Goal: Task Accomplishment & Management: Manage account settings

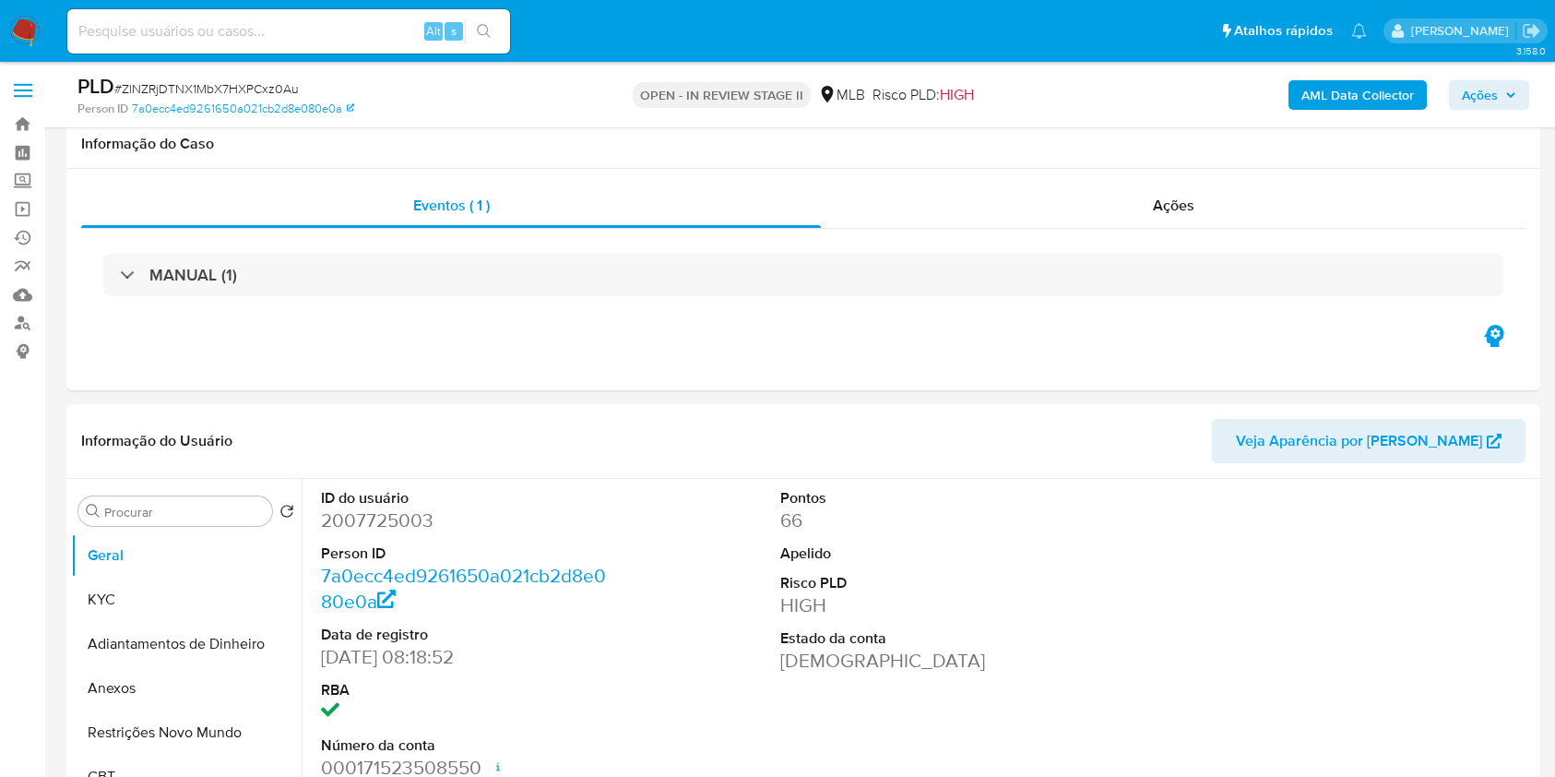
select select "10"
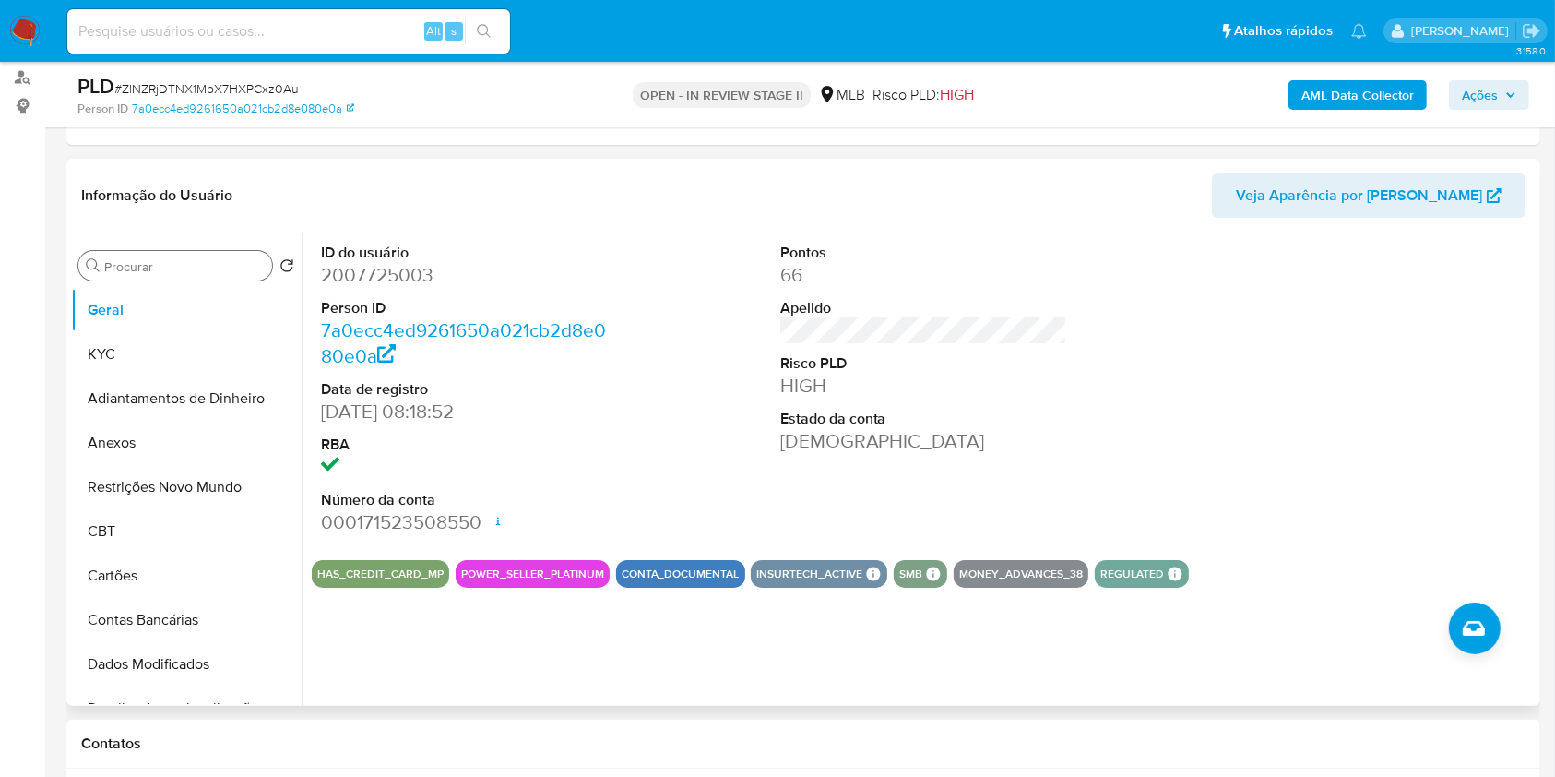
click at [207, 265] on input "Procurar" at bounding box center [184, 266] width 160 height 17
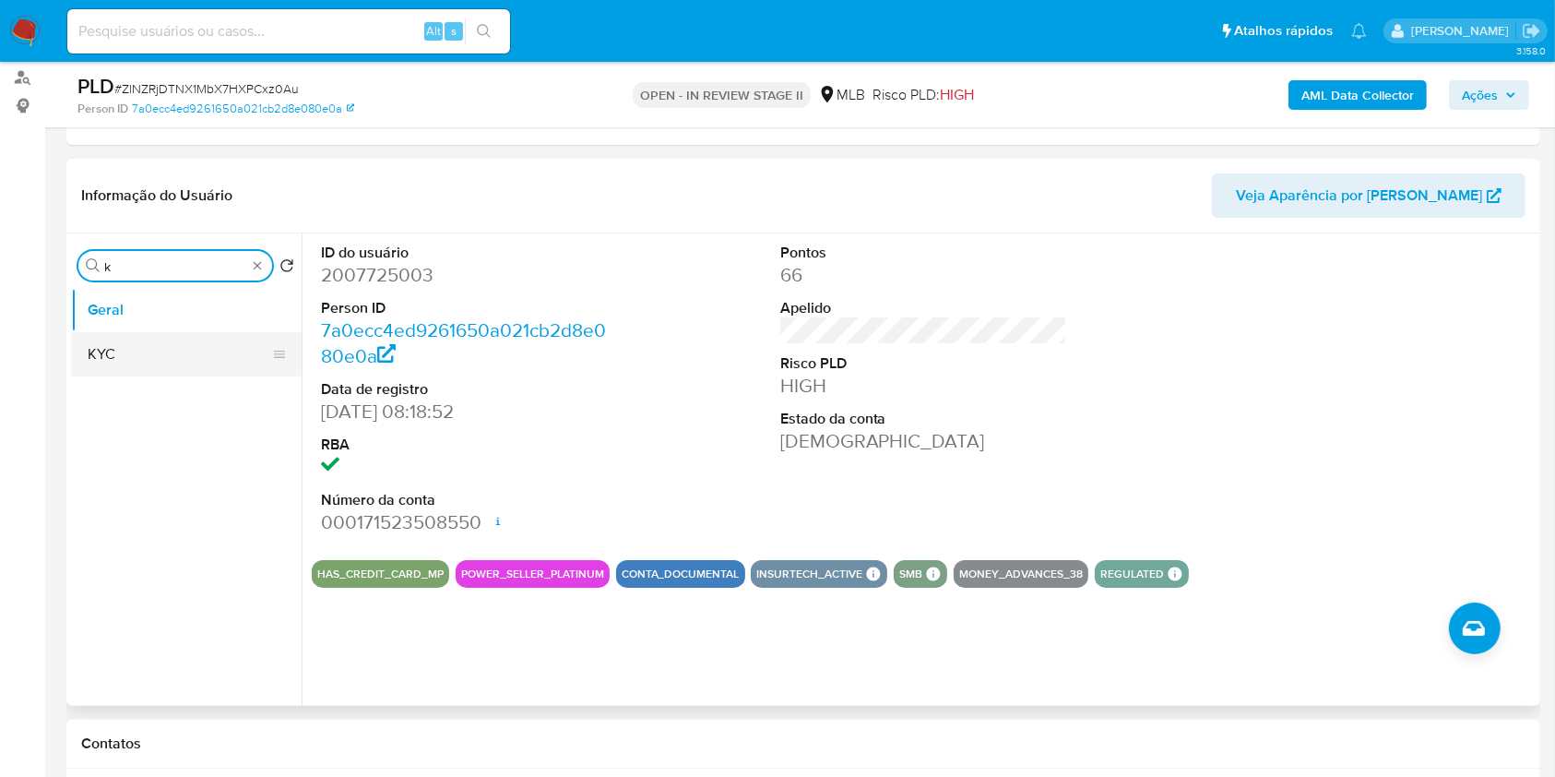
type input "k"
click at [182, 341] on button "KYC" at bounding box center [179, 354] width 216 height 44
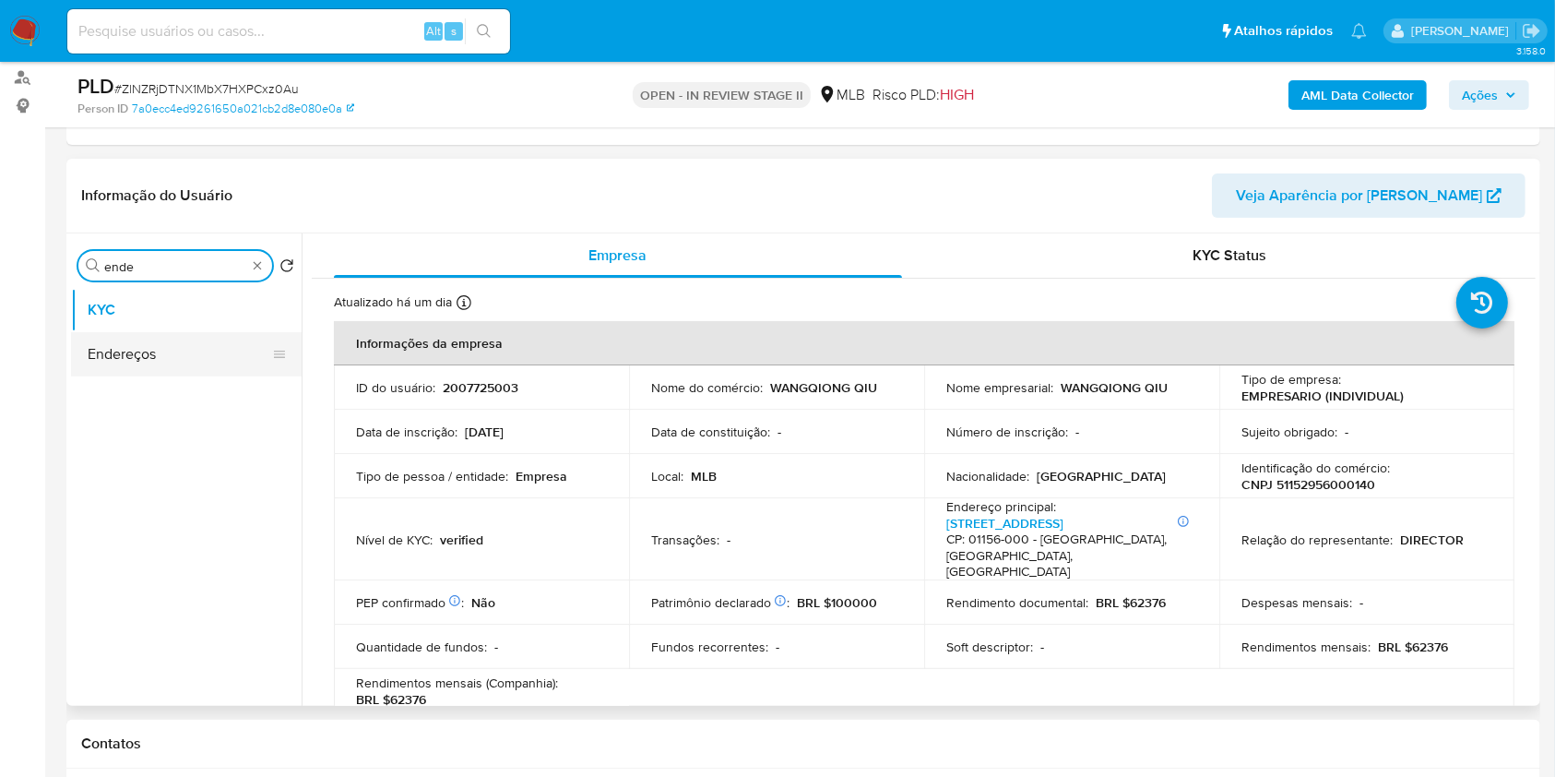
type input "ende"
click at [204, 360] on button "Endereços" at bounding box center [179, 354] width 216 height 44
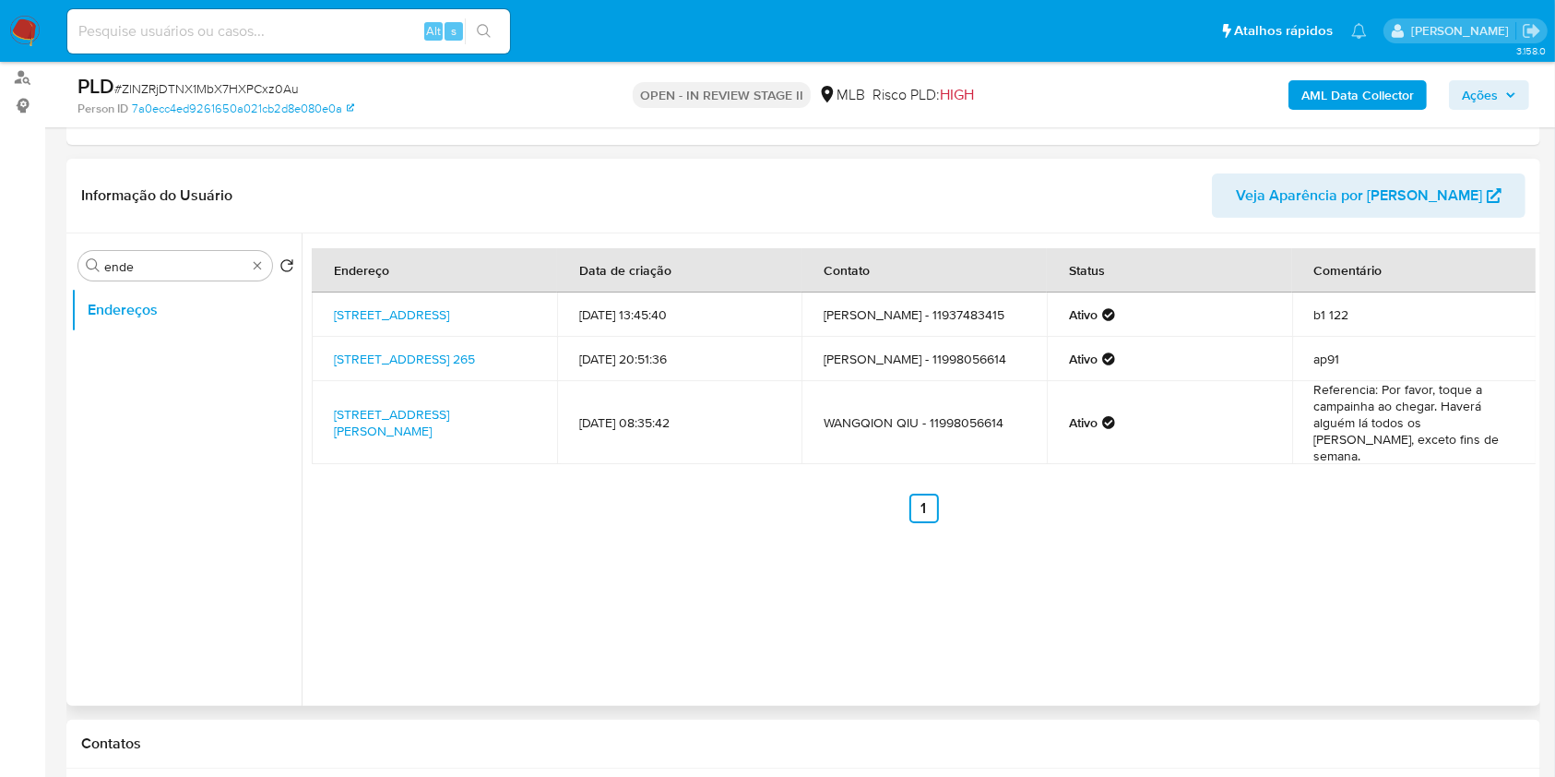
click at [204, 360] on ul "Endereços" at bounding box center [186, 496] width 231 height 416
click at [437, 306] on link "Rua Tagipuru 1060, São Paulo, São Paulo, 01156000, Brasil 1060" at bounding box center [391, 314] width 115 height 18
drag, startPoint x: 325, startPoint y: 304, endPoint x: 433, endPoint y: 315, distance: 108.5
click at [433, 315] on td "Rua Tagipuru 1060, São Paulo, São Paulo, 01156000, Brasil 1060" at bounding box center [434, 314] width 245 height 44
copy link "Rua Tagipuru 1060, São Paulo, São Paulo, 01156000,"
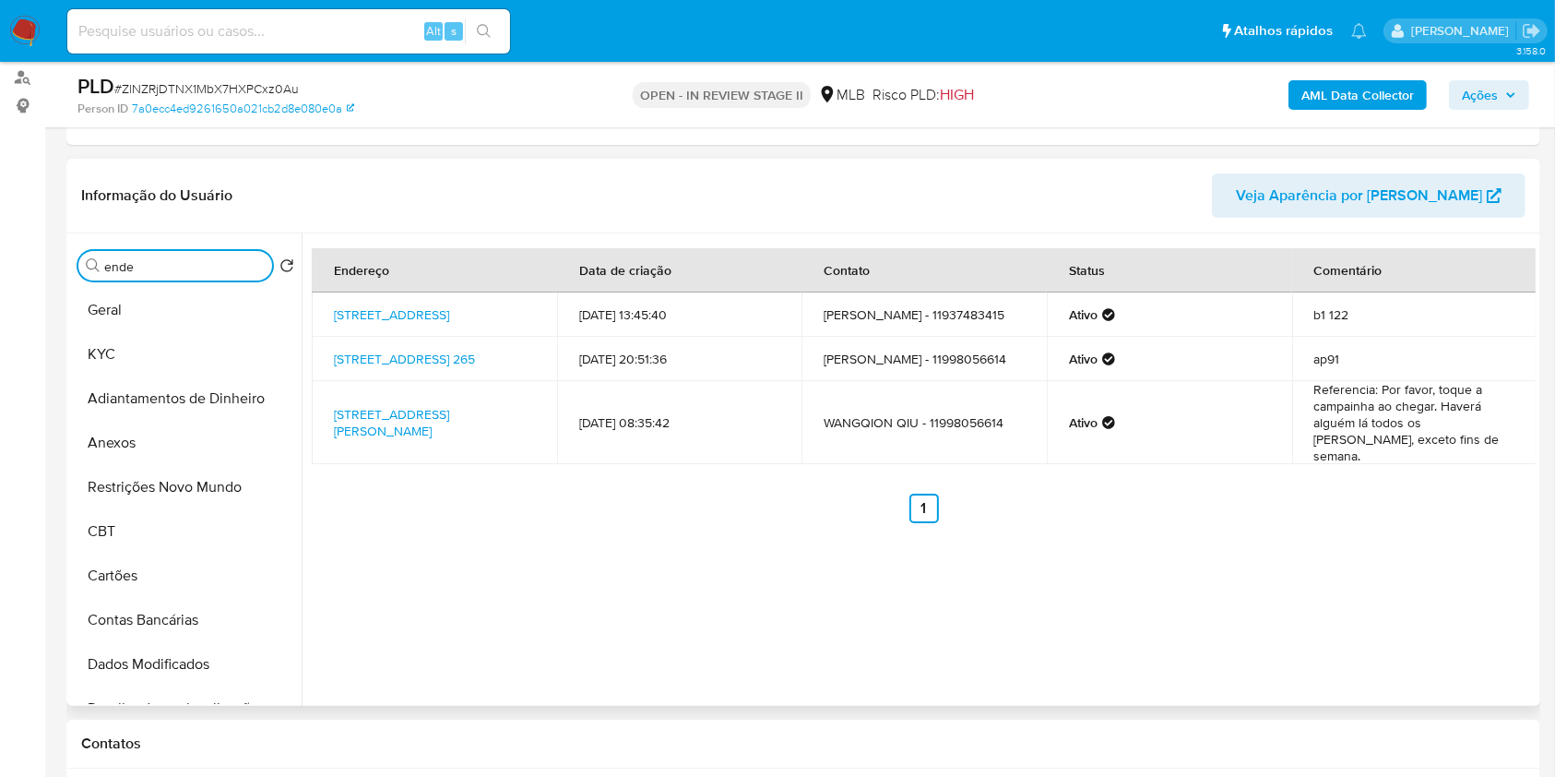
click at [231, 269] on input "ende" at bounding box center [184, 266] width 160 height 17
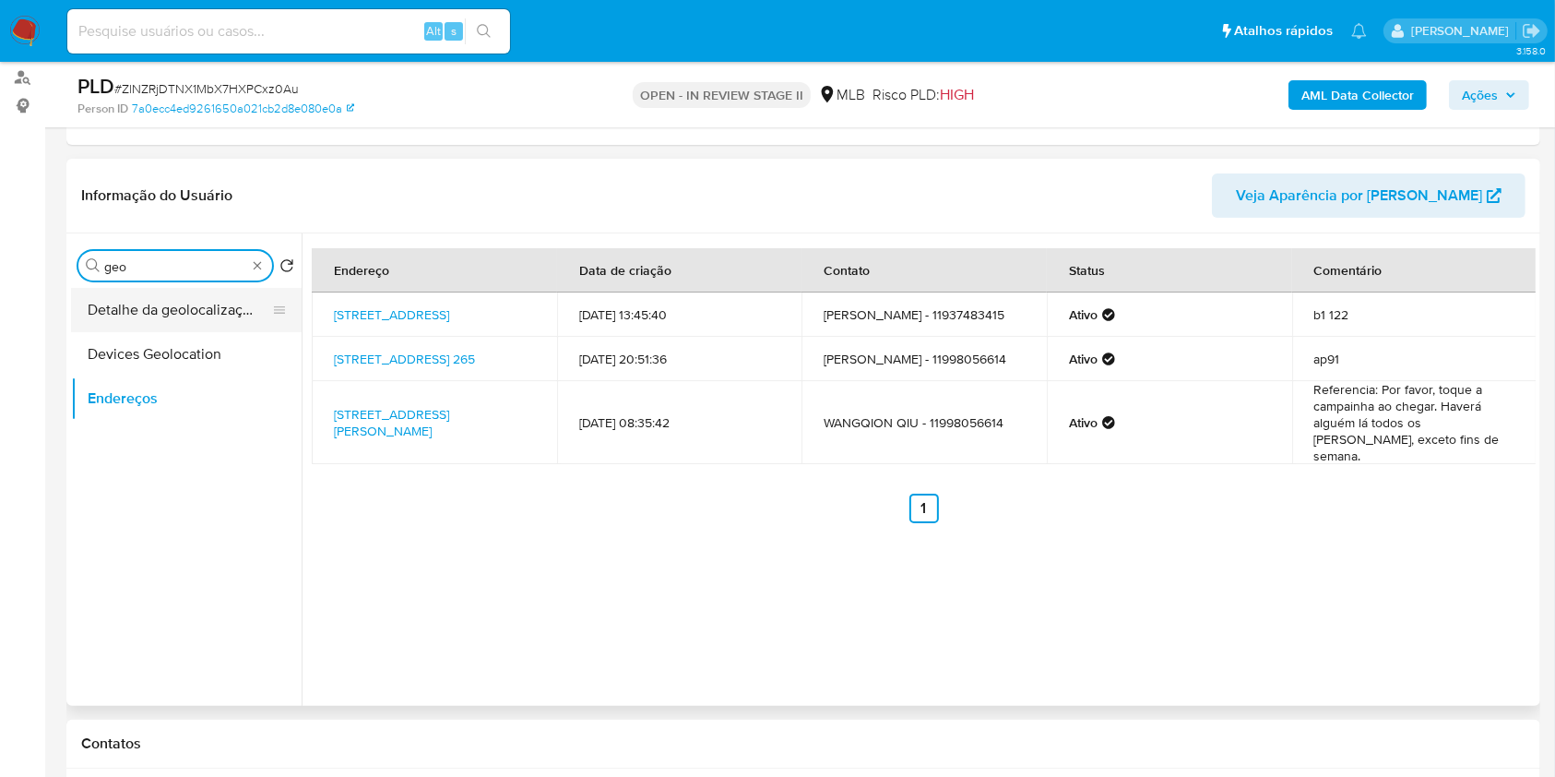
type input "geo"
click at [214, 317] on button "Detalhe da geolocalização" at bounding box center [179, 310] width 216 height 44
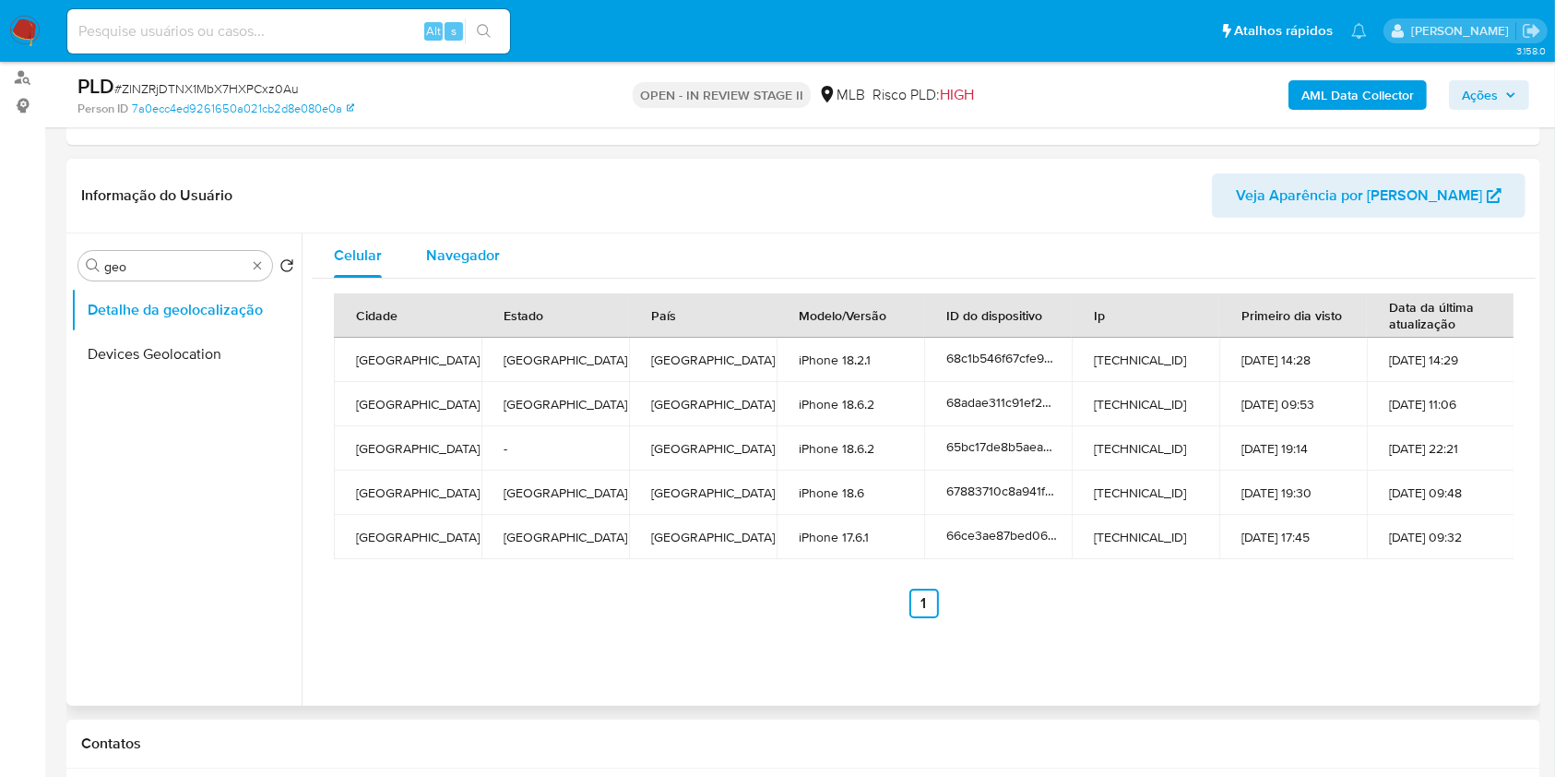
drag, startPoint x: 470, startPoint y: 330, endPoint x: 465, endPoint y: 261, distance: 69.4
click at [465, 261] on span "Navegador" at bounding box center [463, 254] width 74 height 21
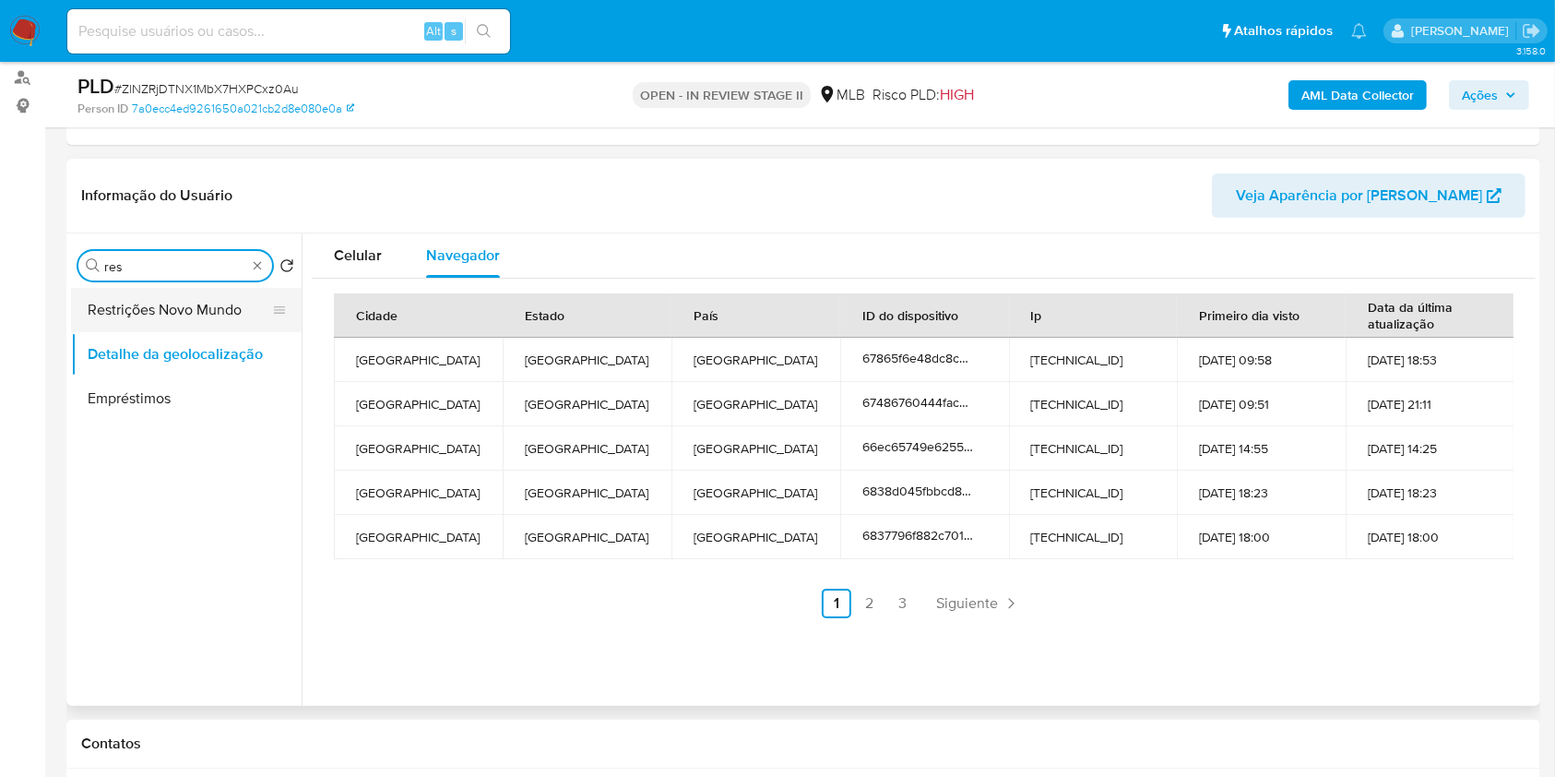
type input "res"
click at [242, 299] on button "Restrições Novo Mundo" at bounding box center [179, 310] width 216 height 44
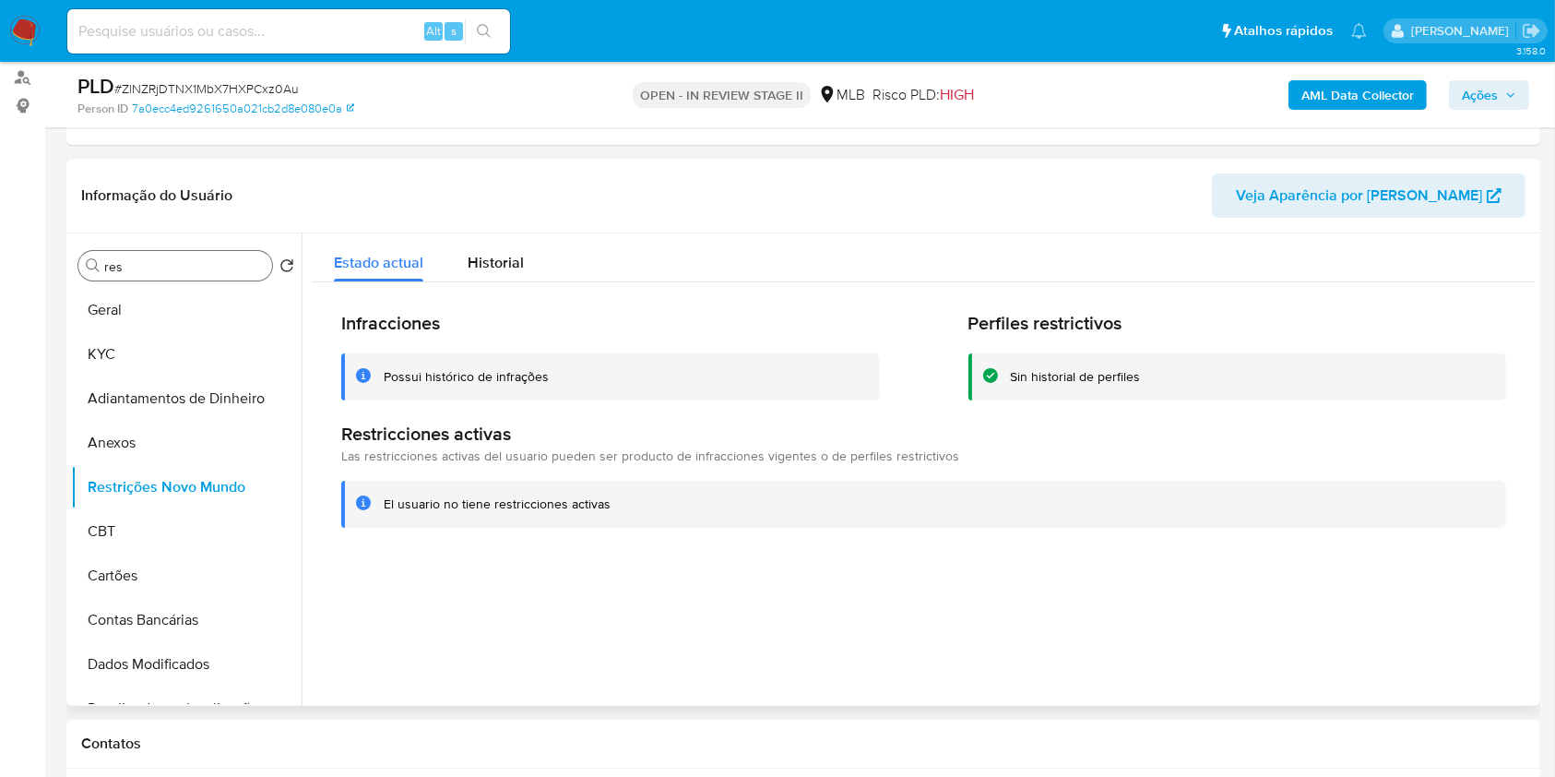
click at [250, 277] on div "Procurar res" at bounding box center [175, 266] width 194 height 30
click at [237, 264] on input "res" at bounding box center [184, 266] width 160 height 17
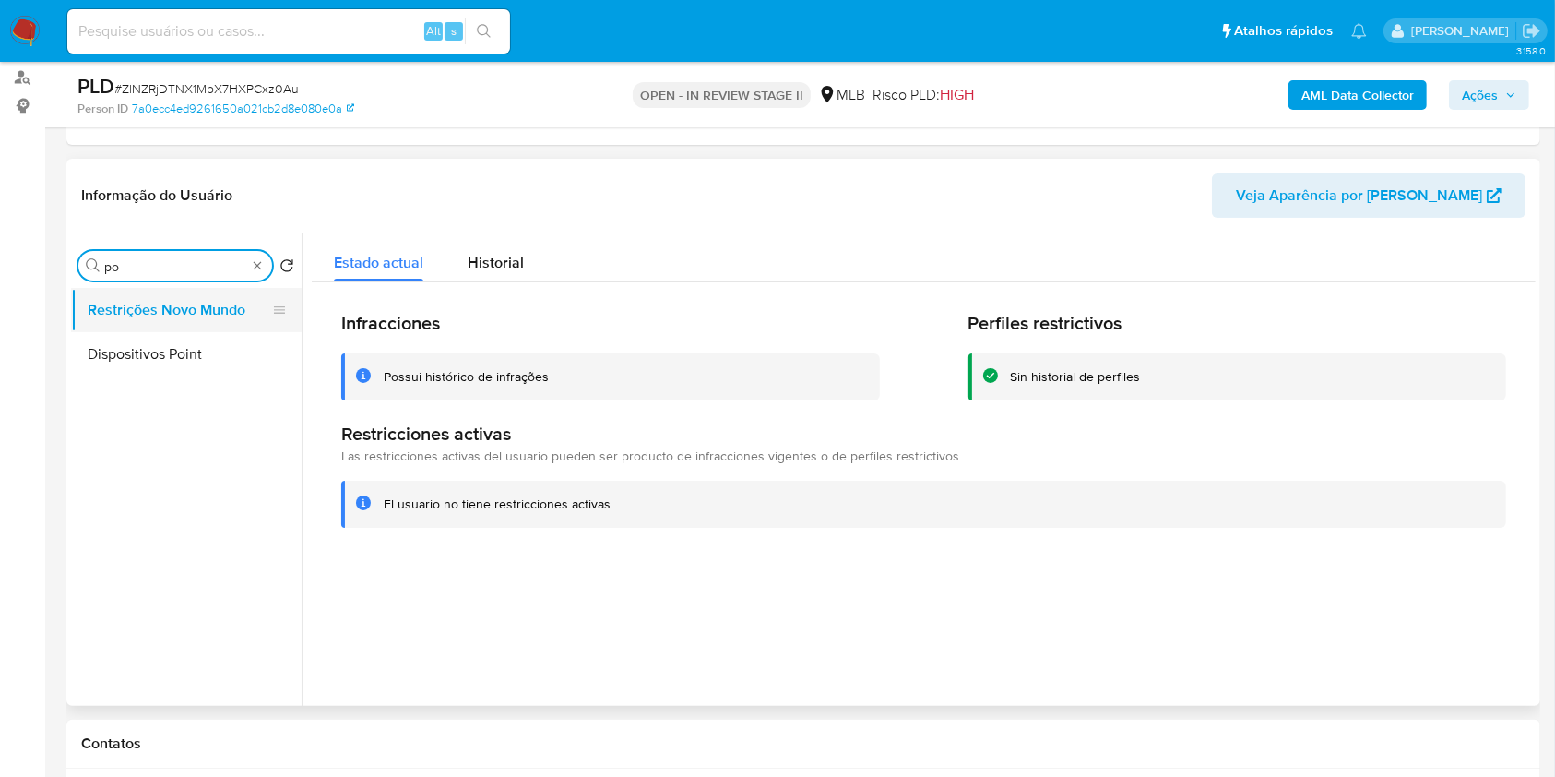
type input "po"
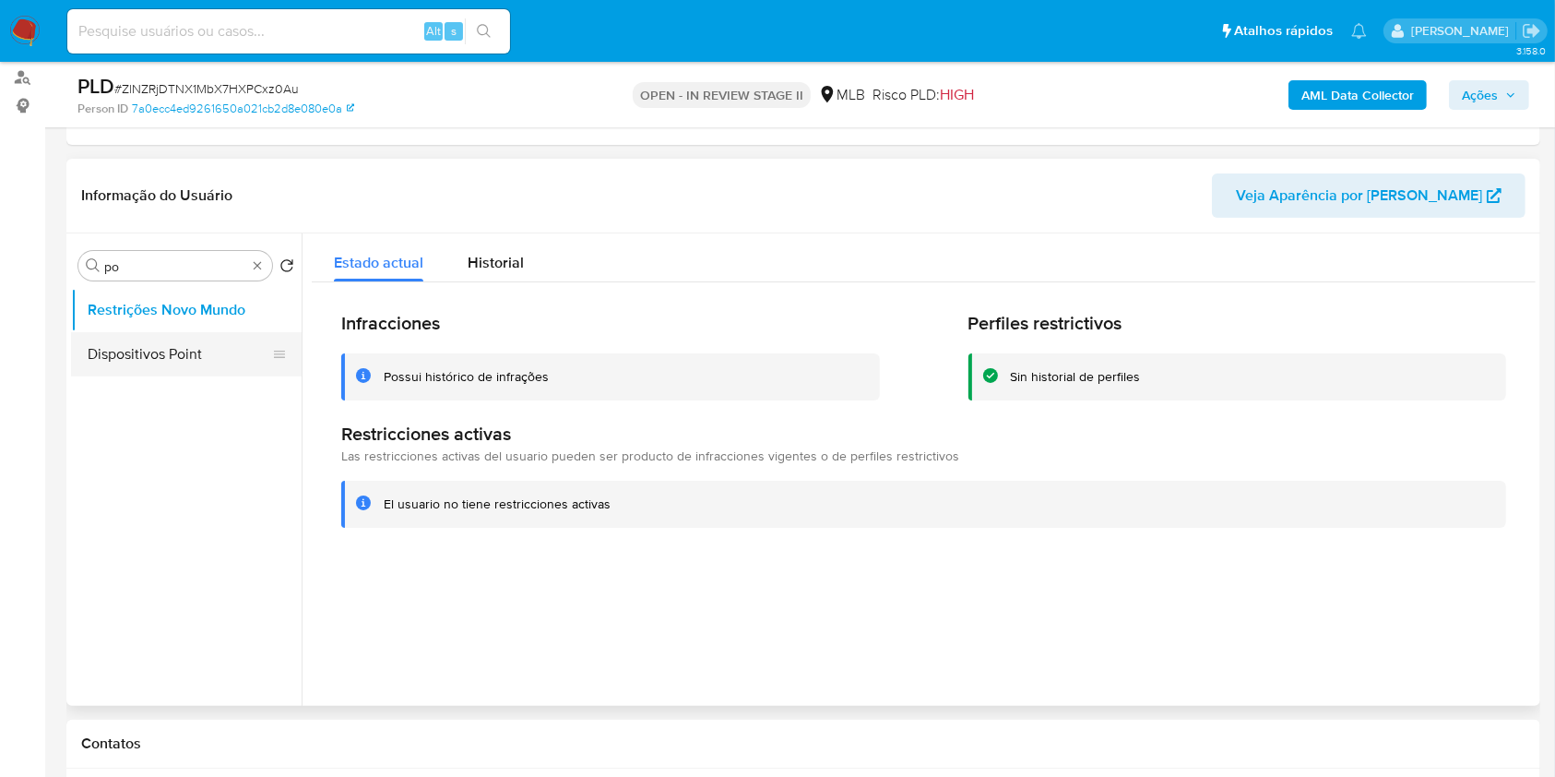
drag, startPoint x: 198, startPoint y: 327, endPoint x: 190, endPoint y: 354, distance: 28.9
click at [191, 350] on ul "Restrições Novo Mundo Dispositivos Point" at bounding box center [186, 496] width 231 height 416
click at [190, 354] on button "Dispositivos Point" at bounding box center [179, 354] width 216 height 44
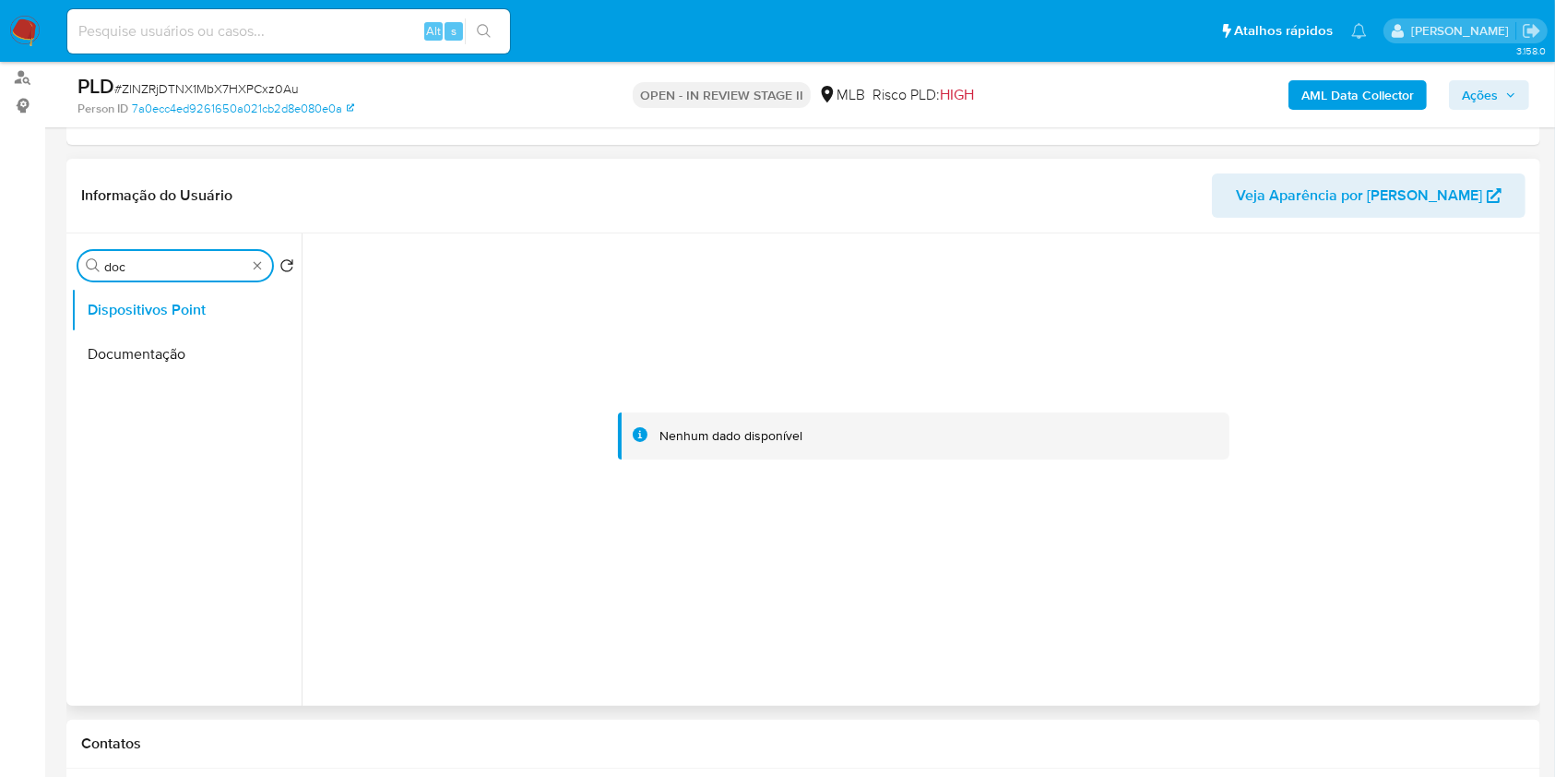
type input "doc"
click at [232, 376] on ul "Dispositivos Point Documentação" at bounding box center [186, 496] width 231 height 416
click at [207, 350] on button "Documentação" at bounding box center [179, 354] width 216 height 44
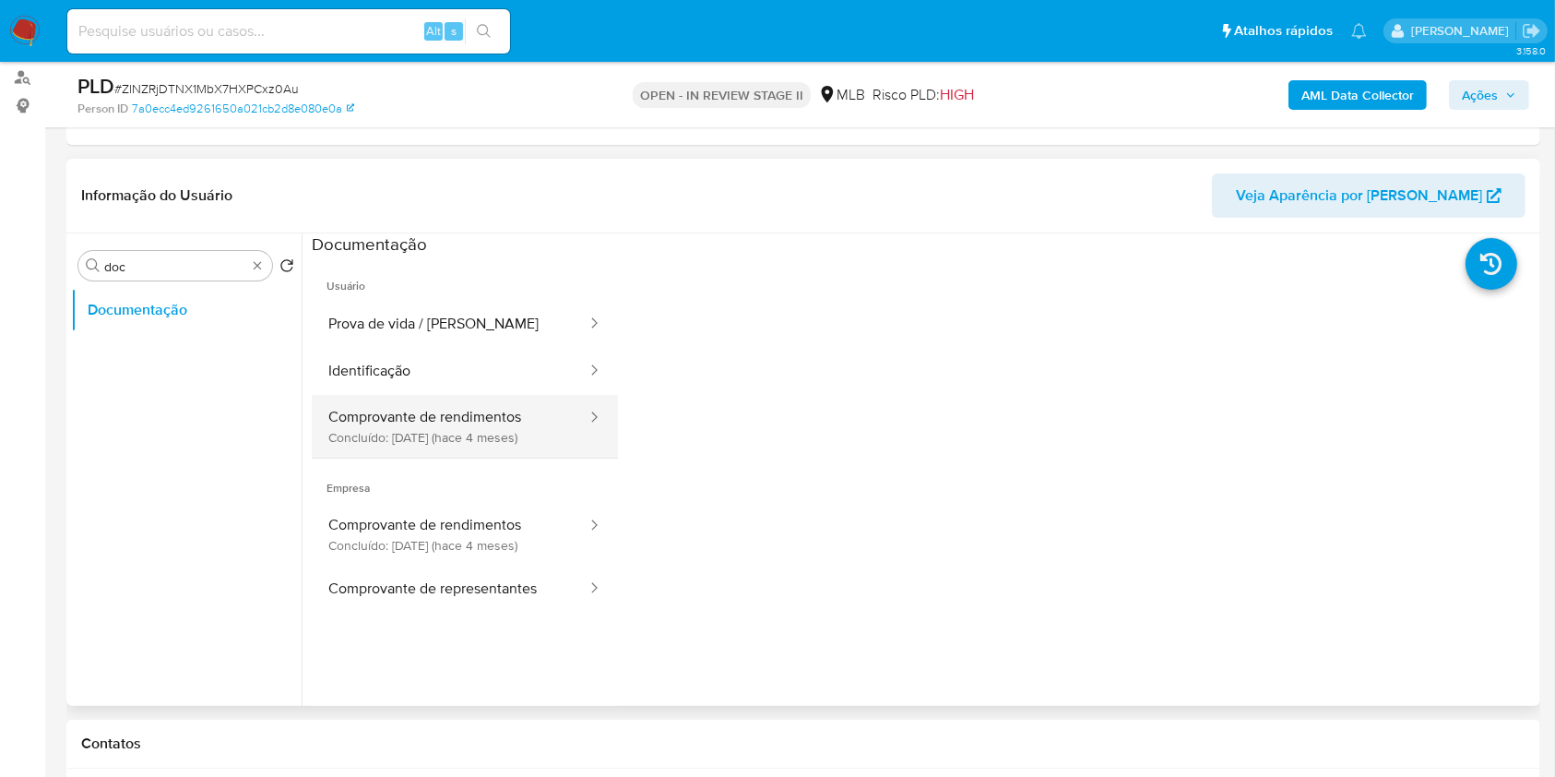
click at [502, 425] on button "Comprovante de rendimentos Concluído: 12/05/2025 (hace 4 meses)" at bounding box center [450, 426] width 277 height 63
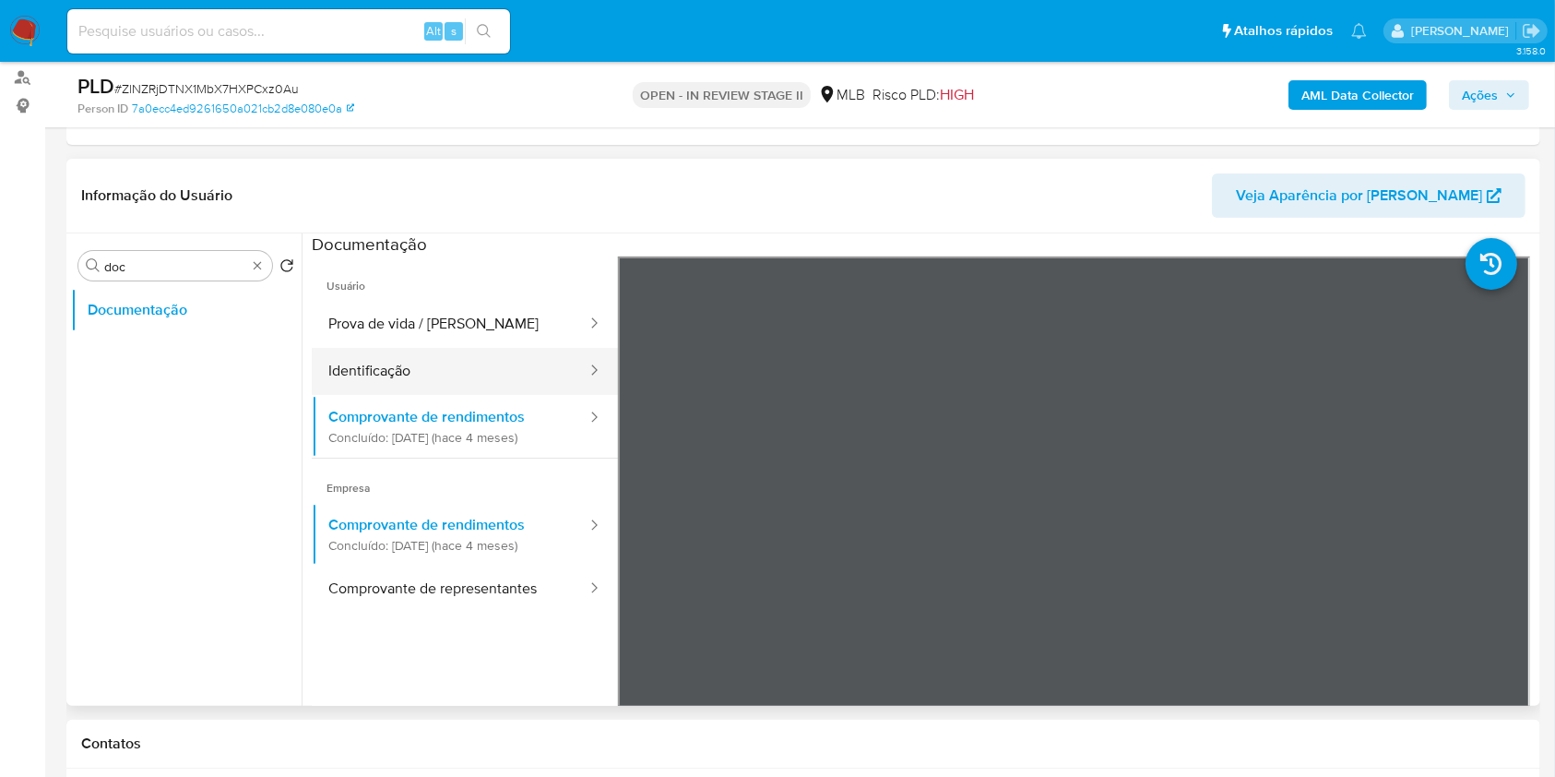
click at [453, 362] on button "Identificação" at bounding box center [450, 371] width 277 height 47
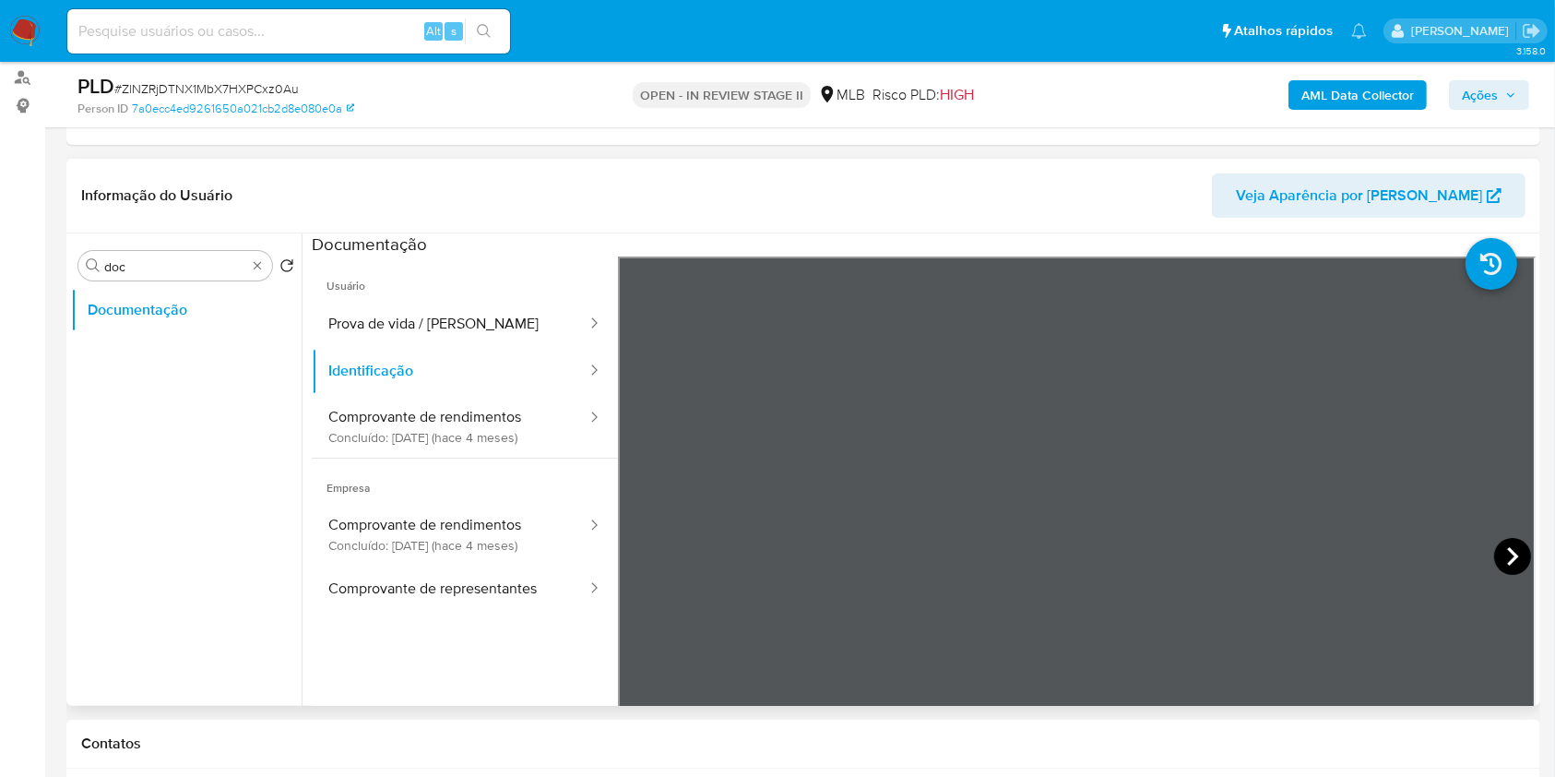
click at [1498, 568] on icon at bounding box center [1512, 556] width 37 height 37
click at [485, 317] on button "Prova de vida / Selfie" at bounding box center [450, 324] width 277 height 47
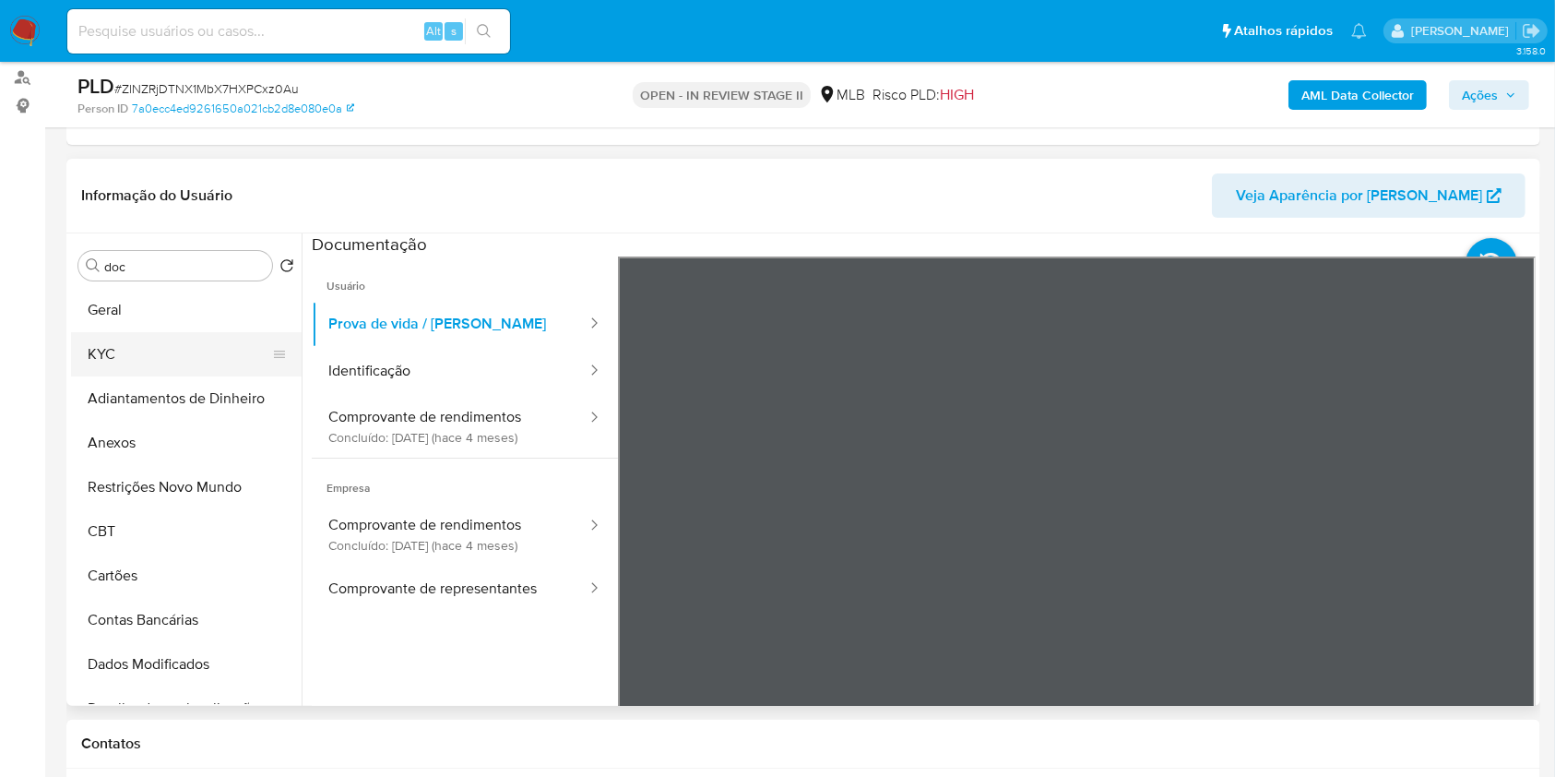
click at [157, 369] on button "KYC" at bounding box center [179, 354] width 216 height 44
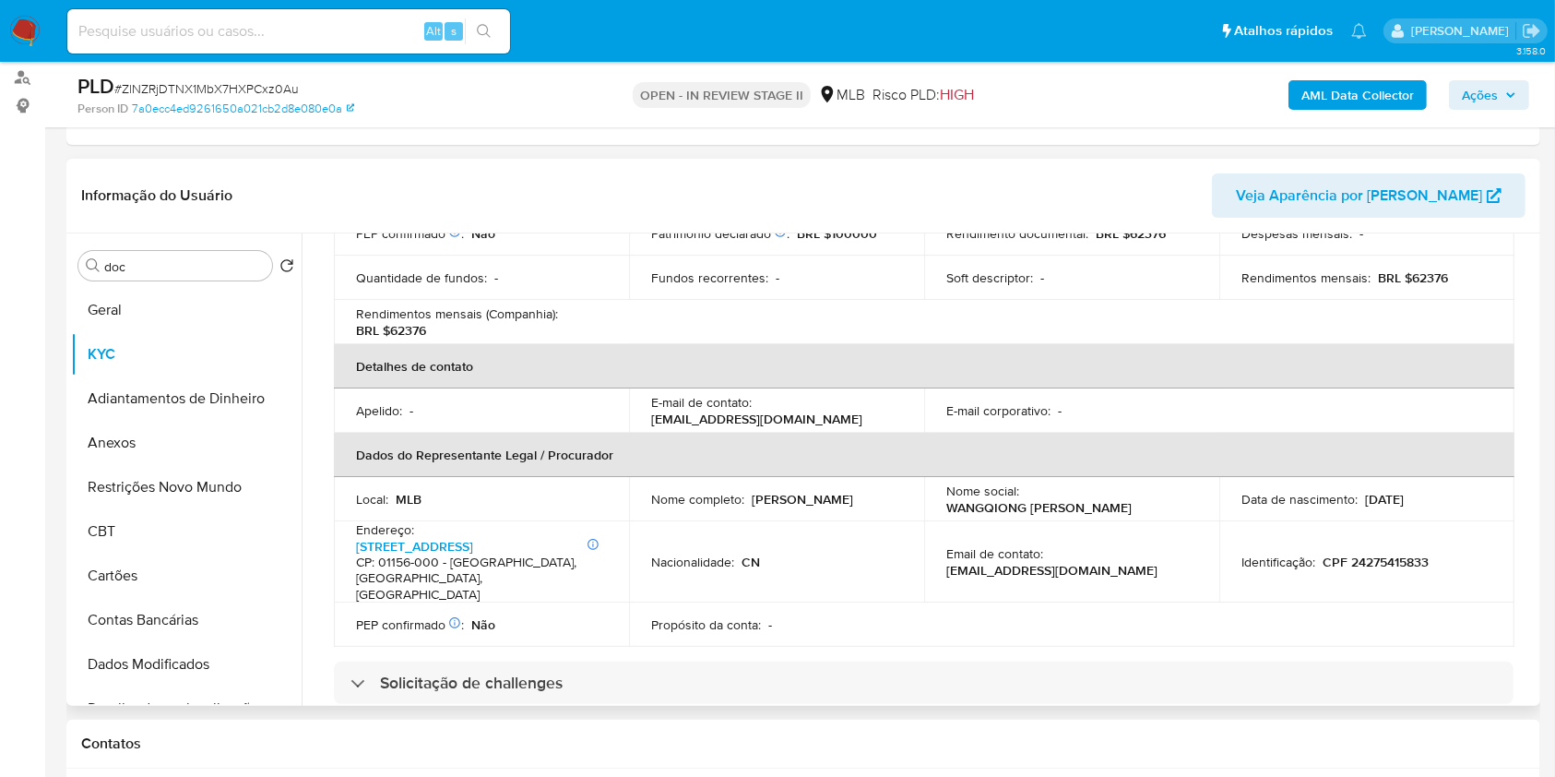
scroll to position [492, 0]
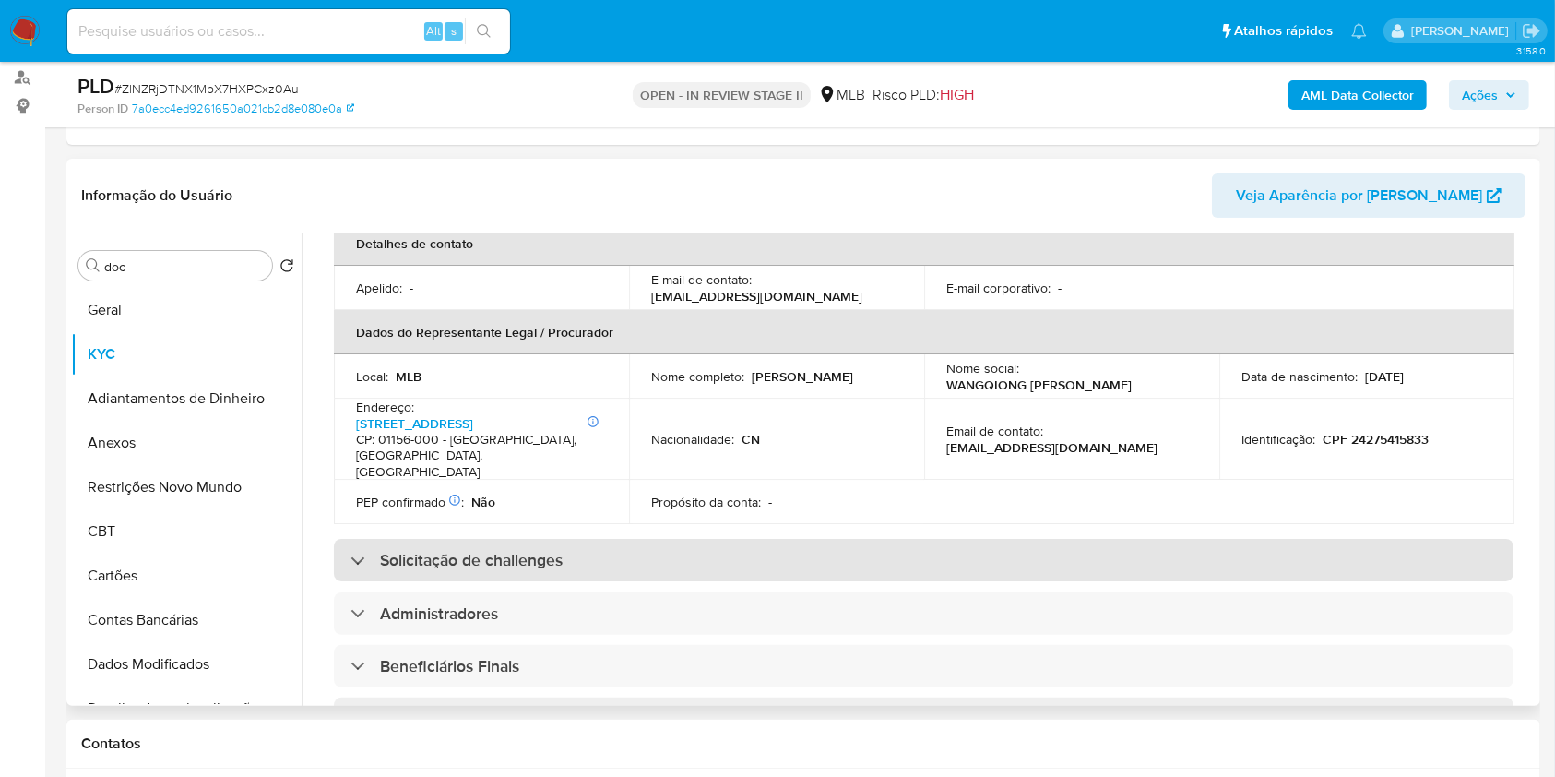
click at [552, 550] on h3 "Solicitação de challenges" at bounding box center [471, 560] width 183 height 20
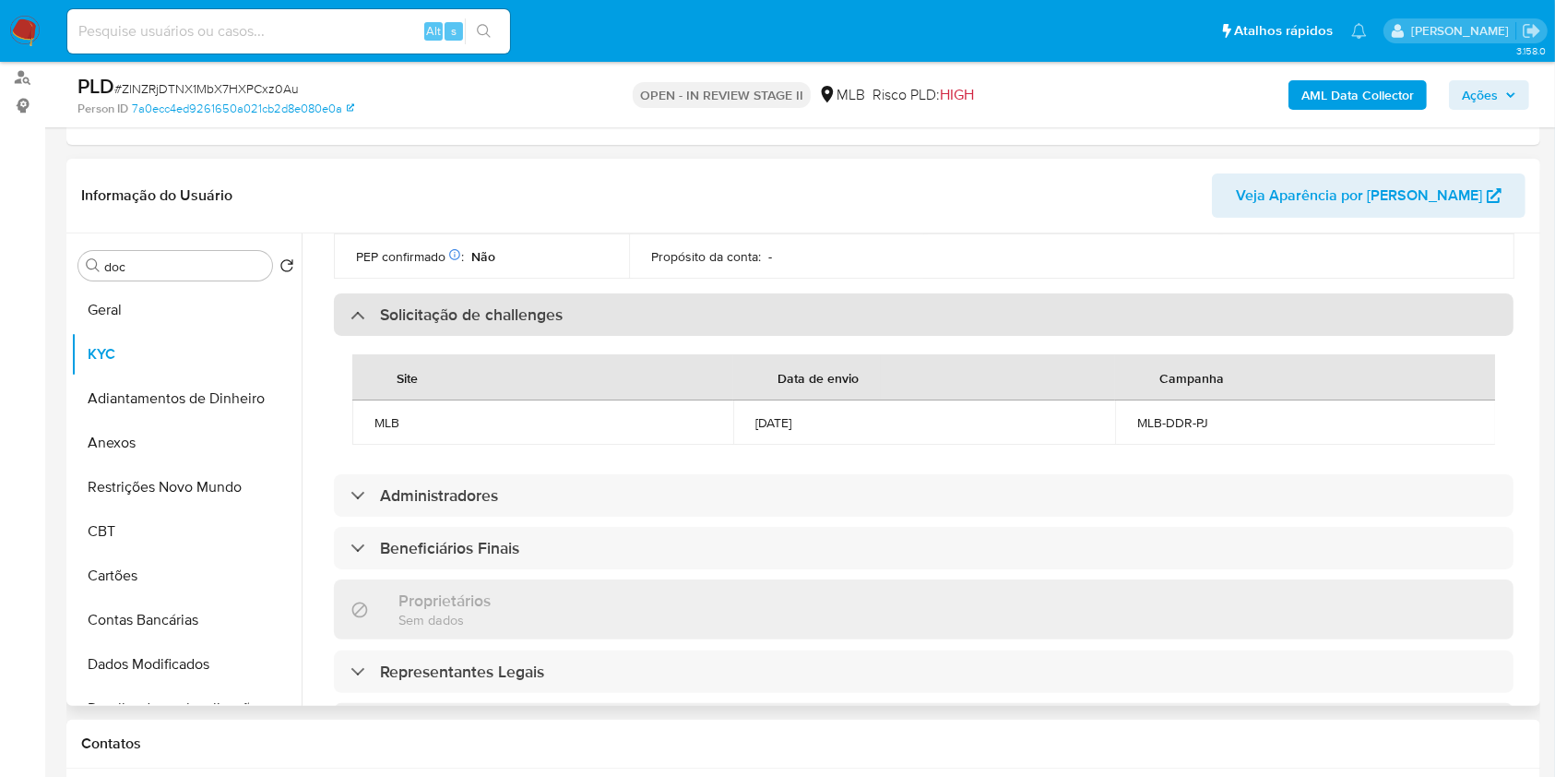
scroll to position [738, 0]
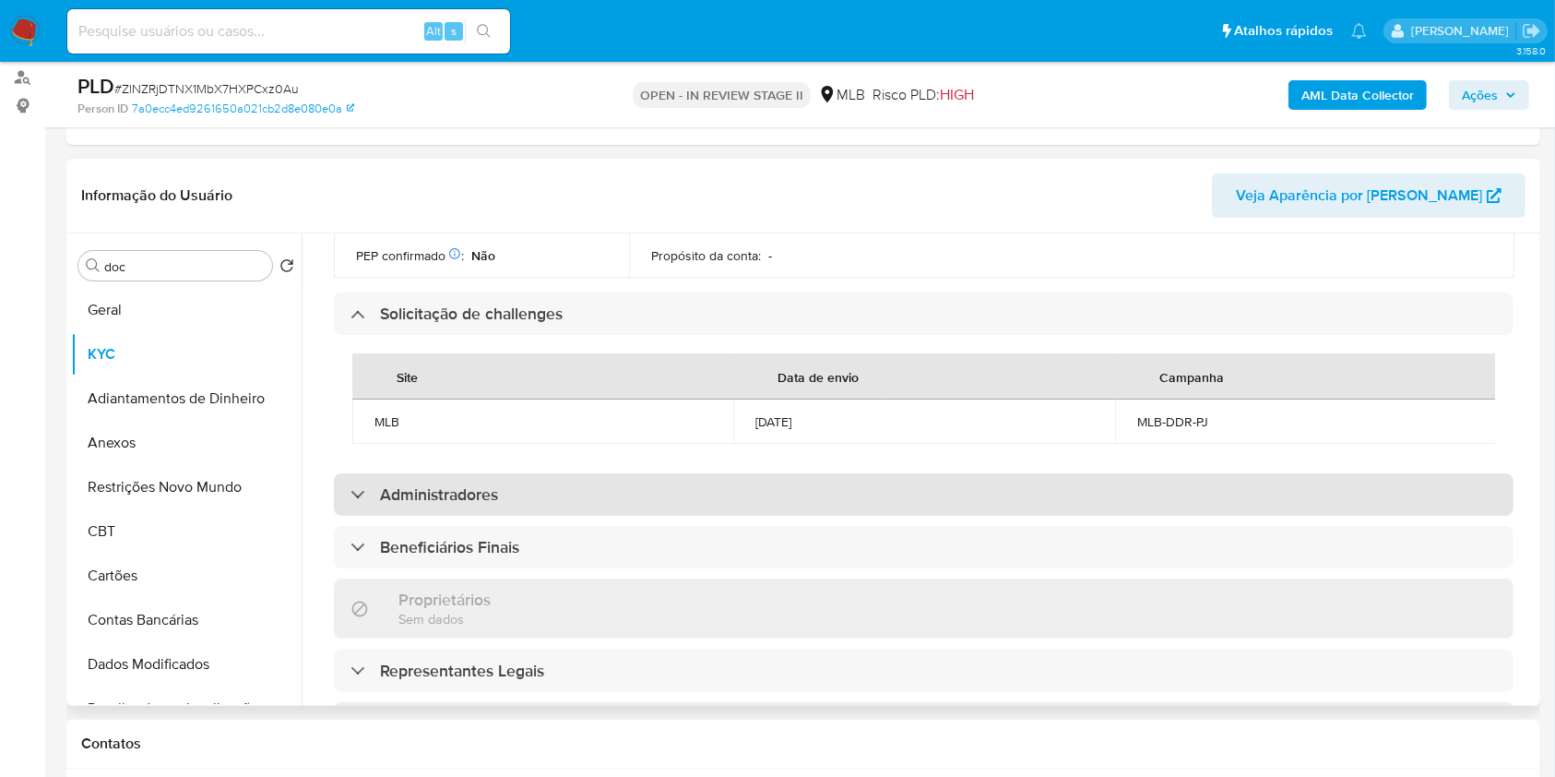
click at [505, 491] on div "Administradores" at bounding box center [924, 494] width 1180 height 42
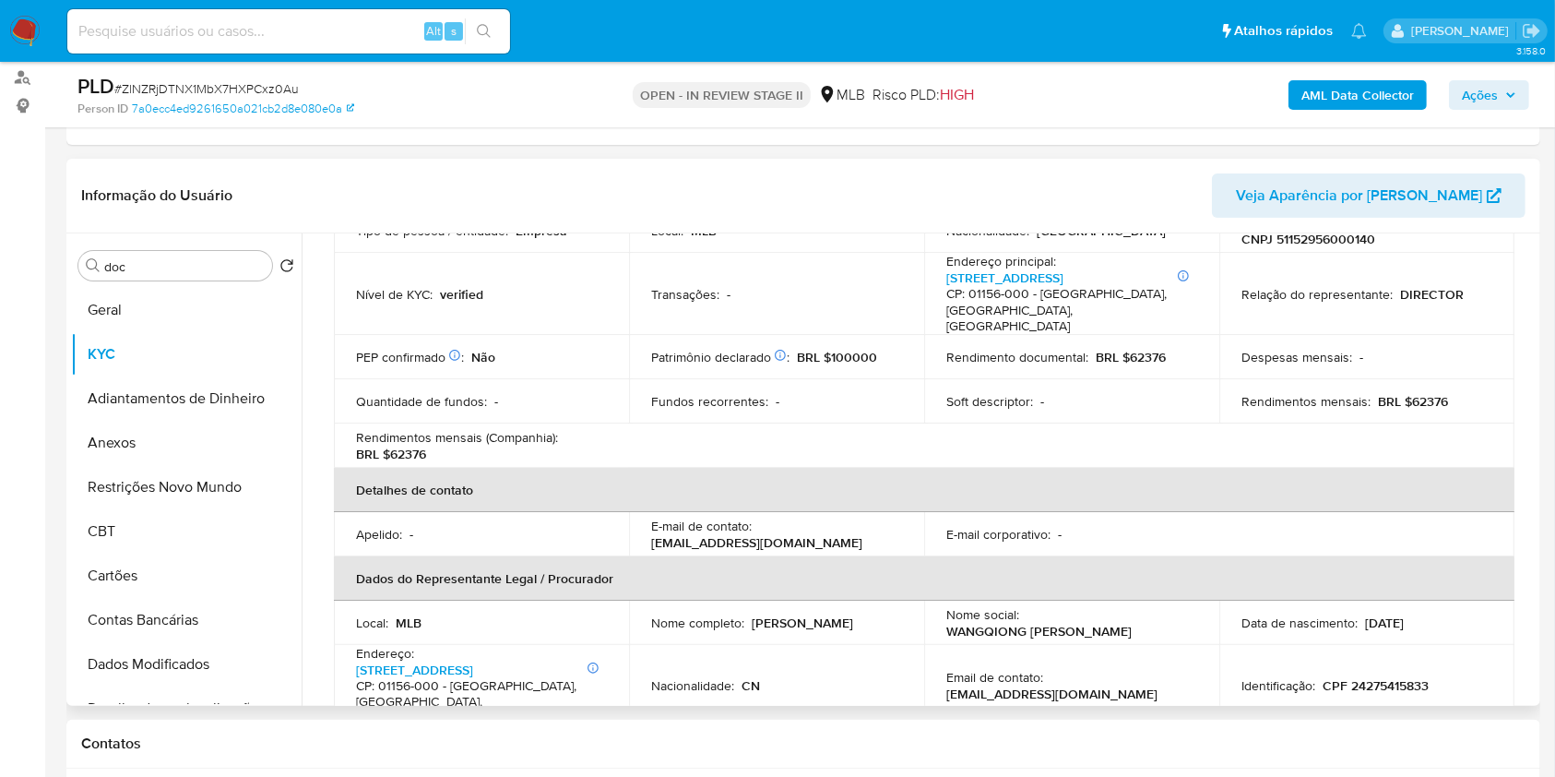
scroll to position [123, 0]
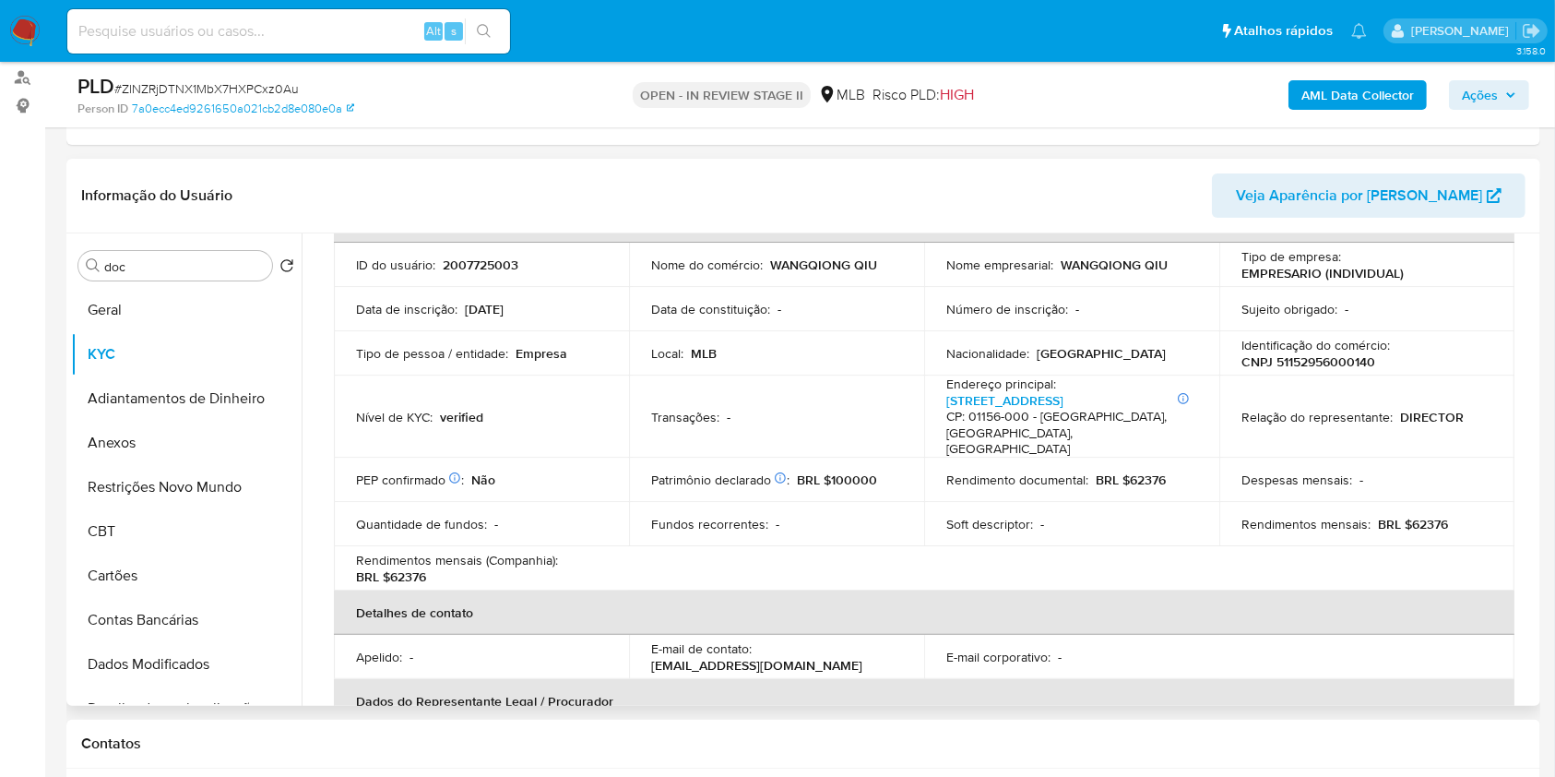
click at [1347, 364] on p "CNPJ 51152956000140" at bounding box center [1308, 361] width 134 height 17
copy p "51152956000140"
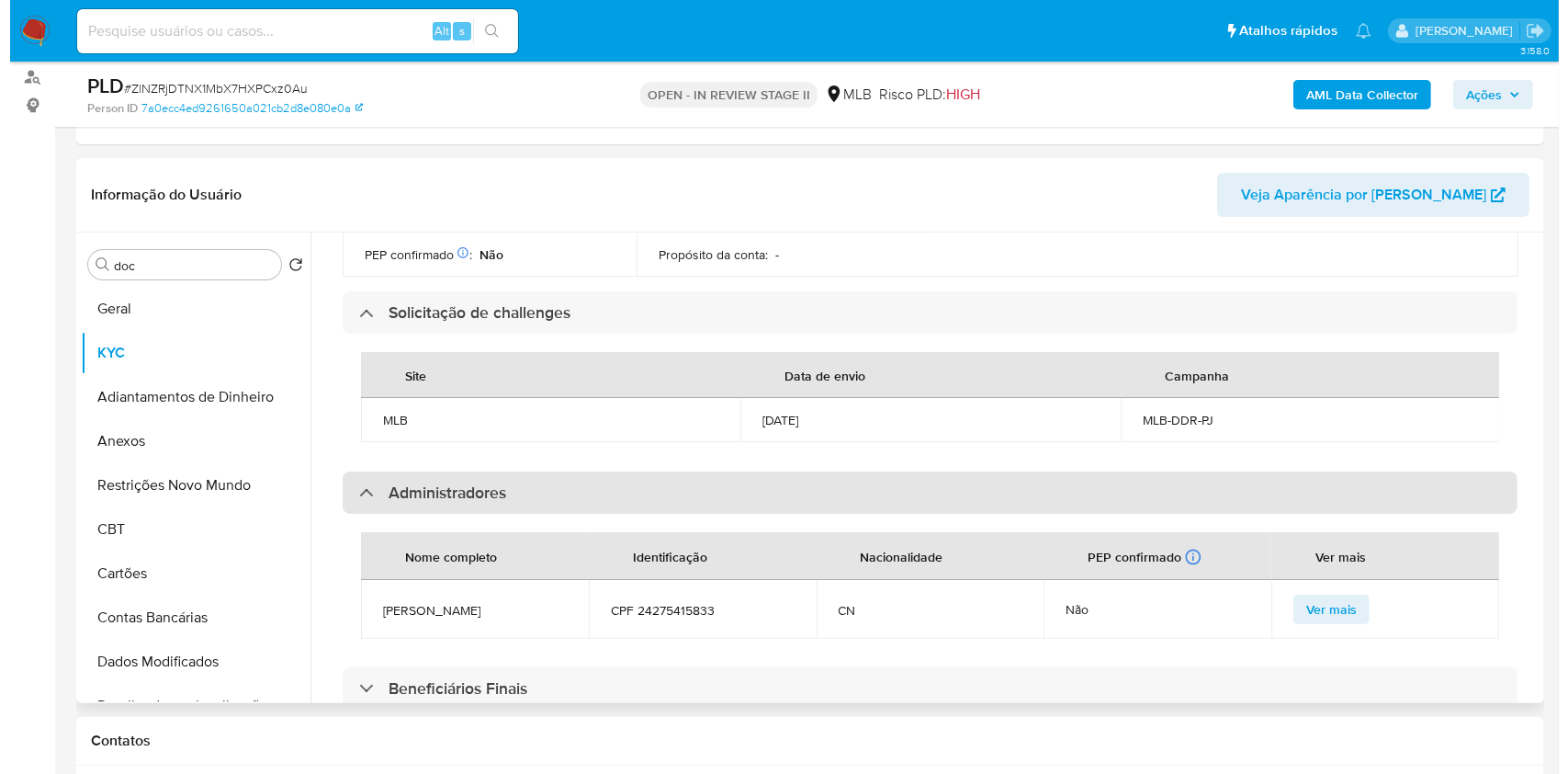
scroll to position [858, 0]
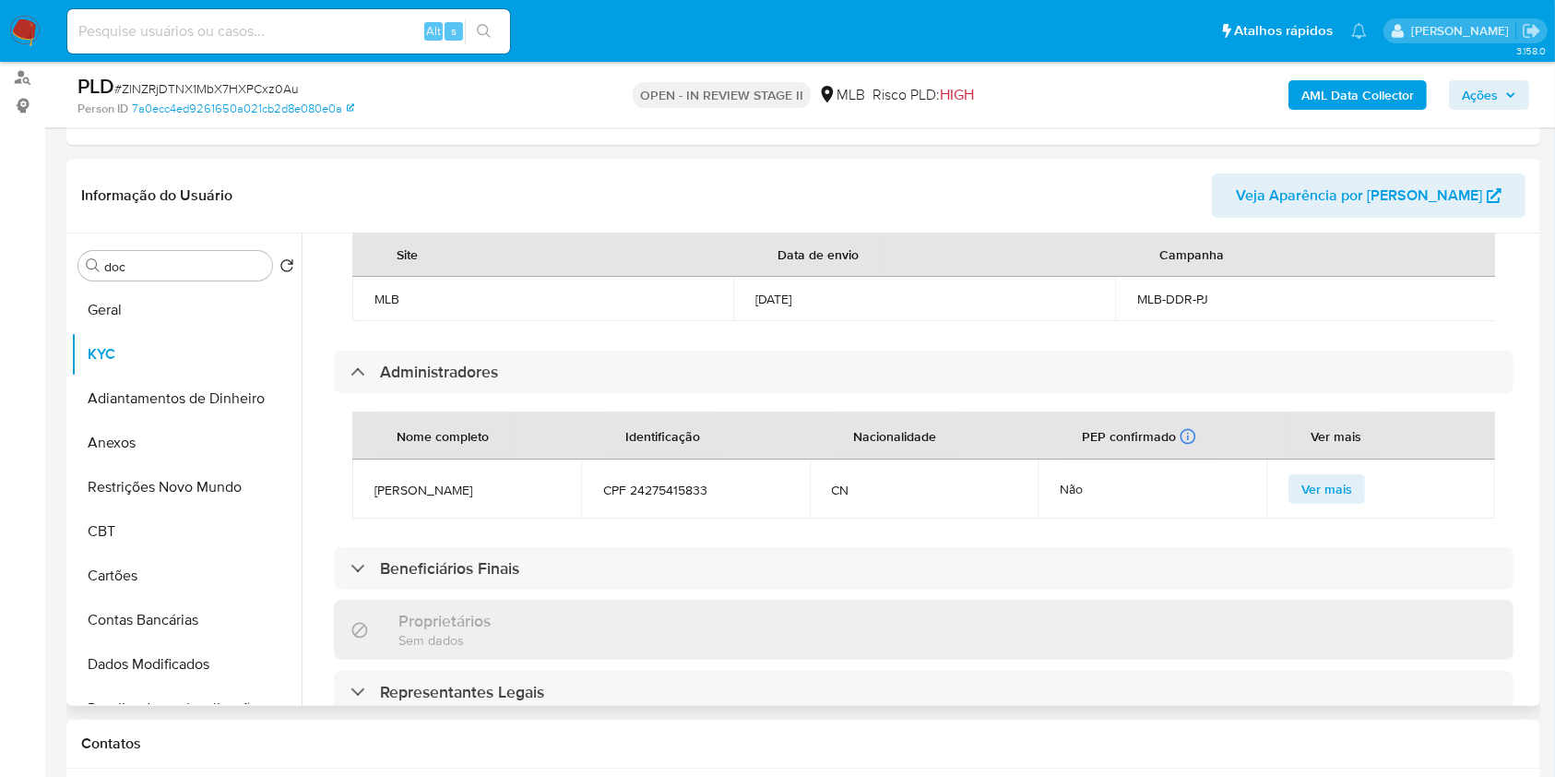
click at [450, 481] on span "Wangqiong Qiu" at bounding box center [466, 489] width 184 height 17
copy span "Wangqiong Qiu"
click at [639, 481] on span "CPF 24275415833" at bounding box center [695, 489] width 184 height 17
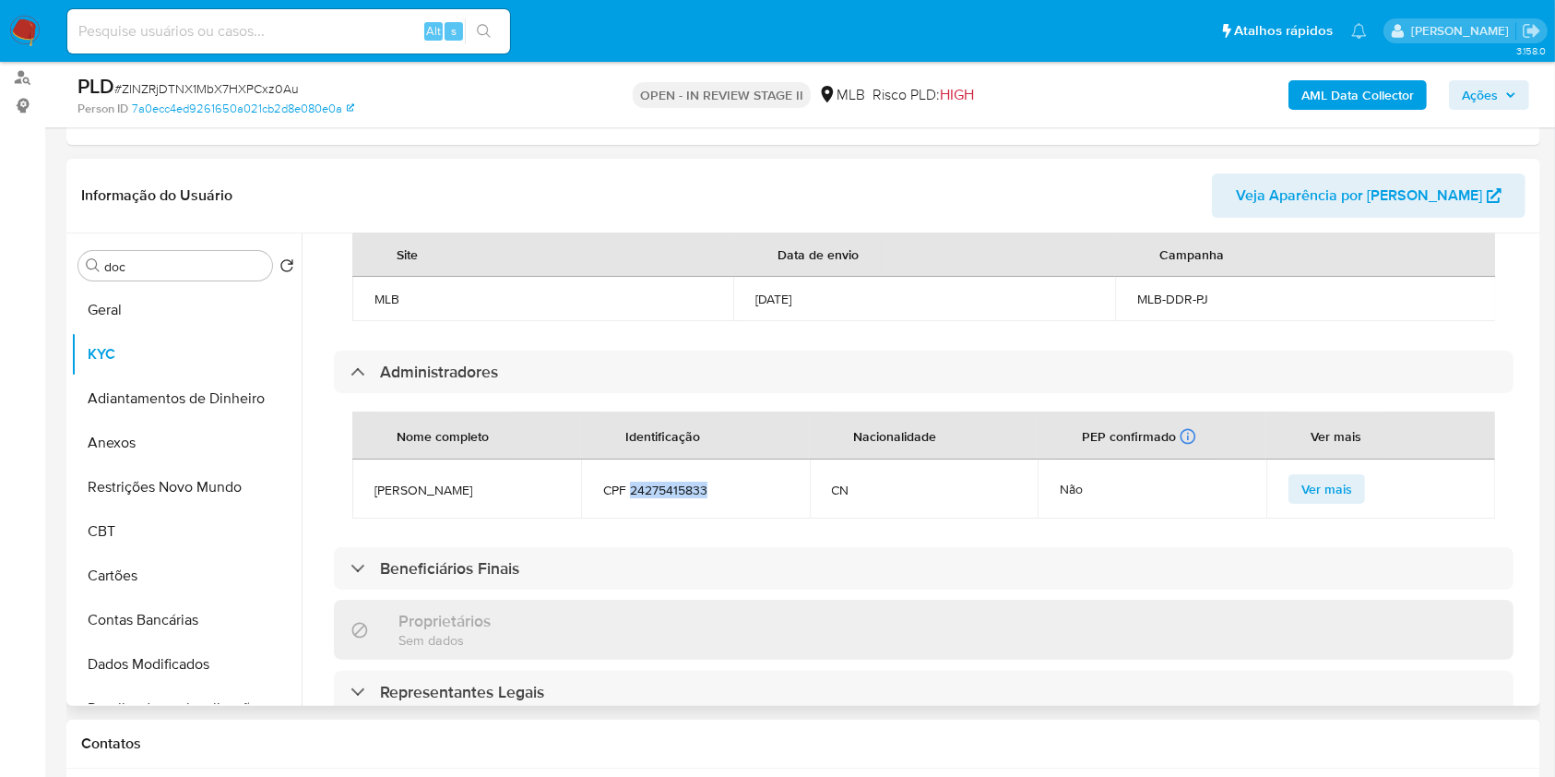
click at [639, 481] on span "CPF 24275415833" at bounding box center [695, 489] width 184 height 17
copy span "24275415833"
click at [435, 481] on span "Wangqiong Qiu" at bounding box center [466, 489] width 184 height 17
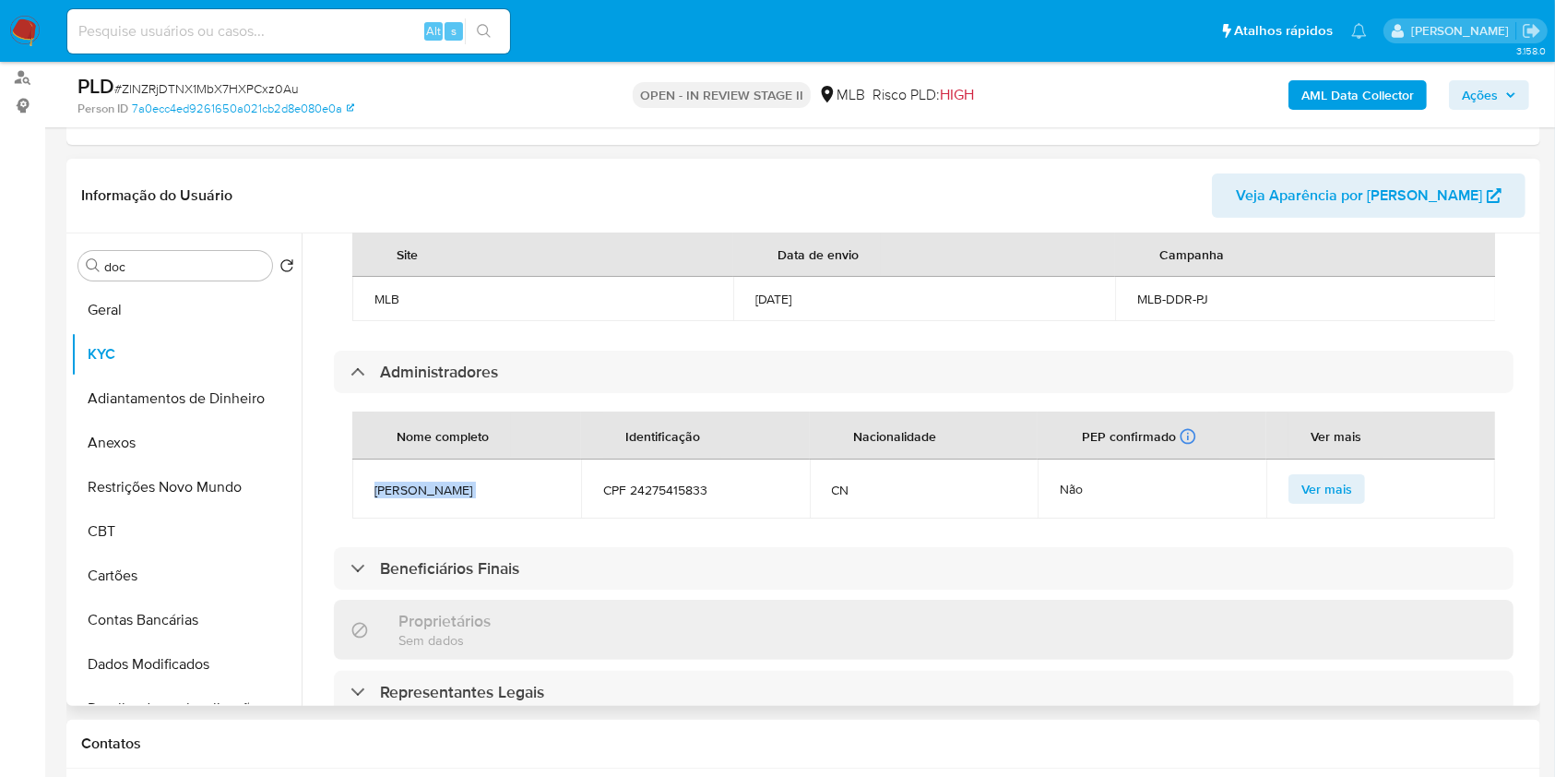
copy span "Wangqiong Qiu"
click at [1358, 80] on b "AML Data Collector" at bounding box center [1357, 95] width 113 height 30
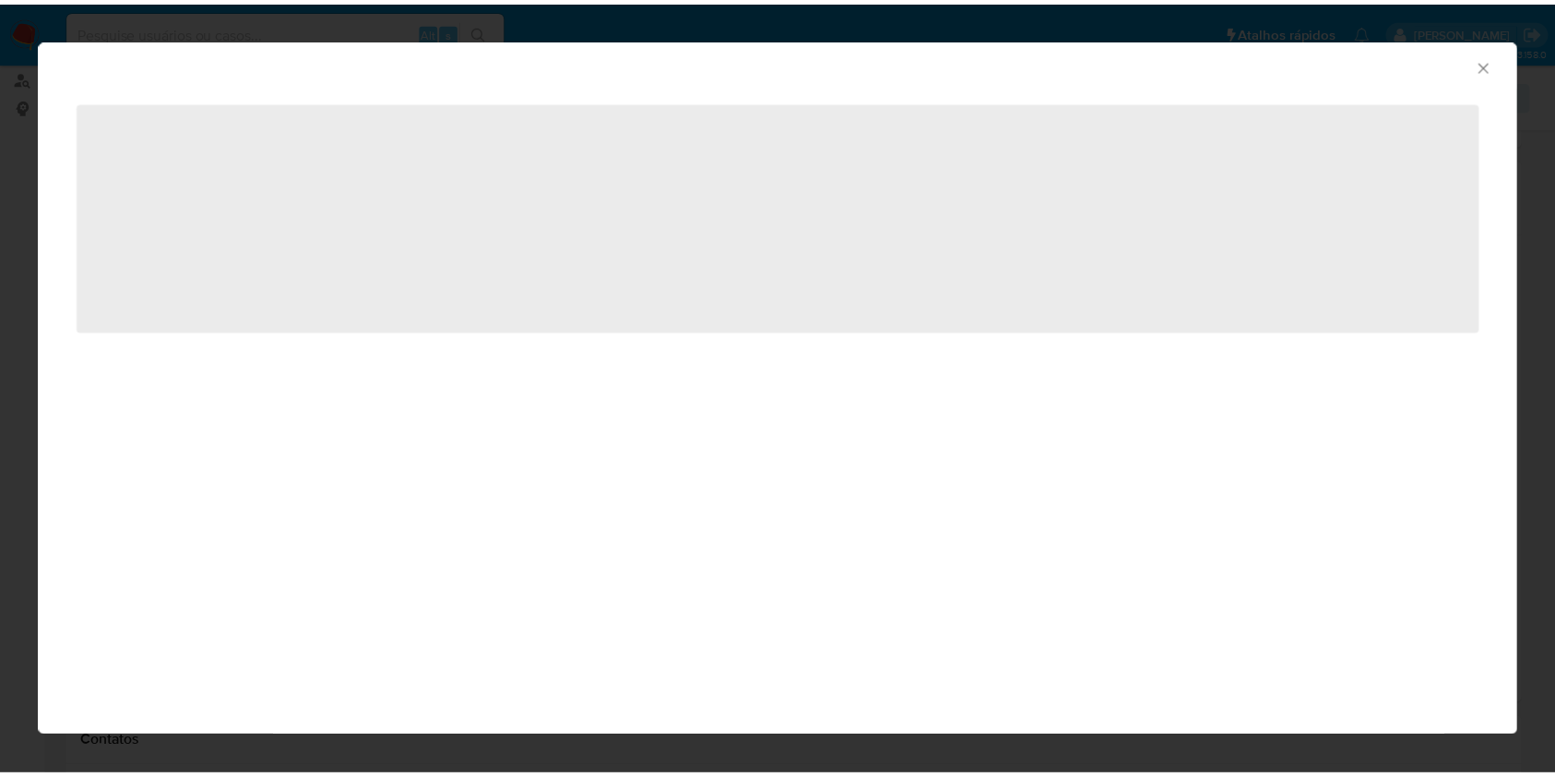
scroll to position [859, 0]
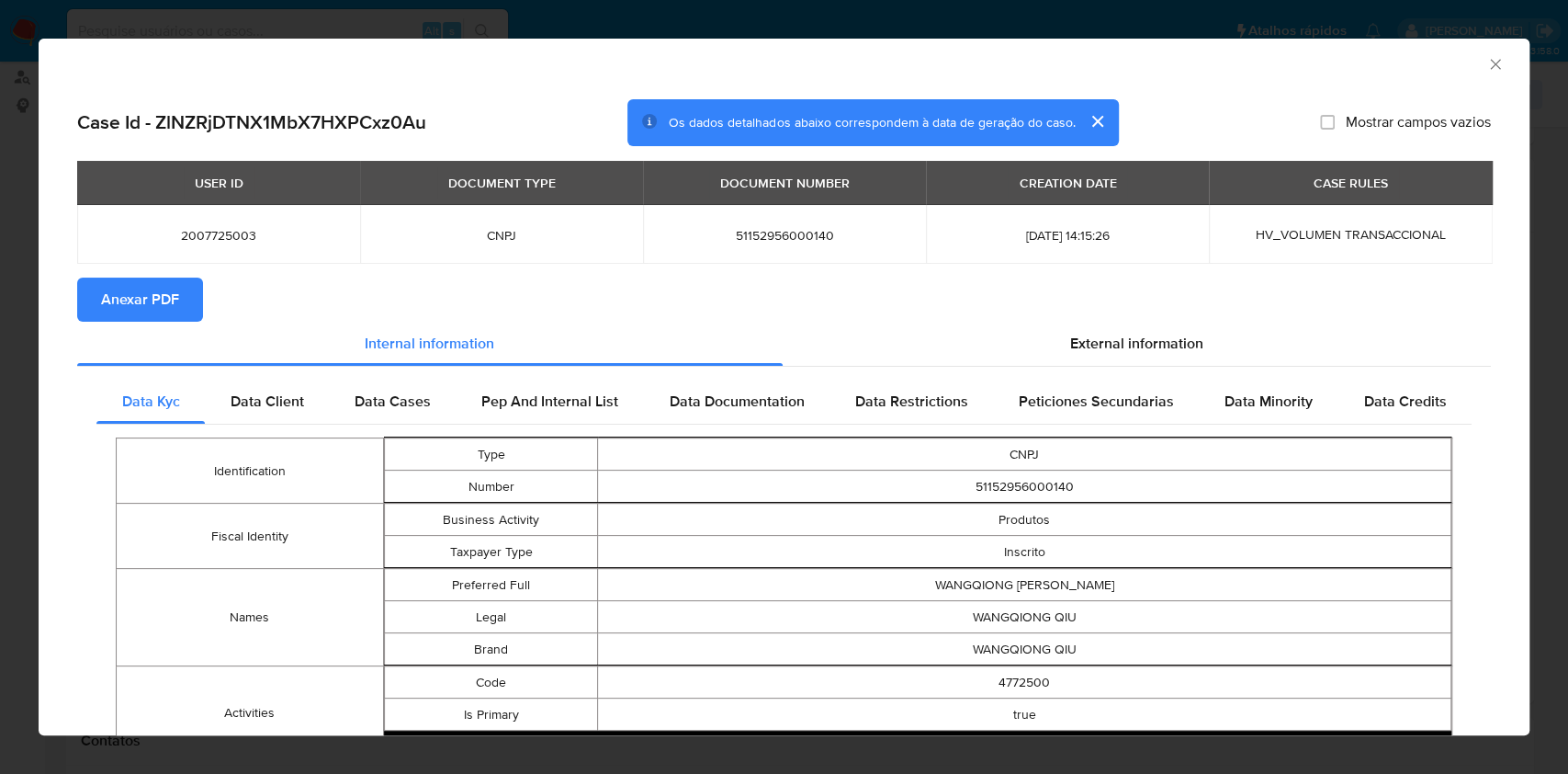
click at [193, 294] on button "Anexar PDF" at bounding box center [139, 300] width 126 height 44
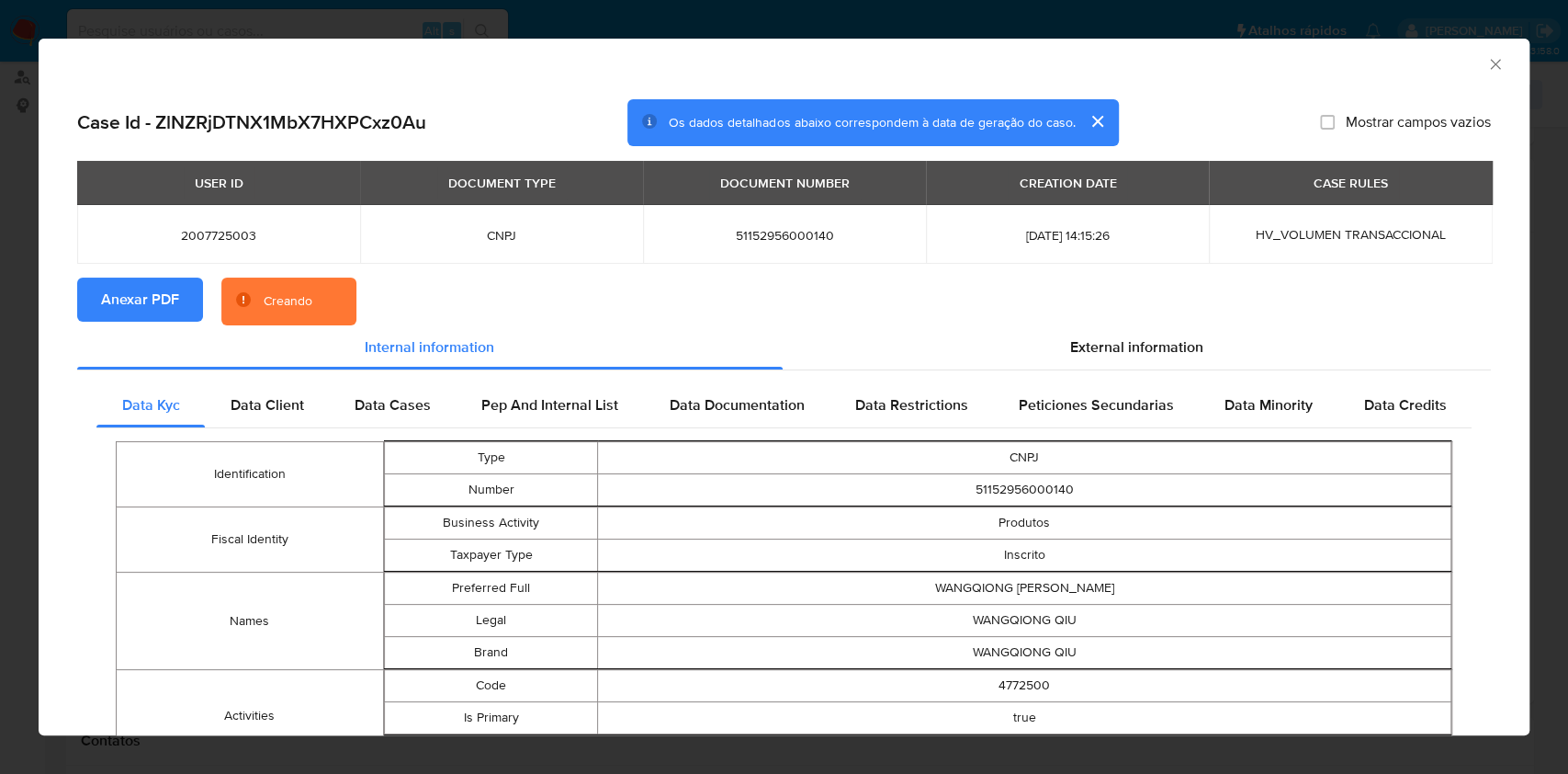
click at [1486, 59] on icon "Fechar a janela" at bounding box center [1495, 64] width 18 height 18
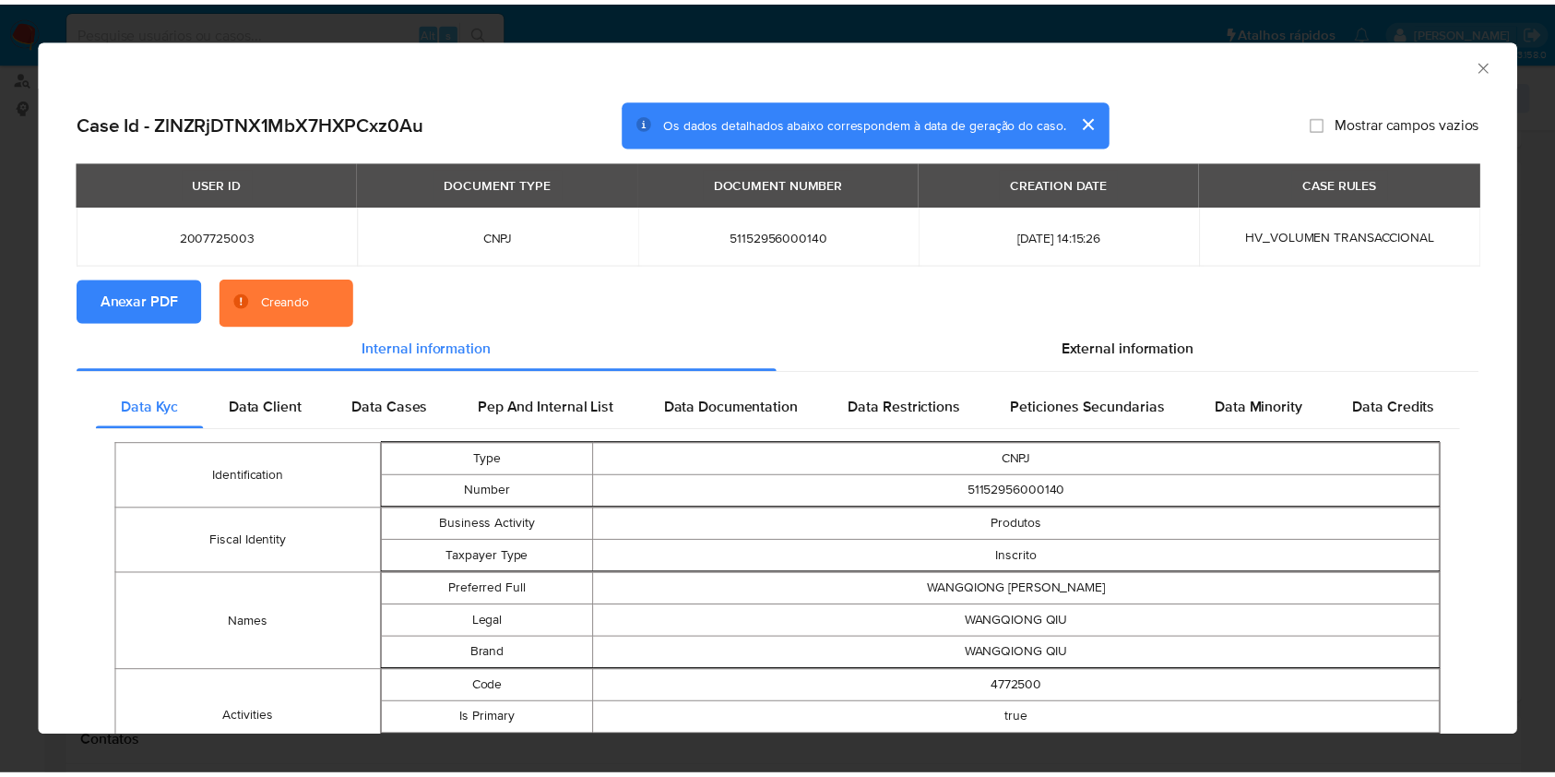
scroll to position [861, 0]
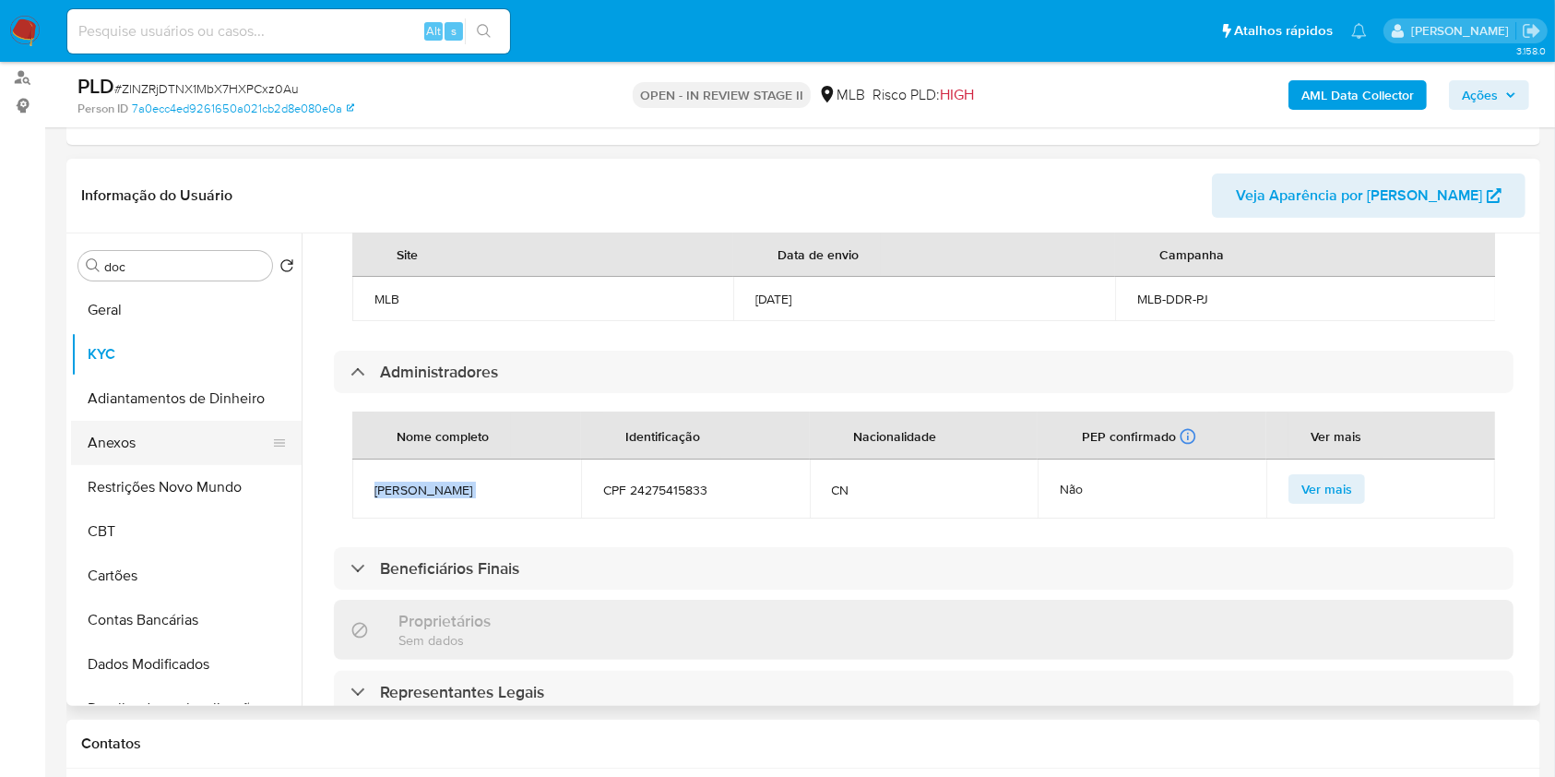
click at [186, 433] on button "Anexos" at bounding box center [179, 443] width 216 height 44
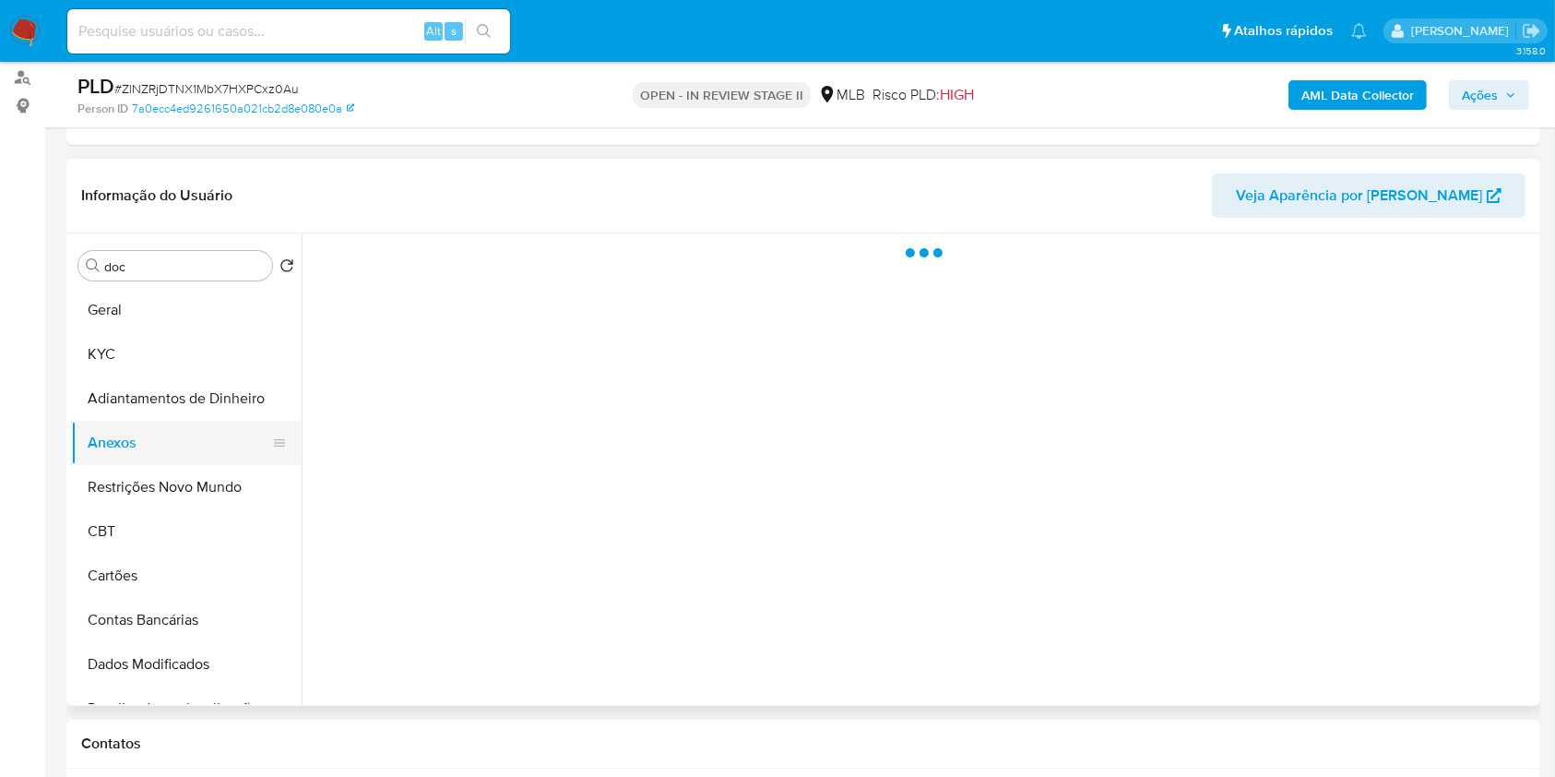
scroll to position [0, 0]
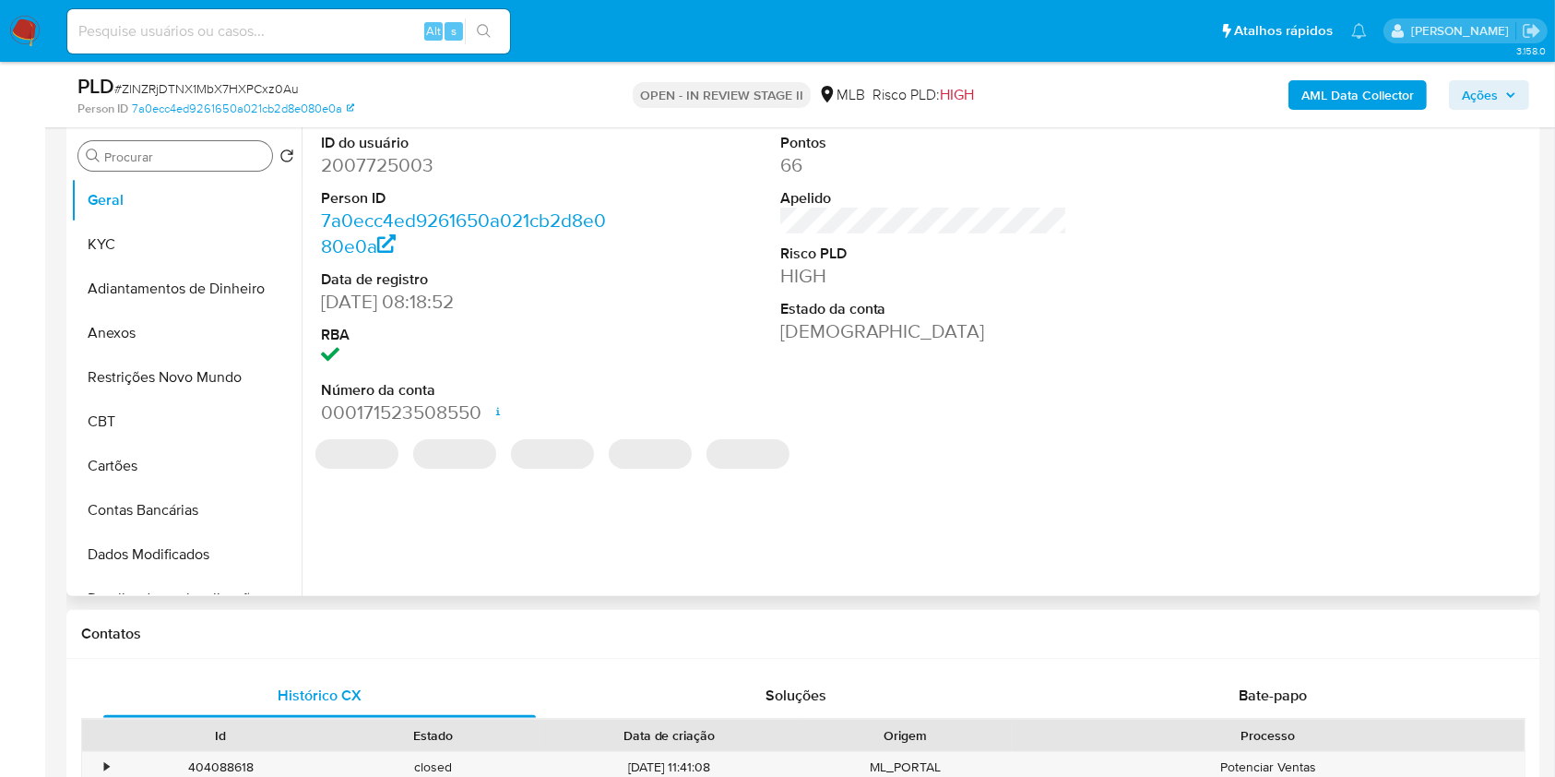
scroll to position [369, 0]
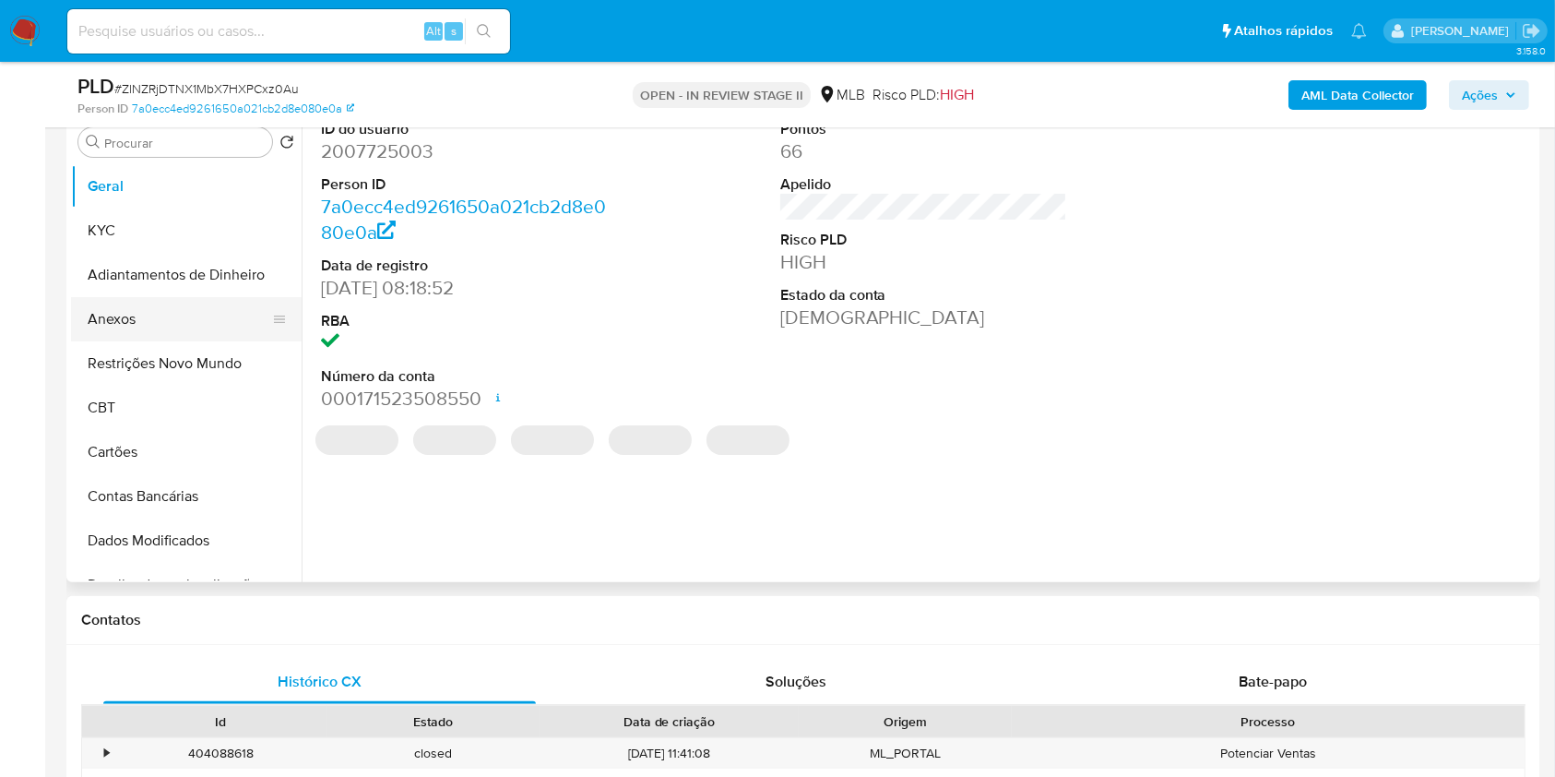
drag, startPoint x: 160, startPoint y: 322, endPoint x: 175, endPoint y: 318, distance: 15.2
click at [160, 322] on button "Anexos" at bounding box center [179, 319] width 216 height 44
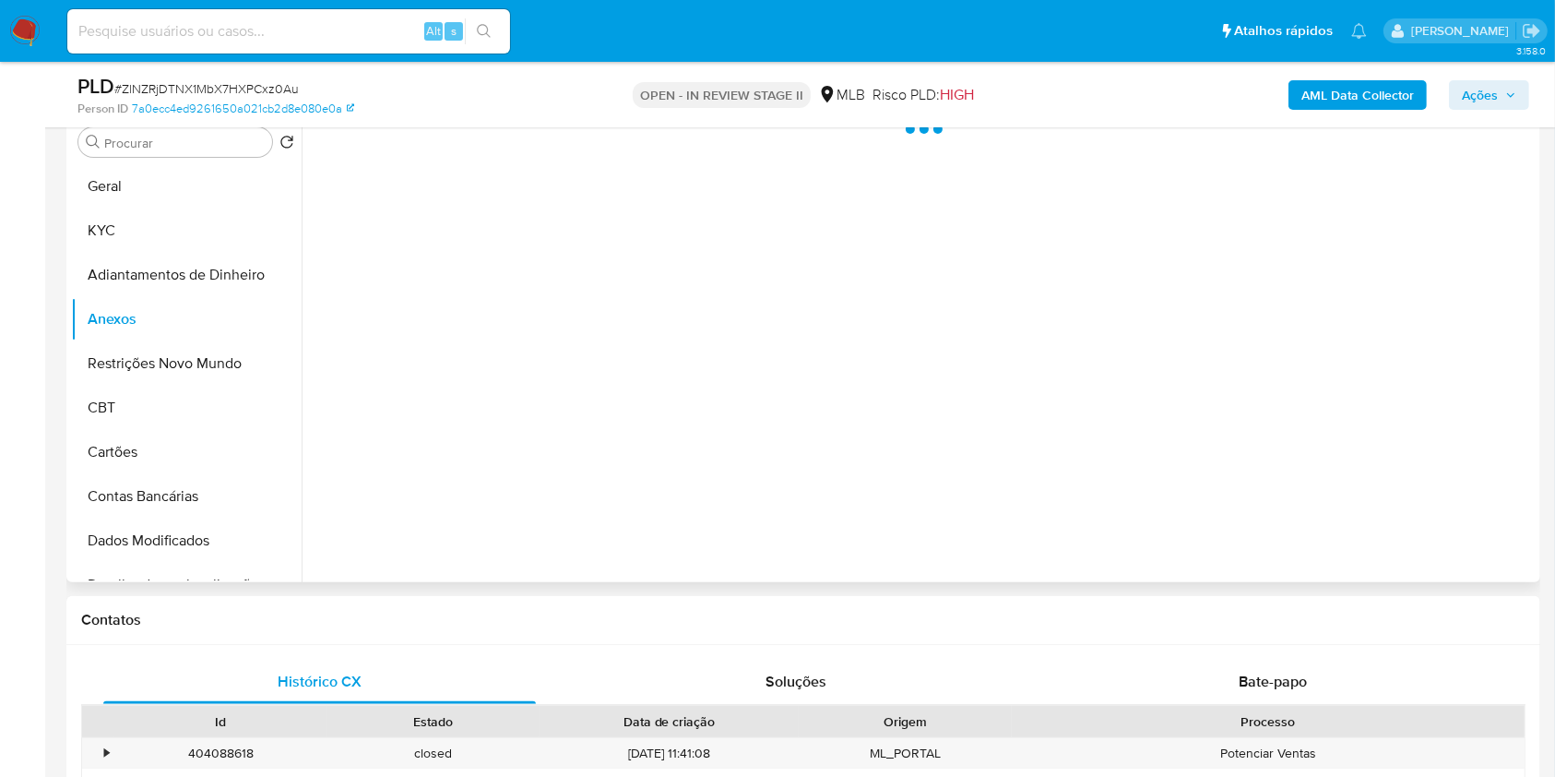
select select "10"
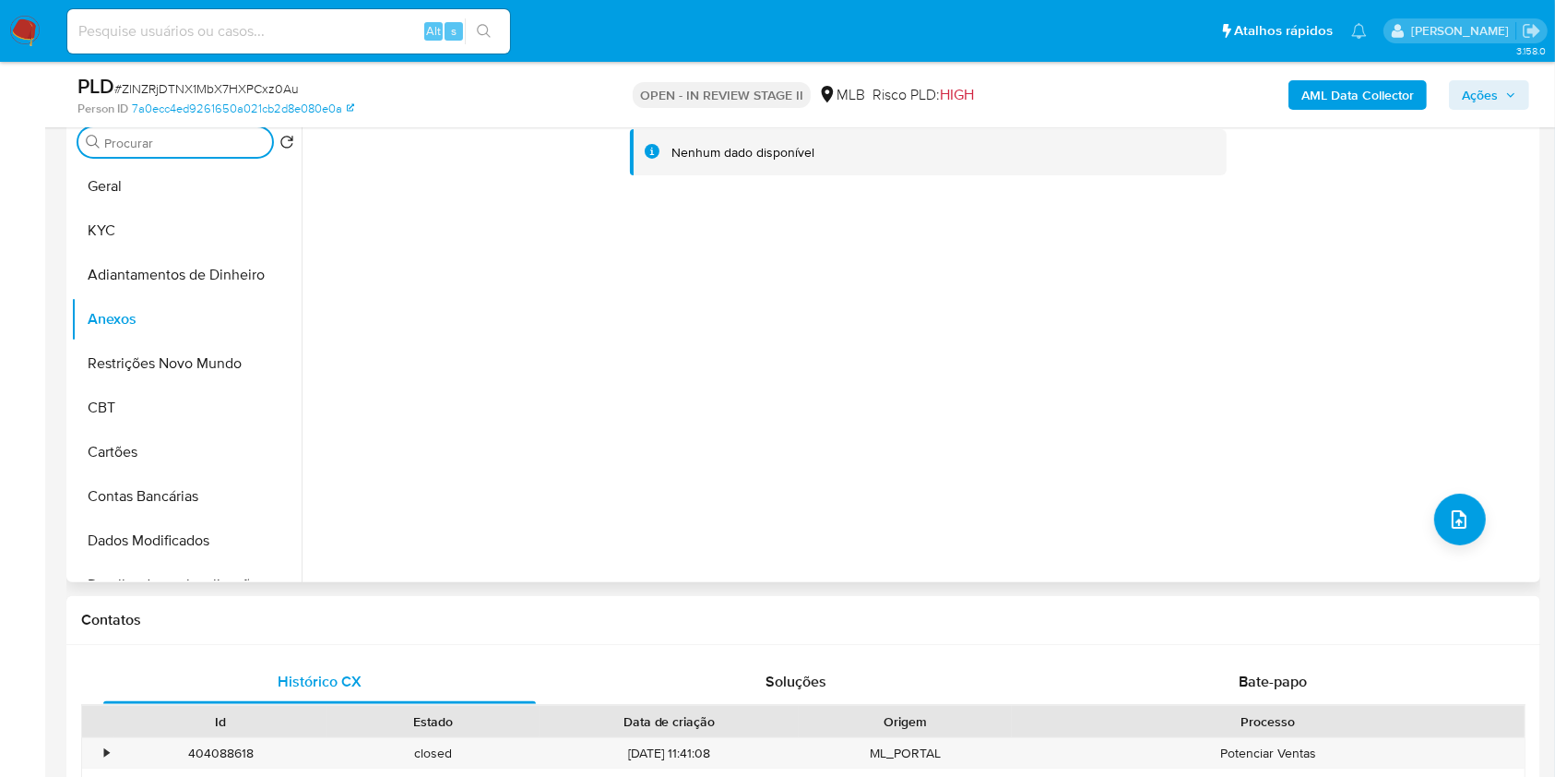
click at [238, 146] on input "Procurar" at bounding box center [184, 143] width 160 height 17
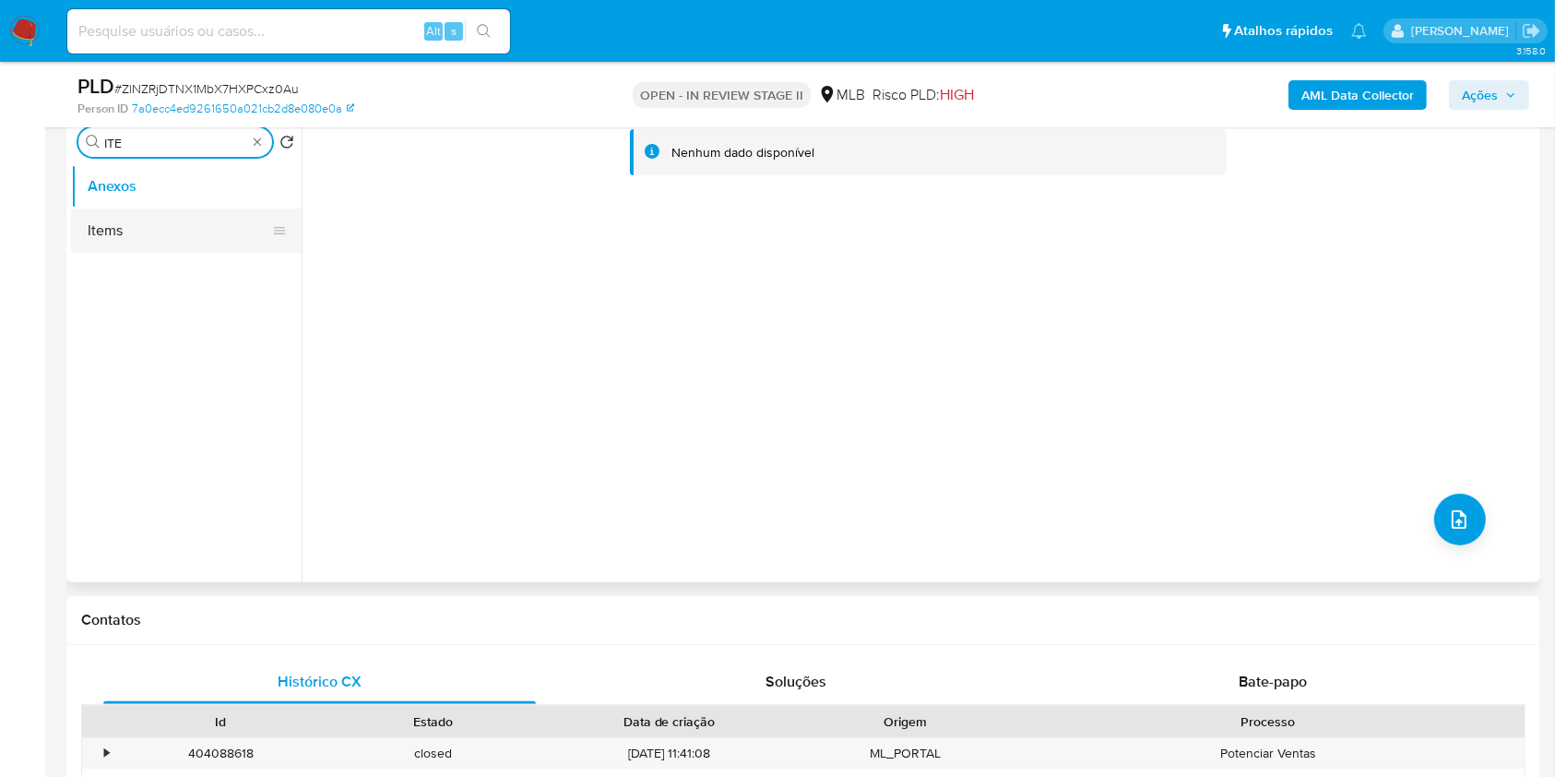
type input "ITE"
click at [198, 220] on button "Items" at bounding box center [179, 230] width 216 height 44
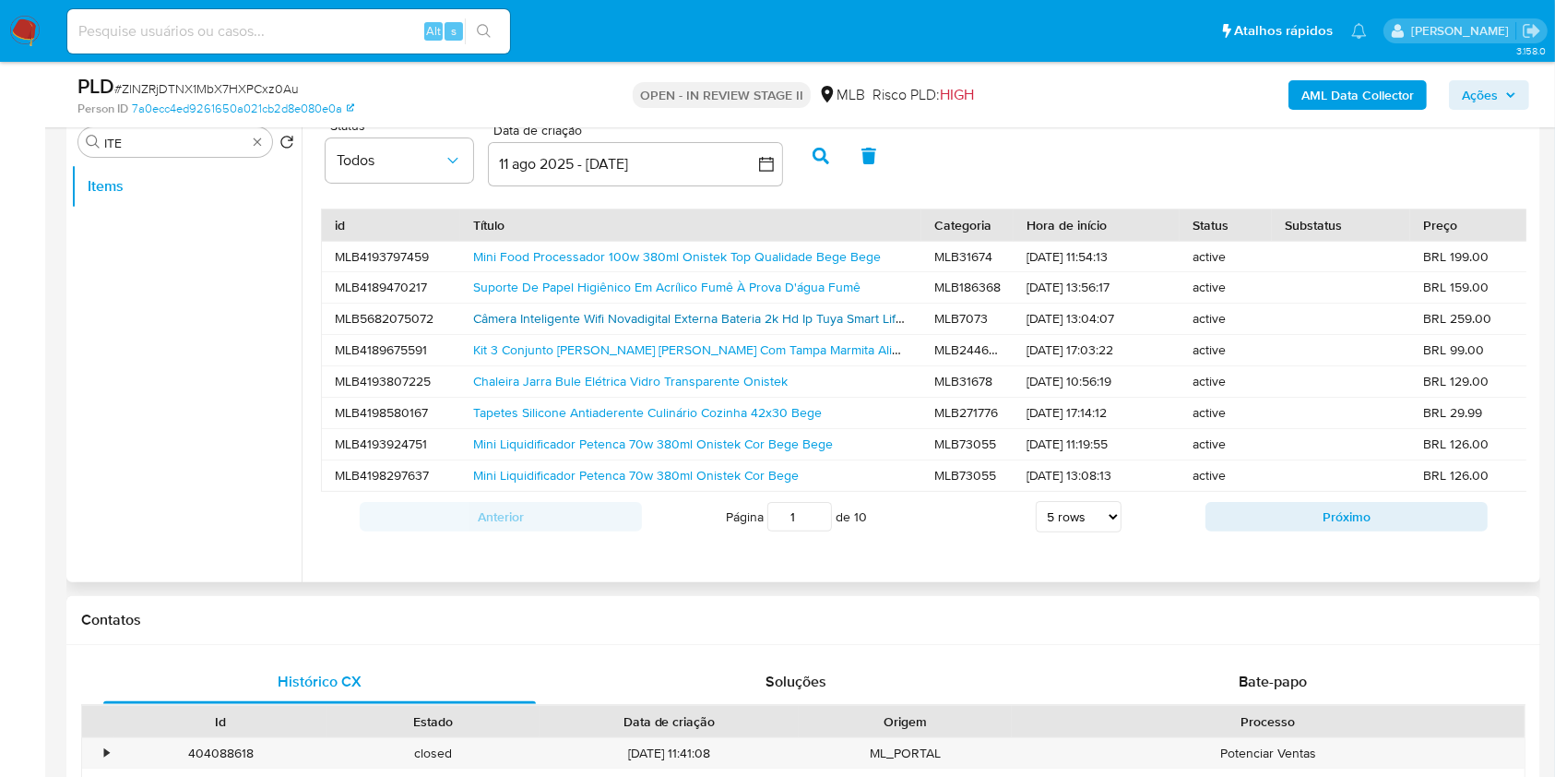
click at [701, 314] on link "Câmera Inteligente Wifi Novadigital Externa Bateria 2k Hd Ip Tuya Smart Life Al…" at bounding box center [813, 318] width 681 height 18
click at [267, 141] on div "Procurar ITE" at bounding box center [175, 142] width 194 height 30
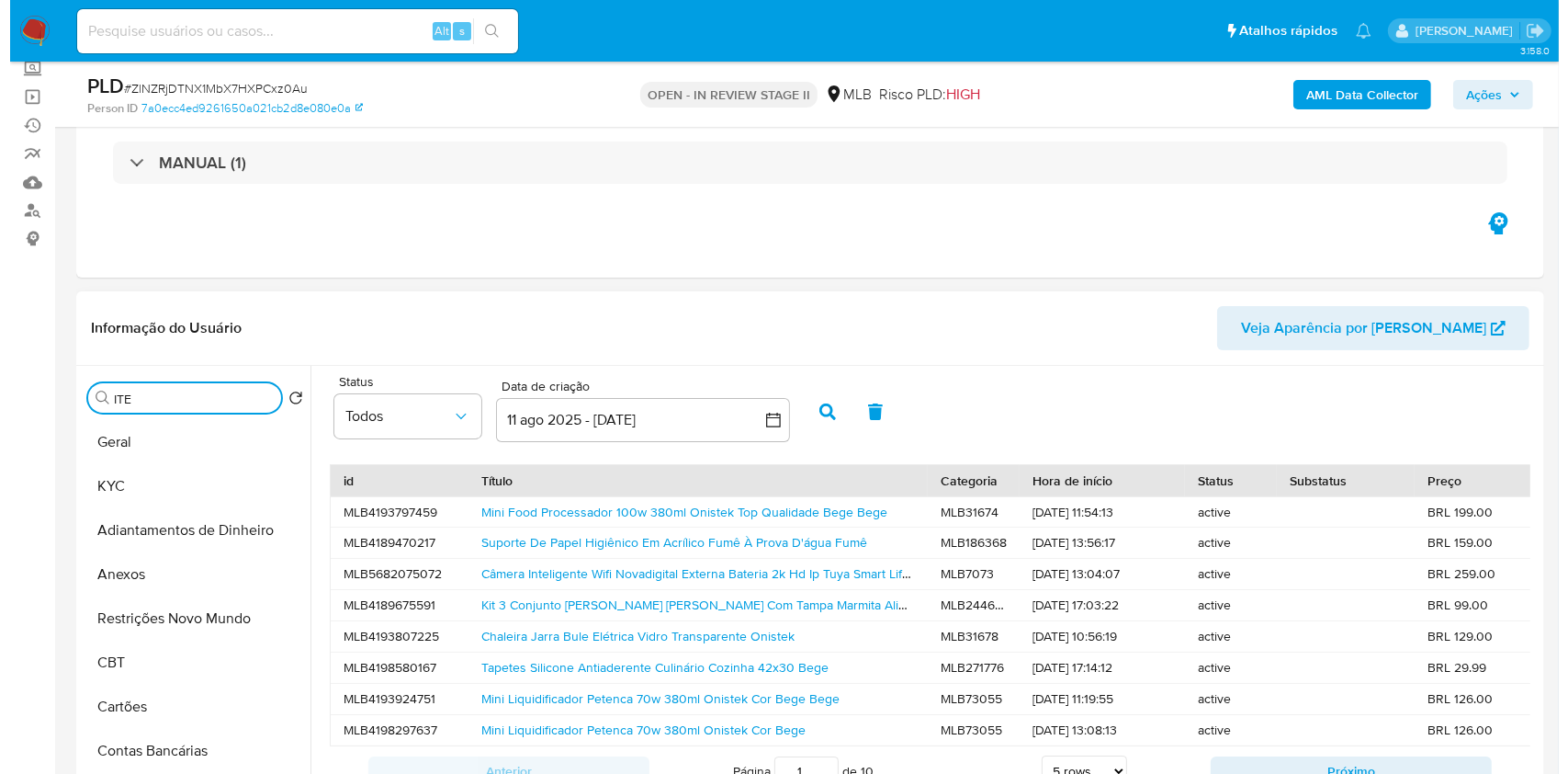
scroll to position [244, 0]
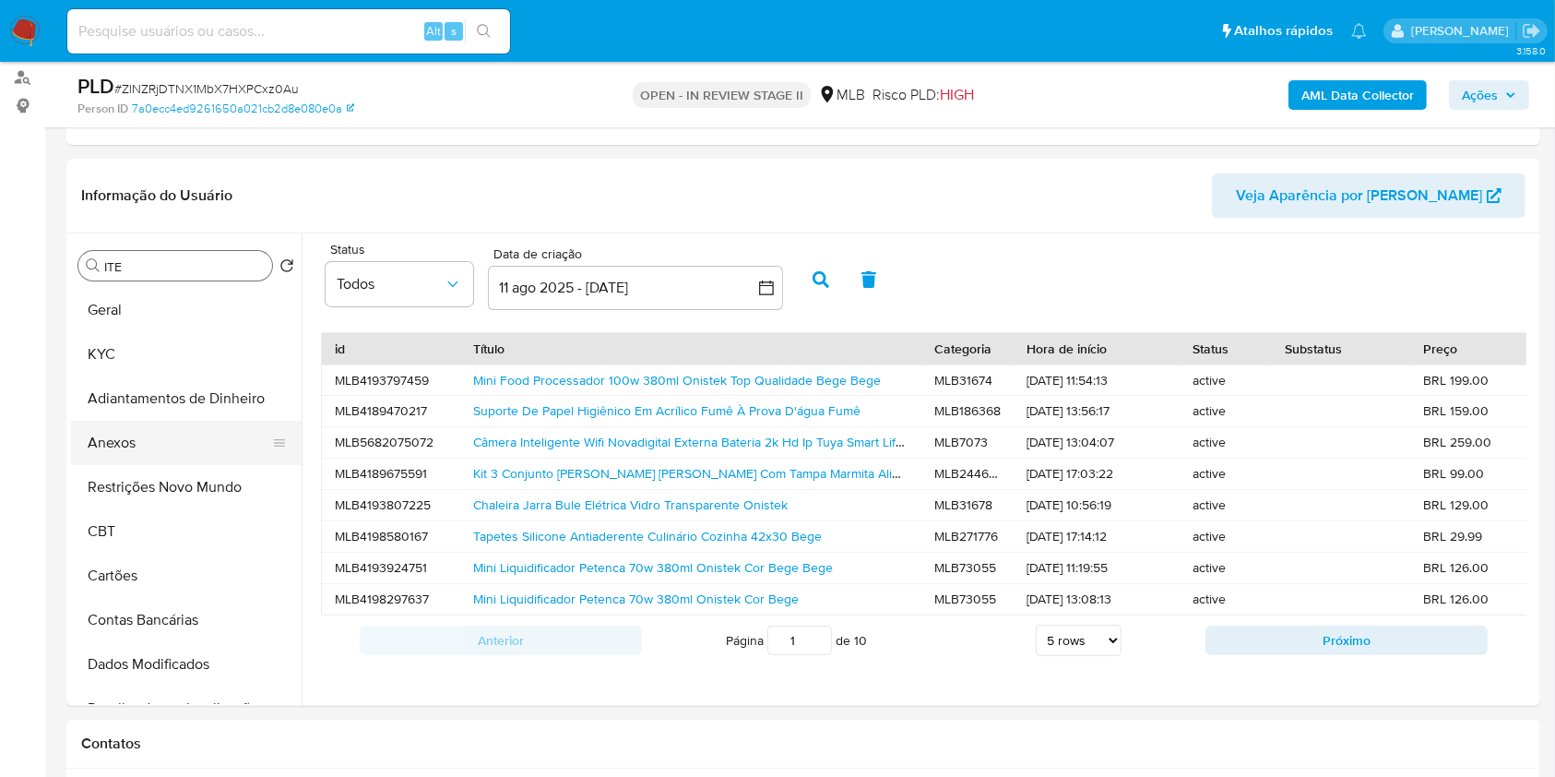
drag, startPoint x: 144, startPoint y: 436, endPoint x: 173, endPoint y: 435, distance: 29.5
click at [145, 436] on button "Anexos" at bounding box center [179, 443] width 216 height 44
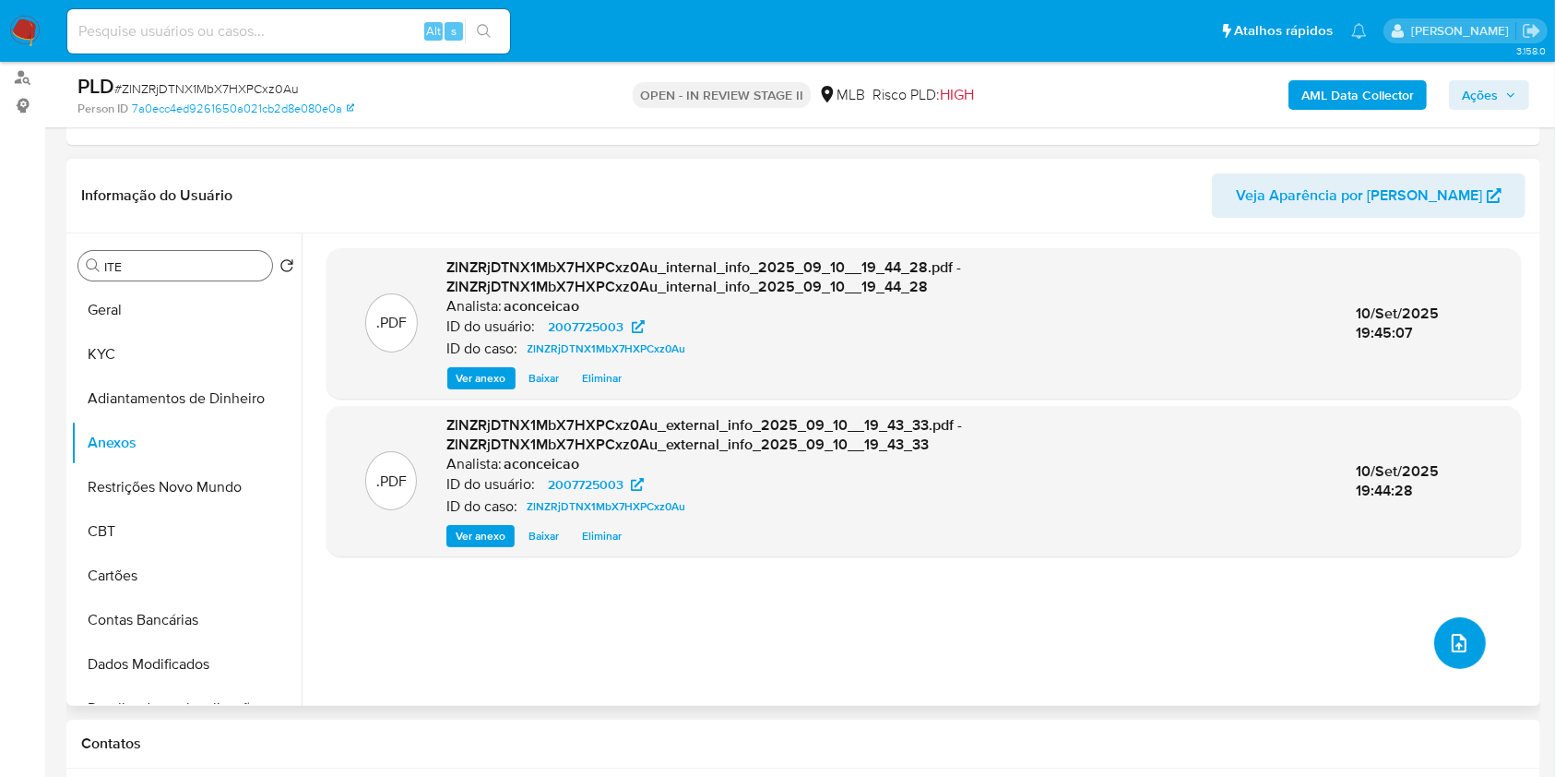
click at [1461, 630] on button "upload-file" at bounding box center [1460, 643] width 52 height 52
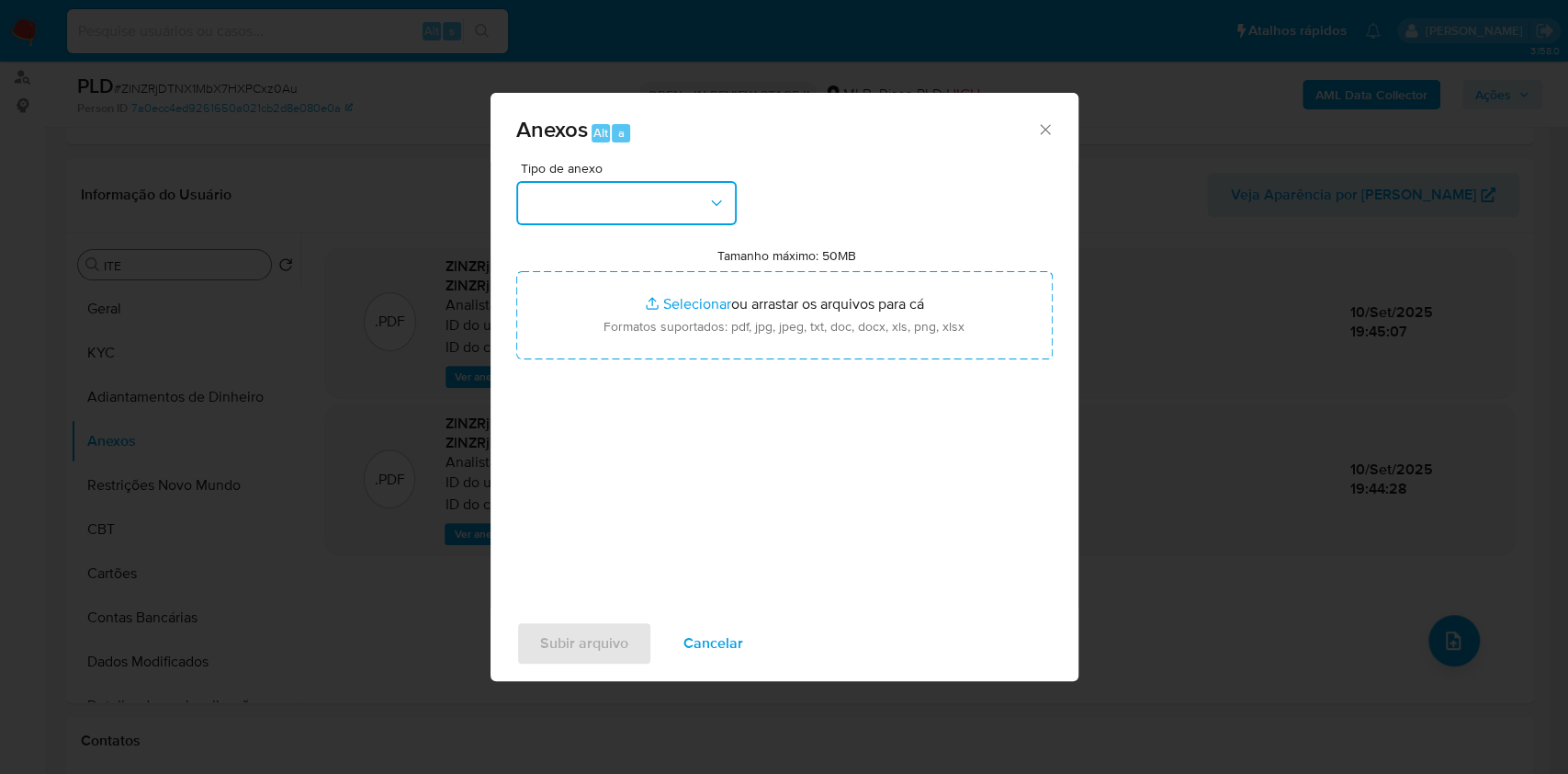
click at [691, 204] on button "button" at bounding box center [626, 203] width 220 height 44
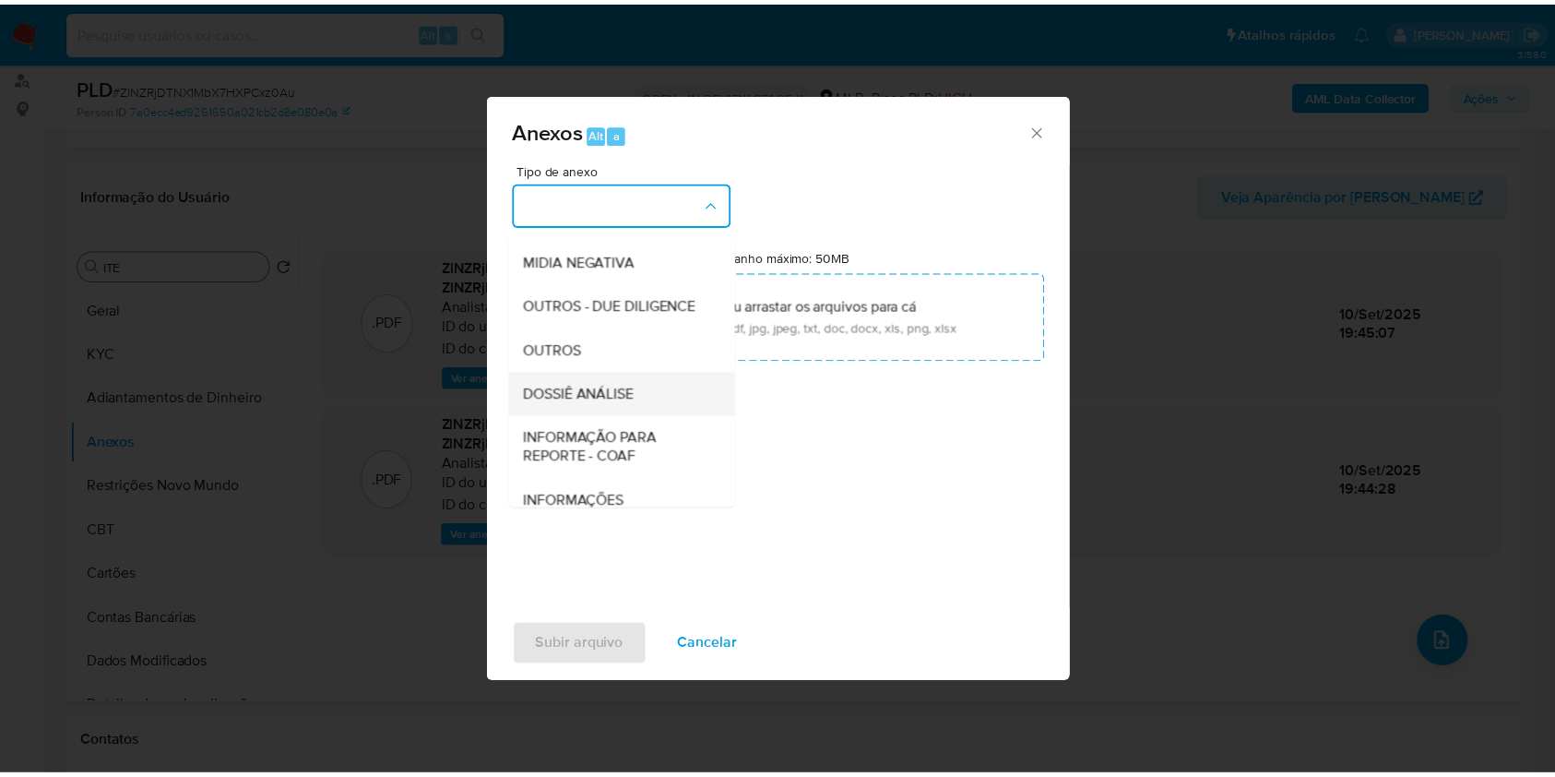
scroll to position [283, 0]
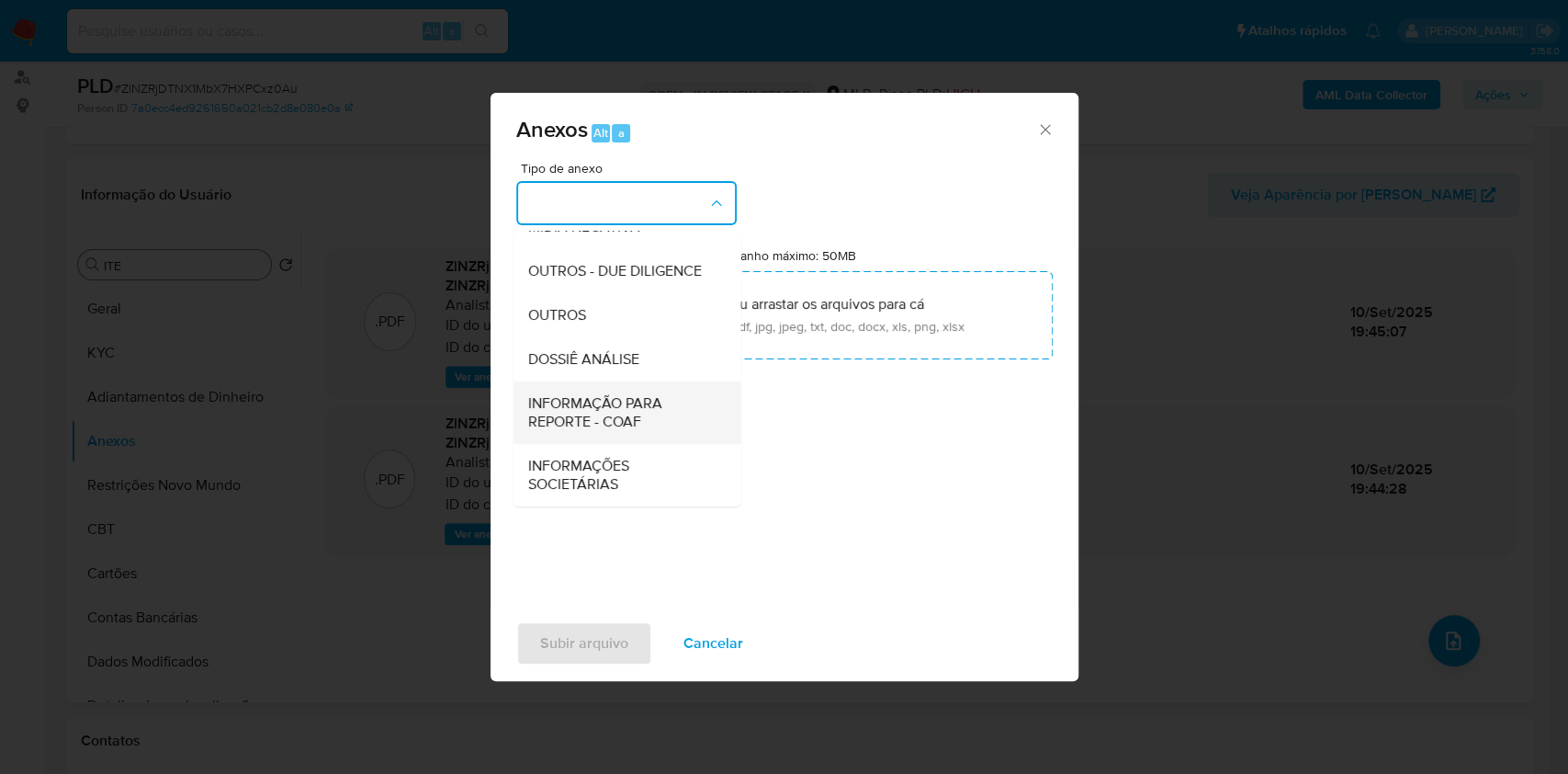
click at [619, 403] on span "INFORMAÇÃO PARA REPORTE - COAF" at bounding box center [621, 412] width 187 height 37
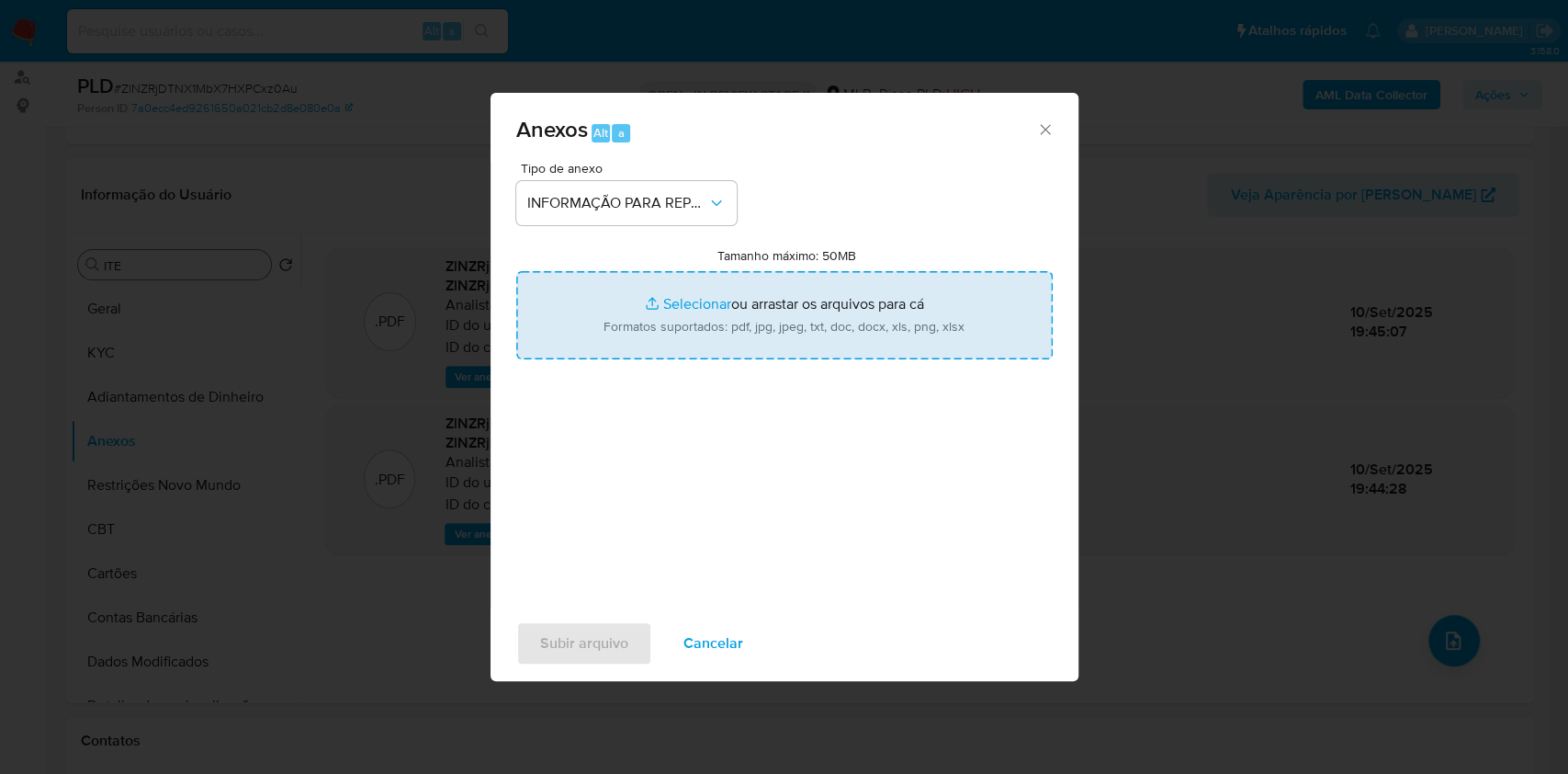
type input "C:\fakepath\SAR - XXXX - CNPJ 51152956000140 - WANGQIONG QIU.pdf"
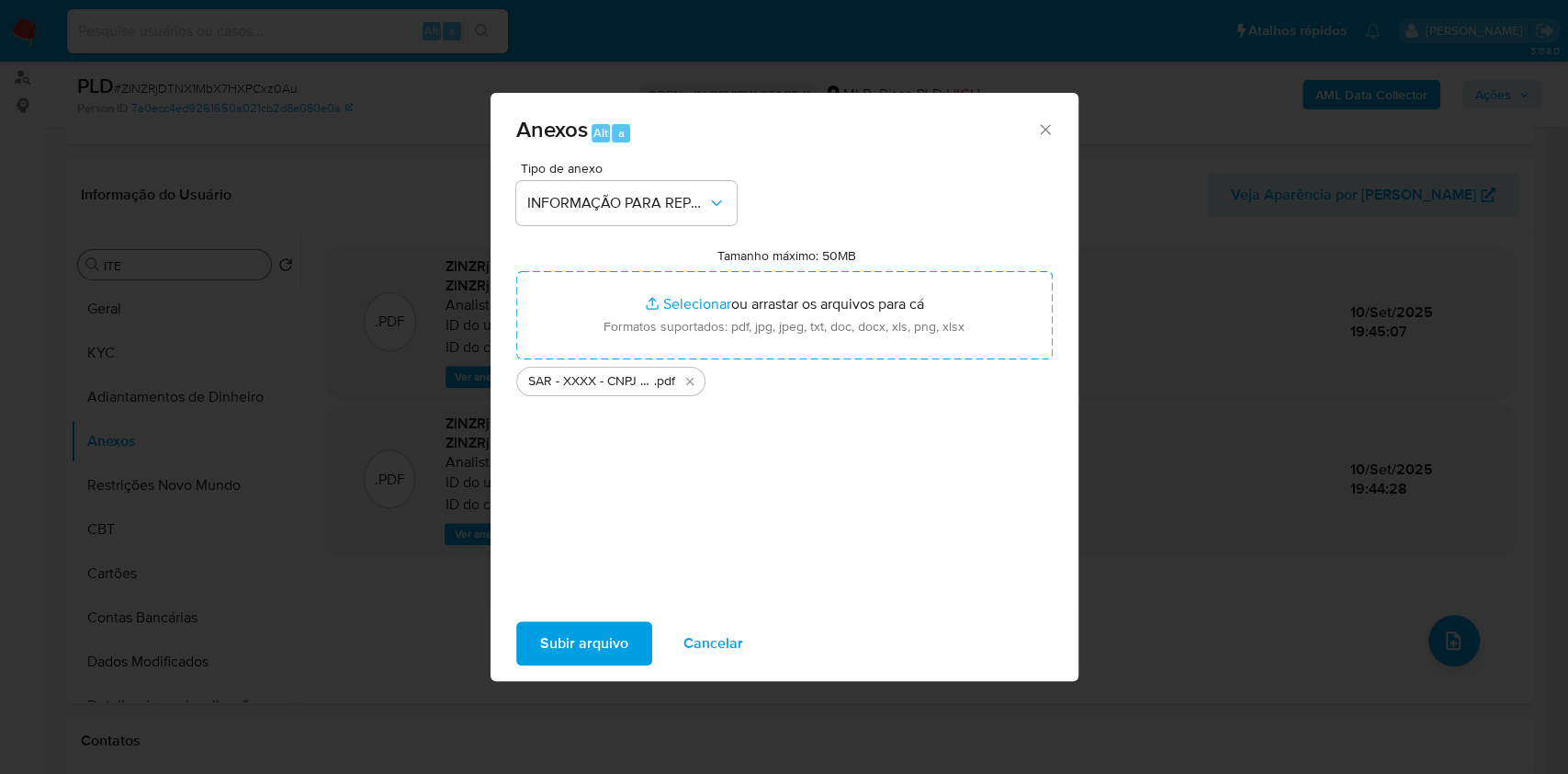
click at [598, 648] on span "Subir arquivo" at bounding box center [584, 643] width 89 height 41
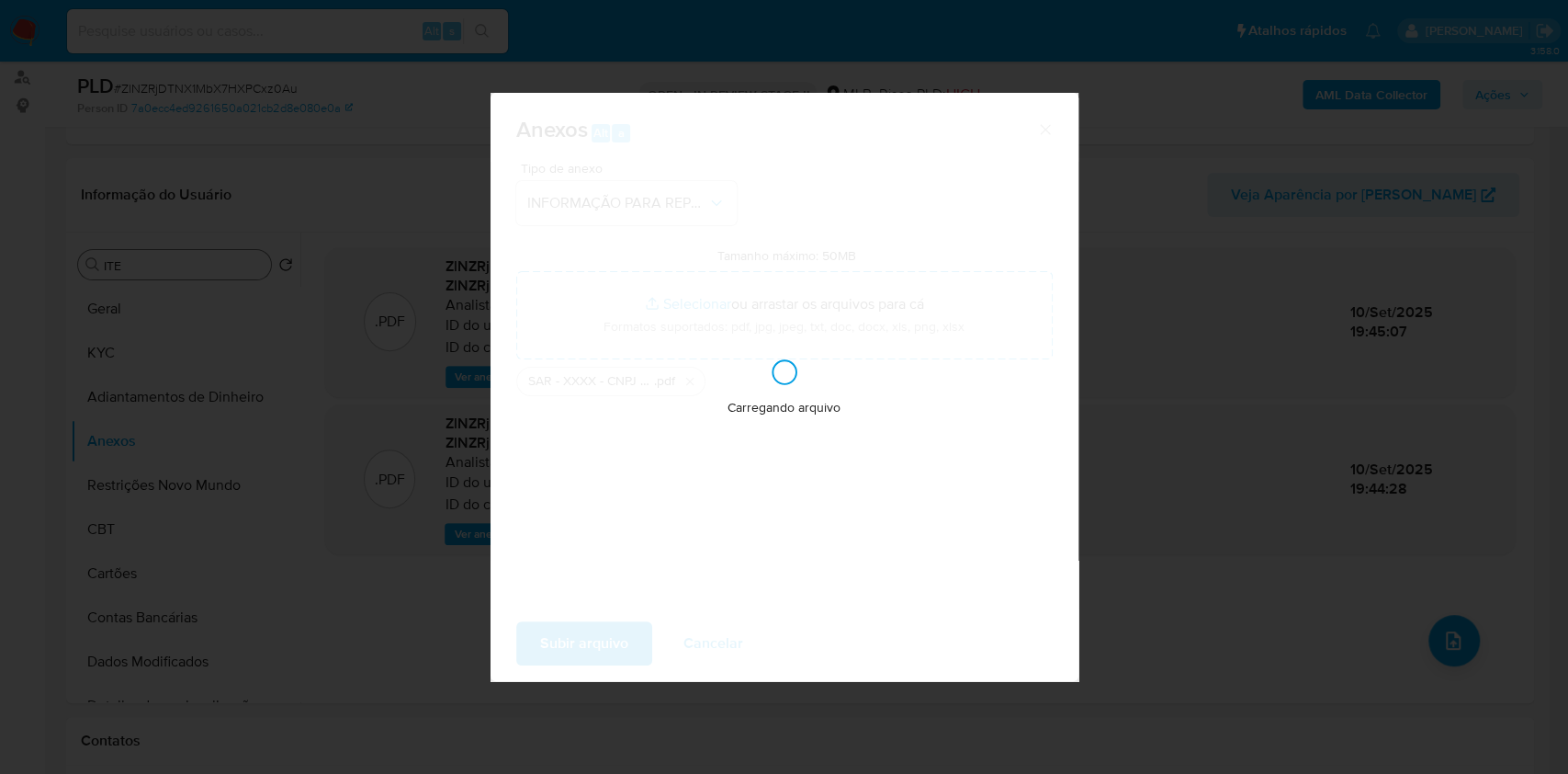
click at [1138, 408] on div "Anexos Alt a Tipo de anexo INFORMAÇÃO PARA REPORTE - COAF Tamanho máximo: 50MB …" at bounding box center [784, 387] width 1568 height 774
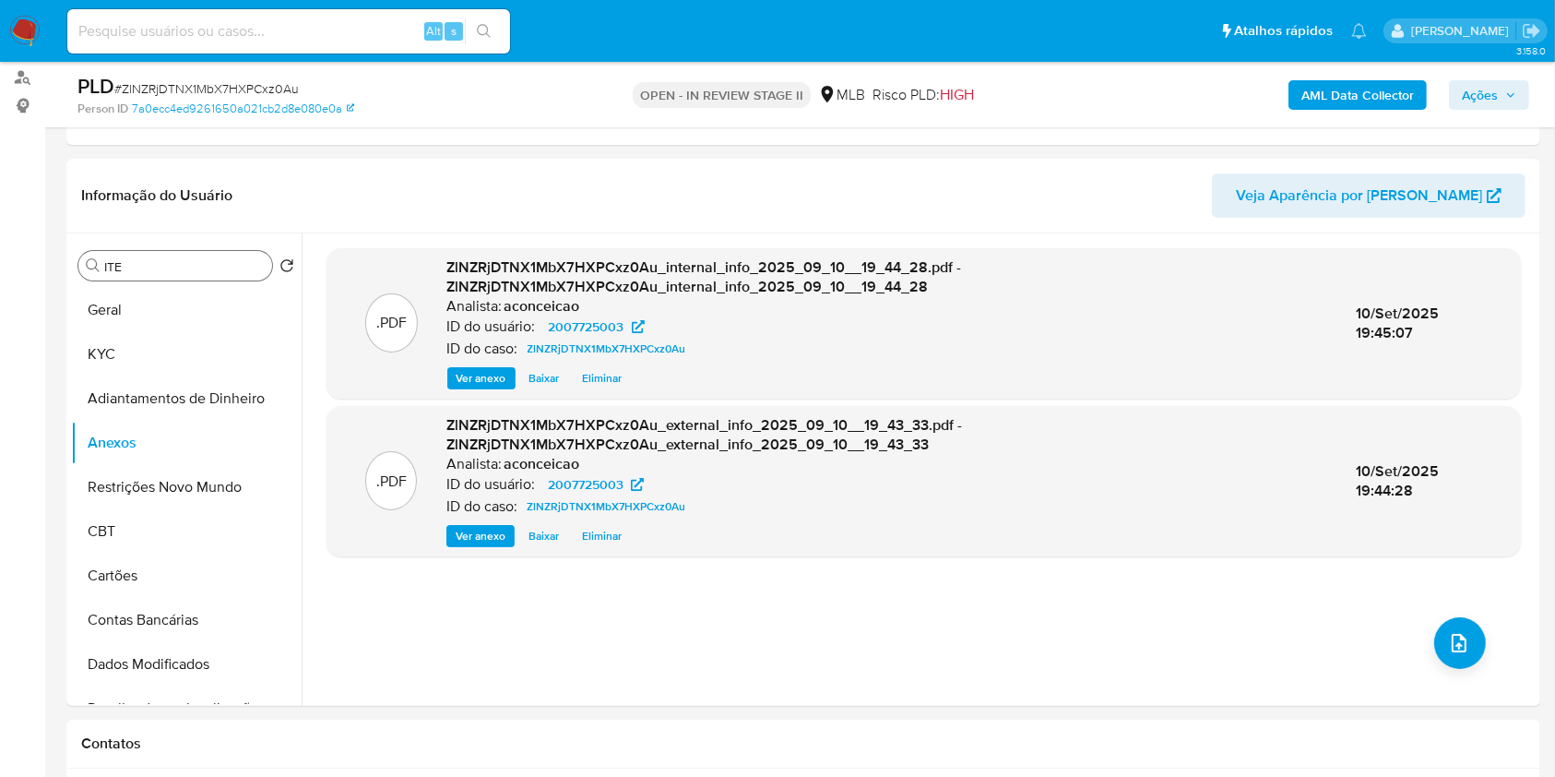
click at [1463, 100] on span "Ações" at bounding box center [1480, 95] width 36 height 30
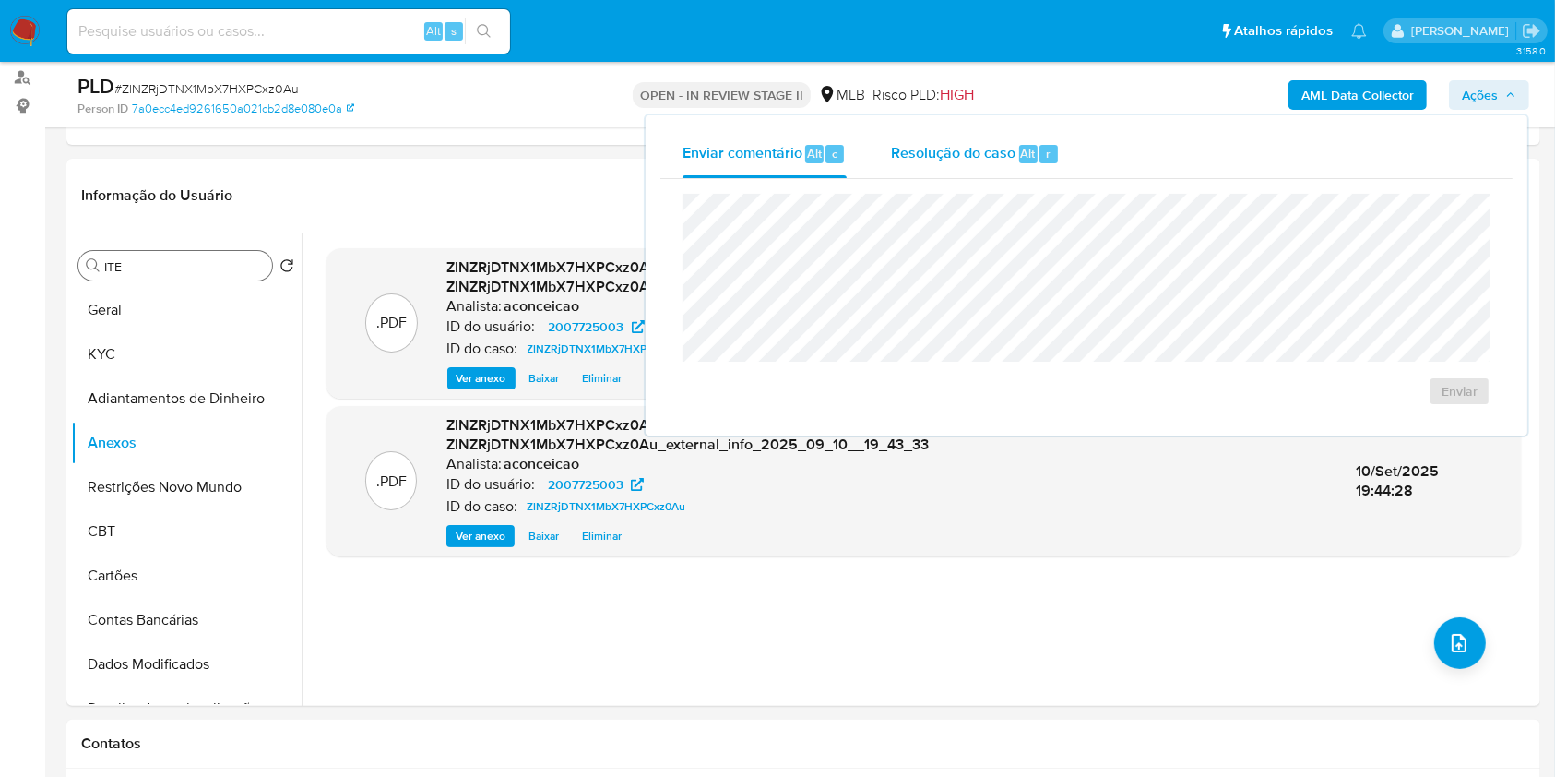
click at [1029, 148] on span "Alt" at bounding box center [1028, 154] width 15 height 18
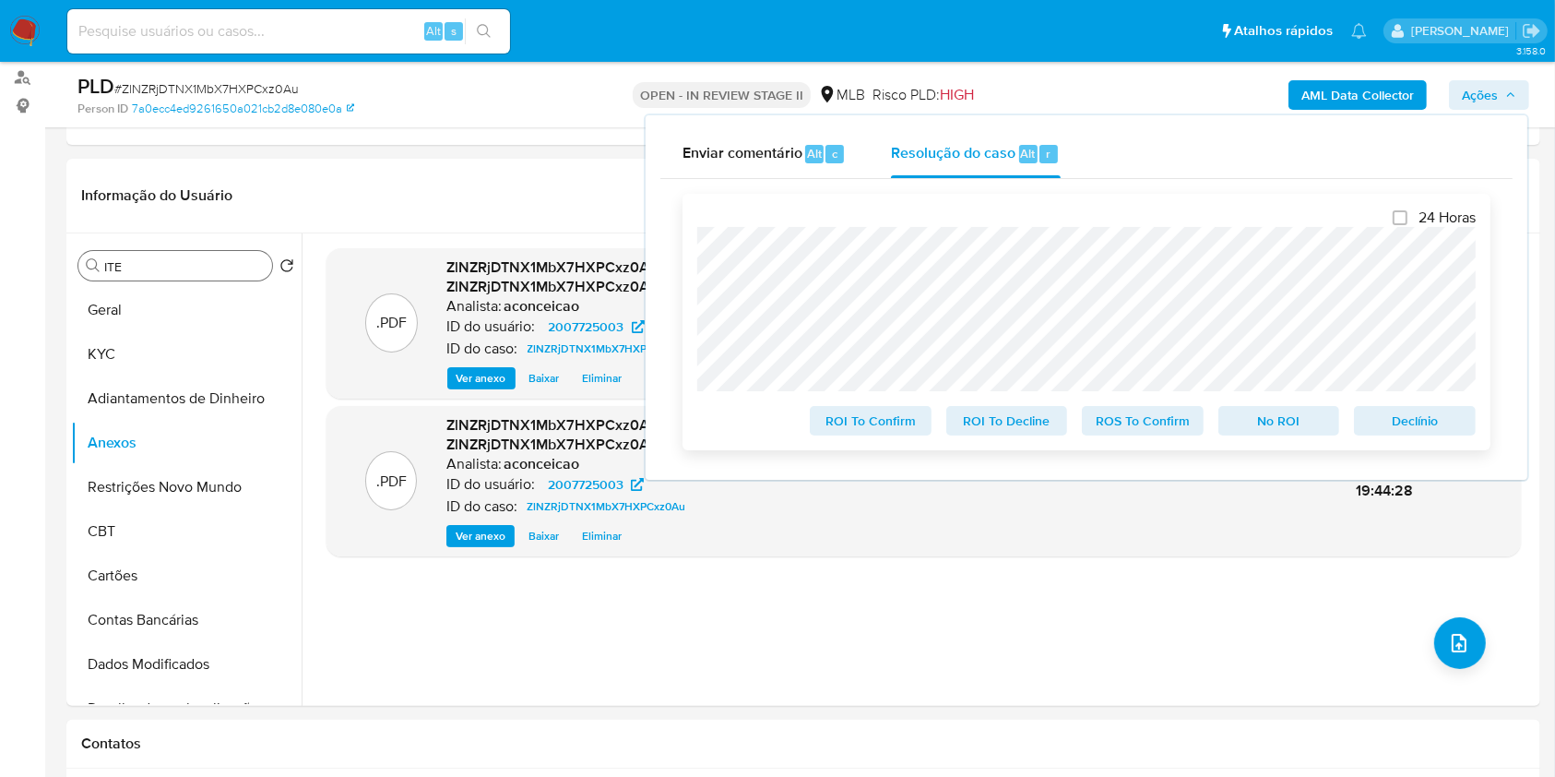
click at [1165, 420] on span "ROS To Confirm" at bounding box center [1143, 421] width 96 height 26
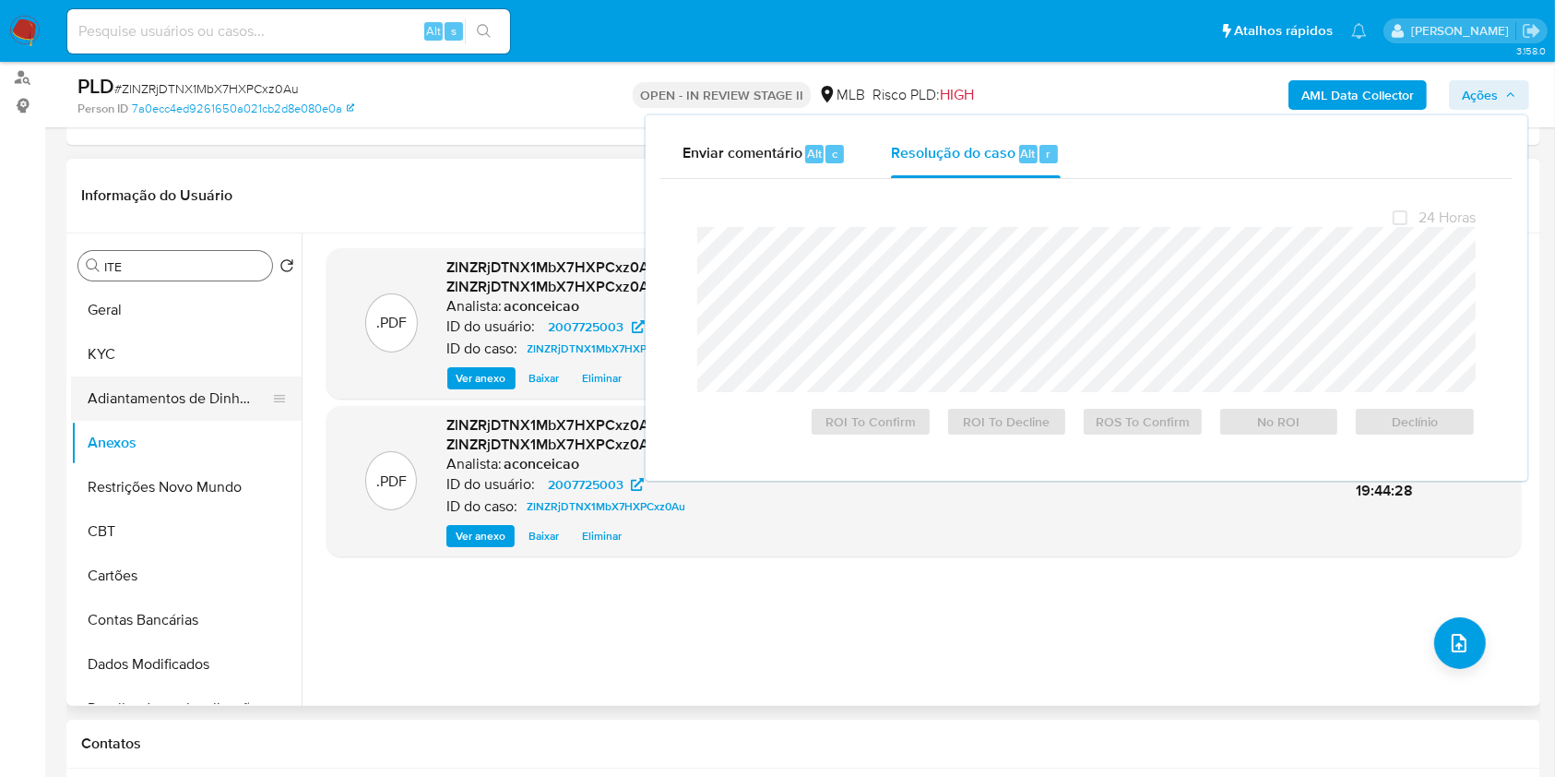
click at [196, 380] on button "Adiantamentos de Dinheiro" at bounding box center [179, 398] width 216 height 44
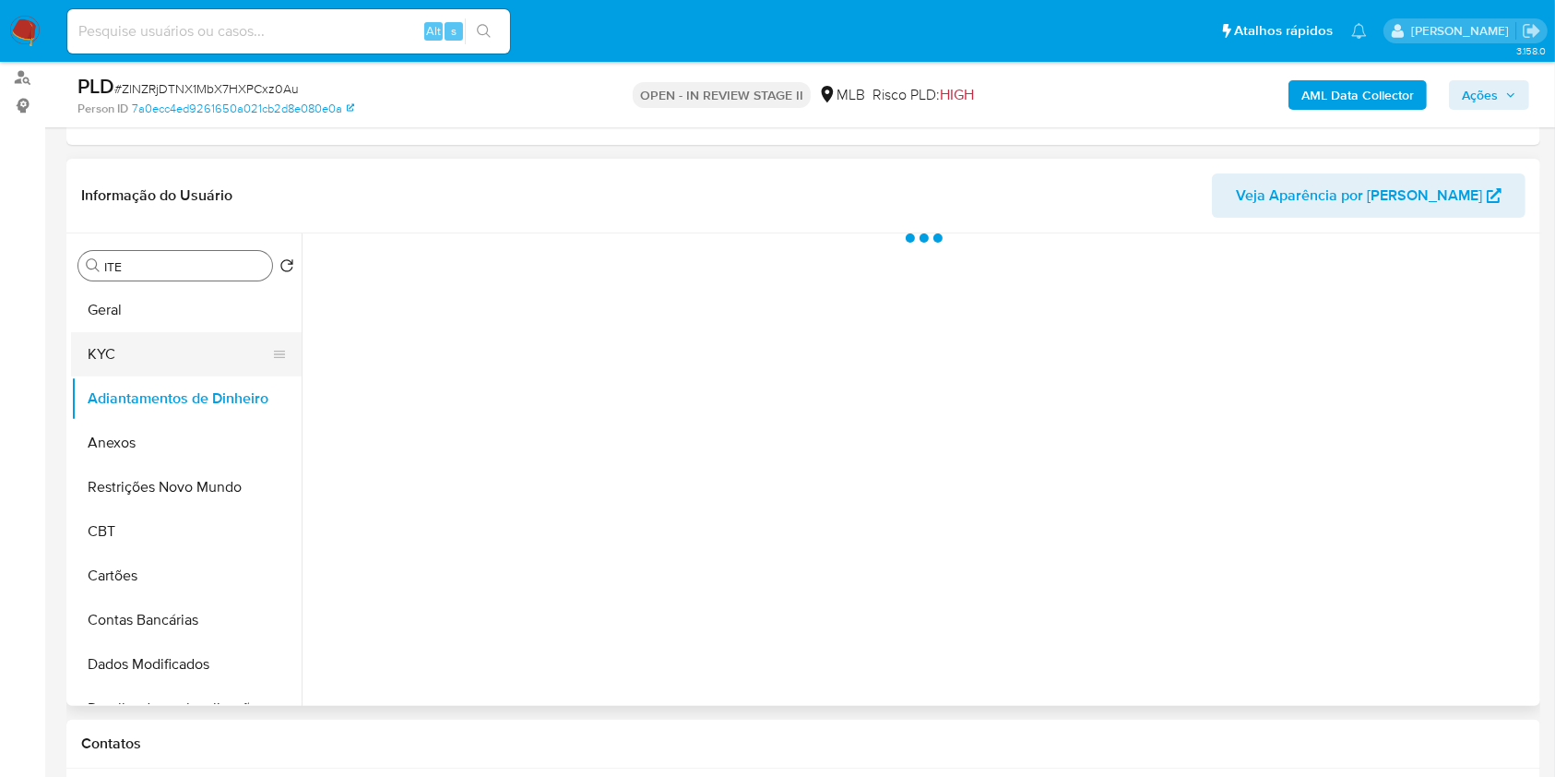
click at [184, 360] on button "KYC" at bounding box center [179, 354] width 216 height 44
click at [96, 385] on button "Adiantamentos de Dinheiro" at bounding box center [179, 398] width 216 height 44
drag, startPoint x: 126, startPoint y: 349, endPoint x: 126, endPoint y: 373, distance: 24.0
click at [126, 352] on button "KYC" at bounding box center [179, 354] width 216 height 44
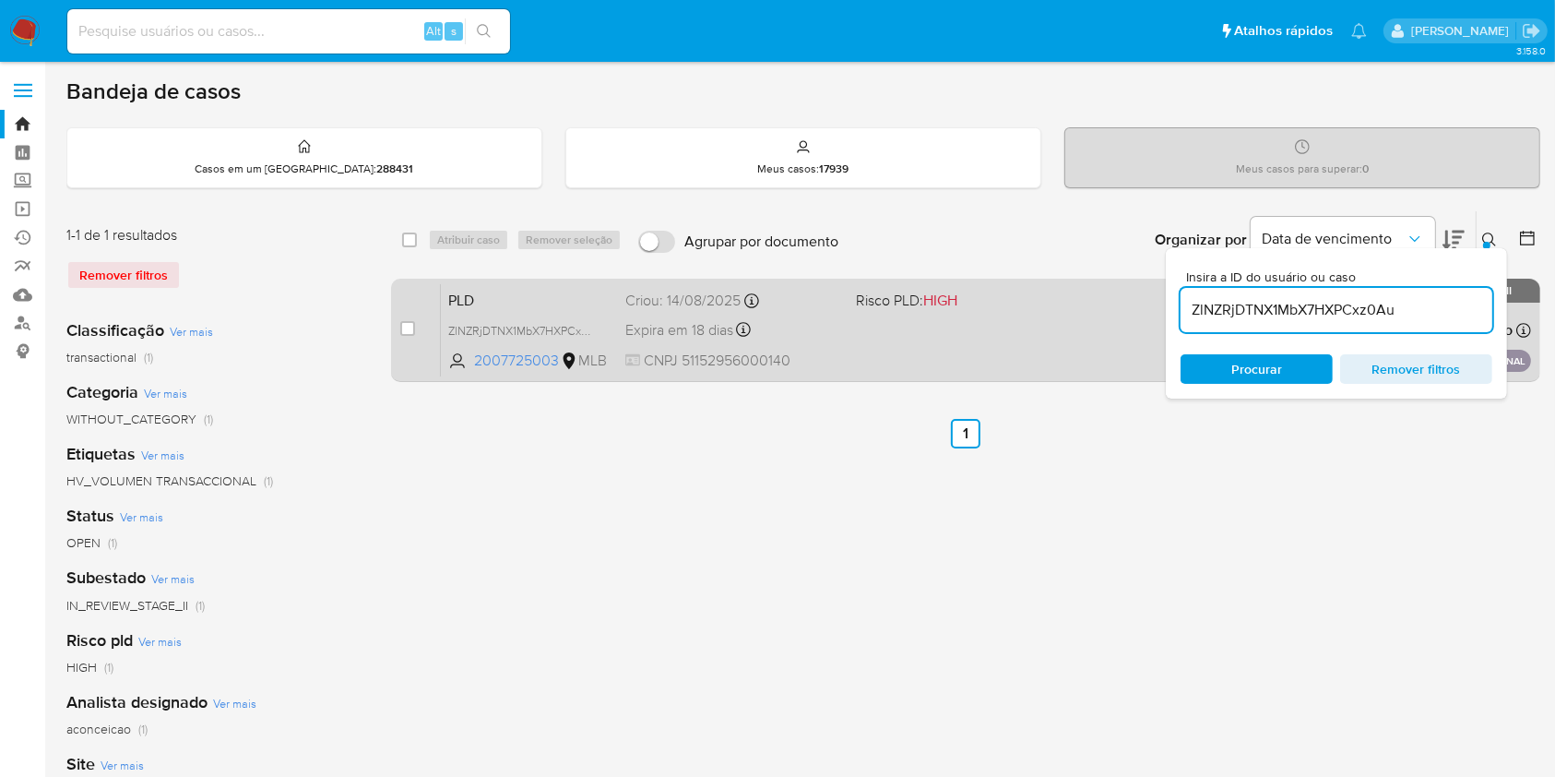
click at [413, 336] on div "case-item-checkbox" at bounding box center [407, 330] width 15 height 22
click at [413, 335] on div "case-item-checkbox" at bounding box center [407, 328] width 15 height 18
click at [410, 334] on input "checkbox" at bounding box center [407, 328] width 15 height 15
checkbox input "true"
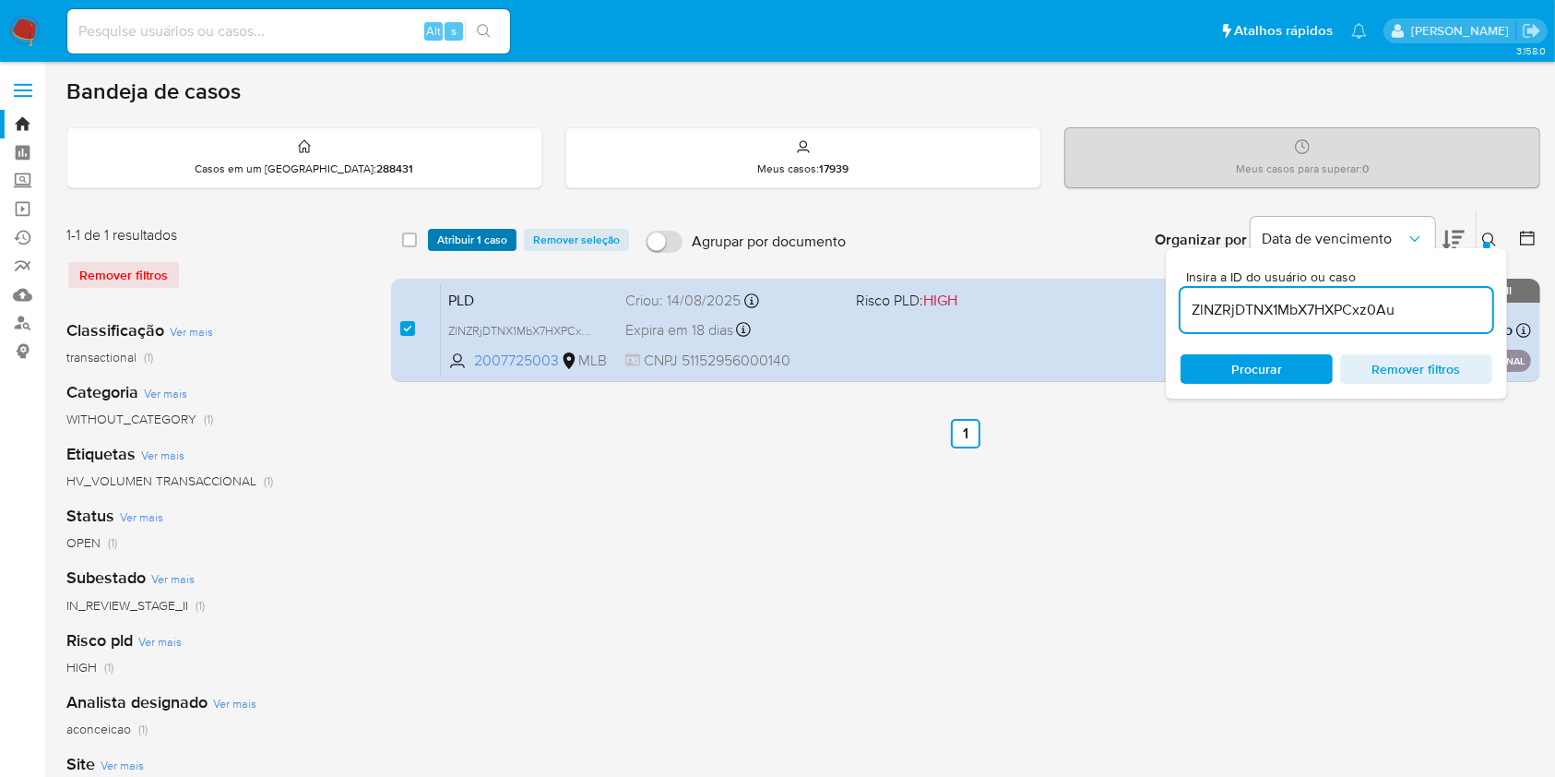
click at [470, 247] on span "Atribuir 1 caso" at bounding box center [472, 240] width 70 height 18
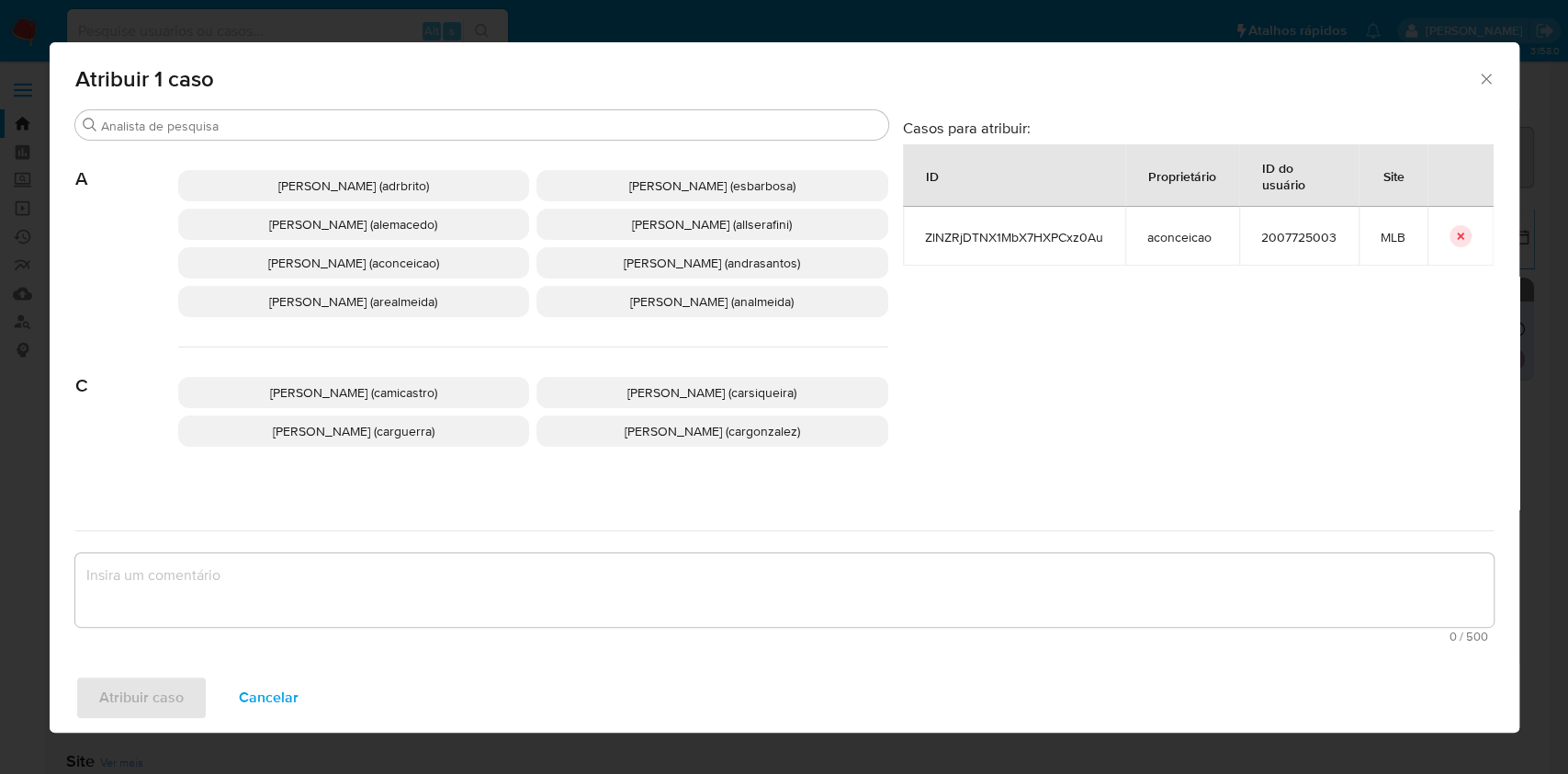
click at [397, 274] on p "Ana Cristina Da Conceicao (aconceicao)" at bounding box center [354, 262] width 352 height 31
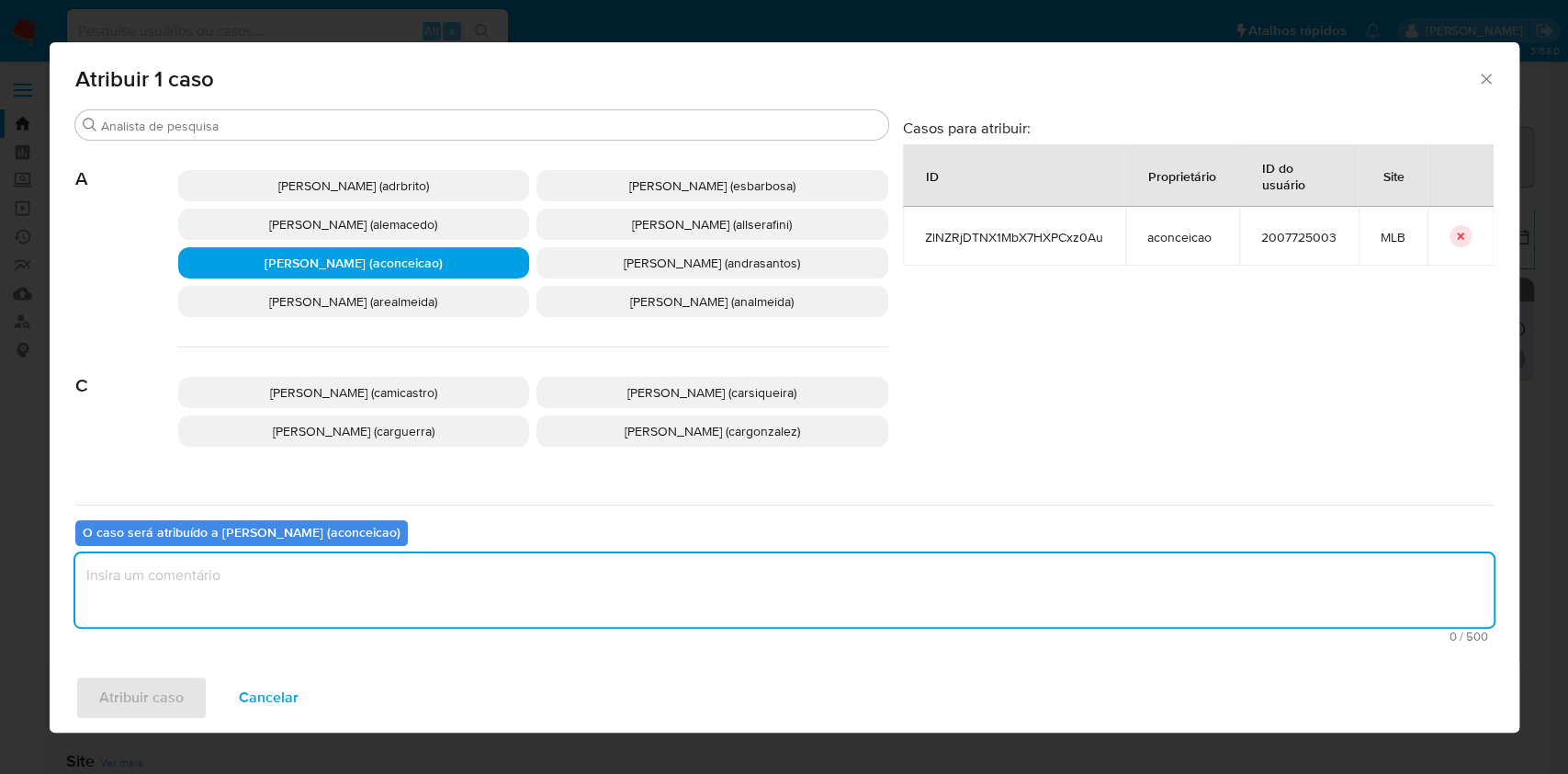
click at [581, 591] on textarea "assign-modal" at bounding box center [785, 590] width 1419 height 74
type textarea "ok"
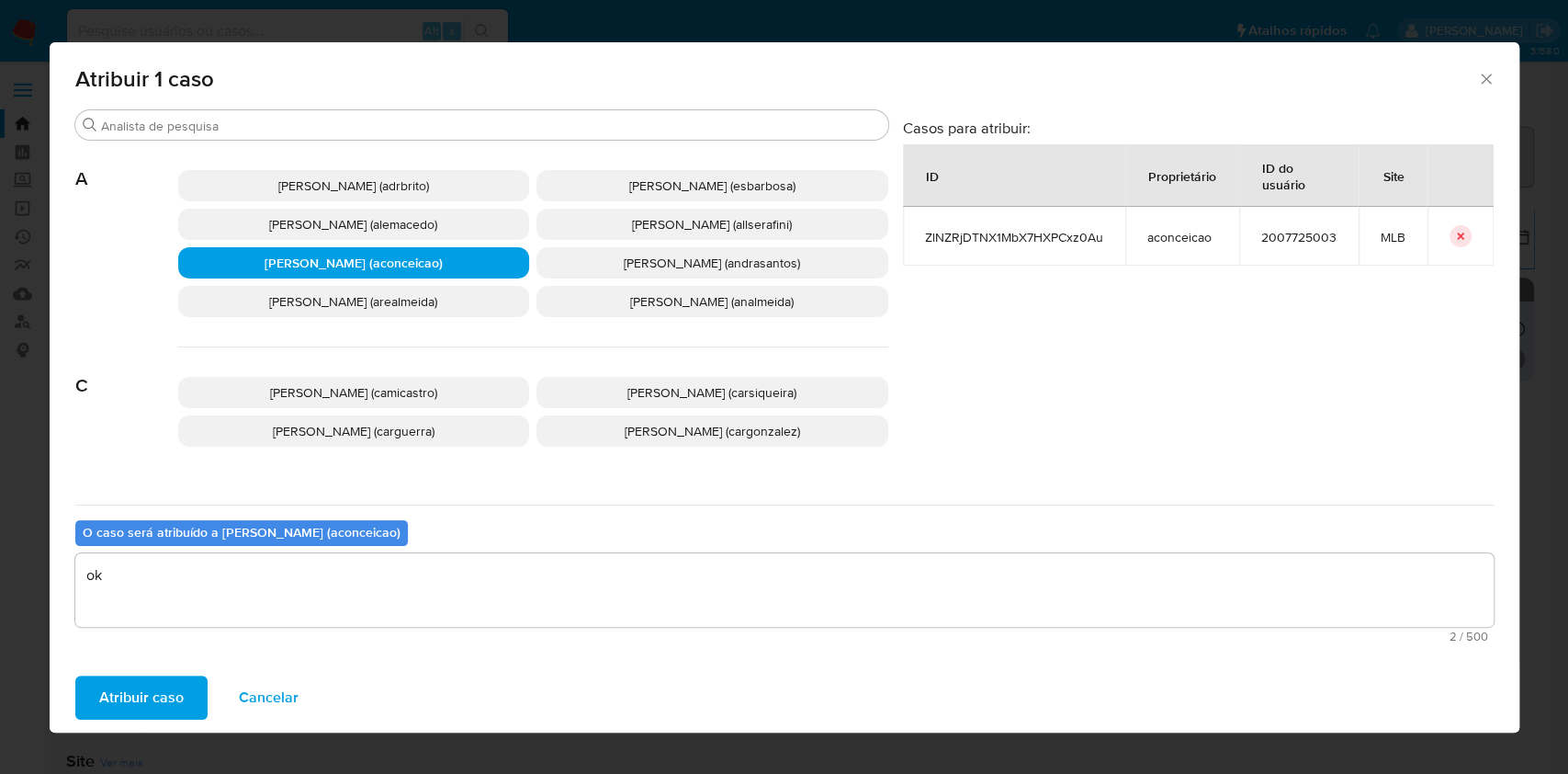
click at [164, 677] on span "Atribuir caso" at bounding box center [141, 697] width 85 height 41
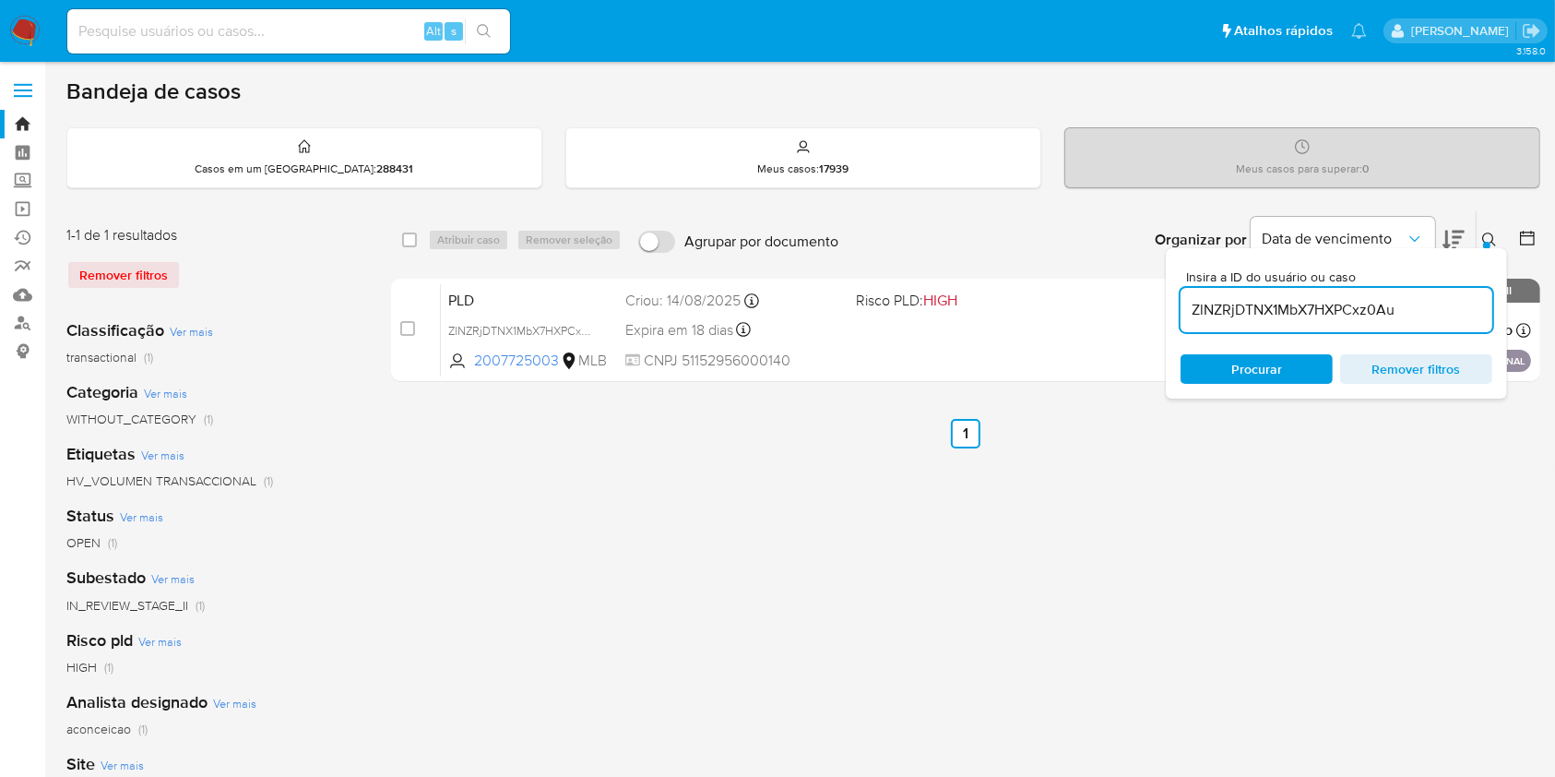
click at [1383, 306] on input "ZlNZRjDTNX1MbX7HXPCxz0Au" at bounding box center [1337, 310] width 312 height 24
paste input "92hlg1VRchl1Trh9TRMQOHaZ"
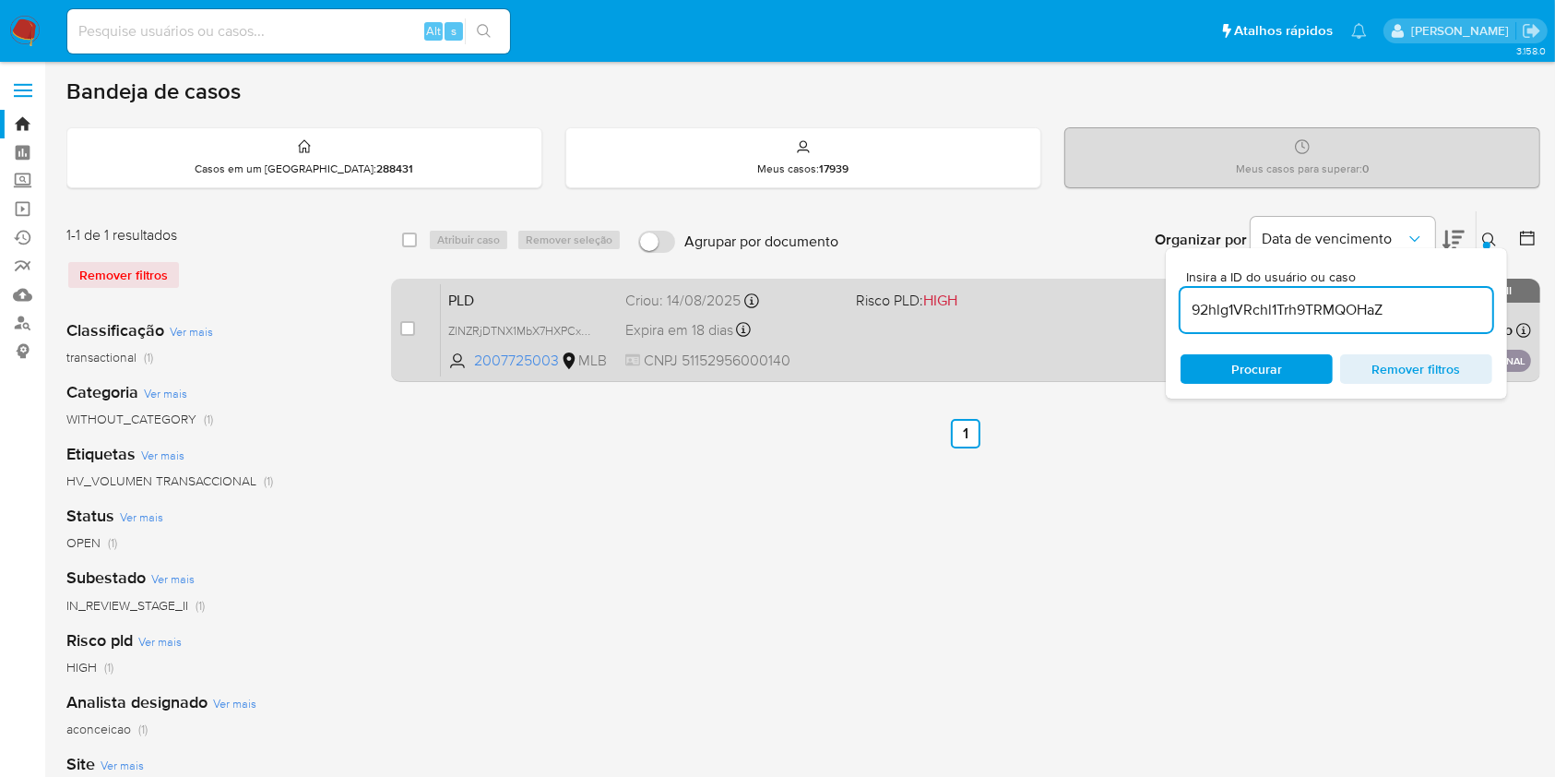
type input "92hlg1VRchl1Trh9TRMQOHaZ"
click at [825, 328] on div "Expira em 18 dias Expira em 28/09/2025 11:15:41" at bounding box center [732, 329] width 215 height 25
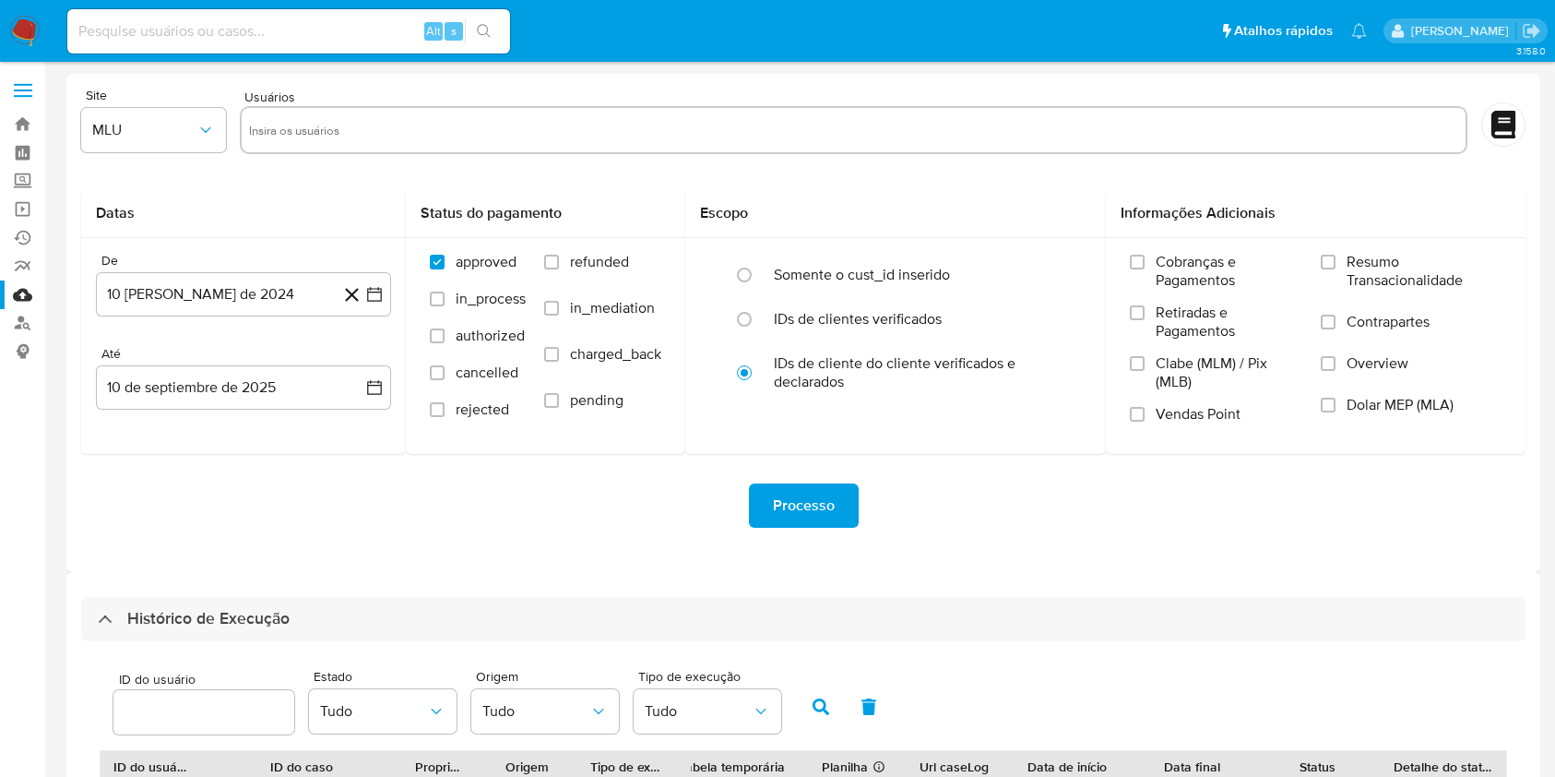
select select "25"
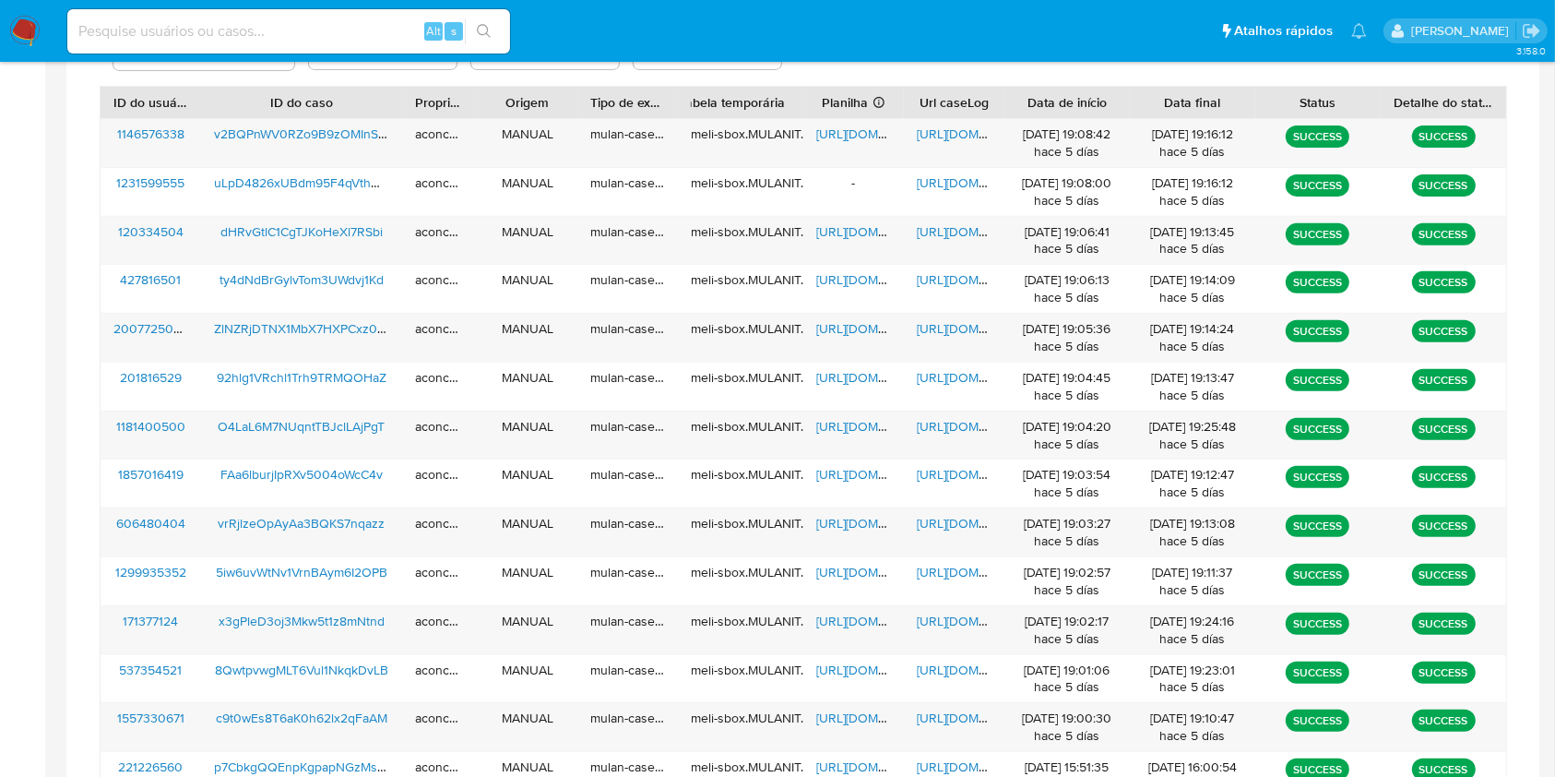
scroll to position [664, 0]
click at [861, 324] on span "https://docs.google.com/spreadsheets/d/1e0kZ-UpzoyVFzb8QV3xuAcpIHg6dvRujXLiyNnP…" at bounding box center [879, 328] width 127 height 18
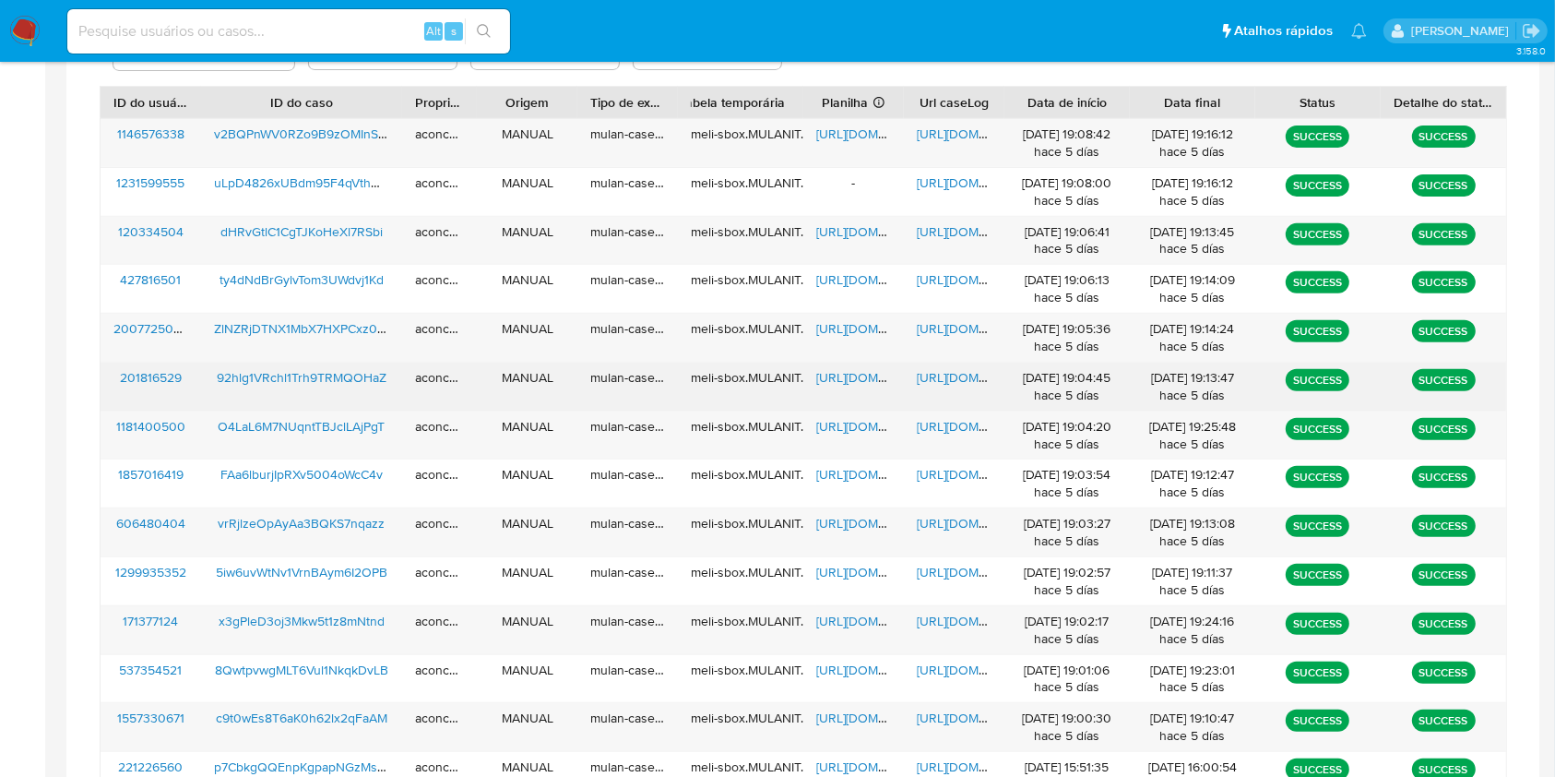
click at [849, 383] on span "https://docs.google.com/spreadsheets/d/18txiZGw3TiKh-dMisuEZRt8Ti63ib5dmWRcl8mi…" at bounding box center [879, 377] width 127 height 18
click at [945, 377] on span "https://docs.google.com/document/d/1iIC-N_4T9zwczNtjCXs86dXACl-seOjry8pUWdxWAOM…" at bounding box center [980, 377] width 127 height 18
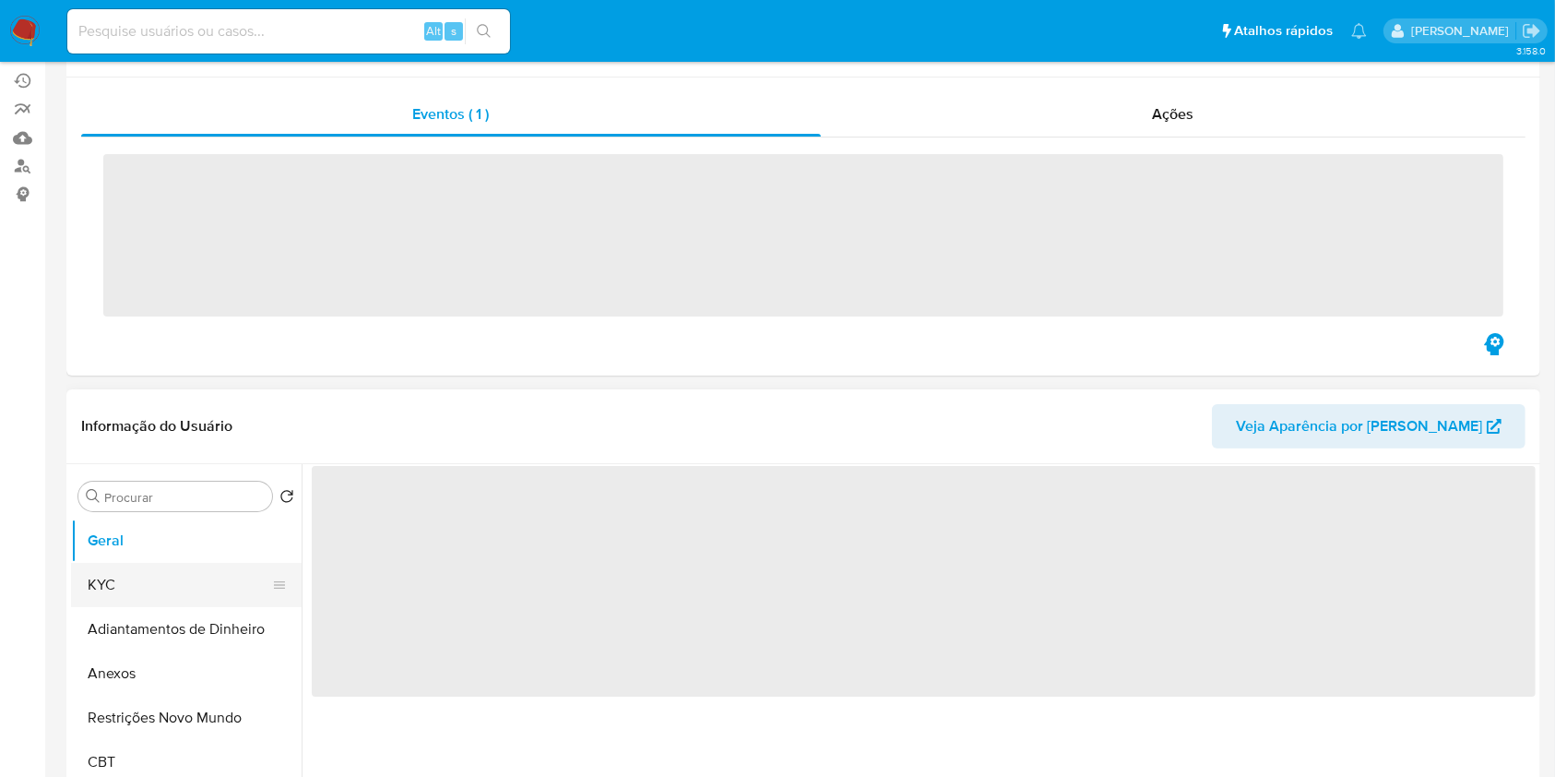
scroll to position [245, 0]
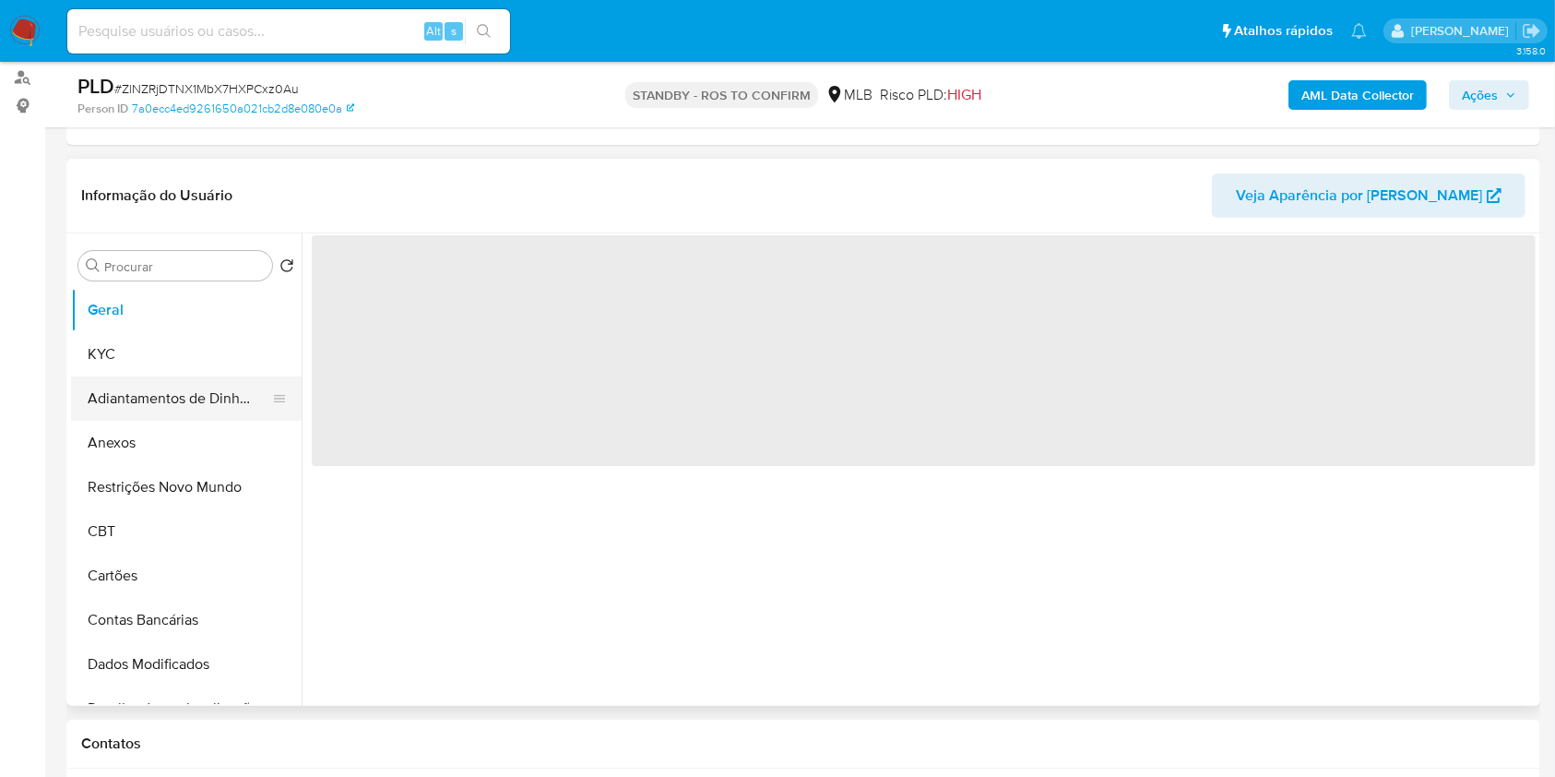
click at [177, 416] on button "Adiantamentos de Dinheiro" at bounding box center [179, 398] width 216 height 44
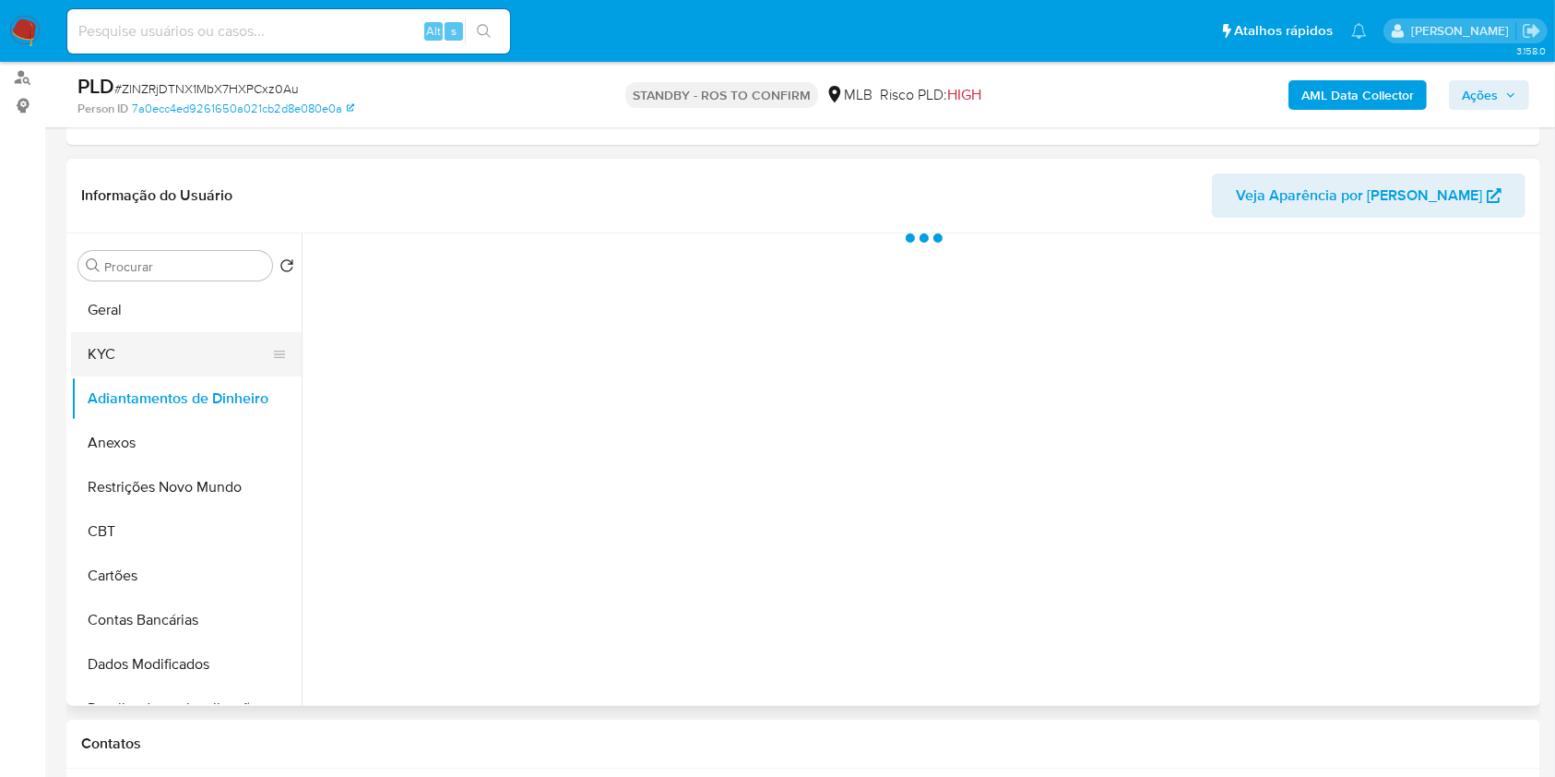
click at [175, 359] on button "KYC" at bounding box center [179, 354] width 216 height 44
select select "10"
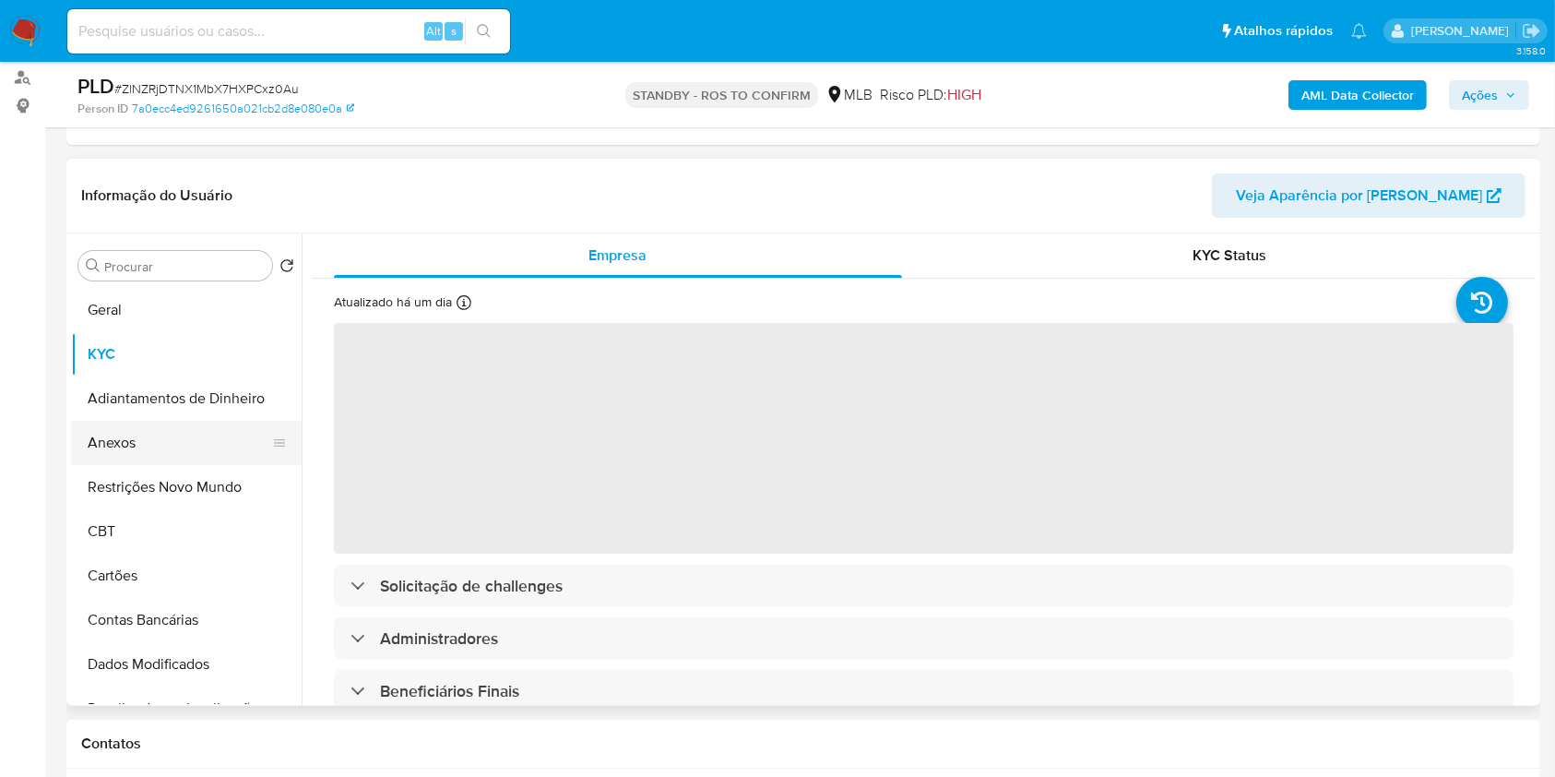
click at [145, 429] on button "Anexos" at bounding box center [179, 443] width 216 height 44
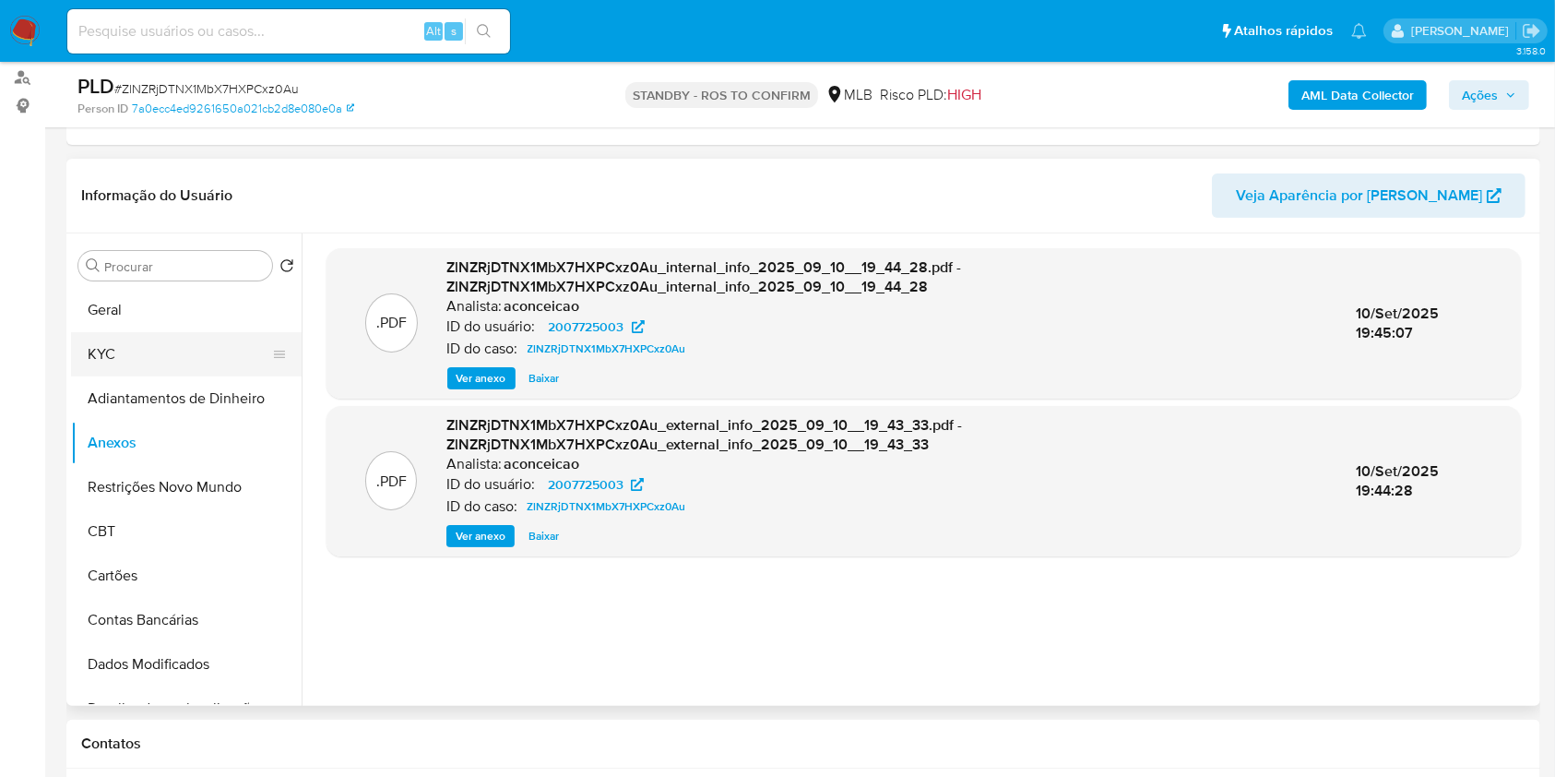
click at [175, 366] on button "KYC" at bounding box center [179, 354] width 216 height 44
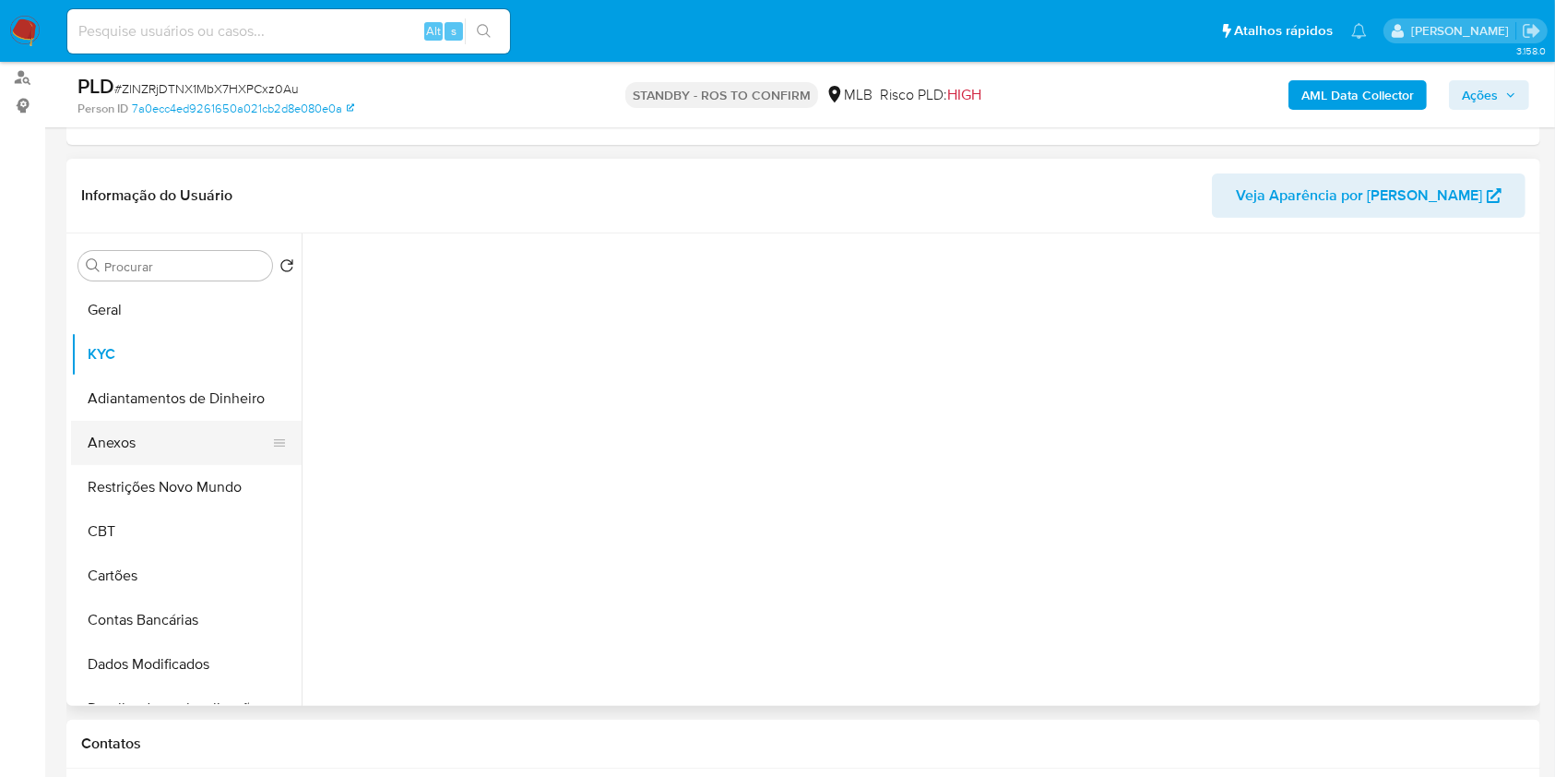
click at [191, 436] on button "Anexos" at bounding box center [179, 443] width 216 height 44
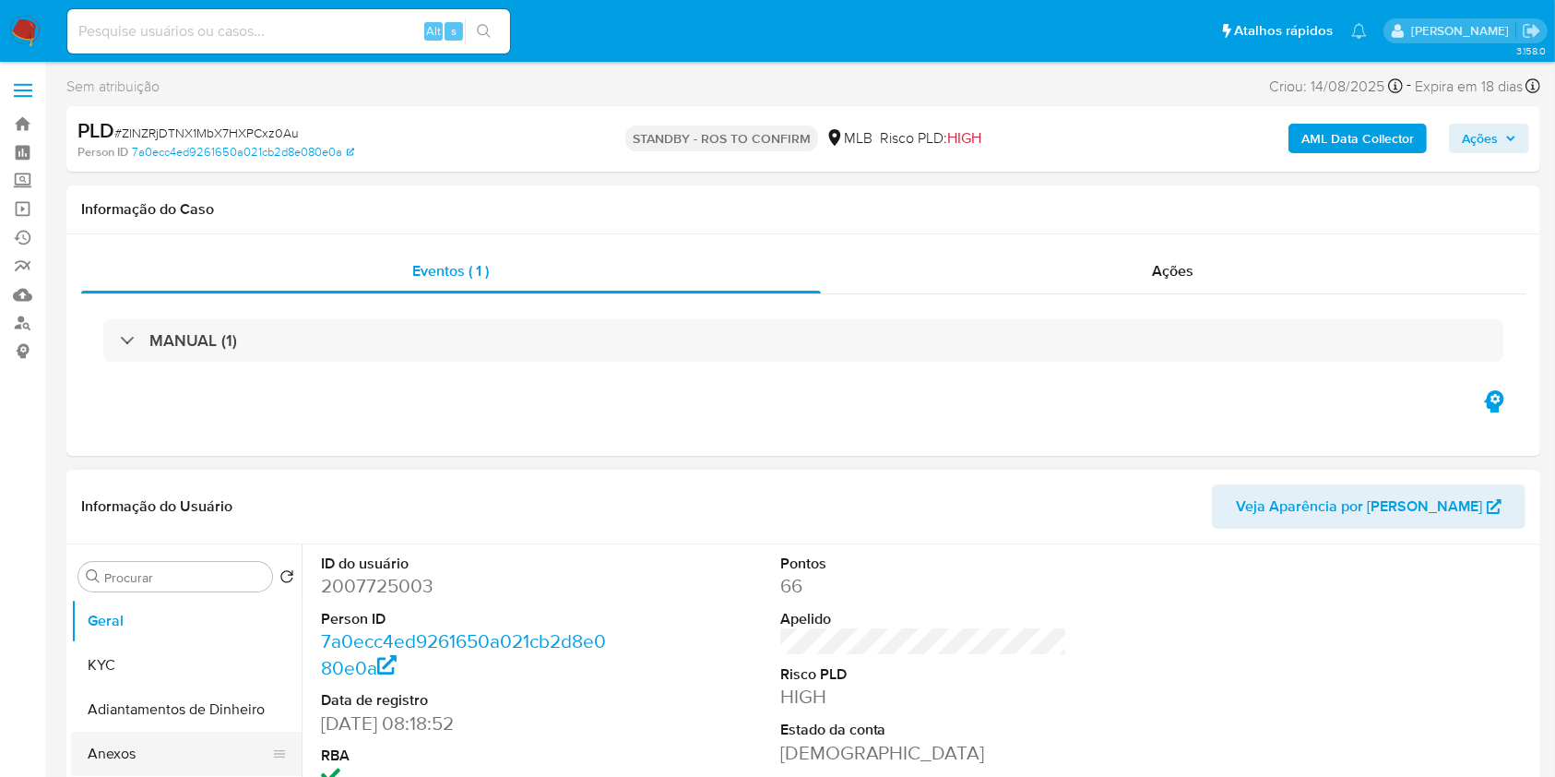
click at [169, 742] on button "Anexos" at bounding box center [179, 753] width 216 height 44
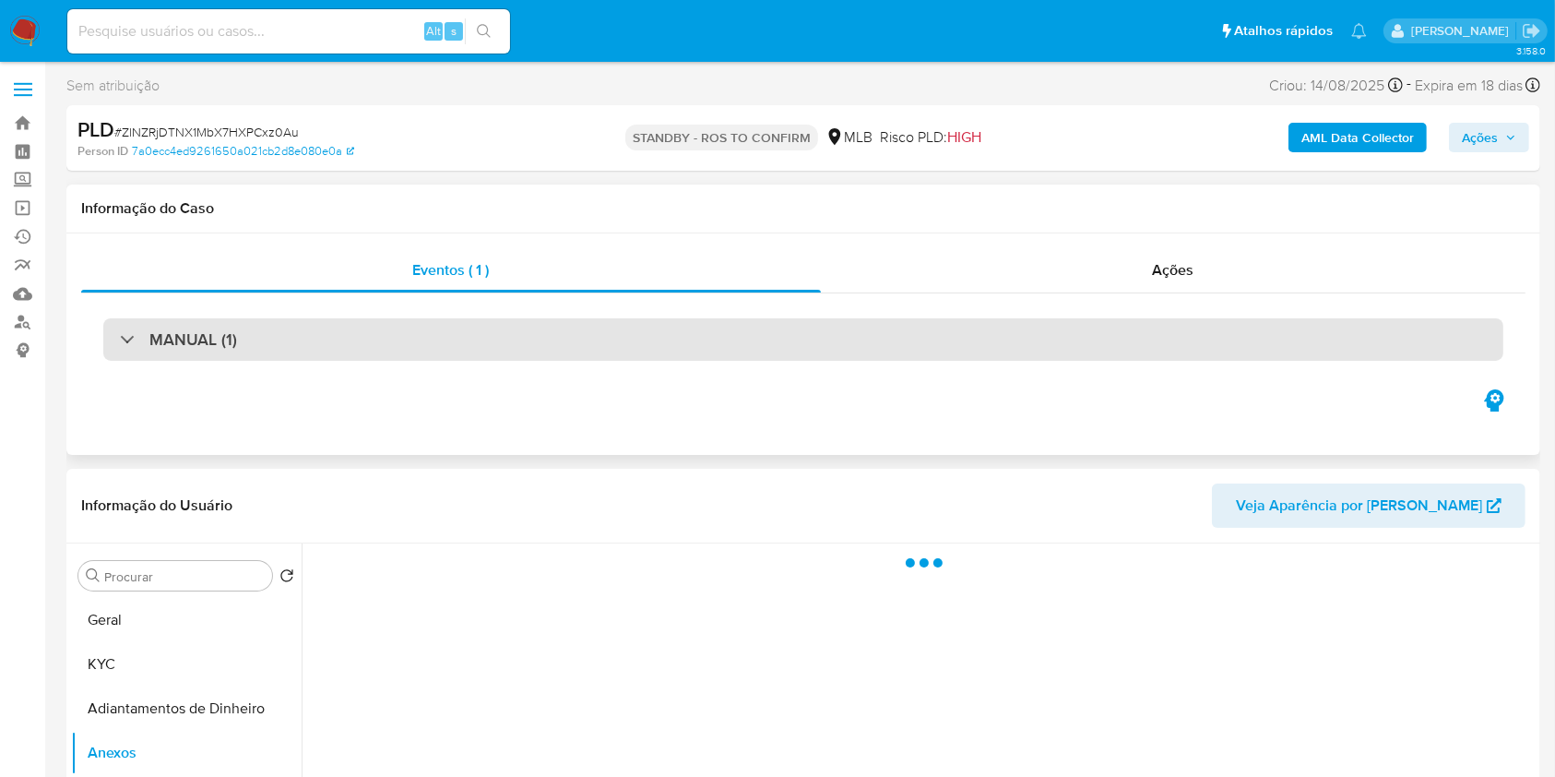
select select "10"
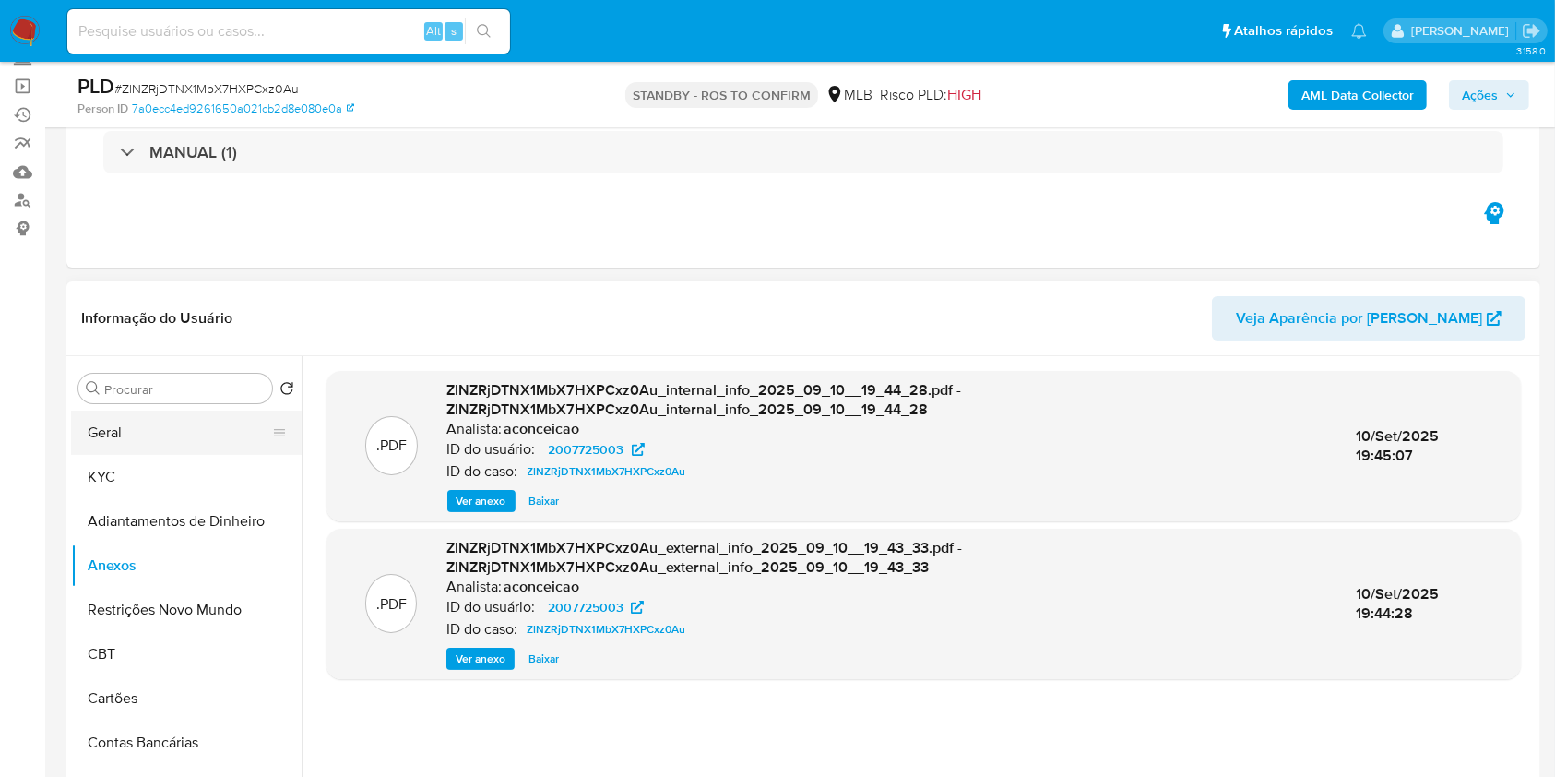
click at [209, 450] on button "Geral" at bounding box center [179, 432] width 216 height 44
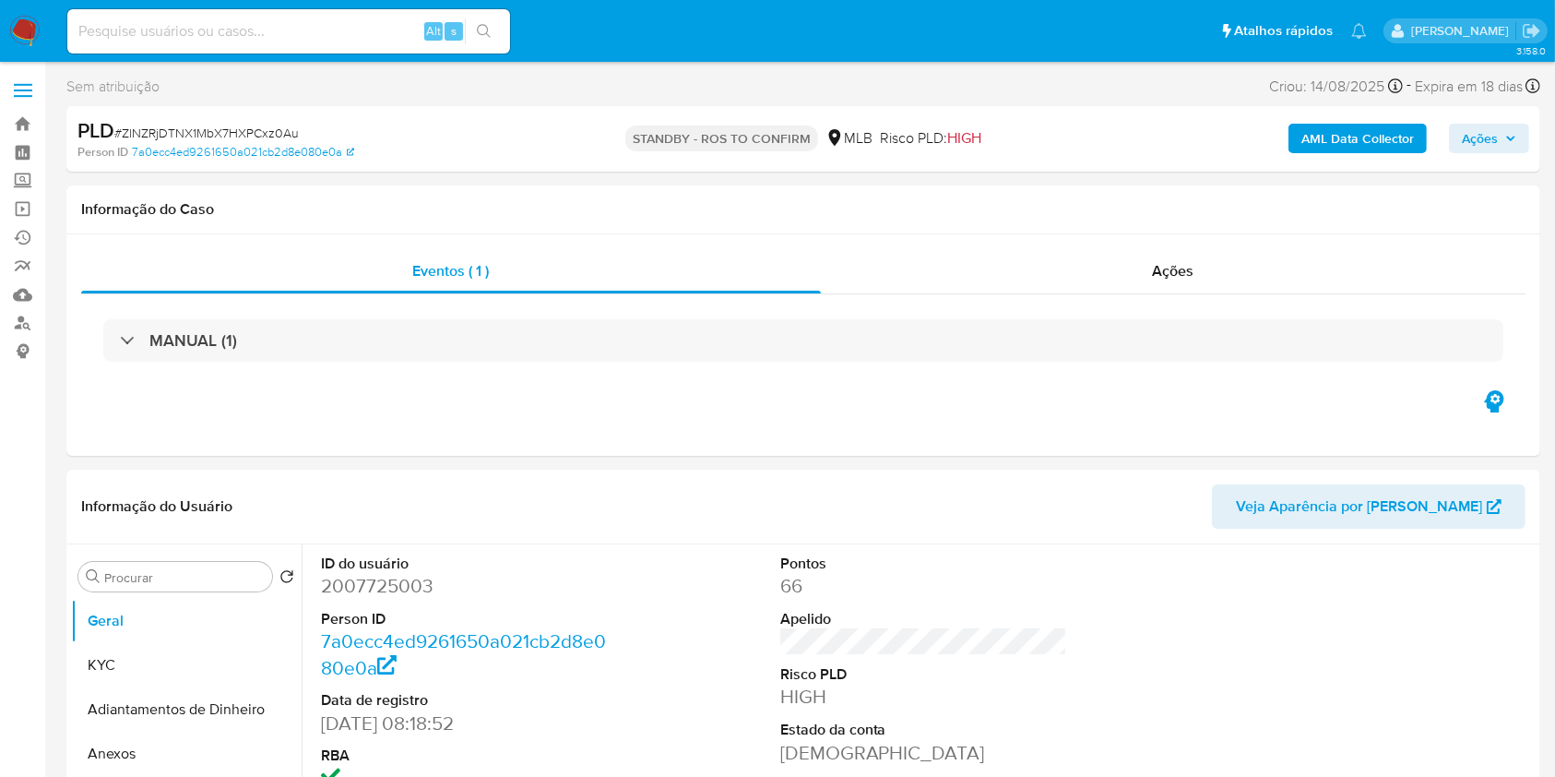
click at [280, 129] on span "# ZlNZRjDTNX1MbX7HXPCxz0Au" at bounding box center [206, 133] width 184 height 18
copy span "ZlNZRjDTNX1MbX7HXPCxz0Au"
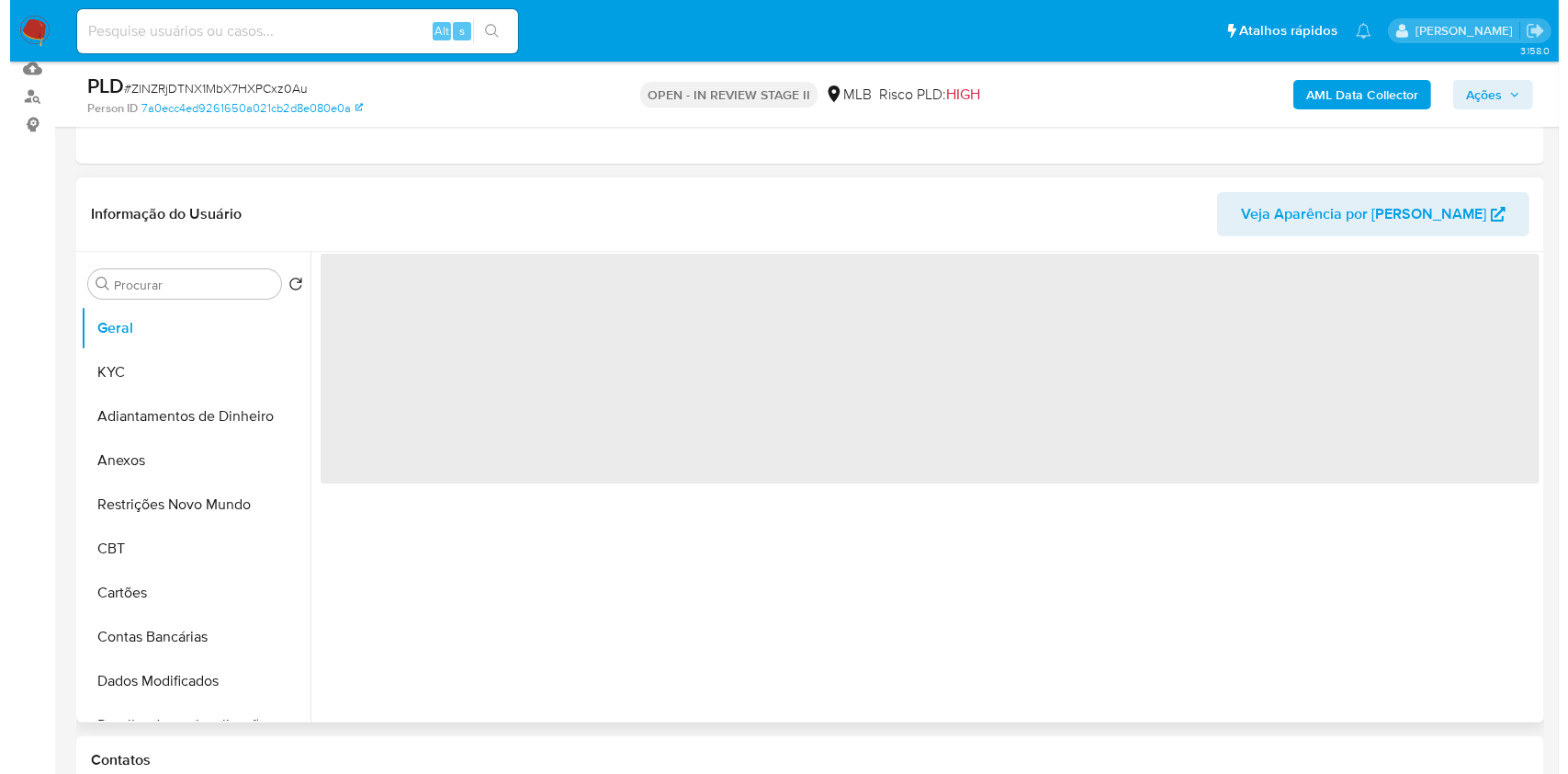
scroll to position [244, 0]
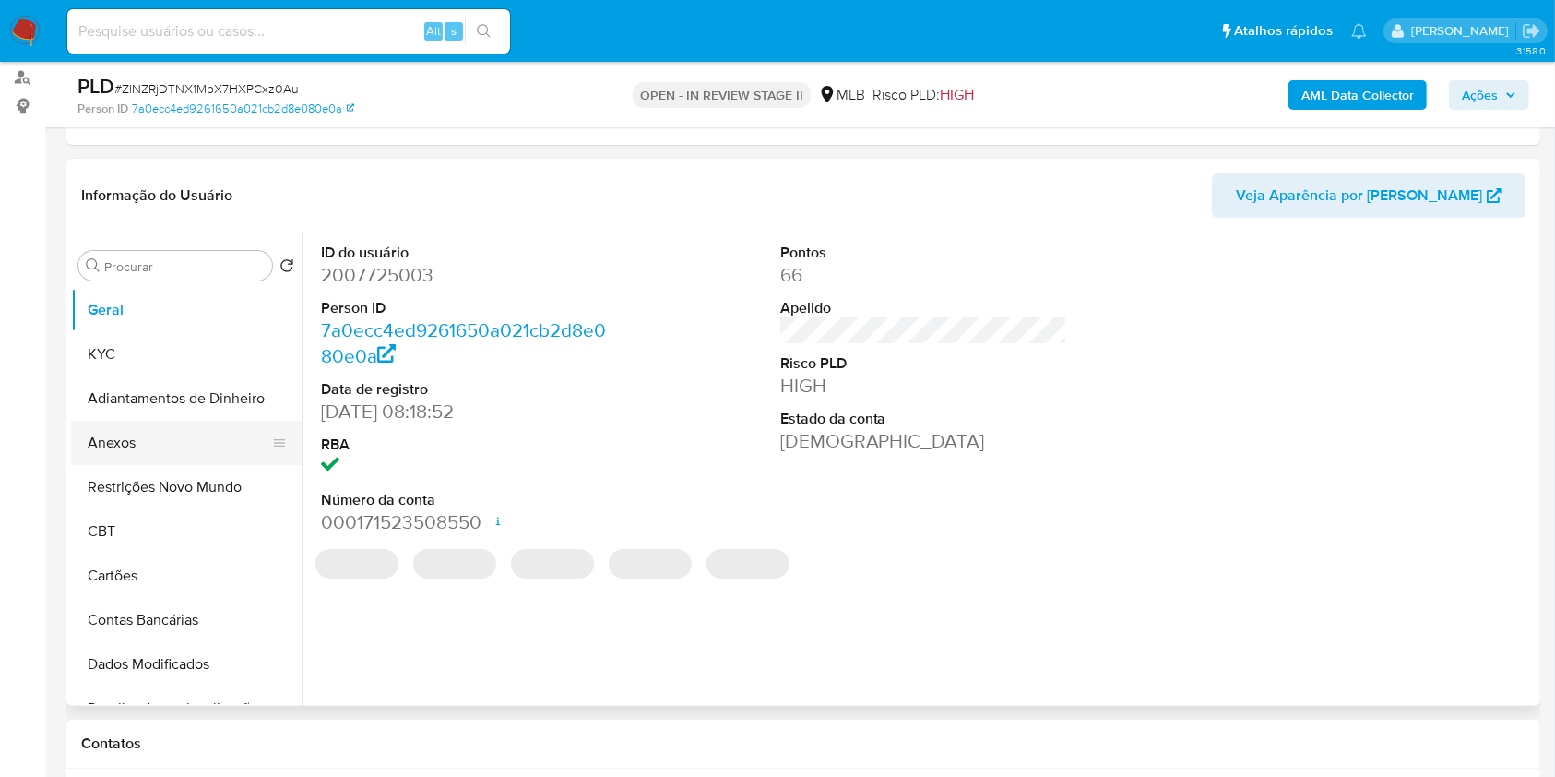
click at [174, 440] on button "Anexos" at bounding box center [179, 443] width 216 height 44
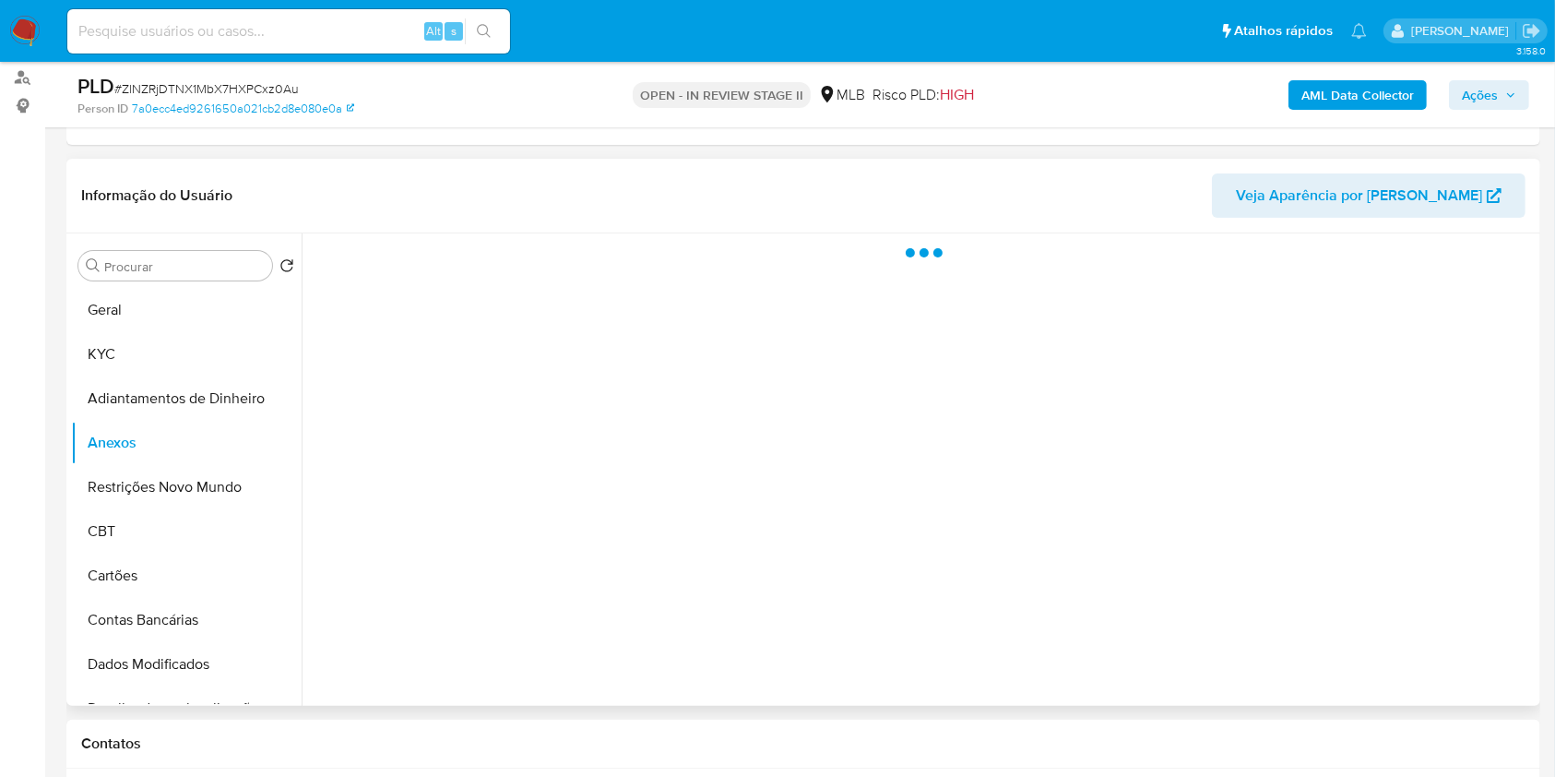
select select "10"
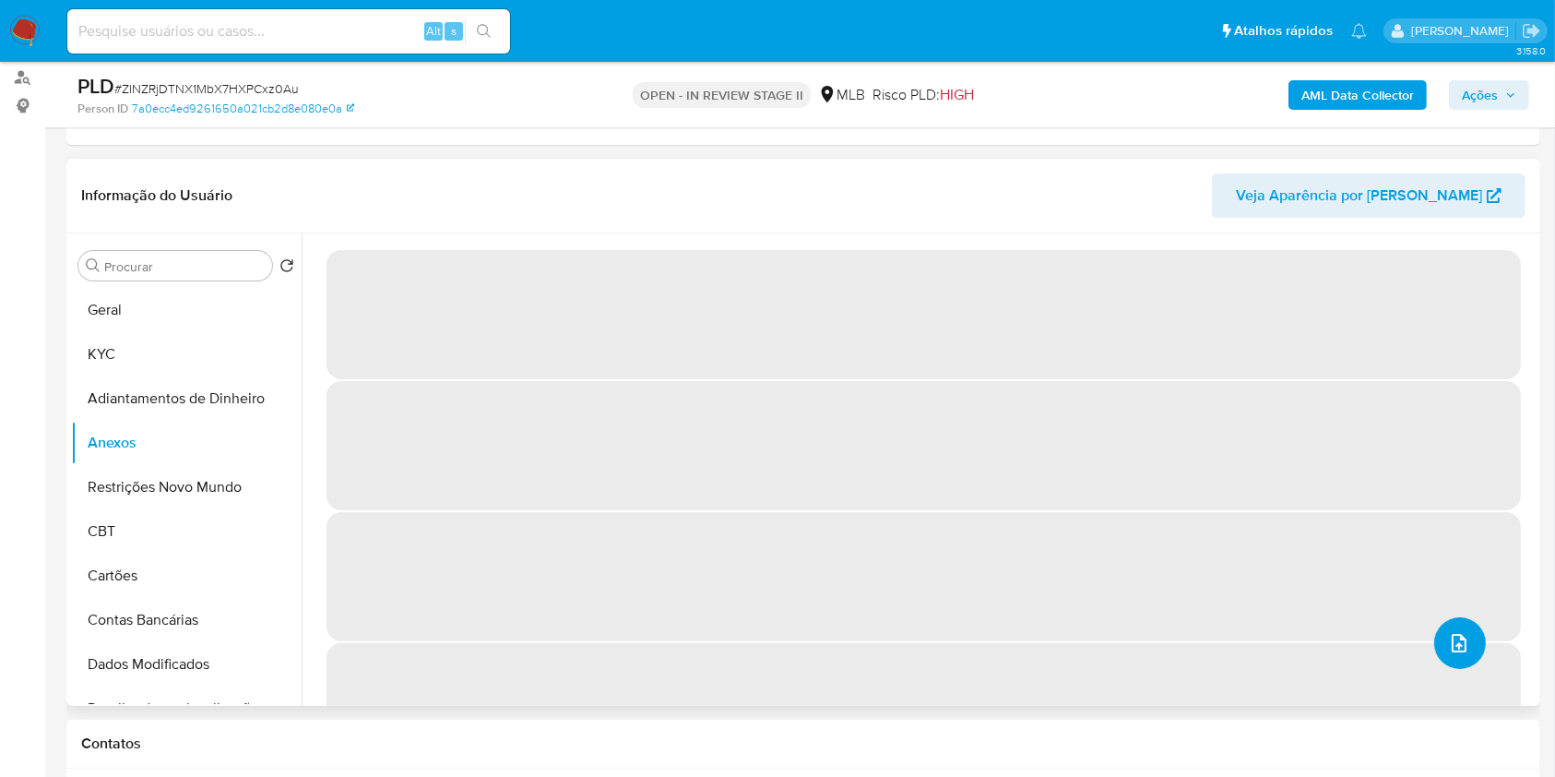
click at [1448, 634] on icon "upload-file" at bounding box center [1459, 643] width 22 height 22
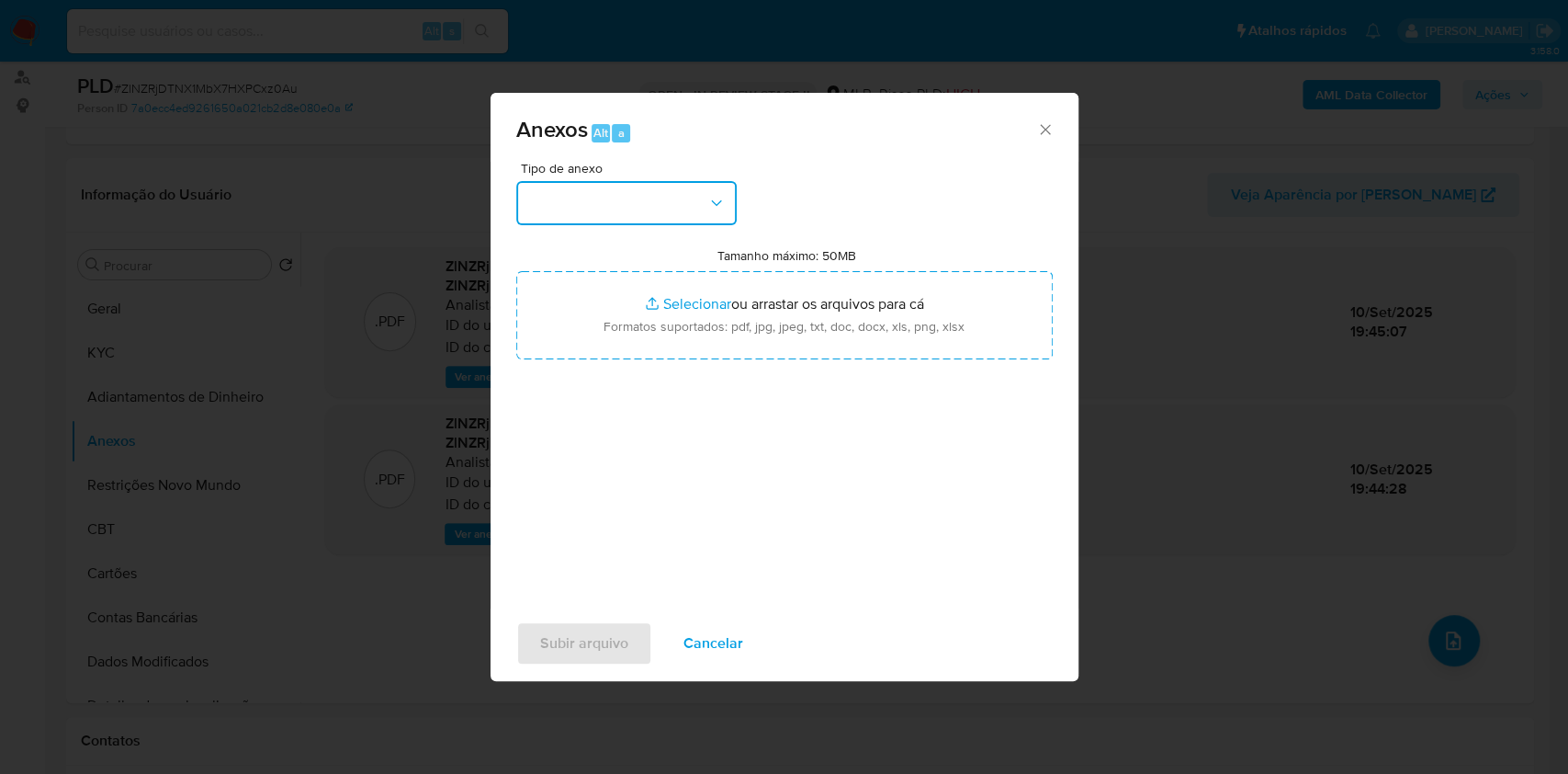
click at [651, 183] on button "button" at bounding box center [626, 203] width 220 height 44
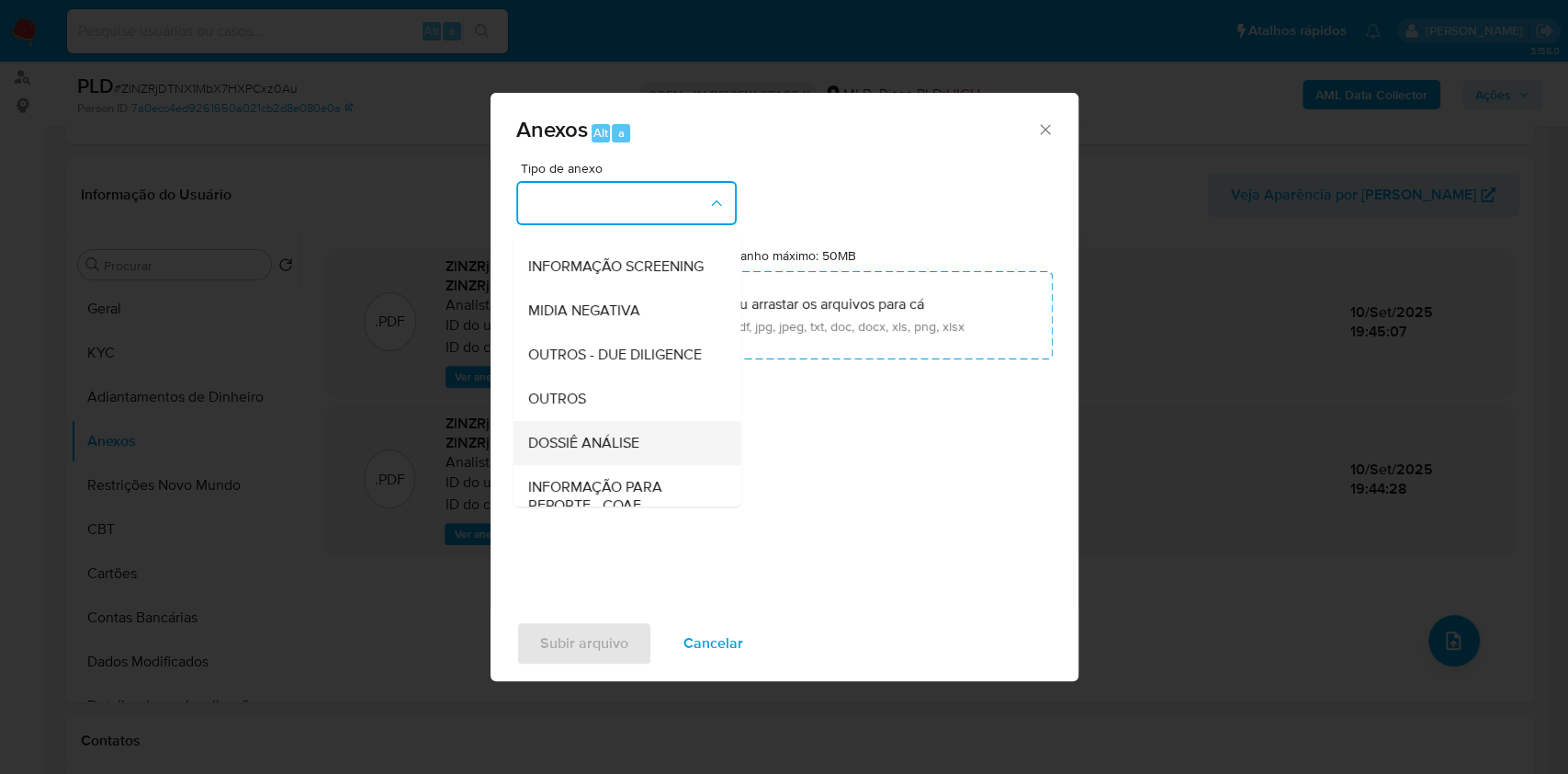
scroll to position [282, 0]
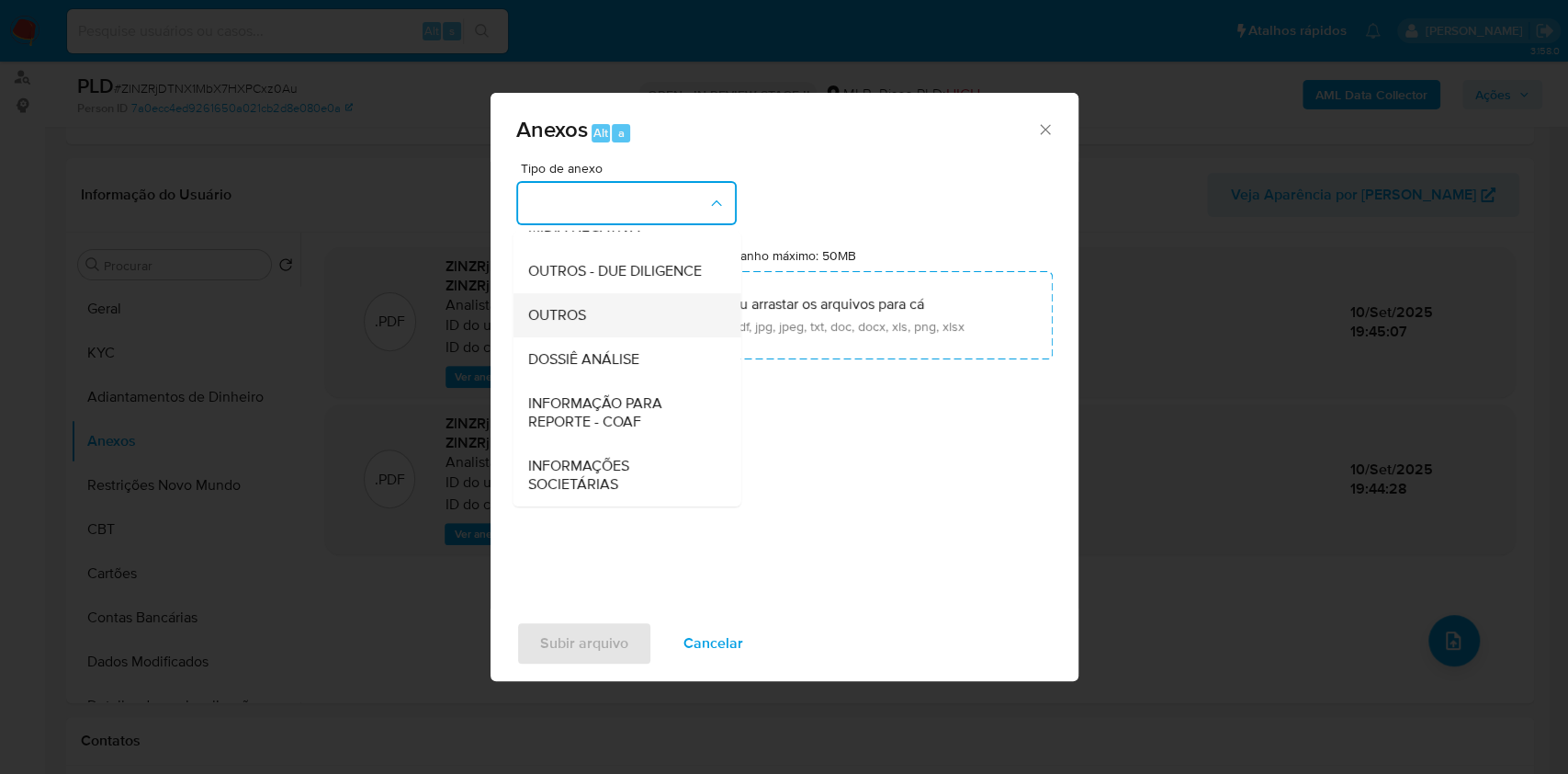
click at [606, 316] on div "OUTROS" at bounding box center [621, 315] width 187 height 44
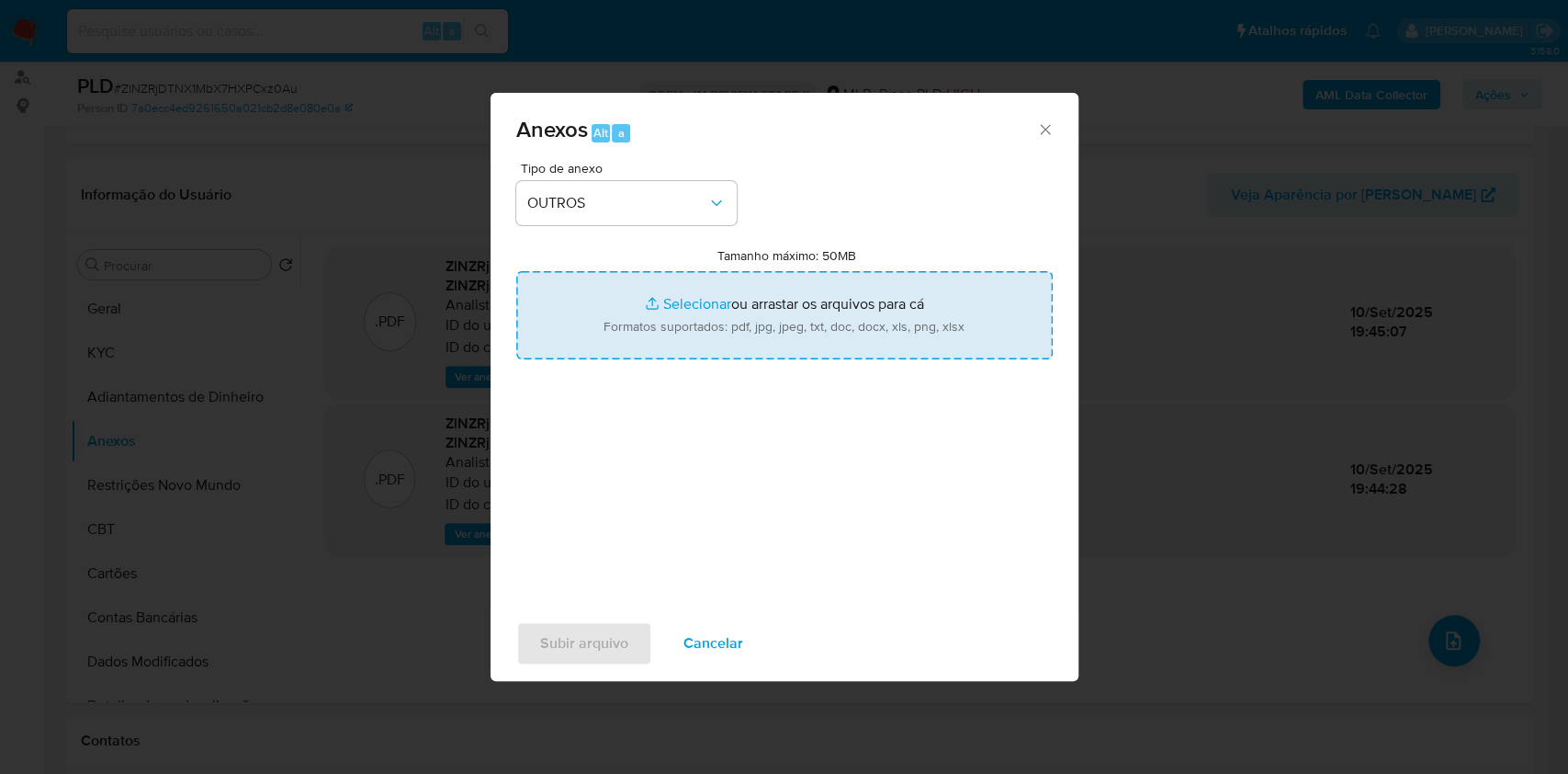
type input "C:\fakepath\SAR - XXXX - CNPJ 51152956000140 - WANGQIONG QIU.pdf"
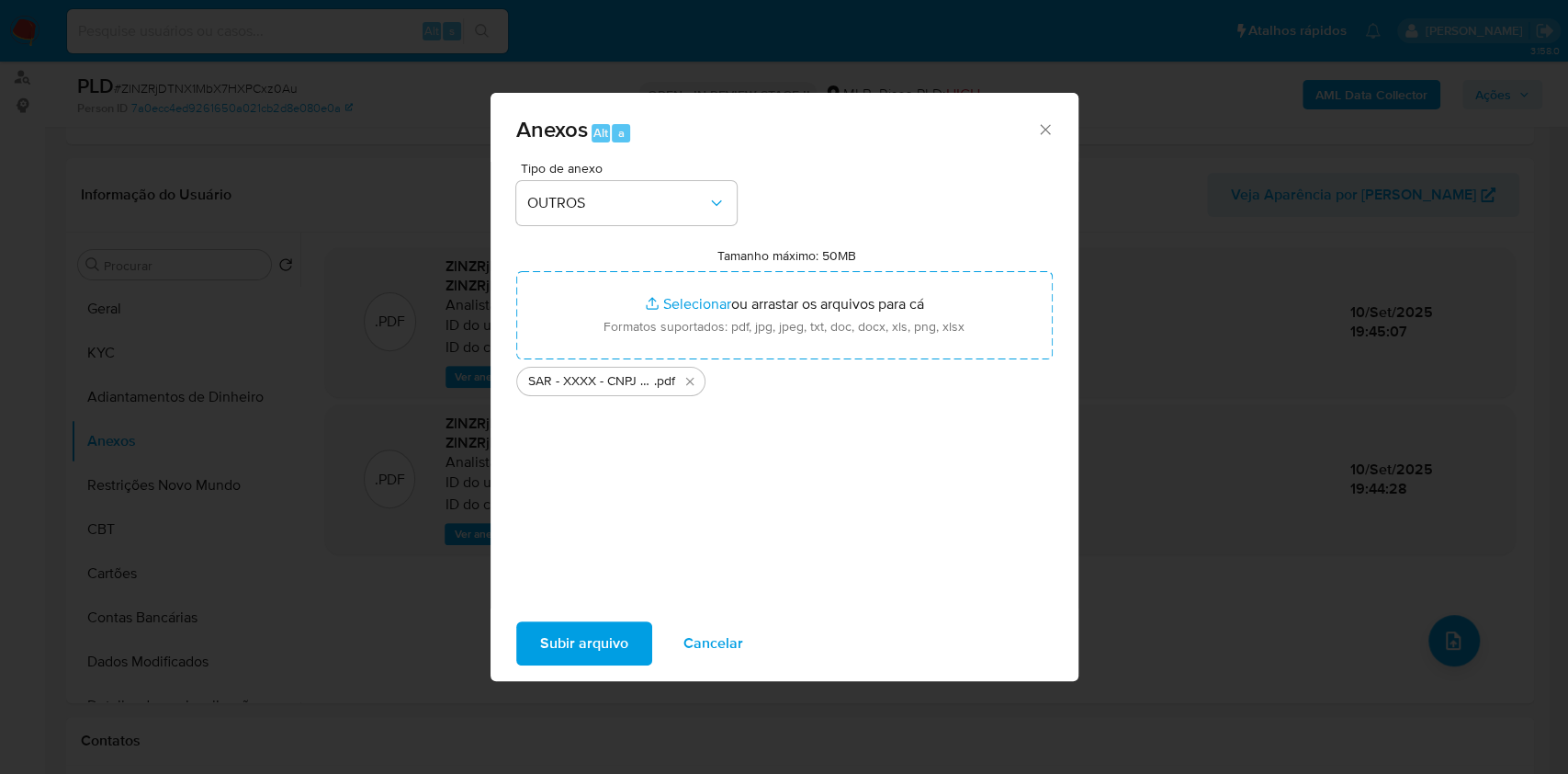
click at [588, 659] on span "Subir arquivo" at bounding box center [584, 643] width 89 height 41
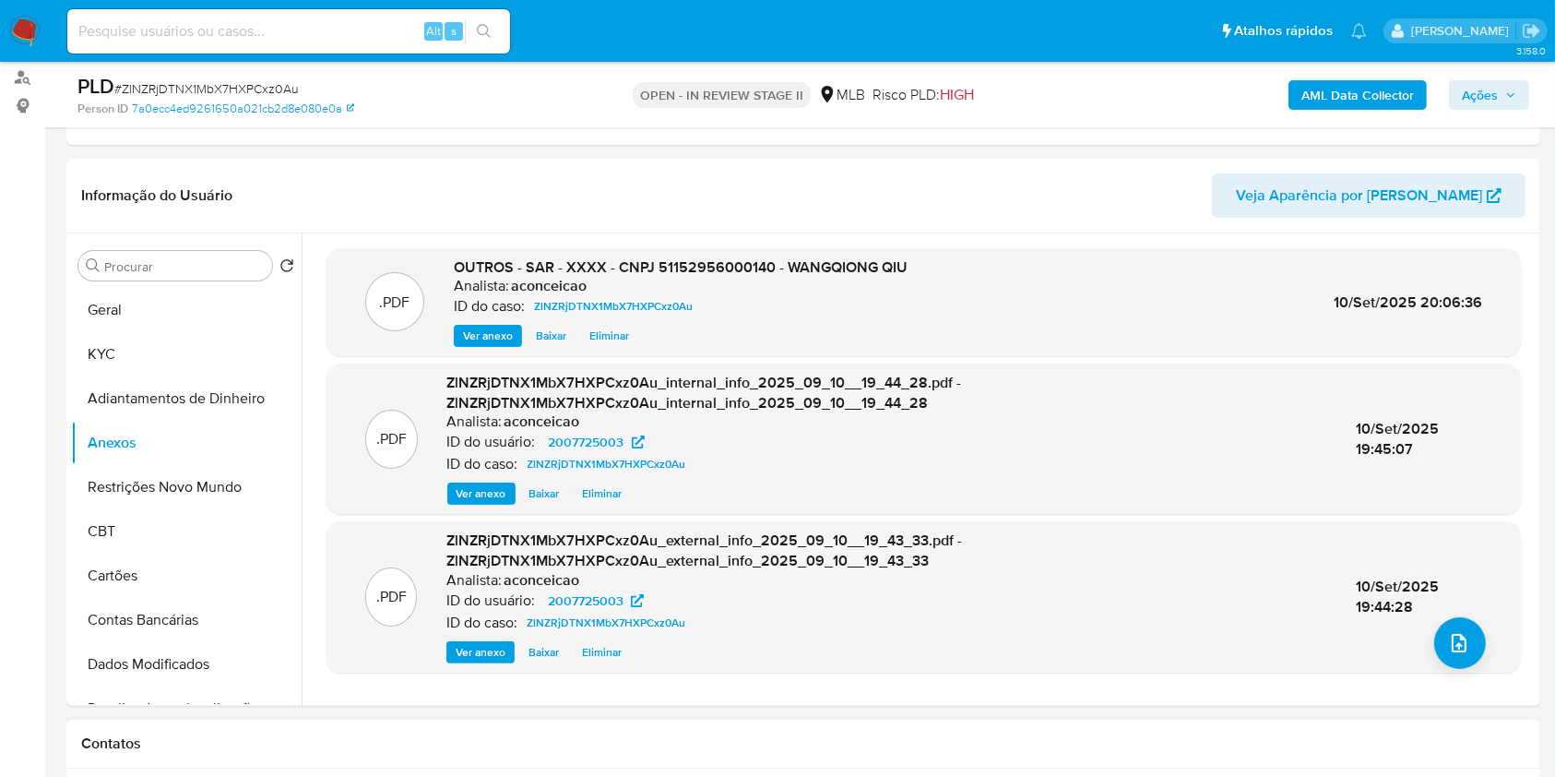
click at [871, 723] on div "Contatos" at bounding box center [803, 743] width 1474 height 49
click at [1461, 638] on icon "upload-file" at bounding box center [1459, 643] width 22 height 22
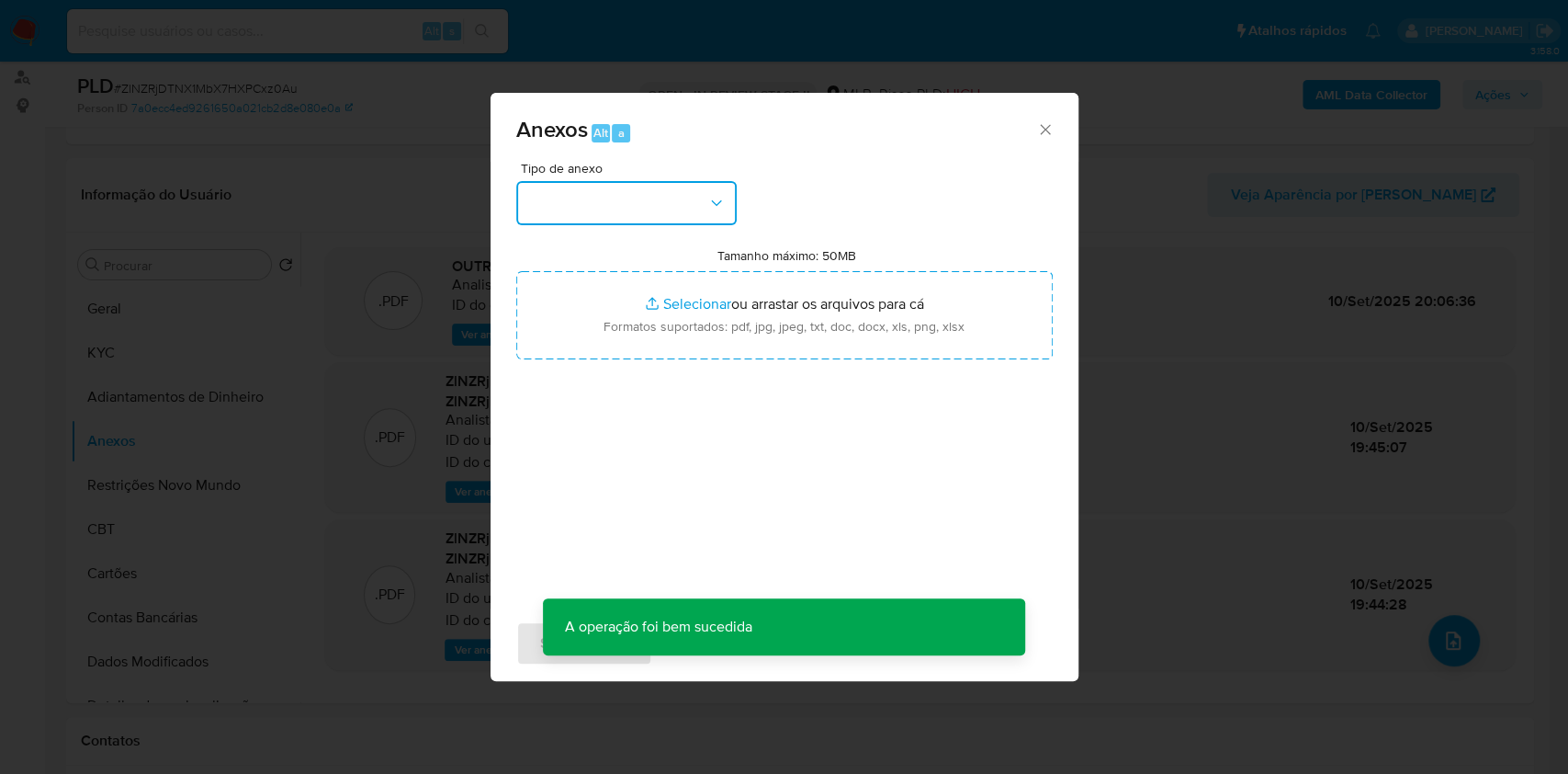
click at [617, 217] on button "button" at bounding box center [626, 203] width 220 height 44
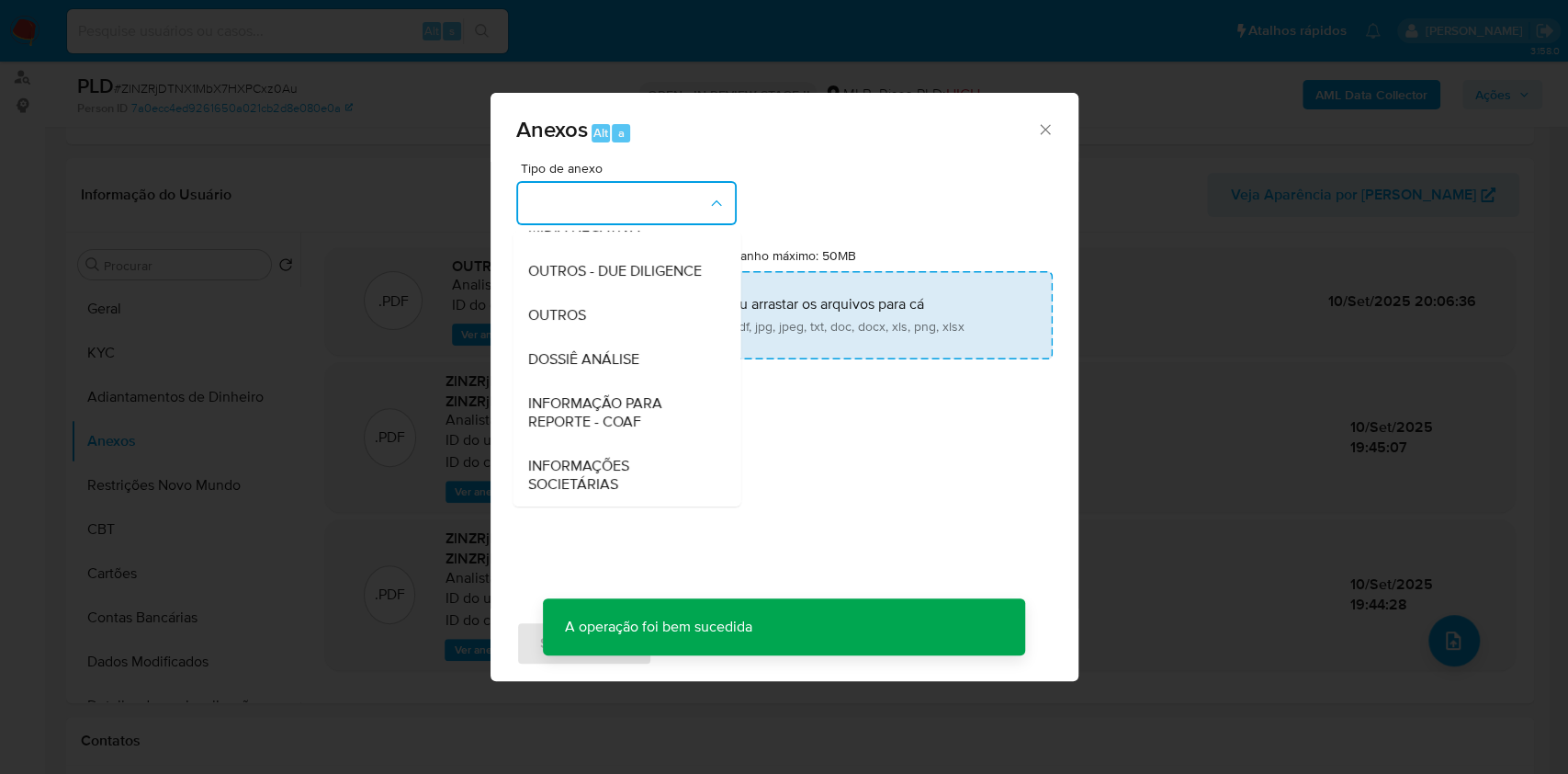
drag, startPoint x: 599, startPoint y: 315, endPoint x: 738, endPoint y: 280, distance: 143.3
click at [603, 313] on div "OUTROS" at bounding box center [621, 315] width 187 height 44
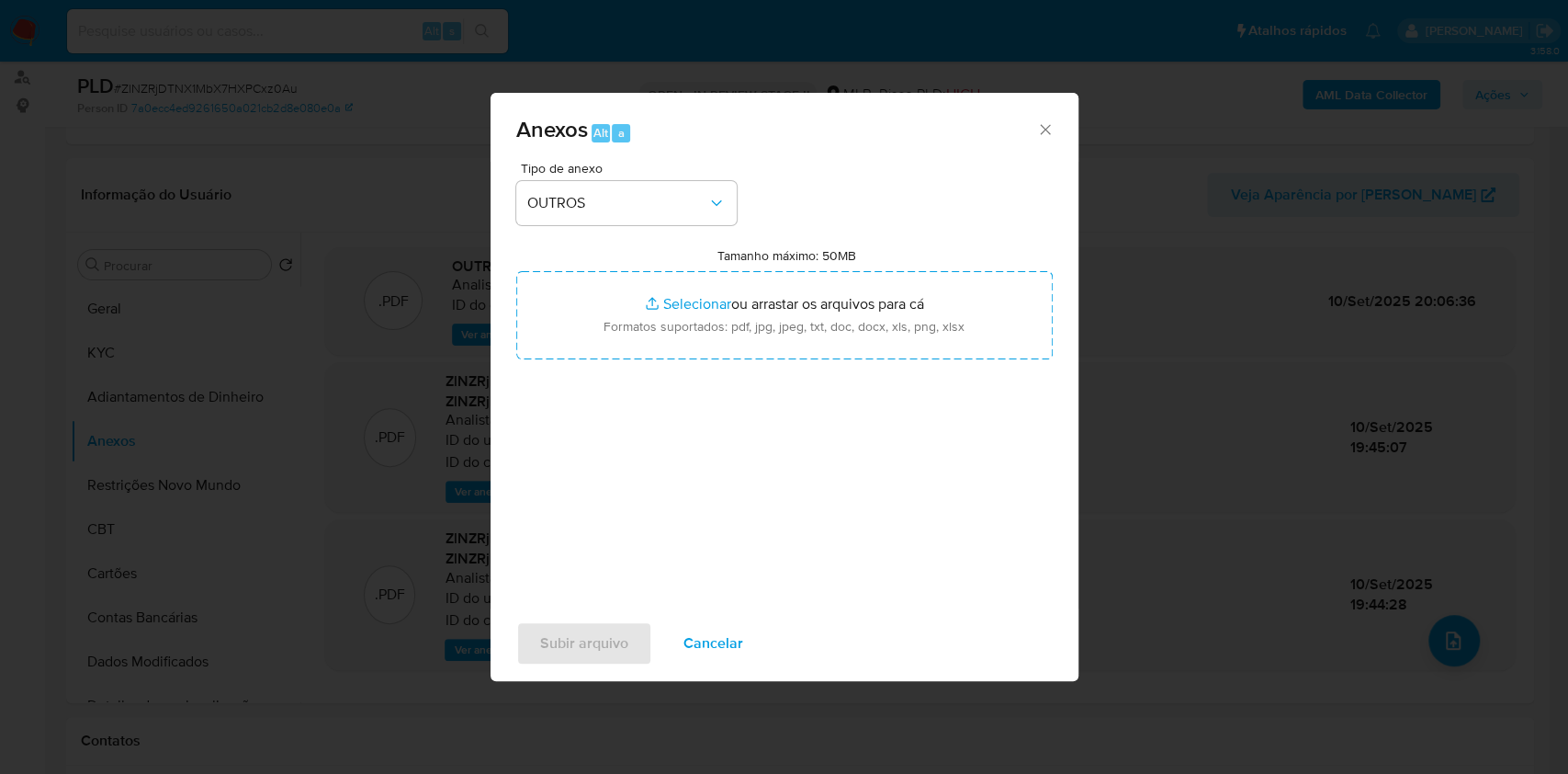
click at [1055, 133] on div "Anexos Alt a" at bounding box center [785, 127] width 588 height 69
click at [1055, 131] on div "Anexos Alt a" at bounding box center [785, 127] width 588 height 69
click at [1047, 131] on icon "Fechar" at bounding box center [1045, 129] width 18 height 18
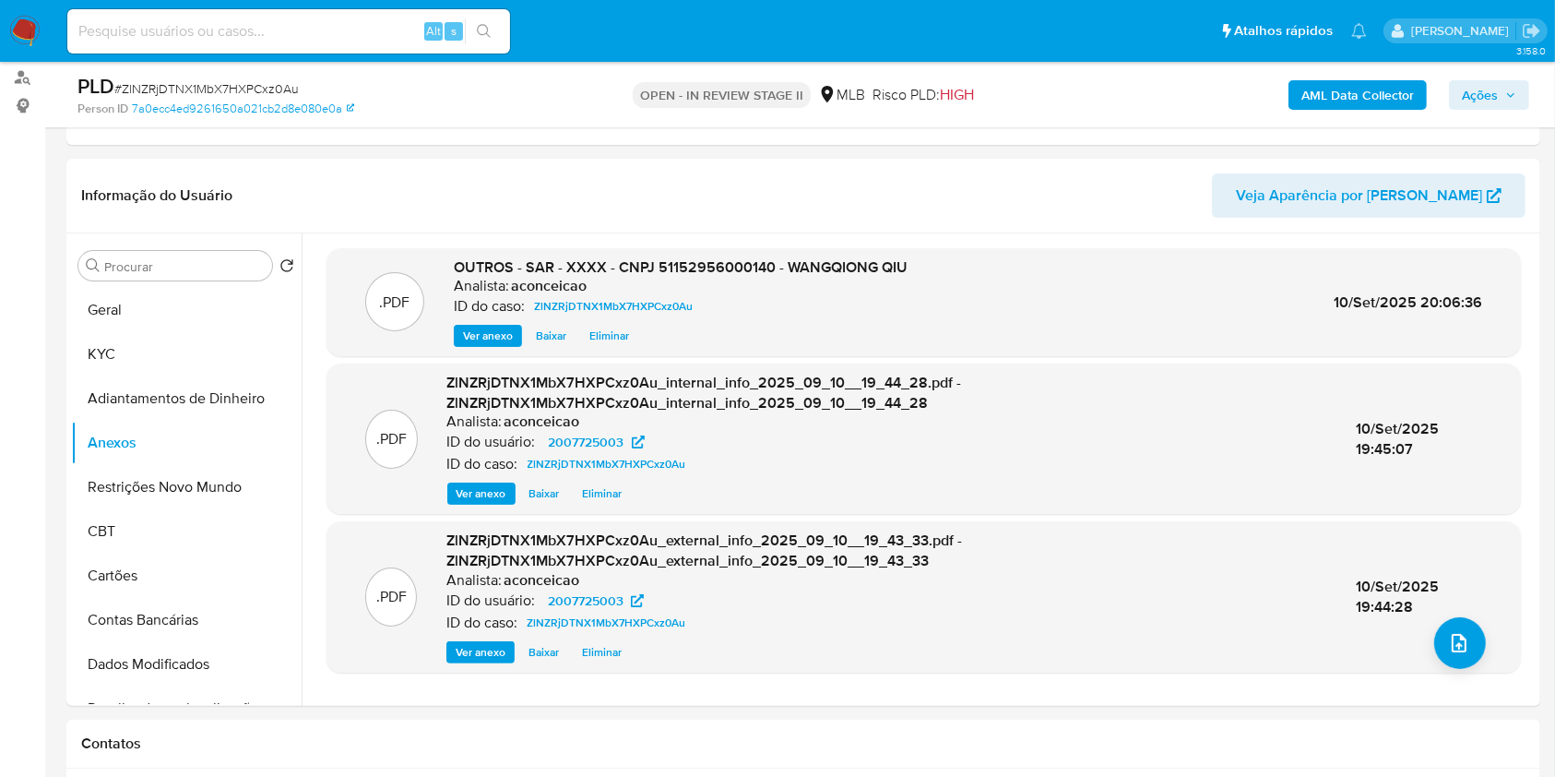
click at [1460, 88] on button "Ações" at bounding box center [1489, 95] width 80 height 30
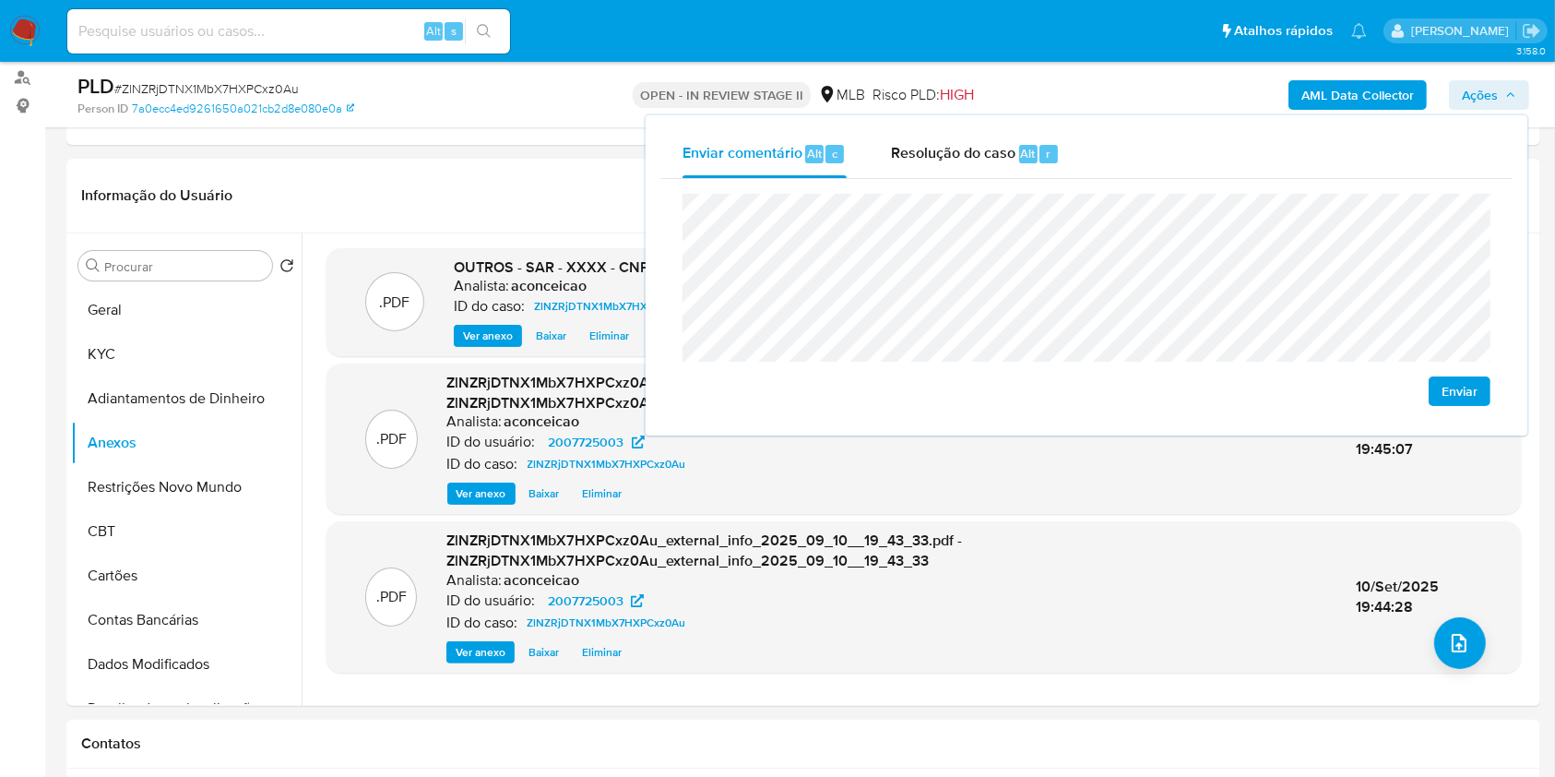
click at [0, 0] on lt-span "poss í vel" at bounding box center [0, 0] width 0 height 0
click at [1478, 384] on button "Enviar" at bounding box center [1460, 391] width 62 height 30
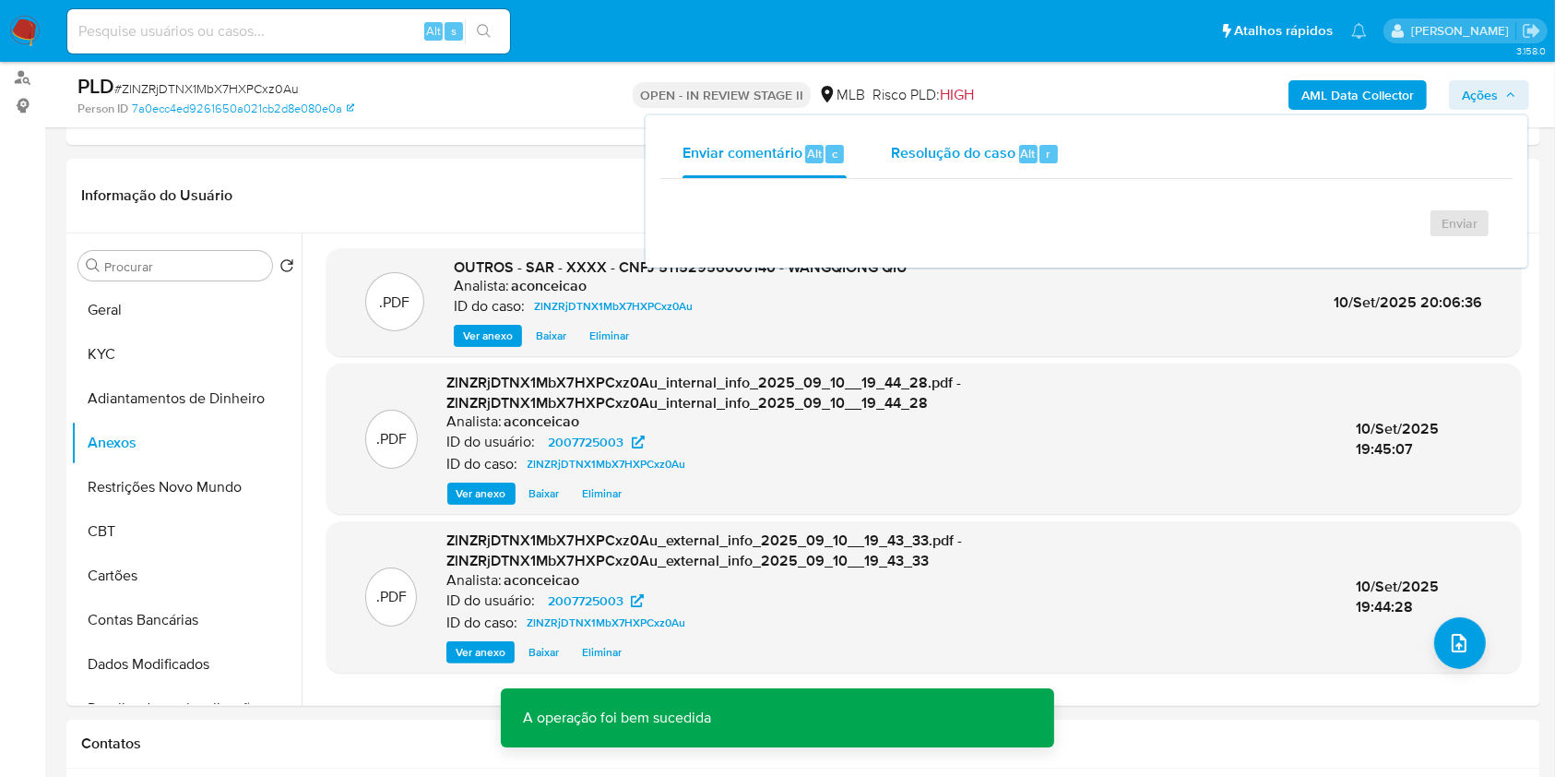
click at [1014, 159] on div "Resolução do caso Alt r" at bounding box center [975, 154] width 169 height 48
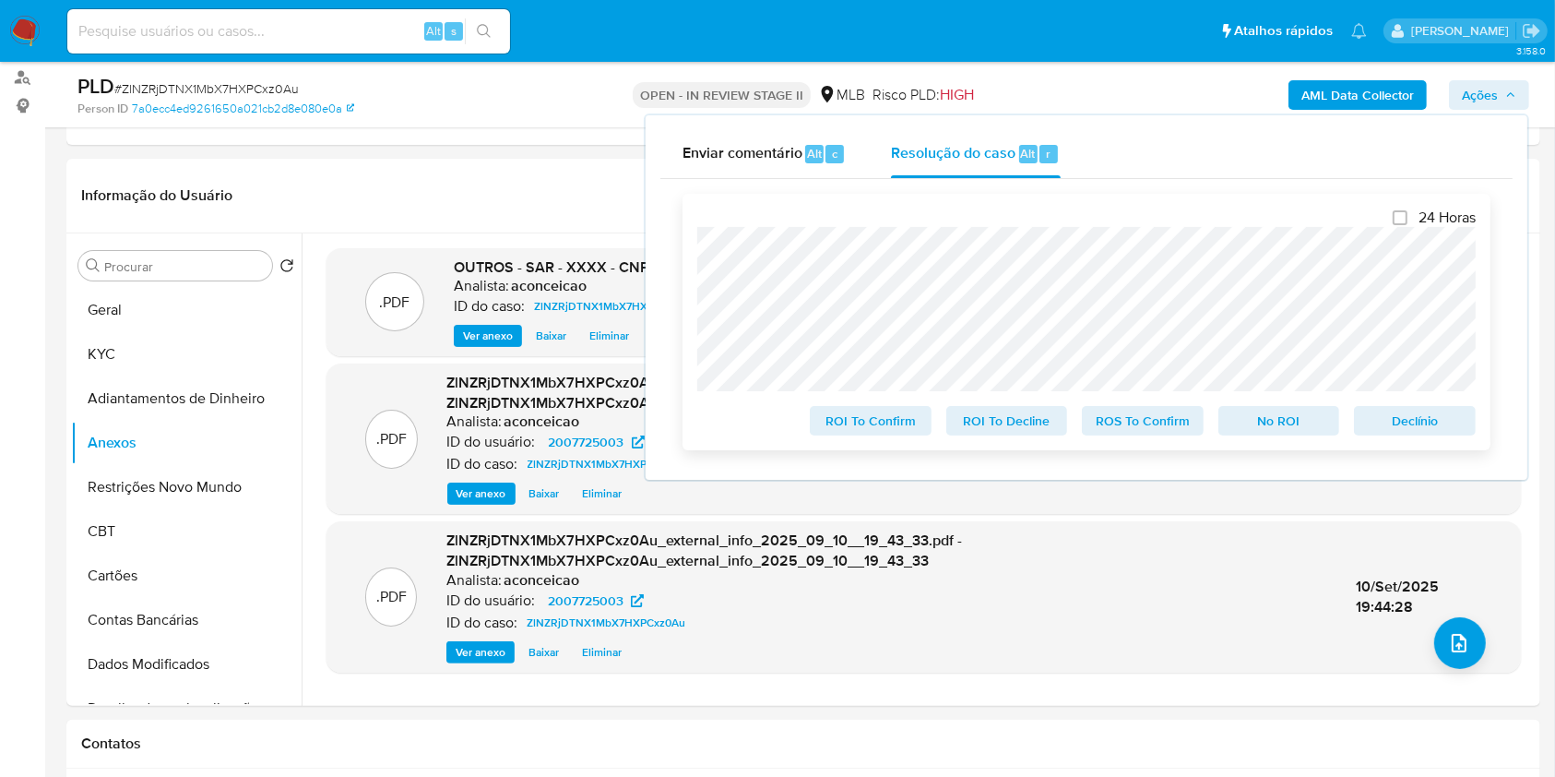
click at [1156, 423] on span "ROS To Confirm" at bounding box center [1143, 421] width 96 height 26
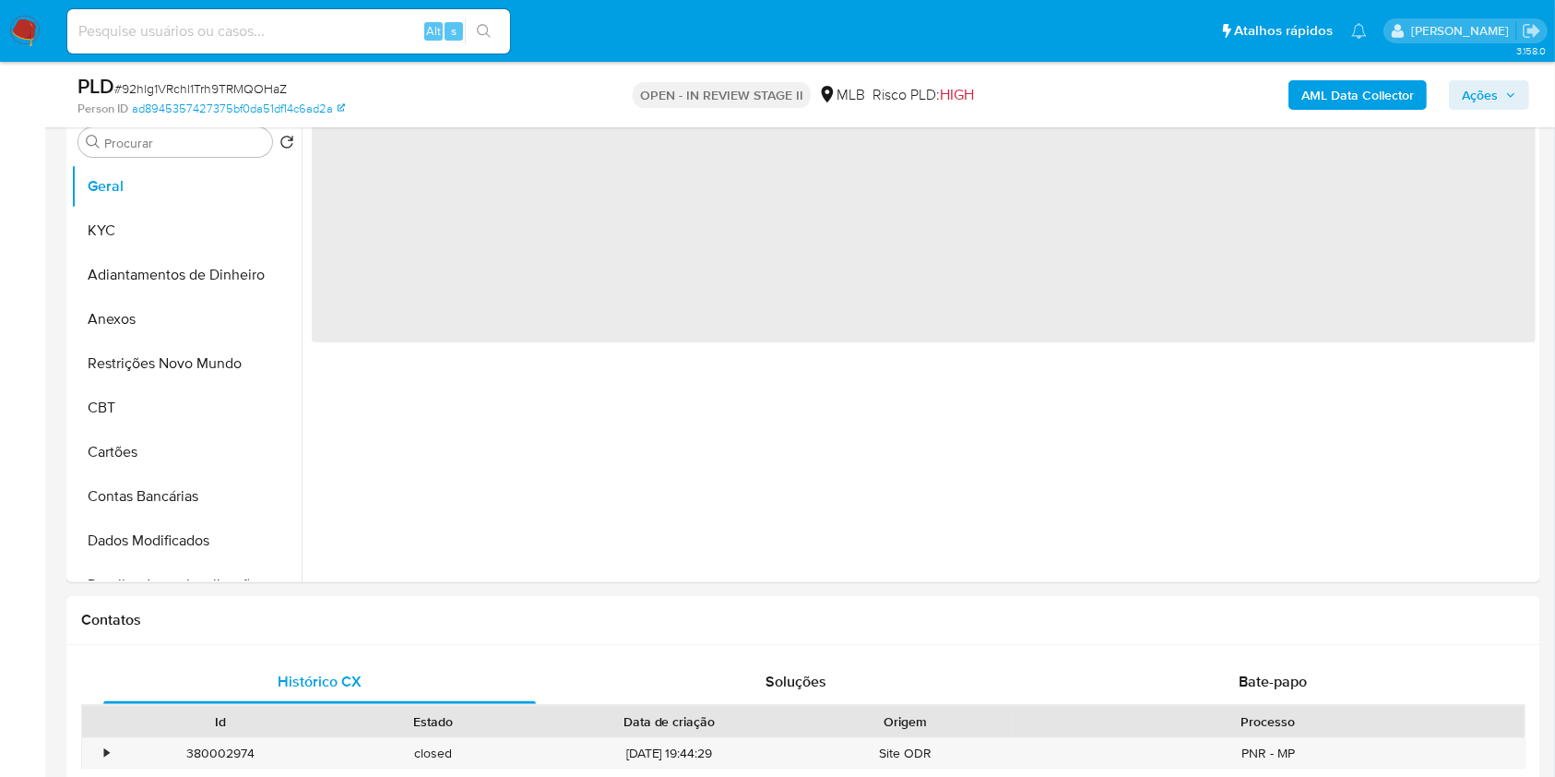
scroll to position [245, 0]
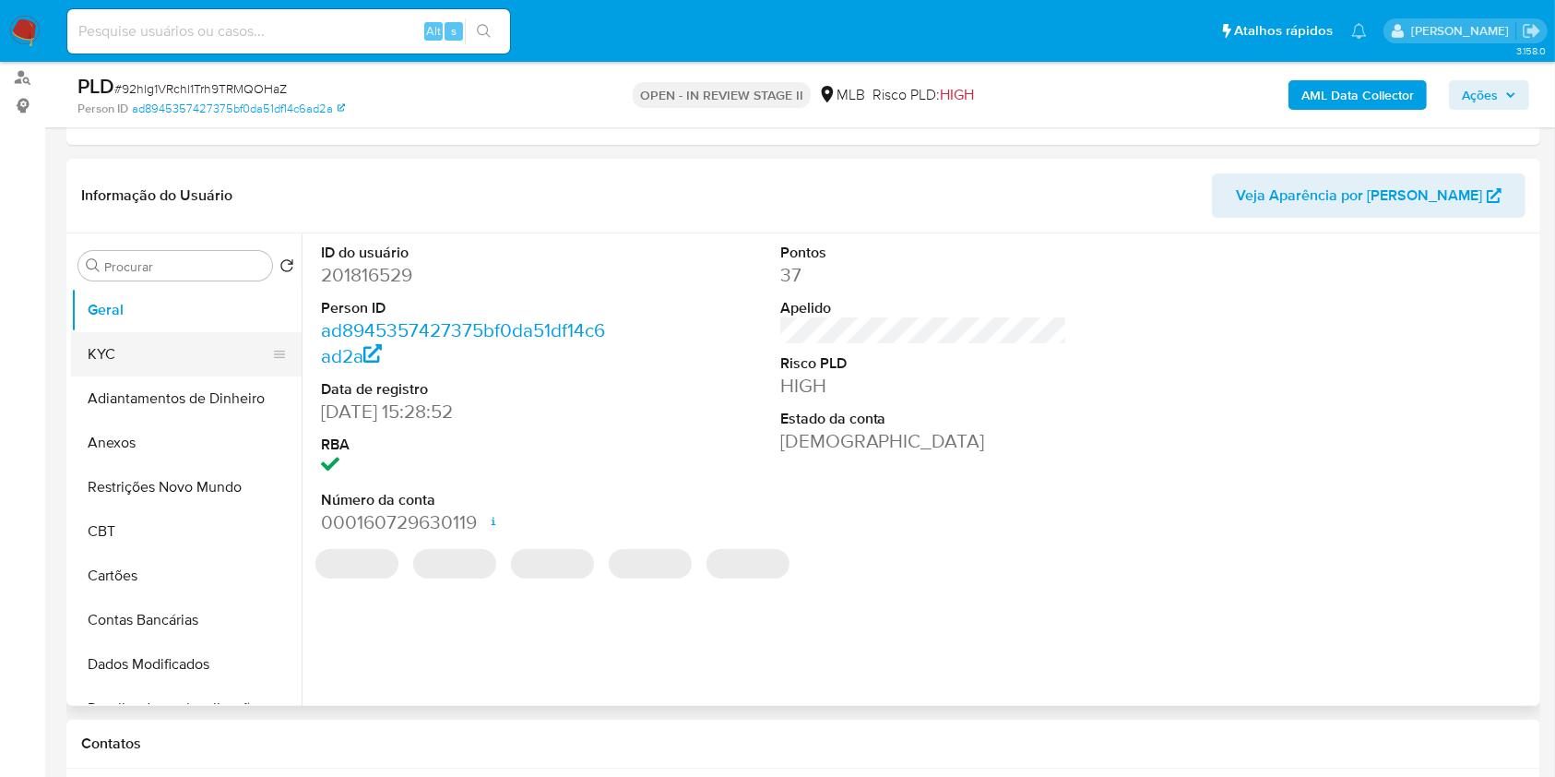
select select "10"
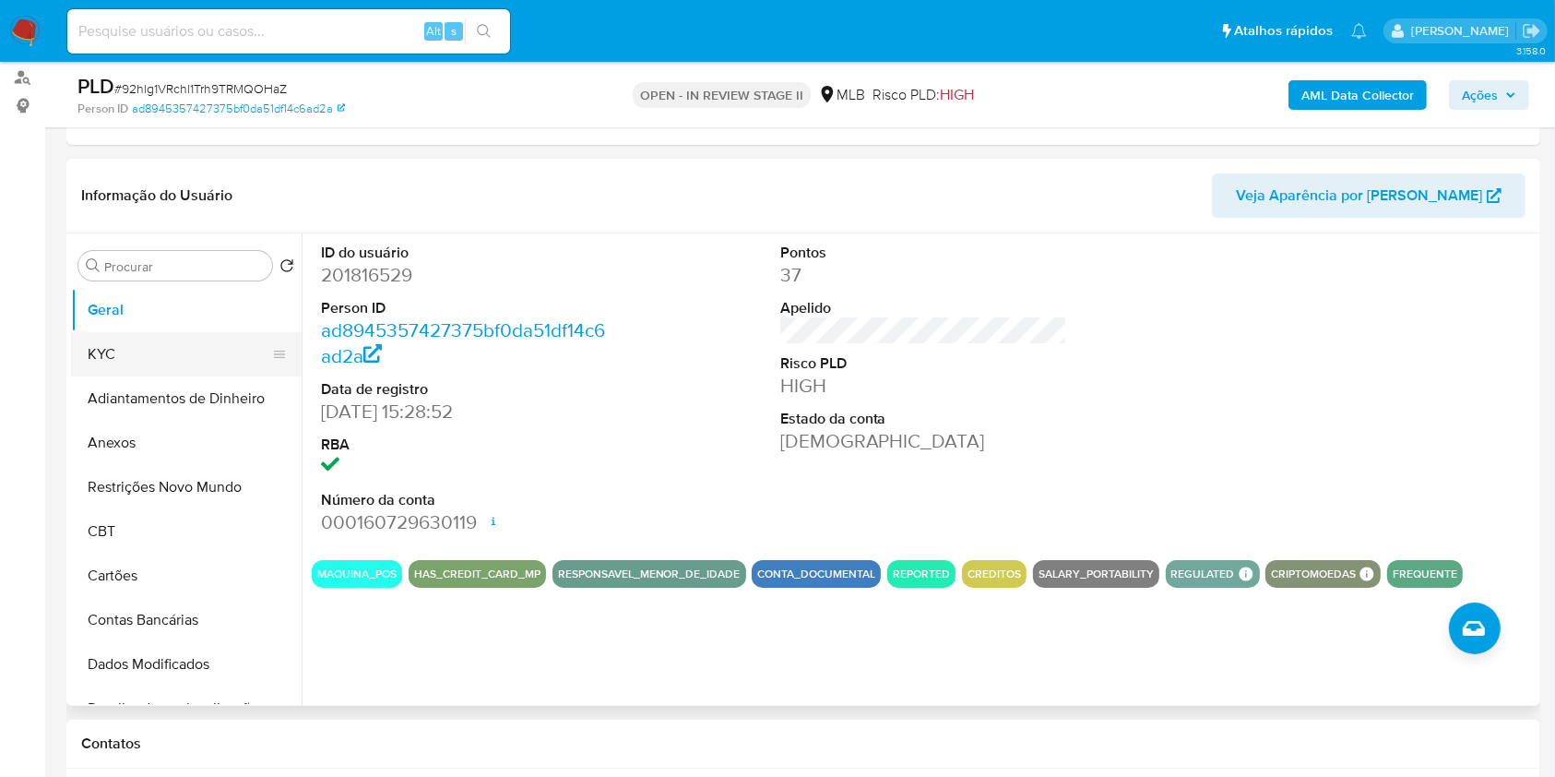
click at [199, 365] on button "KYC" at bounding box center [179, 354] width 216 height 44
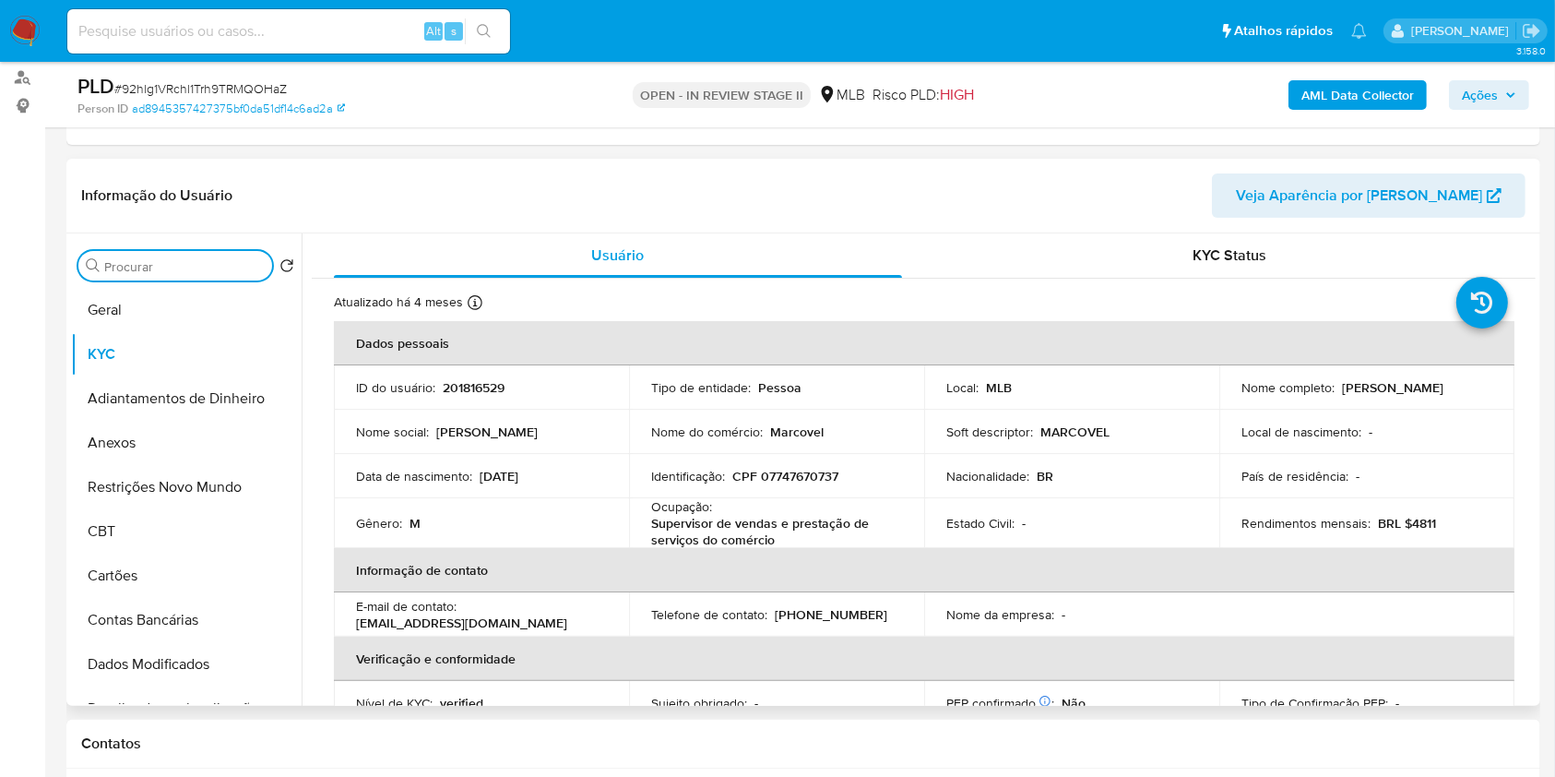
click at [207, 268] on input "Procurar" at bounding box center [184, 266] width 160 height 17
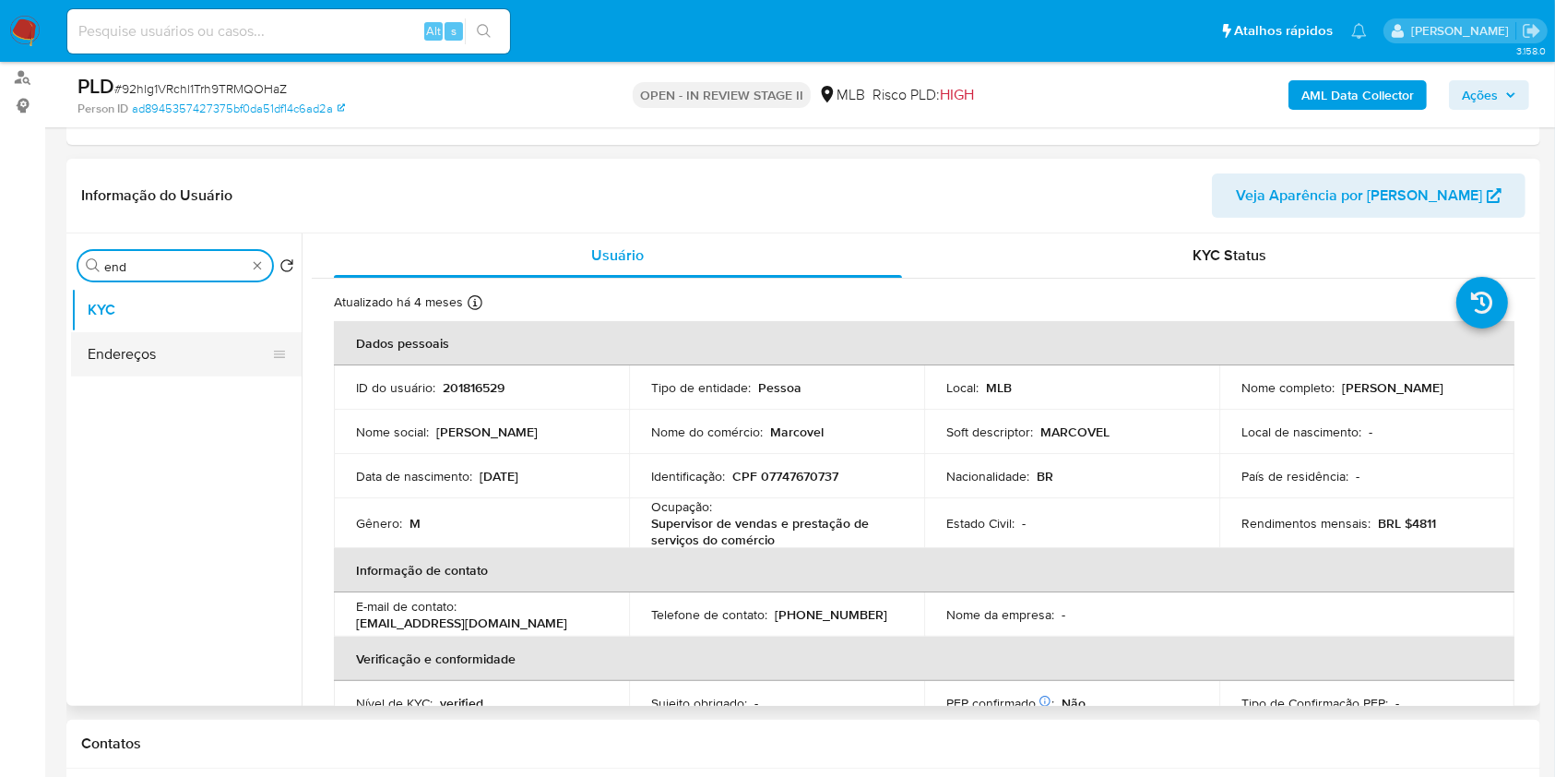
type input "end"
click at [167, 336] on button "Endereços" at bounding box center [179, 354] width 216 height 44
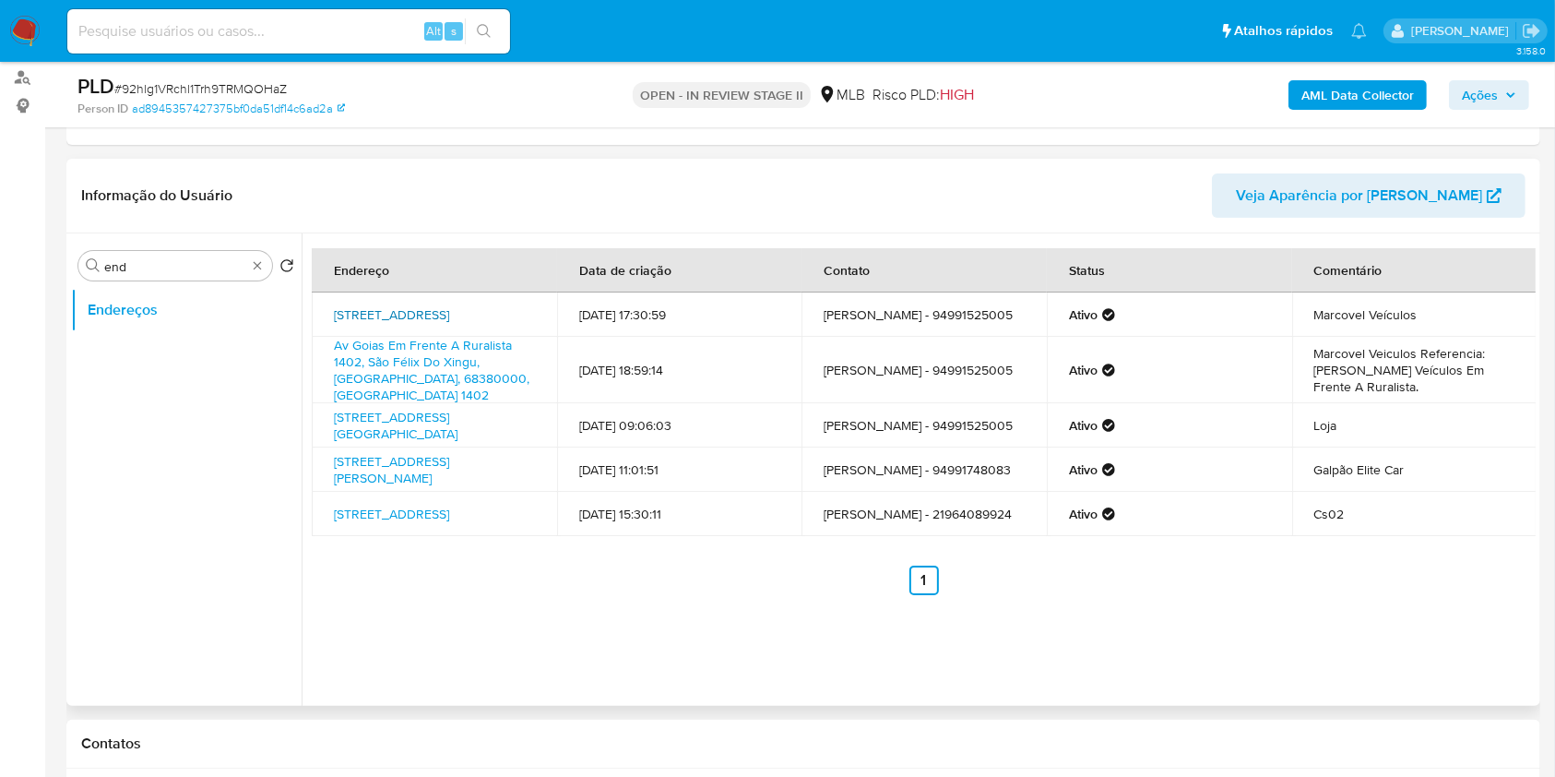
click at [428, 316] on link "[STREET_ADDRESS]" at bounding box center [391, 314] width 115 height 18
click at [428, 362] on link "Av Goias Em Frente A Ruralista 1402, São Félix Do Xingu, [GEOGRAPHIC_DATA], 683…" at bounding box center [432, 370] width 196 height 68
click at [449, 452] on link "[STREET_ADDRESS][PERSON_NAME]" at bounding box center [391, 469] width 115 height 35
click at [445, 505] on link "[STREET_ADDRESS]" at bounding box center [391, 514] width 115 height 18
click at [258, 253] on div "Procurar end" at bounding box center [175, 266] width 194 height 30
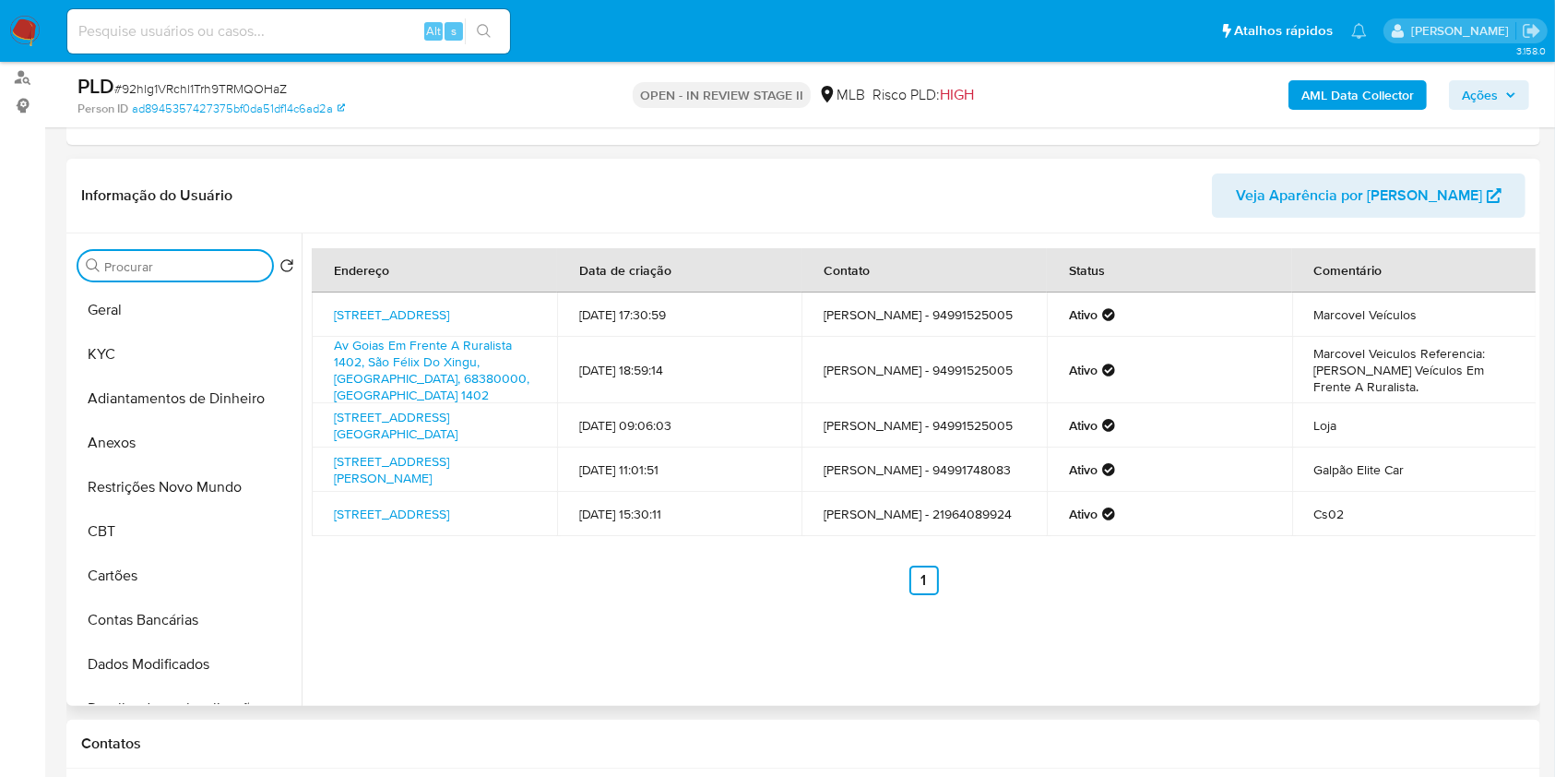
click at [237, 260] on input "Procurar" at bounding box center [184, 266] width 160 height 17
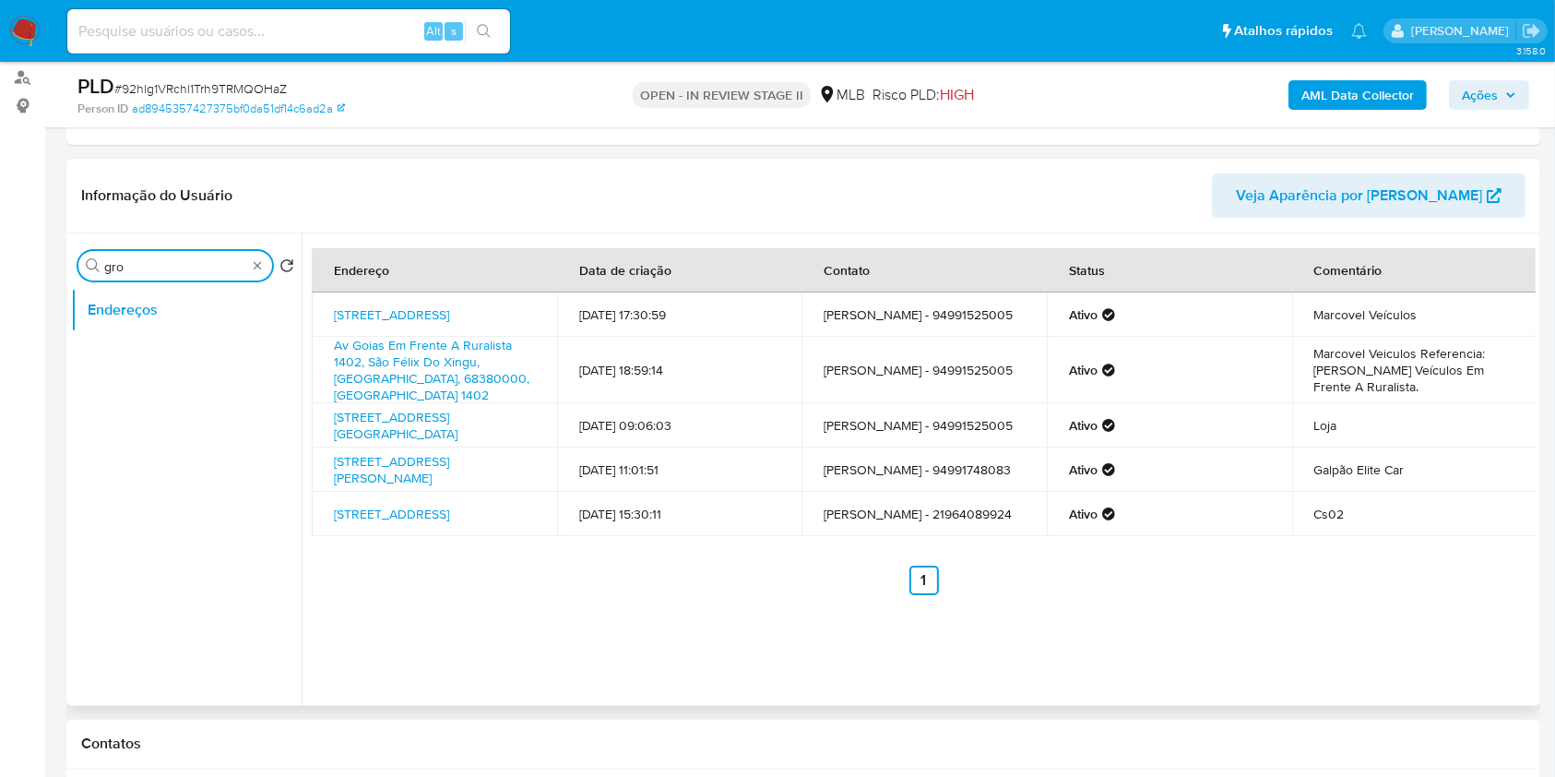
click at [209, 267] on input "gro" at bounding box center [175, 266] width 142 height 17
type input "ge"
click at [220, 347] on button "Detalhe da geolocalização" at bounding box center [179, 354] width 216 height 44
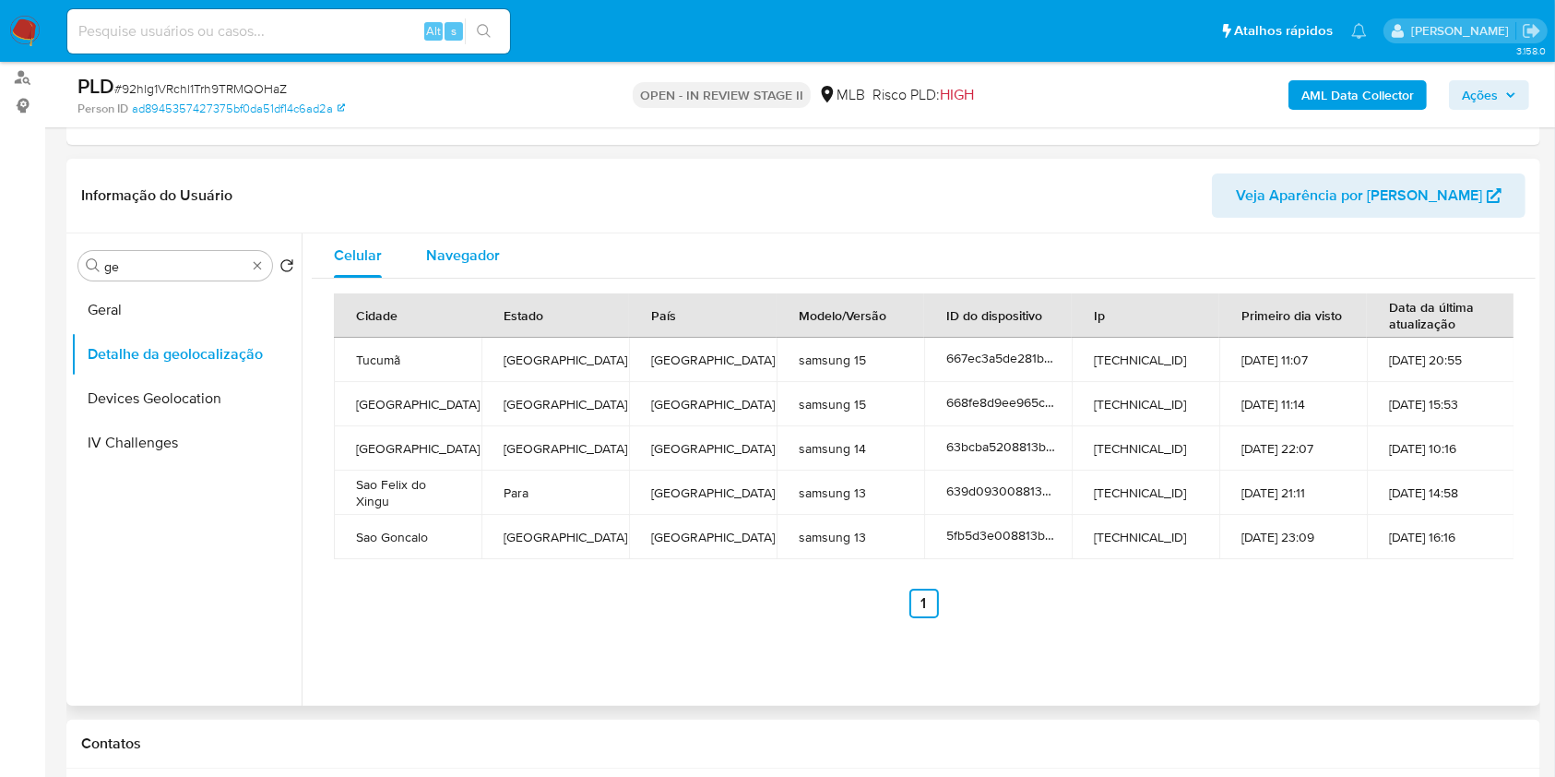
click at [468, 254] on span "Navegador" at bounding box center [463, 254] width 74 height 21
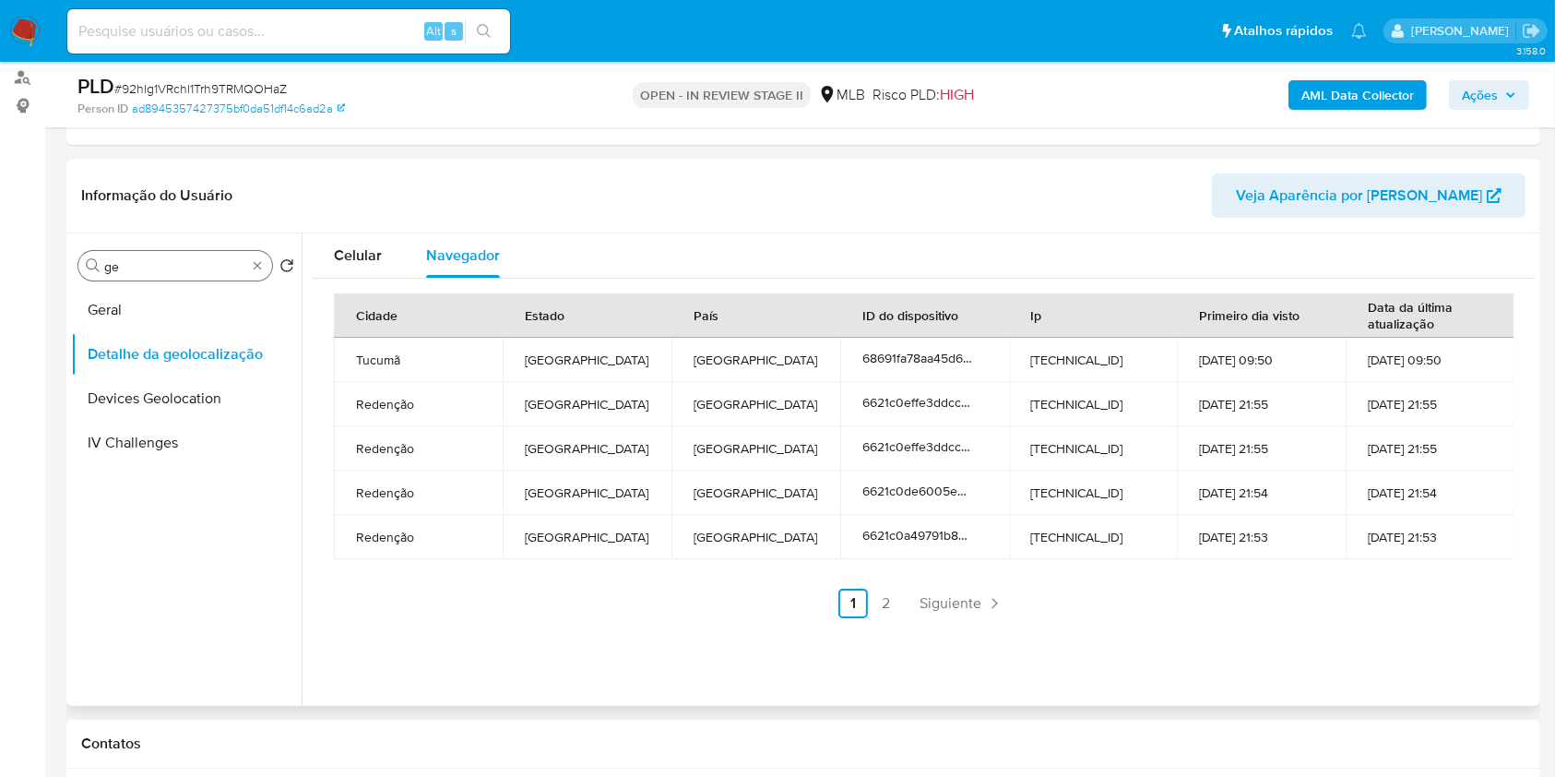
click at [260, 272] on div "Procurar ge" at bounding box center [175, 266] width 194 height 30
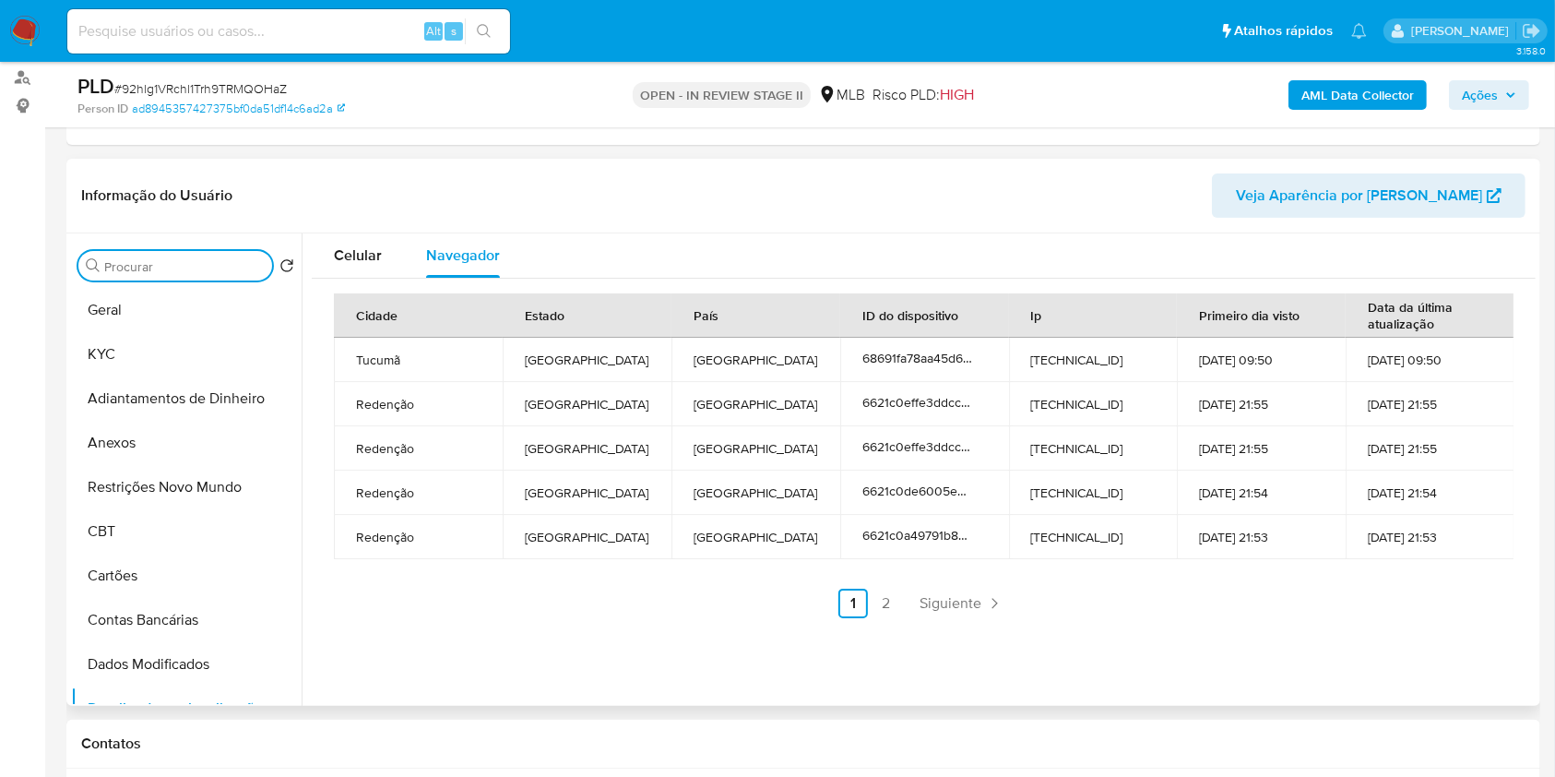
click at [243, 270] on input "Procurar" at bounding box center [184, 266] width 160 height 17
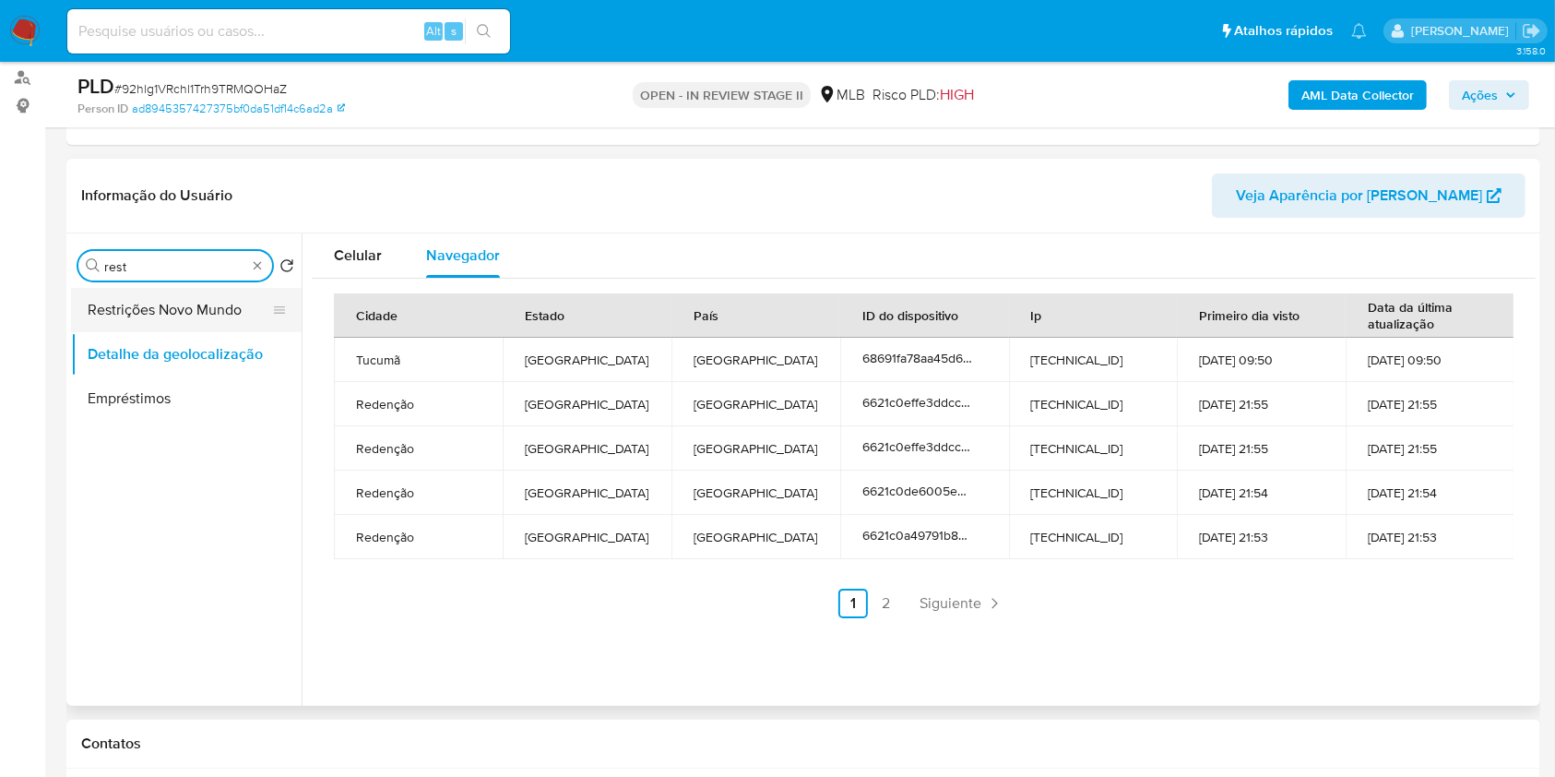
type input "rest"
click at [224, 302] on button "Restrições Novo Mundo" at bounding box center [179, 310] width 216 height 44
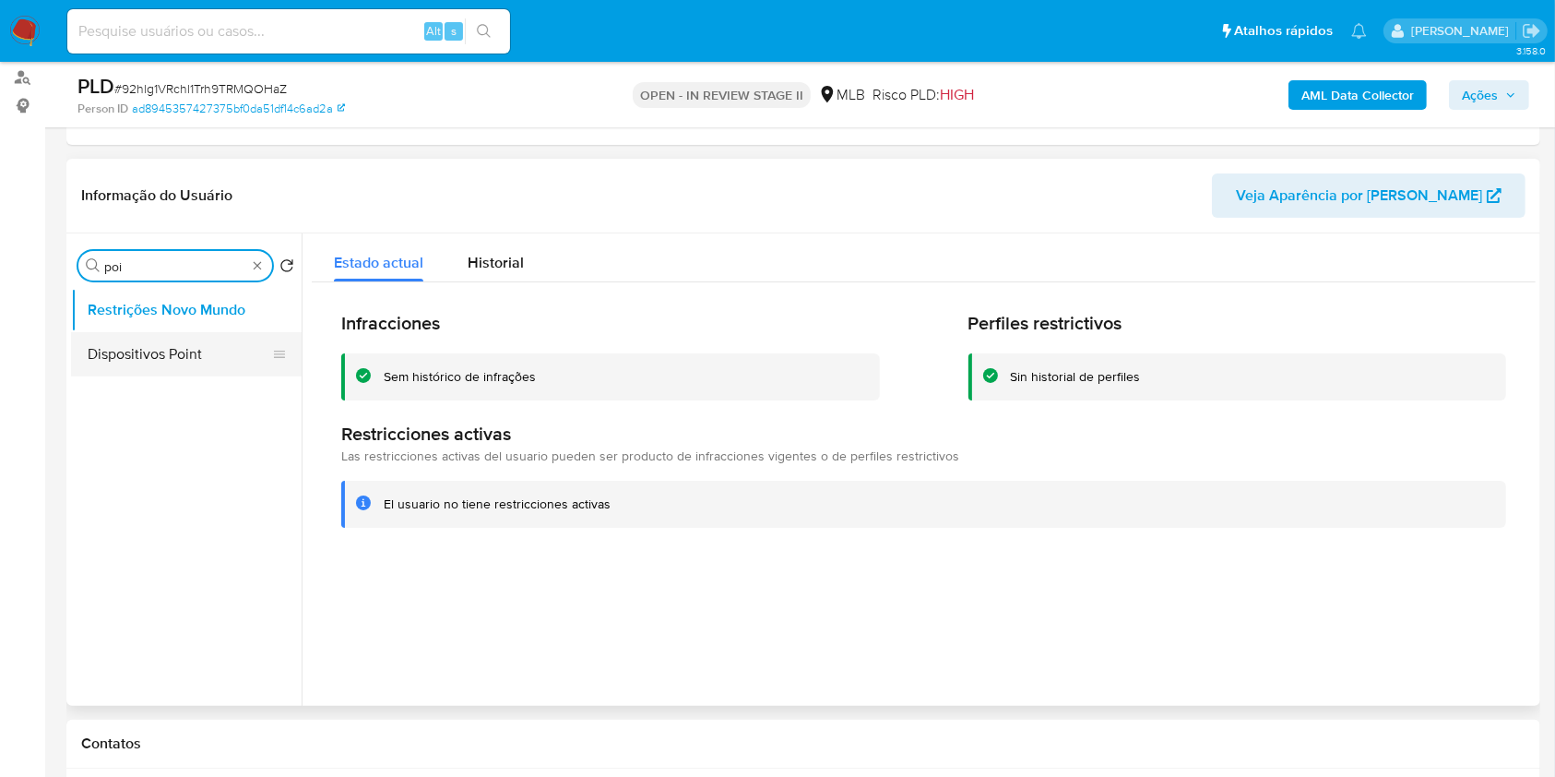
type input "poi"
click at [193, 347] on button "Dispositivos Point" at bounding box center [179, 354] width 216 height 44
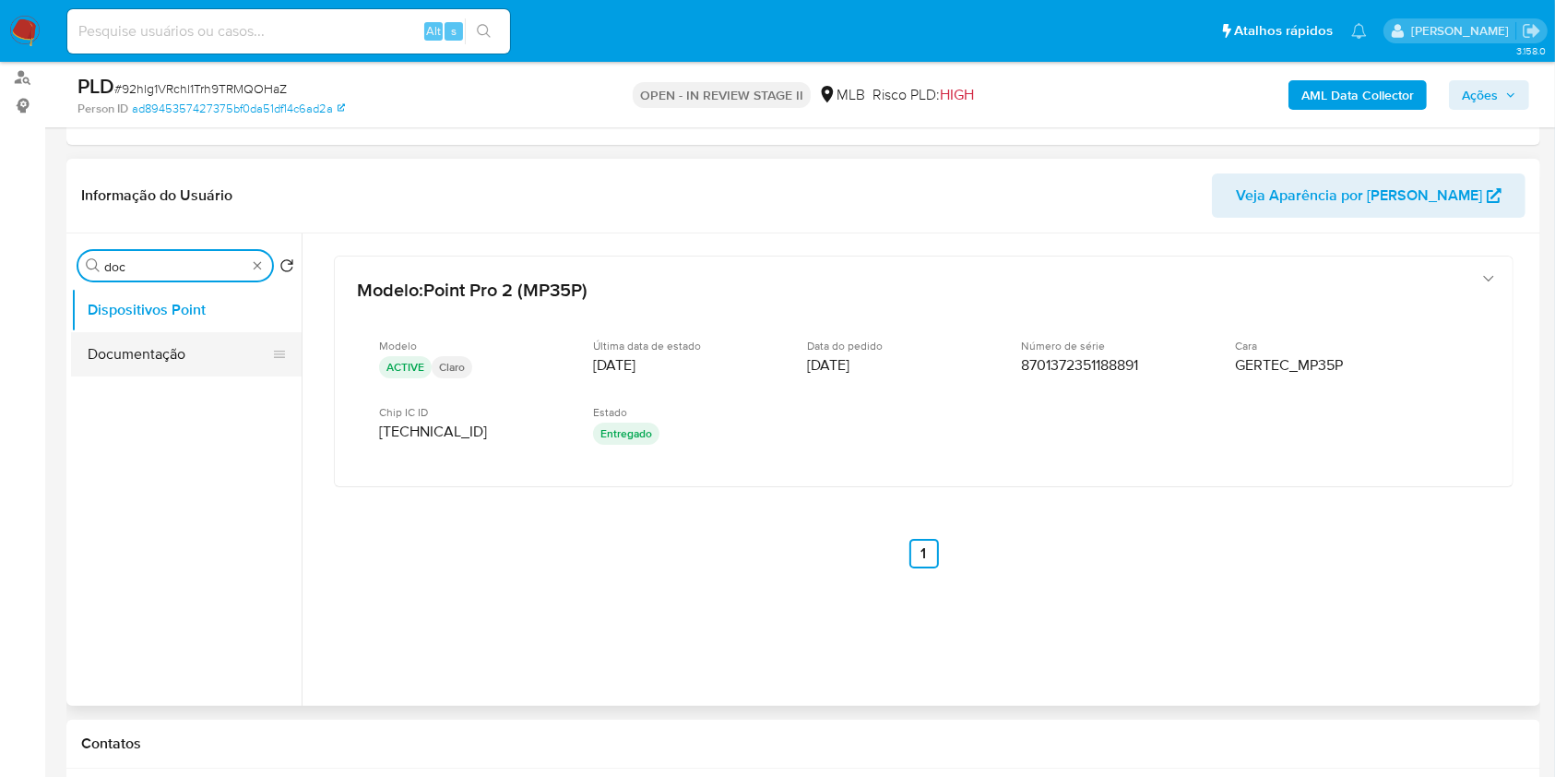
type input "doc"
click at [194, 354] on button "Documentação" at bounding box center [179, 354] width 216 height 44
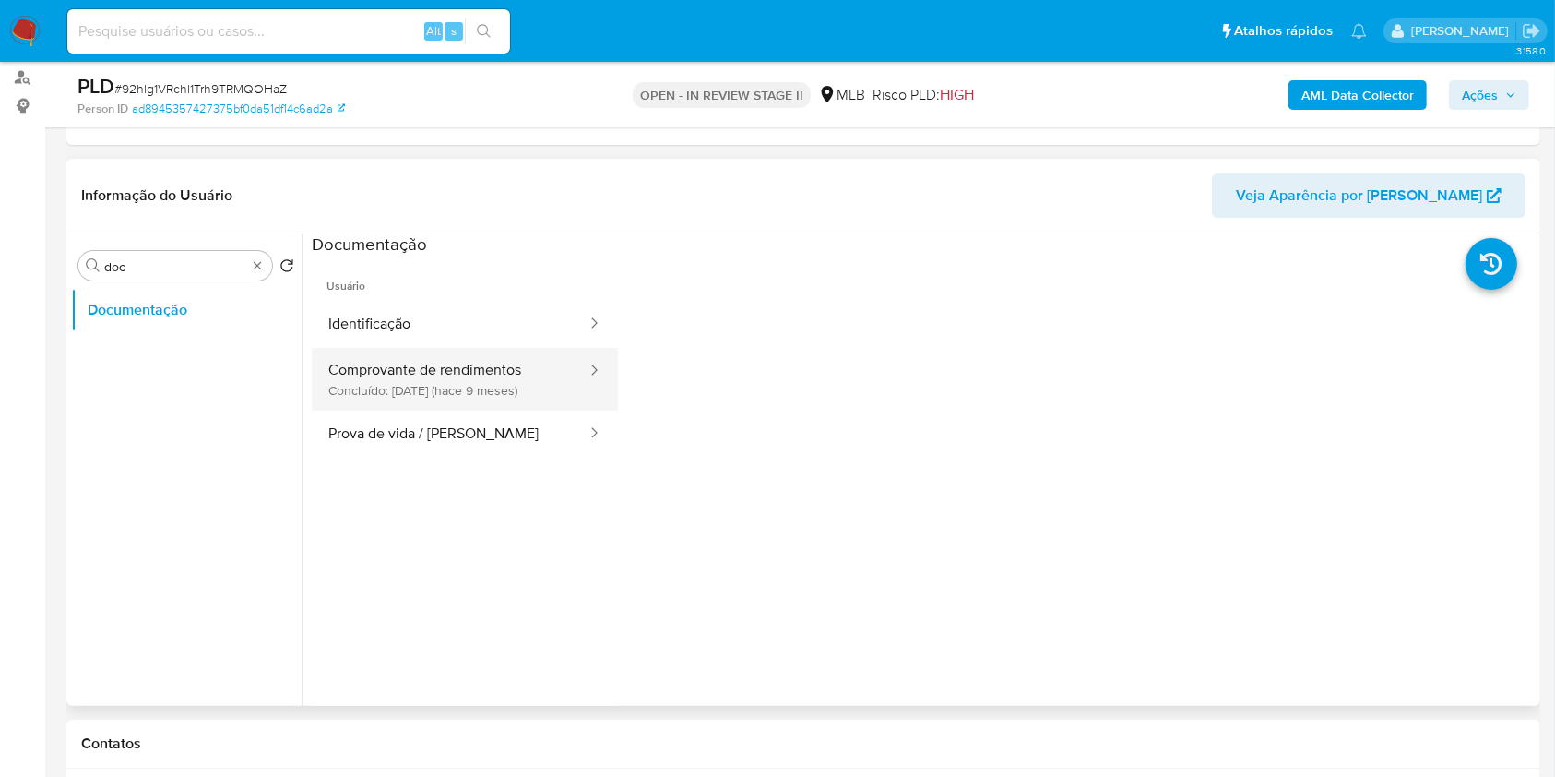
click at [470, 371] on button "Comprovante de rendimentos Concluído: 22/12/2024 (hace 9 meses)" at bounding box center [450, 379] width 277 height 63
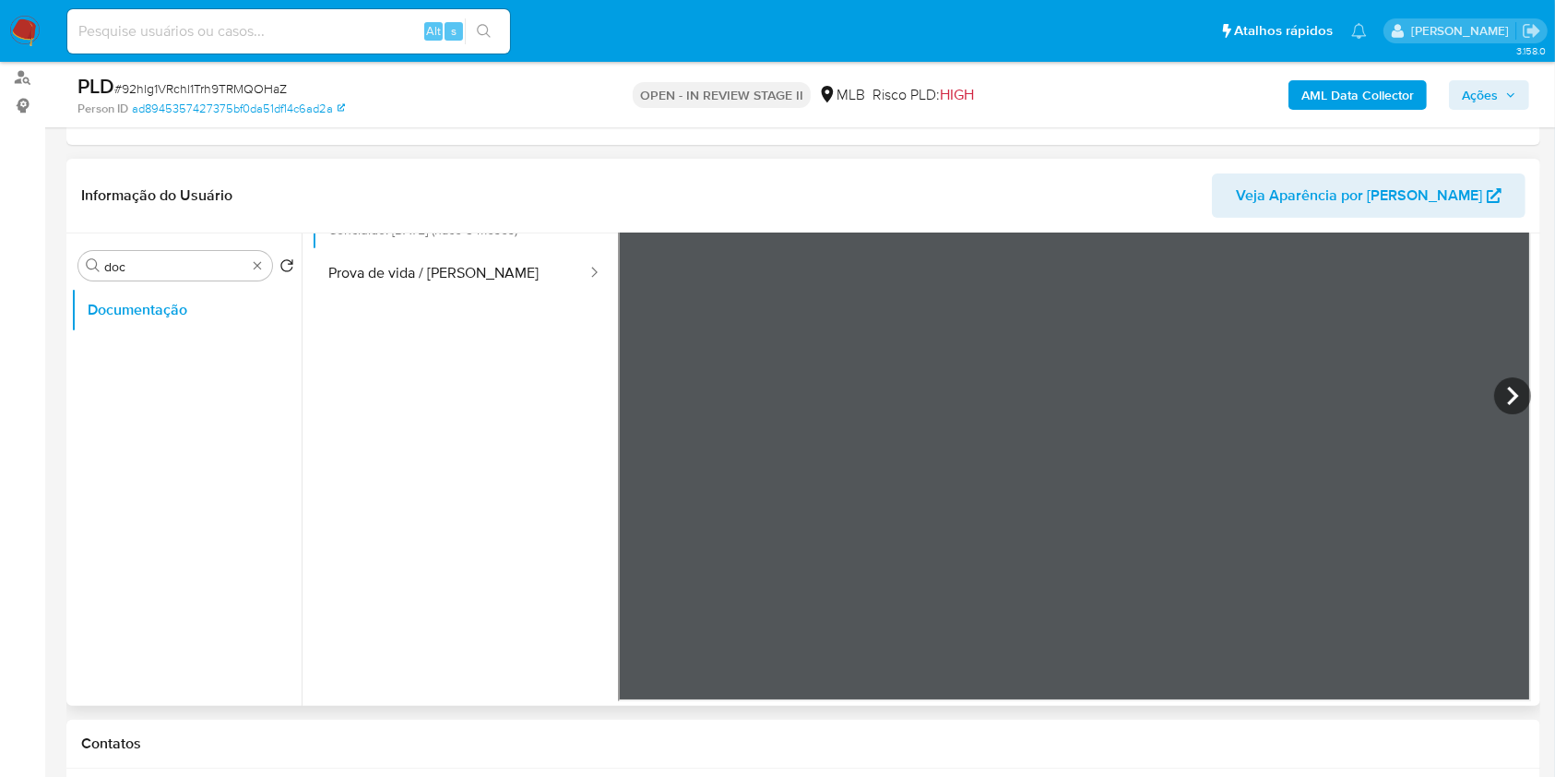
scroll to position [0, 0]
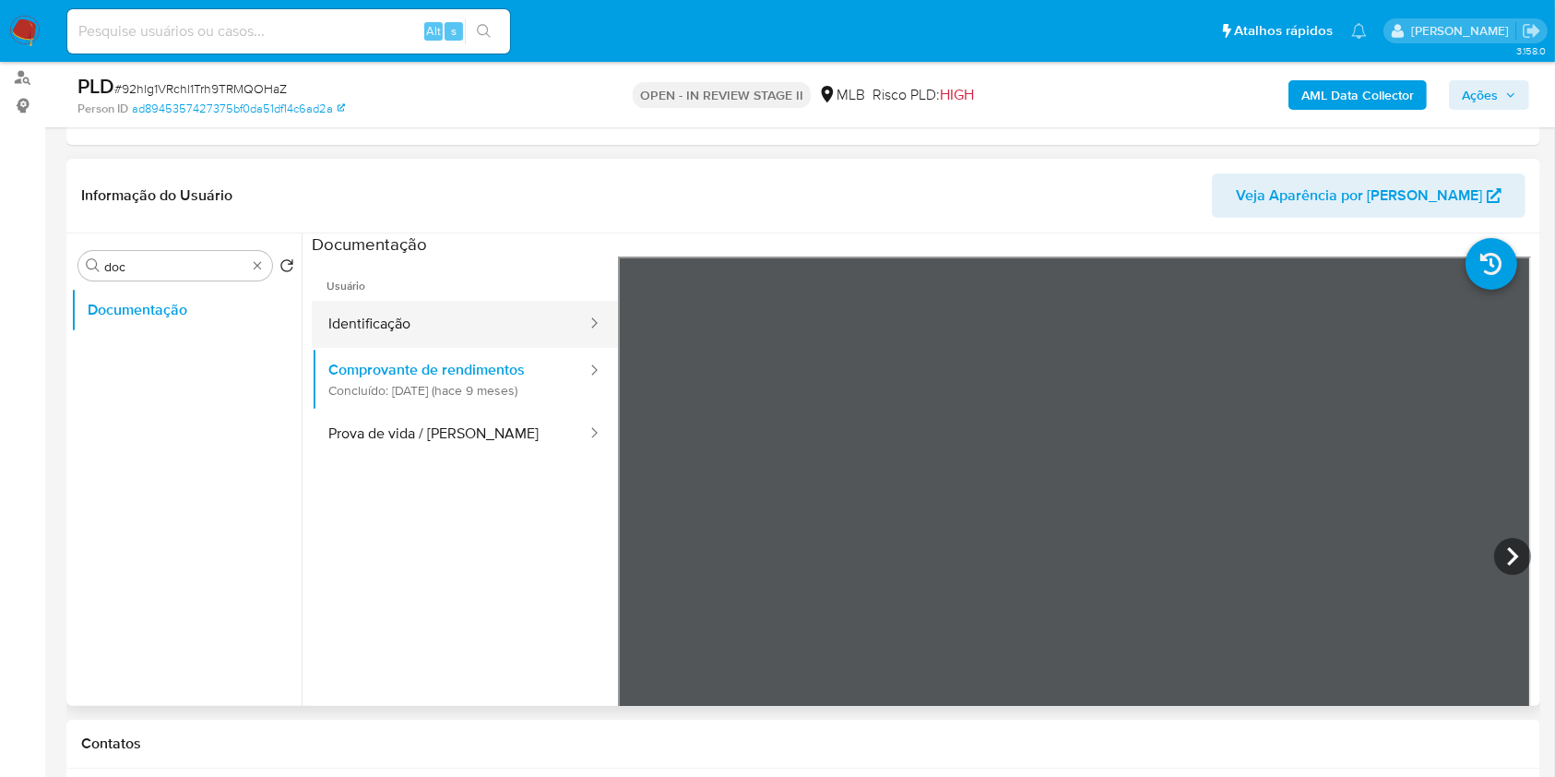
click at [436, 330] on button "Identificação" at bounding box center [450, 324] width 277 height 47
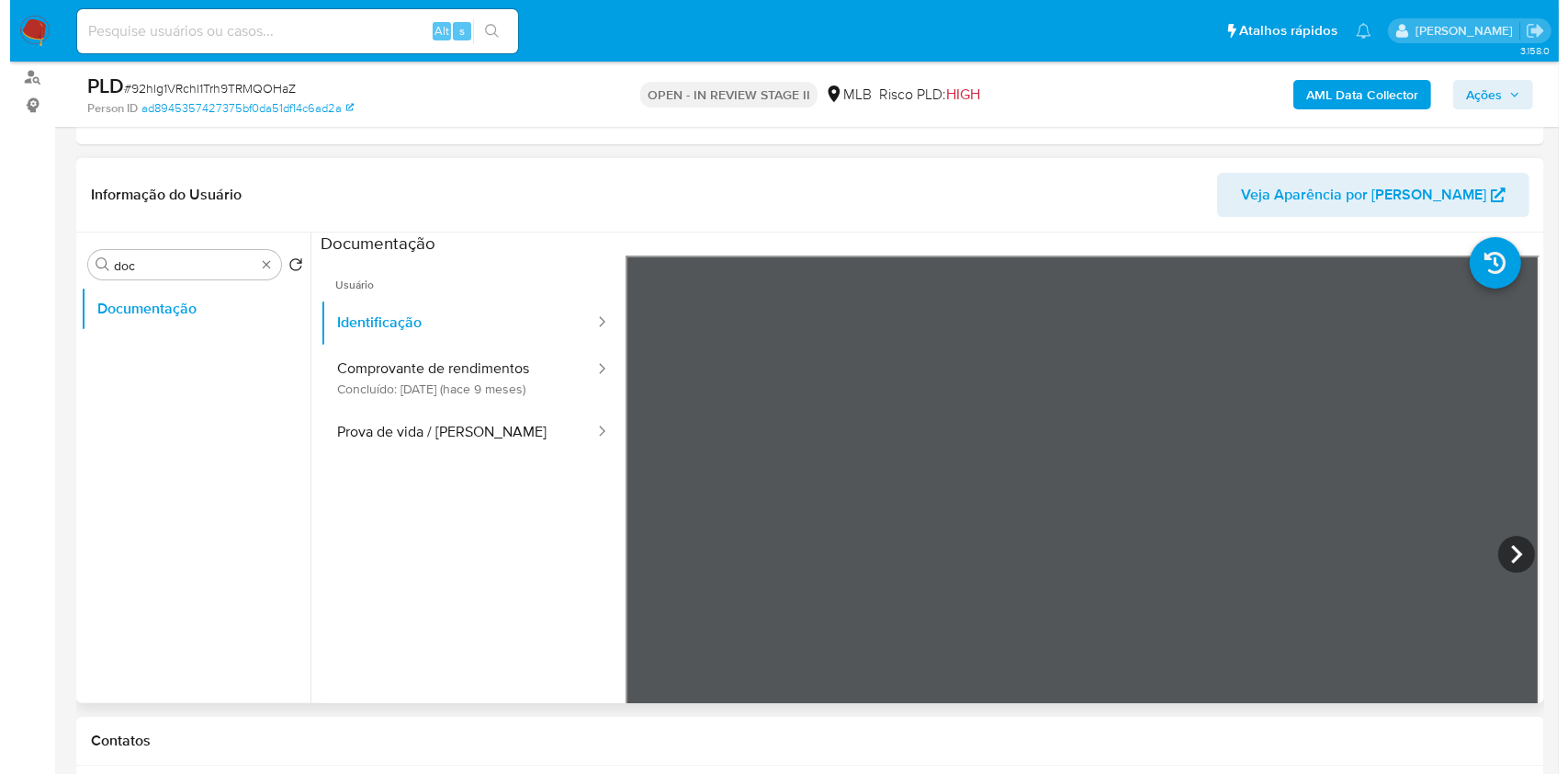
scroll to position [161, 0]
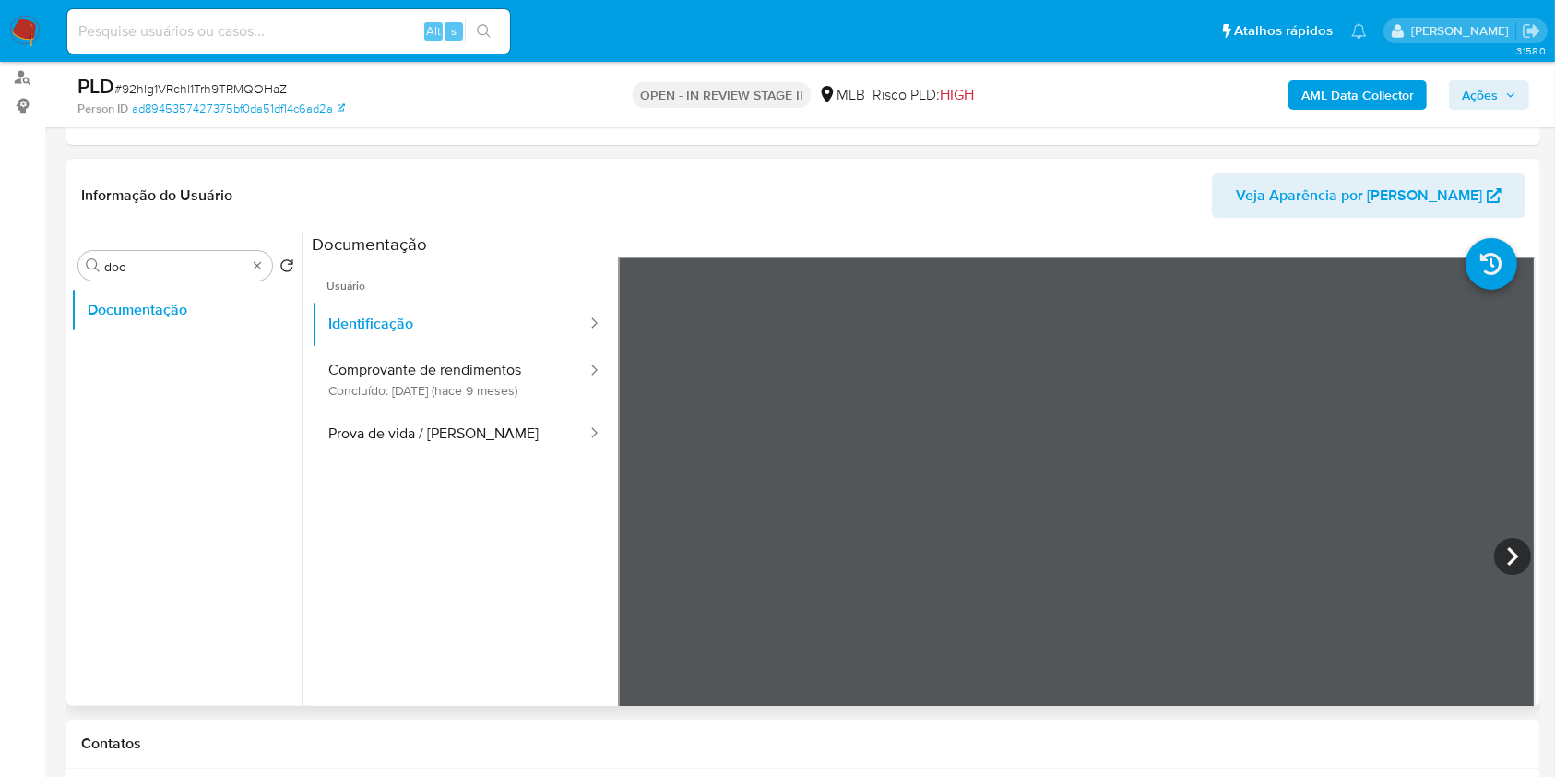
click at [439, 276] on span "Usuário" at bounding box center [465, 278] width 306 height 44
click at [467, 440] on button "Prova de vida / Selfie" at bounding box center [450, 433] width 277 height 47
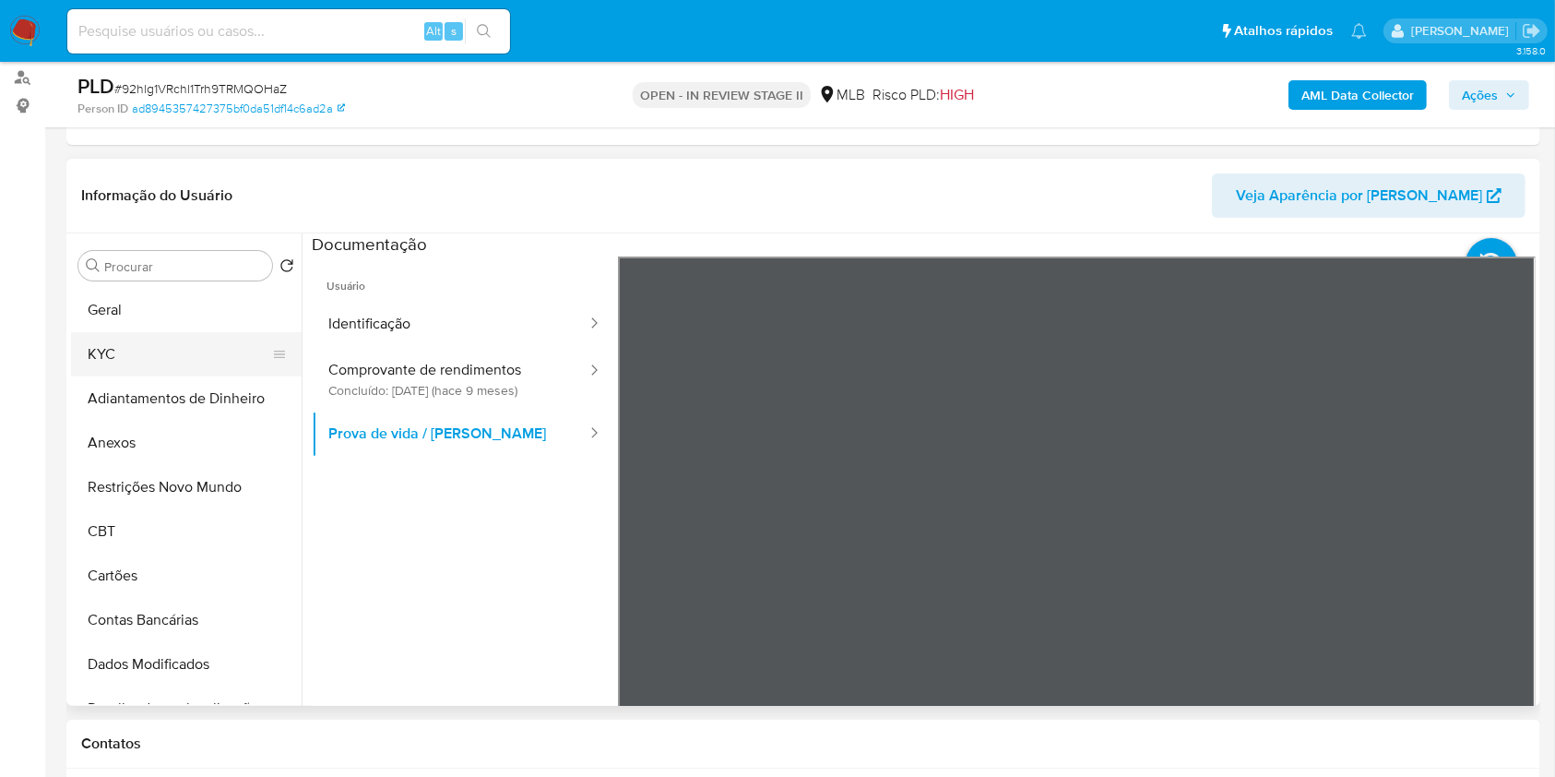
click at [175, 351] on button "KYC" at bounding box center [179, 354] width 216 height 44
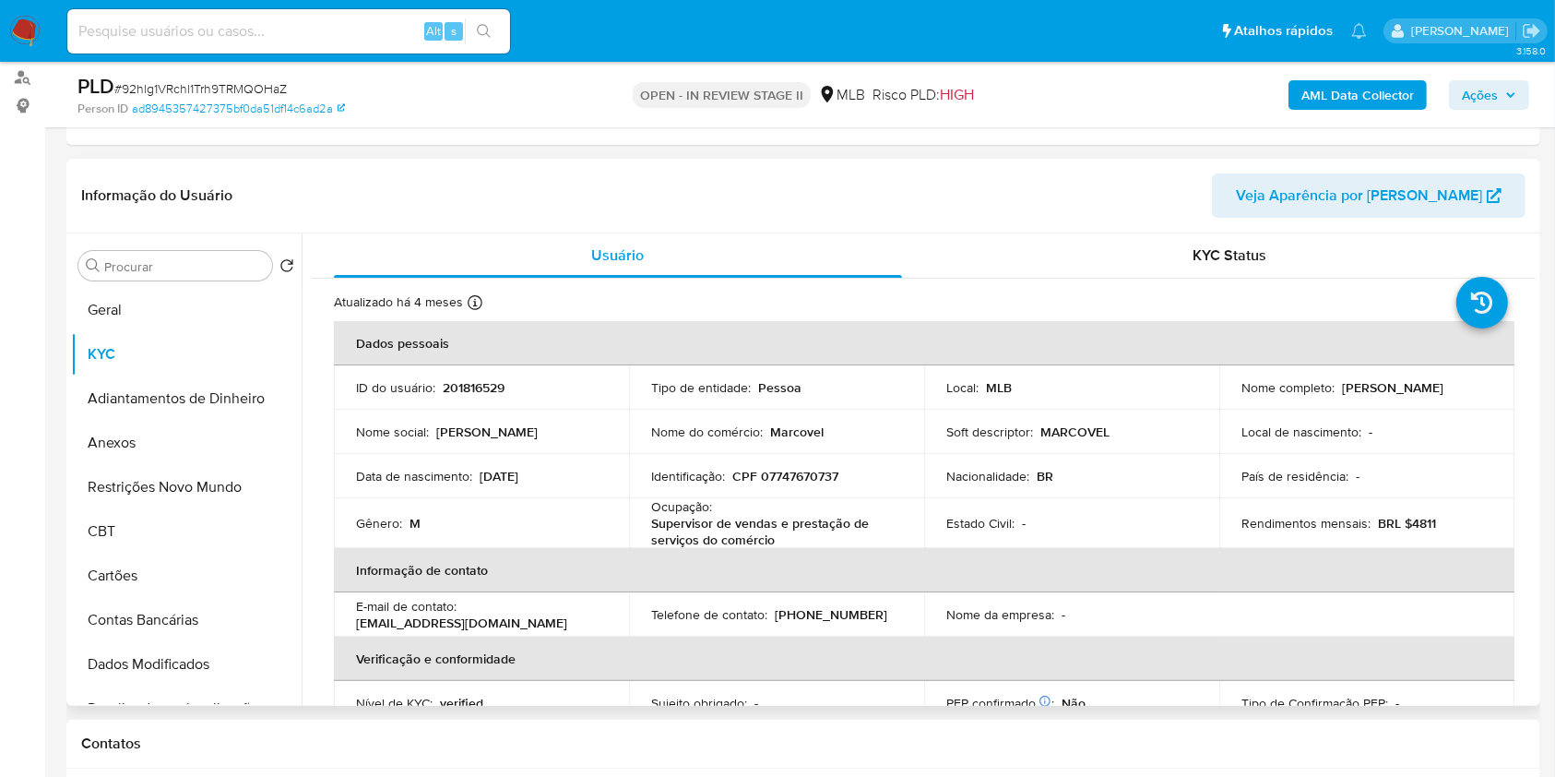
click at [780, 523] on p "Supervisor de vendas e prestação de serviços do comércio" at bounding box center [772, 531] width 243 height 33
copy div "Ocupação : Supervisor de vendas e prestação de serviços do comércio"
click at [226, 263] on input "Procurar" at bounding box center [184, 266] width 160 height 17
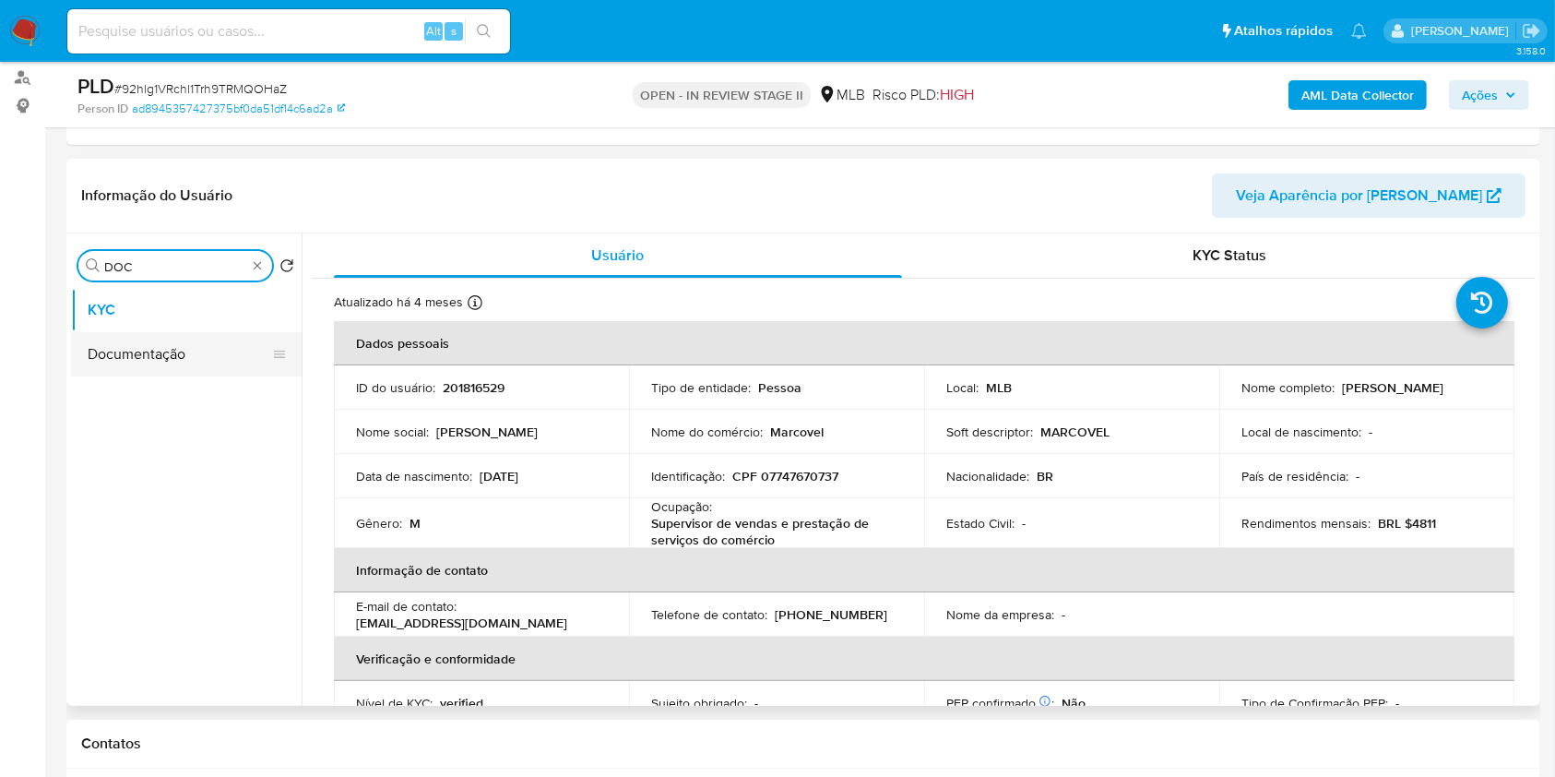
type input "DOC"
click at [216, 361] on button "Documentação" at bounding box center [179, 354] width 216 height 44
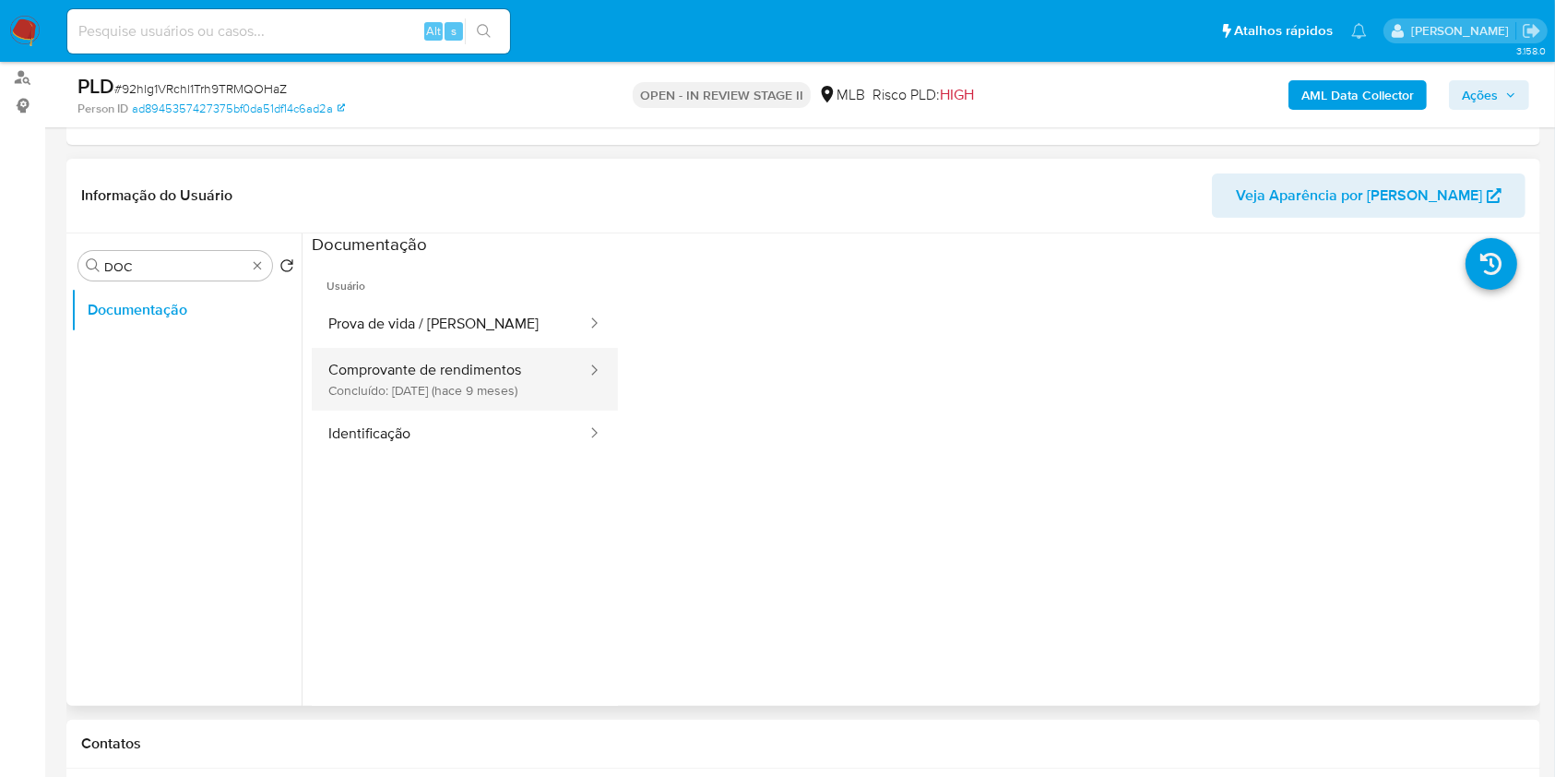
click at [487, 382] on button "Comprovante de rendimentos Concluído: 22/12/2024 (hace 9 meses)" at bounding box center [450, 379] width 277 height 63
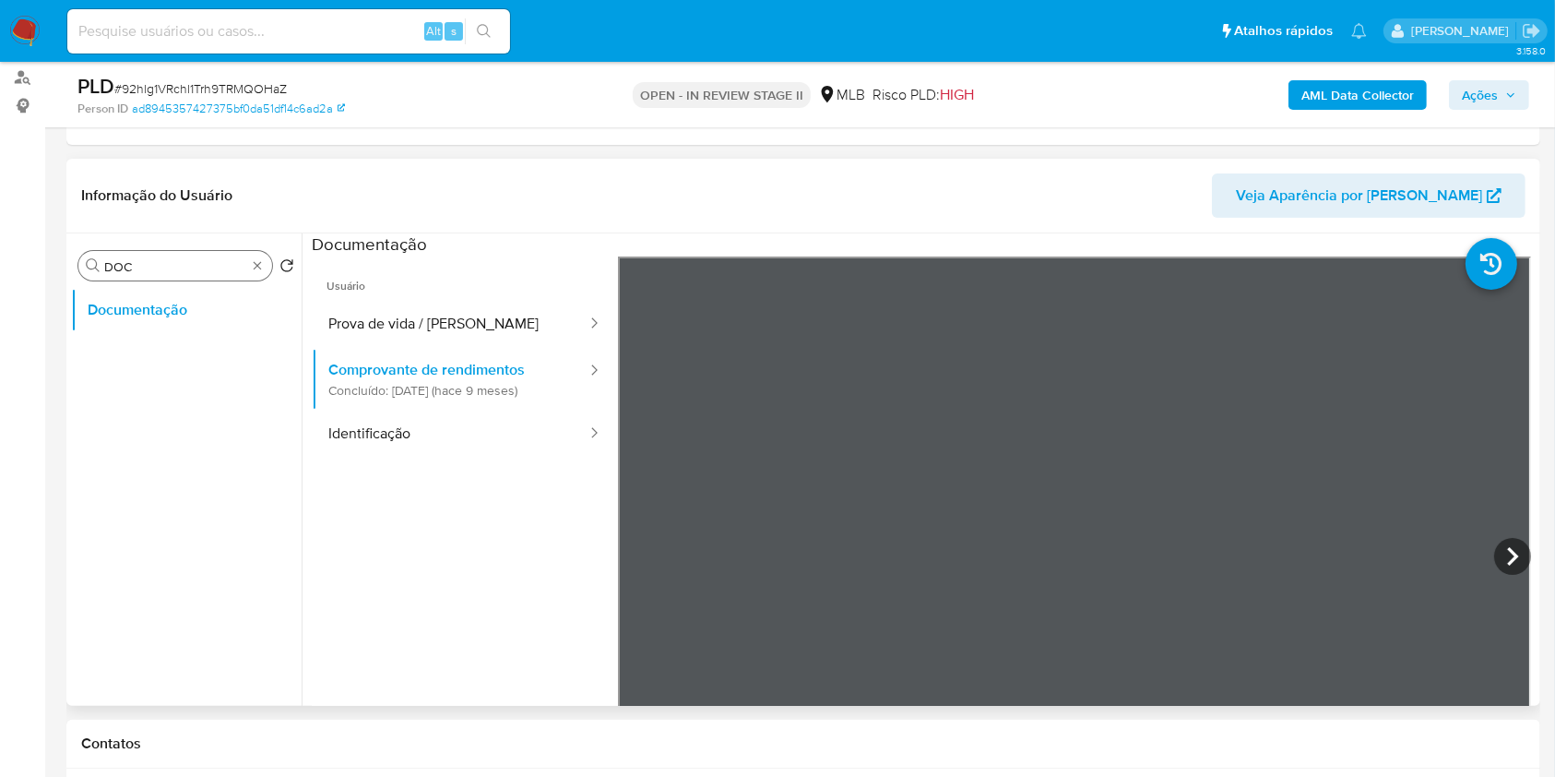
click at [257, 272] on div "Procurar DOC" at bounding box center [175, 266] width 194 height 30
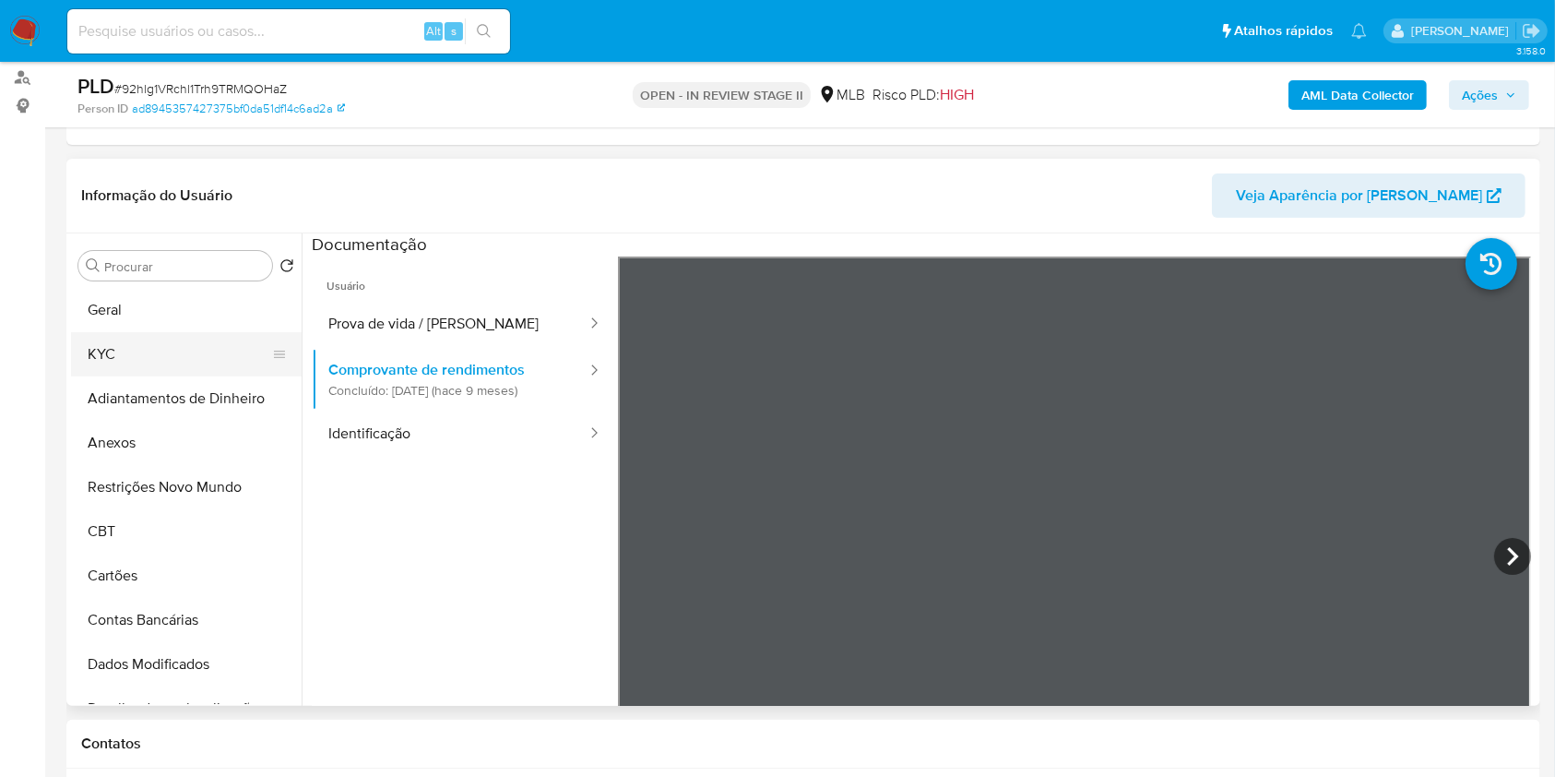
click at [174, 350] on button "KYC" at bounding box center [179, 354] width 216 height 44
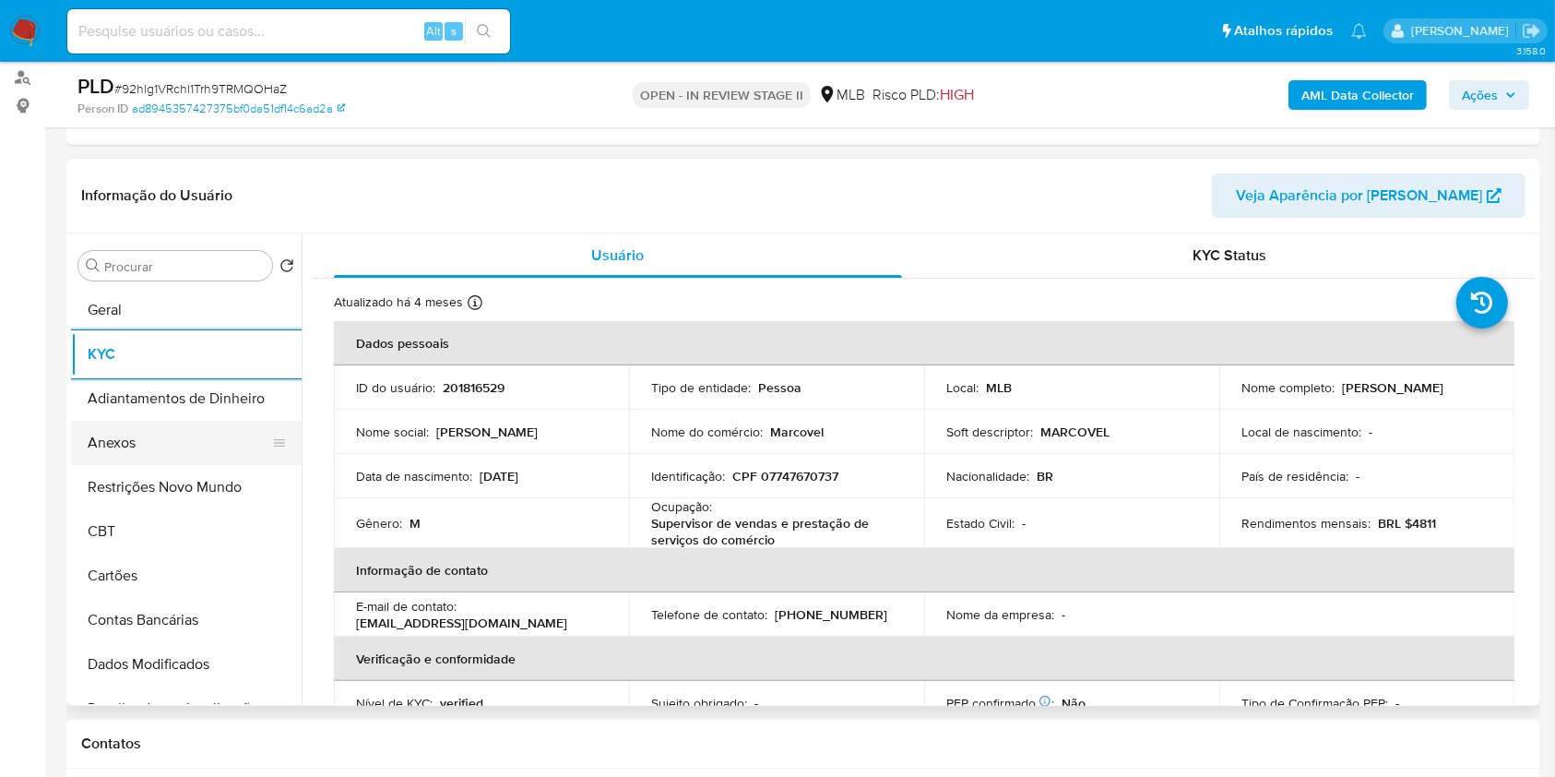
click at [151, 450] on button "Anexos" at bounding box center [179, 443] width 216 height 44
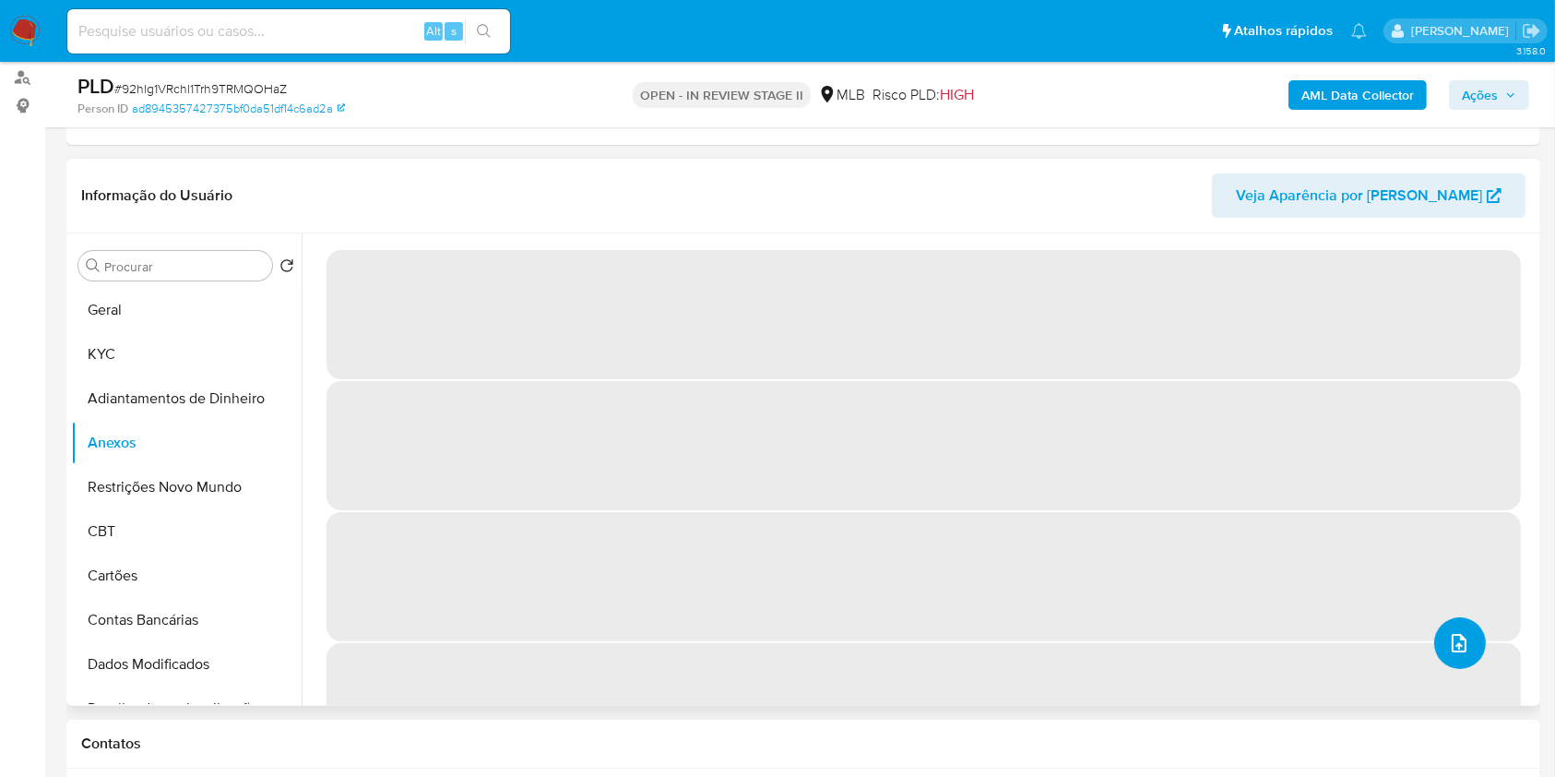
click at [1461, 634] on span "upload-file" at bounding box center [1459, 643] width 22 height 22
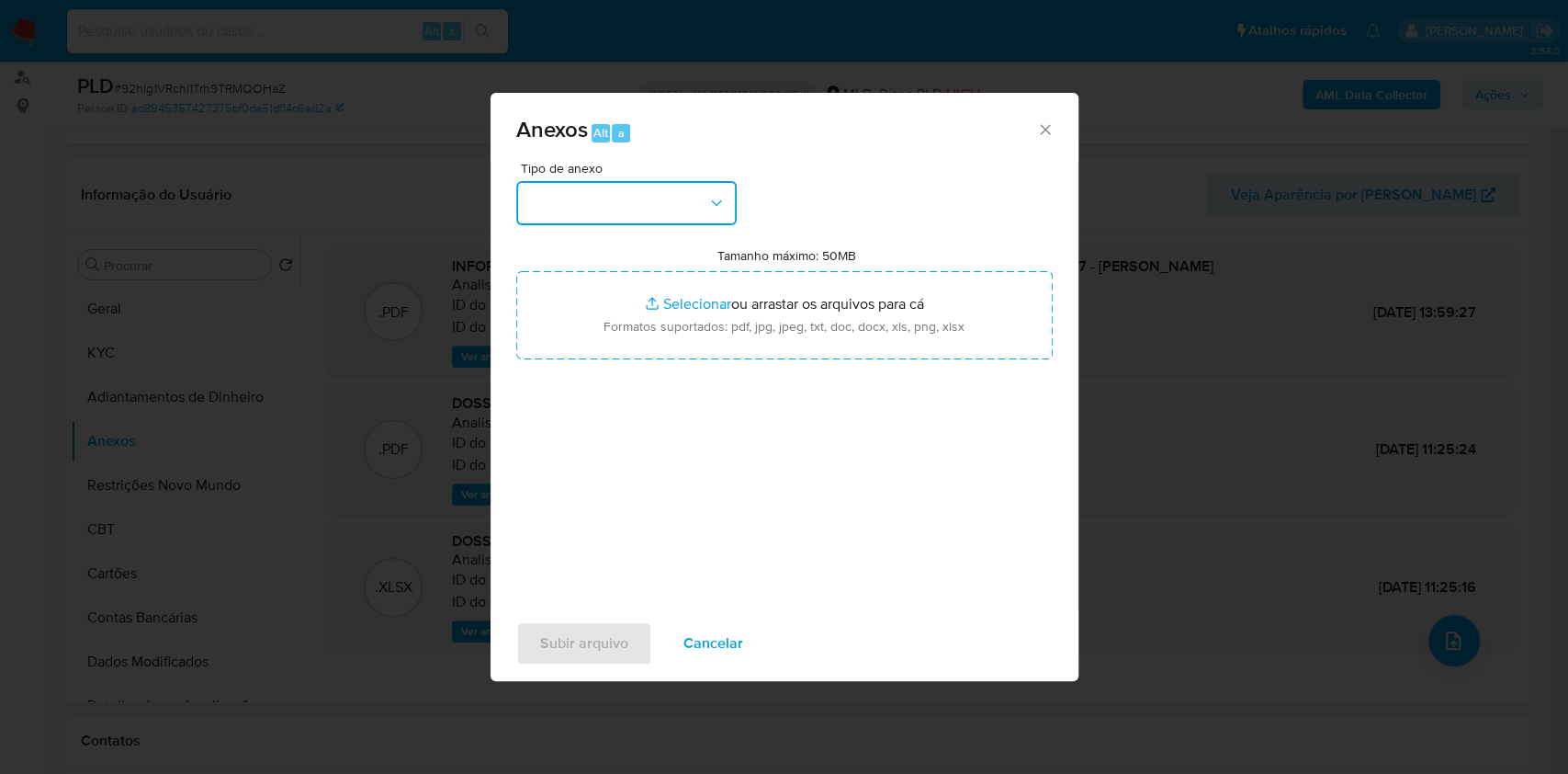
click at [638, 208] on button "button" at bounding box center [626, 203] width 220 height 44
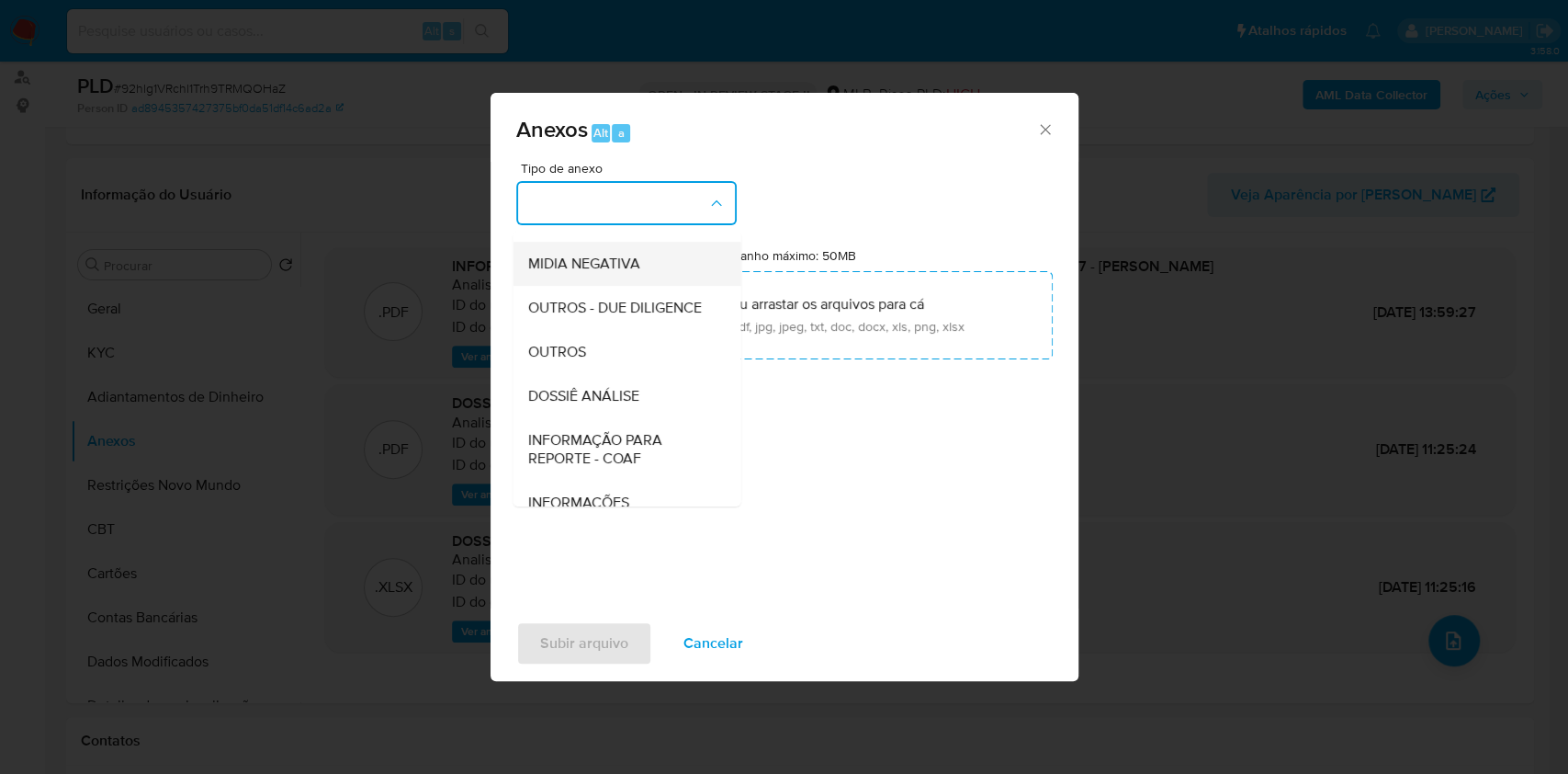
scroll to position [282, 0]
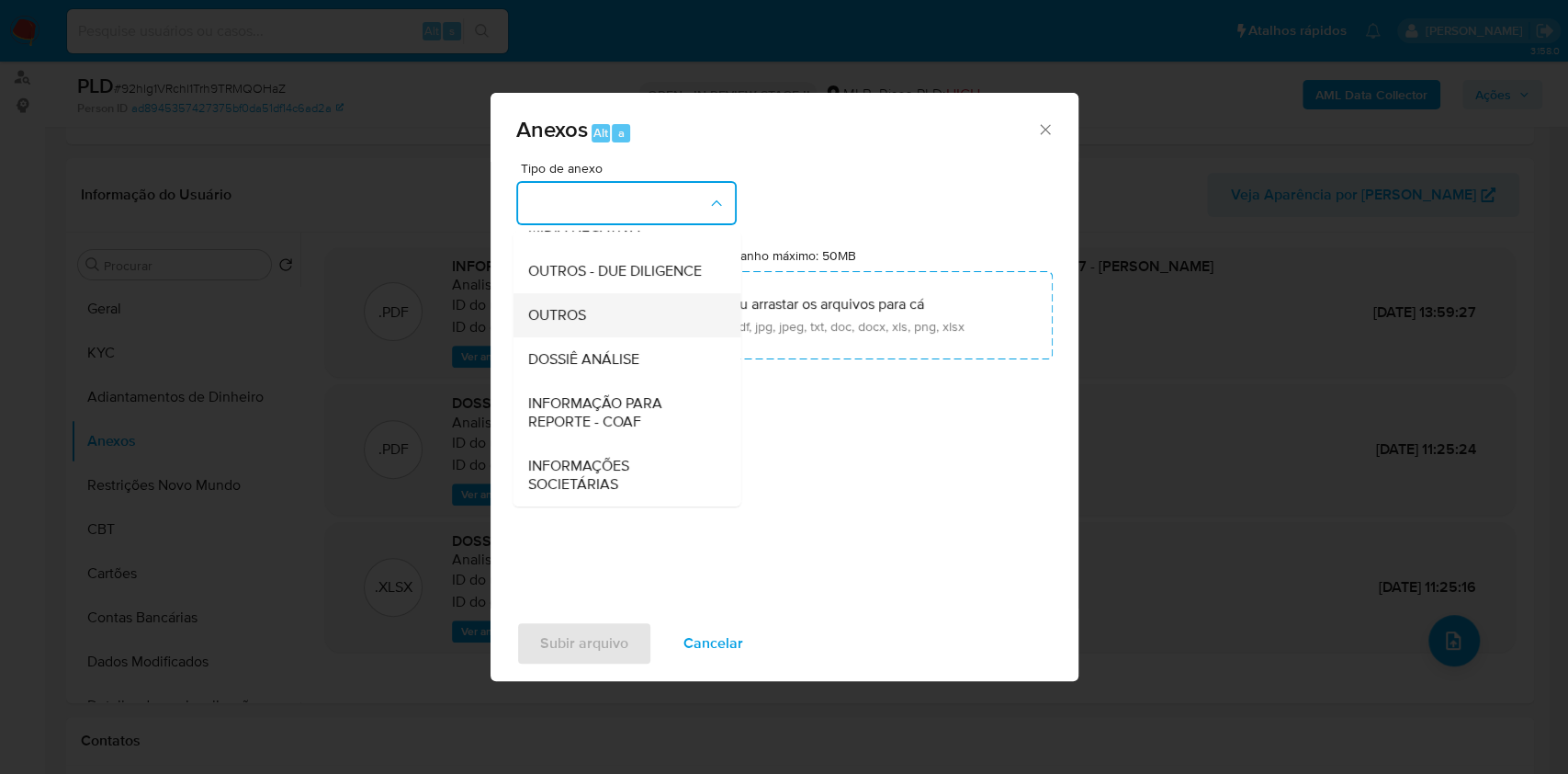
click at [607, 314] on div "OUTROS" at bounding box center [621, 315] width 187 height 44
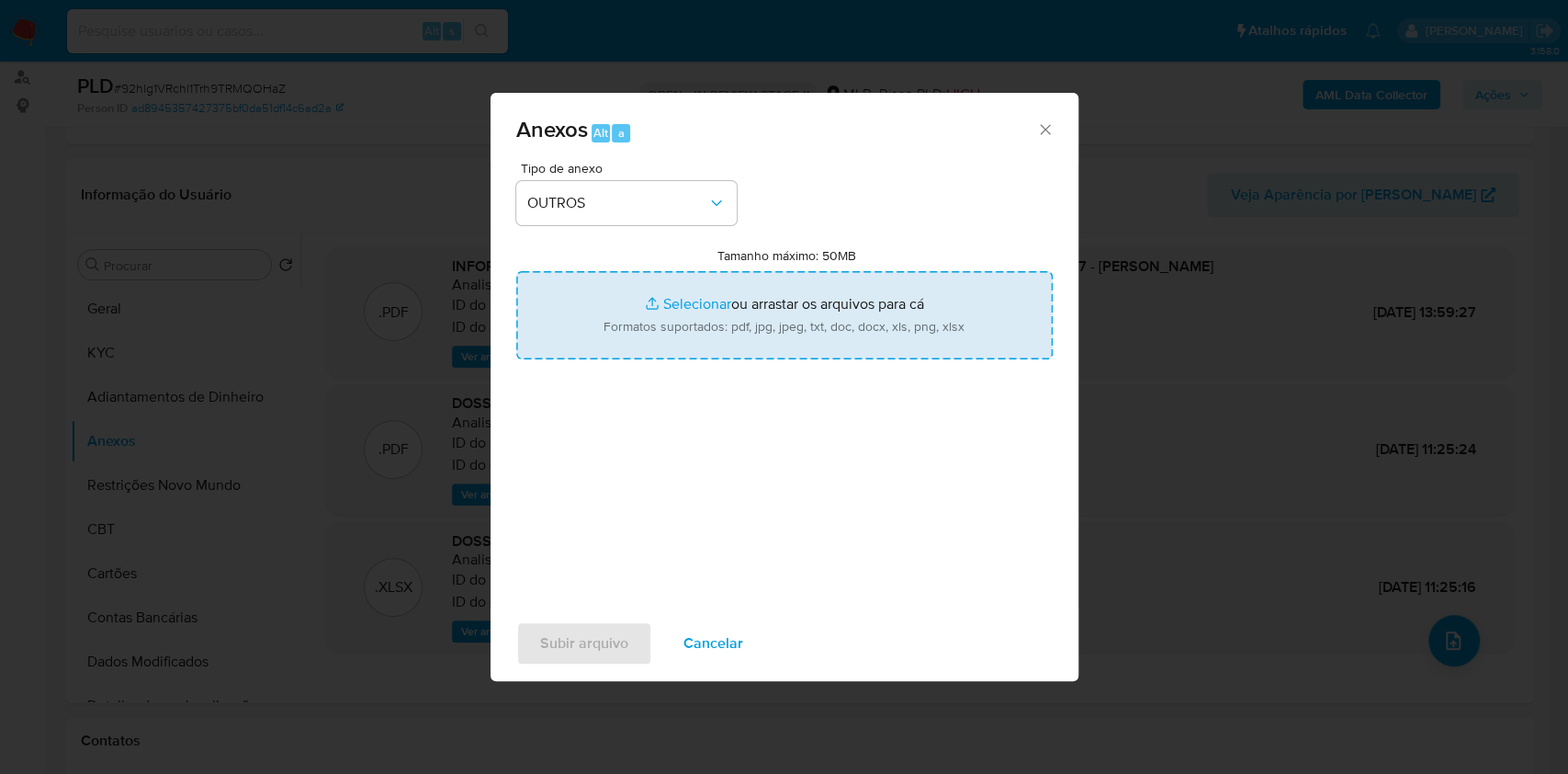
type input "C:\fakepath\Mulan 201816529_2025_Sullivan Souza da Silva 09_05_18_11_19.pdf"
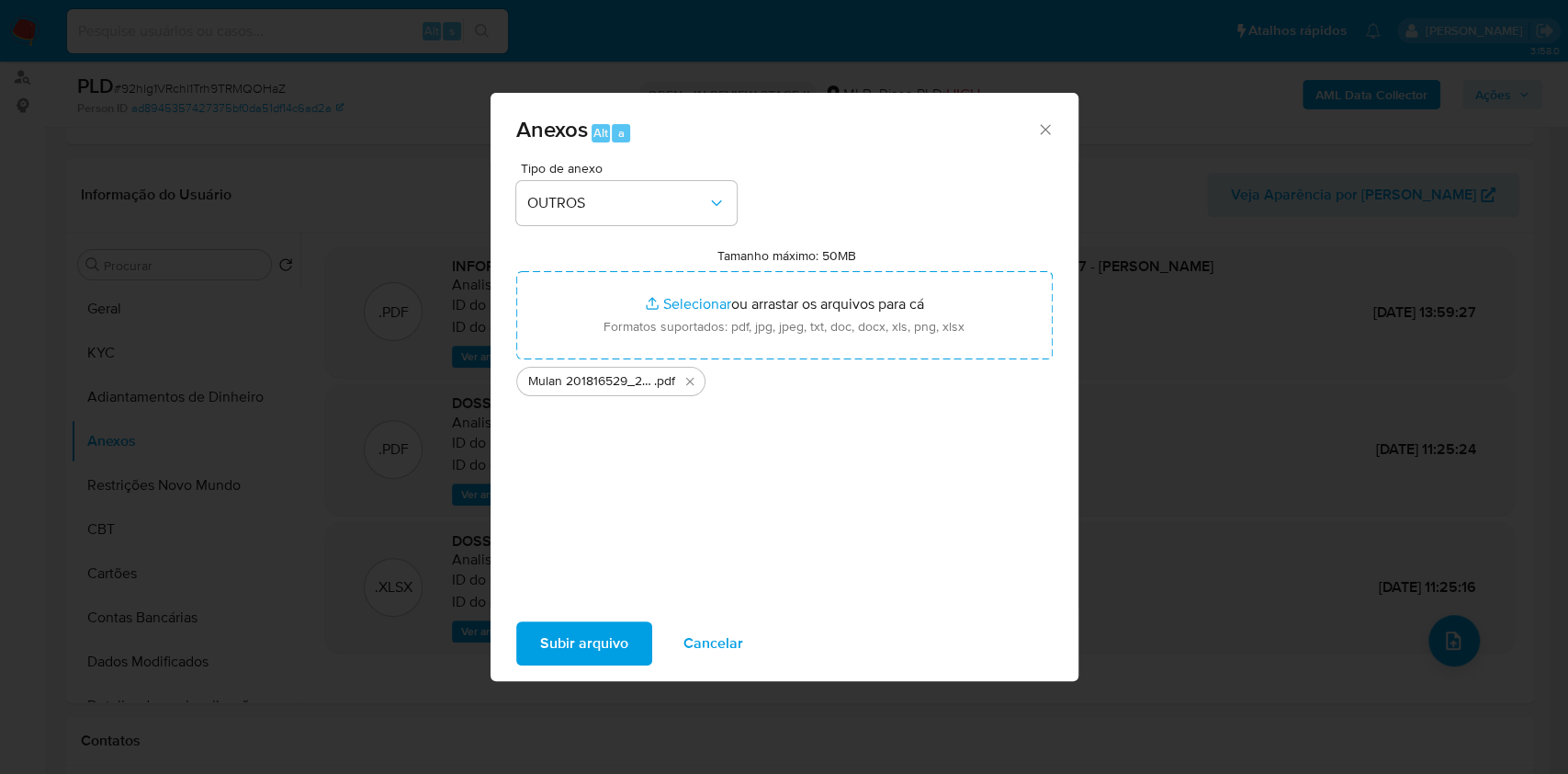
click at [610, 639] on span "Subir arquivo" at bounding box center [584, 643] width 89 height 41
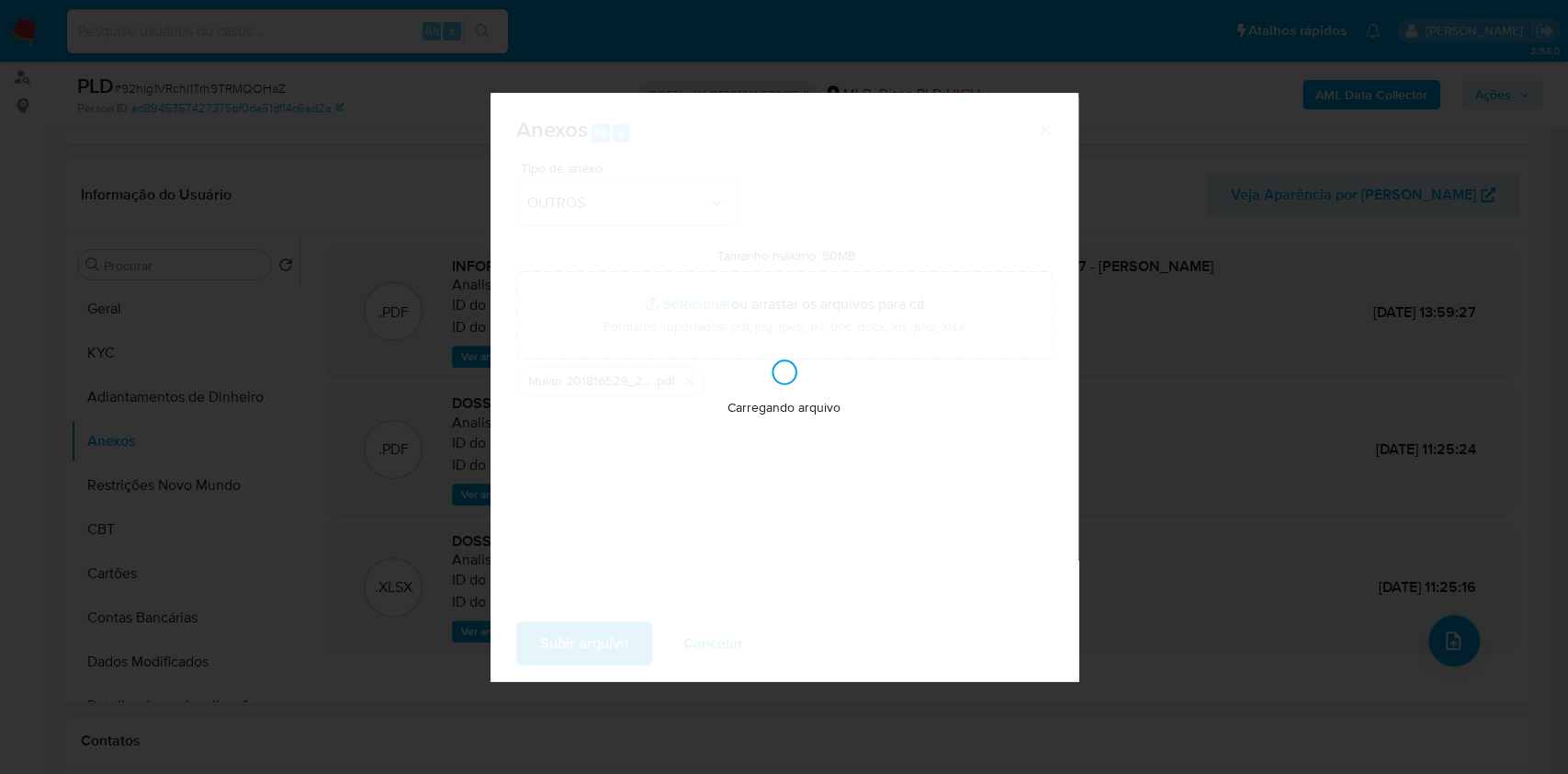
click at [1160, 692] on div "Anexos Alt a Tipo de anexo OUTROS Tamanho máximo: 50MB Selecionar arquivos Sele…" at bounding box center [784, 387] width 1568 height 774
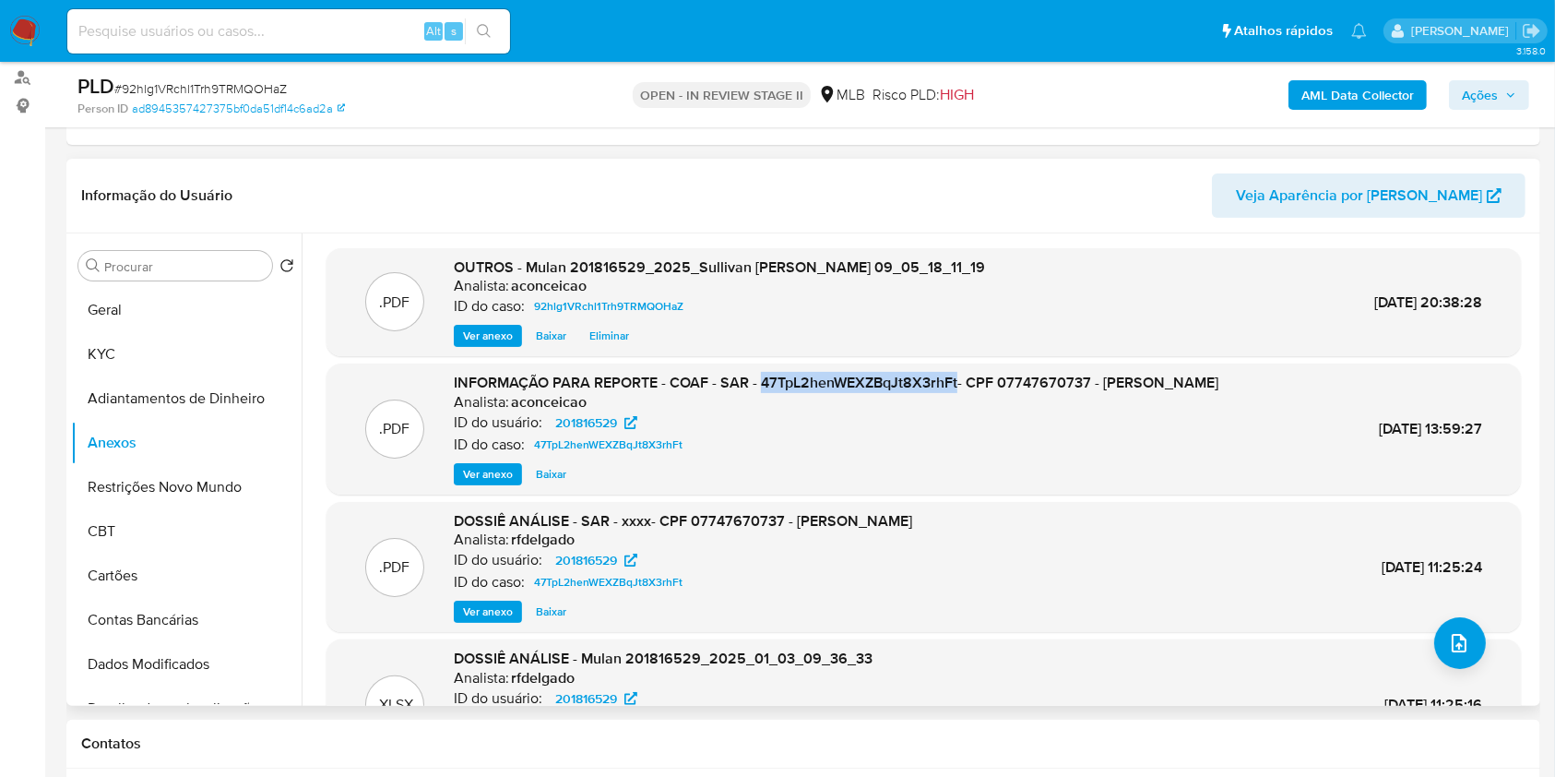
copy span "47TpL2henWEXZBqJt8X3rhFt"
drag, startPoint x: 760, startPoint y: 380, endPoint x: 957, endPoint y: 385, distance: 197.4
click at [957, 385] on span "INFORMAÇÃO PARA REPORTE - COAF - SAR - 47TpL2henWEXZBqJt8X3rhFt- CPF 0774767073…" at bounding box center [836, 382] width 765 height 21
click at [1448, 652] on span "upload-file" at bounding box center [1459, 643] width 22 height 22
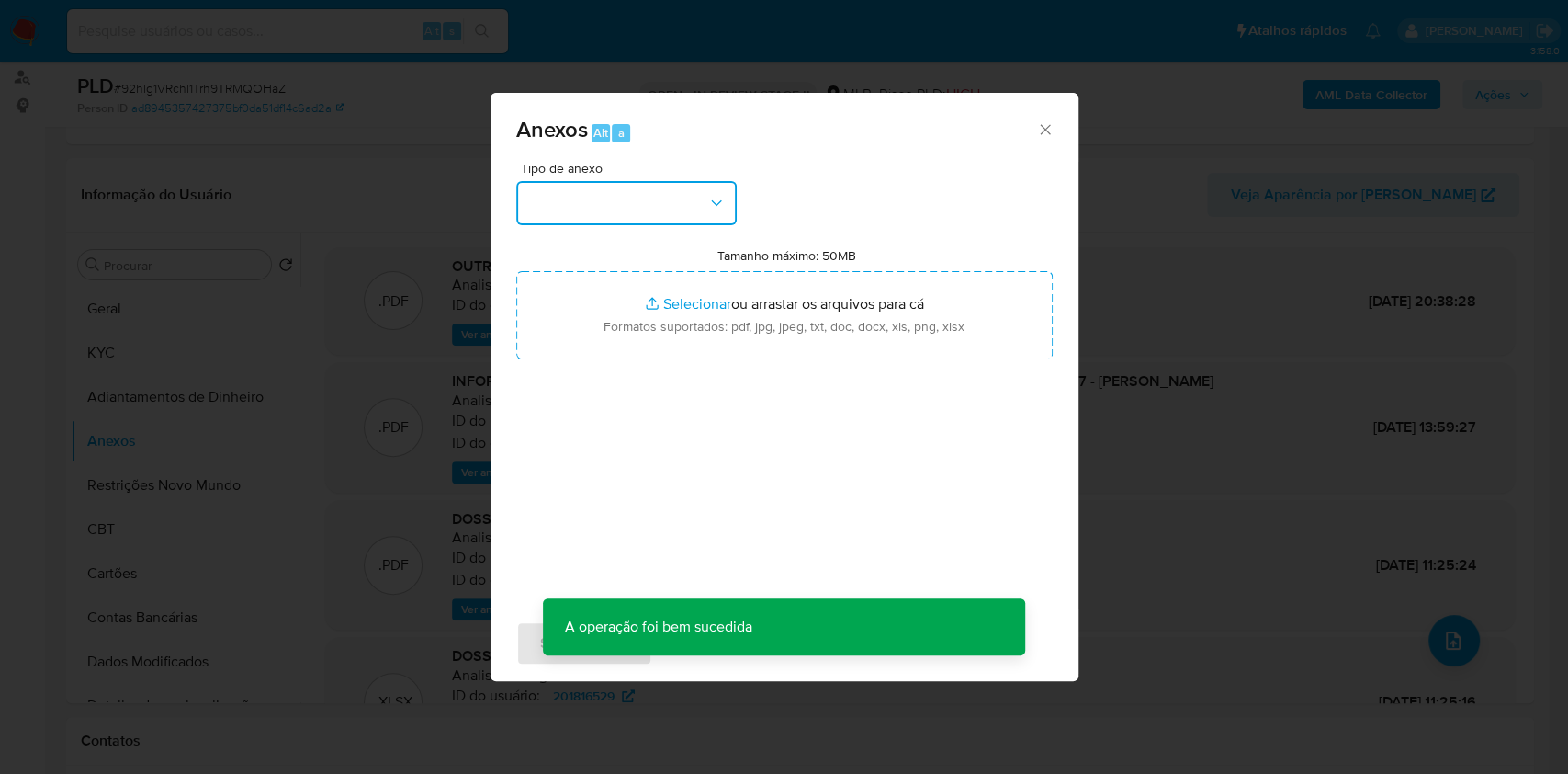
click at [680, 205] on button "button" at bounding box center [626, 203] width 220 height 44
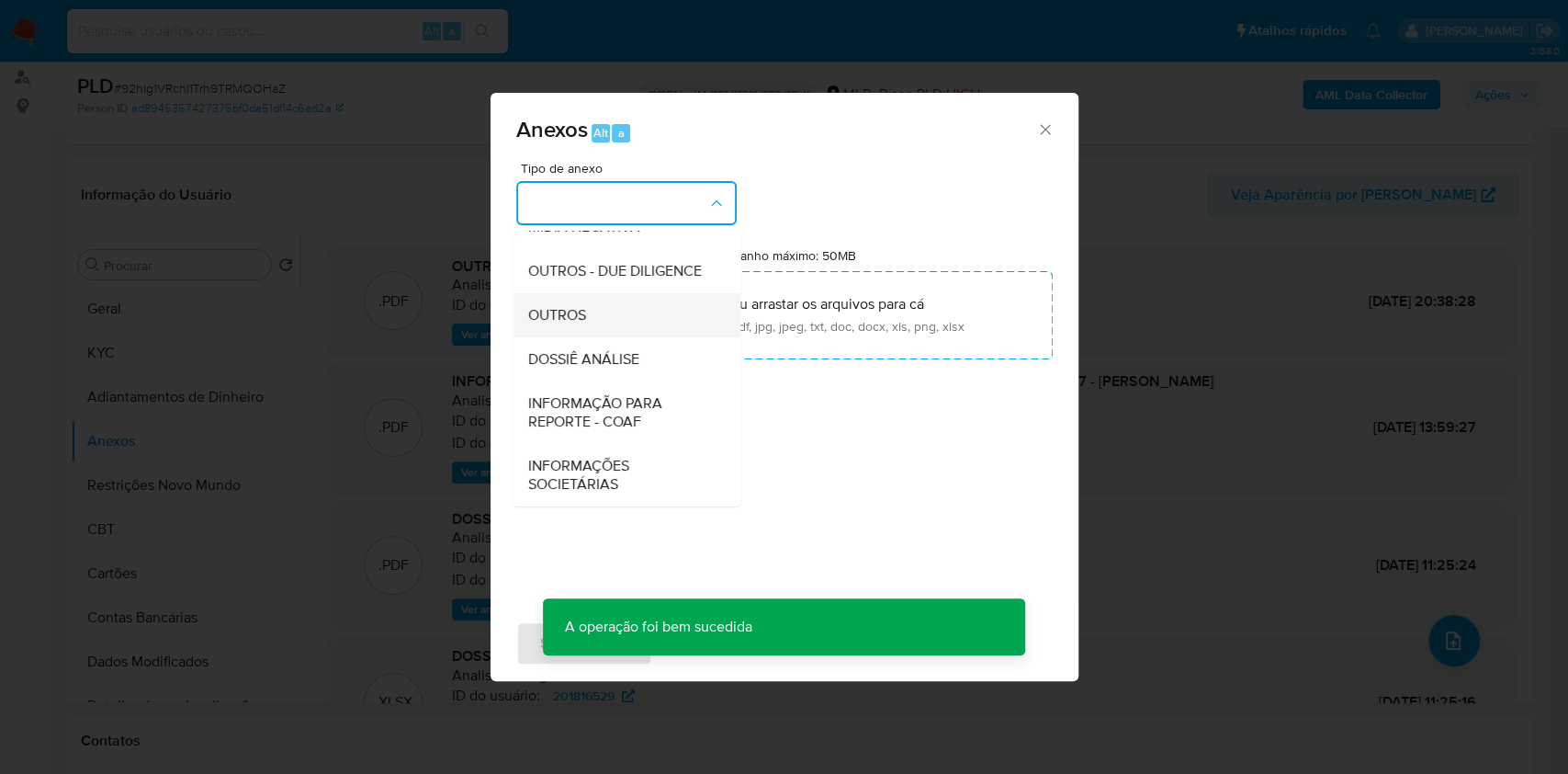
click at [592, 326] on div "OUTROS" at bounding box center [621, 315] width 187 height 44
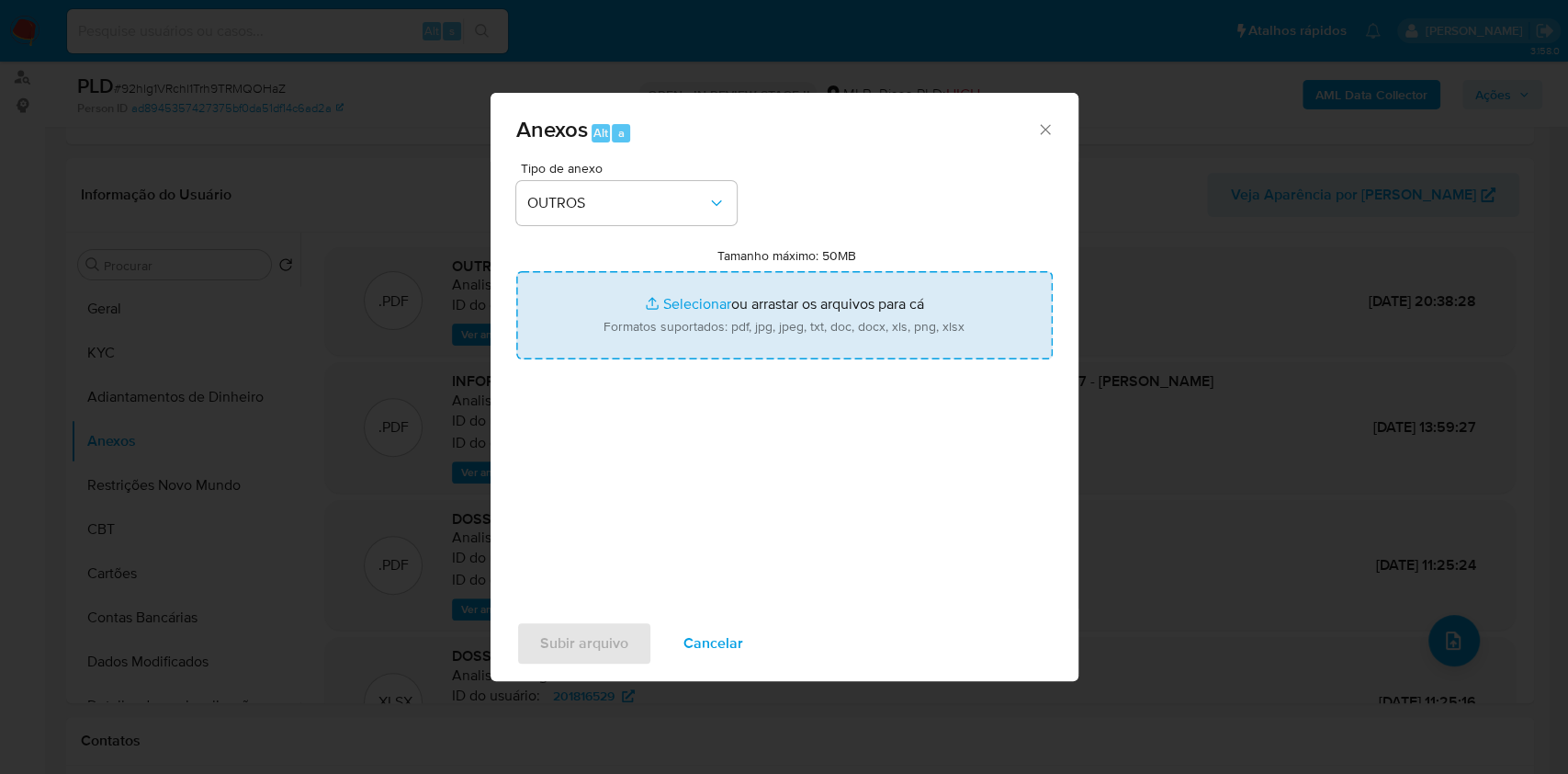
type input "C:\fakepath\Mulan 201816529_2025_Sullivan Souza da Silva 09_05_18_11_19.pdf"
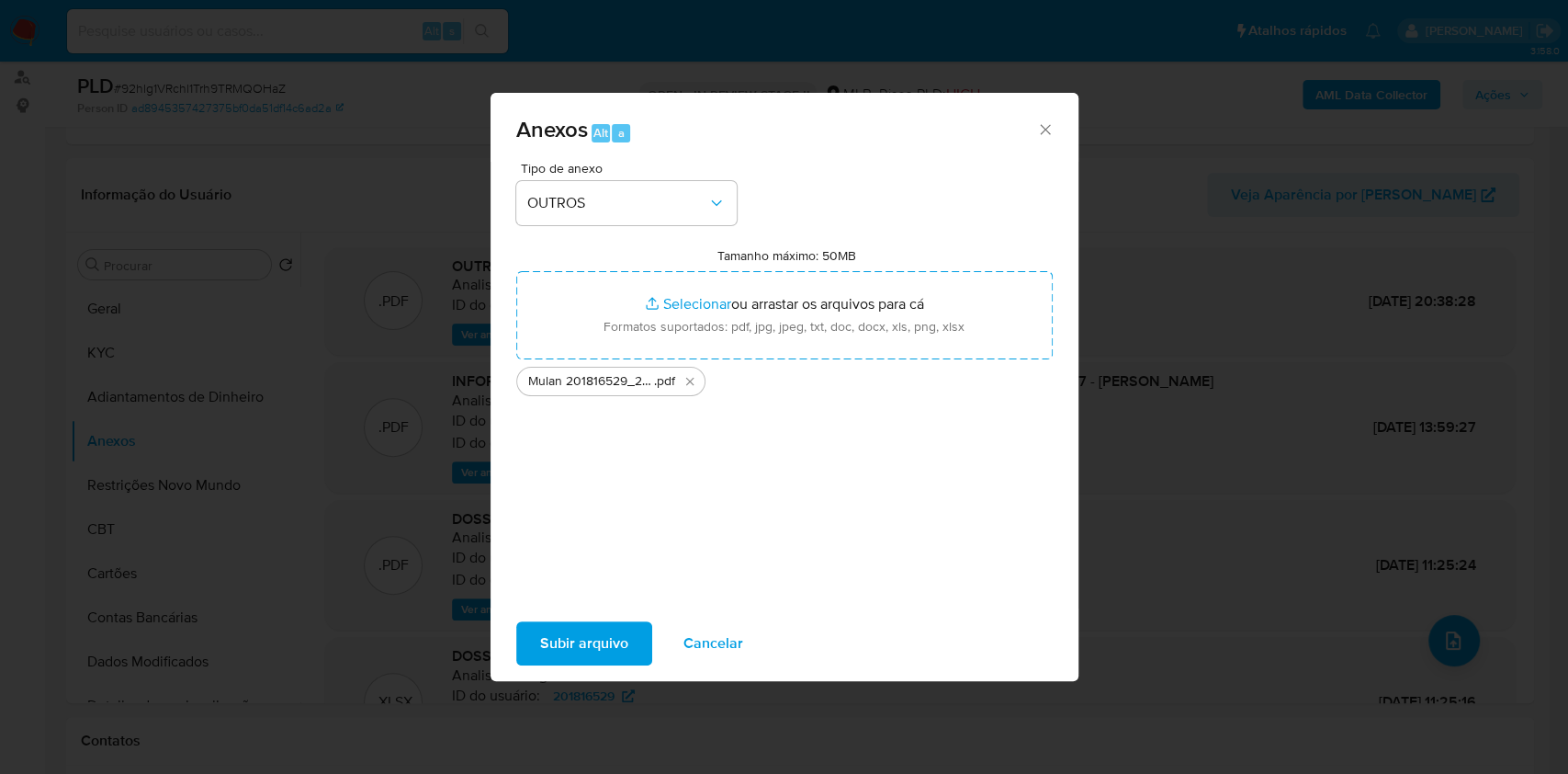
click at [606, 637] on span "Subir arquivo" at bounding box center [584, 643] width 89 height 41
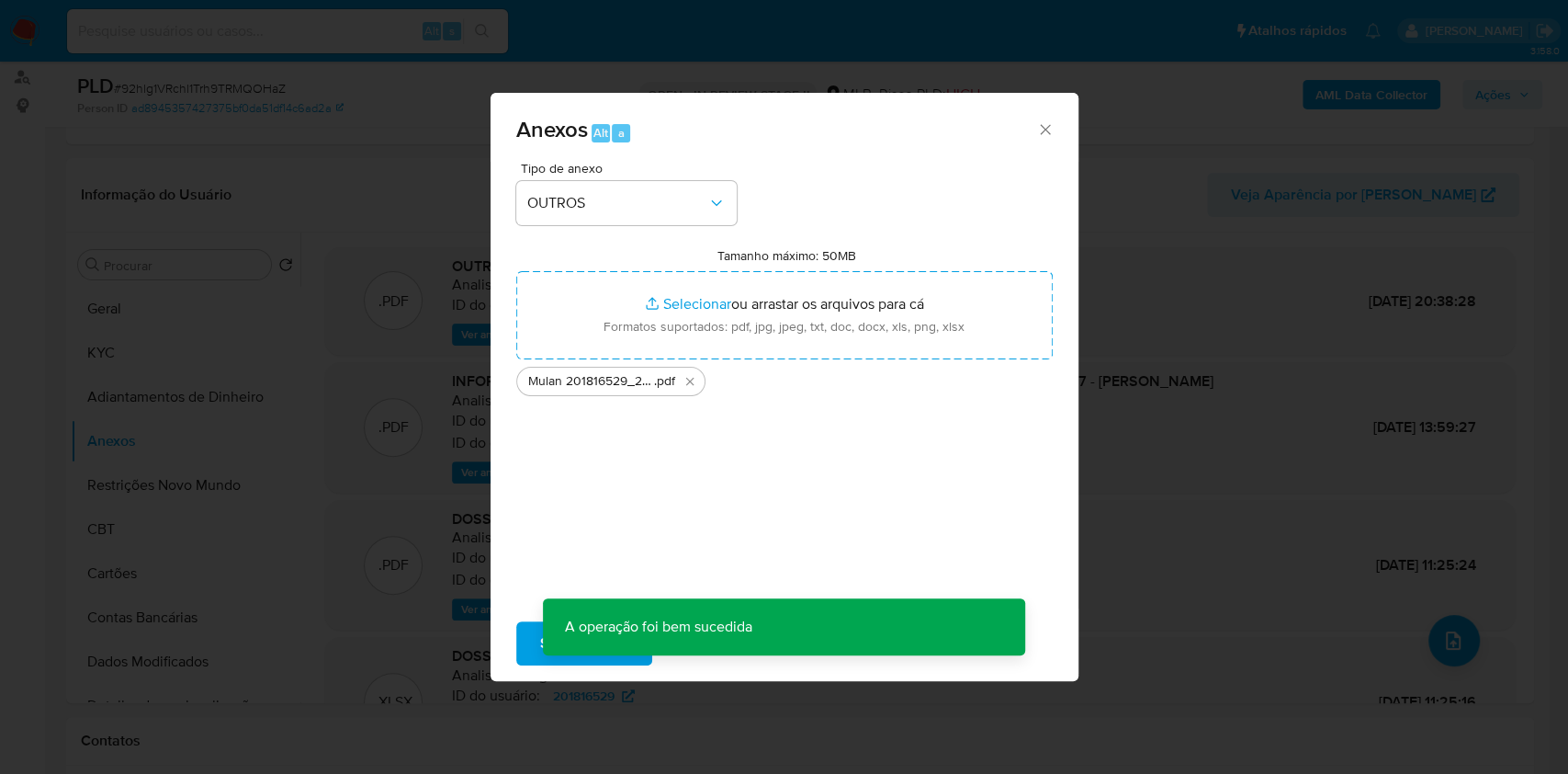
click at [591, 645] on p "A operação foi bem sucedida" at bounding box center [658, 626] width 231 height 57
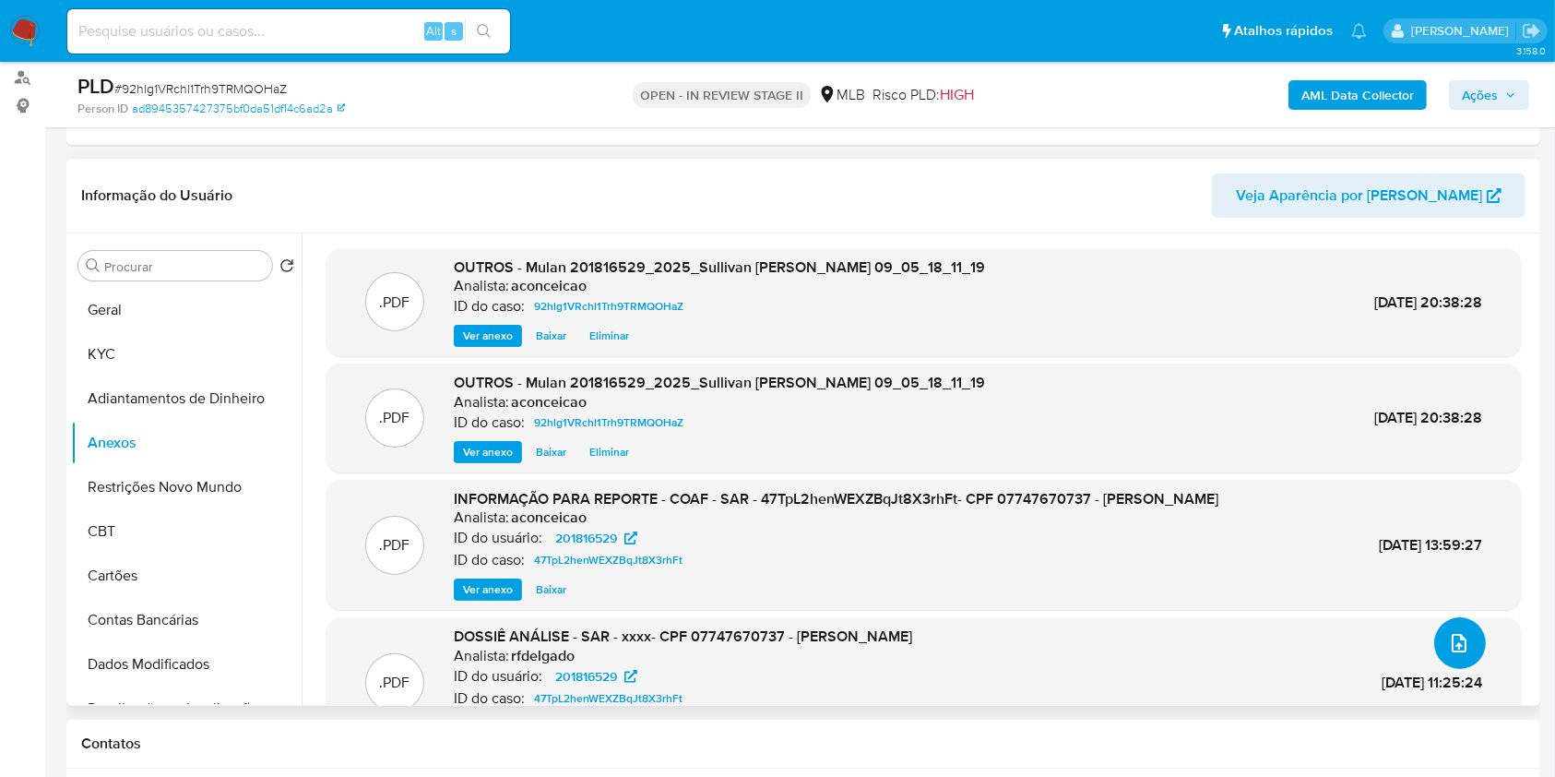
click at [1460, 647] on icon "upload-file" at bounding box center [1459, 643] width 22 height 22
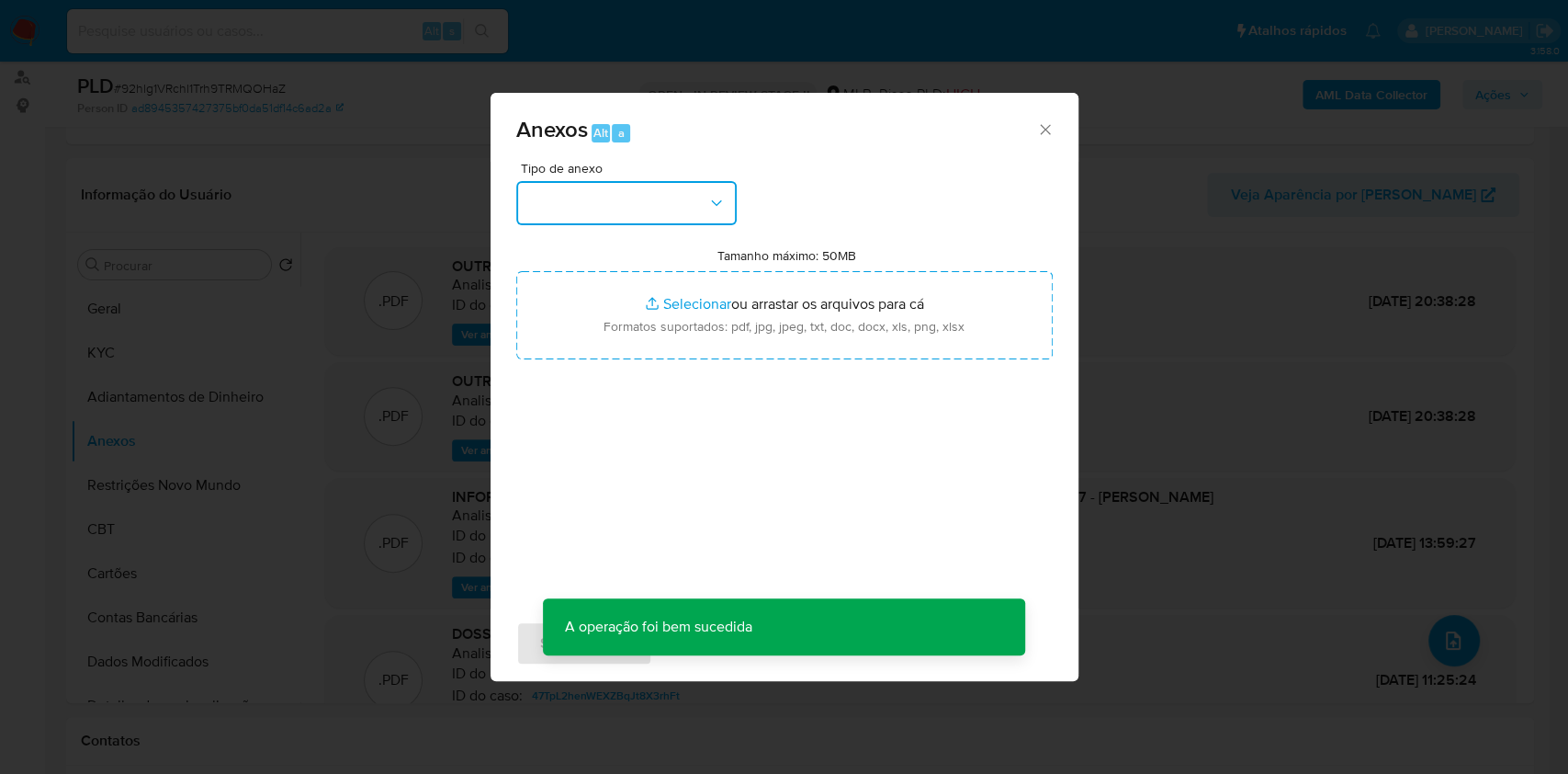
click at [640, 216] on button "button" at bounding box center [626, 203] width 220 height 44
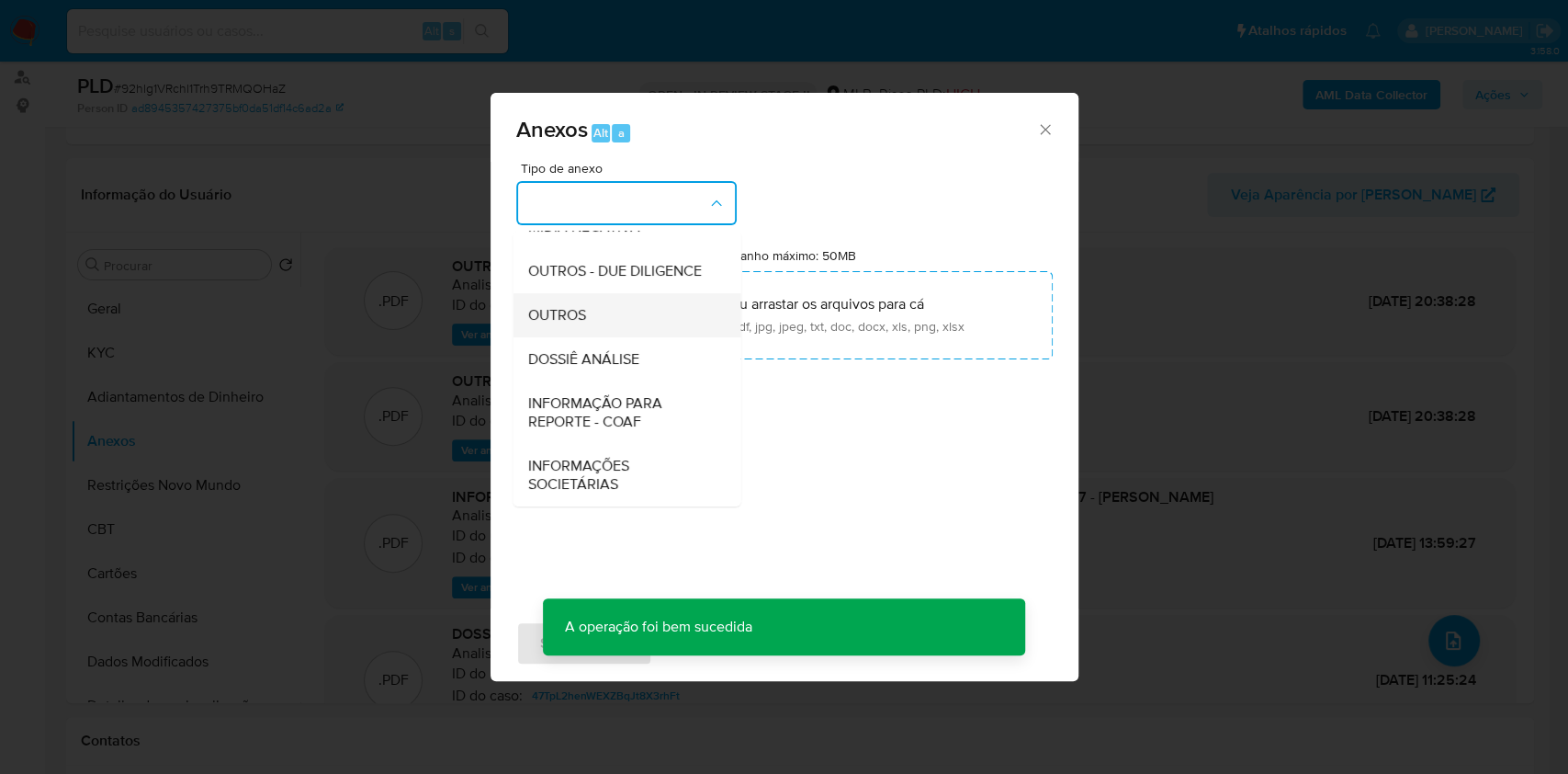
click at [593, 327] on div "OUTROS" at bounding box center [621, 315] width 187 height 44
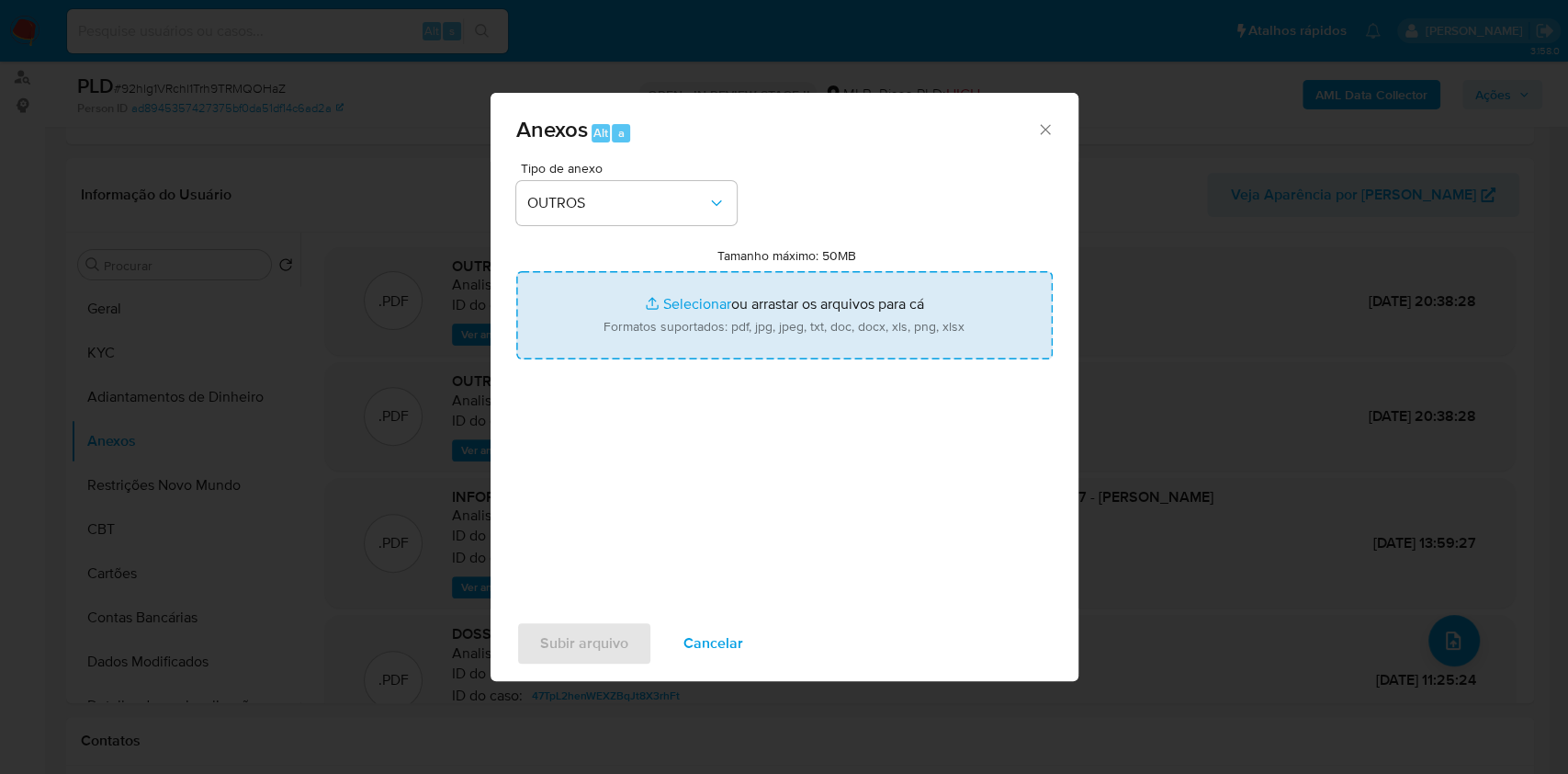
type input "C:\fakepath\2°SAR - XXXX- CPF 07747670737 - SULLIVAN SOUZA DA SILVA.pdf"
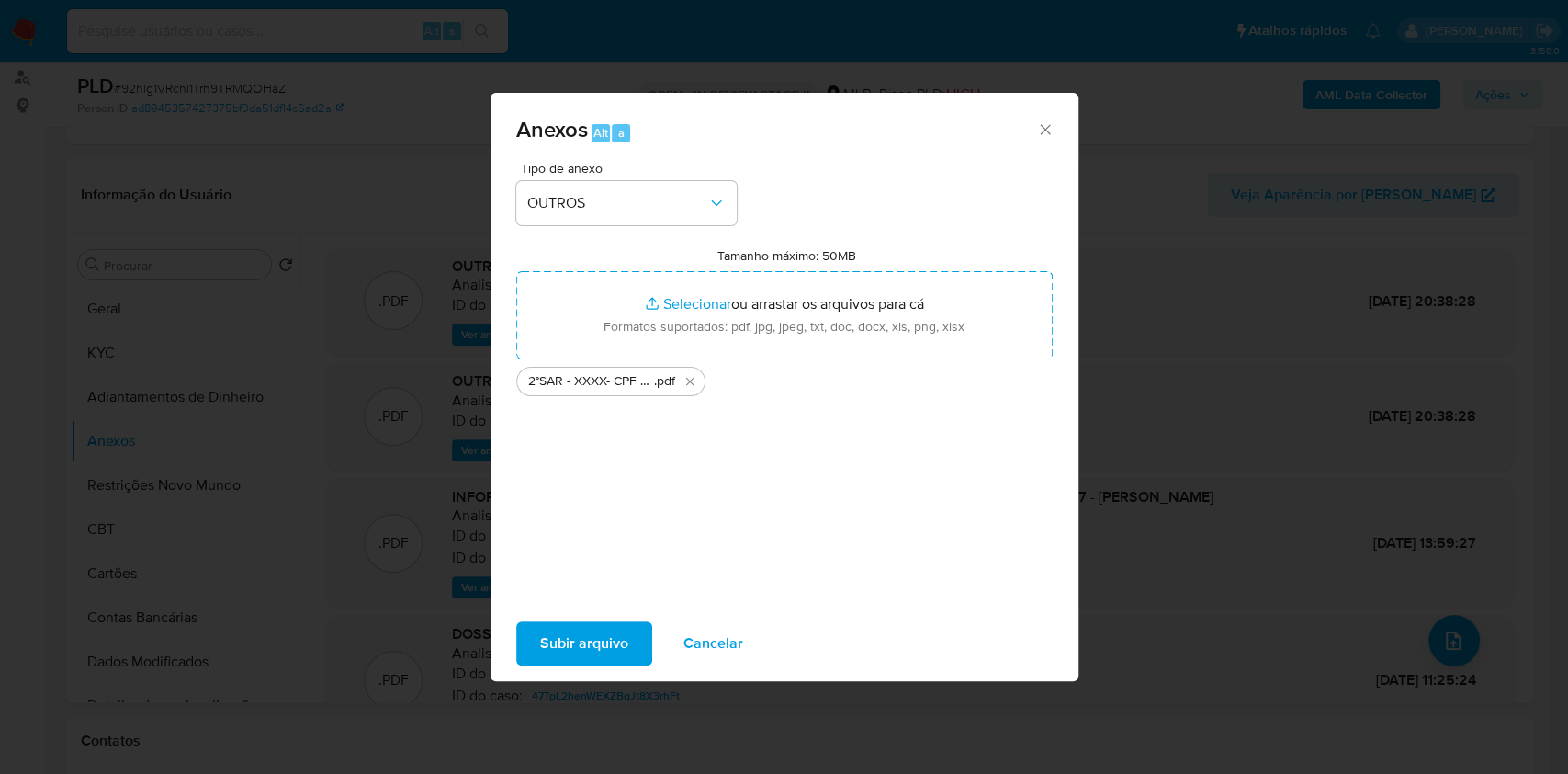
click at [612, 645] on span "Subir arquivo" at bounding box center [584, 643] width 89 height 41
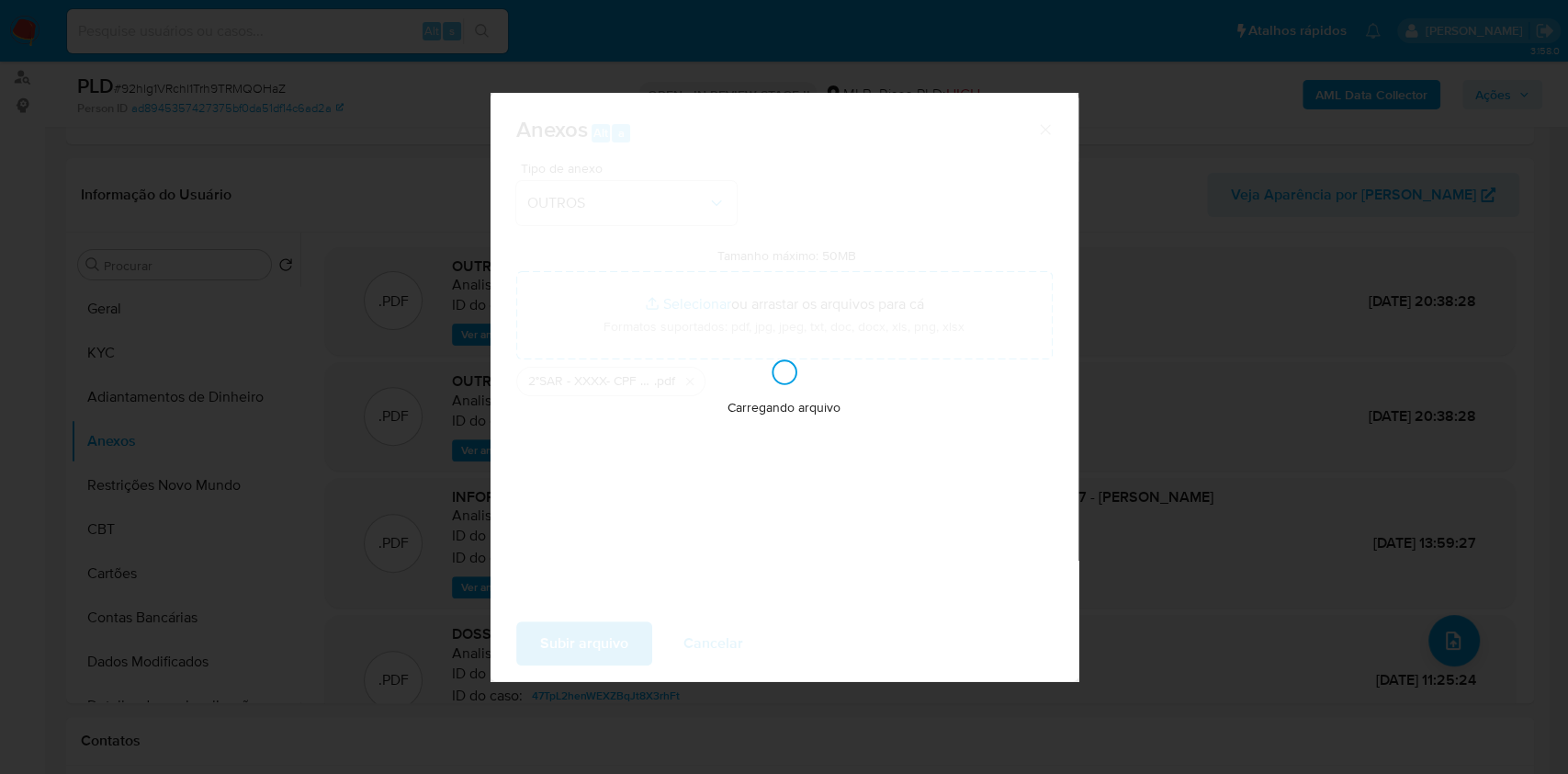
click at [1177, 342] on div "Anexos Alt a Tipo de anexo OUTROS Tamanho máximo: 50MB Selecionar arquivos Sele…" at bounding box center [784, 387] width 1568 height 774
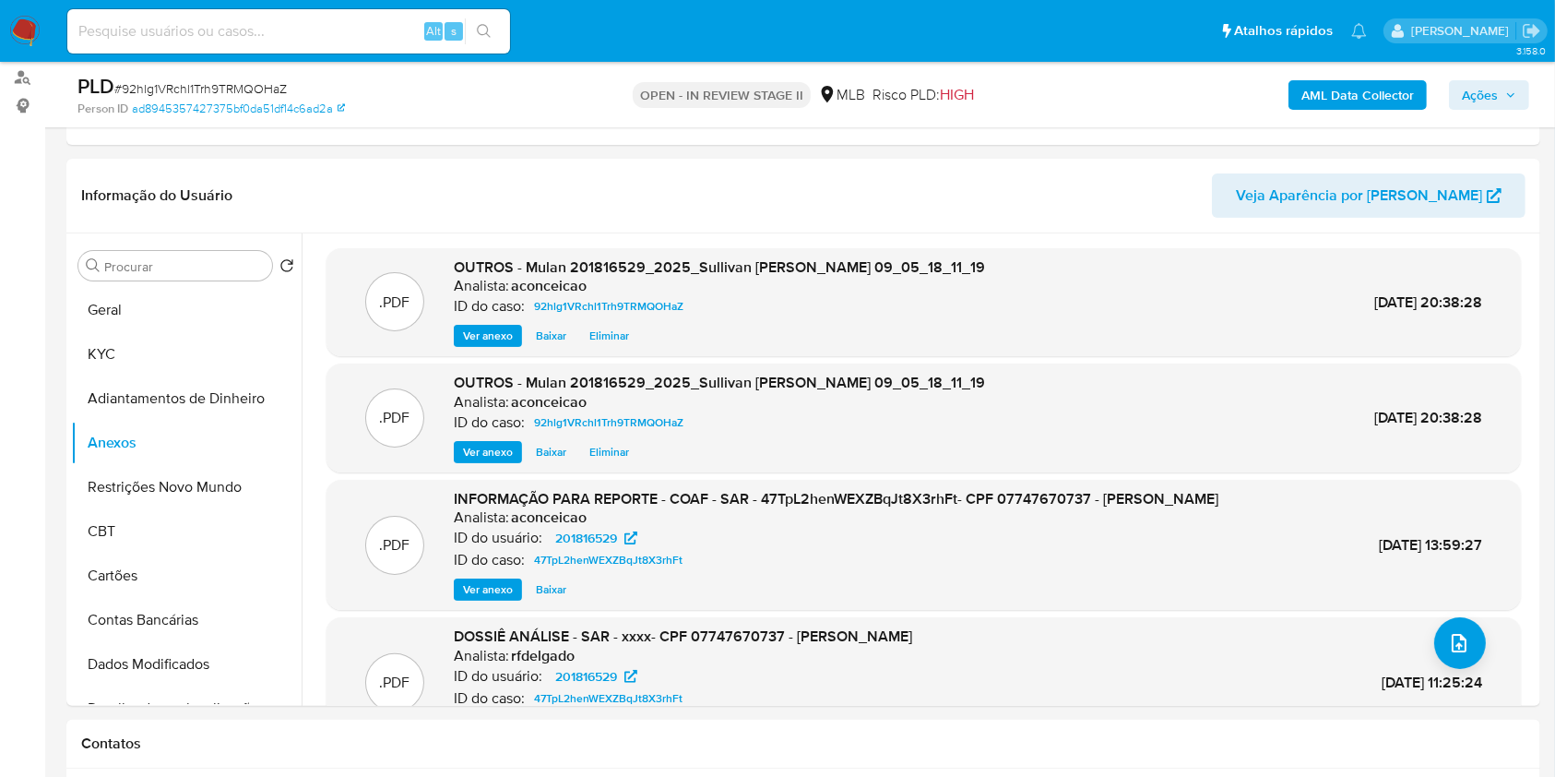
click at [1486, 101] on span "Ações" at bounding box center [1480, 95] width 36 height 30
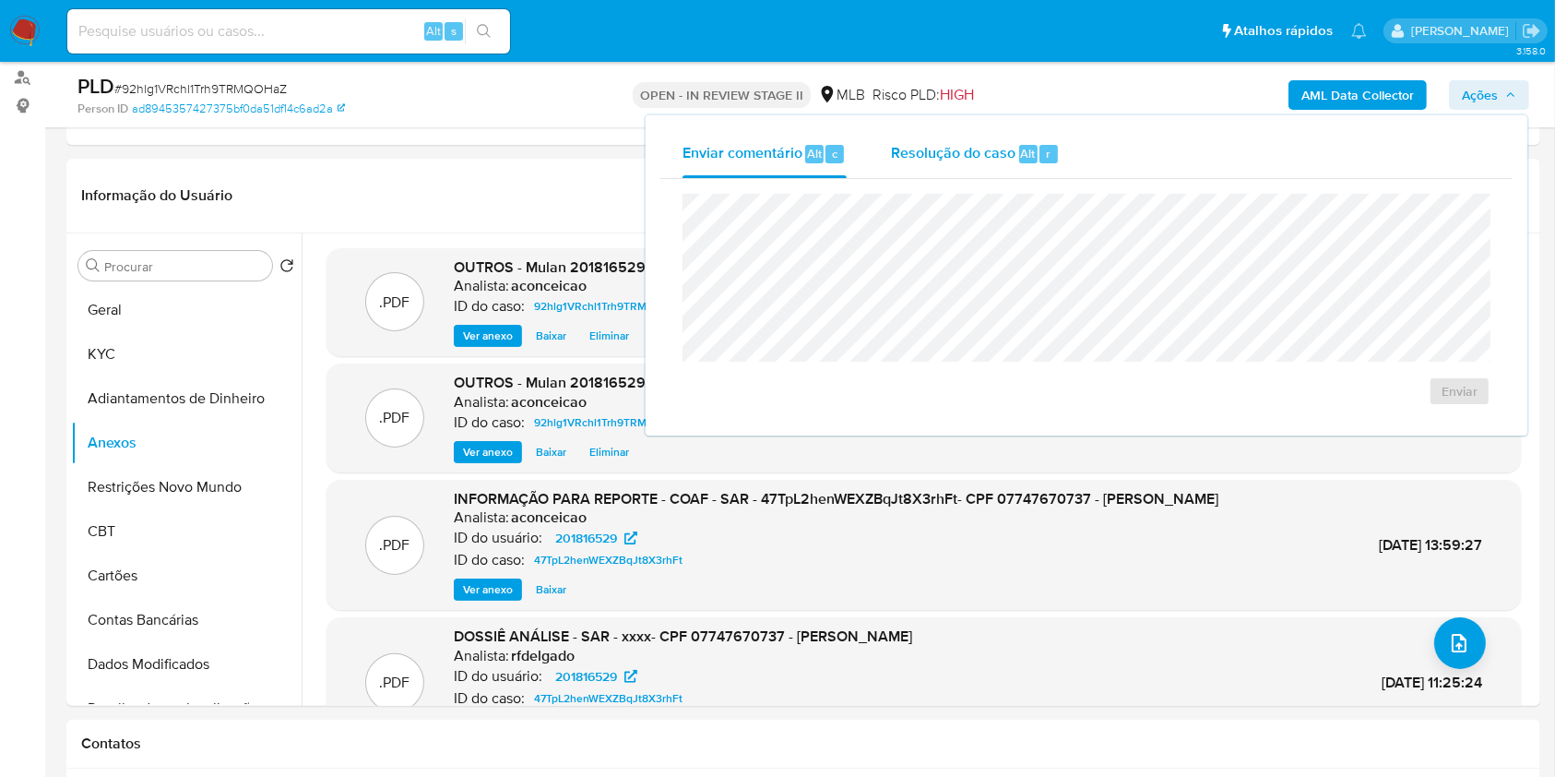
click at [981, 155] on span "Resolução do caso" at bounding box center [953, 152] width 125 height 21
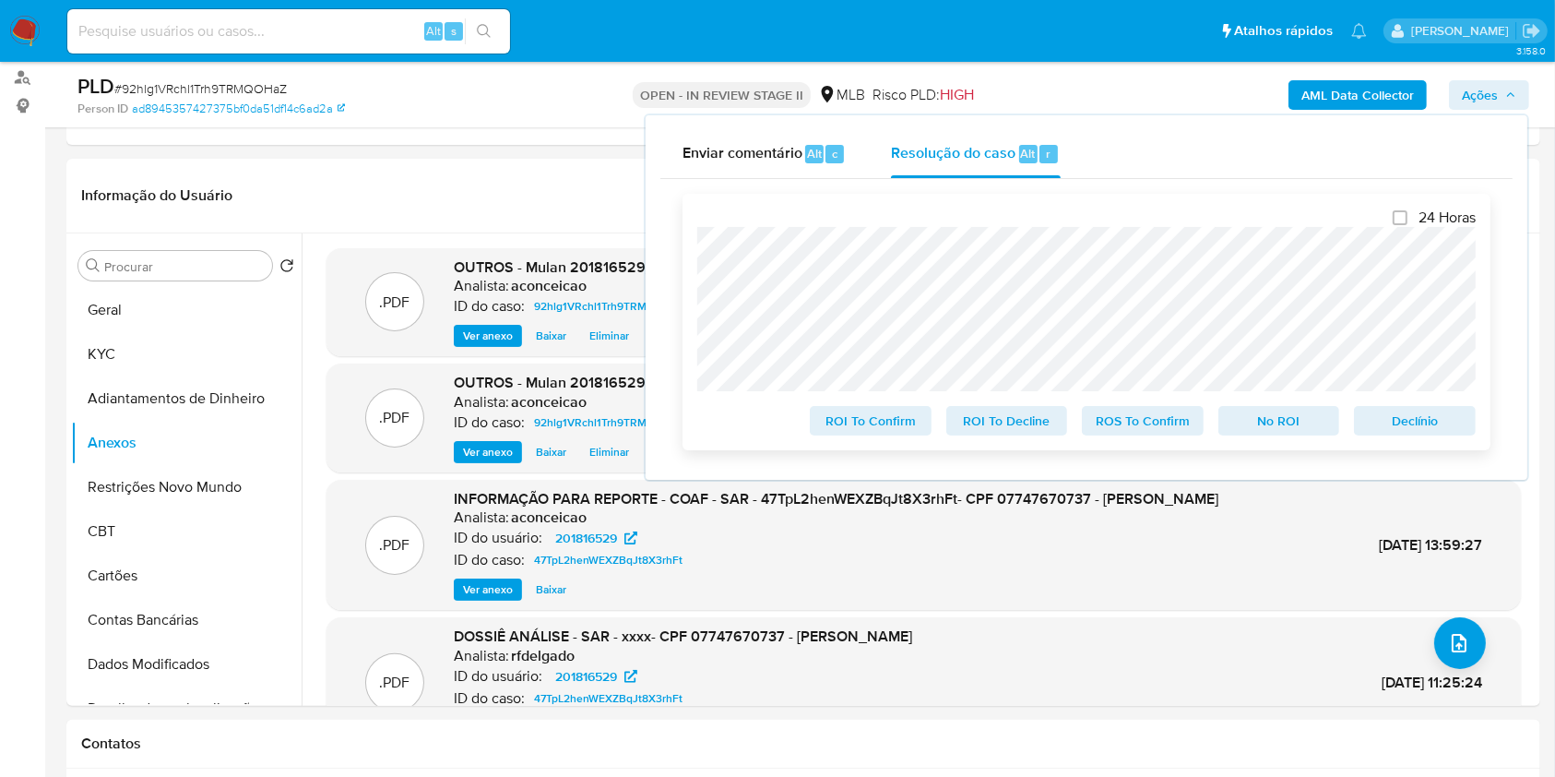
click at [1140, 425] on span "ROS To Confirm" at bounding box center [1143, 421] width 96 height 26
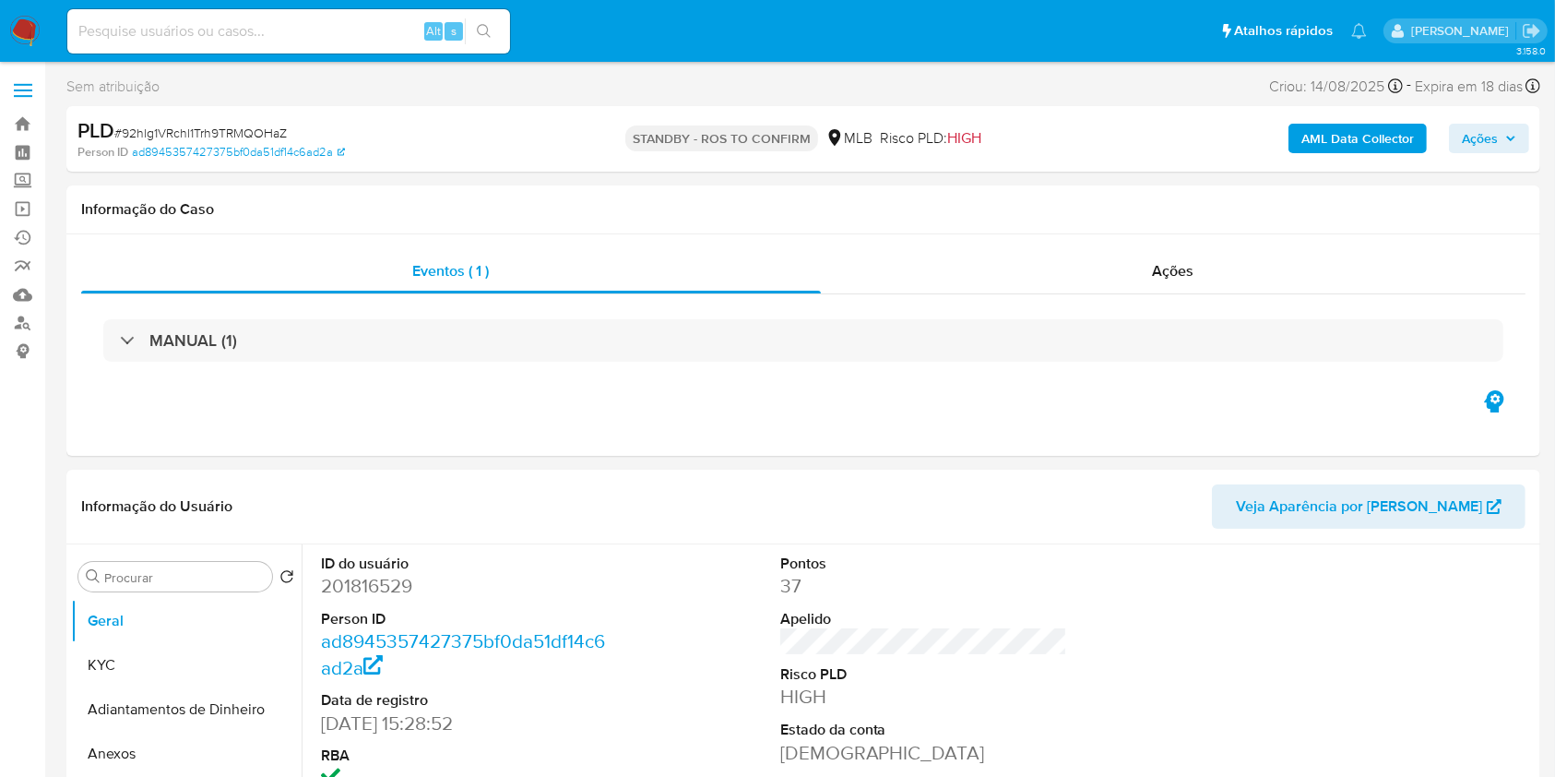
select select "10"
click at [332, 30] on input at bounding box center [288, 31] width 443 height 24
paste input "O4LaL6M7NUqntTBJclLAjPgT"
type input "O4LaL6M7NUqntTBJclLAjPgT"
click at [491, 32] on icon "search-icon" at bounding box center [484, 31] width 15 height 15
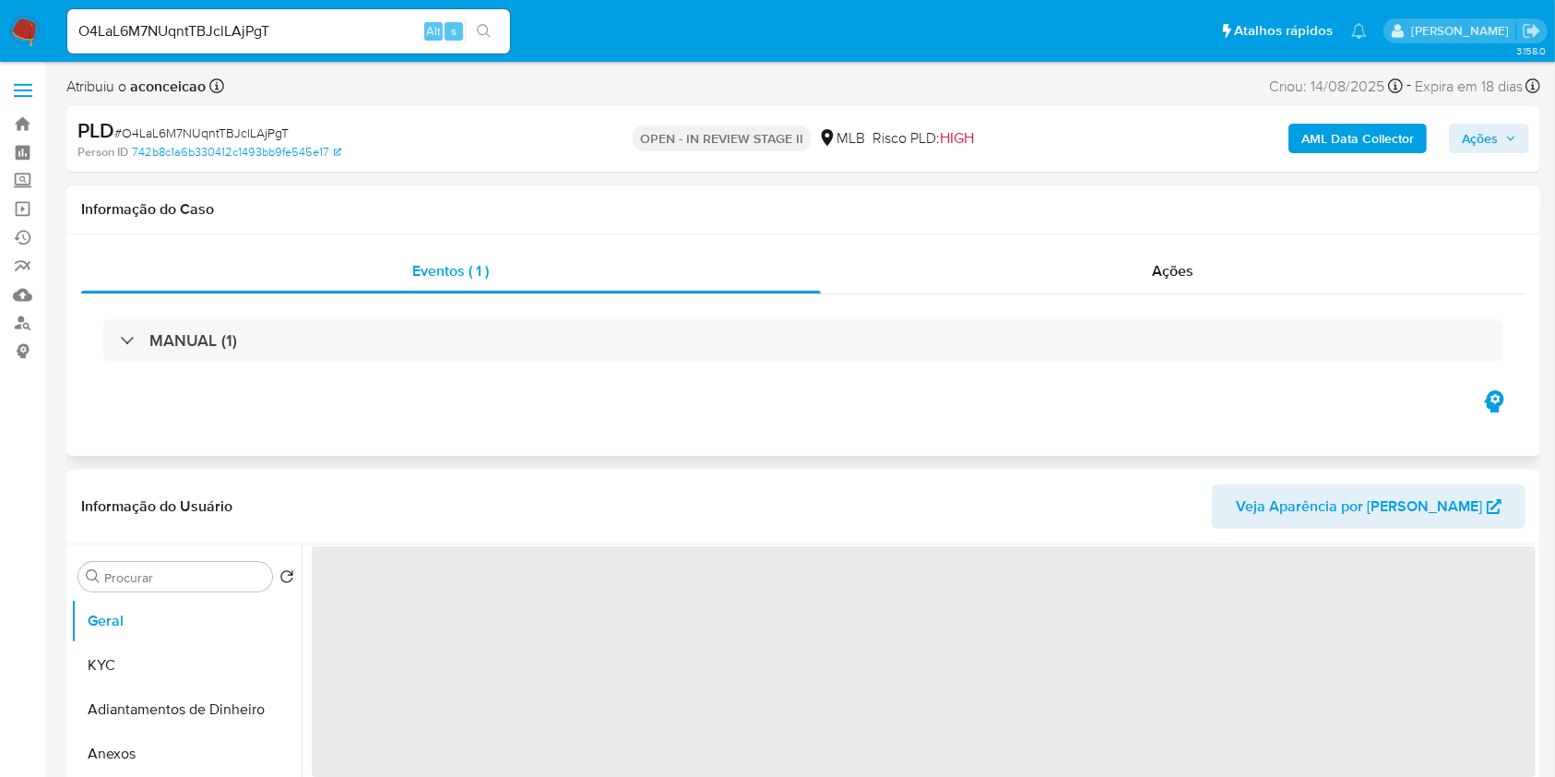
select select "10"
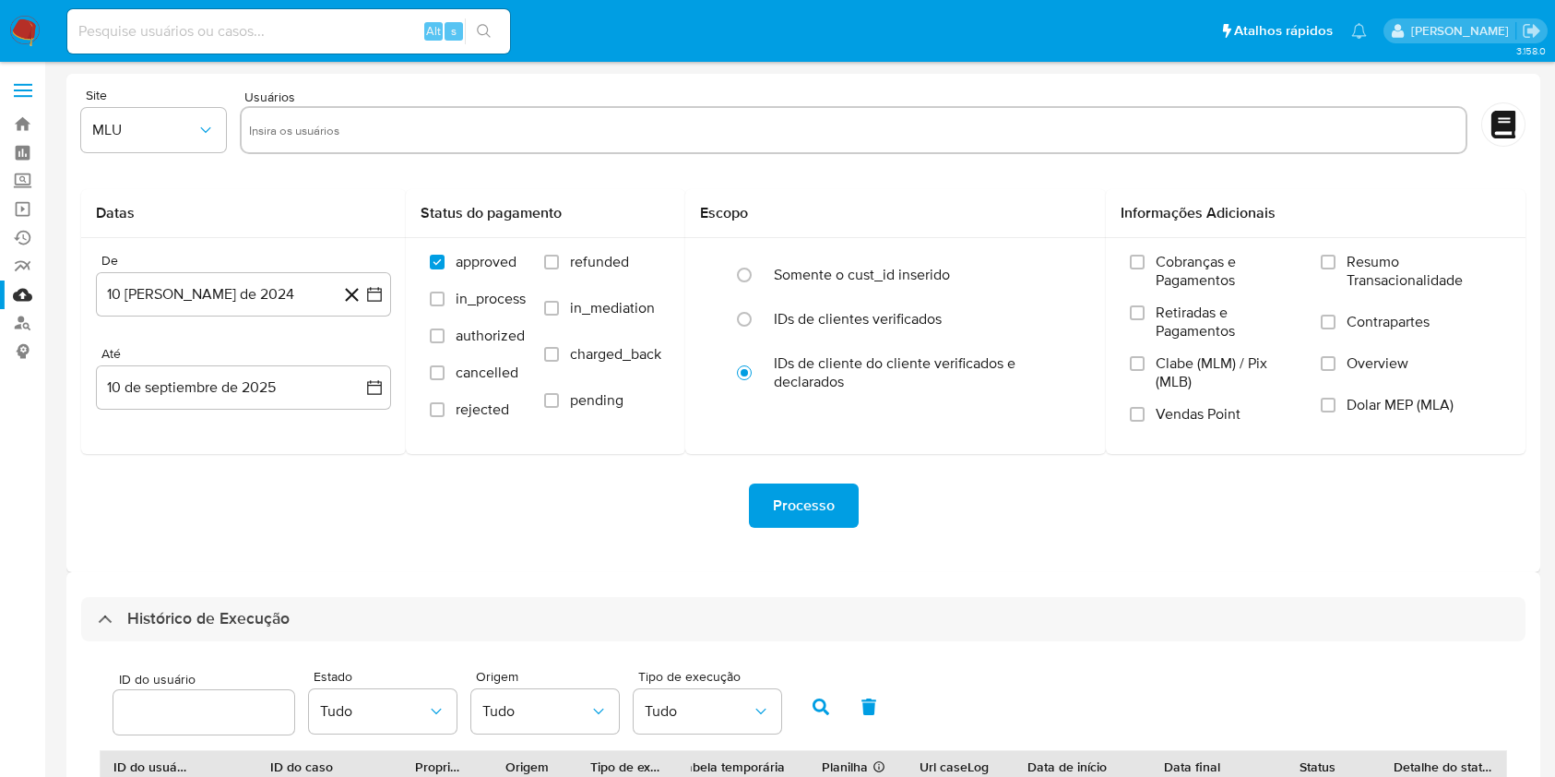
select select "25"
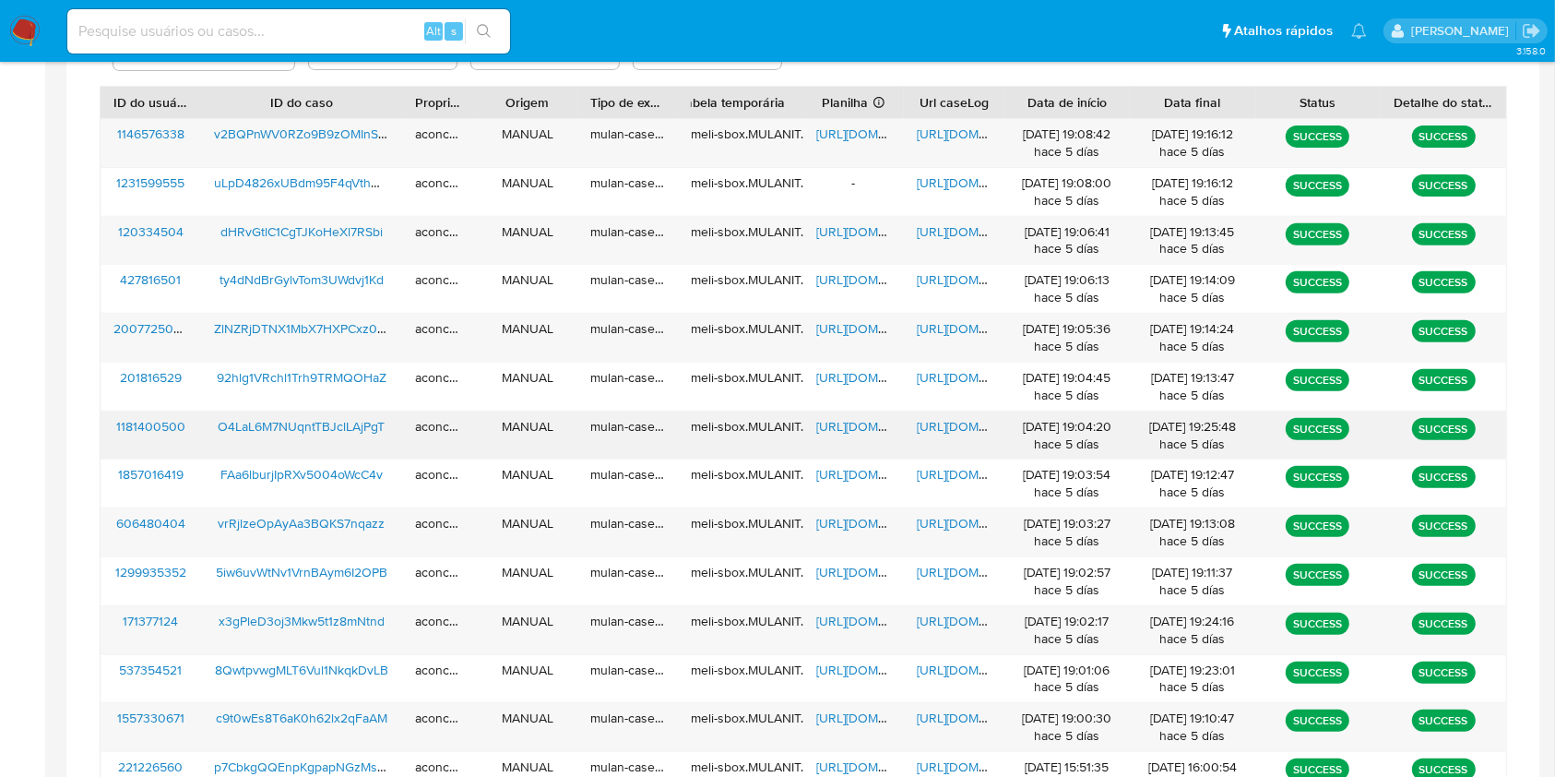
click at [832, 433] on span "https://docs.google.com/spreadsheets/d/1G1yxYuNnYSc1LDYYGviTvNYxj8ItcvmuTlg1TRO…" at bounding box center [879, 426] width 127 height 18
click at [937, 417] on span "https://docs.google.com/document/d/14ubQdSOEkv9MIDVmUR2dfihVlAEDbCxTzdgKyeE7yEQ…" at bounding box center [980, 426] width 127 height 18
click at [849, 530] on span "https://docs.google.com/spreadsheets/d/1AaRjb2P7etq2ArkV-_UZyntc0t6Z7zubZ404eZj…" at bounding box center [879, 523] width 127 height 18
click at [928, 524] on span "[URL][DOMAIN_NAME]" at bounding box center [980, 523] width 127 height 18
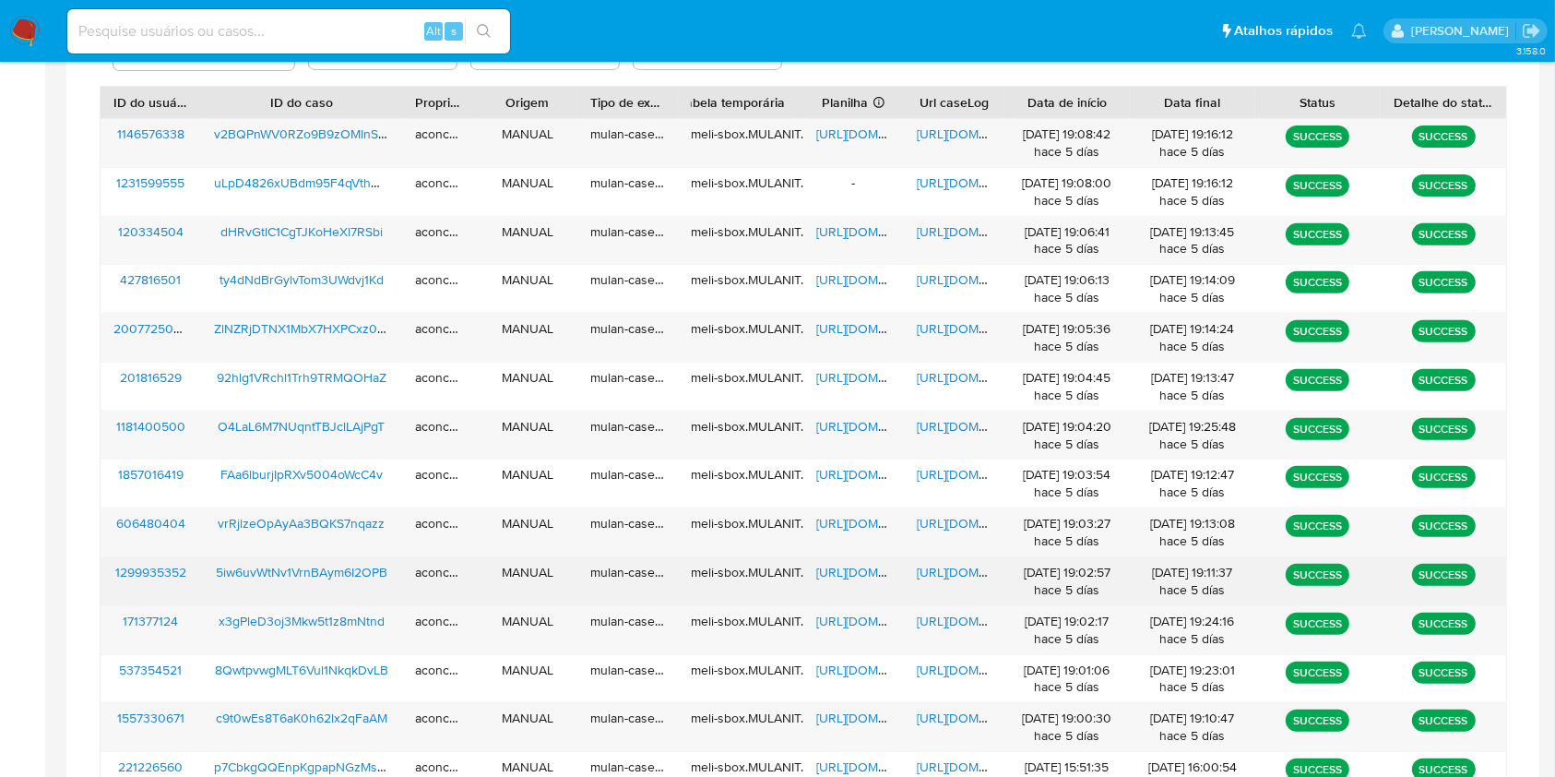
click at [833, 577] on span "https://docs.google.com/spreadsheets/d/1fQ7xAOtWP64-l2rMQJ0WFA13wVhs0cpNkUPUodk…" at bounding box center [879, 572] width 127 height 18
click at [930, 573] on span "https://docs.google.com/document/d/1kMyFZHARlUZzn2gRjWgUrO1RlGICIIVkc6CchA4UB8Q…" at bounding box center [980, 572] width 127 height 18
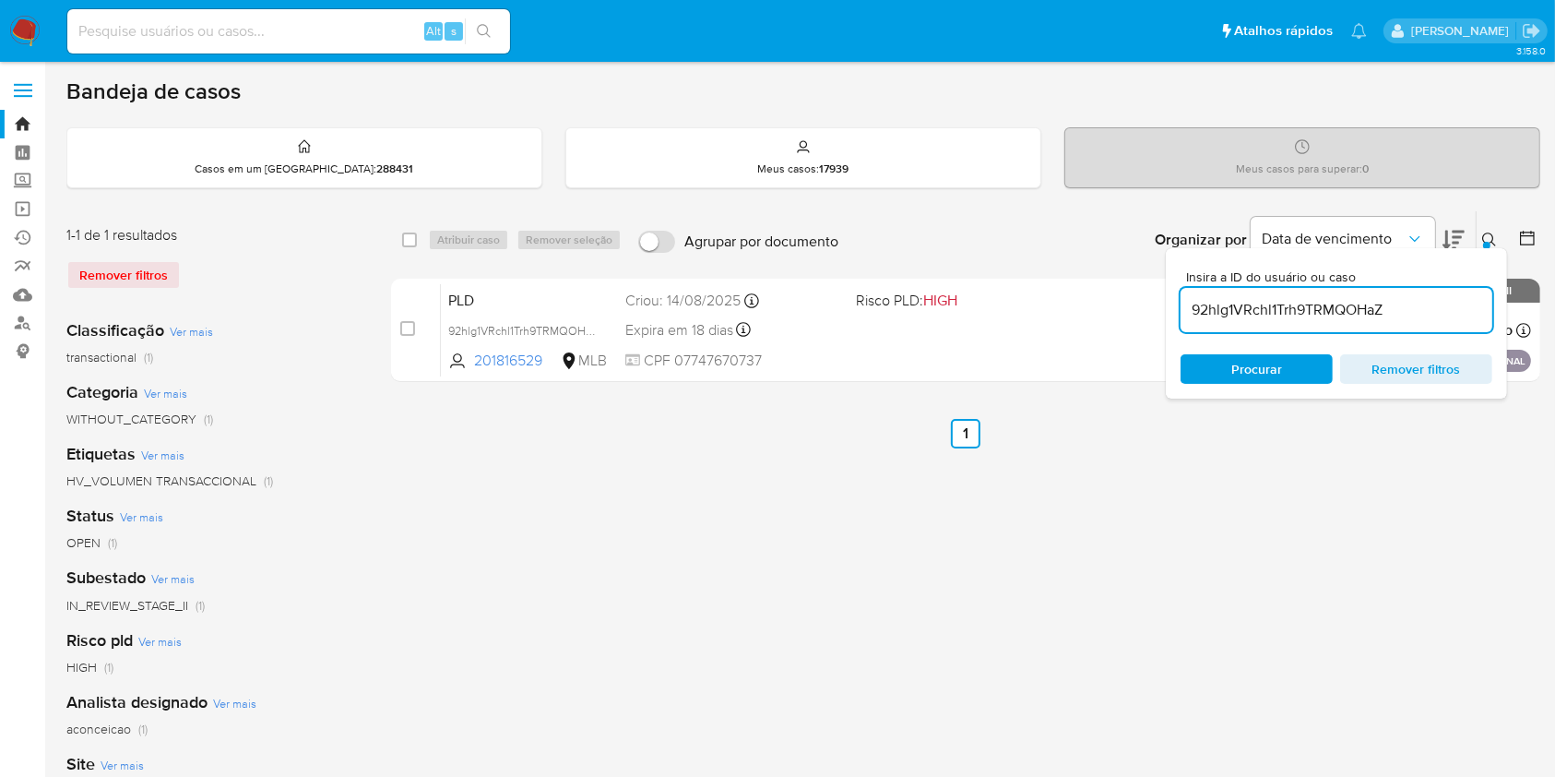
click at [1233, 307] on input "92hlg1VRchl1Trh9TRMQOHaZ" at bounding box center [1337, 310] width 312 height 24
paste input "vrRjlzeOpAyAa3BQKS7nqazz"
click at [1056, 336] on div "PLD vrRjlzeOpAyAa3BQKS7nqazz 606480404 MLB Risco PLD: HIGH Criou: 14/08/2025 Cr…" at bounding box center [986, 329] width 1090 height 93
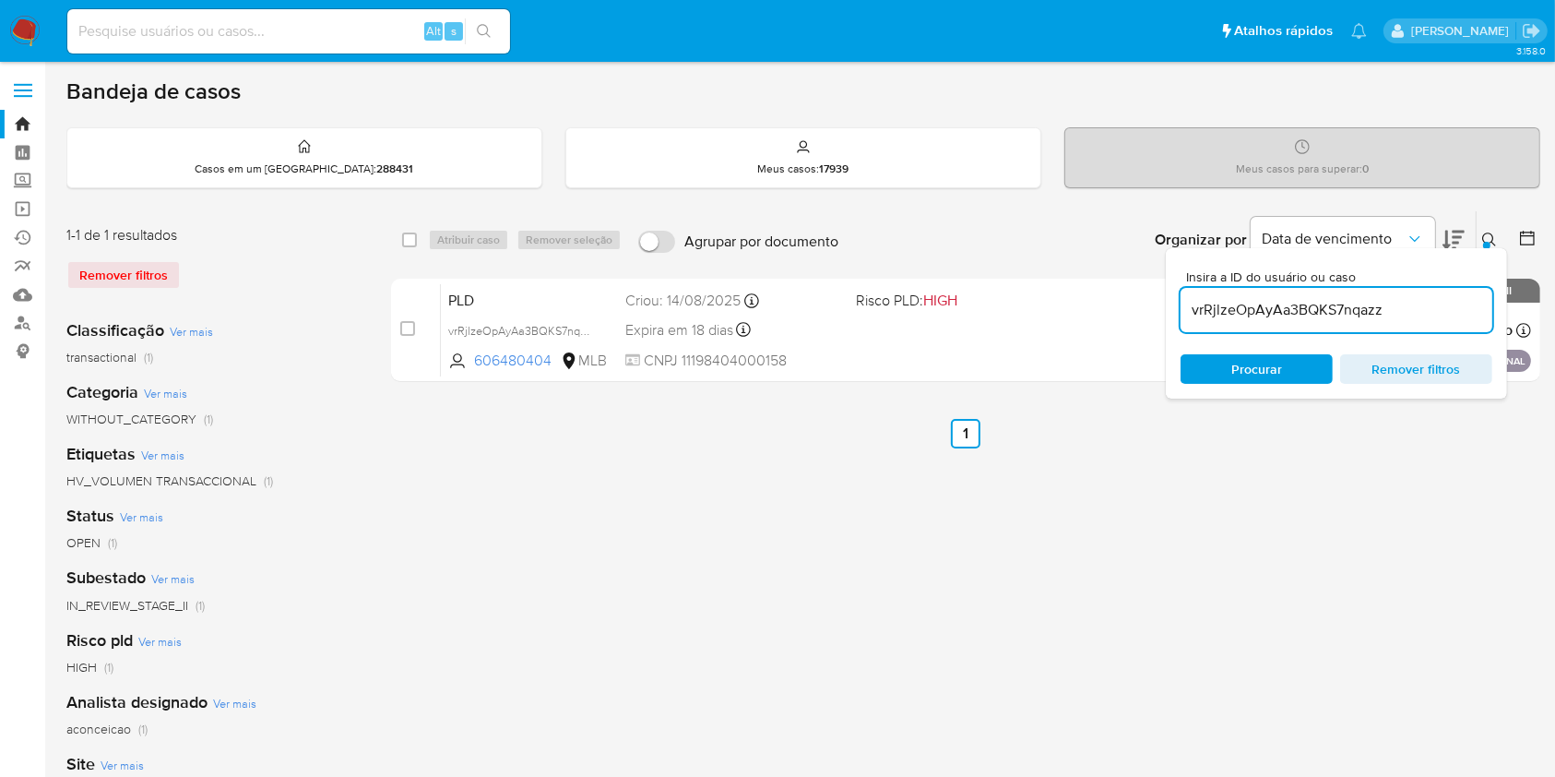
click at [1301, 306] on input "vrRjlzeOpAyAa3BQKS7nqazz" at bounding box center [1337, 310] width 312 height 24
paste input "5iw6uvWtNv1VrnBAym6I2OPB"
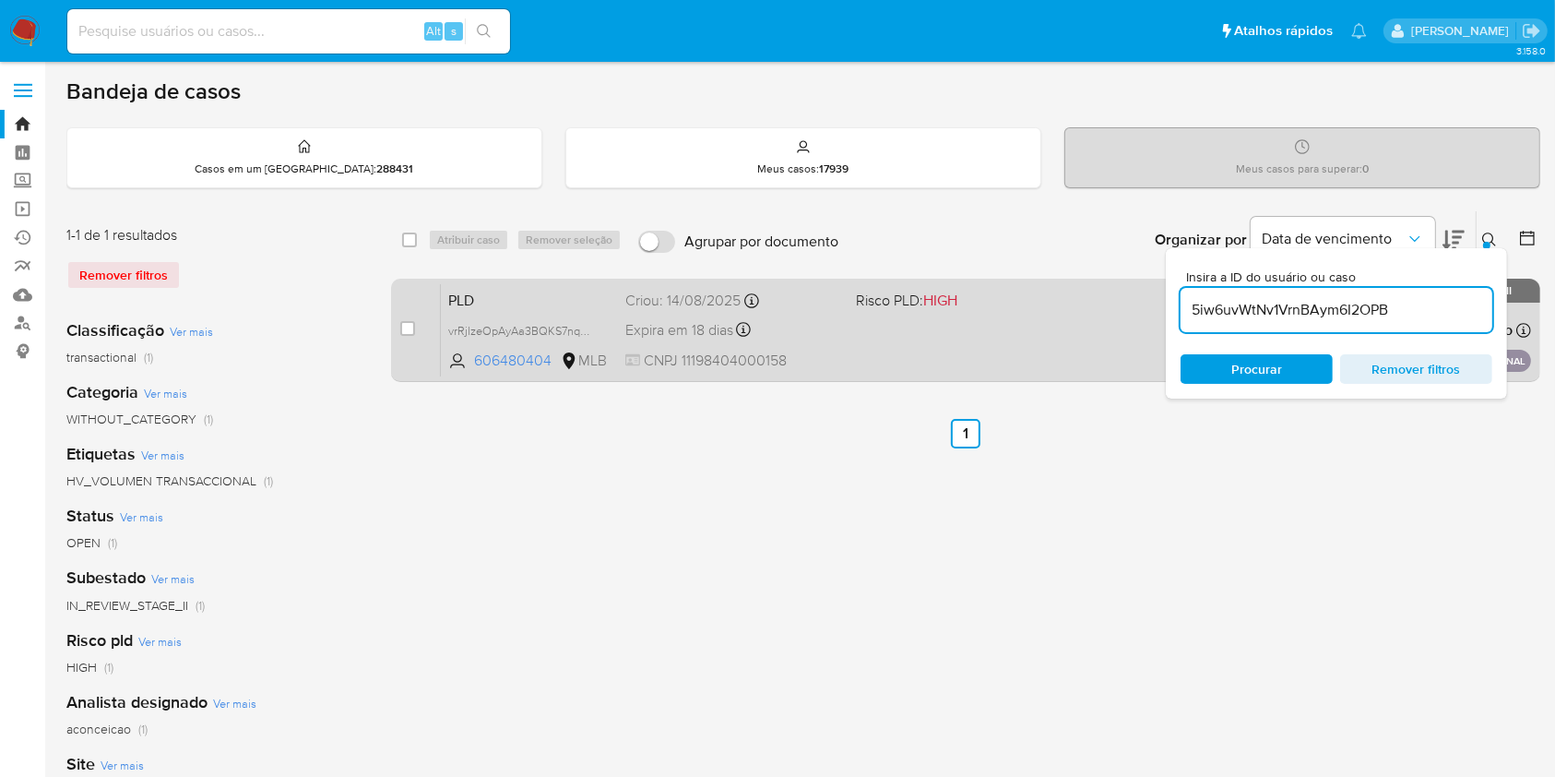
type input "5iw6uvWtNv1VrnBAym6I2OPB"
click at [869, 333] on div "PLD 5iw6uvWtNv1VrnBAym6I2OPB 1299935352 MLB Risco PLD: HIGH Criou: 14/08/2025 C…" at bounding box center [986, 329] width 1090 height 93
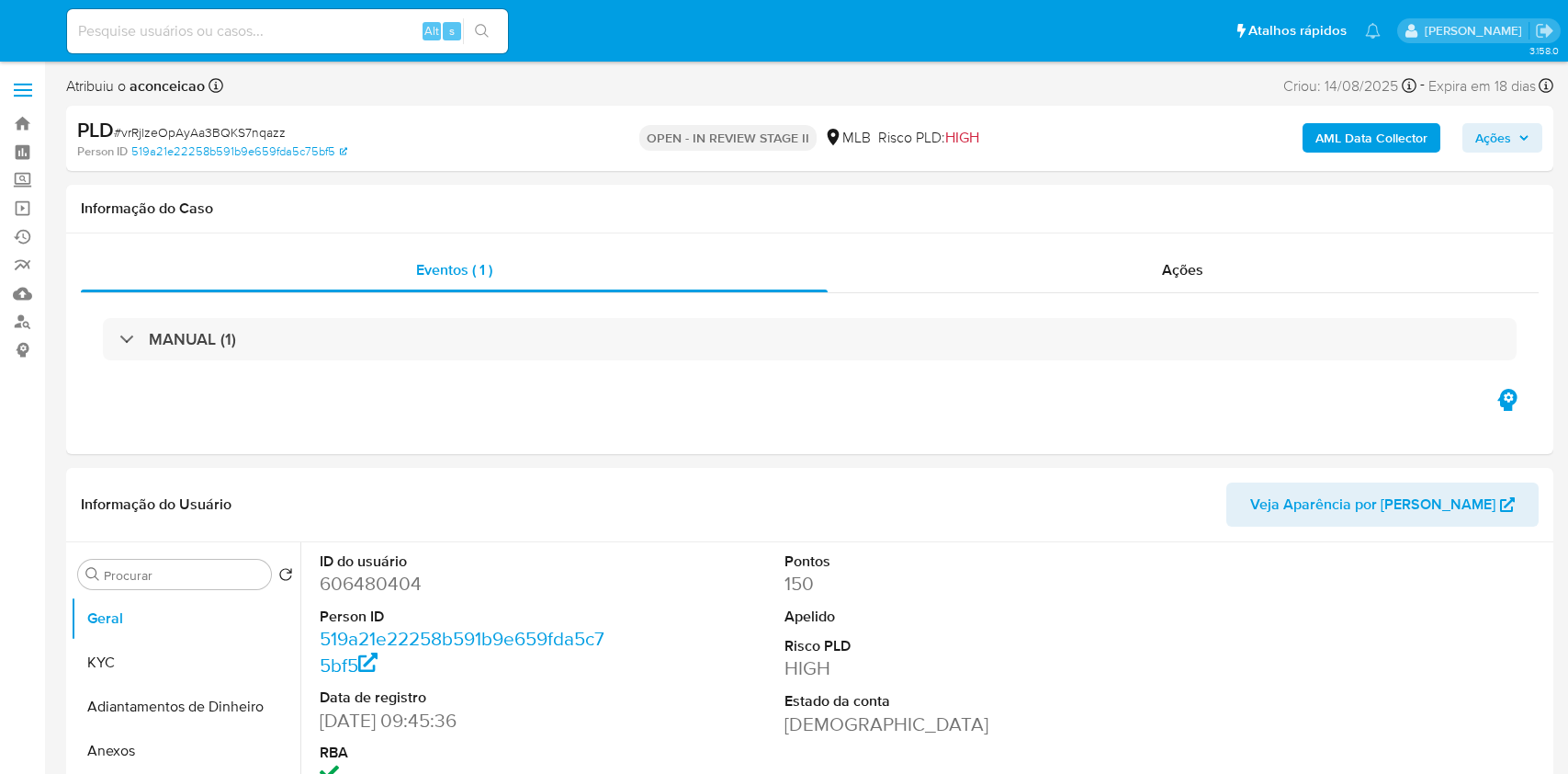
select select "10"
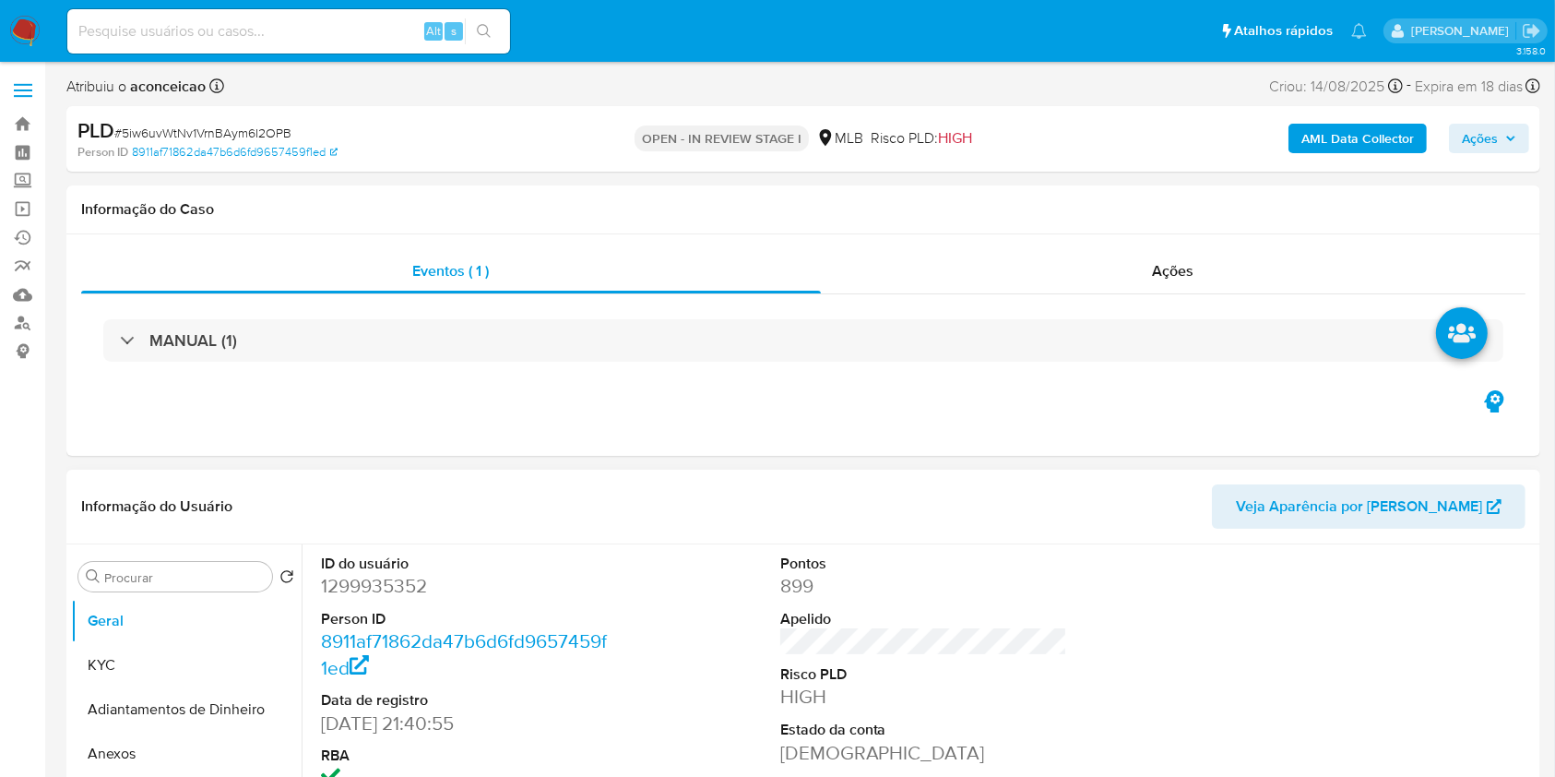
select select "10"
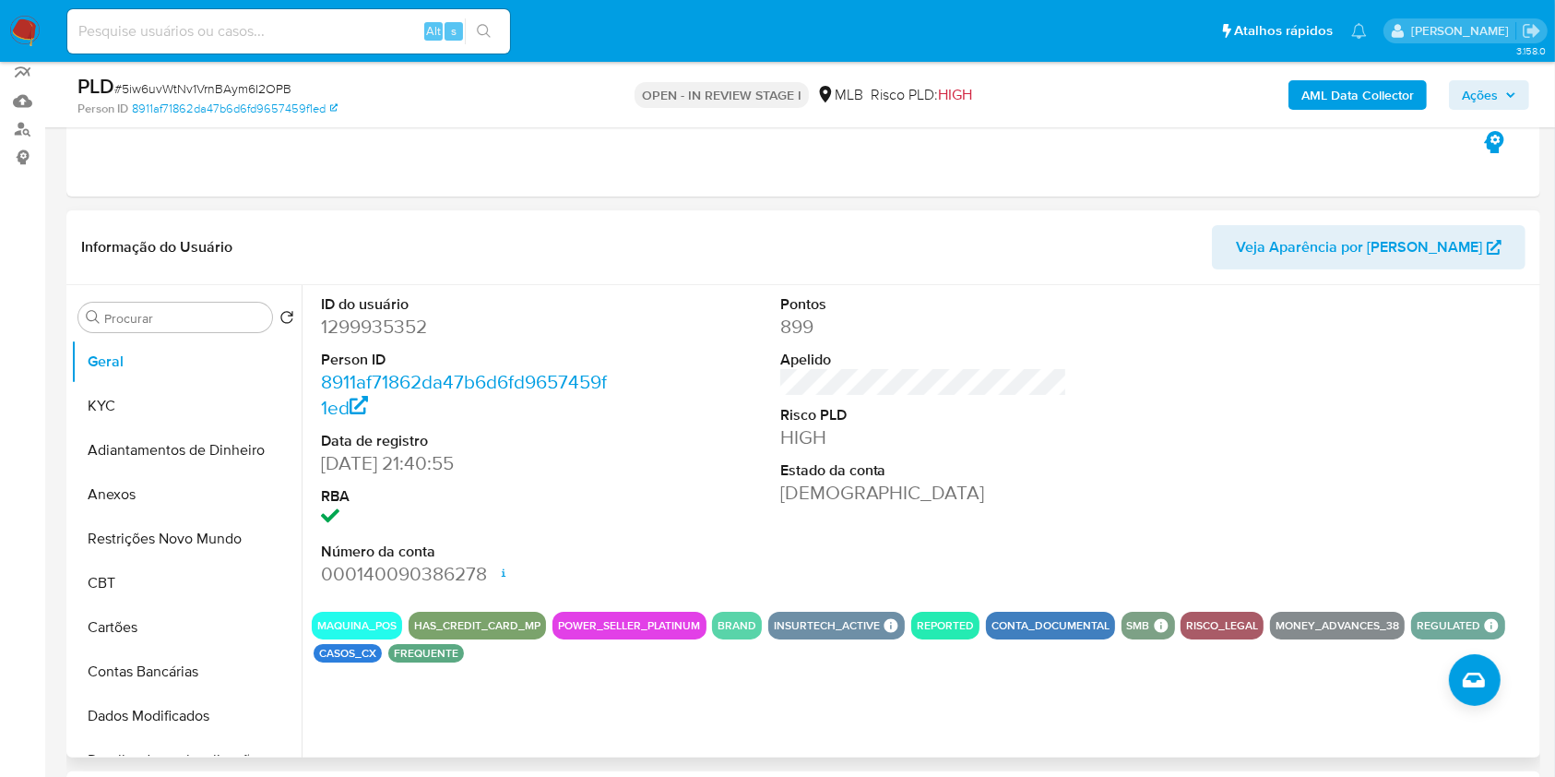
scroll to position [245, 0]
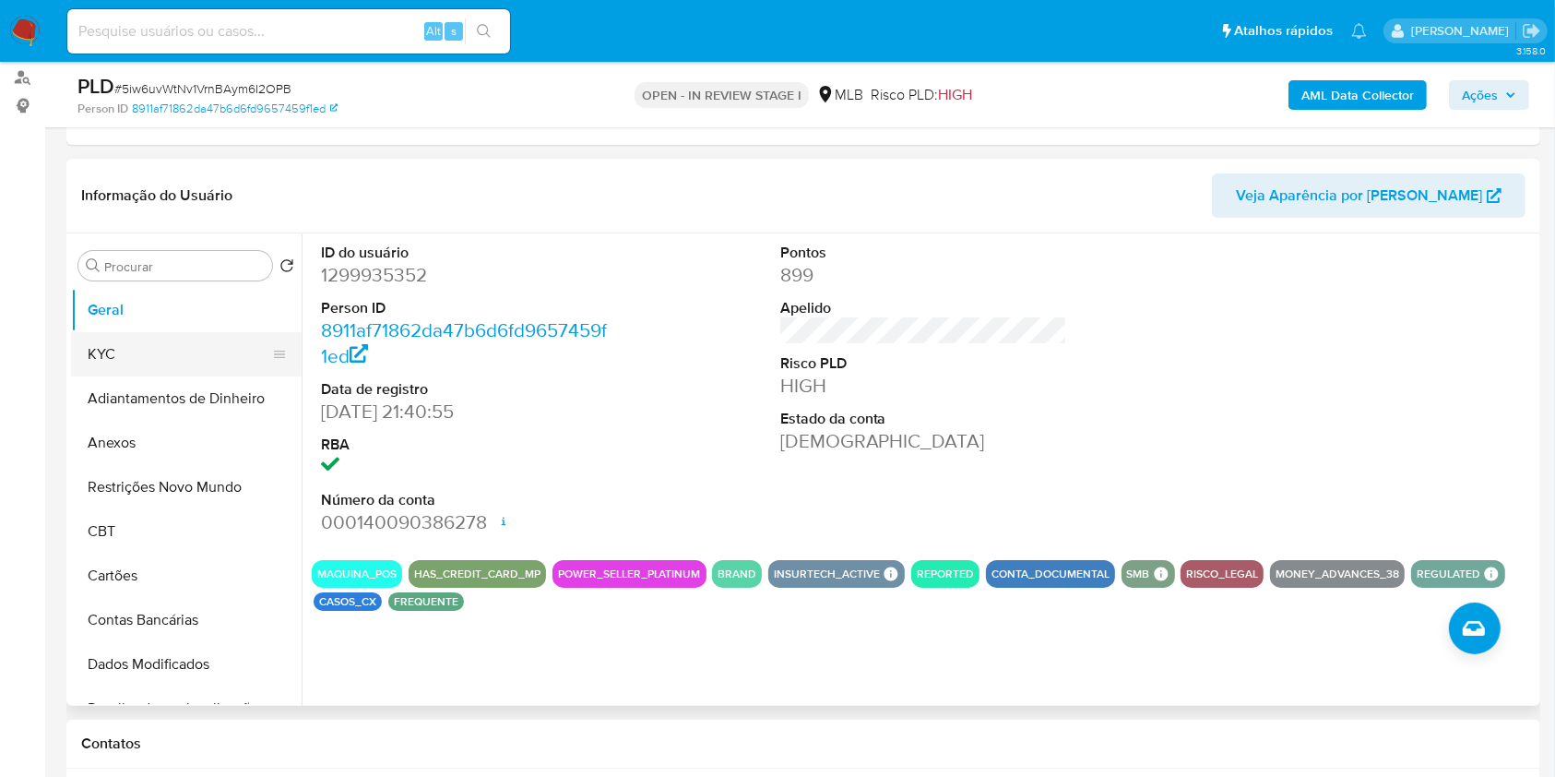
click at [153, 348] on button "KYC" at bounding box center [179, 354] width 216 height 44
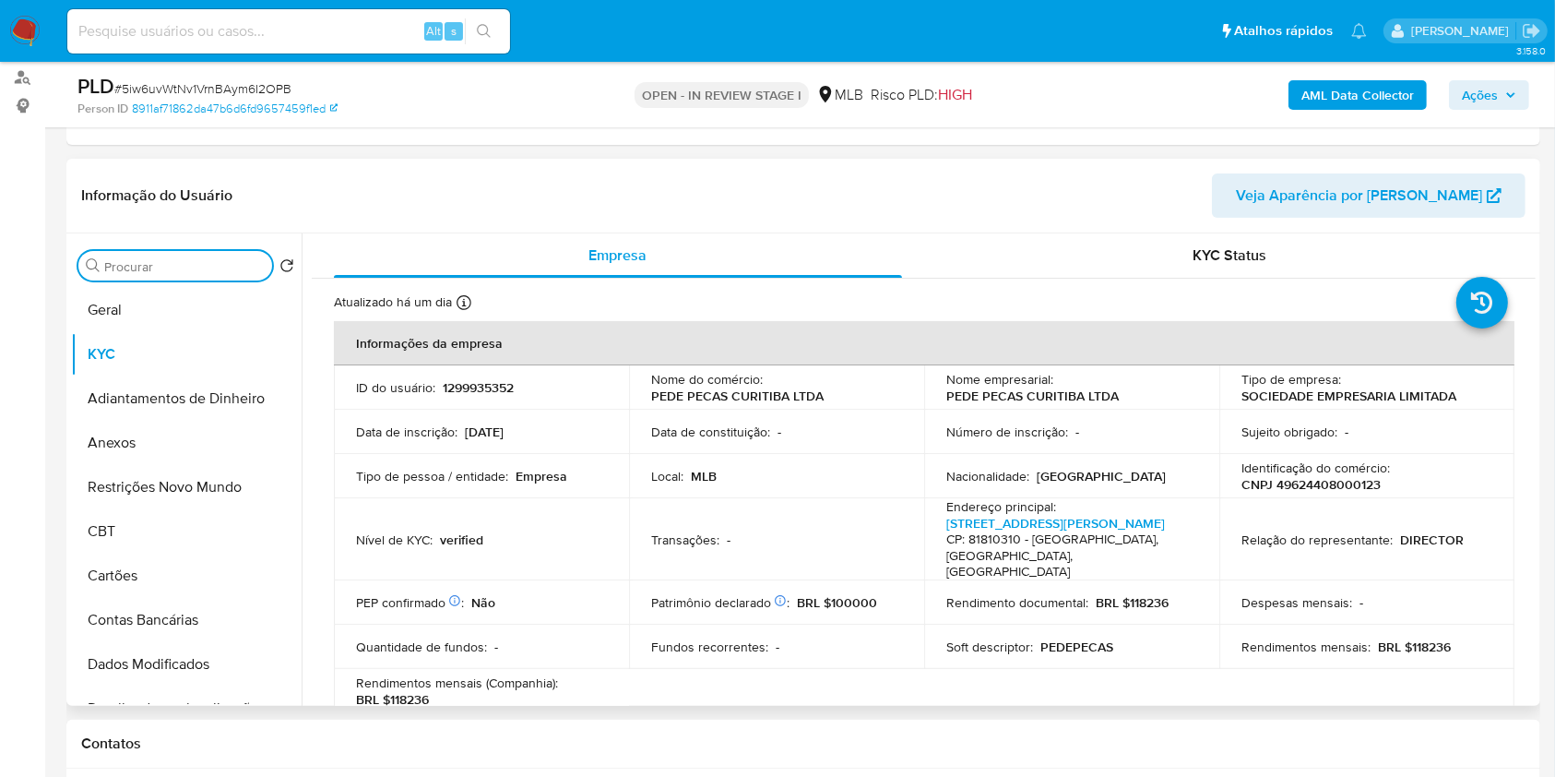
click at [216, 261] on input "Procurar" at bounding box center [184, 266] width 160 height 17
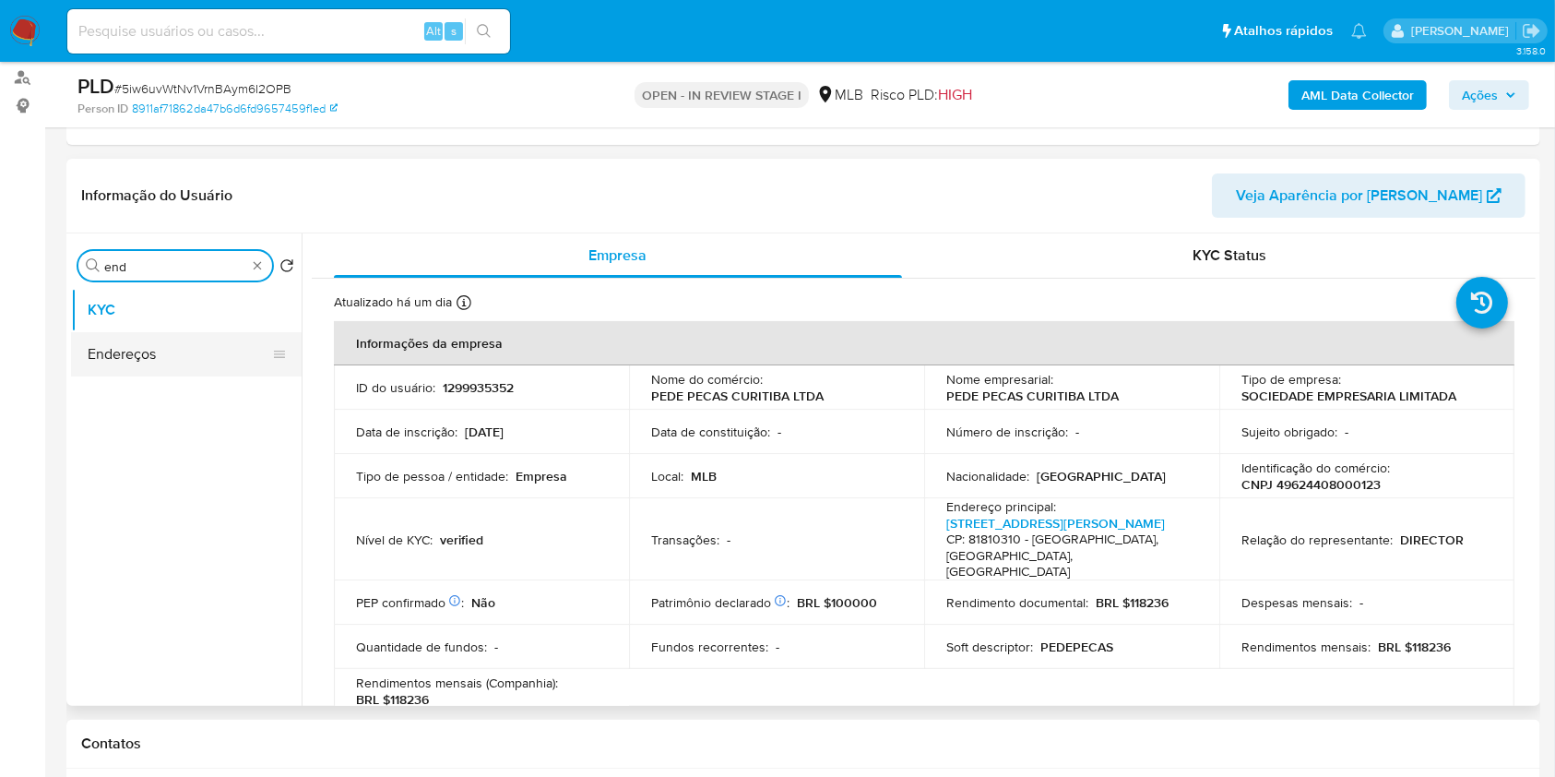
type input "end"
click at [187, 347] on button "Endereços" at bounding box center [179, 354] width 216 height 44
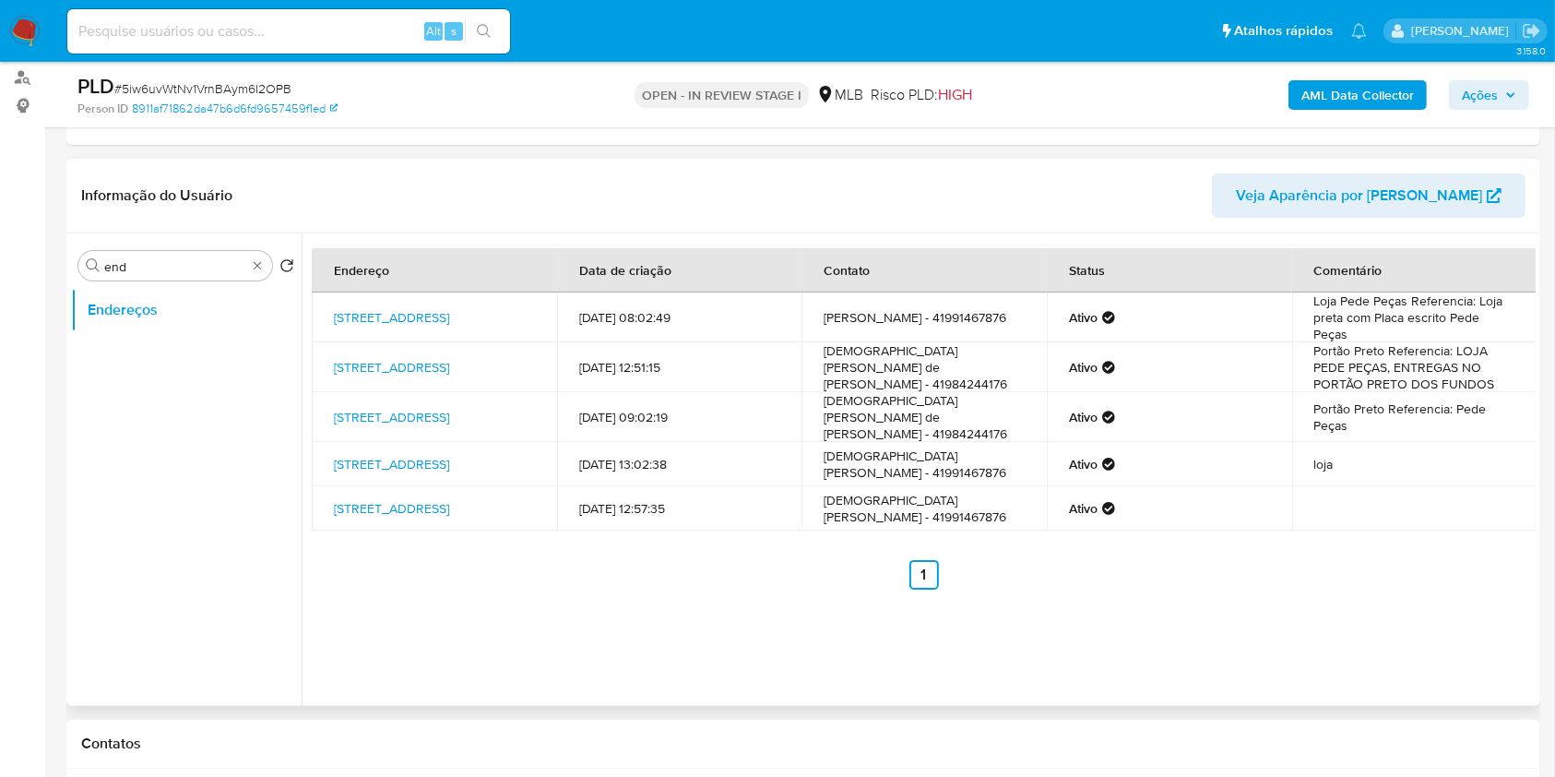
click at [766, 589] on ul "Anterior 1 Siguiente" at bounding box center [924, 575] width 1224 height 30
click at [449, 316] on link "[STREET_ADDRESS]" at bounding box center [391, 317] width 115 height 18
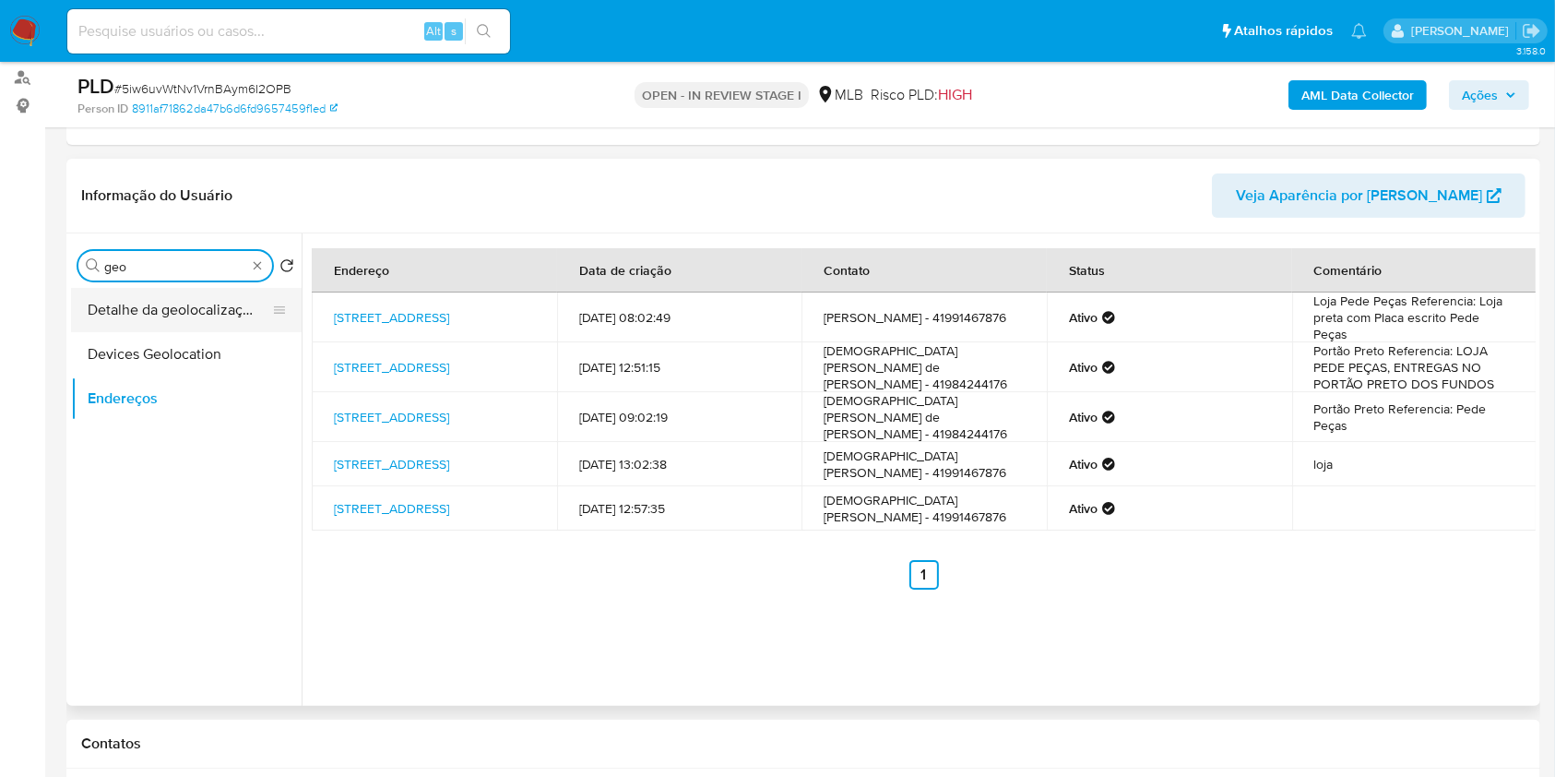
type input "geo"
click at [222, 294] on button "Detalhe da geolocalização" at bounding box center [179, 310] width 216 height 44
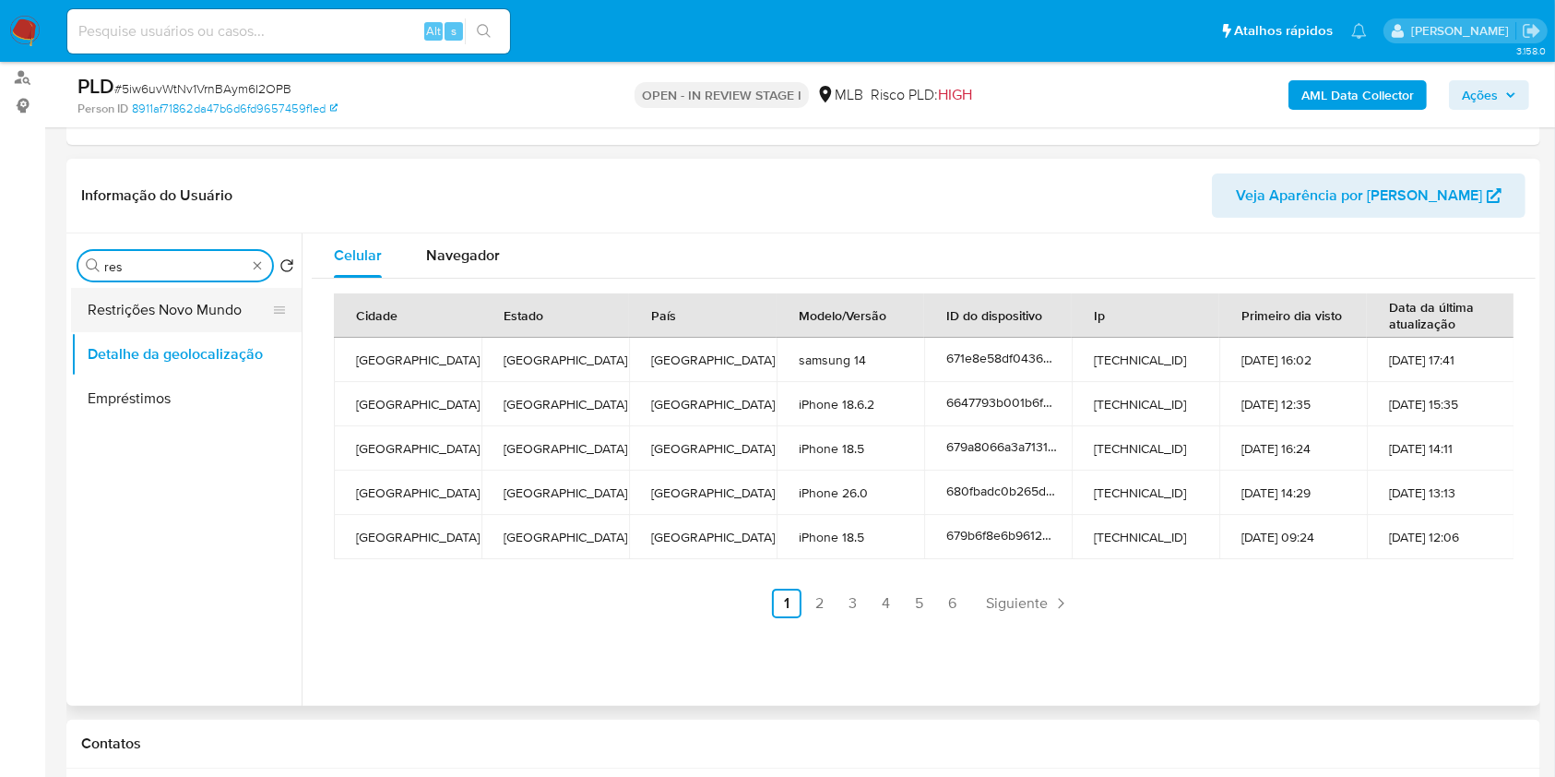
type input "res"
click at [226, 303] on button "Restrições Novo Mundo" at bounding box center [179, 310] width 216 height 44
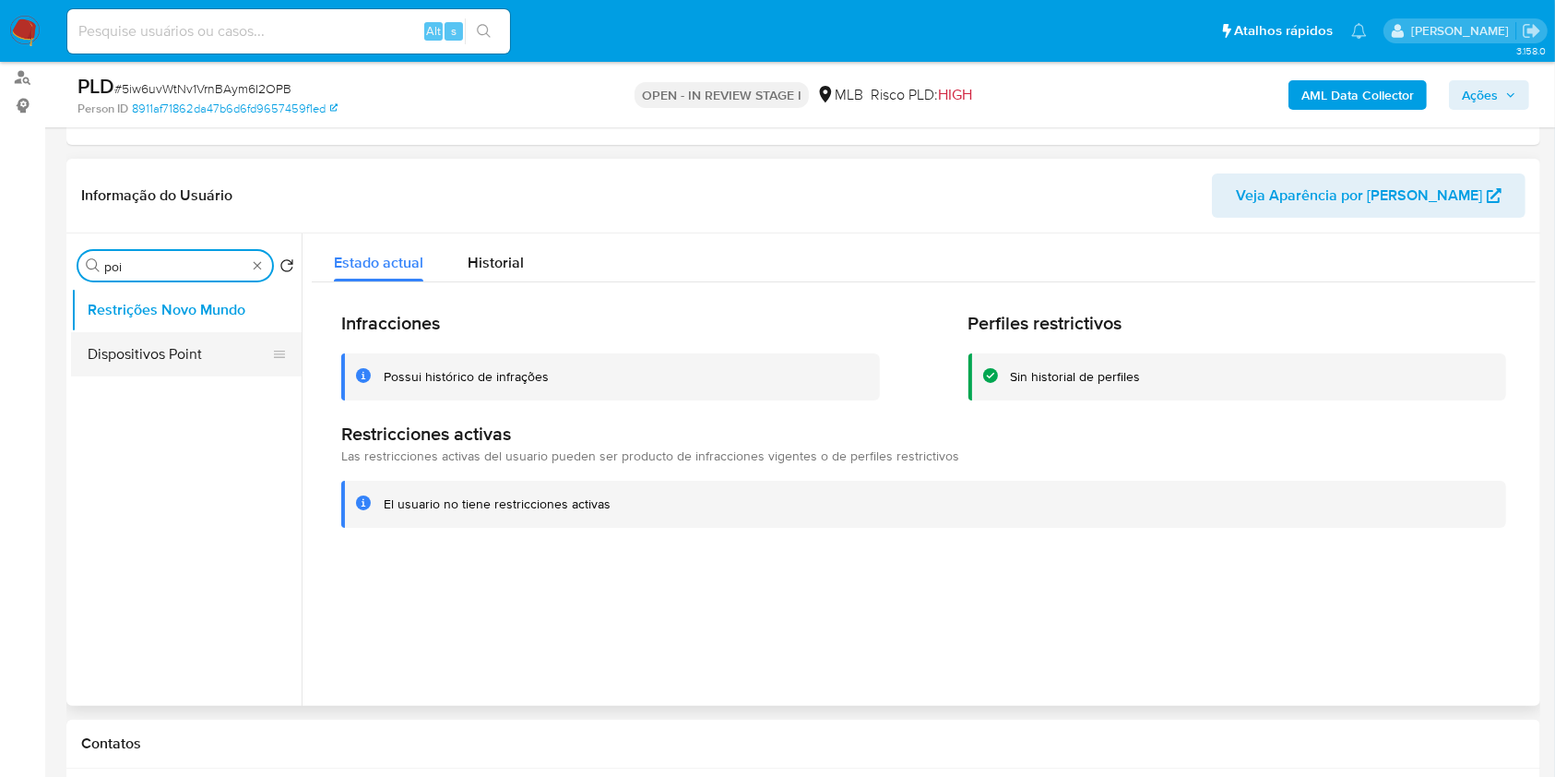
type input "poi"
click at [160, 357] on button "Dispositivos Point" at bounding box center [179, 354] width 216 height 44
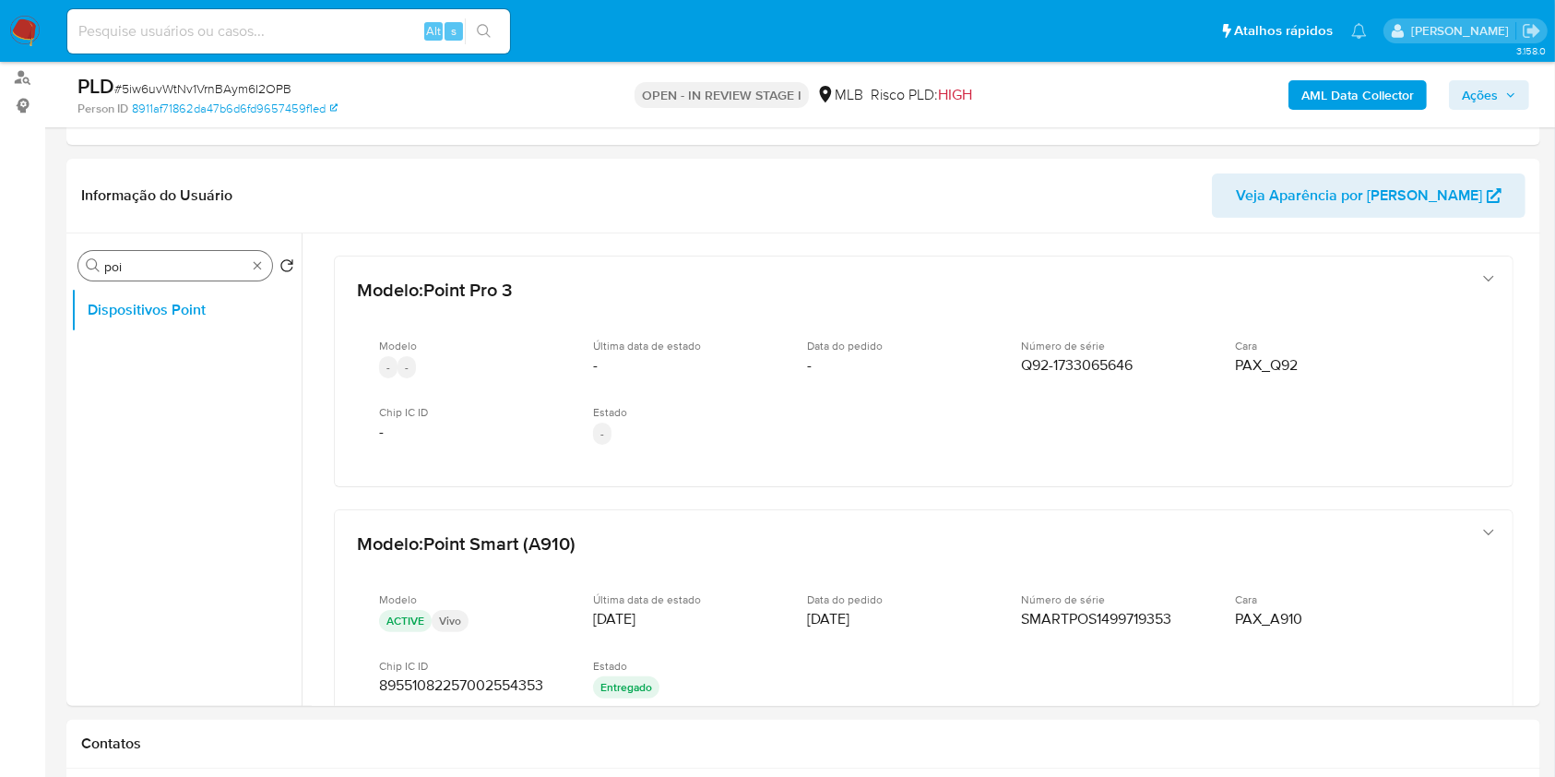
click at [265, 262] on div "Procurar poi" at bounding box center [175, 266] width 194 height 30
type input "doc"
click at [204, 348] on button "Documentação" at bounding box center [179, 354] width 216 height 44
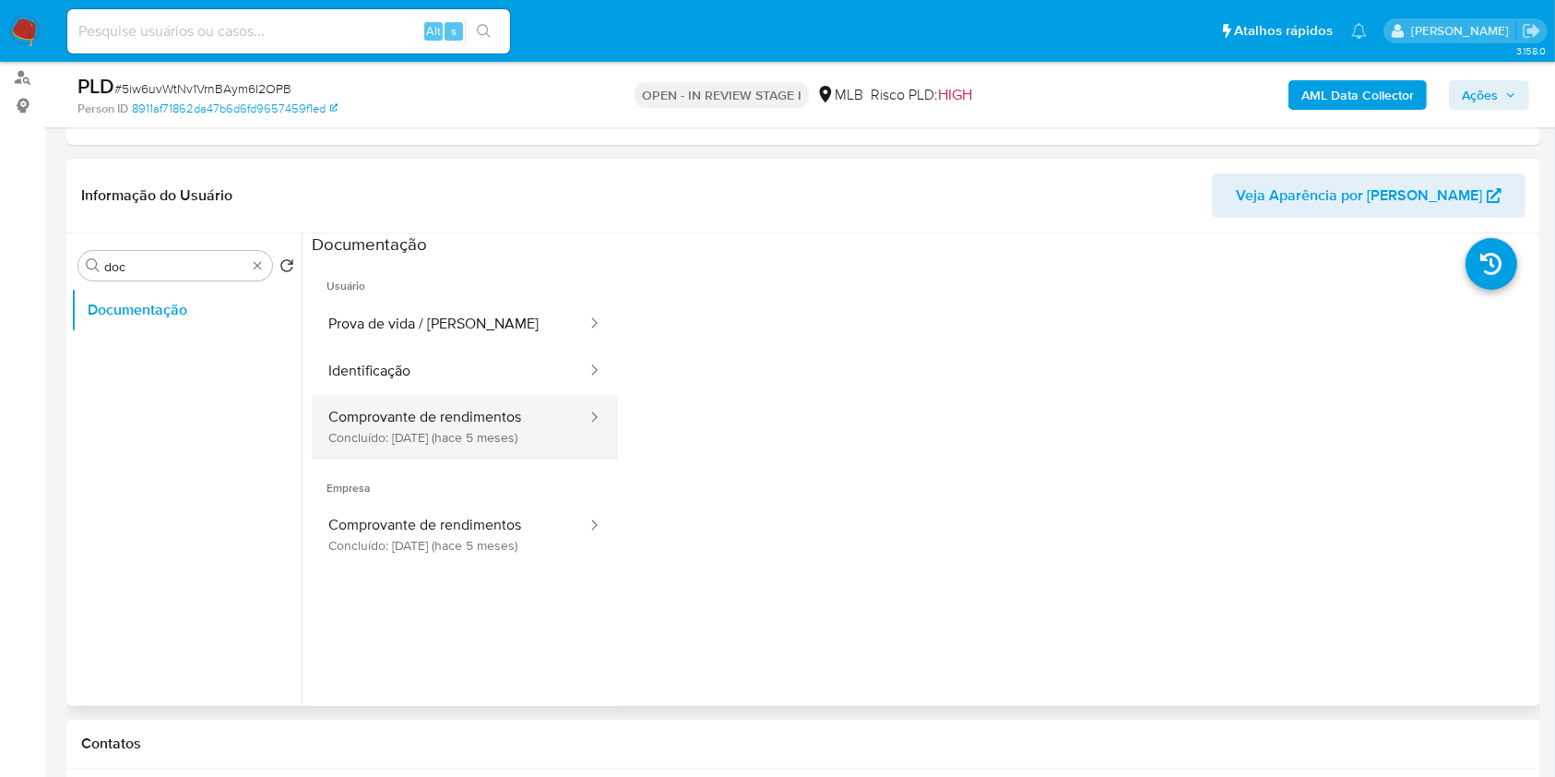
click at [469, 410] on button "Comprovante de rendimentos Concluído: [DATE] (hace 5 meses)" at bounding box center [450, 426] width 277 height 63
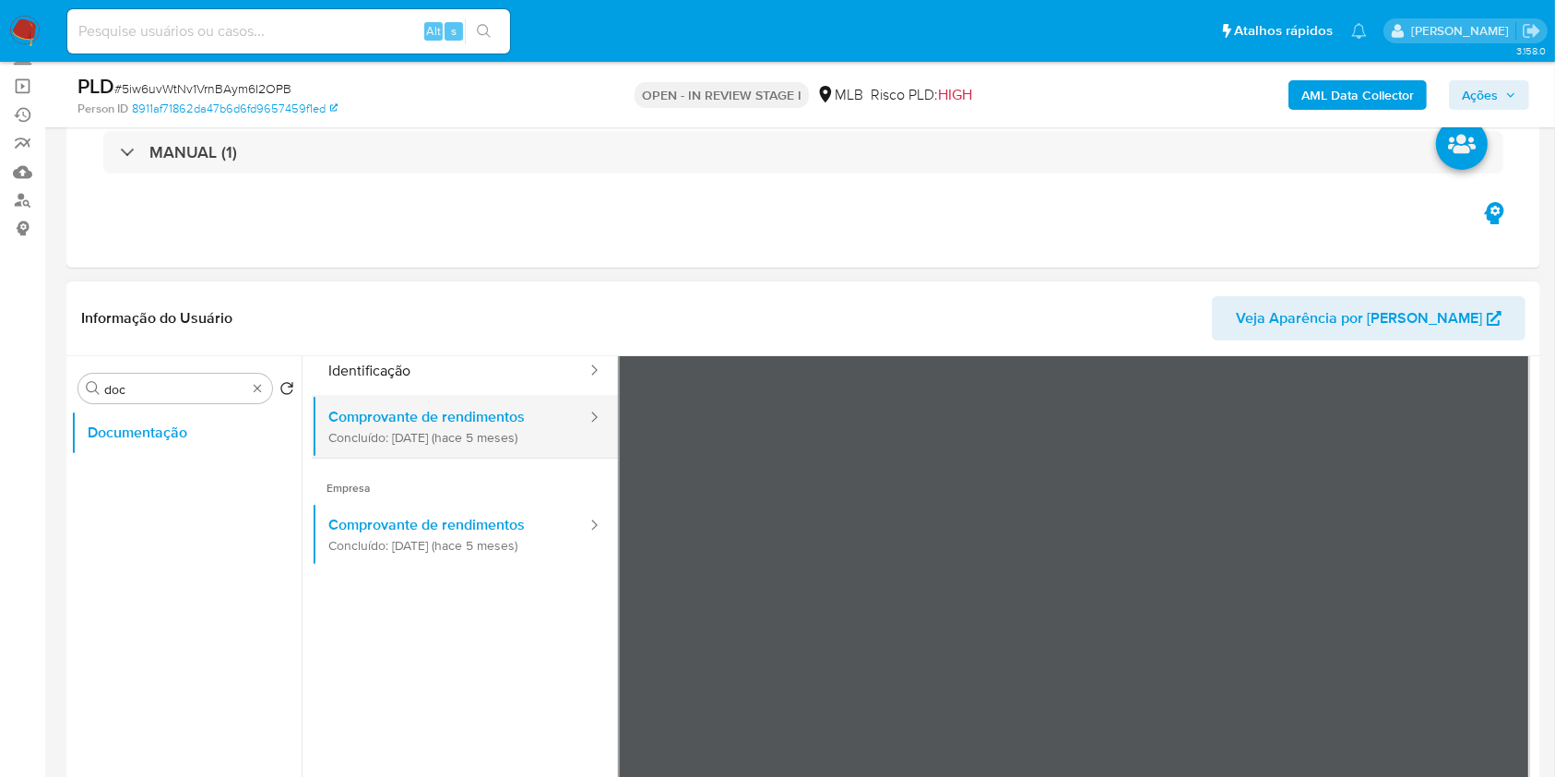
scroll to position [0, 0]
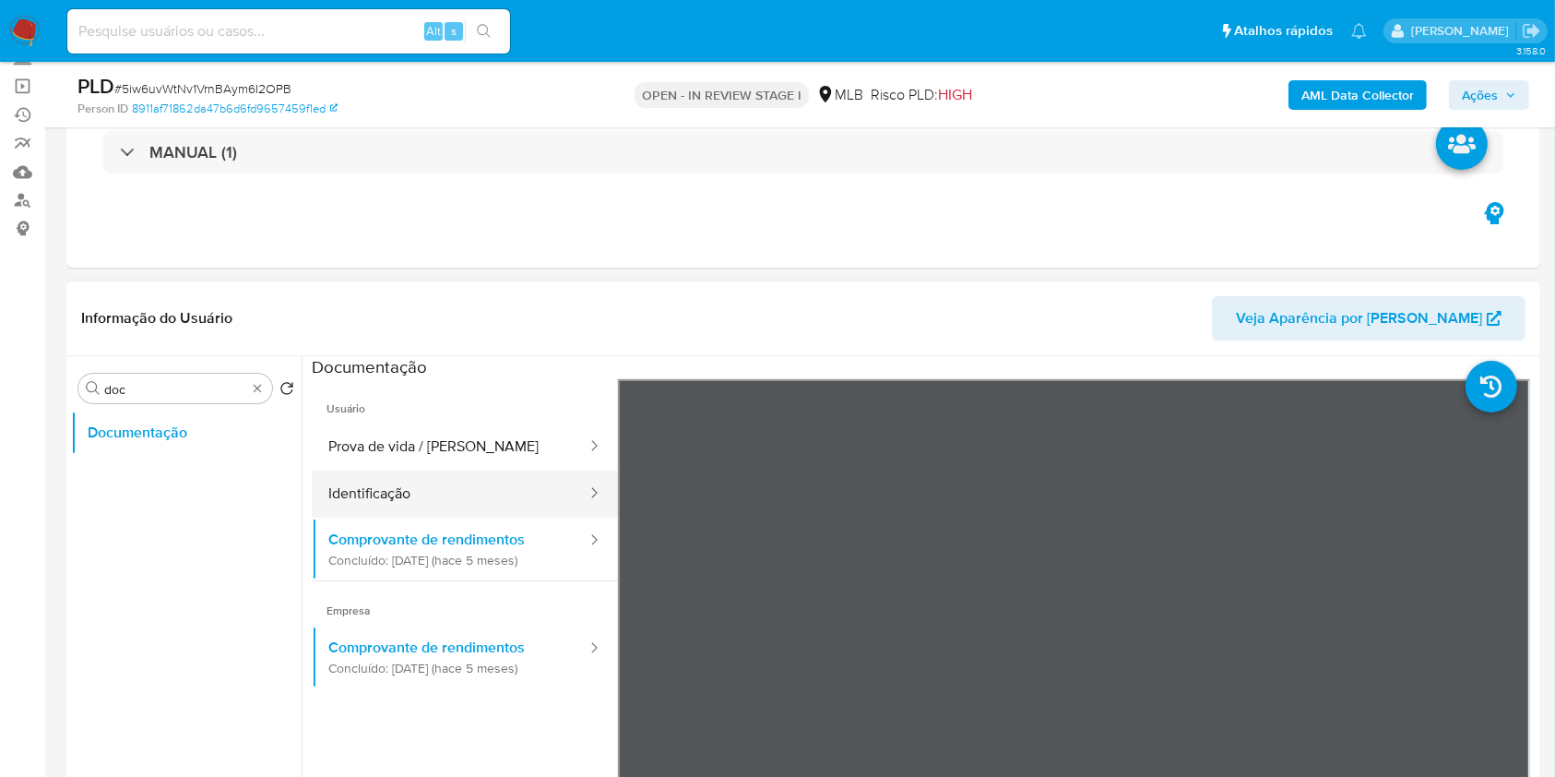
click at [462, 478] on button "Identificação" at bounding box center [450, 493] width 277 height 47
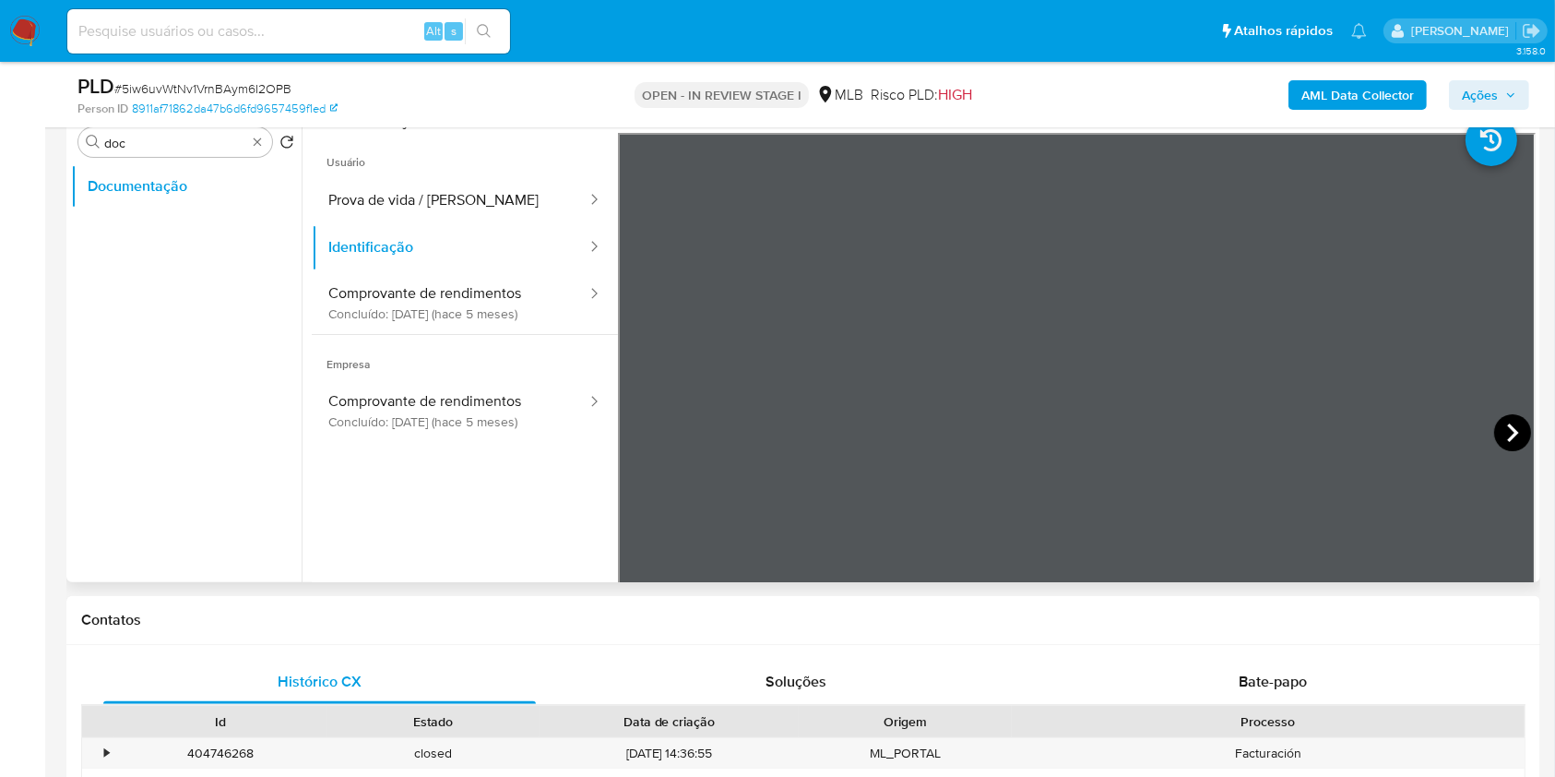
click at [1501, 433] on icon at bounding box center [1512, 432] width 37 height 37
click at [643, 436] on icon at bounding box center [641, 432] width 37 height 37
click at [486, 208] on button "Prova de vida / Selfie" at bounding box center [450, 200] width 277 height 47
click at [1372, 86] on b "AML Data Collector" at bounding box center [1357, 95] width 113 height 30
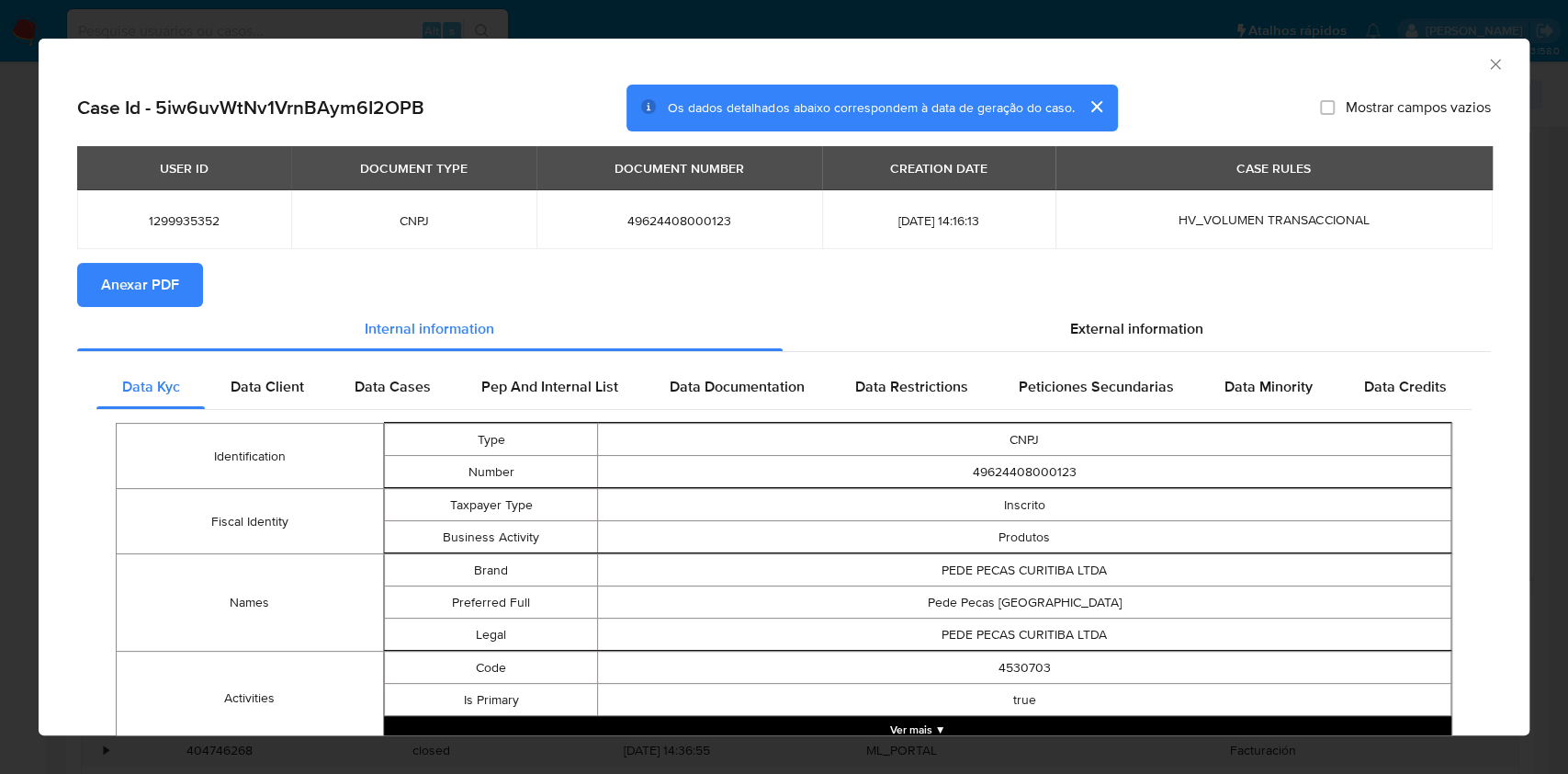
click at [149, 290] on span "Anexar PDF" at bounding box center [139, 285] width 78 height 41
click at [1486, 61] on icon "Fechar a janela" at bounding box center [1495, 64] width 18 height 18
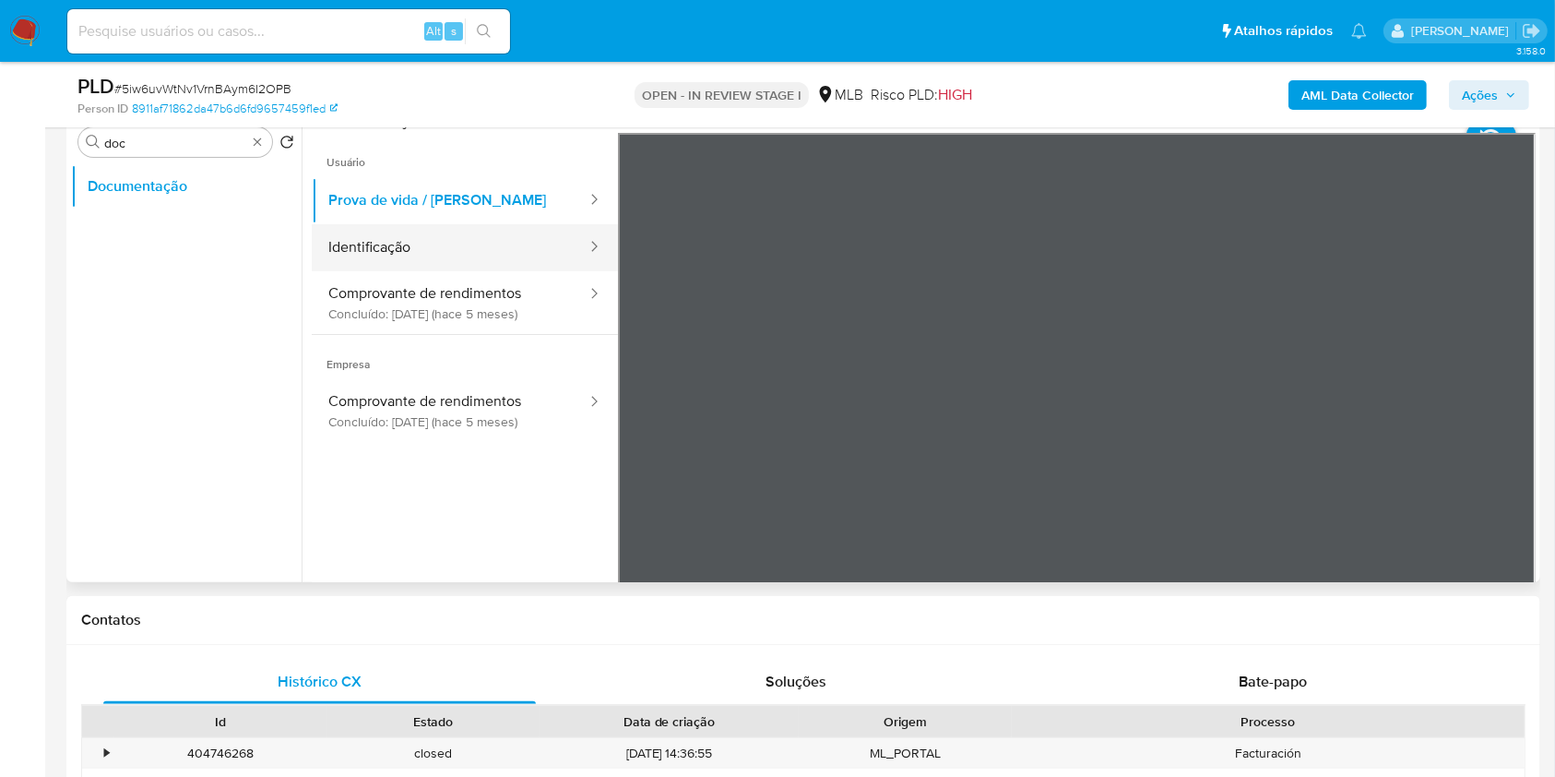
click at [433, 247] on button "Identificação" at bounding box center [450, 247] width 277 height 47
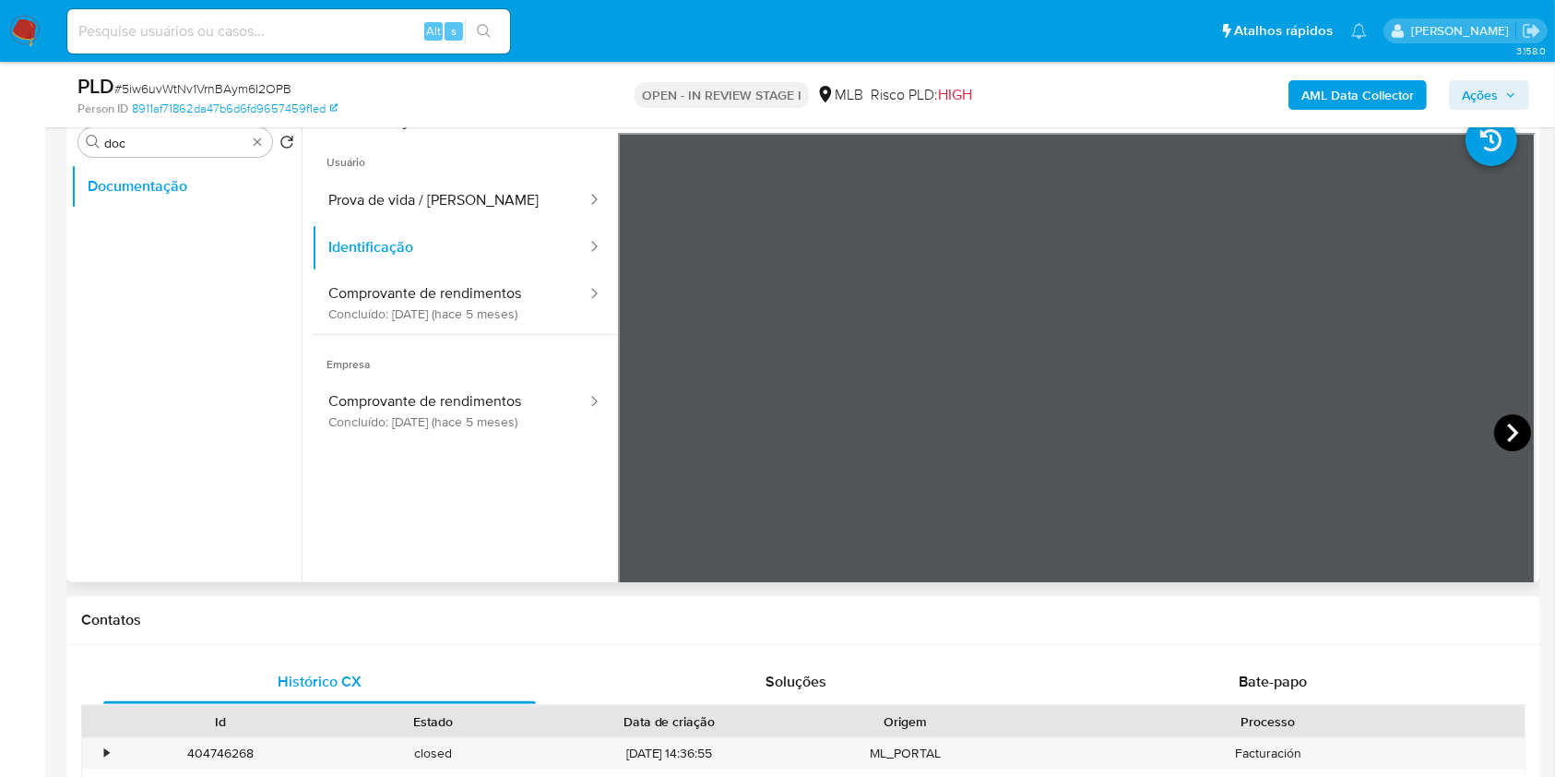
click at [1507, 436] on icon at bounding box center [1512, 432] width 37 height 37
click at [486, 192] on button "Prova de vida / Selfie" at bounding box center [450, 200] width 277 height 47
click at [265, 137] on div "Procurar doc" at bounding box center [175, 142] width 194 height 30
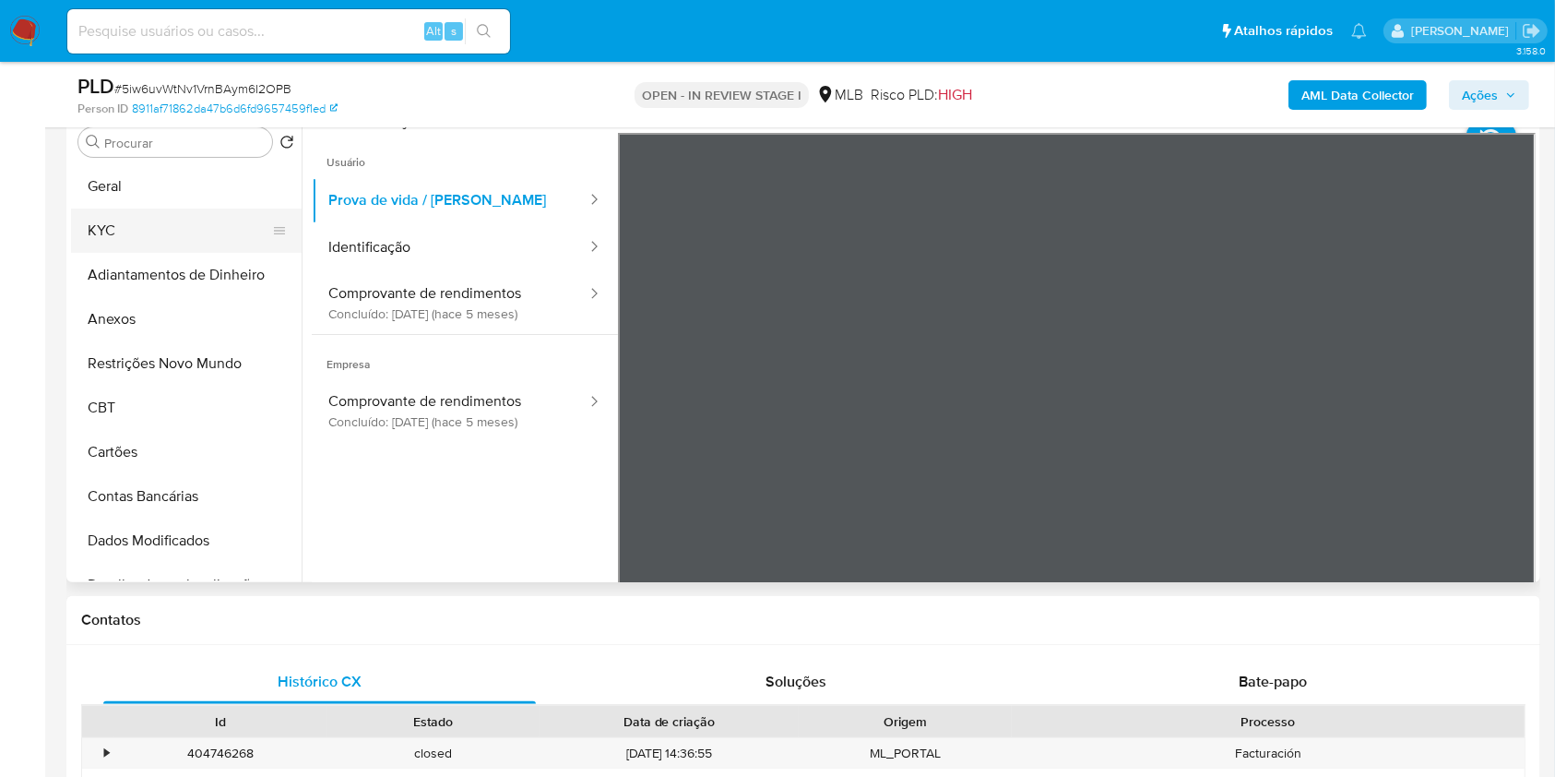
click at [171, 247] on button "KYC" at bounding box center [179, 230] width 216 height 44
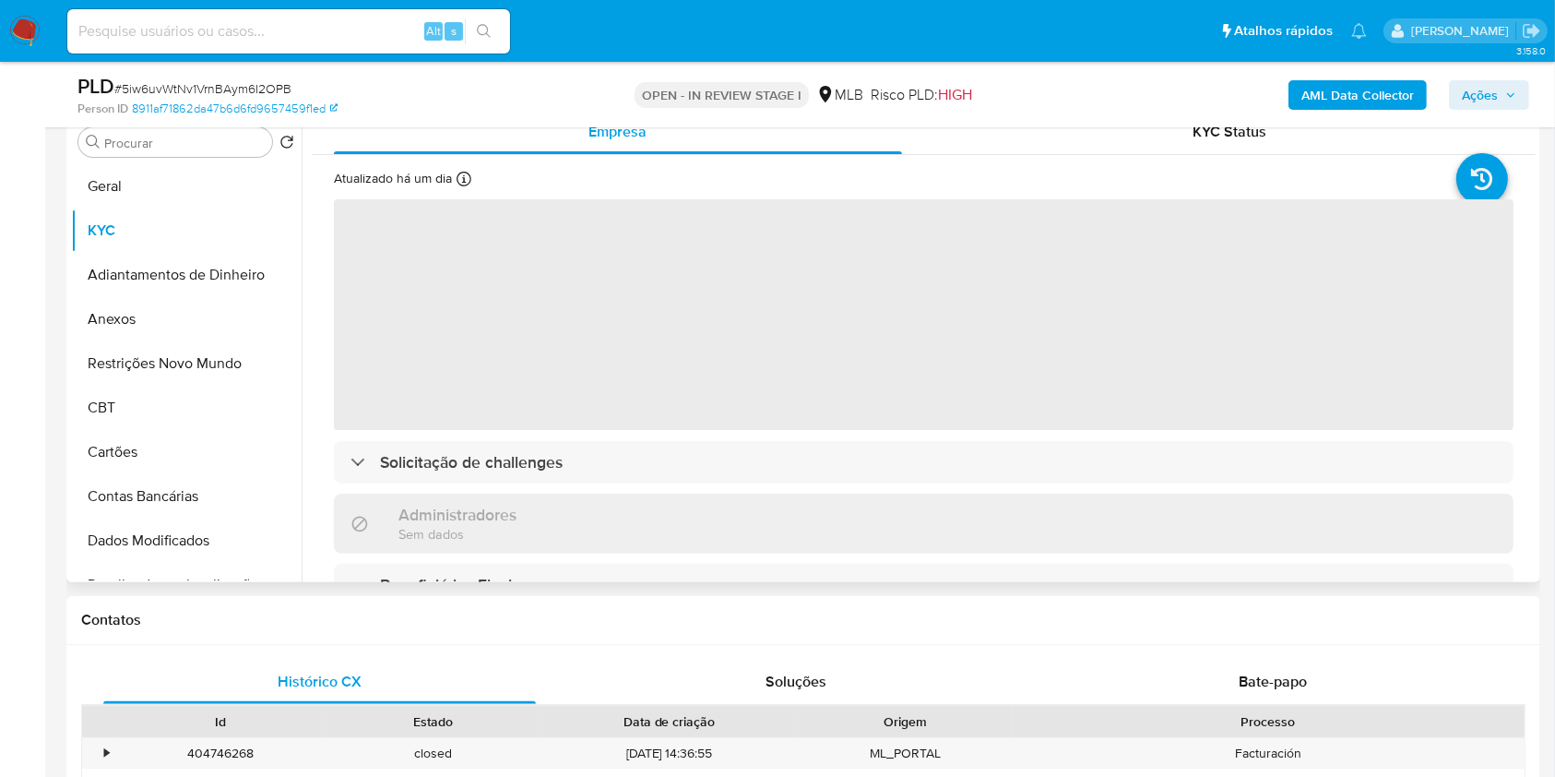
scroll to position [123, 0]
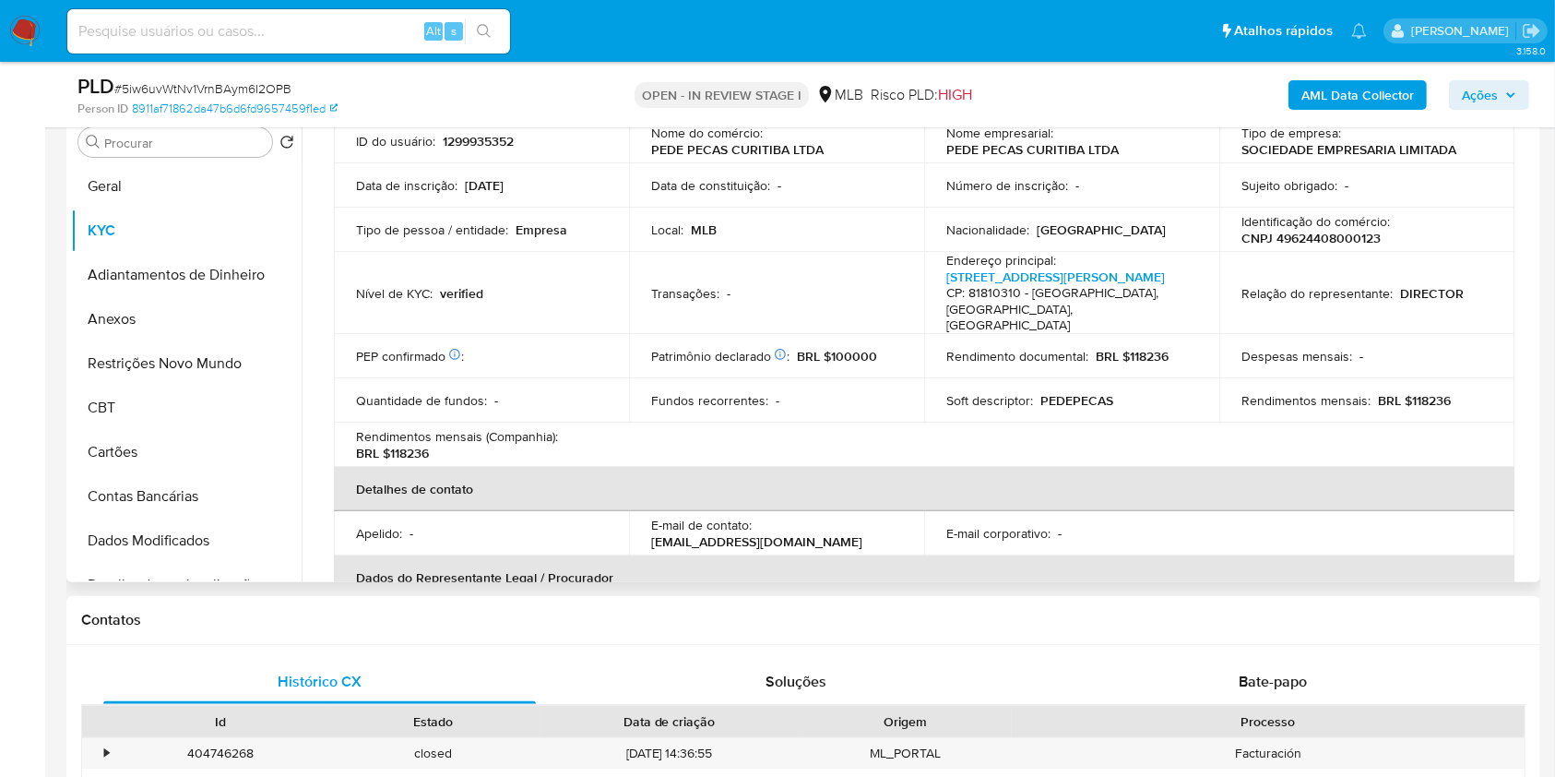
click at [603, 378] on td "Quantidade de fundos : -" at bounding box center [481, 400] width 295 height 44
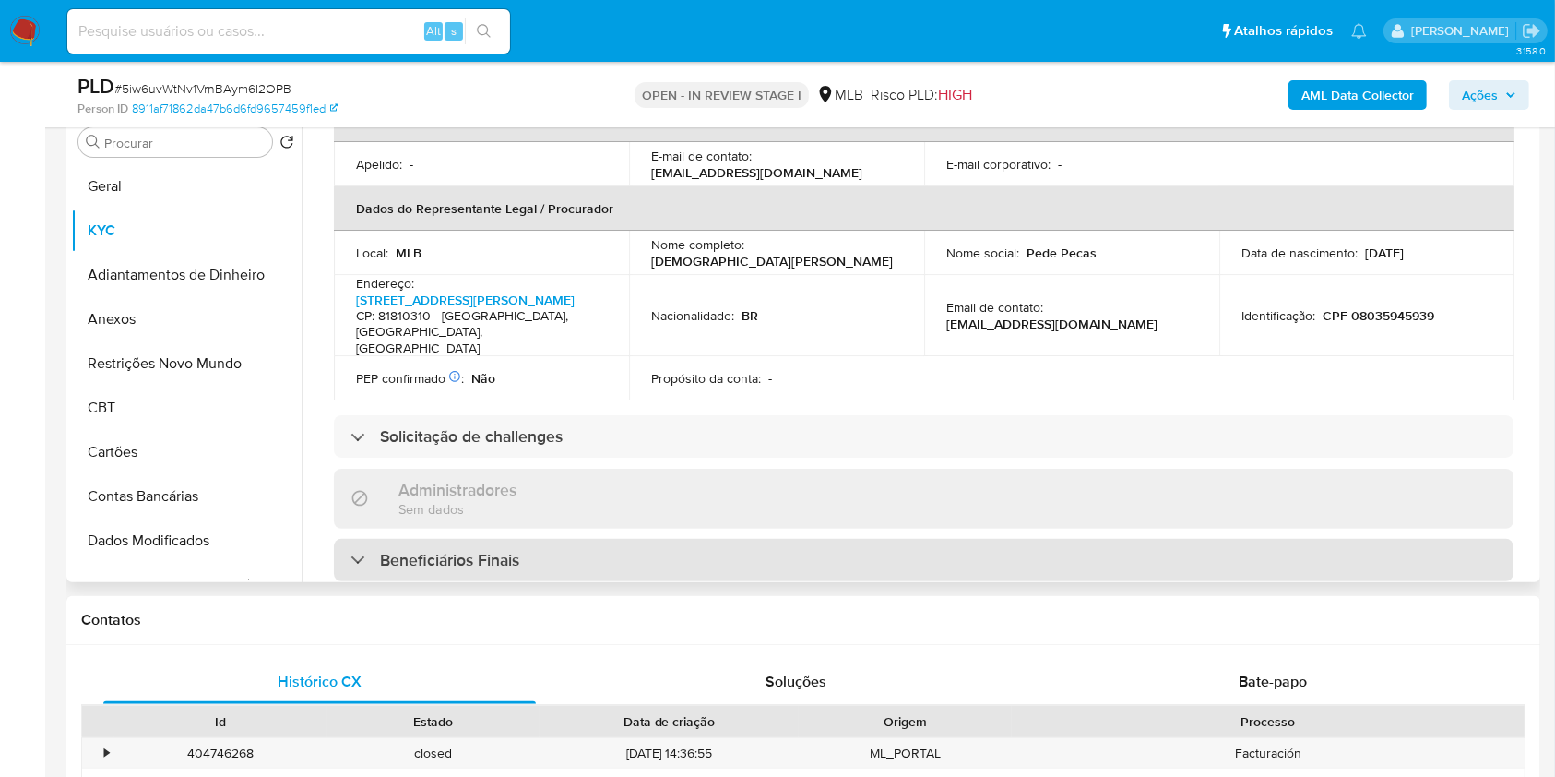
click at [600, 539] on div "Beneficiários Finais" at bounding box center [924, 560] width 1180 height 42
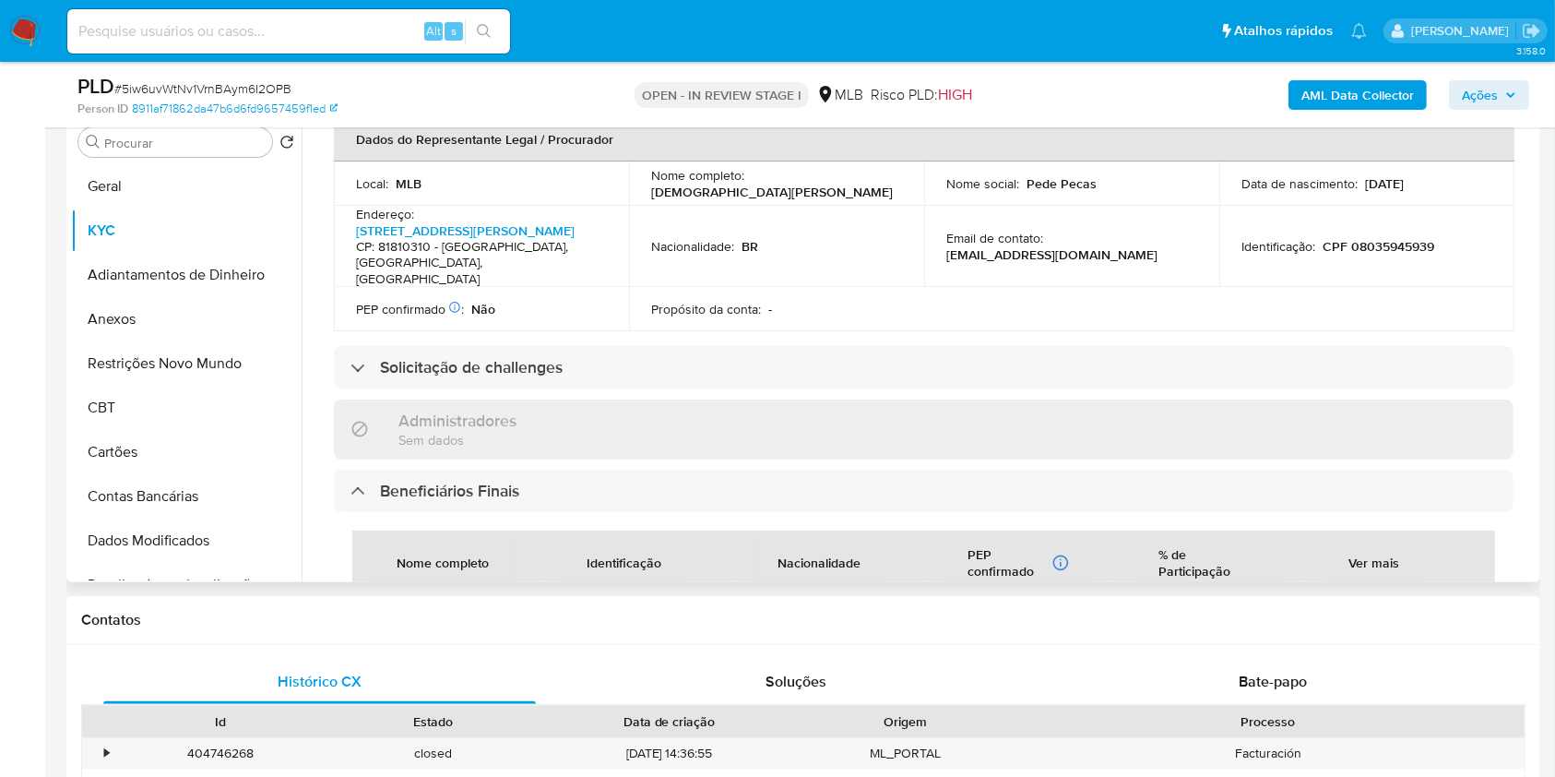
scroll to position [738, 0]
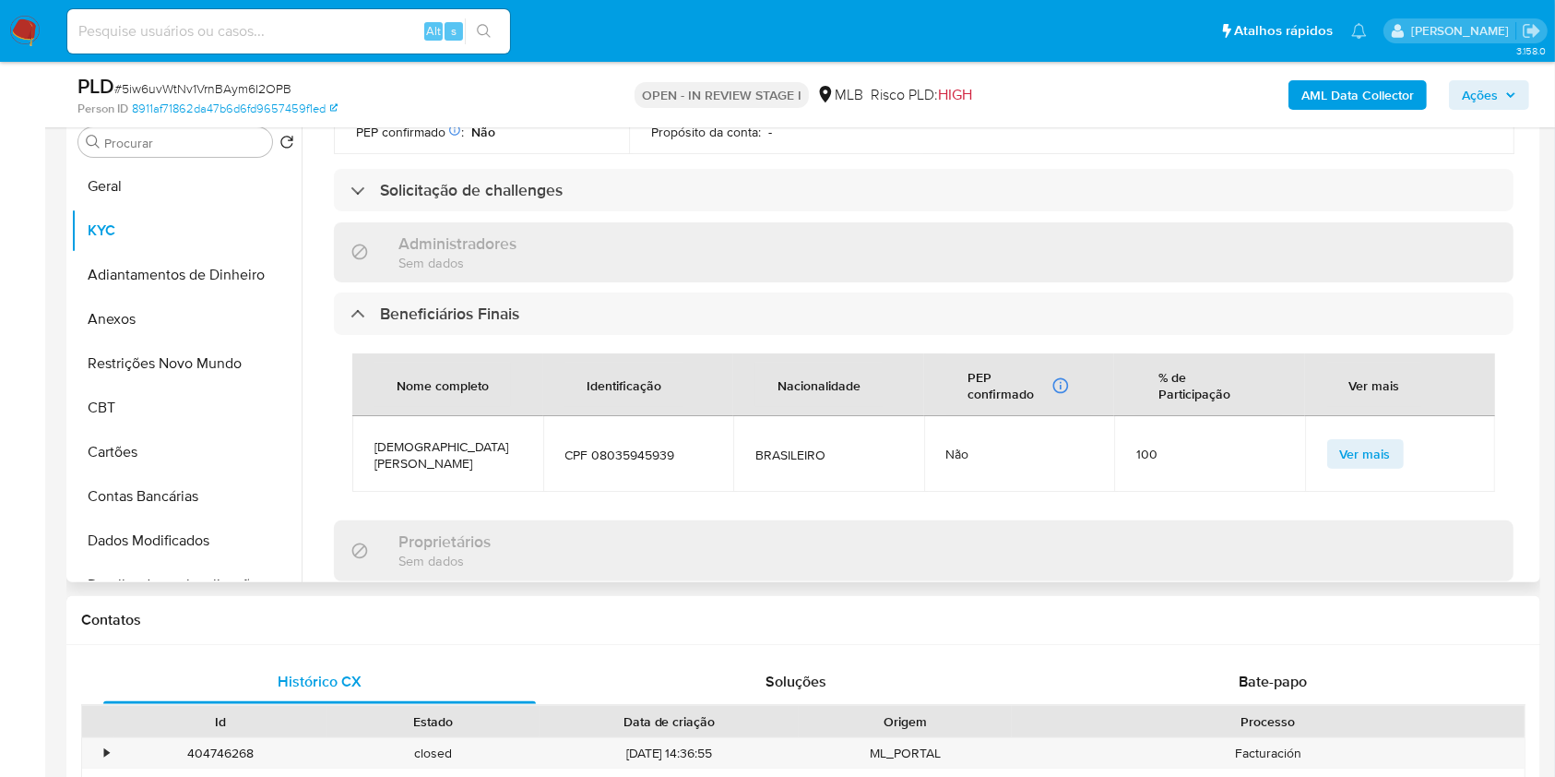
click at [617, 446] on span "CPF 08035945939" at bounding box center [638, 454] width 147 height 17
copy span "08035945939"
click at [212, 147] on input "Procurar" at bounding box center [184, 143] width 160 height 17
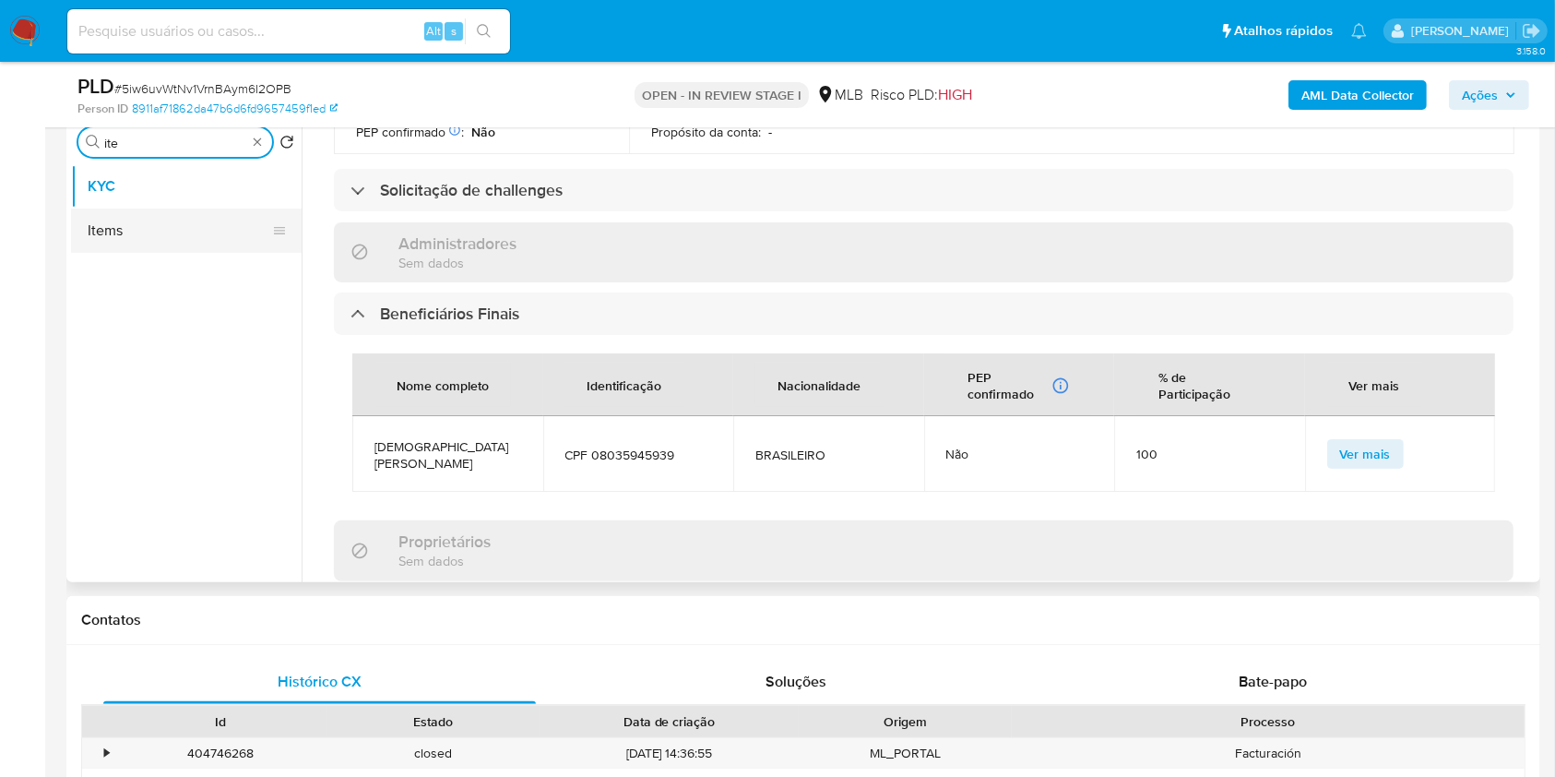
type input "ite"
click at [167, 221] on button "Items" at bounding box center [179, 230] width 216 height 44
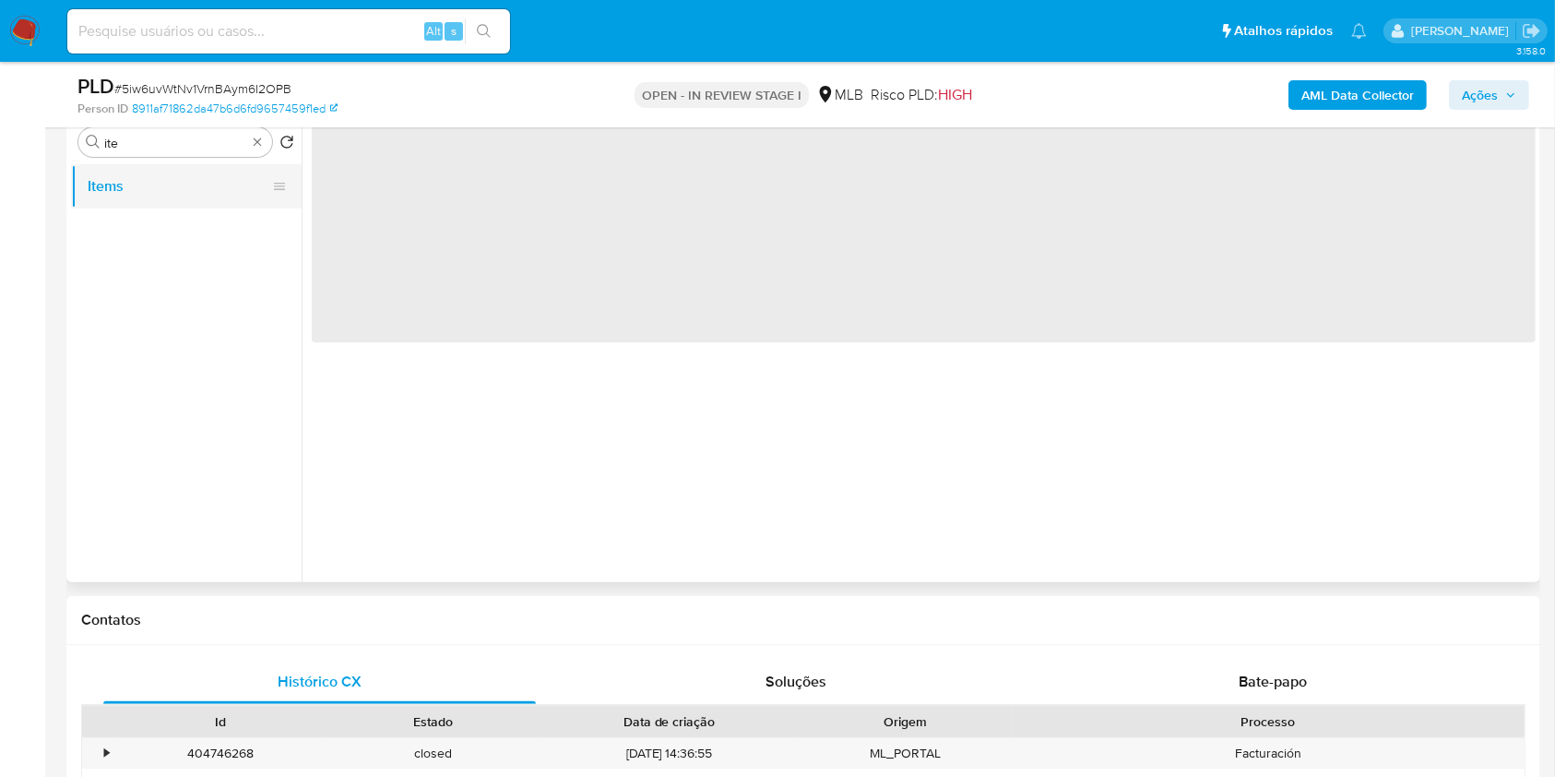
scroll to position [0, 0]
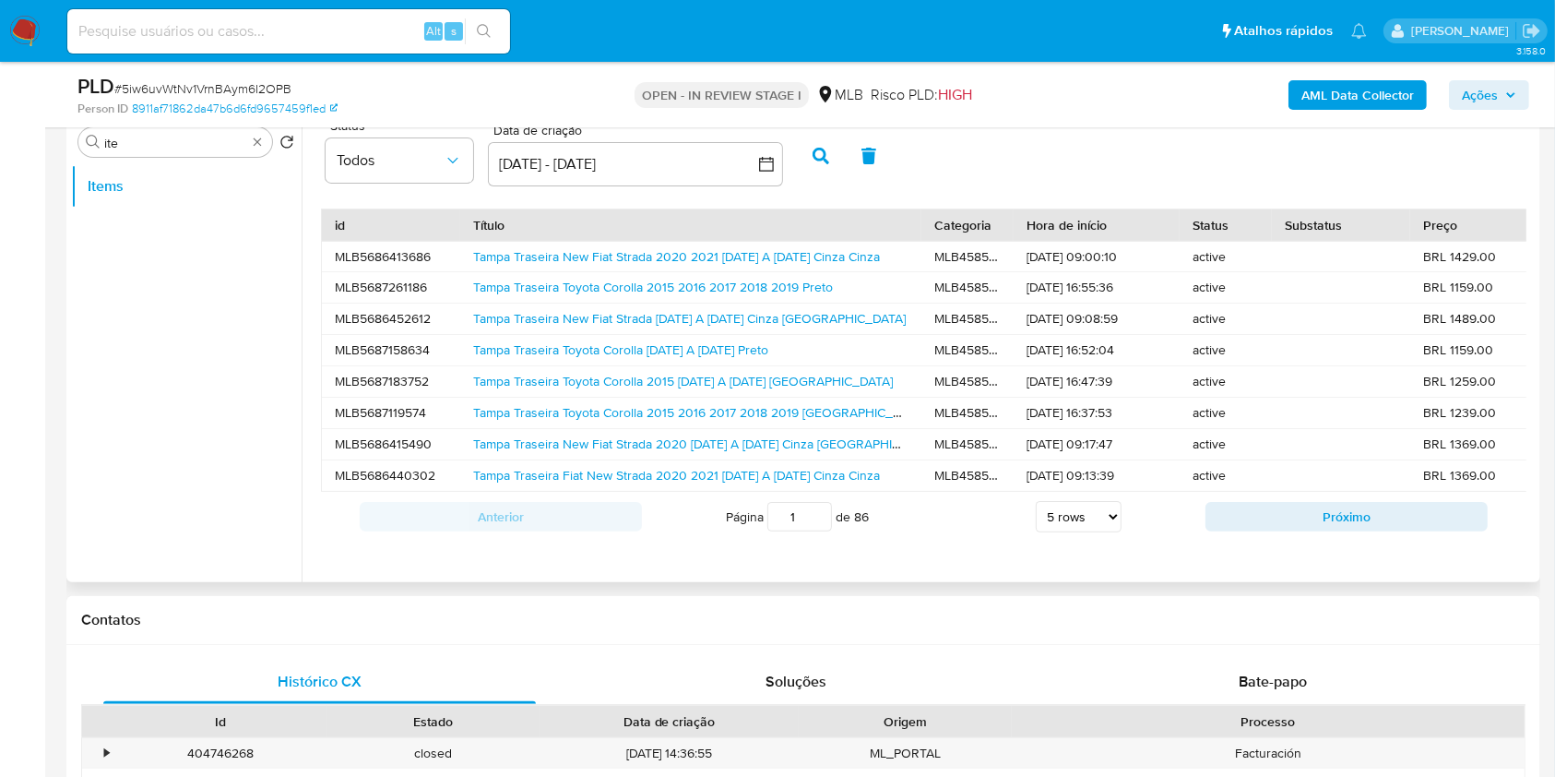
click at [661, 304] on div "Tampa Traseira New Fiat Strada 2020 A 2026 Cinza Nova Cinza" at bounding box center [690, 318] width 461 height 30
click at [671, 335] on div "Tampa Traseira Toyota Corolla 2015 A 2019 Preto" at bounding box center [690, 350] width 461 height 30
click at [676, 323] on link "Tampa Traseira New Fiat Strada 2020 A 2026 Cinza Nova Cinza" at bounding box center [689, 318] width 433 height 18
click at [693, 372] on link "Tampa Traseira Toyota Corolla 2015 2016 A 2019 Novo Preto" at bounding box center [683, 381] width 420 height 18
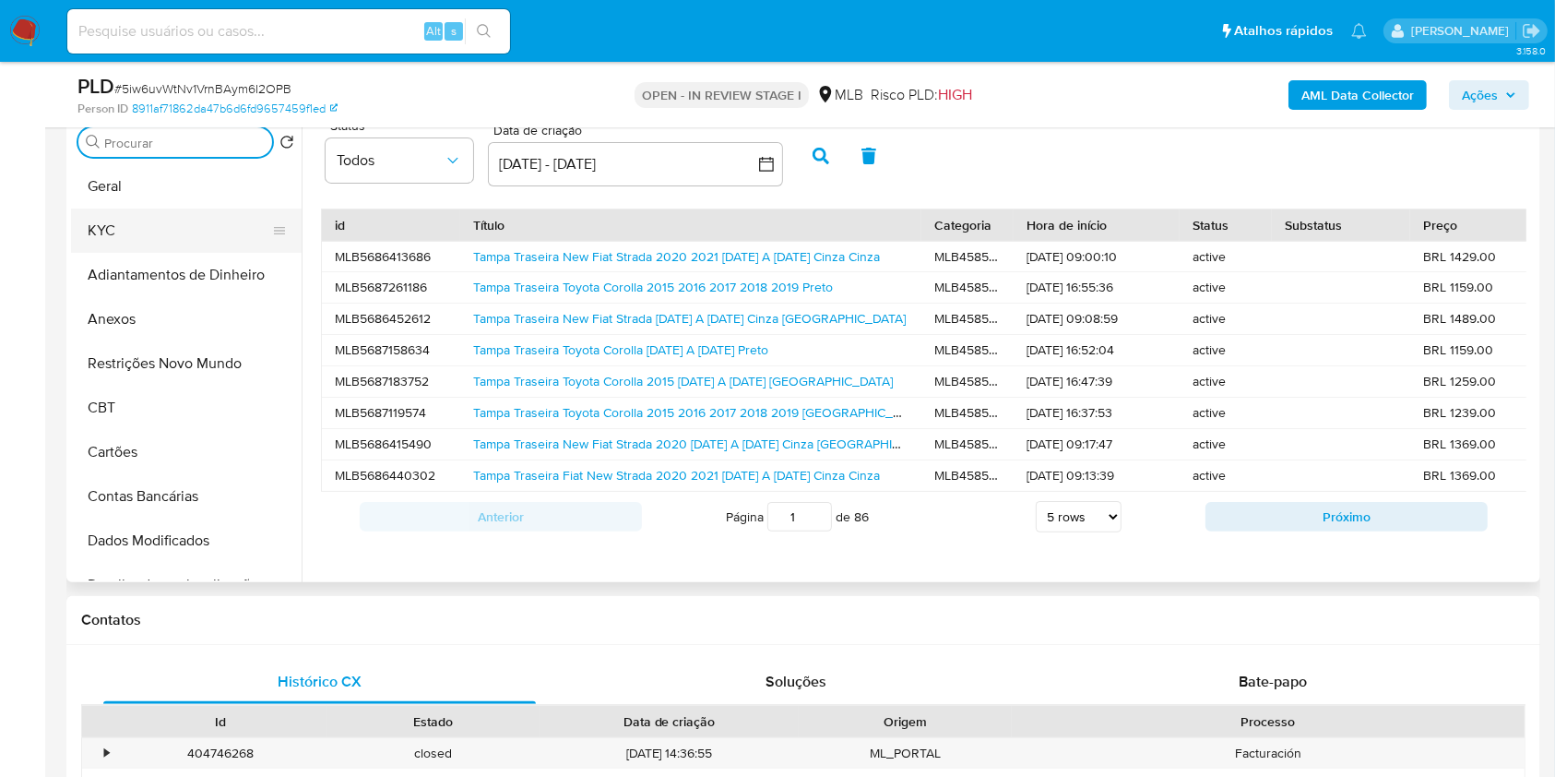
click at [156, 237] on button "KYC" at bounding box center [179, 230] width 216 height 44
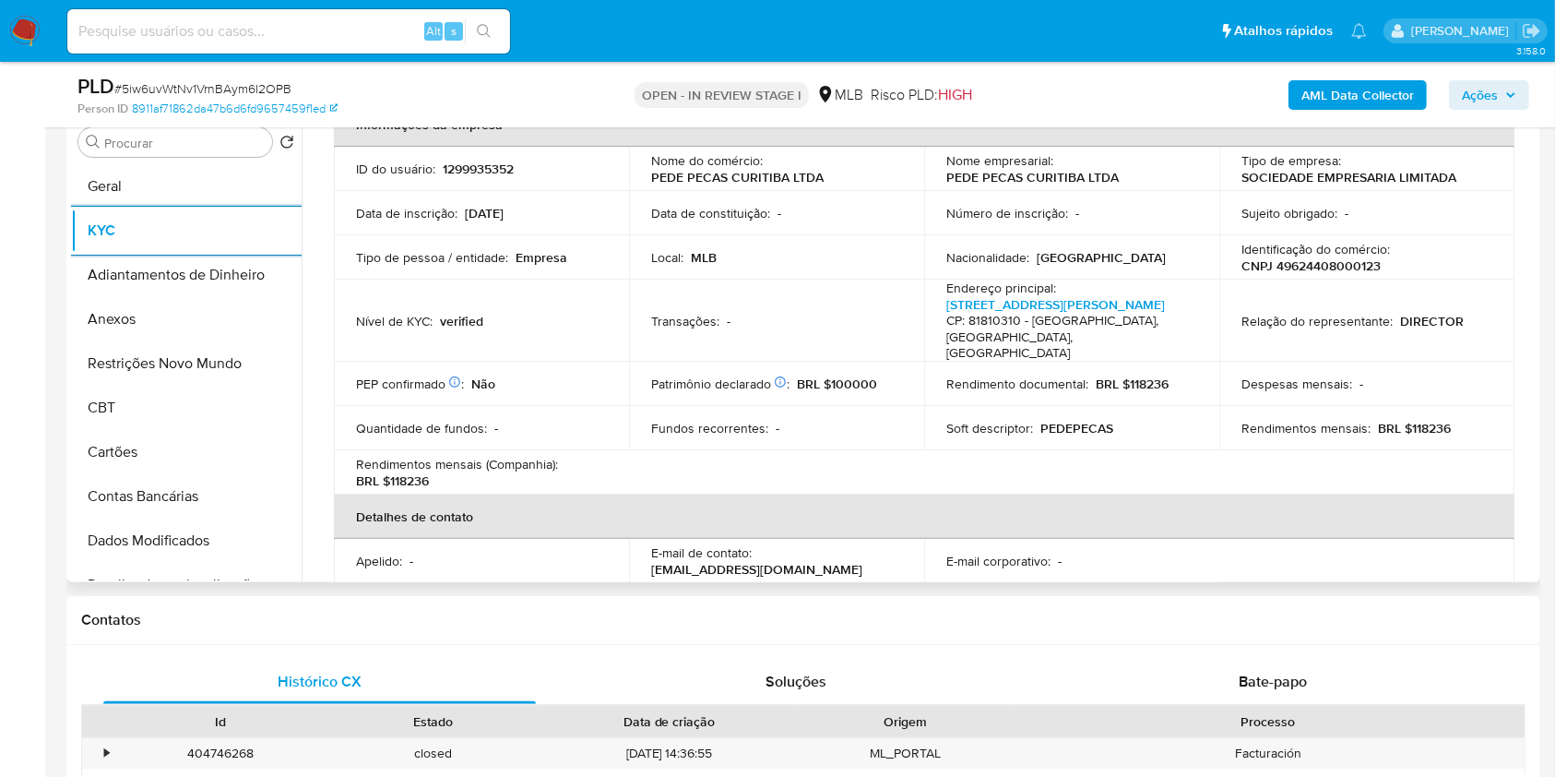
scroll to position [245, 0]
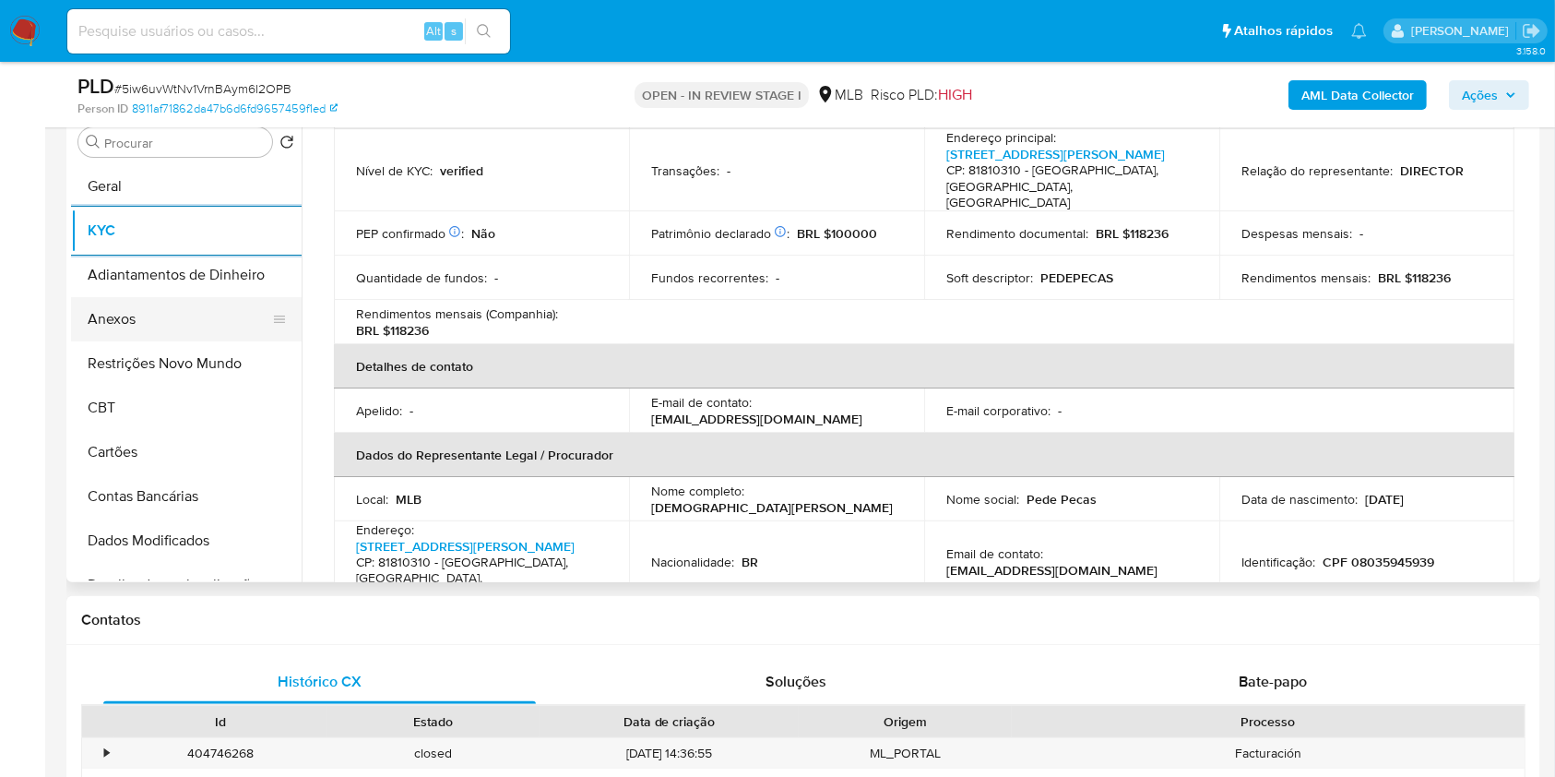
click at [166, 303] on button "Anexos" at bounding box center [179, 319] width 216 height 44
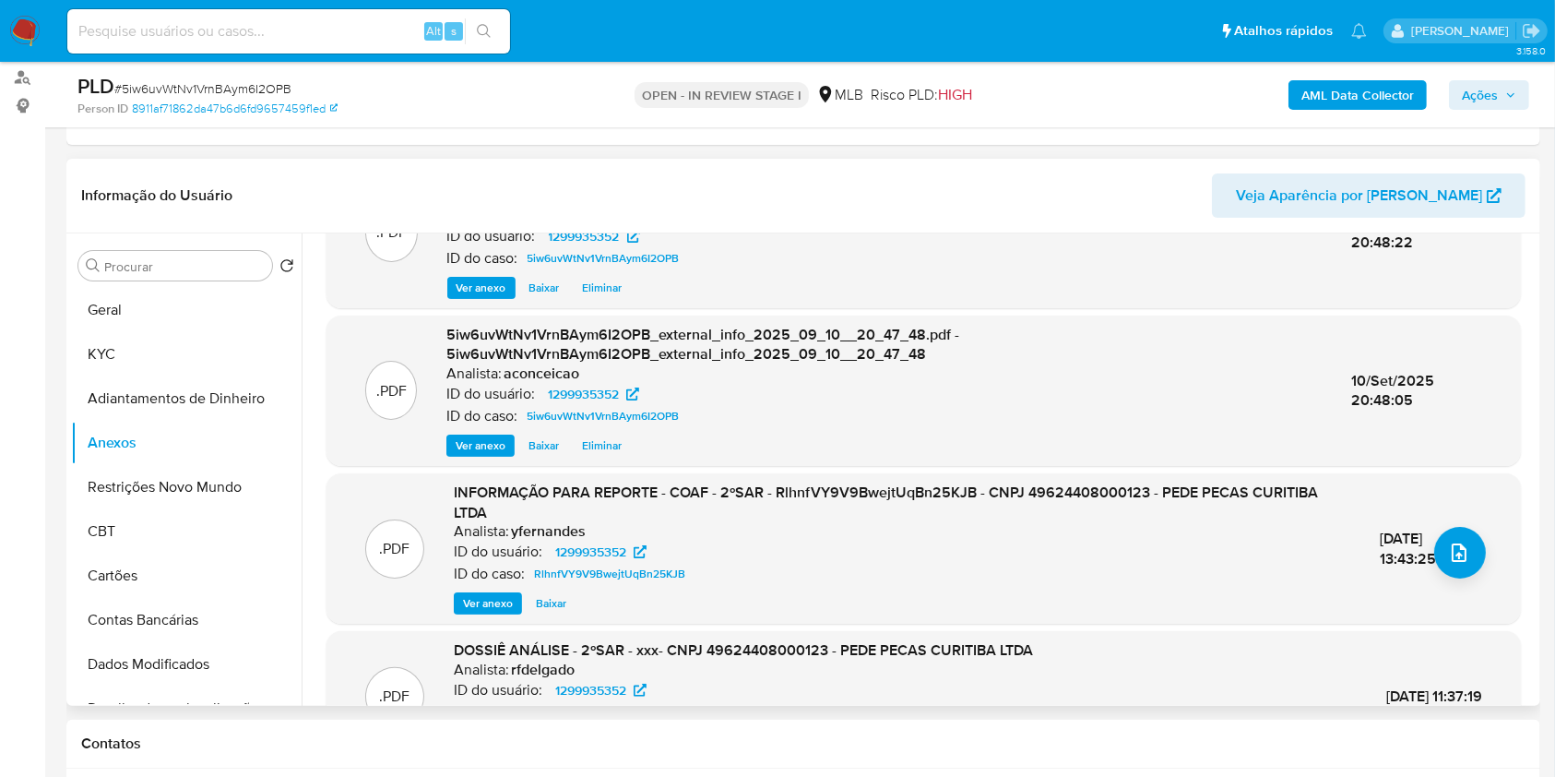
scroll to position [123, 0]
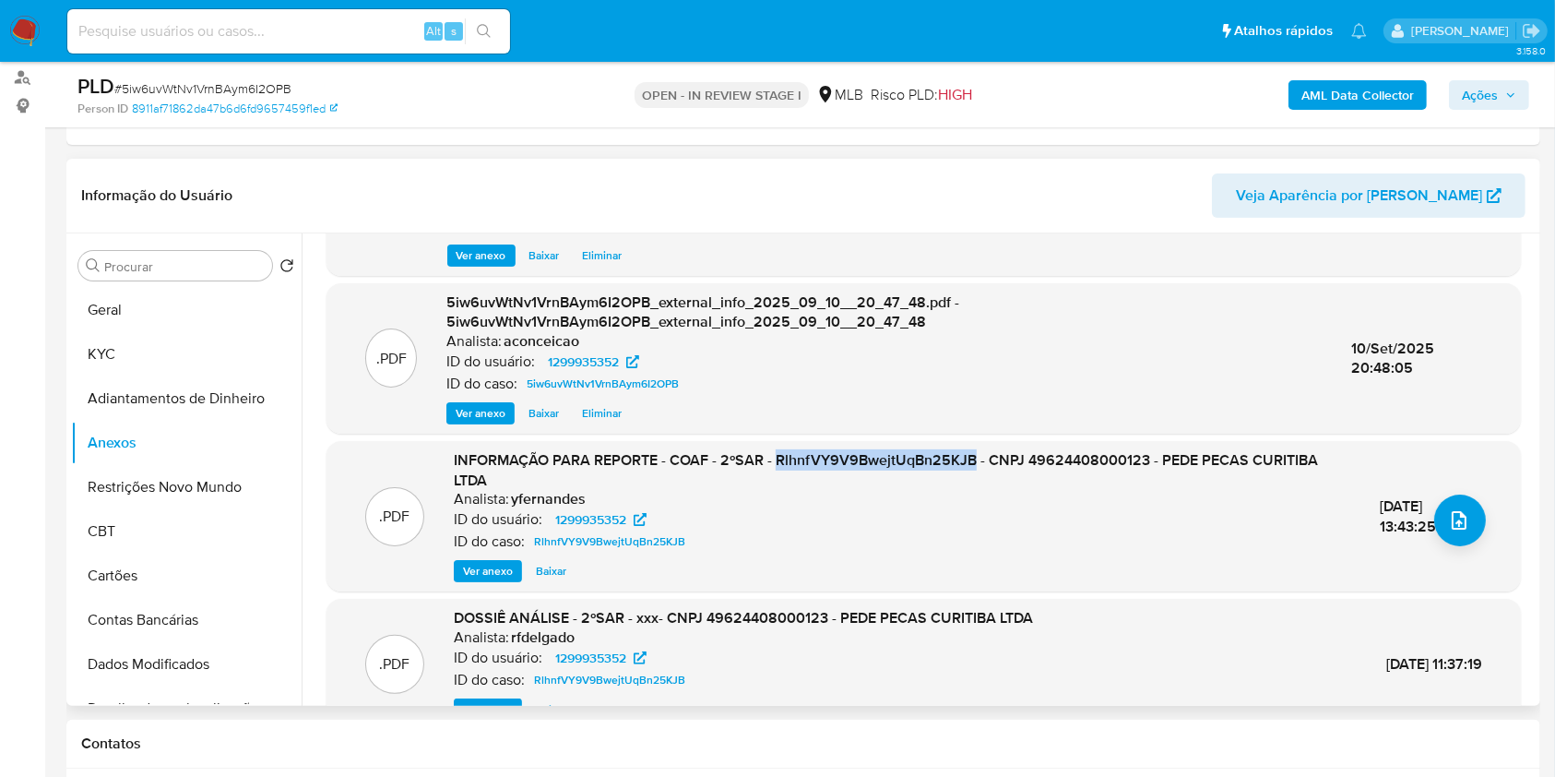
drag, startPoint x: 771, startPoint y: 454, endPoint x: 973, endPoint y: 454, distance: 202.0
click at [973, 454] on span "INFORMAÇÃO PARA REPORTE - COAF - 2ºSAR - RlhnfVY9V9BwejtUqBn25KJB - CNPJ 496244…" at bounding box center [886, 470] width 864 height 42
copy span "RlhnfVY9V9BwejtUqBn25KJB"
click at [871, 520] on div "ID do usuário: 1299935352" at bounding box center [902, 519] width 897 height 22
copy span "RlhnfVY9V9BwejtUqBn25KJB"
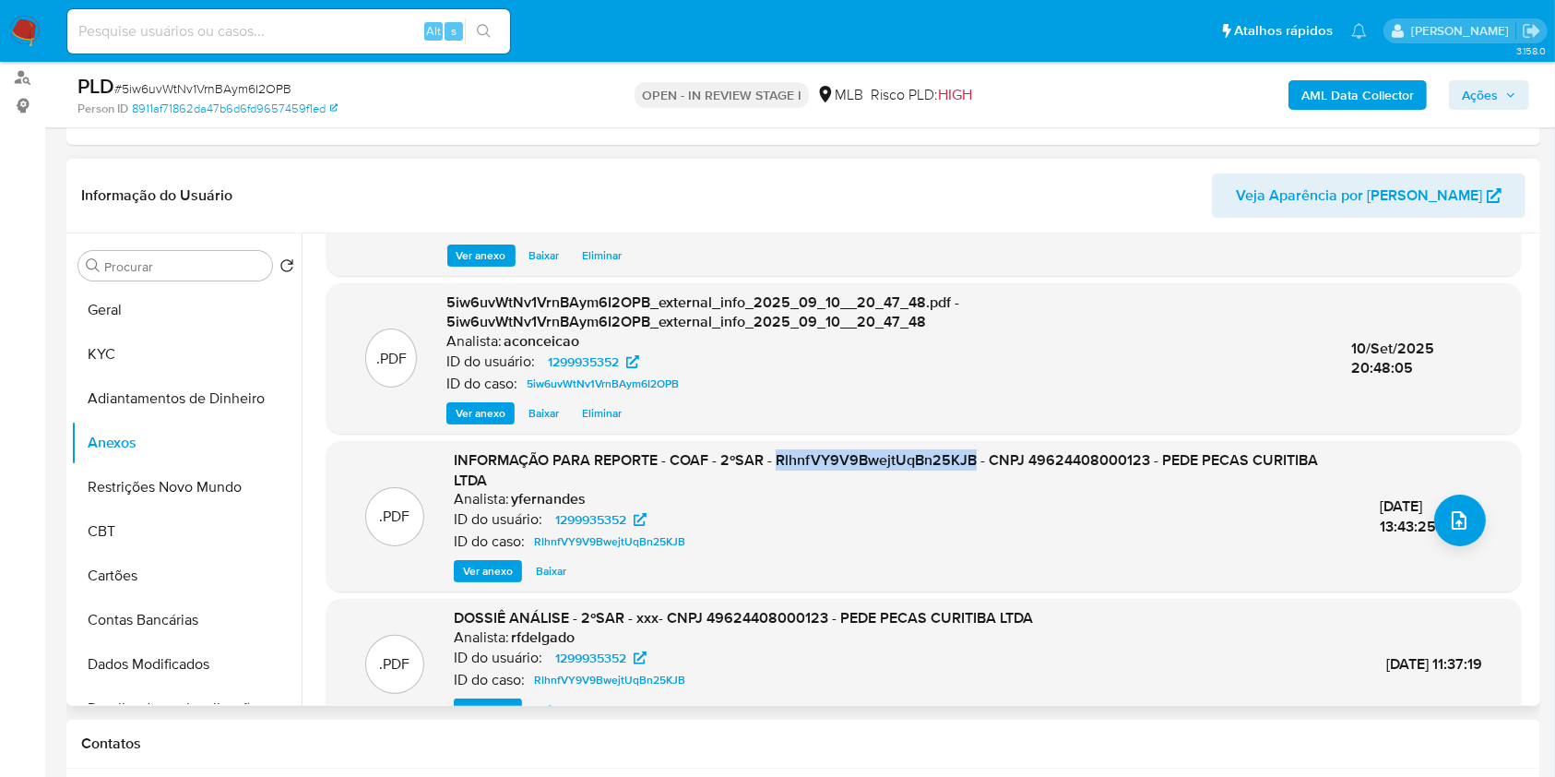
drag, startPoint x: 775, startPoint y: 456, endPoint x: 971, endPoint y: 454, distance: 196.5
click at [971, 454] on span "INFORMAÇÃO PARA REPORTE - COAF - 2ºSAR - RlhnfVY9V9BwejtUqBn25KJB - CNPJ 496244…" at bounding box center [886, 470] width 864 height 42
click at [226, 258] on input "Procurar" at bounding box center [184, 266] width 160 height 17
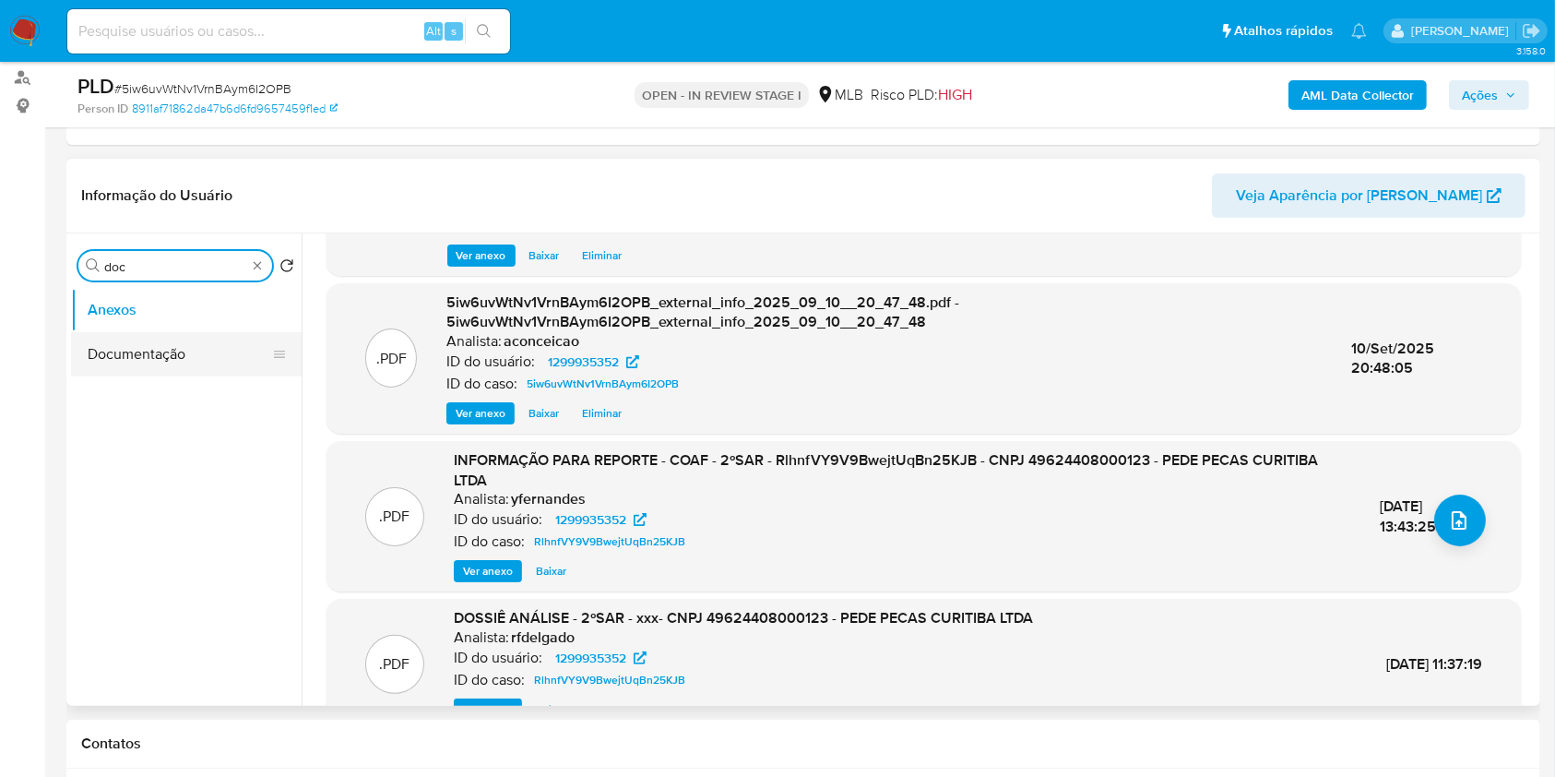
type input "doc"
click at [220, 356] on button "Documentação" at bounding box center [179, 354] width 216 height 44
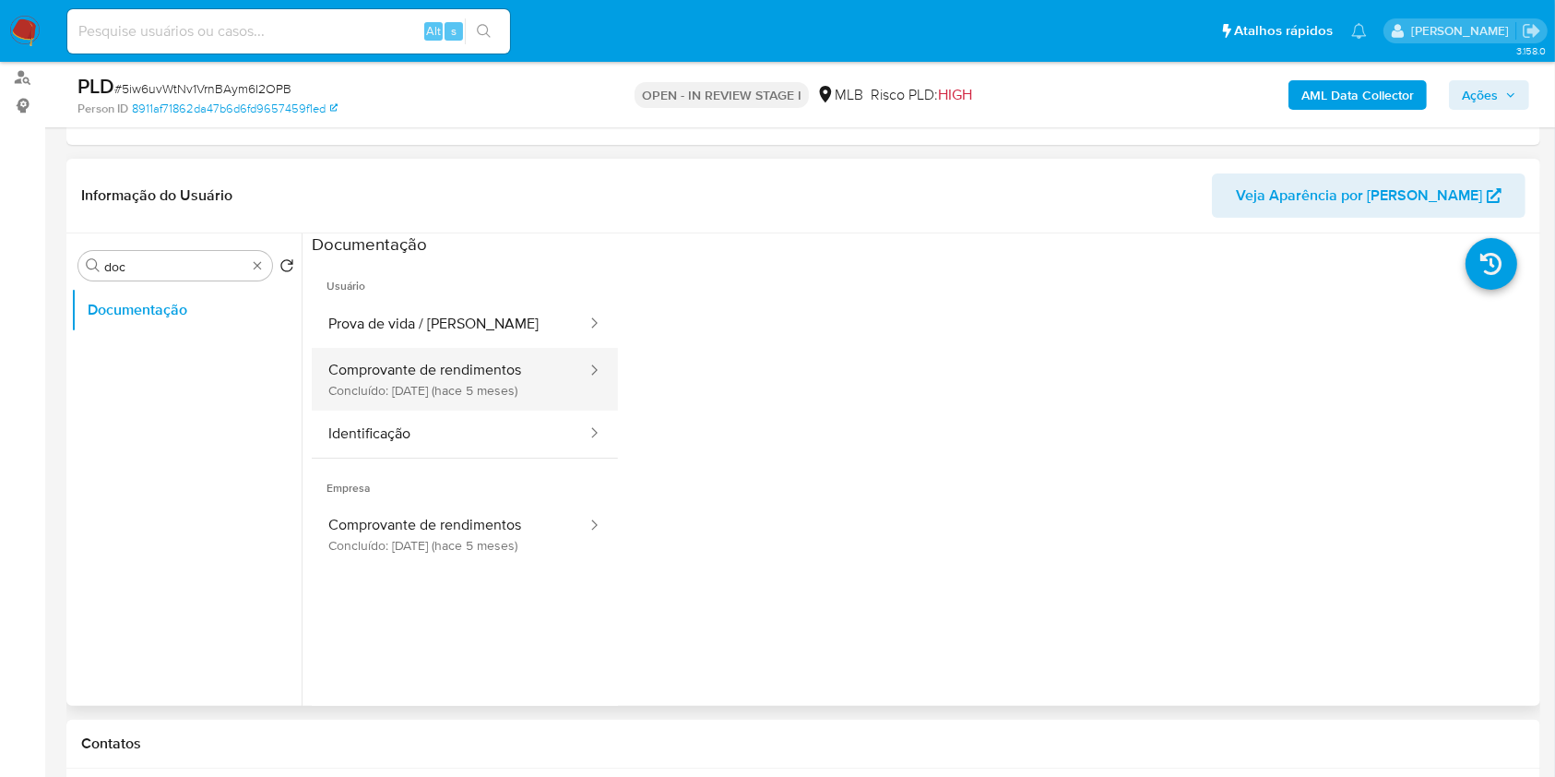
click at [533, 385] on button "Comprovante de rendimentos Concluído: 22/04/2025 (hace 5 meses)" at bounding box center [450, 379] width 277 height 63
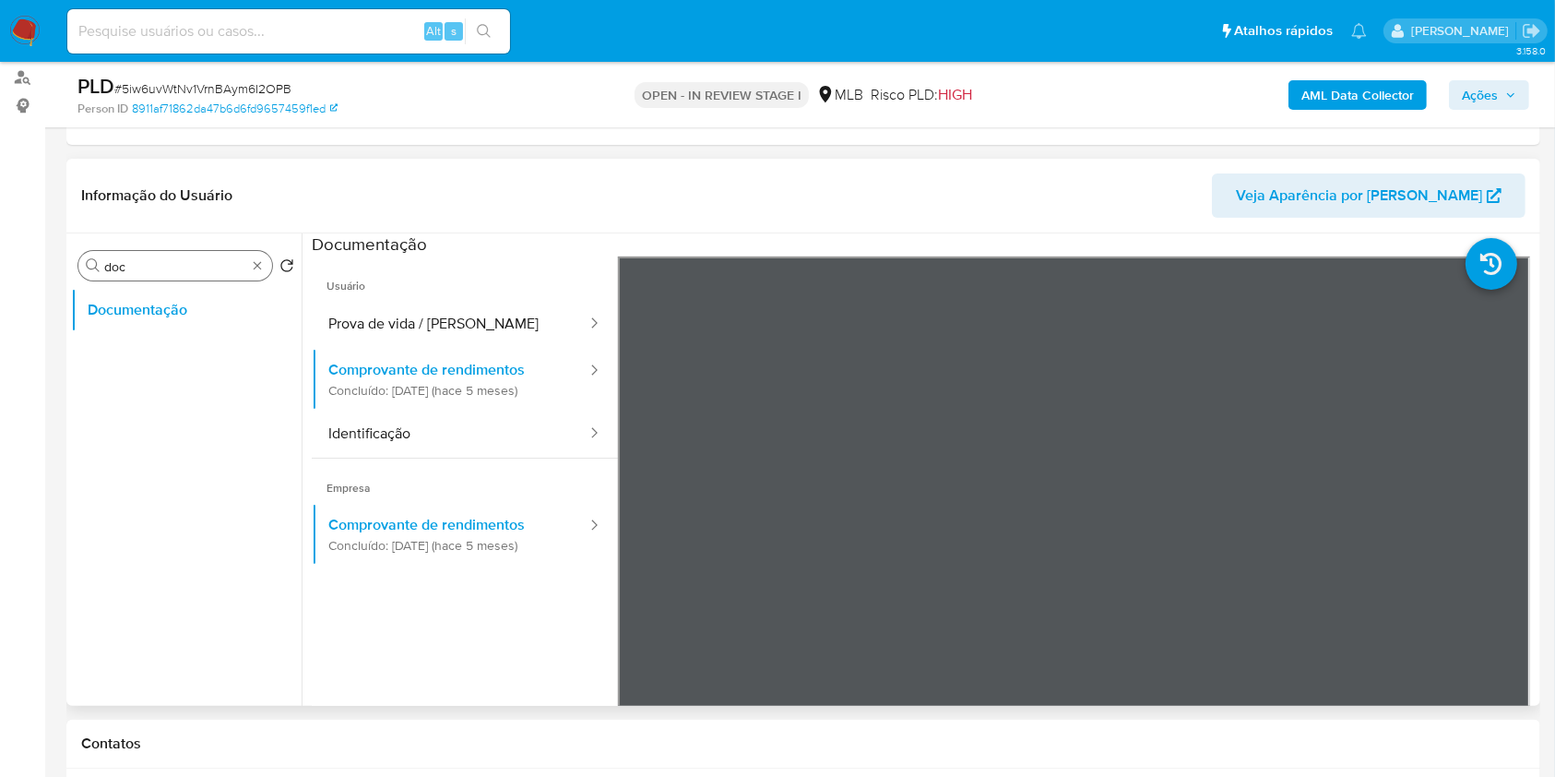
click at [255, 273] on div "Procurar doc" at bounding box center [175, 266] width 194 height 30
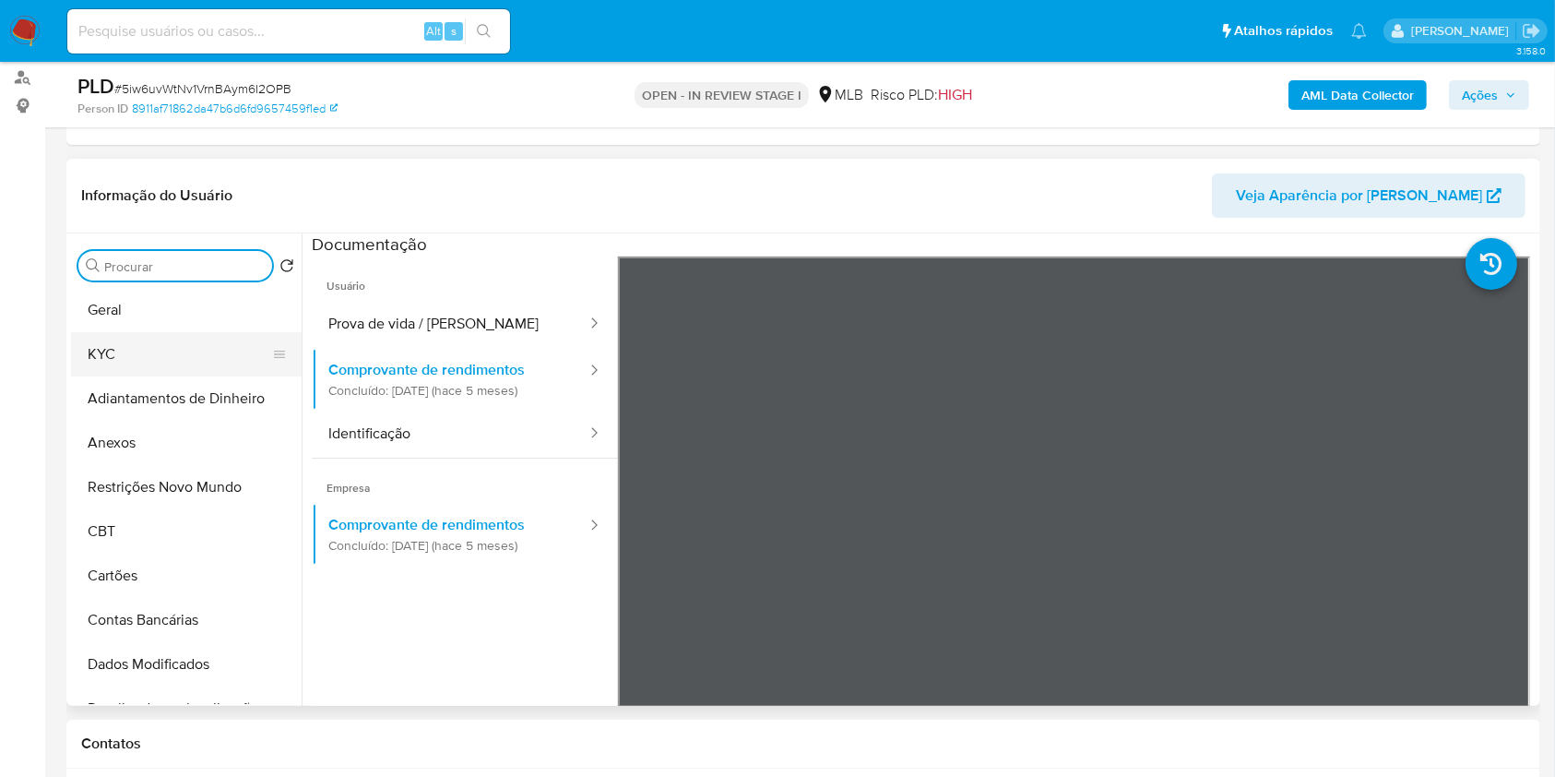
click at [191, 348] on button "KYC" at bounding box center [179, 354] width 216 height 44
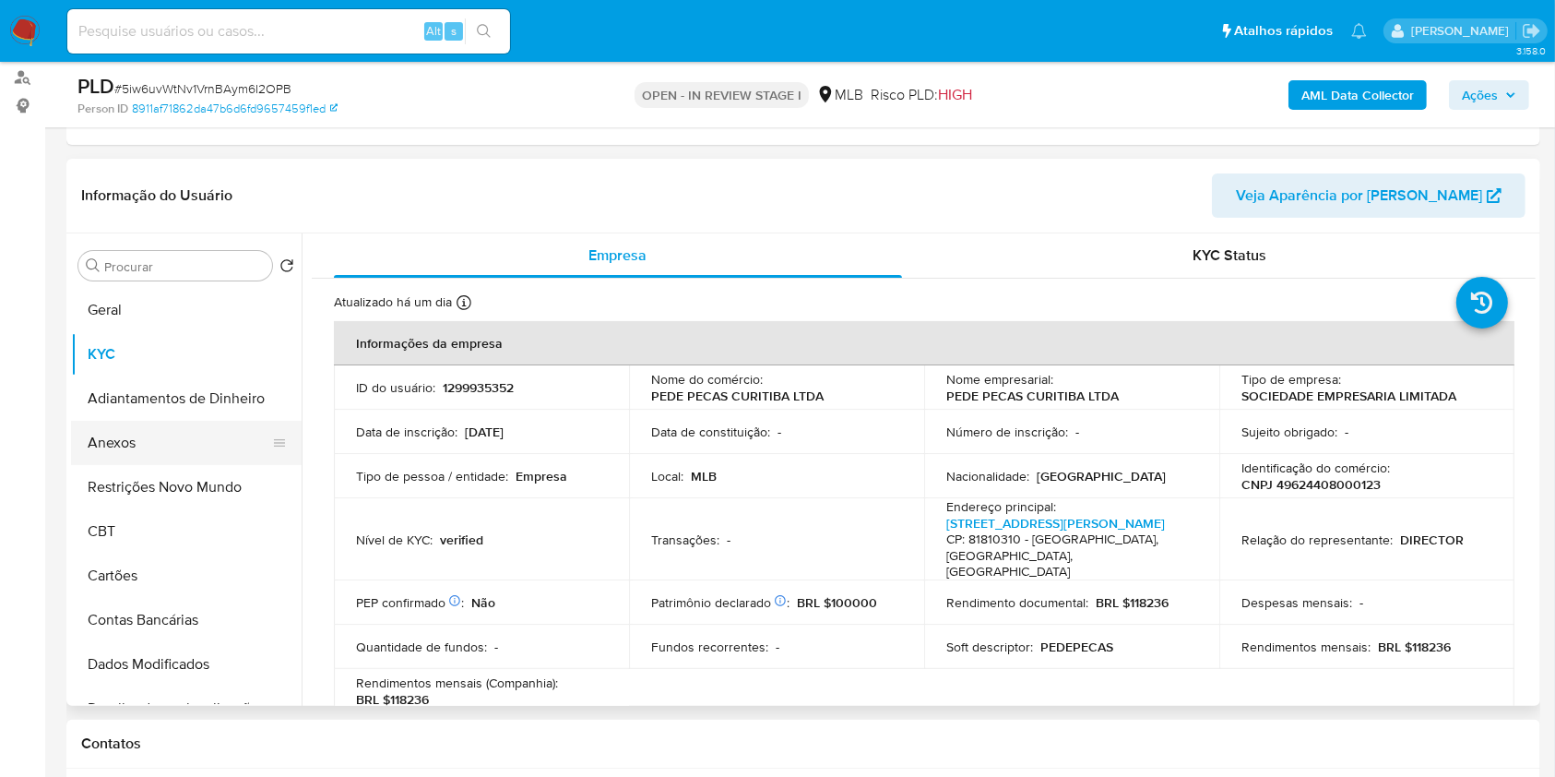
click at [228, 422] on button "Anexos" at bounding box center [179, 443] width 216 height 44
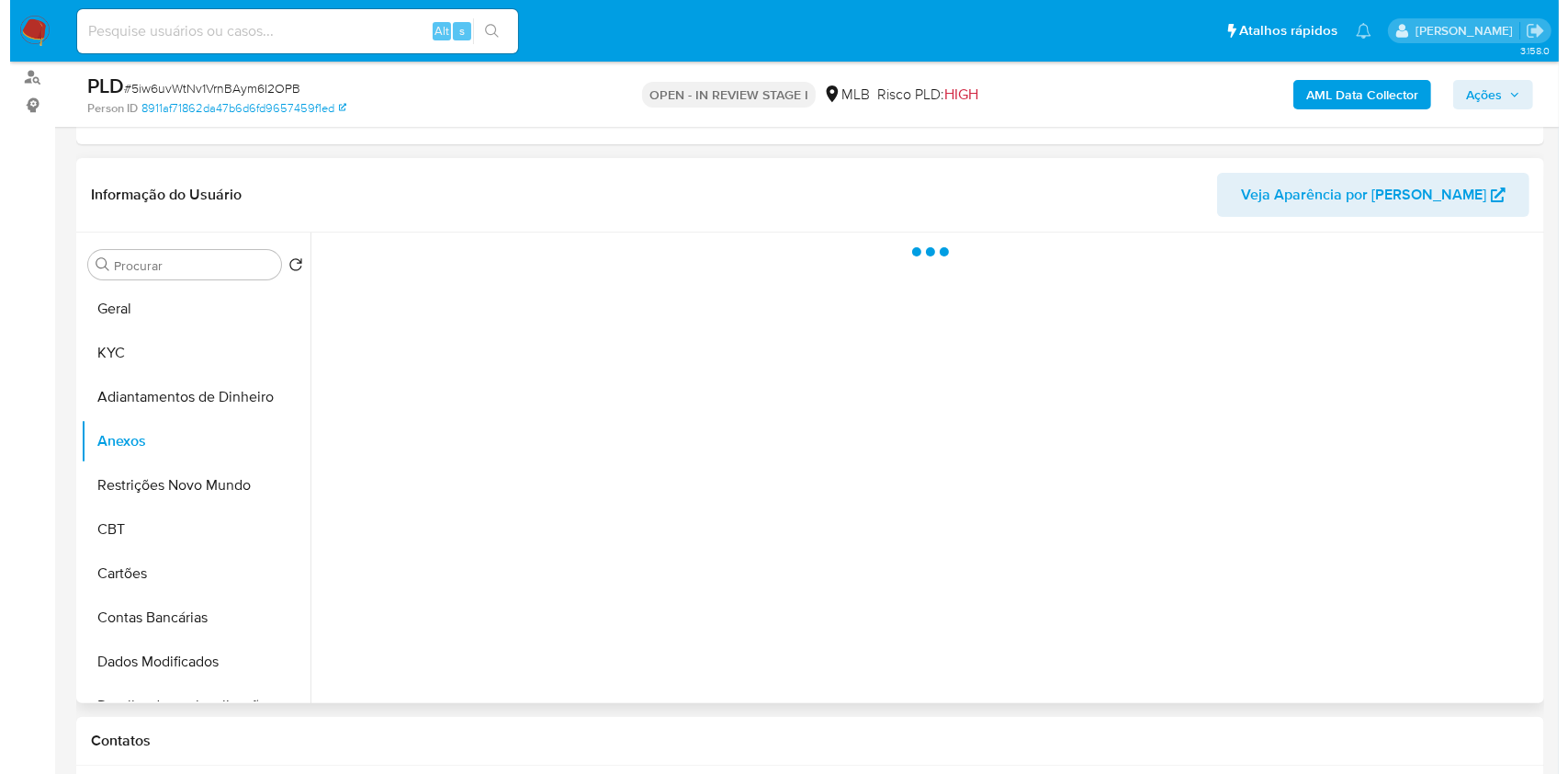
scroll to position [368, 0]
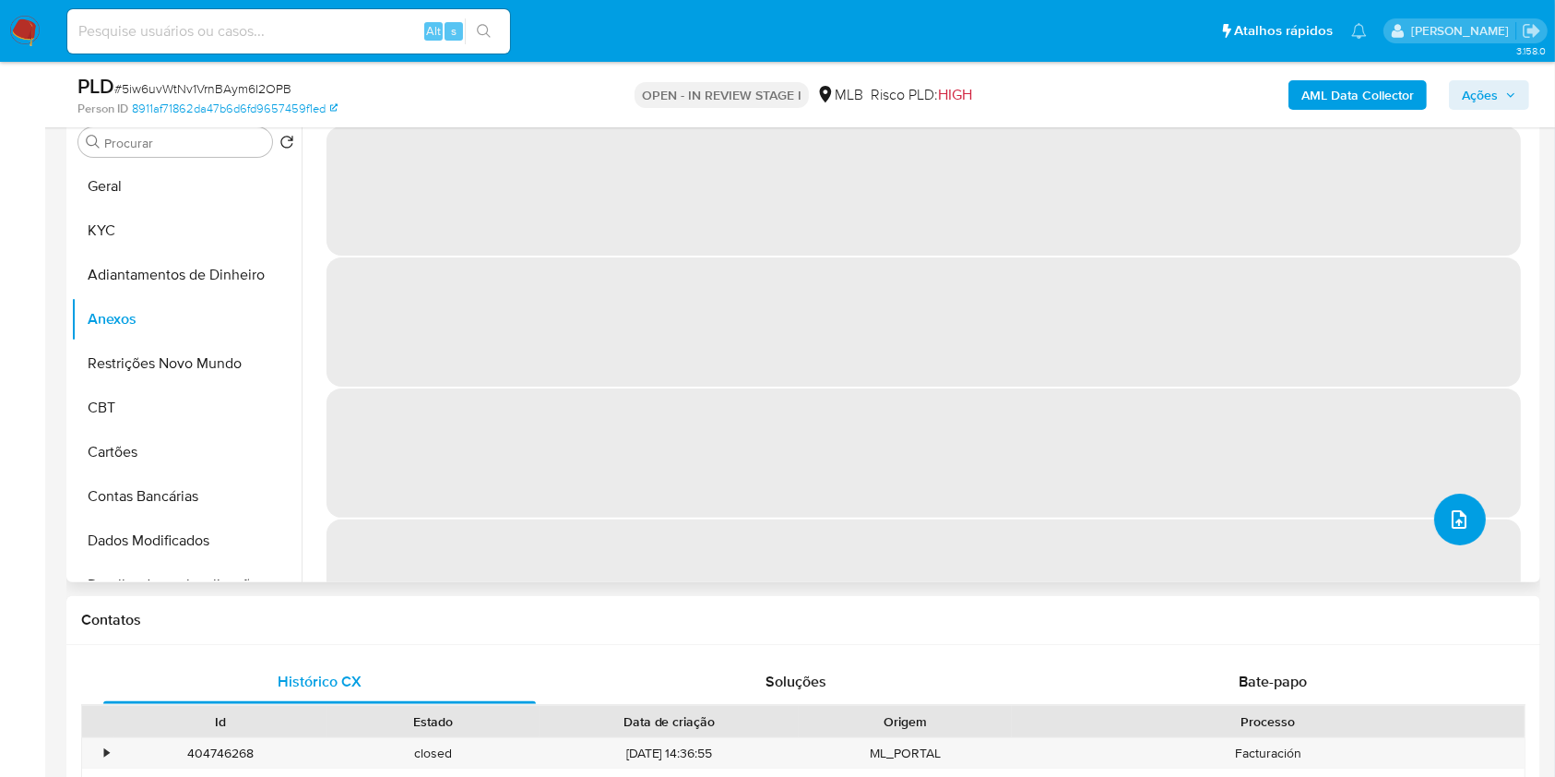
click at [1460, 517] on icon "upload-file" at bounding box center [1459, 519] width 22 height 22
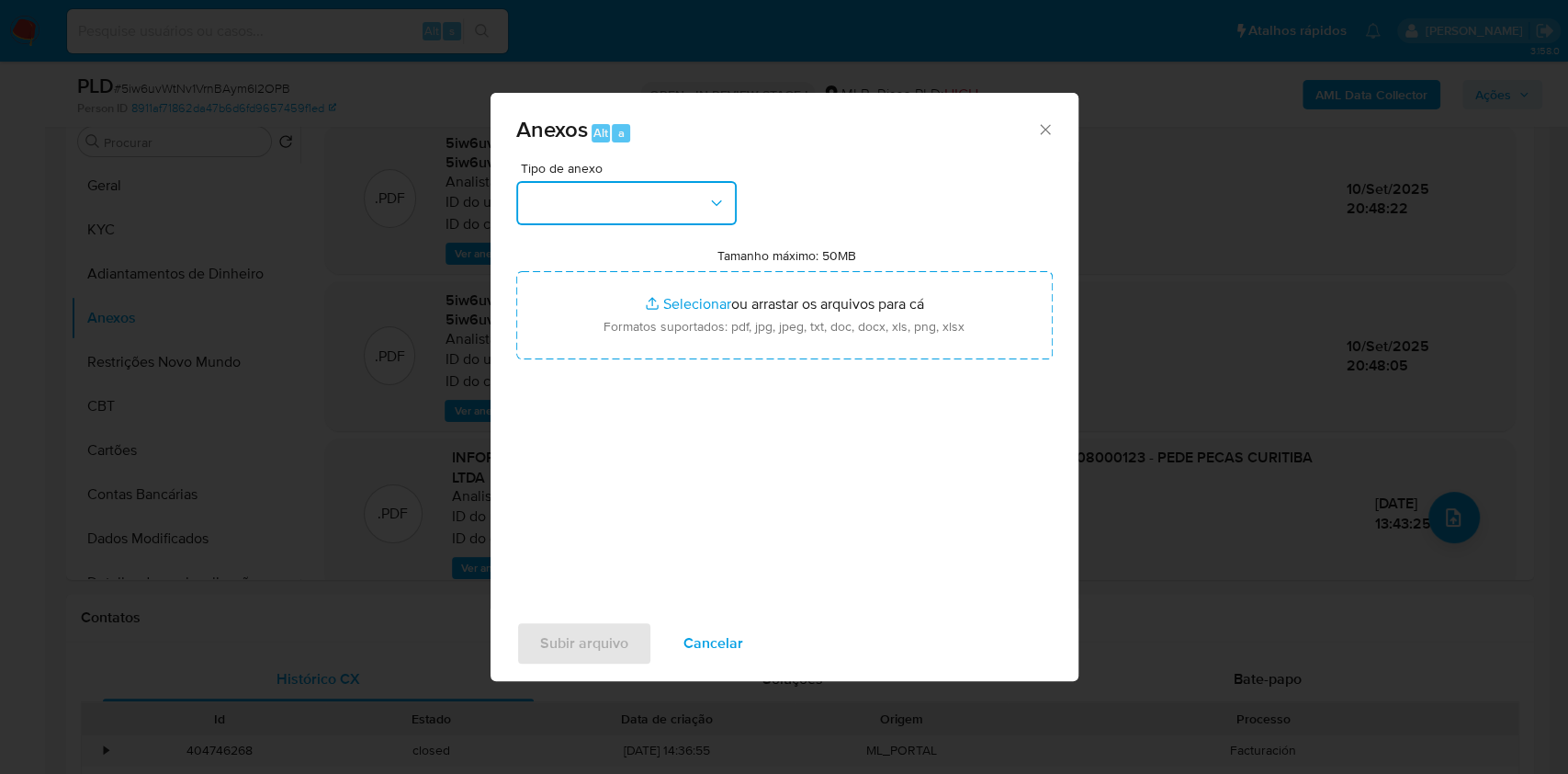
click at [671, 194] on button "button" at bounding box center [626, 203] width 220 height 44
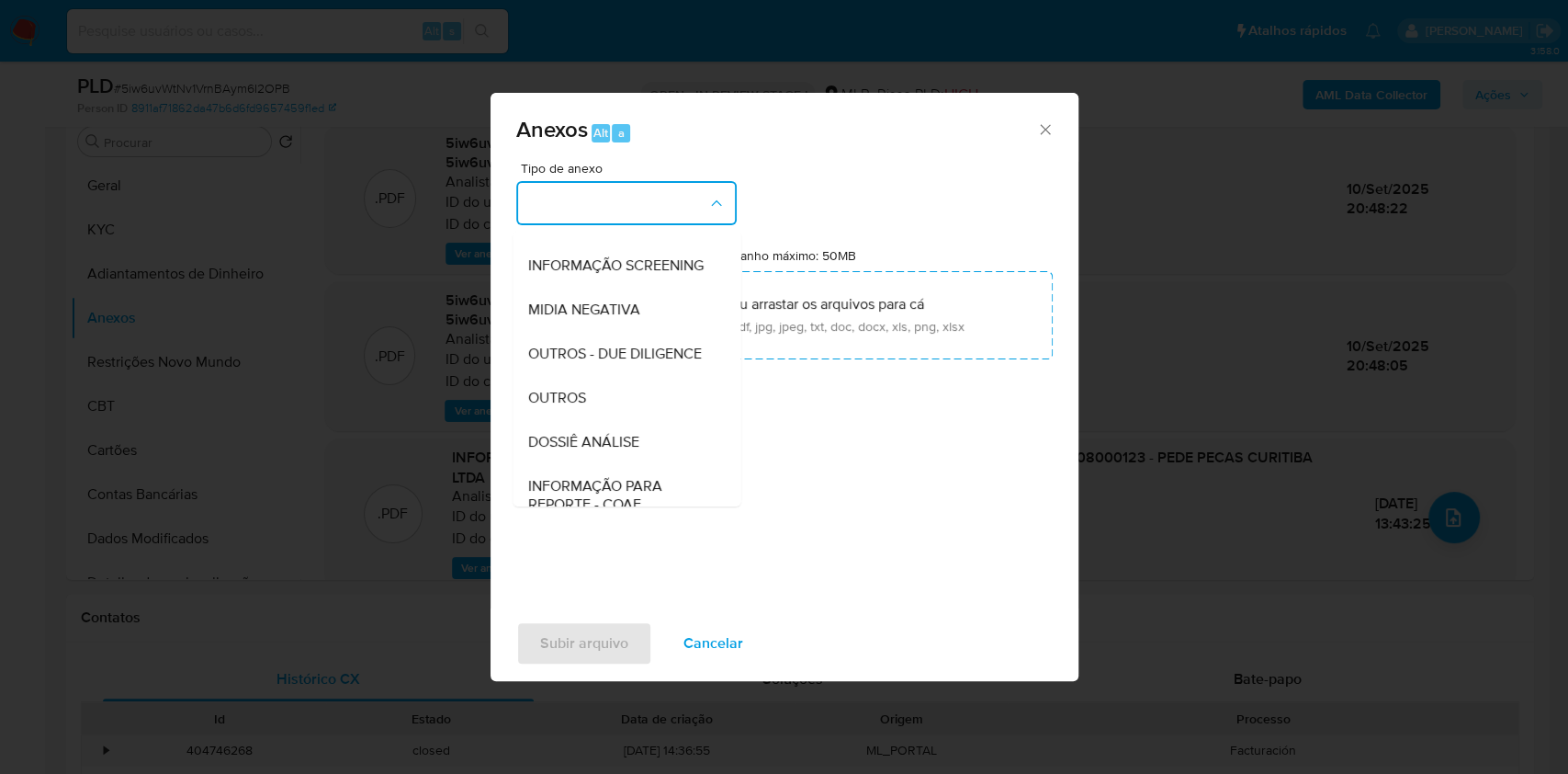
scroll to position [282, 0]
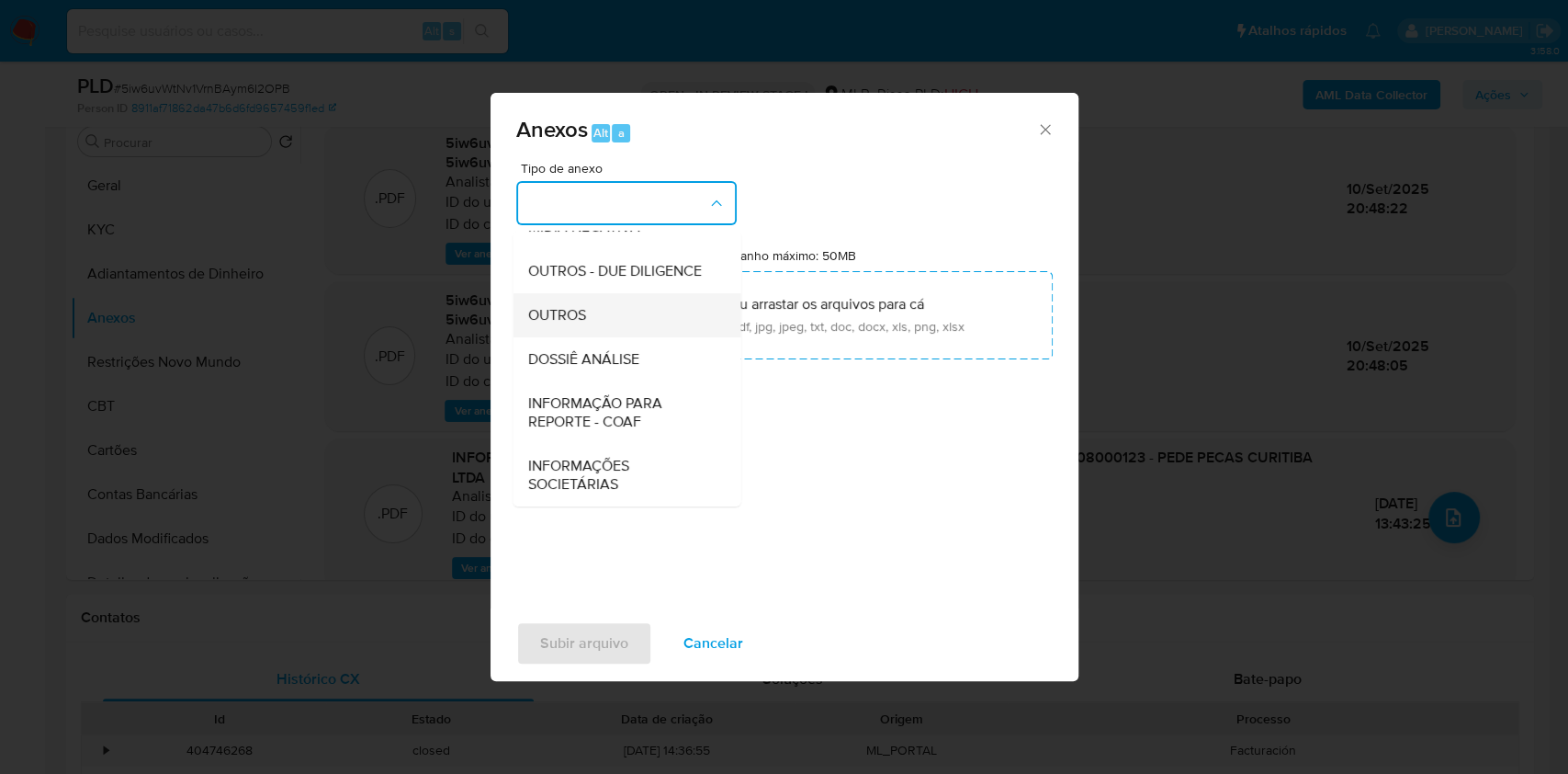
click at [573, 327] on div "OUTROS" at bounding box center [621, 315] width 187 height 44
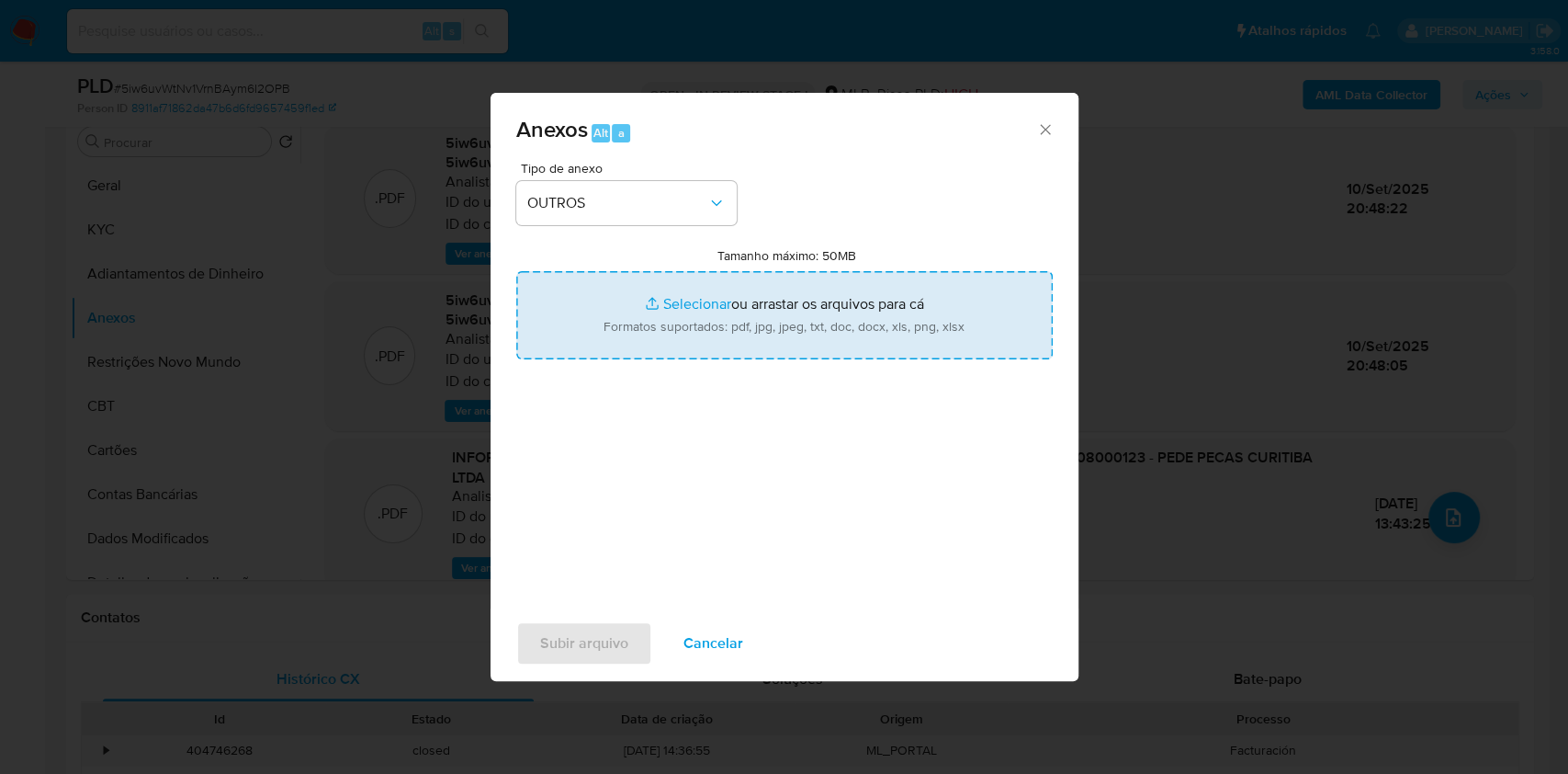
type input "C:\fakepath\Mulan 1299935352_2025_09_05_18_09_06.pdf"
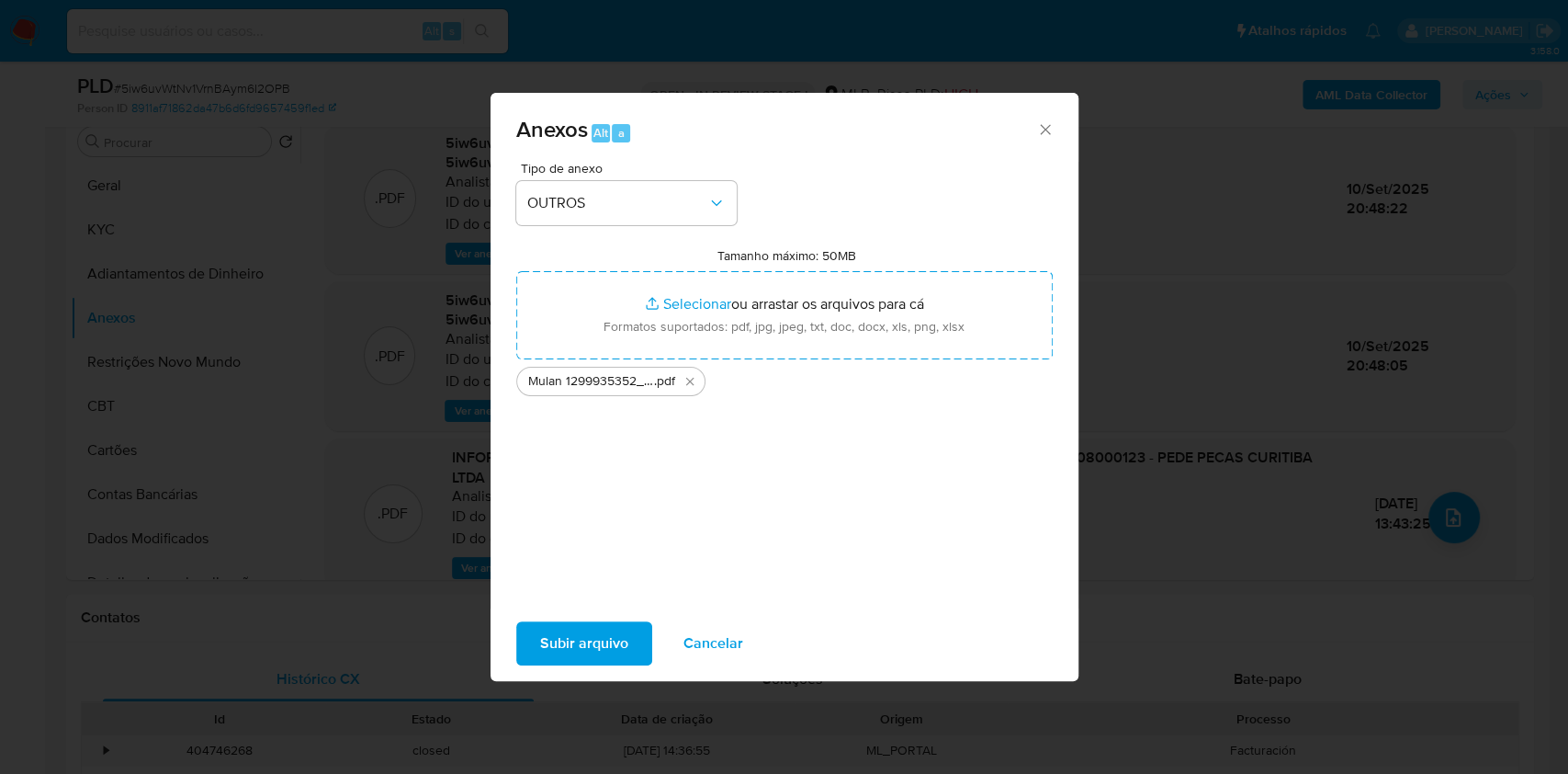
click at [646, 636] on button "Subir arquivo" at bounding box center [584, 643] width 136 height 44
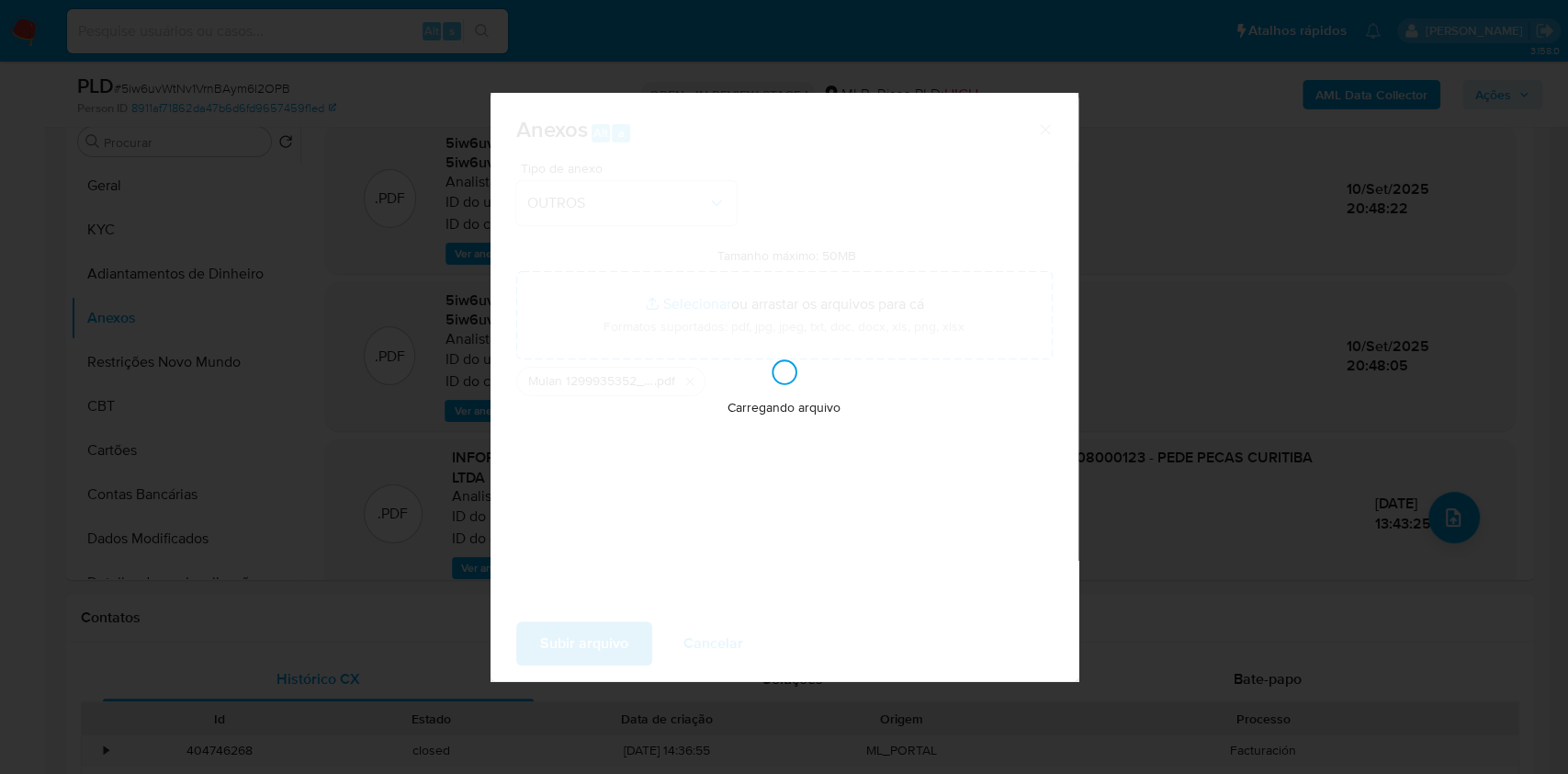
click at [1454, 405] on div "Anexos Alt a Tipo de anexo OUTROS Tamanho máximo: 50MB Selecionar arquivos Sele…" at bounding box center [784, 387] width 1568 height 774
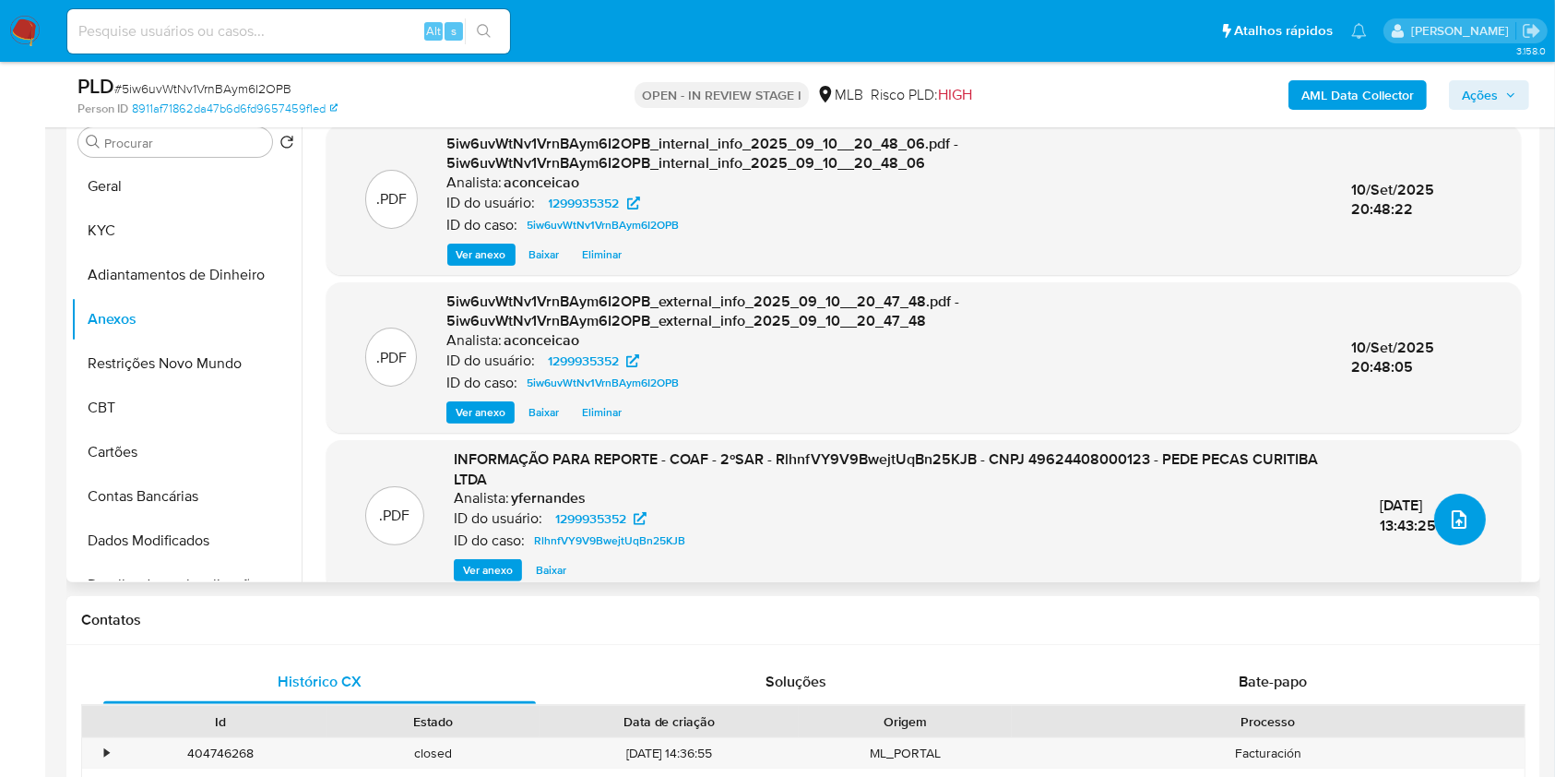
click at [1454, 514] on icon "upload-file" at bounding box center [1459, 519] width 15 height 18
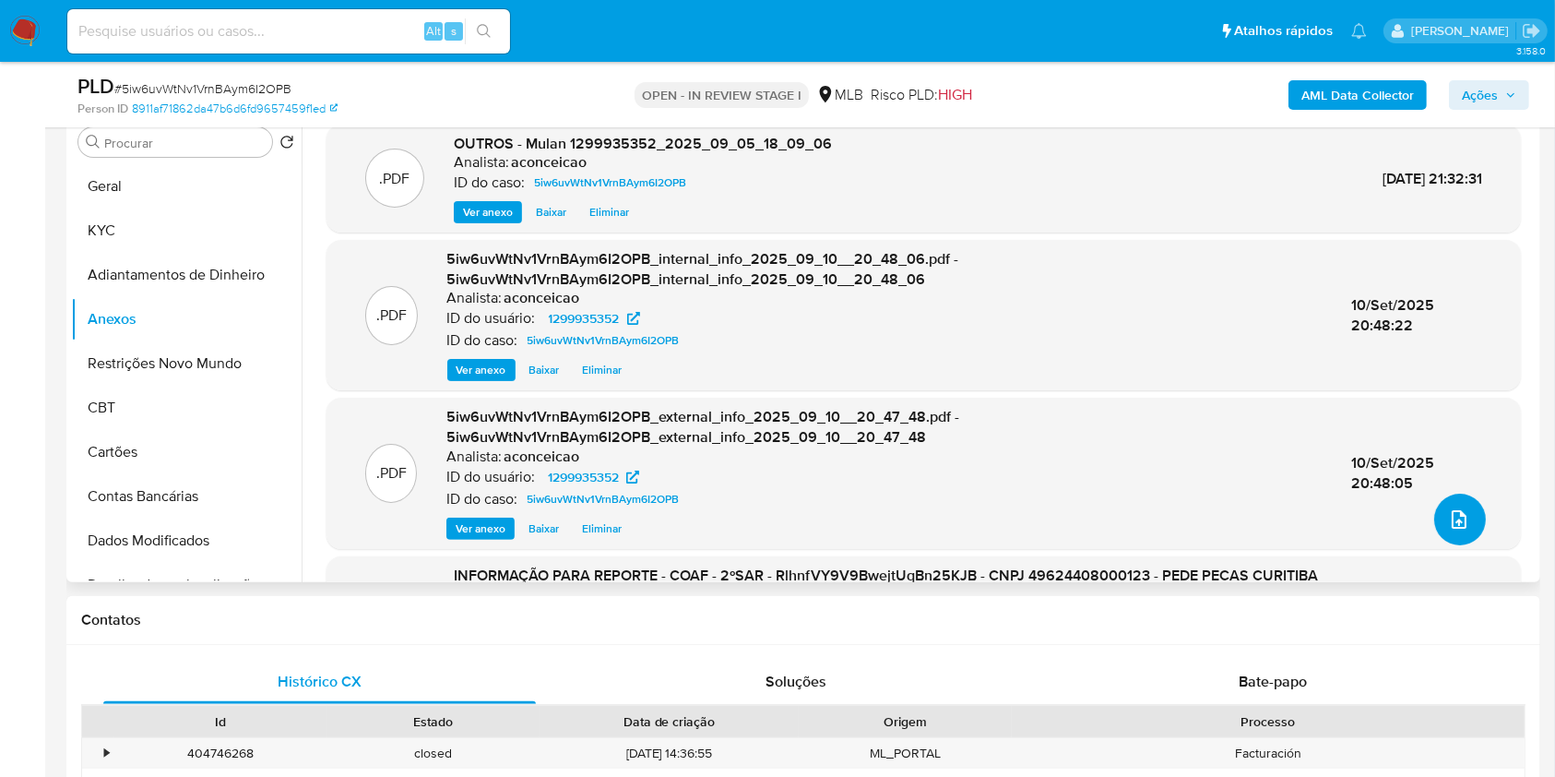
click at [1469, 505] on button "upload-file" at bounding box center [1460, 519] width 52 height 52
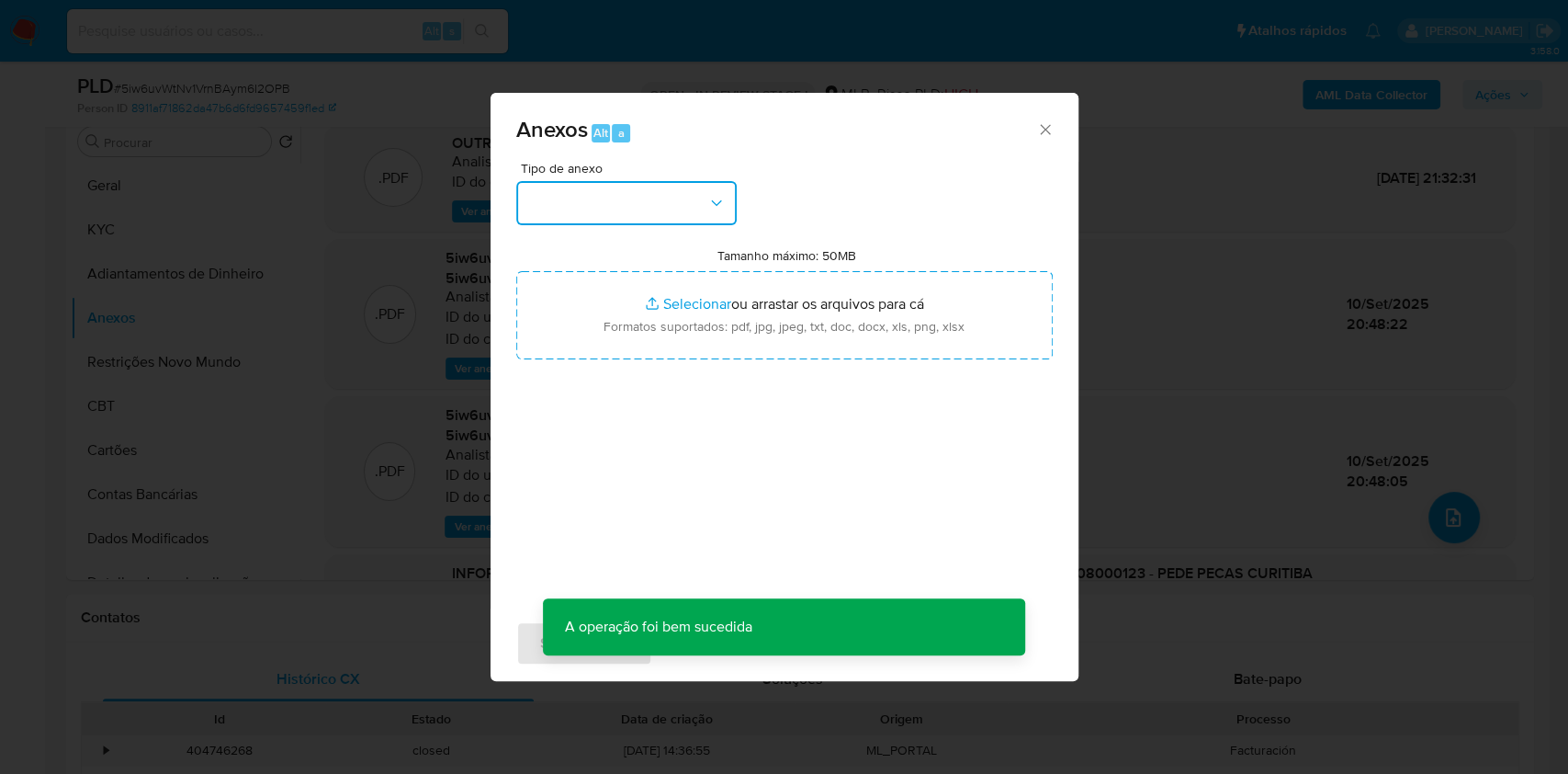
click at [652, 189] on button "button" at bounding box center [626, 203] width 220 height 44
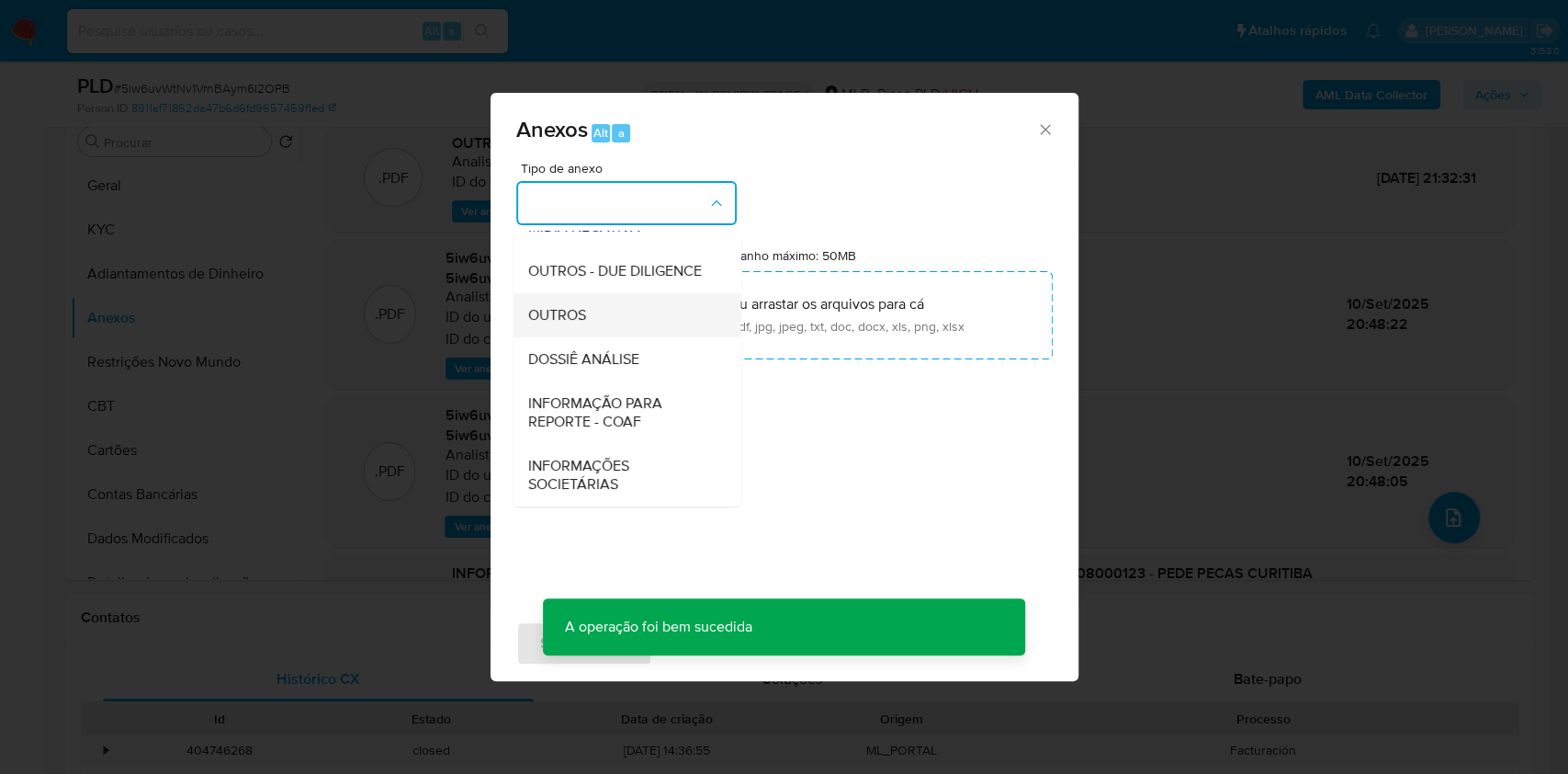
click at [611, 314] on div "OUTROS" at bounding box center [621, 315] width 187 height 44
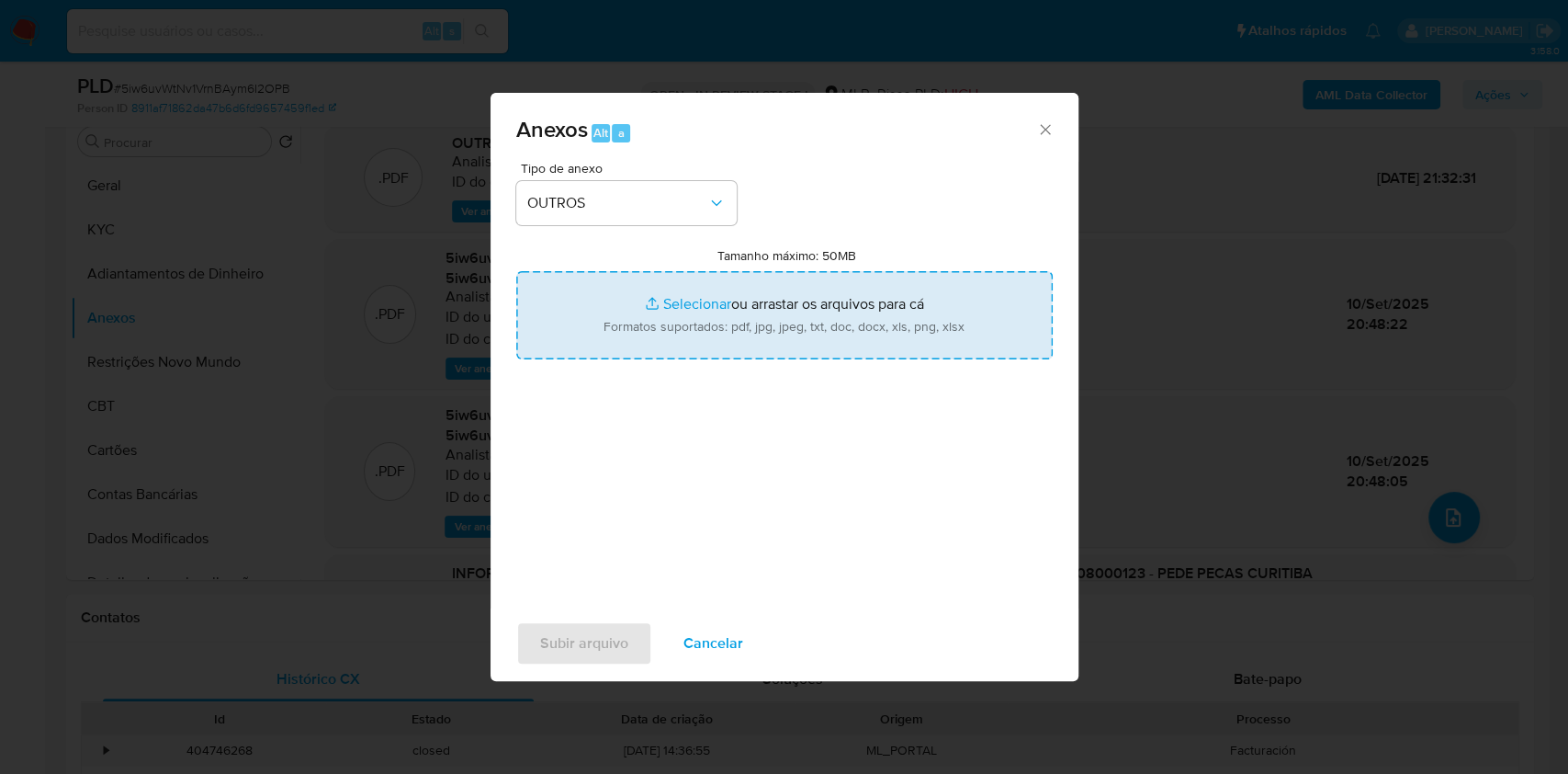
type input "C:\fakepath\3°SAR - XXX - CNPJ 49624408000123 - PEDE PECAS CURITIBA LTDA (3).pdf"
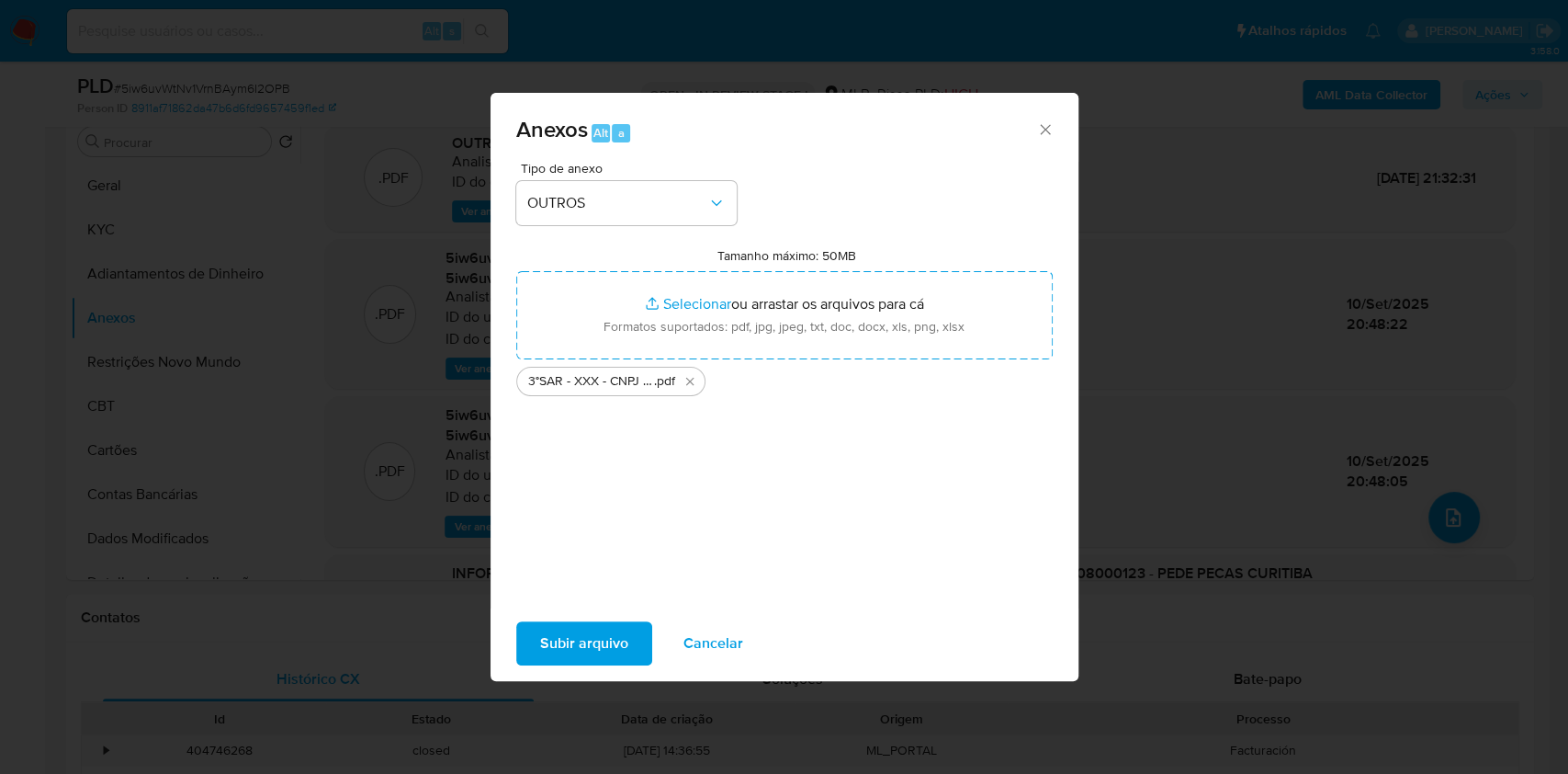
click at [630, 645] on button "Subir arquivo" at bounding box center [584, 643] width 136 height 44
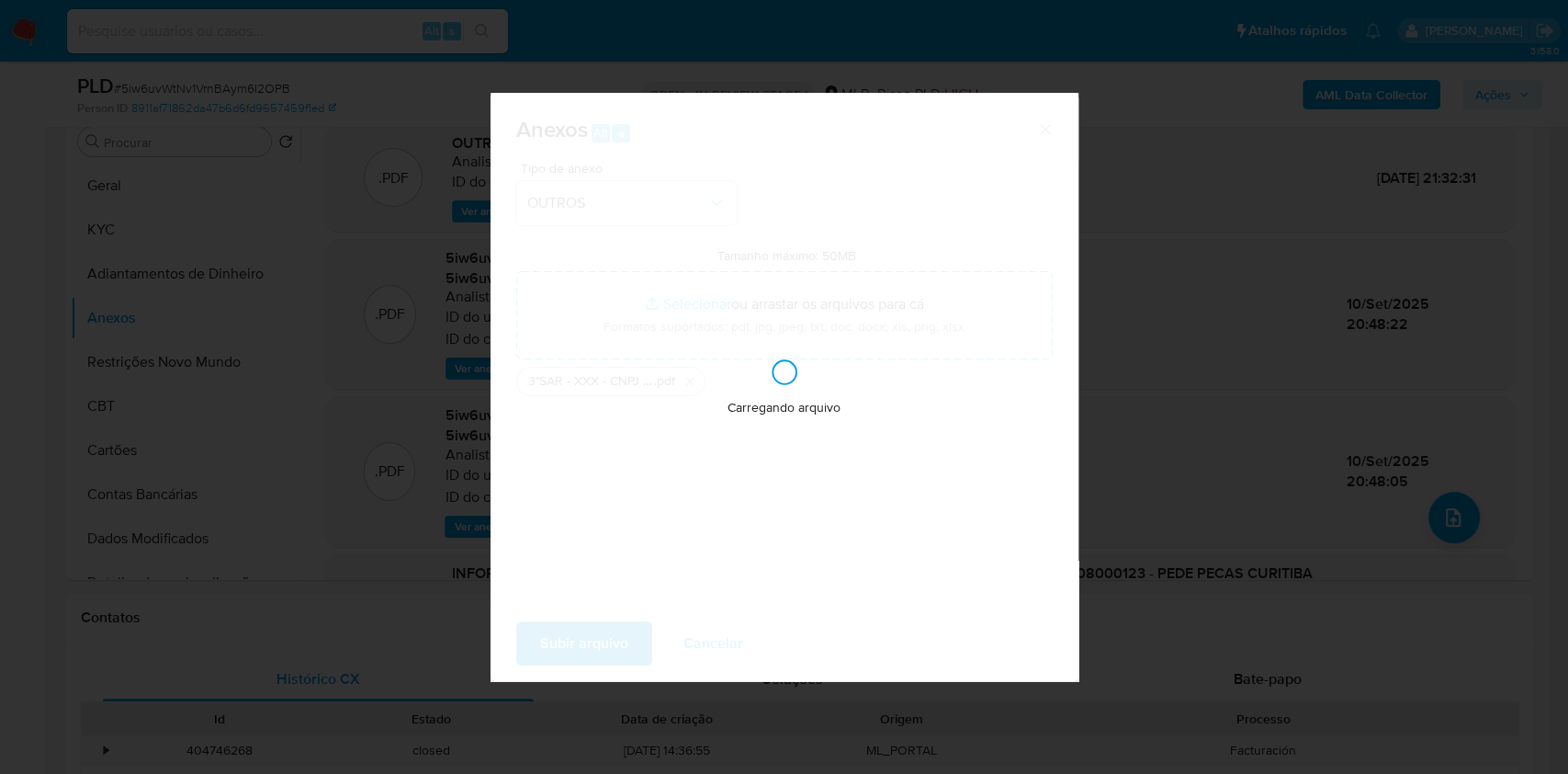
click at [1316, 307] on div "Anexos Alt a Tipo de anexo OUTROS Tamanho máximo: 50MB Selecionar arquivos Sele…" at bounding box center [784, 387] width 1568 height 774
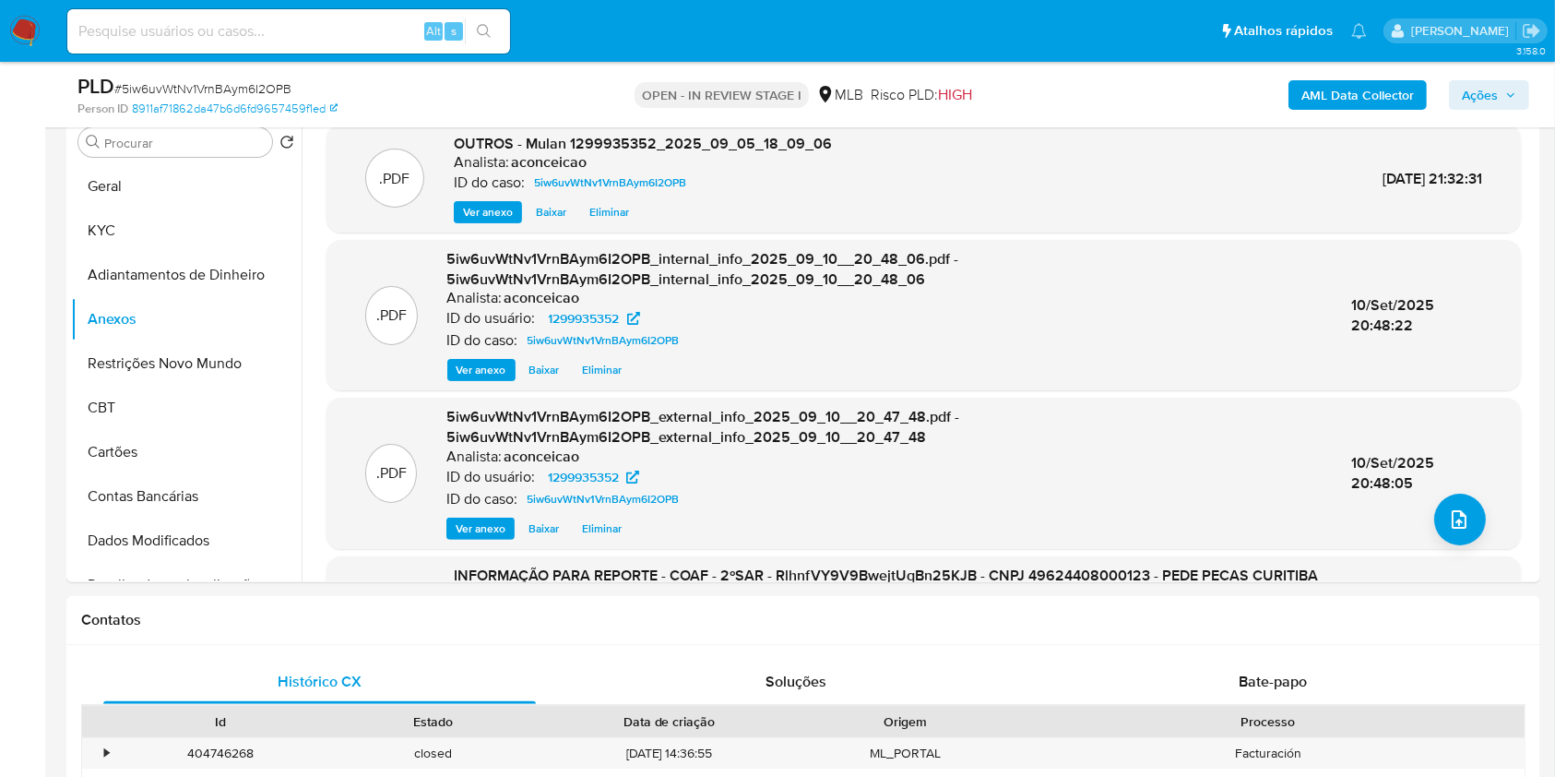
click at [1502, 97] on span "Ações" at bounding box center [1489, 95] width 54 height 26
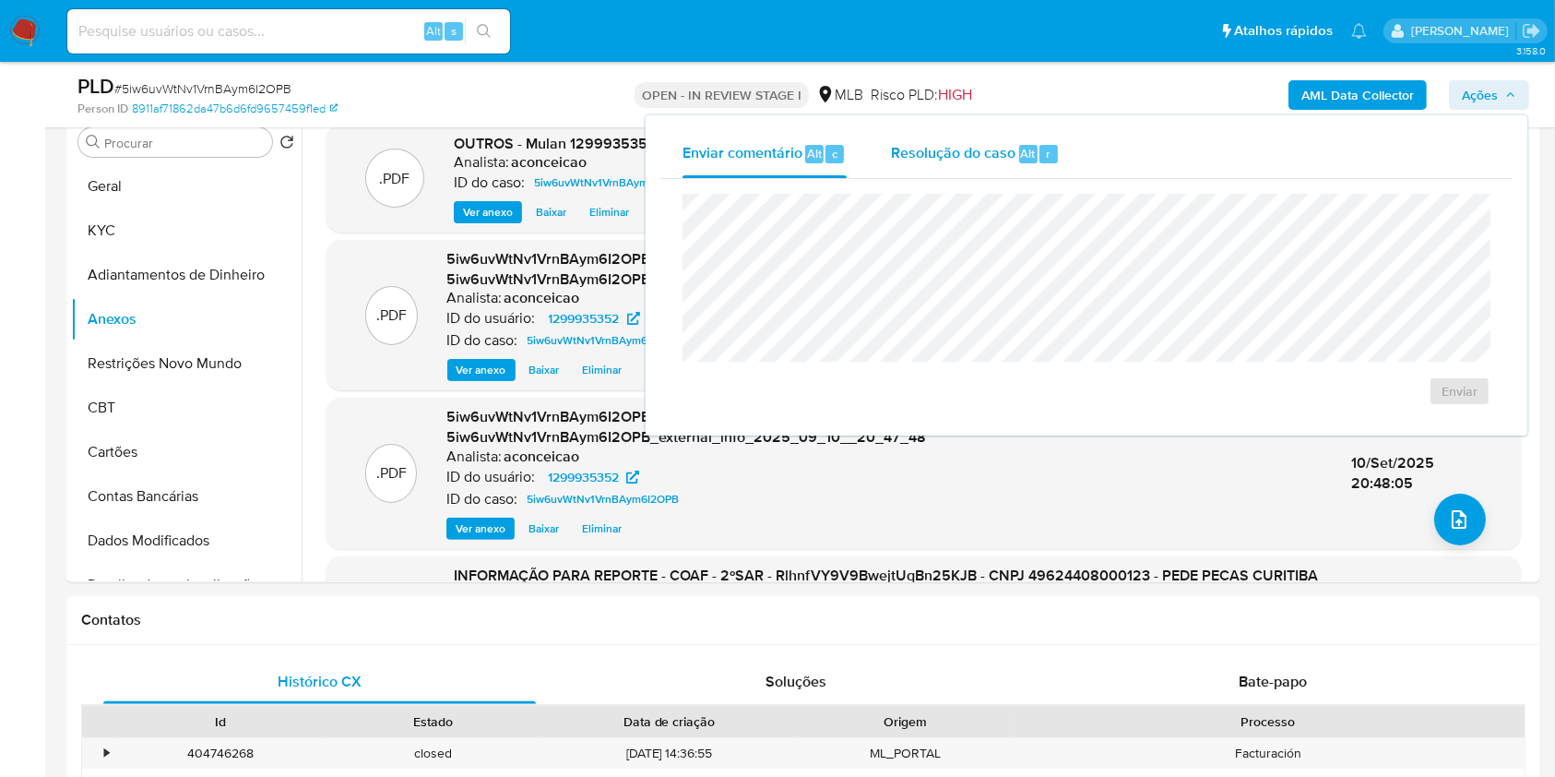
click at [1032, 158] on span "Alt" at bounding box center [1028, 154] width 15 height 18
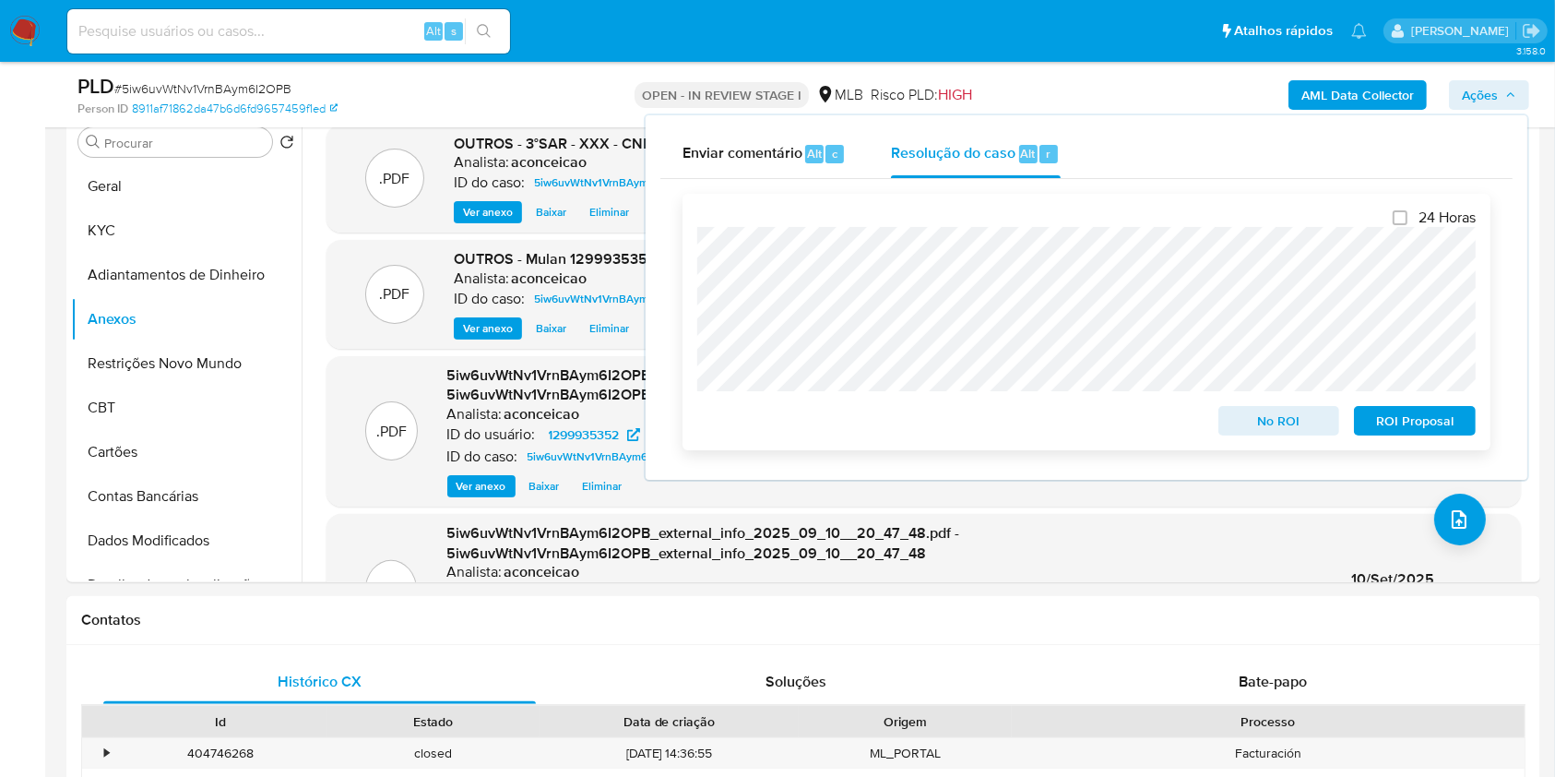
click at [1405, 430] on span "ROI Proposal" at bounding box center [1415, 421] width 96 height 26
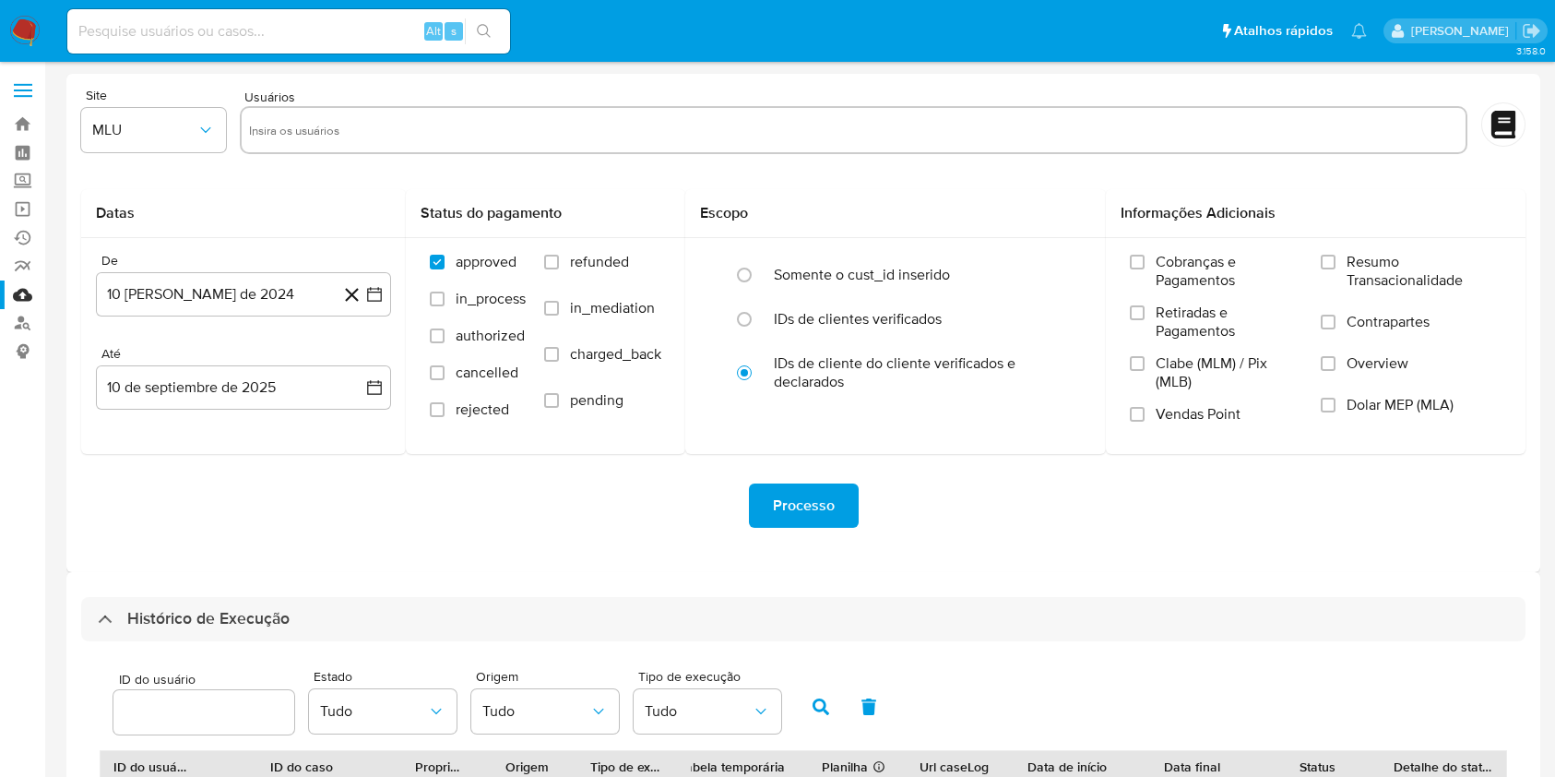
select select "25"
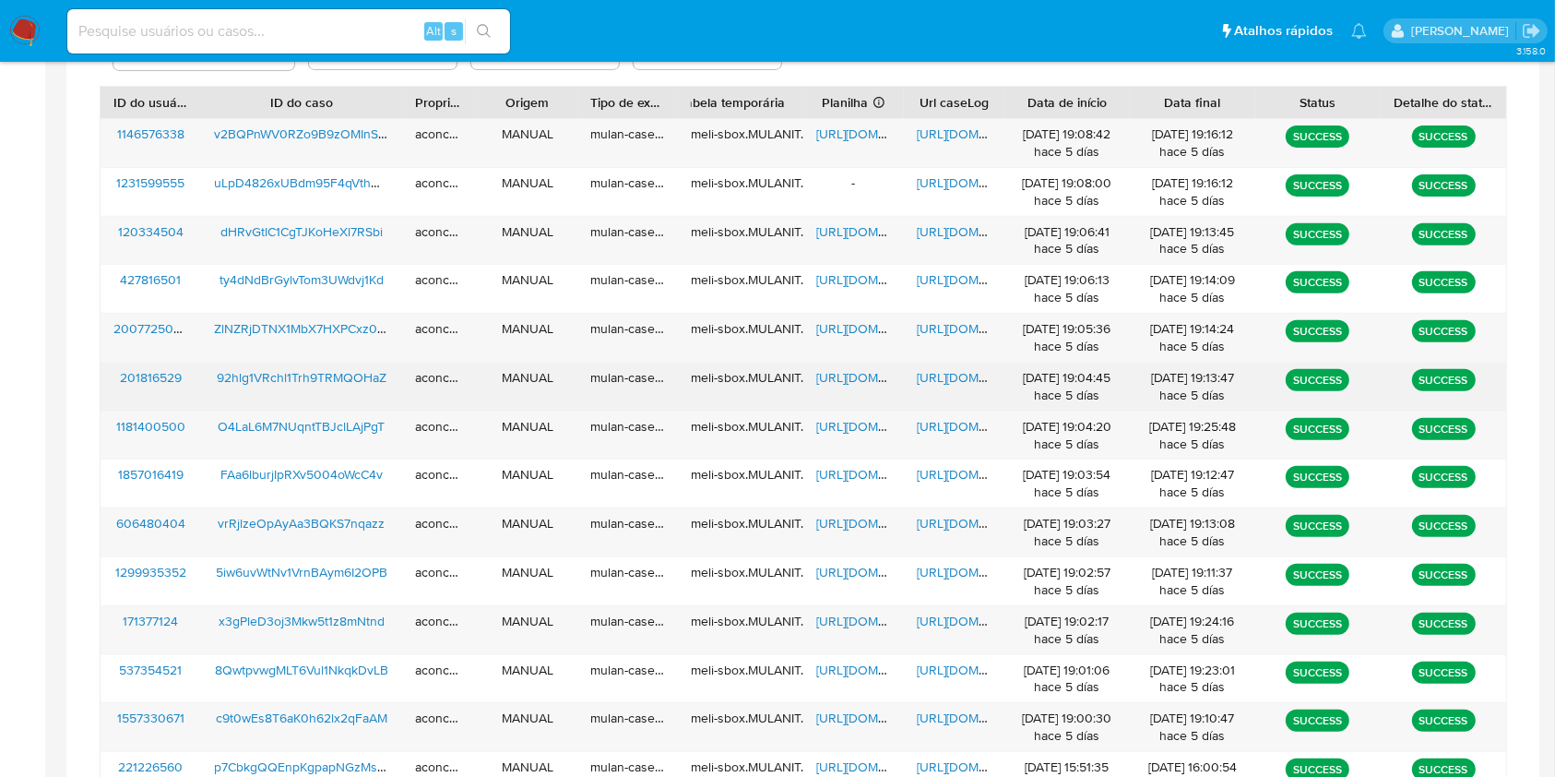
click at [949, 377] on span "[URL][DOMAIN_NAME]" at bounding box center [980, 377] width 127 height 18
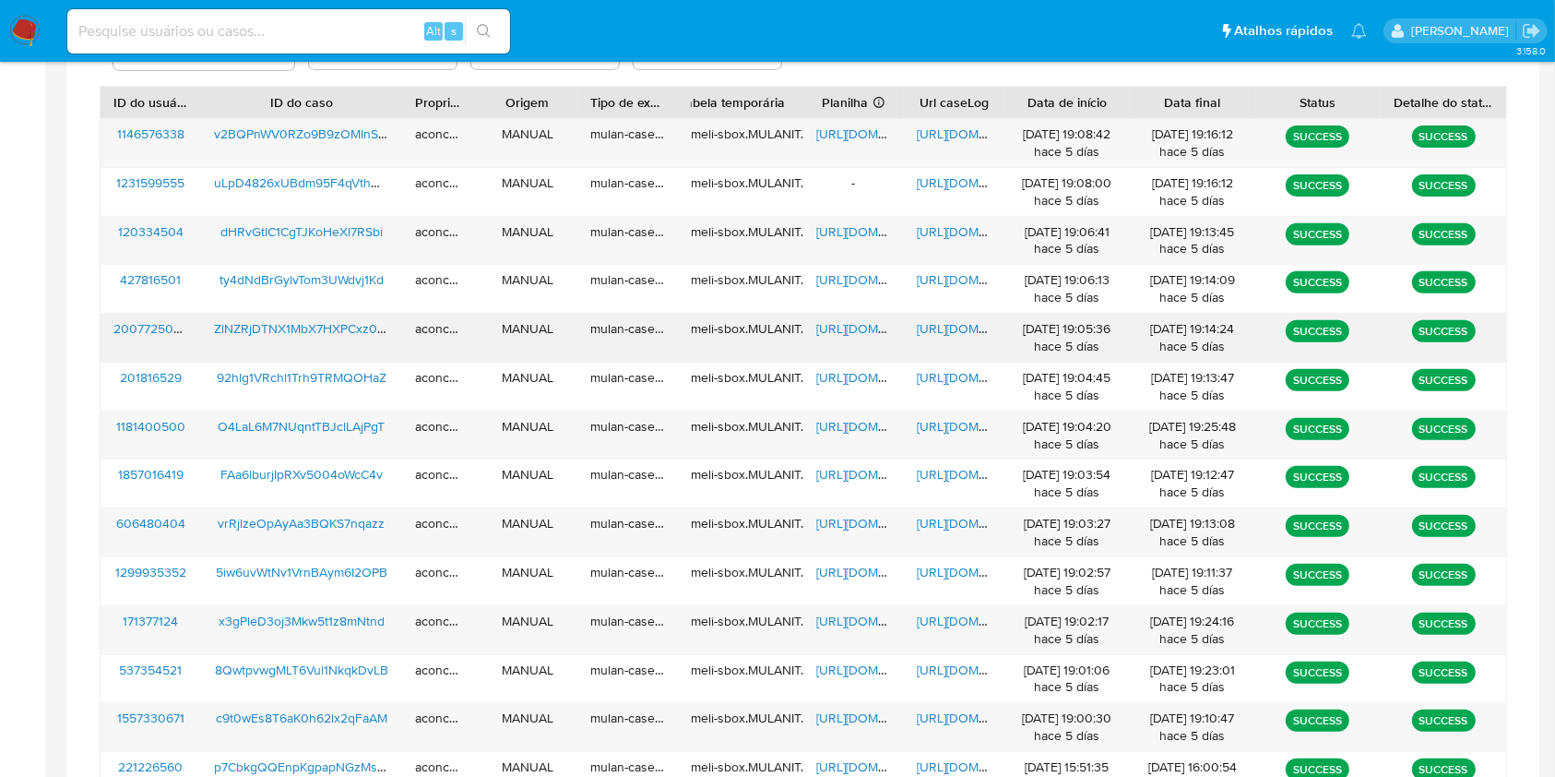
click at [959, 337] on span "[URL][DOMAIN_NAME]" at bounding box center [980, 328] width 127 height 18
click at [936, 234] on span "[URL][DOMAIN_NAME]" at bounding box center [980, 231] width 127 height 18
click at [846, 137] on span "[URL][DOMAIN_NAME]" at bounding box center [879, 134] width 127 height 18
click at [932, 133] on span "[URL][DOMAIN_NAME]" at bounding box center [980, 134] width 127 height 18
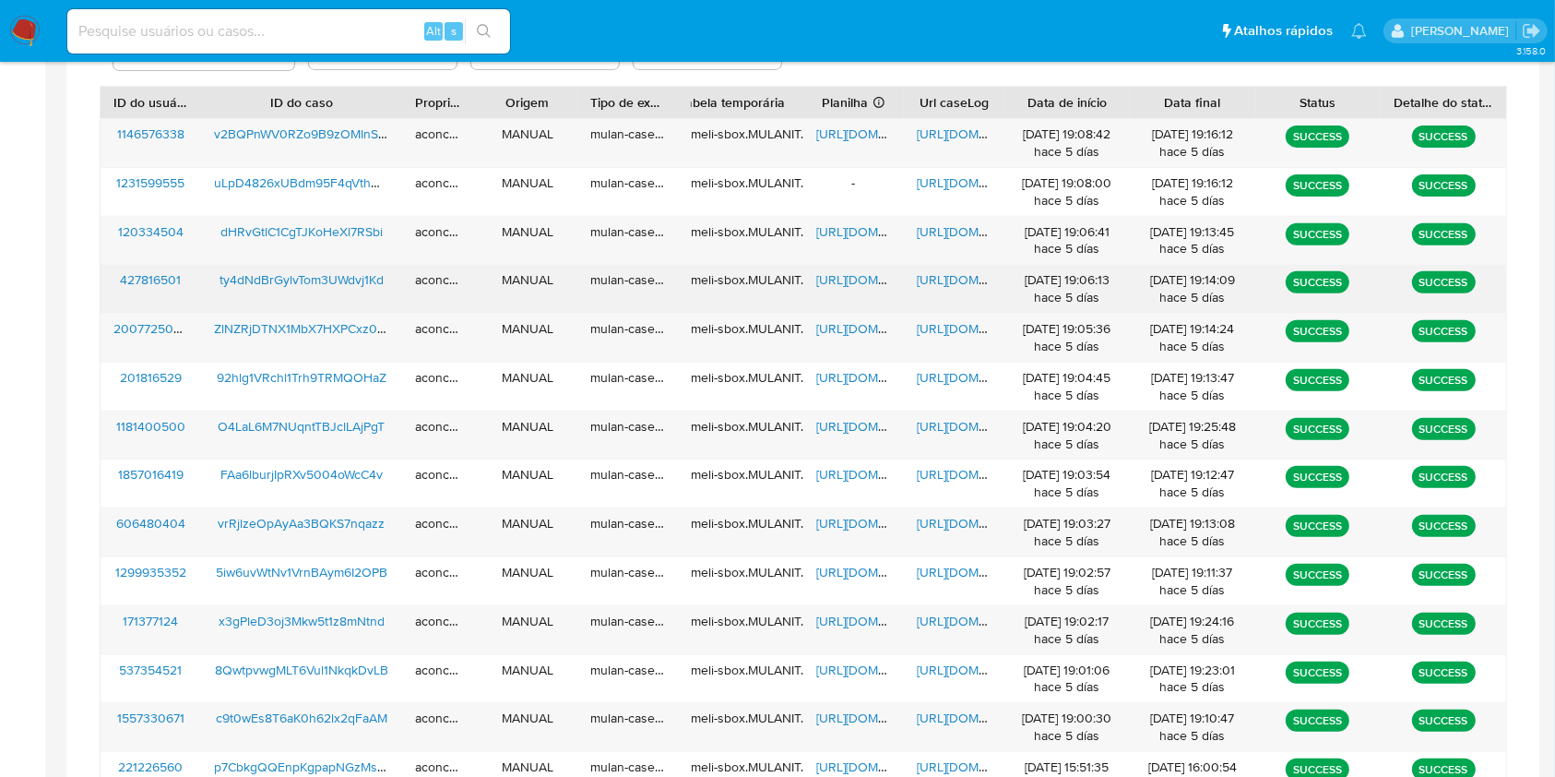
click at [934, 280] on span "[URL][DOMAIN_NAME]" at bounding box center [980, 279] width 127 height 18
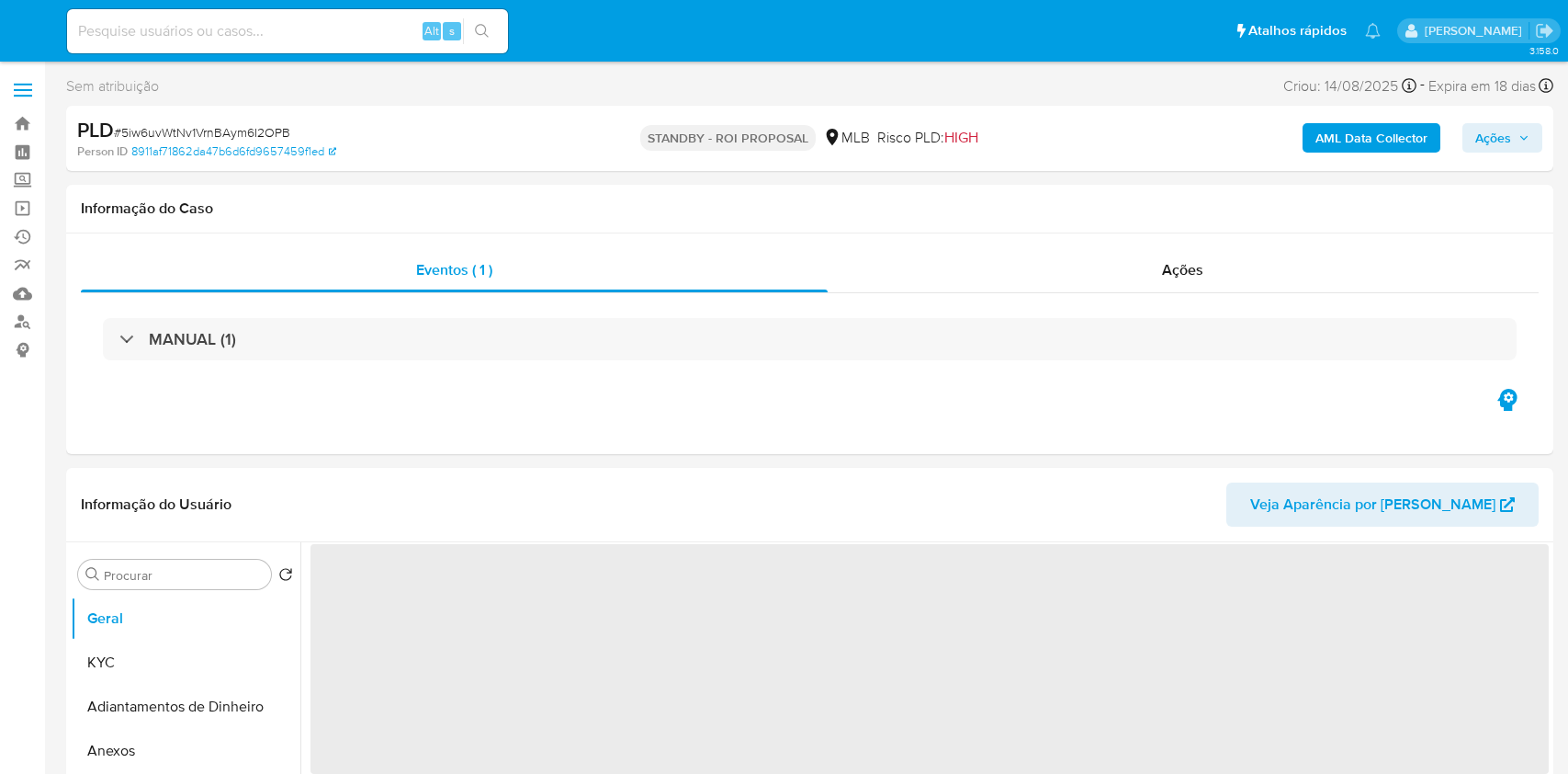
select select "10"
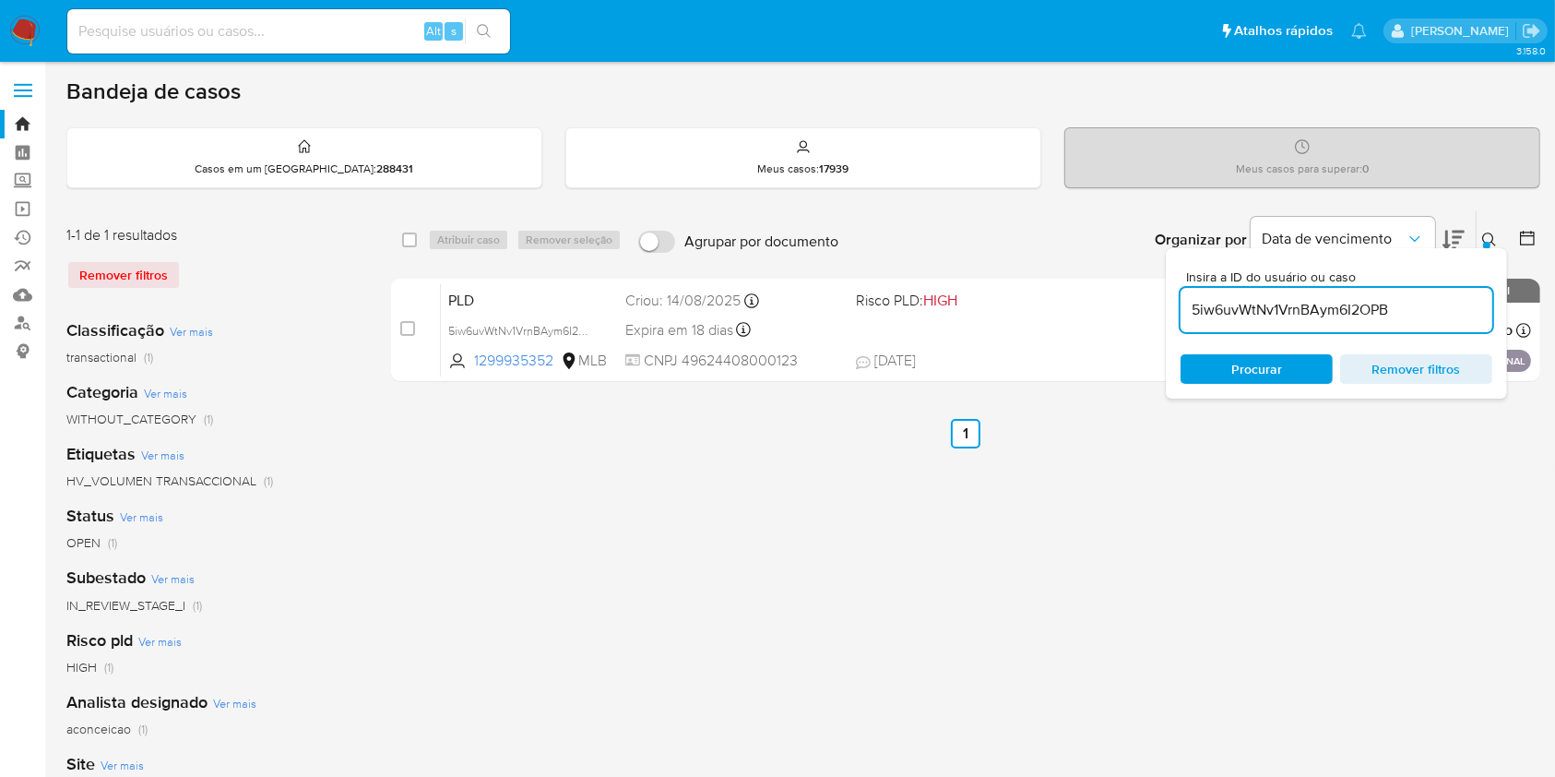
click at [1213, 306] on input "5iw6uvWtNv1VrnBAym6I2OPB" at bounding box center [1337, 310] width 312 height 24
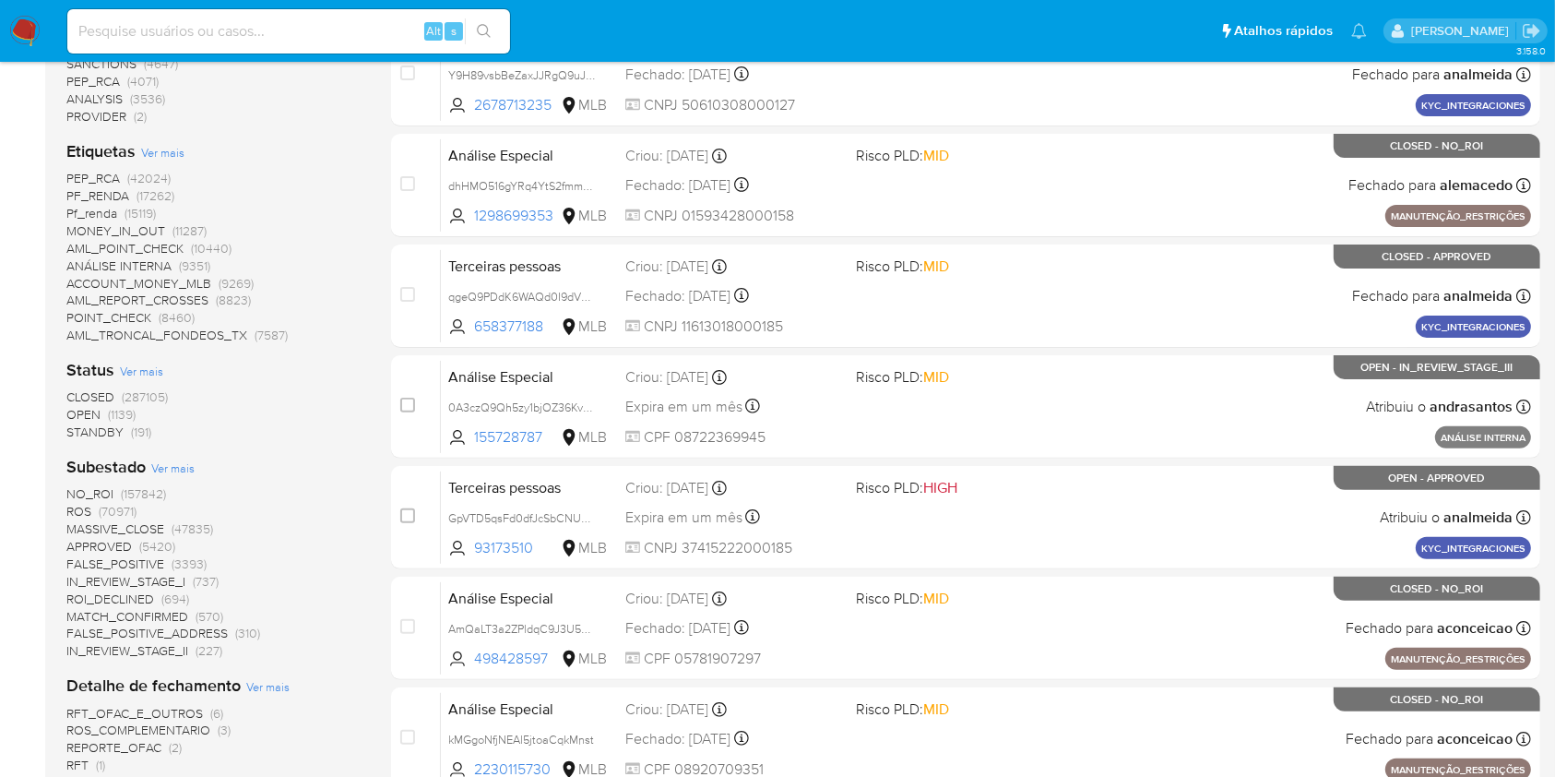
scroll to position [492, 0]
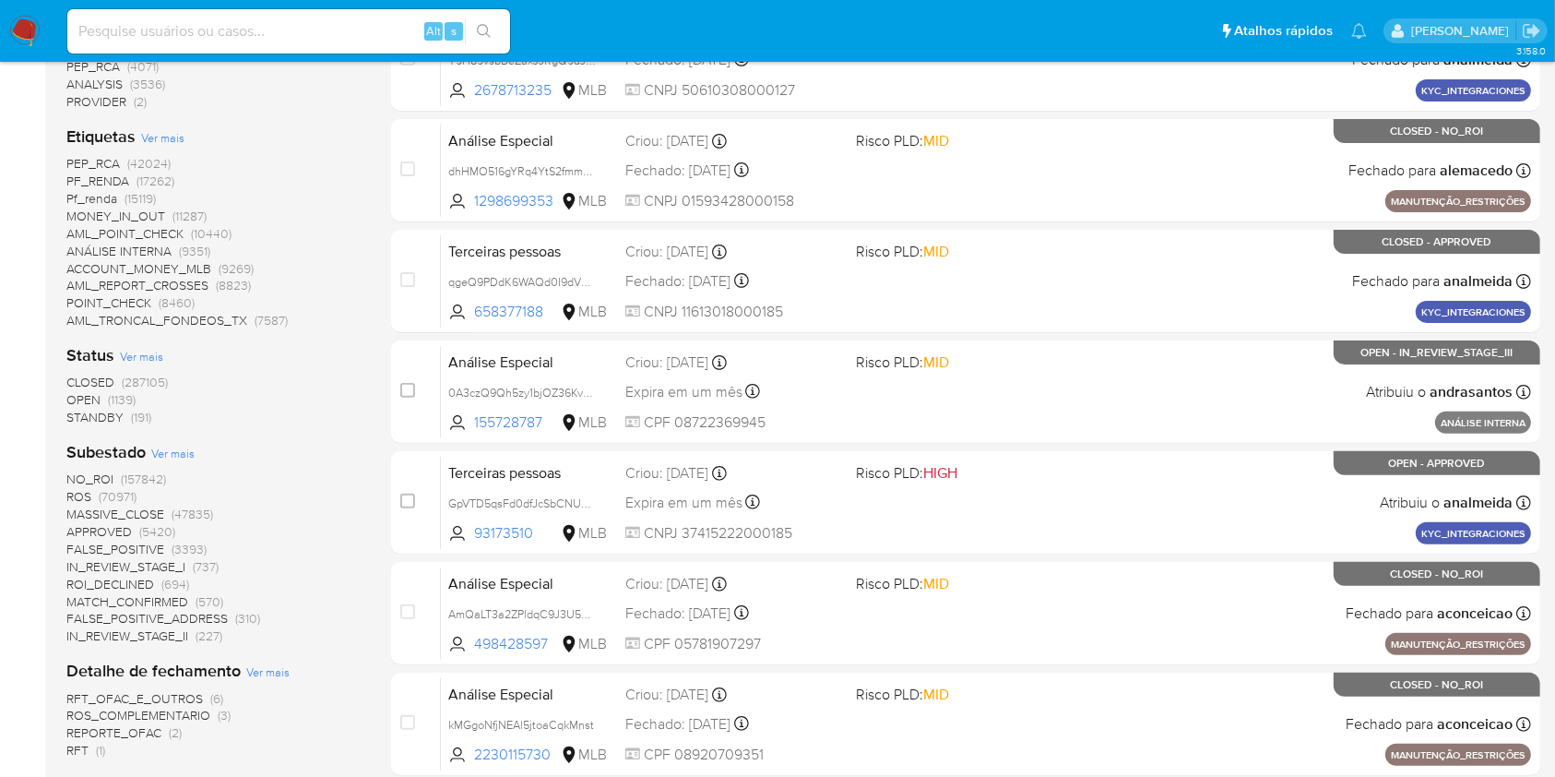
click at [118, 391] on span "(1139)" at bounding box center [122, 399] width 28 height 18
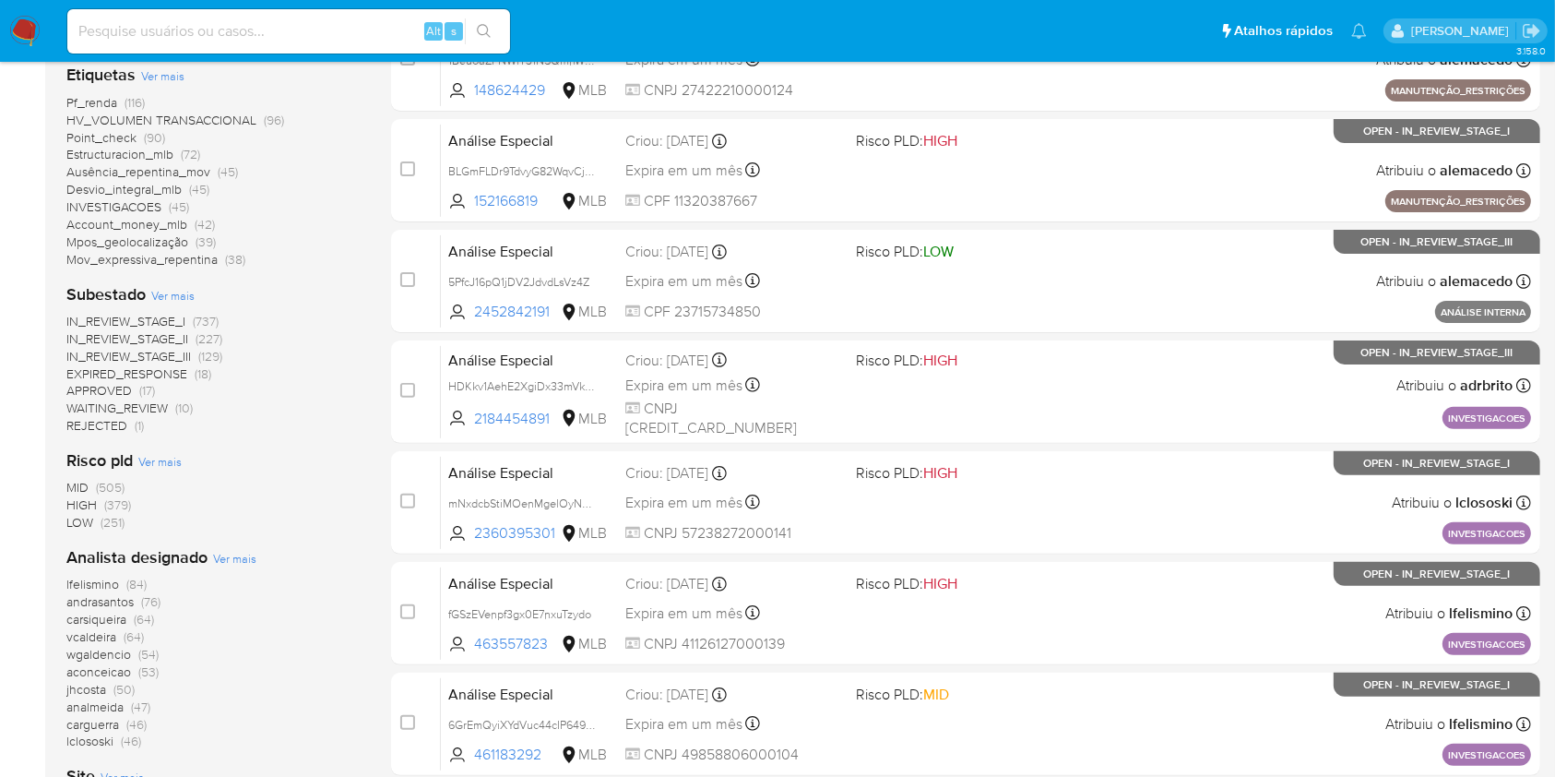
click at [151, 664] on span "(53)" at bounding box center [148, 671] width 20 height 18
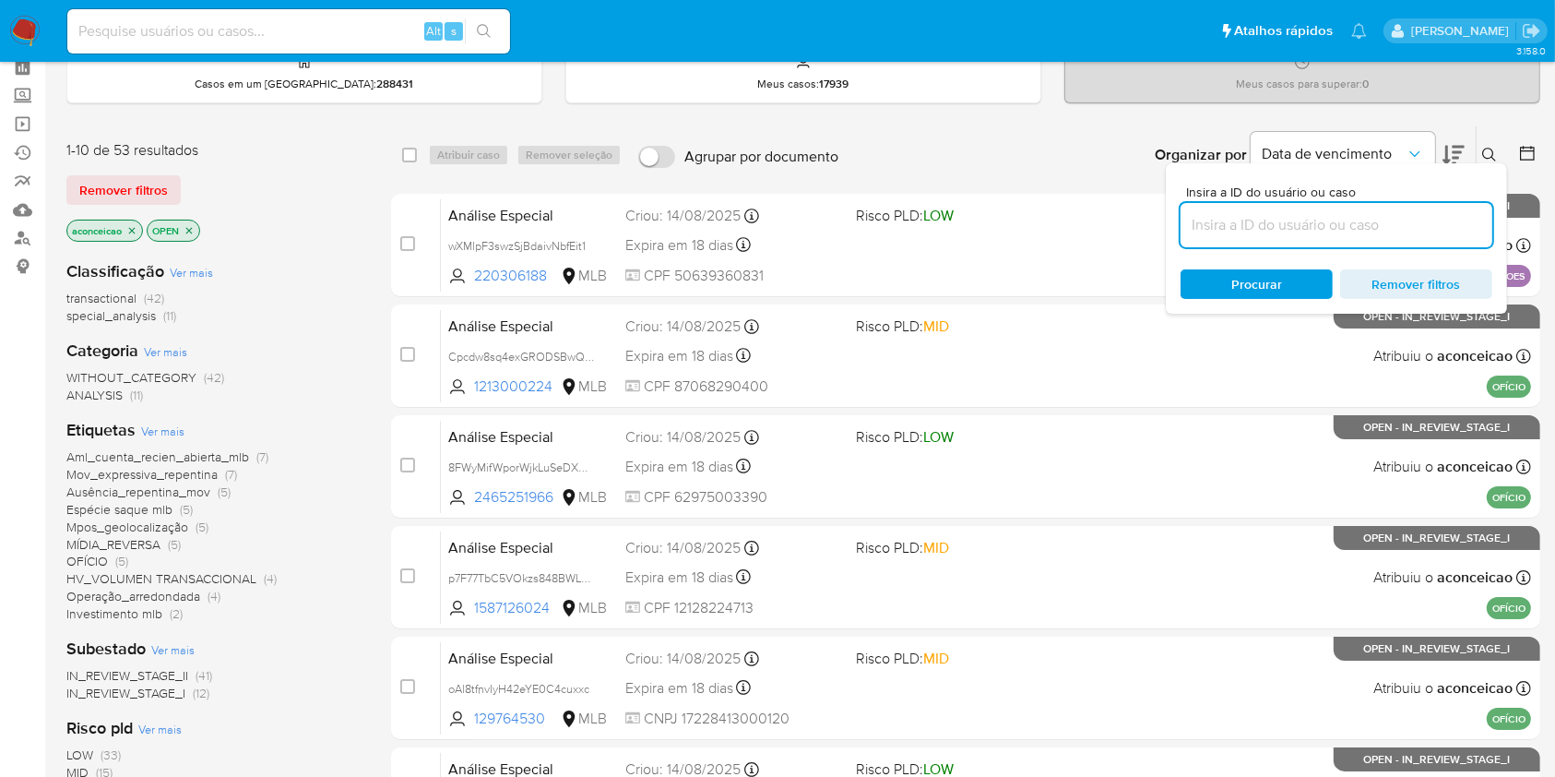
scroll to position [123, 0]
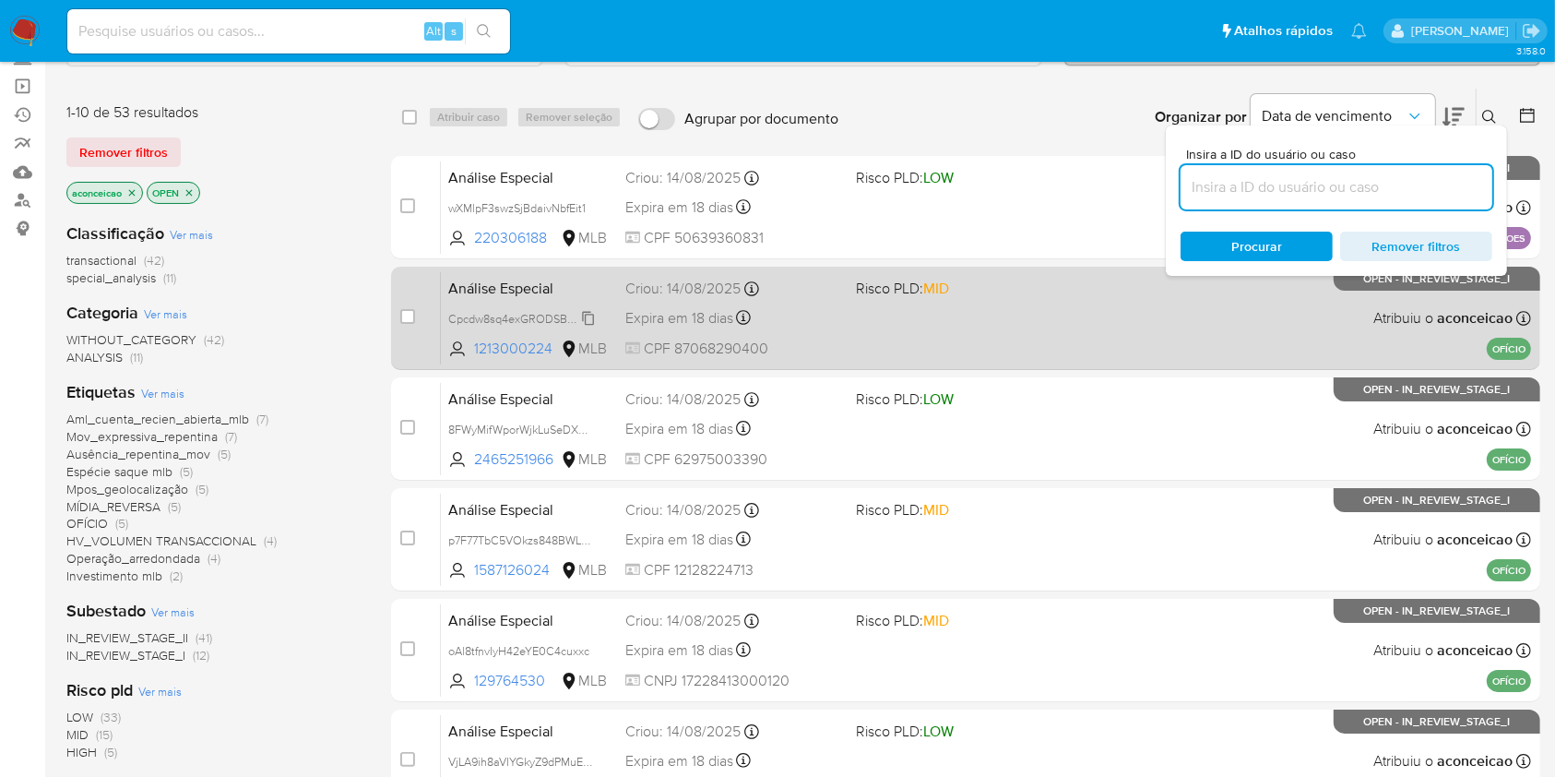
click at [593, 319] on span "Cpcdw8sq4exGRODSBwQo7qub" at bounding box center [532, 317] width 168 height 20
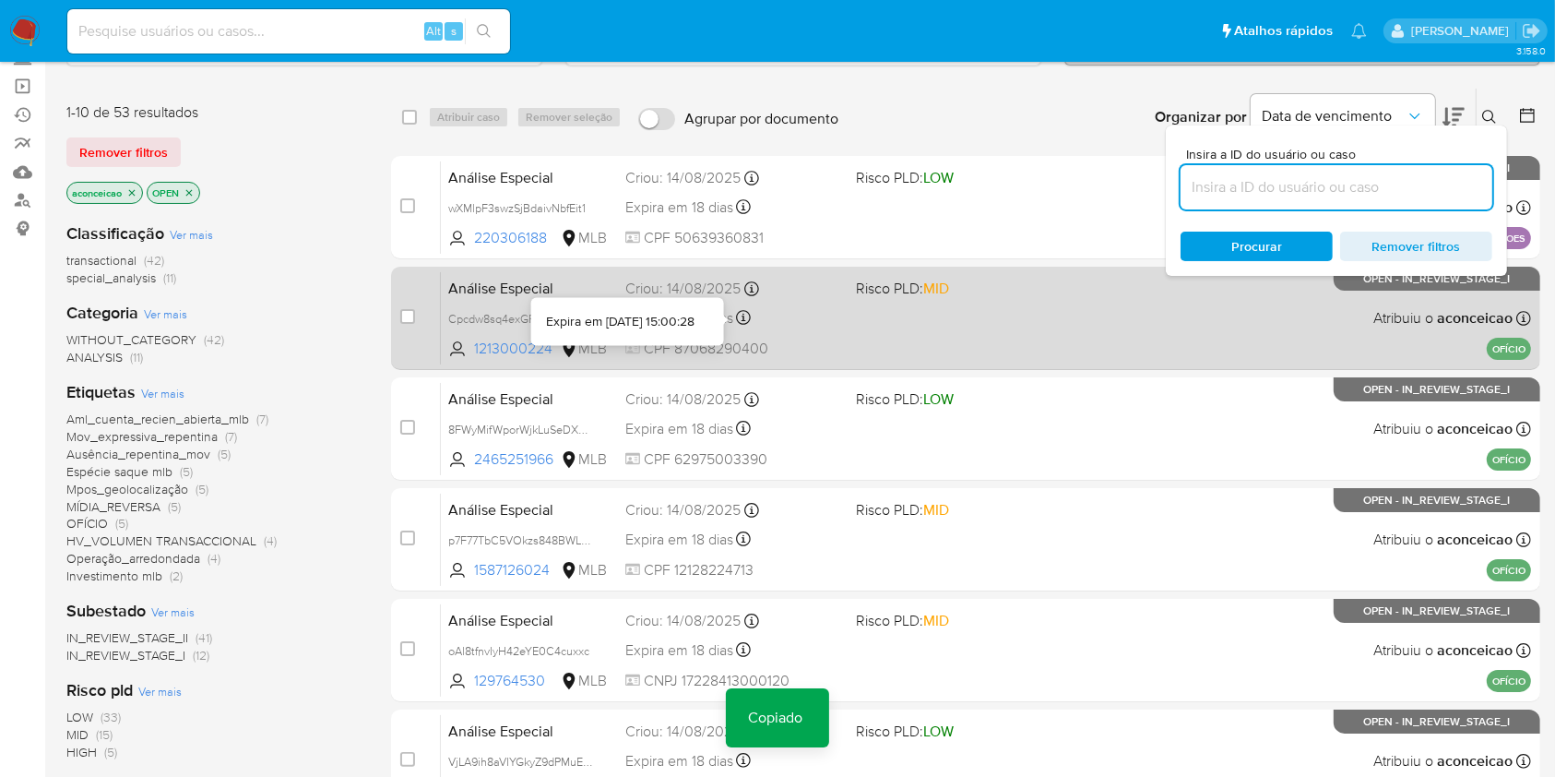
click at [838, 327] on div "Expira em 18 dias Expira em [DATE] 15:00:28" at bounding box center [732, 317] width 215 height 25
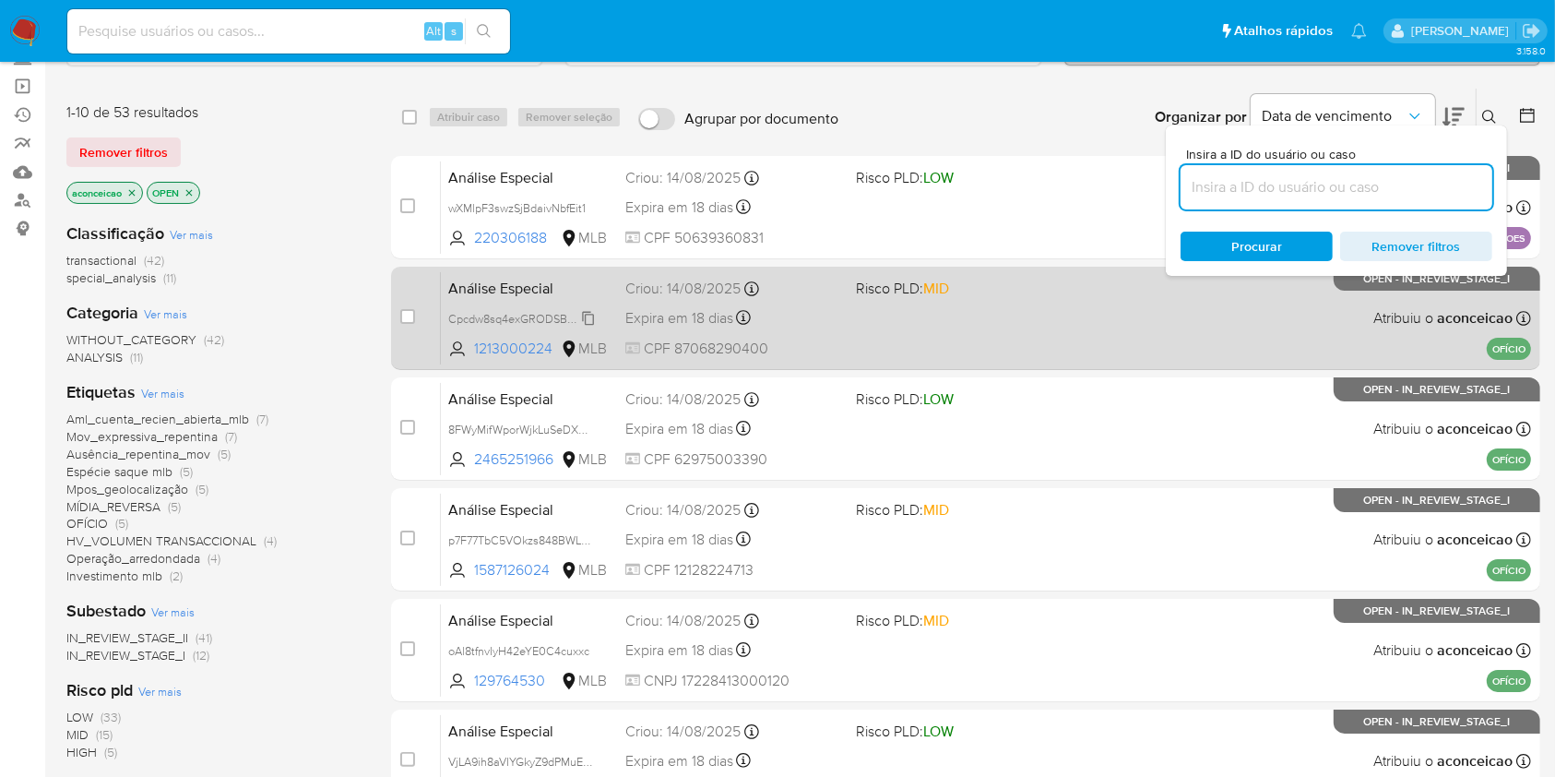
click at [590, 314] on span "Cpcdw8sq4exGRODSBwQo7qub" at bounding box center [532, 317] width 168 height 20
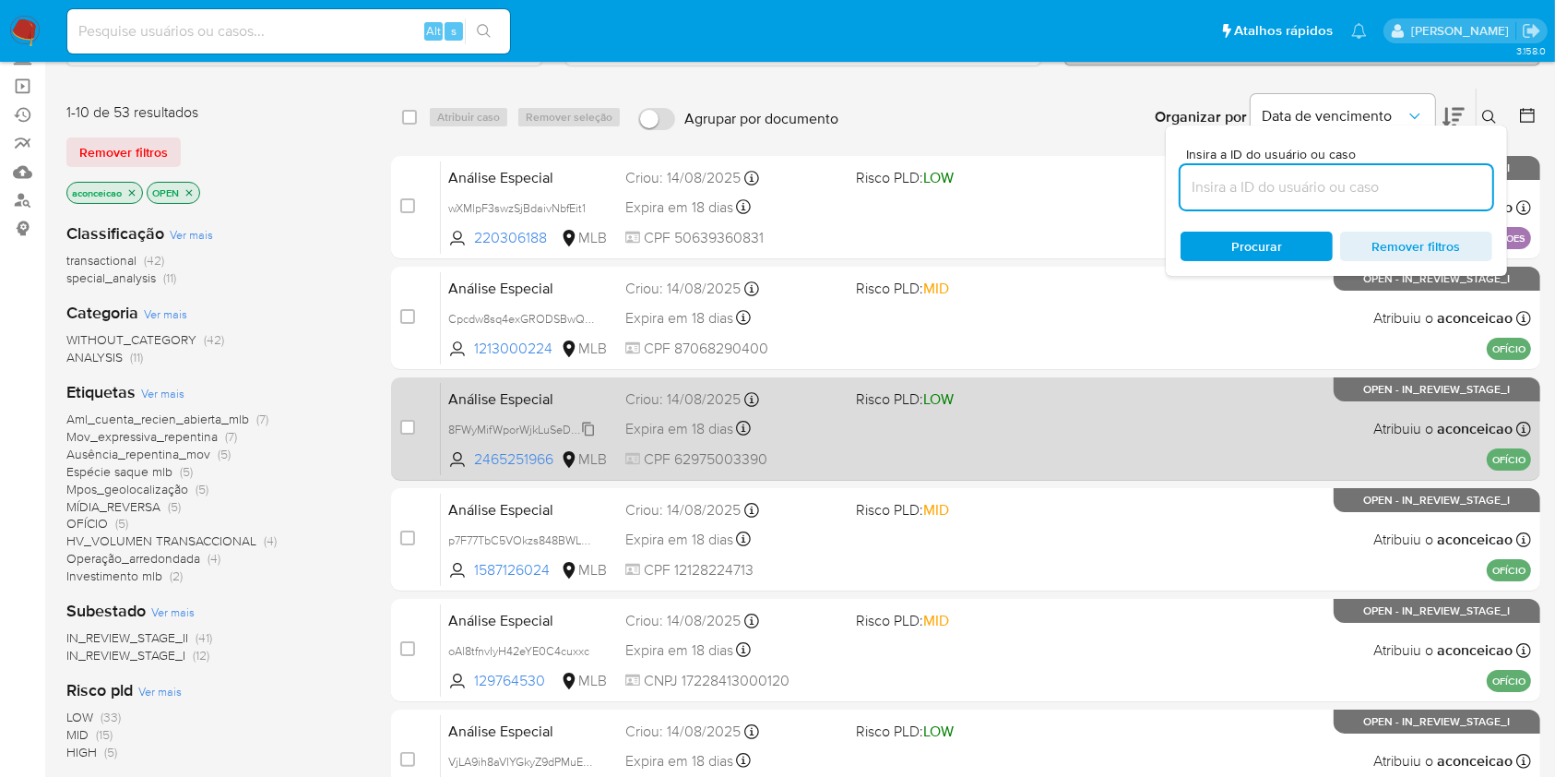
click at [588, 424] on span "8FWyMifWporWjkLuSeDXmJKa" at bounding box center [527, 428] width 159 height 20
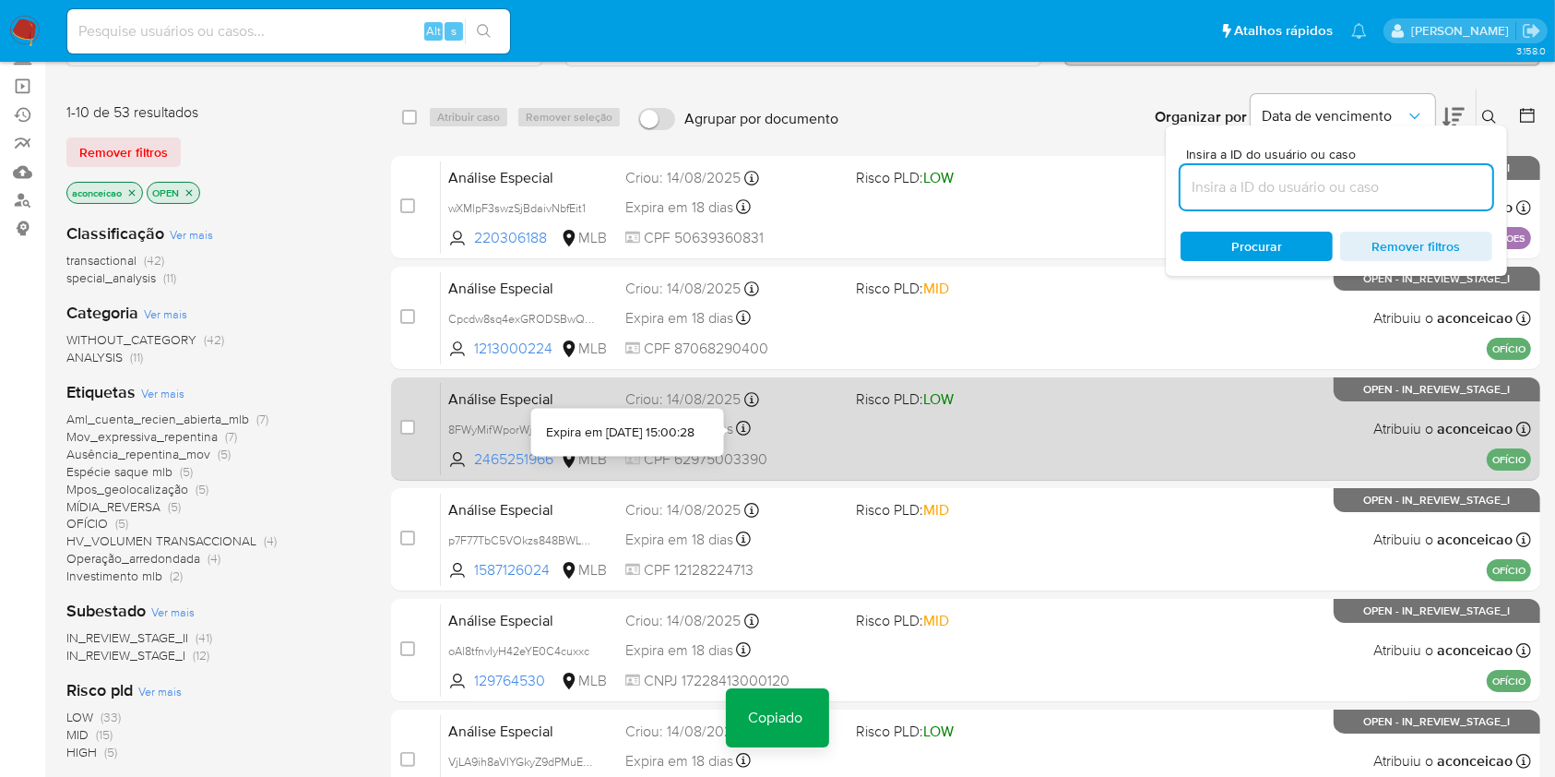
click at [886, 457] on div "Análise Especial 8FWyMifWporWjkLuSeDXmJKa Copiado Copiado 2465251966 MLB Risco …" at bounding box center [986, 428] width 1090 height 93
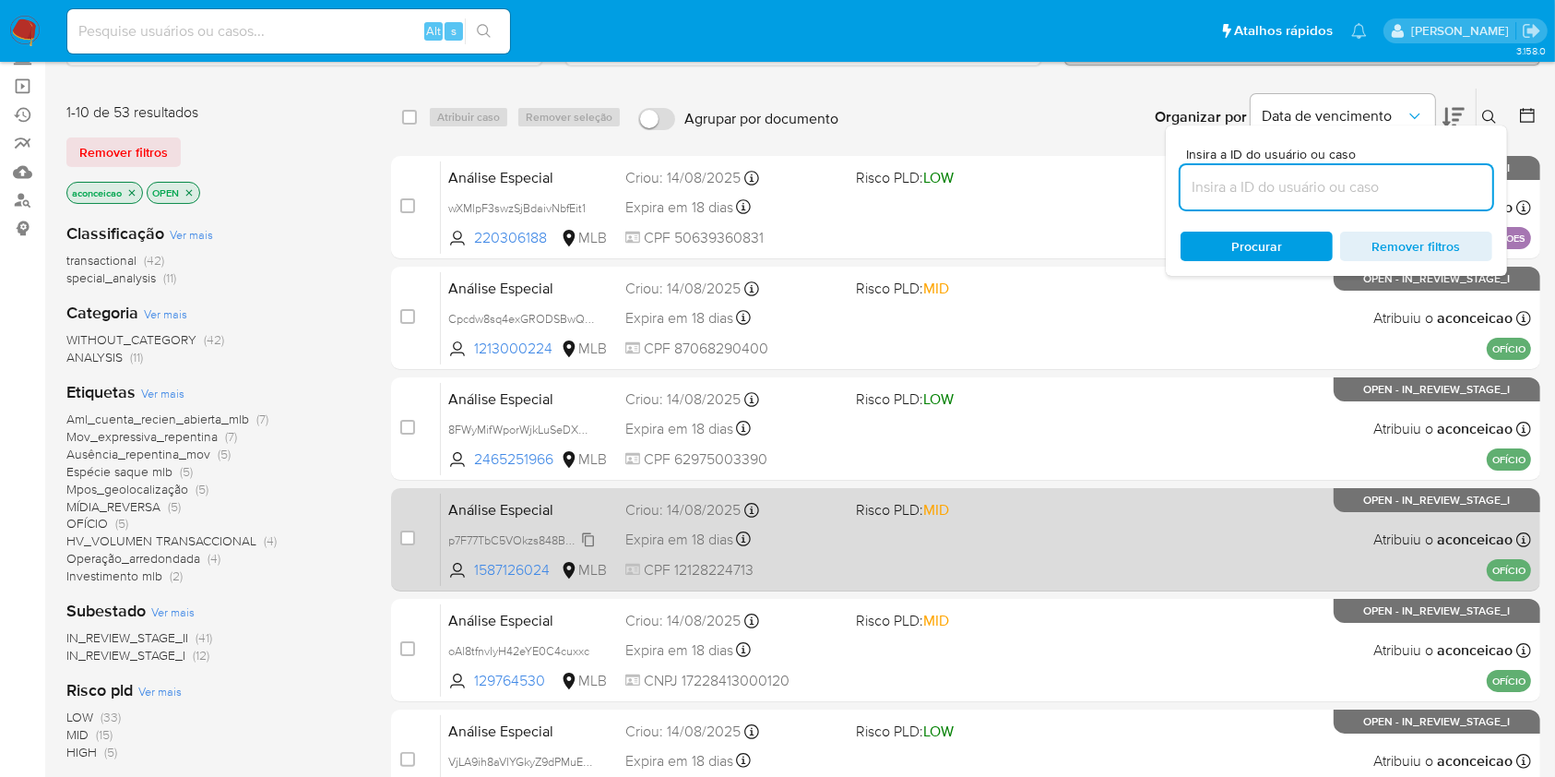
click at [588, 533] on span "p7F77TbC5VOkzs848BWLuplm" at bounding box center [527, 538] width 158 height 20
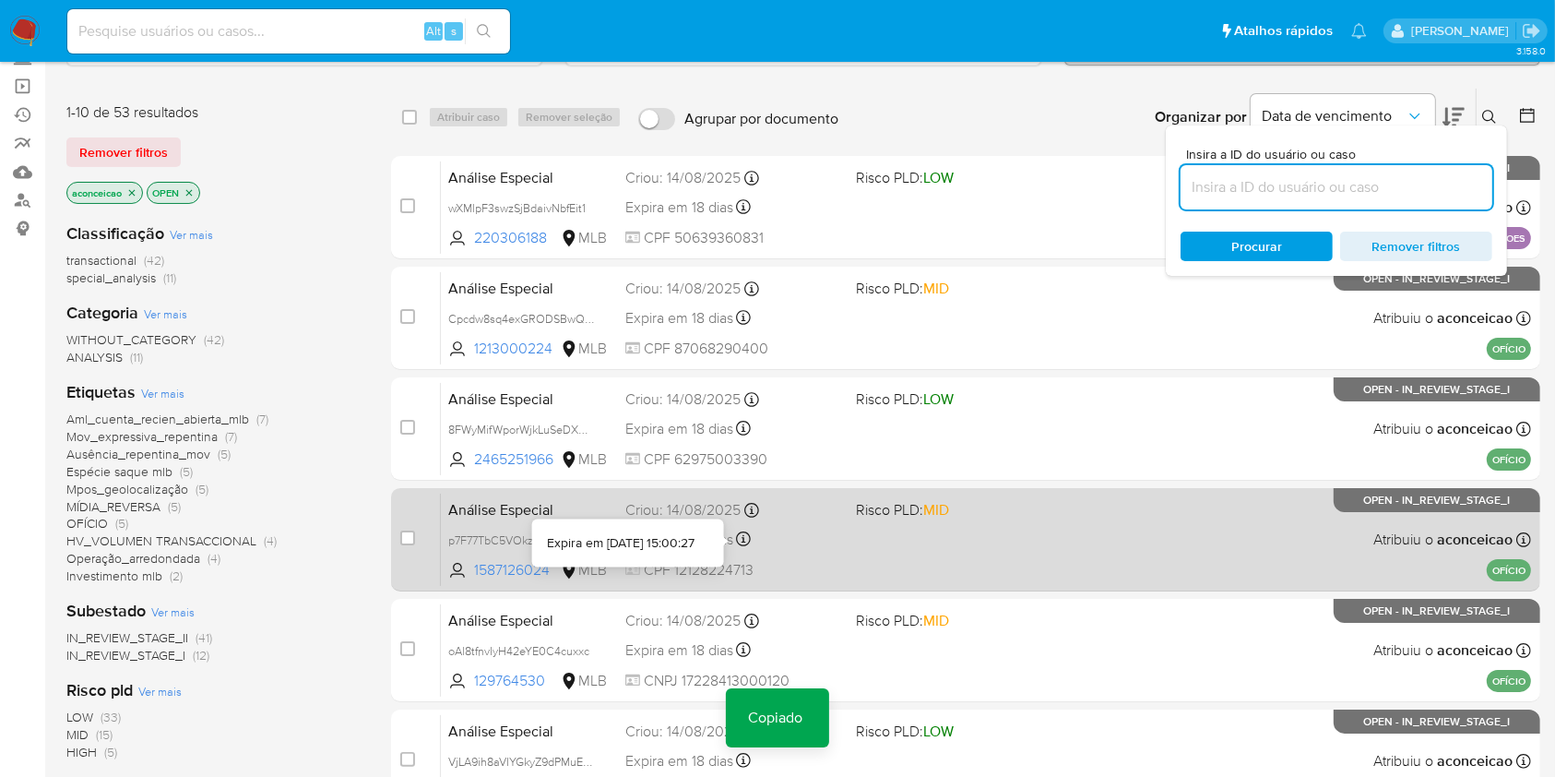
click at [854, 554] on div "Análise Especial p7F77TbC5VOkzs848BWLuplm Copiado Copiado 1587126024 MLB Risco …" at bounding box center [986, 539] width 1090 height 93
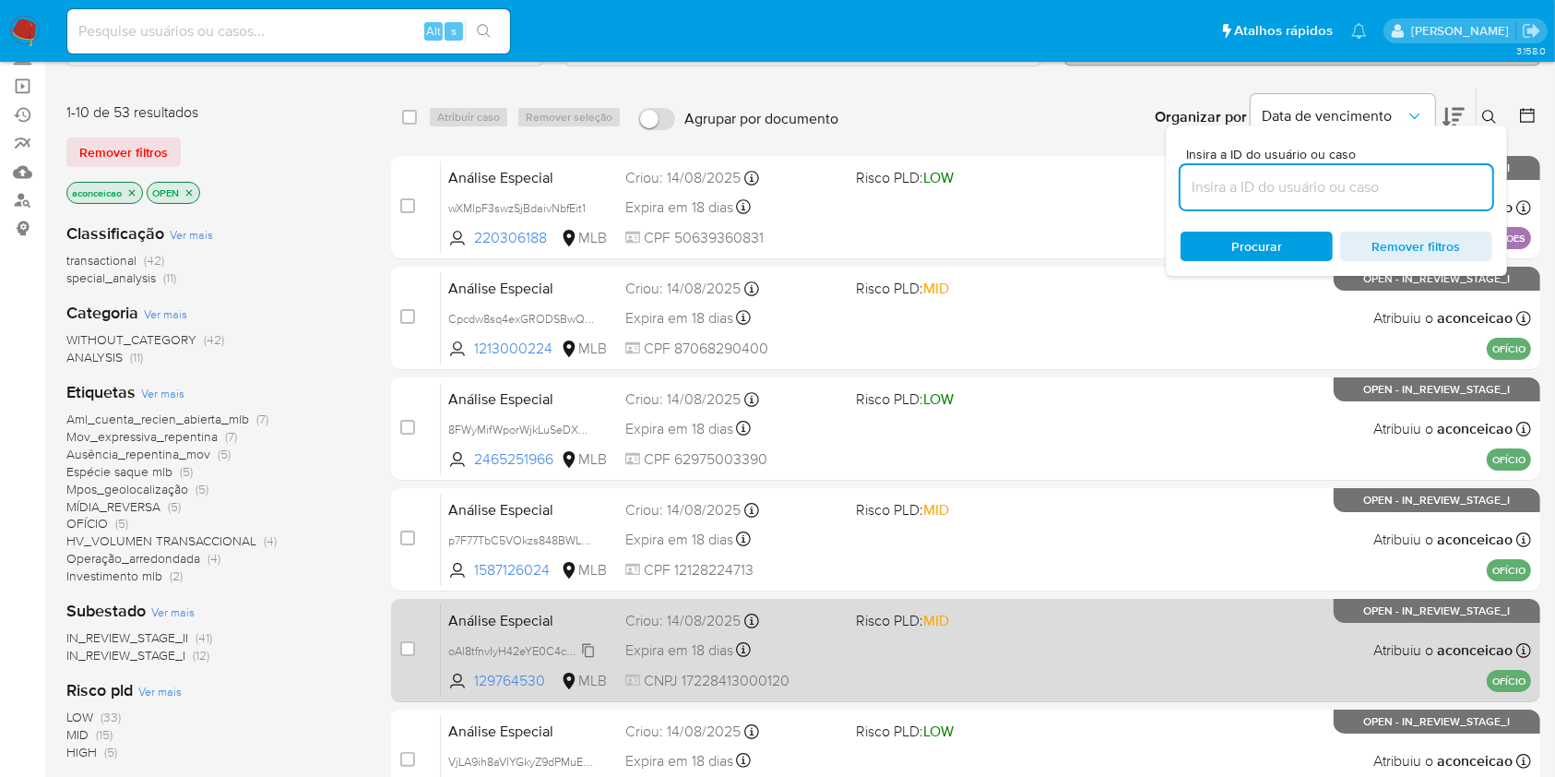
click at [590, 649] on icon at bounding box center [588, 650] width 15 height 15
click at [854, 689] on div "Análise Especial oAl8tfnvIyH42eYE0C4cuxxc Copiado Copiado 129764530 MLB Risco P…" at bounding box center [986, 649] width 1090 height 93
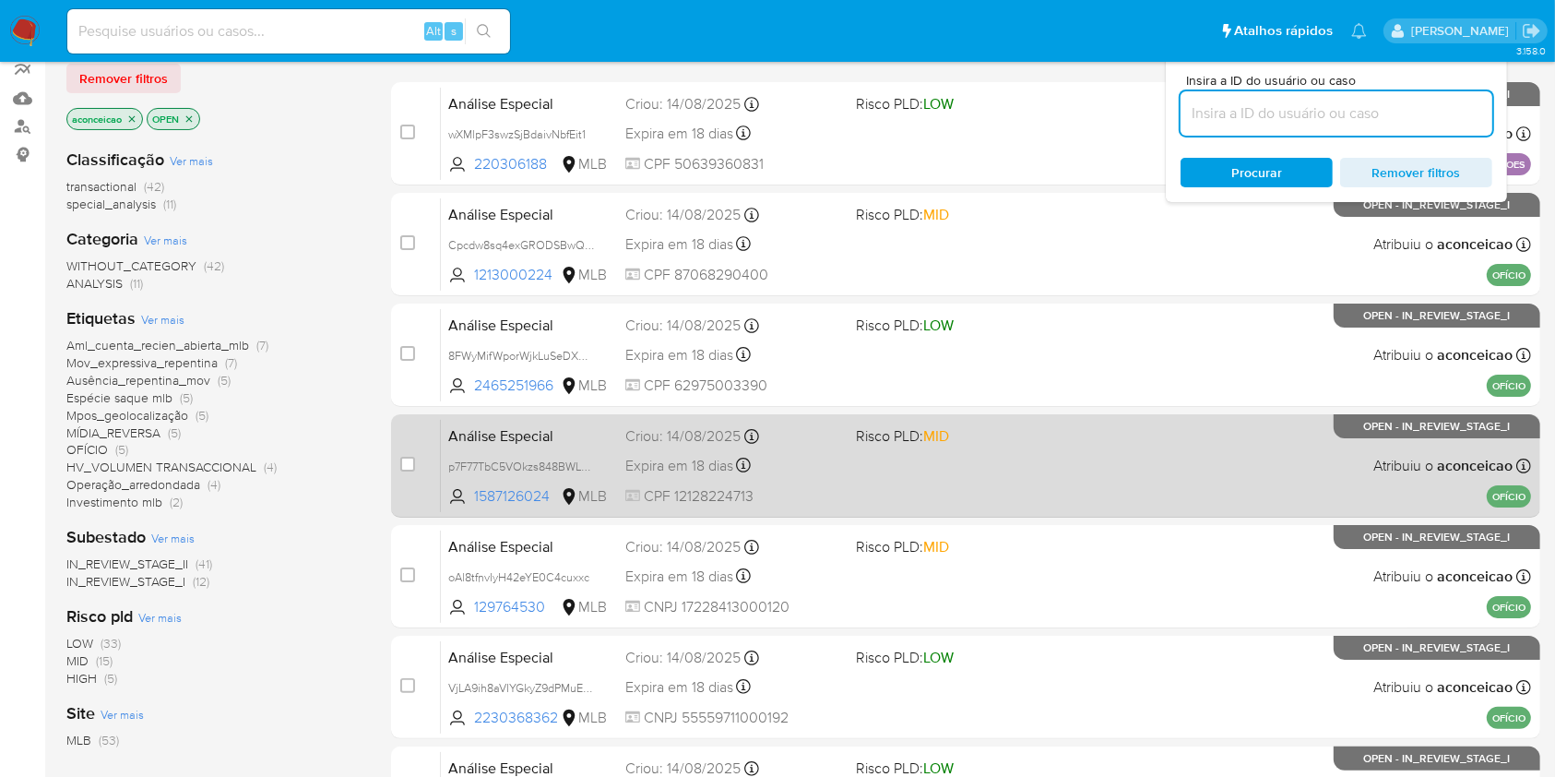
scroll to position [245, 0]
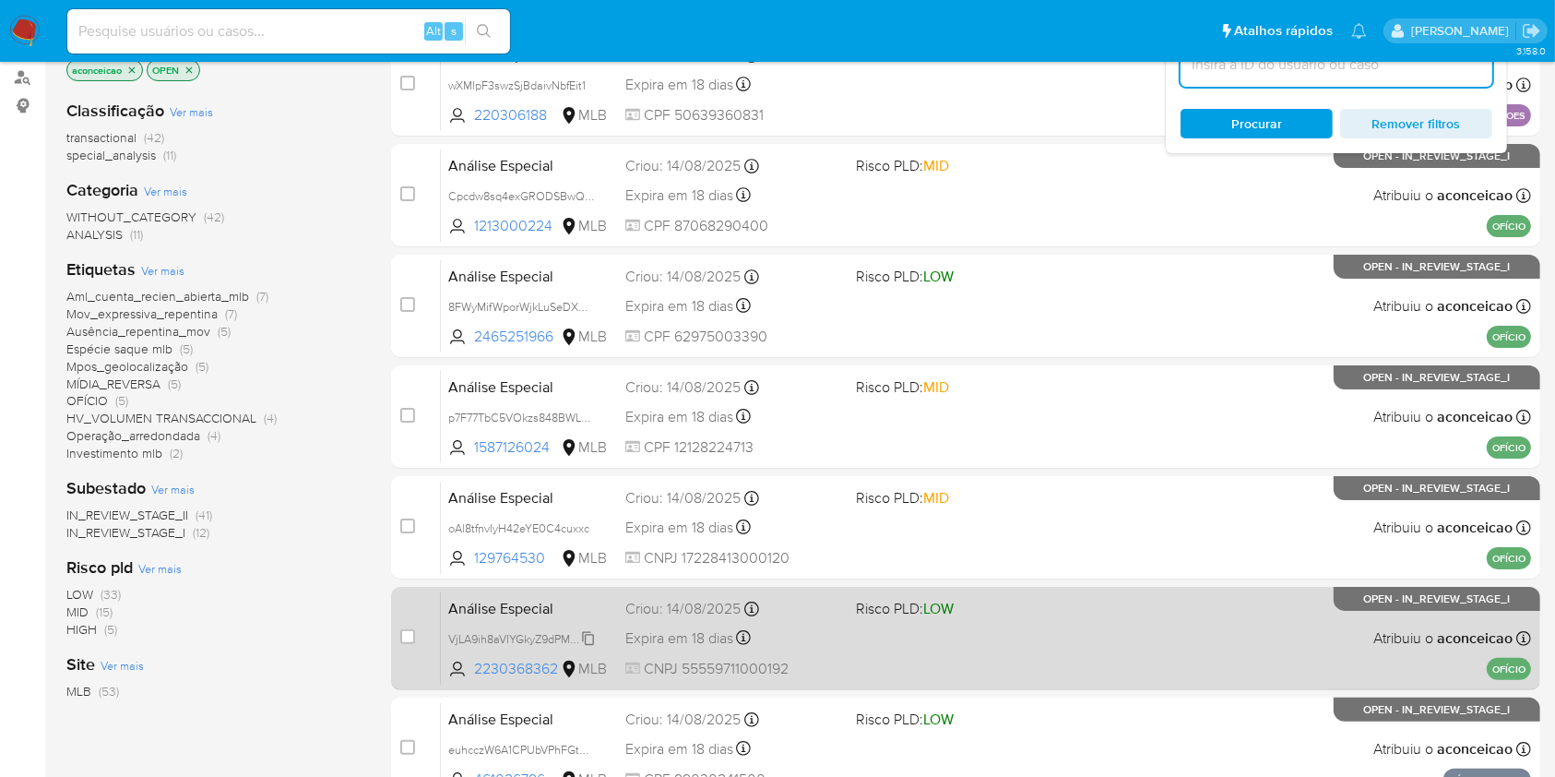
click at [588, 631] on span "VjLA9ih8aVIYGkyZ9dPMuEvw" at bounding box center [522, 637] width 148 height 20
click at [843, 640] on div "Análise Especial VjLA9ih8aVIYGkyZ9dPMuEvw Copiado Copiado 2230368362 MLB Risco …" at bounding box center [986, 637] width 1090 height 93
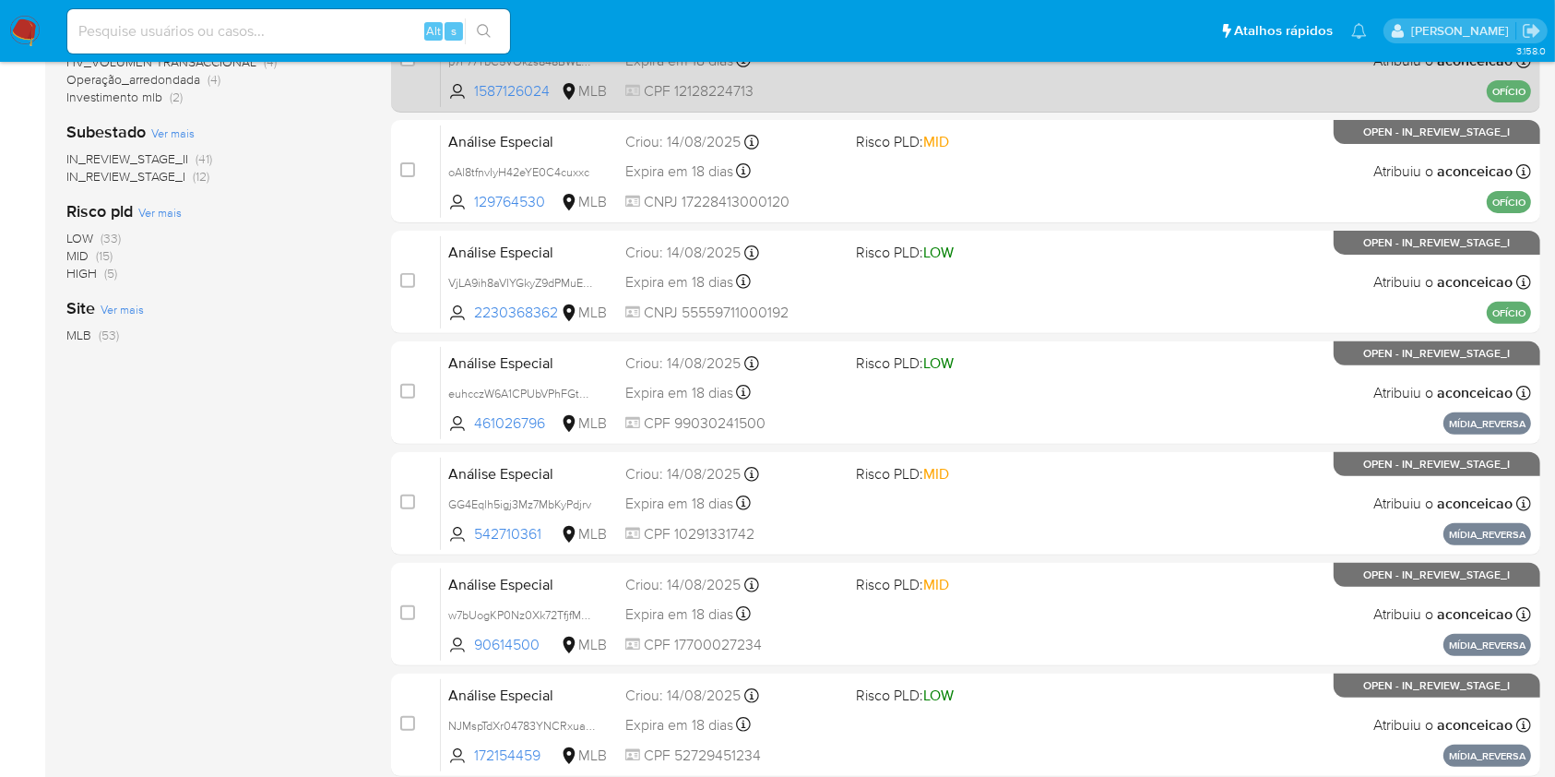
scroll to position [745, 0]
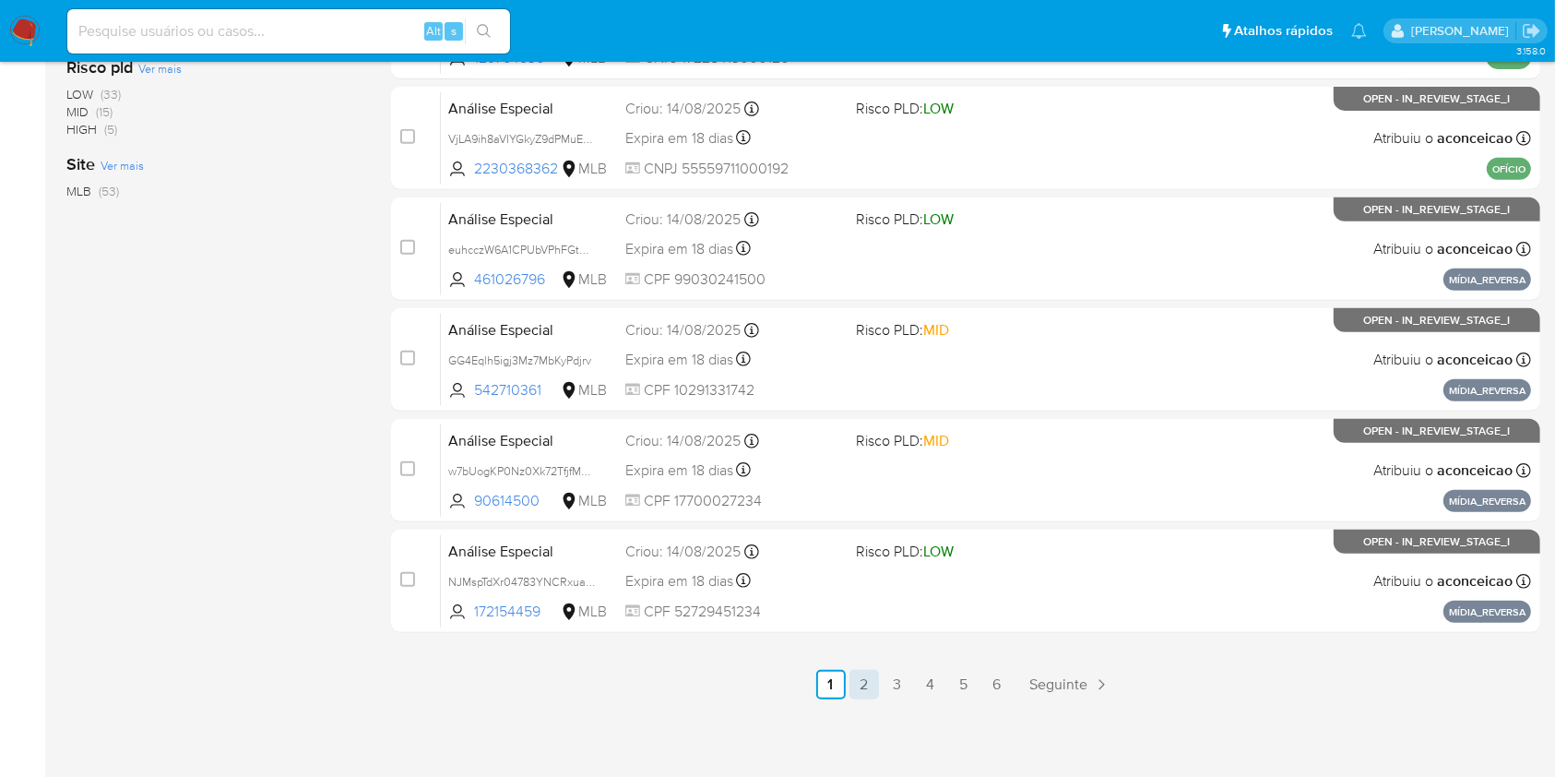
click at [869, 688] on link "2" at bounding box center [864, 685] width 30 height 30
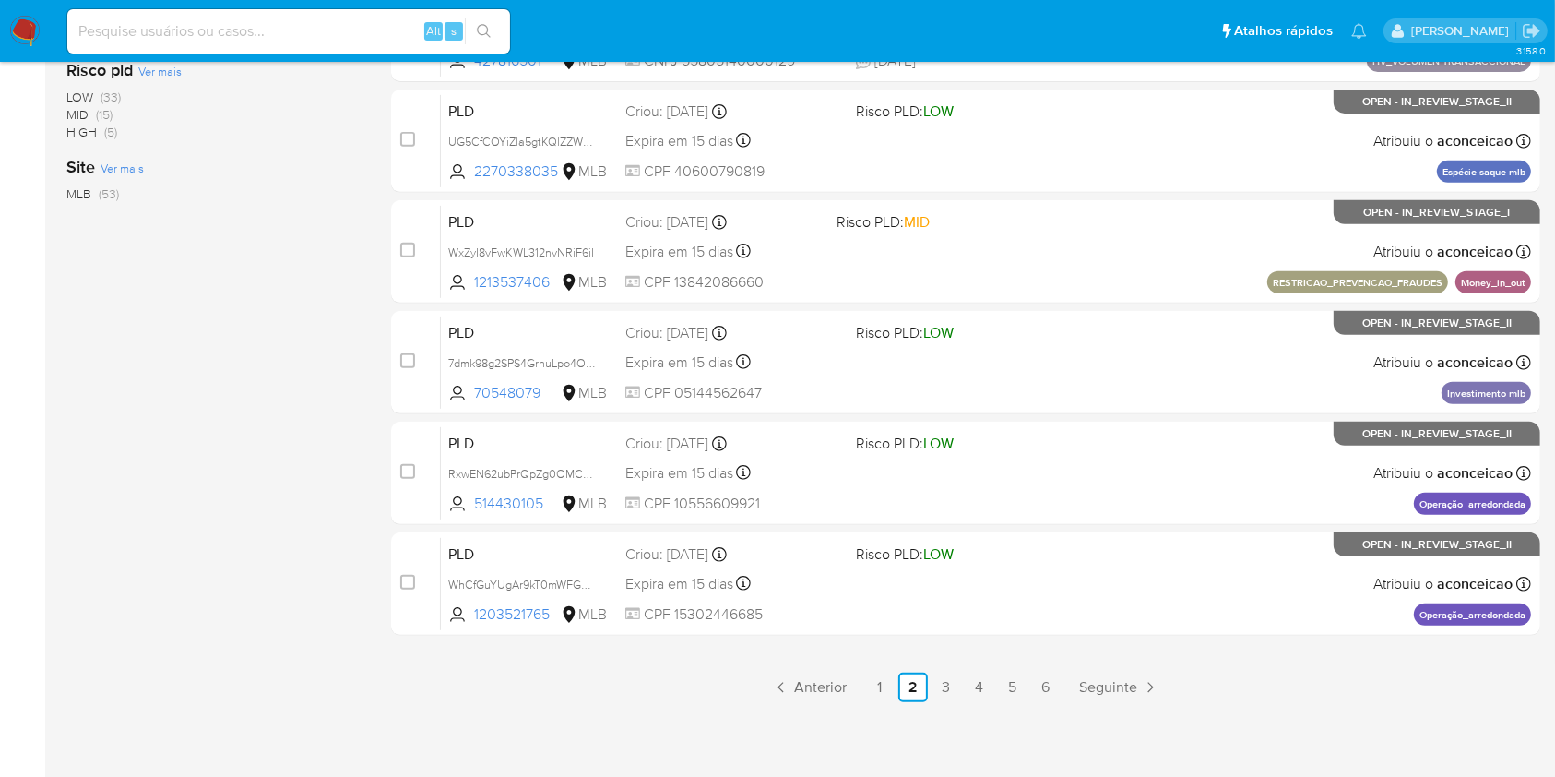
scroll to position [745, 0]
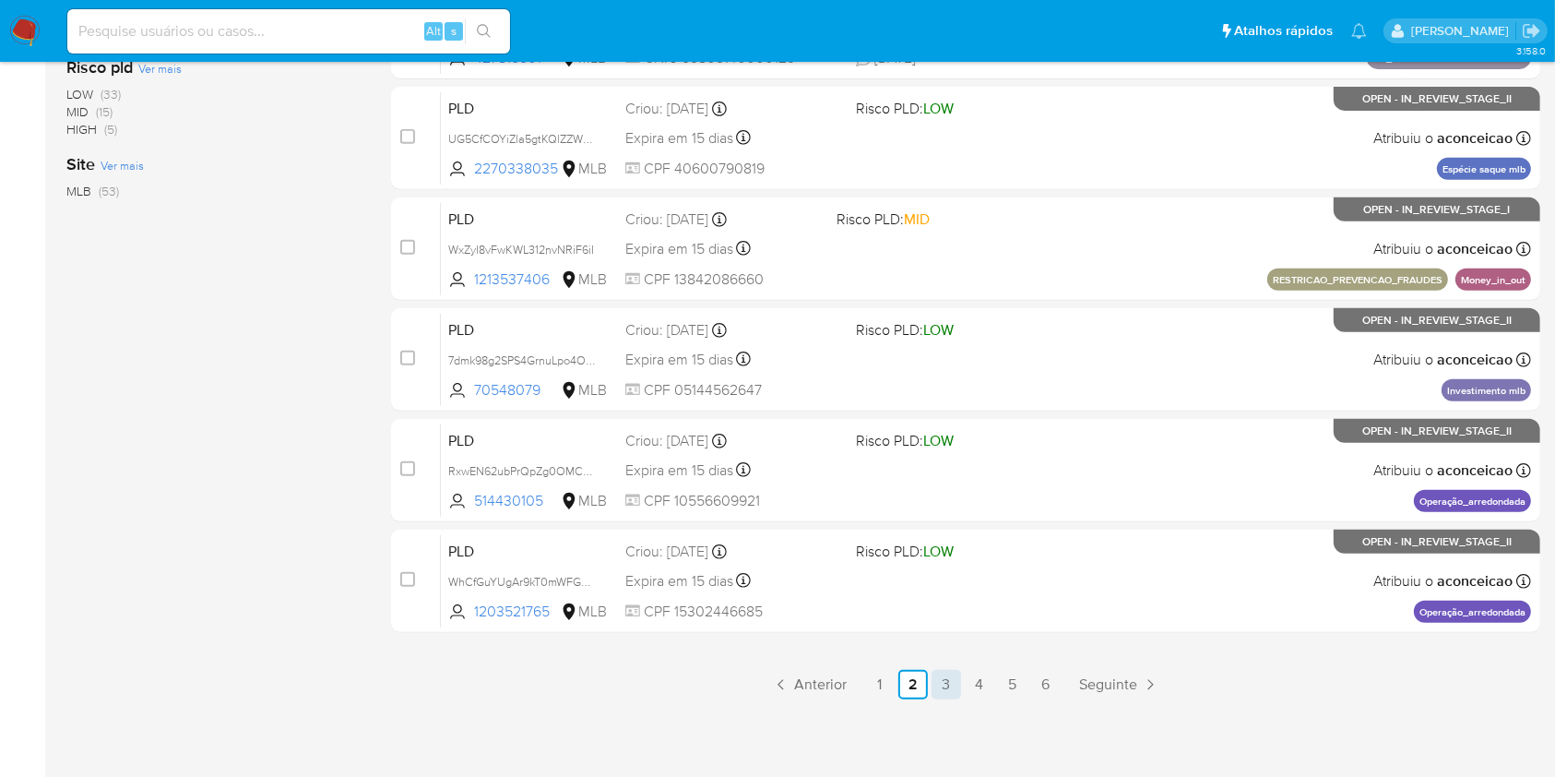
click at [947, 683] on link "3" at bounding box center [947, 685] width 30 height 30
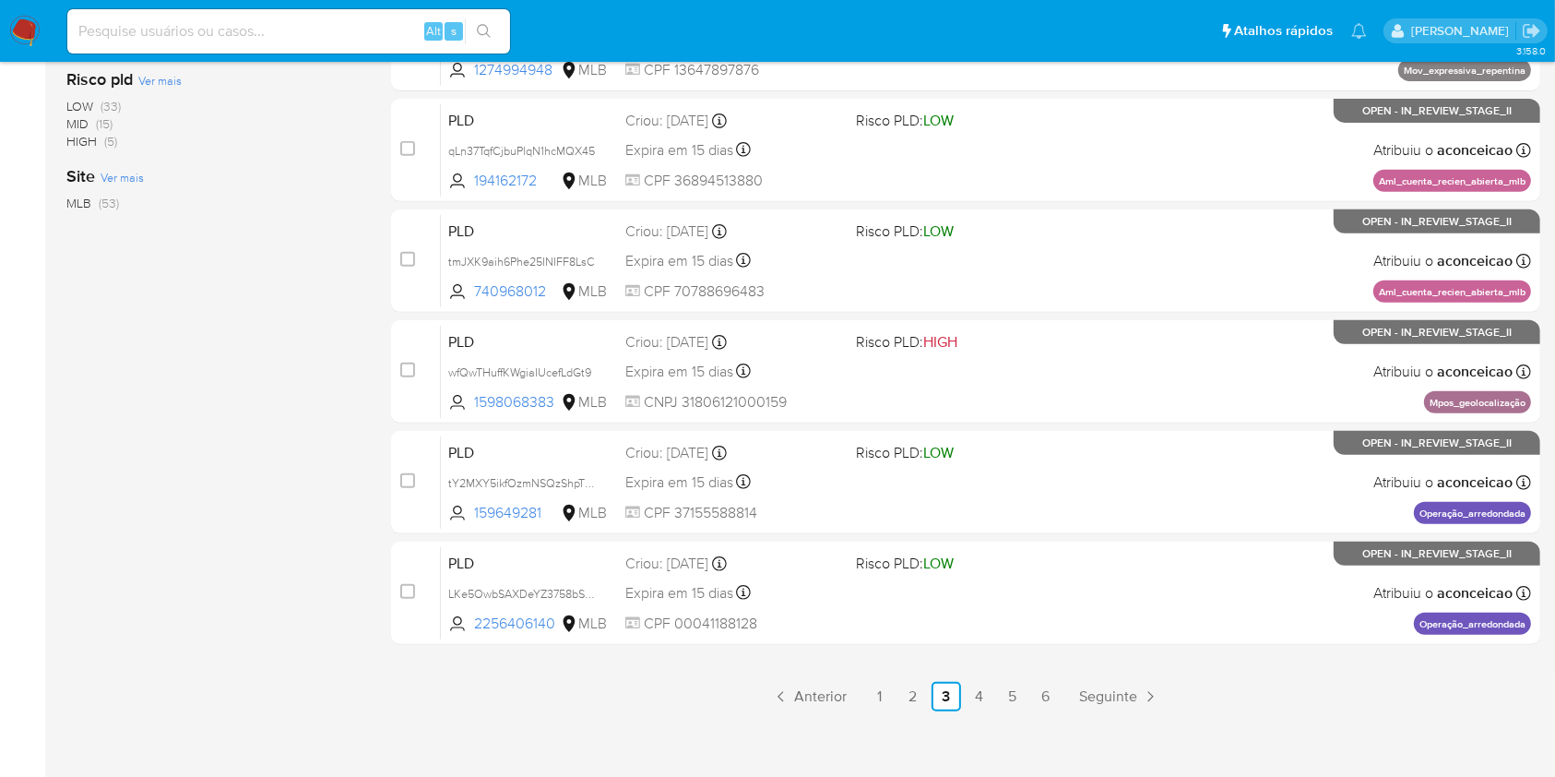
scroll to position [745, 0]
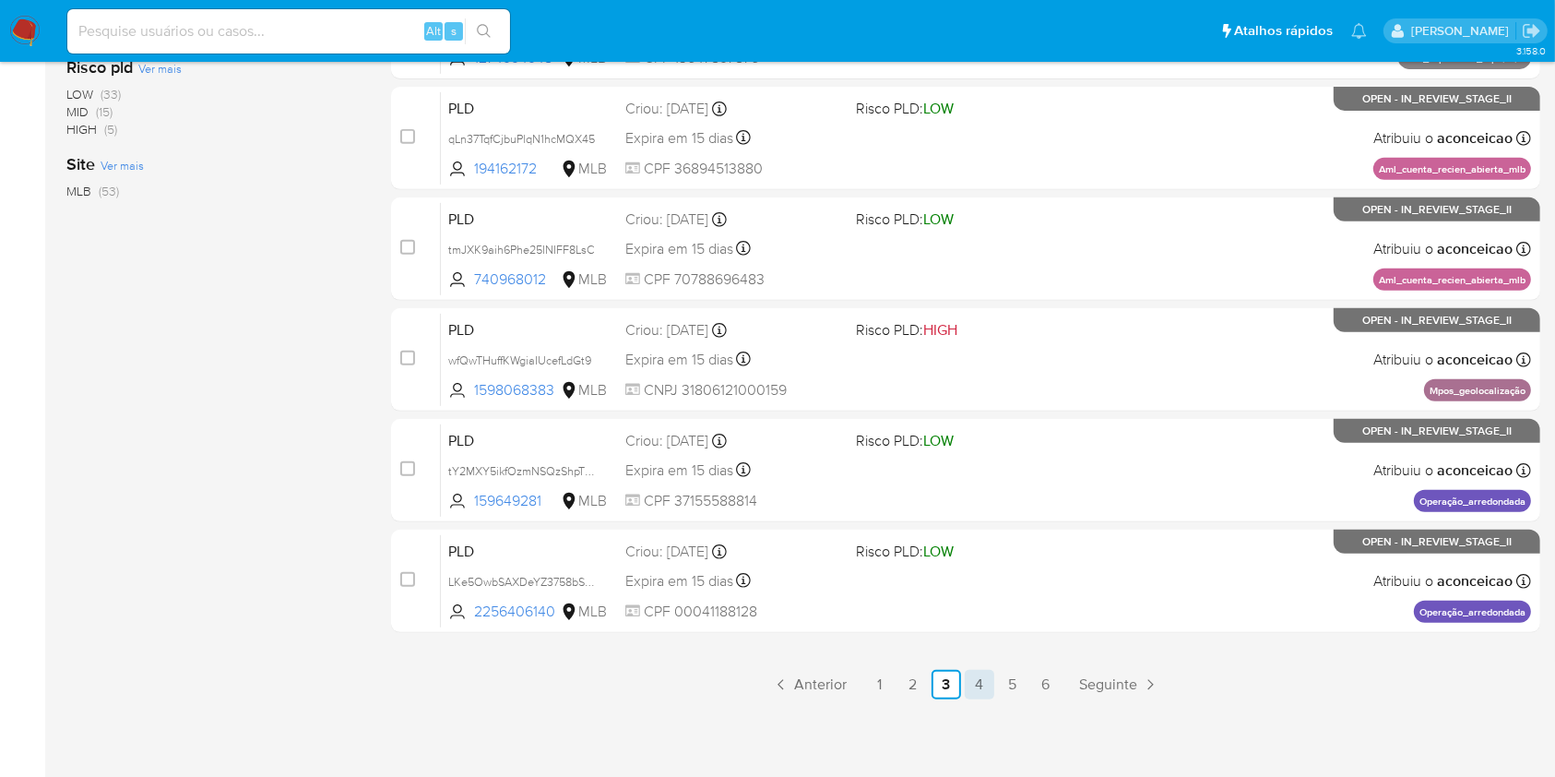
click at [977, 679] on link "4" at bounding box center [980, 685] width 30 height 30
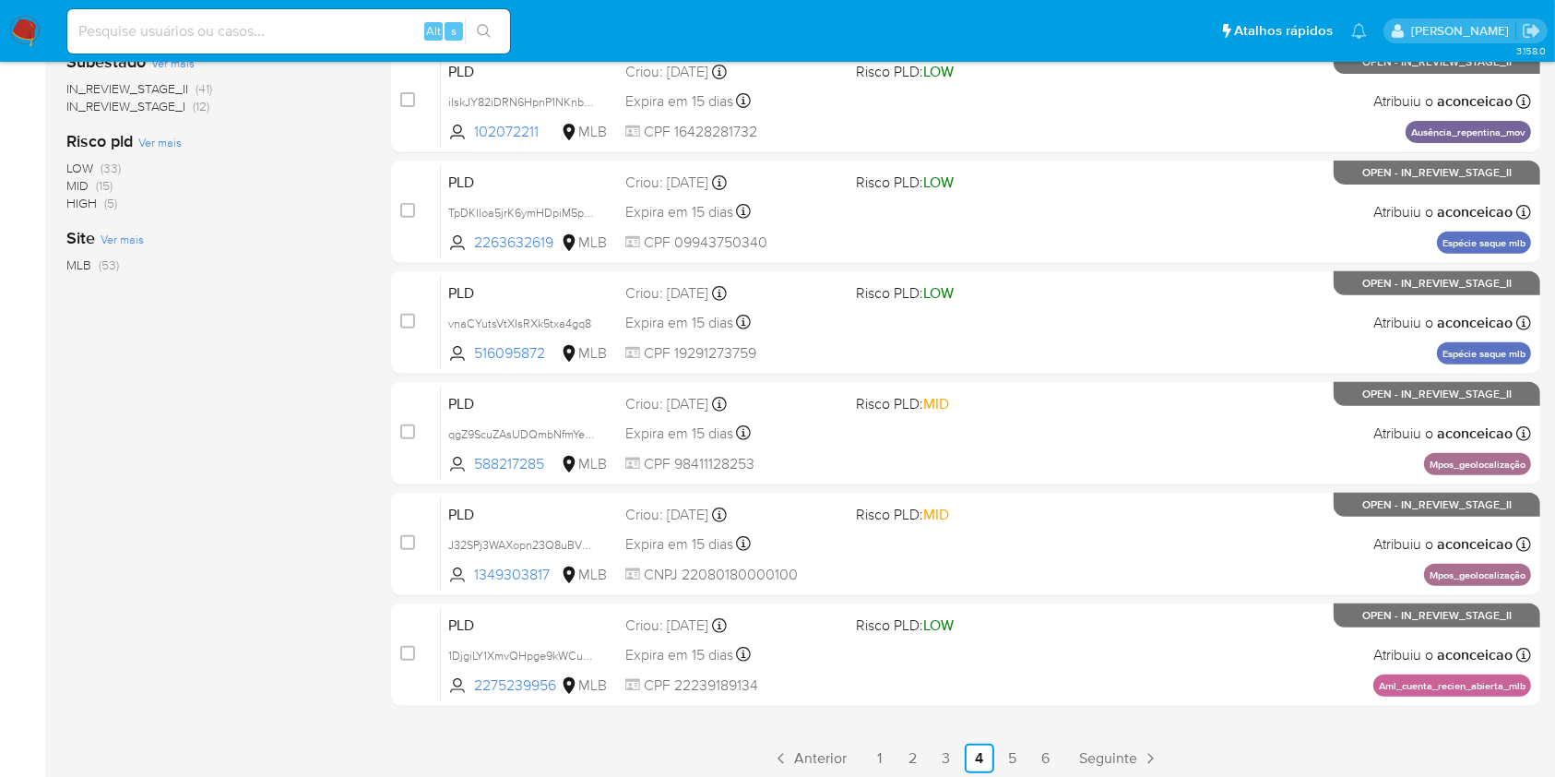
scroll to position [745, 0]
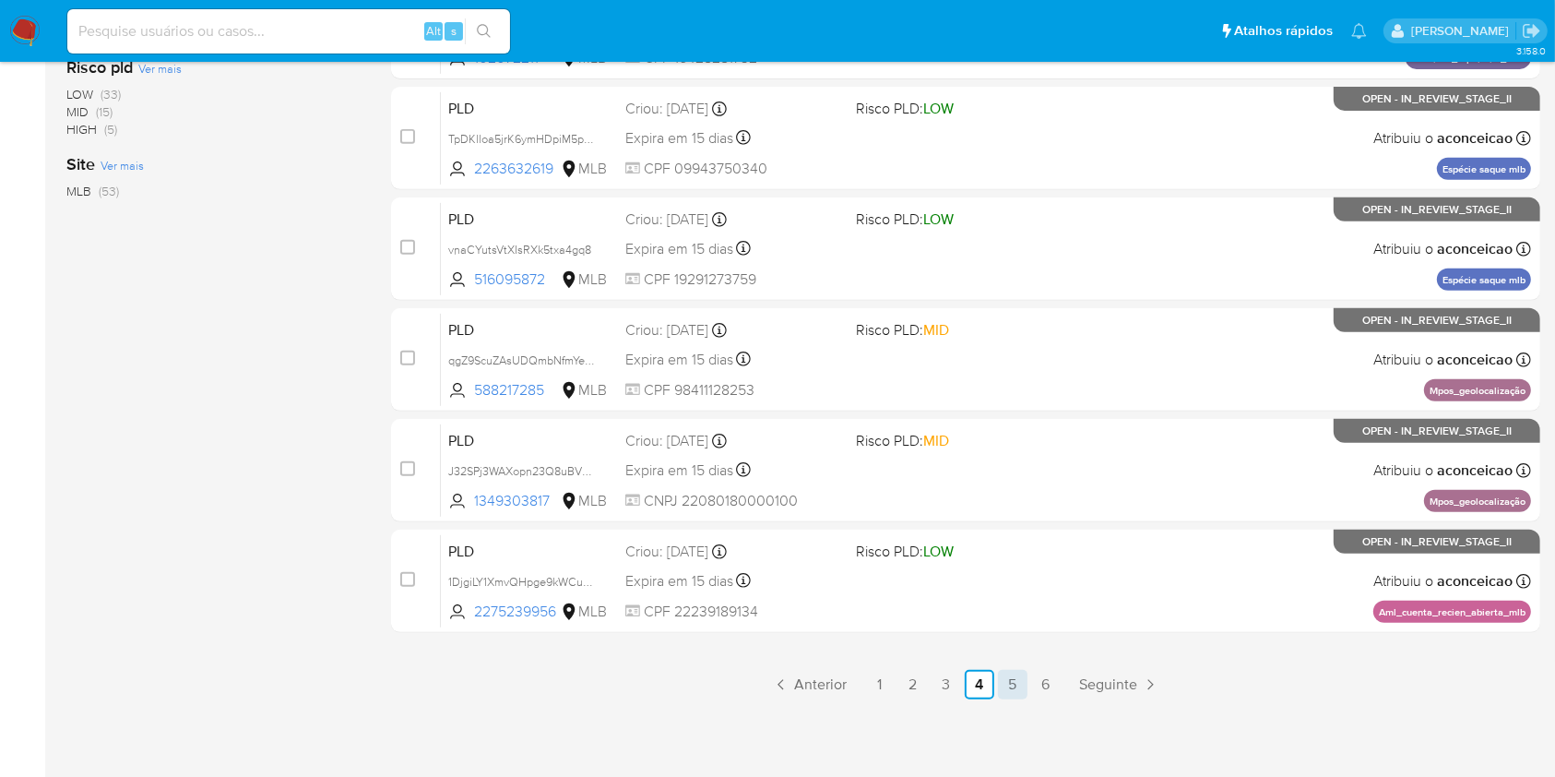
click at [1009, 682] on link "5" at bounding box center [1013, 685] width 30 height 30
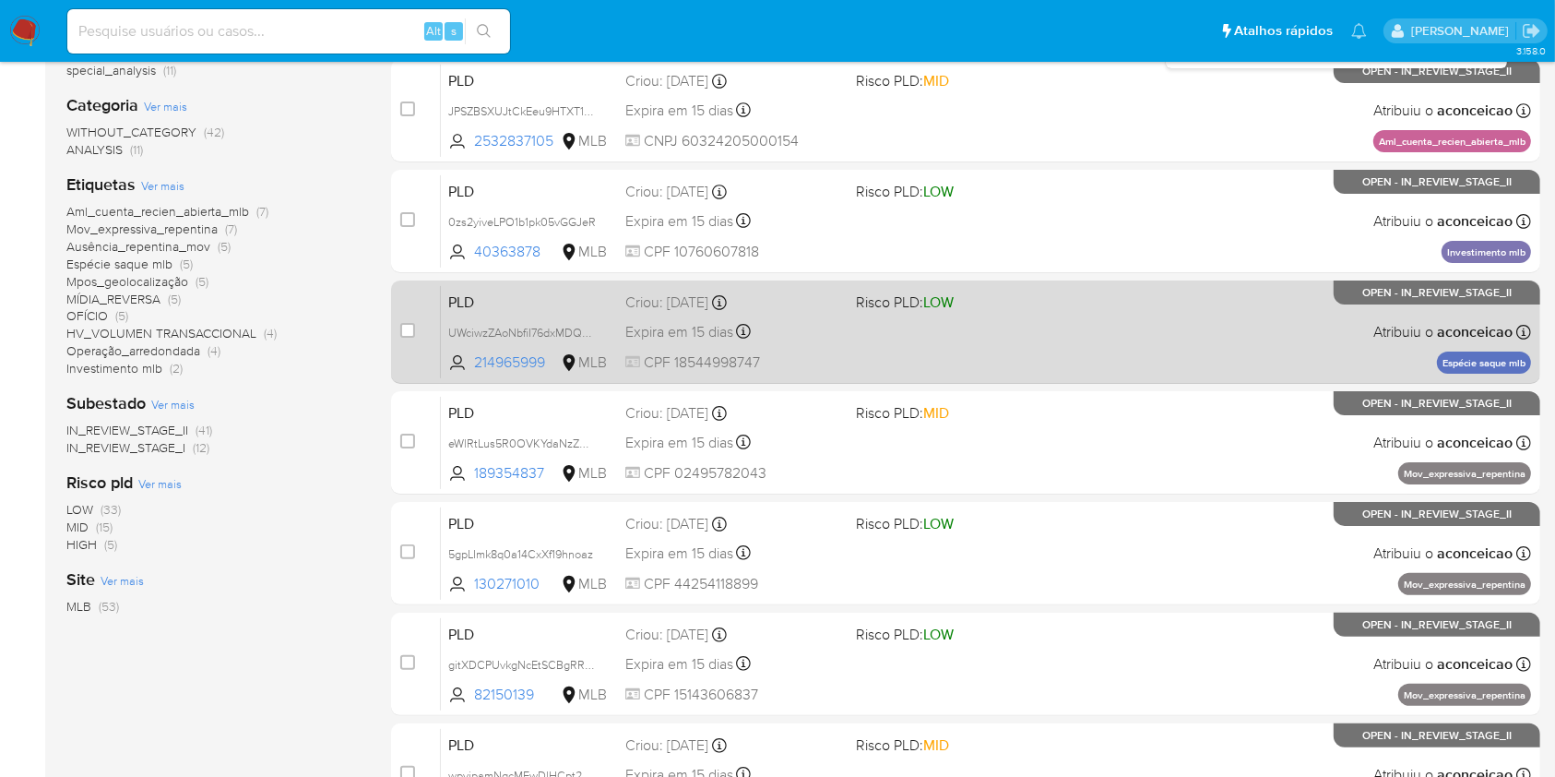
scroll to position [745, 0]
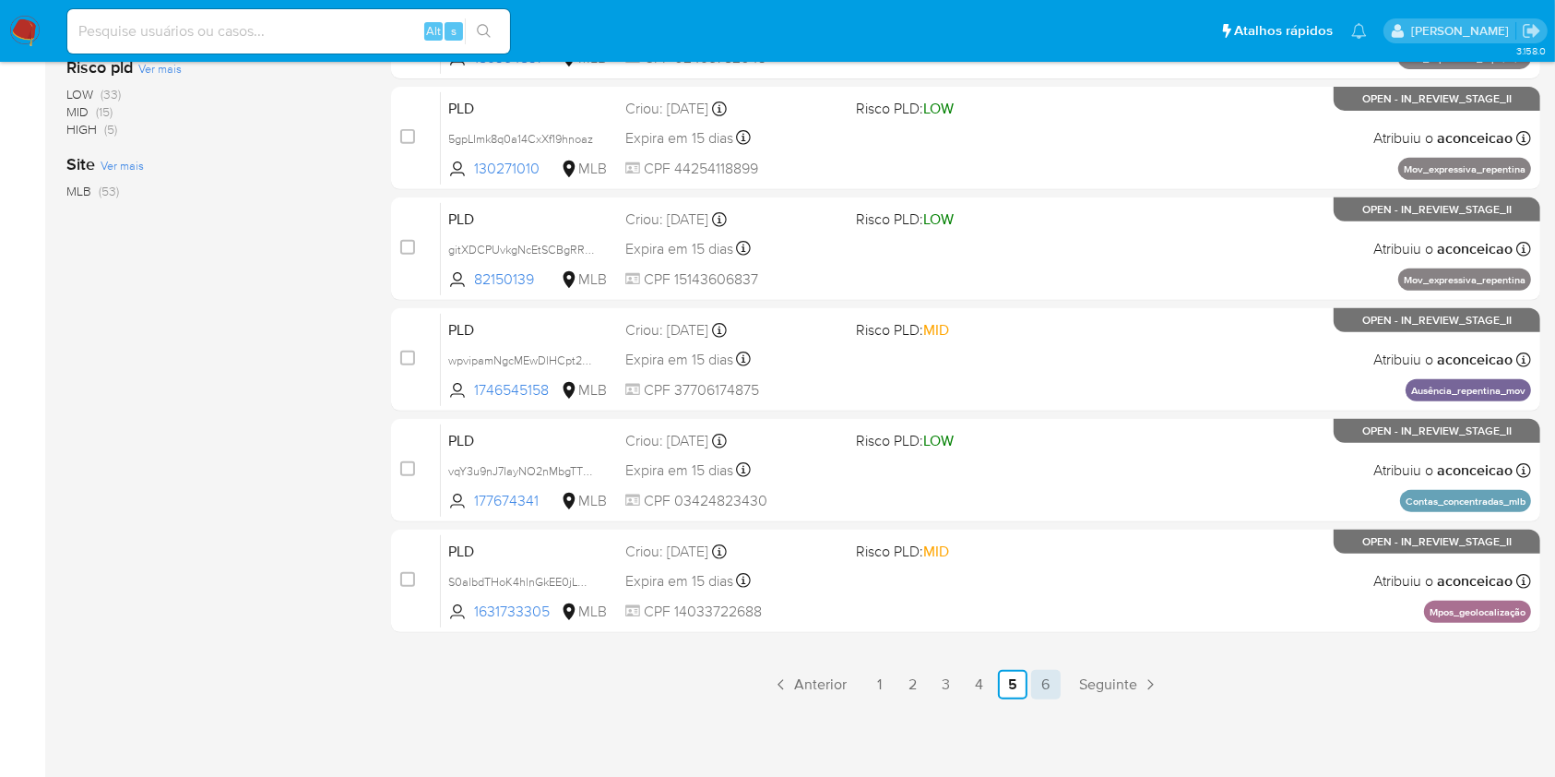
click at [1044, 679] on link "6" at bounding box center [1046, 685] width 30 height 30
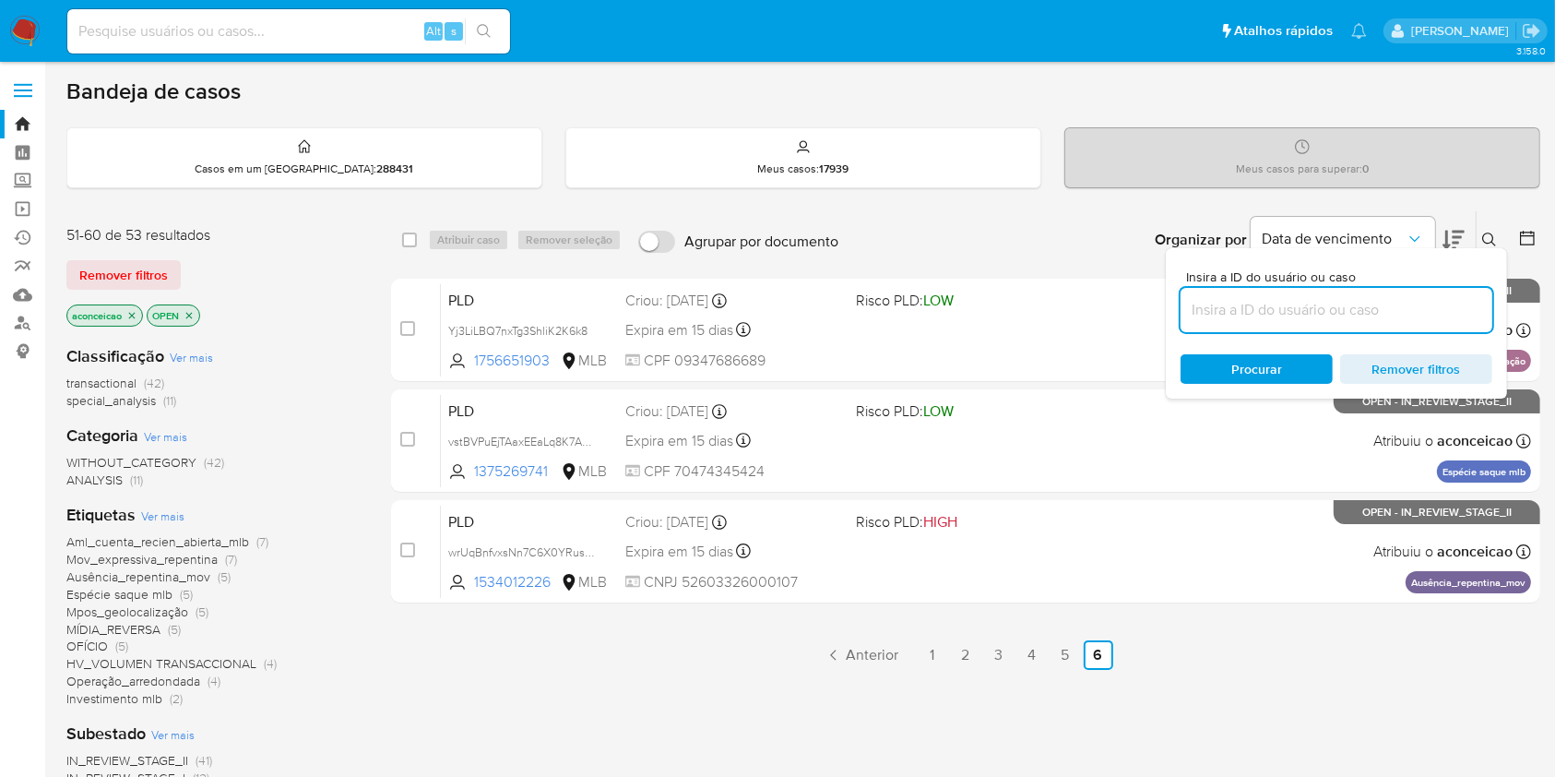
scroll to position [346, 0]
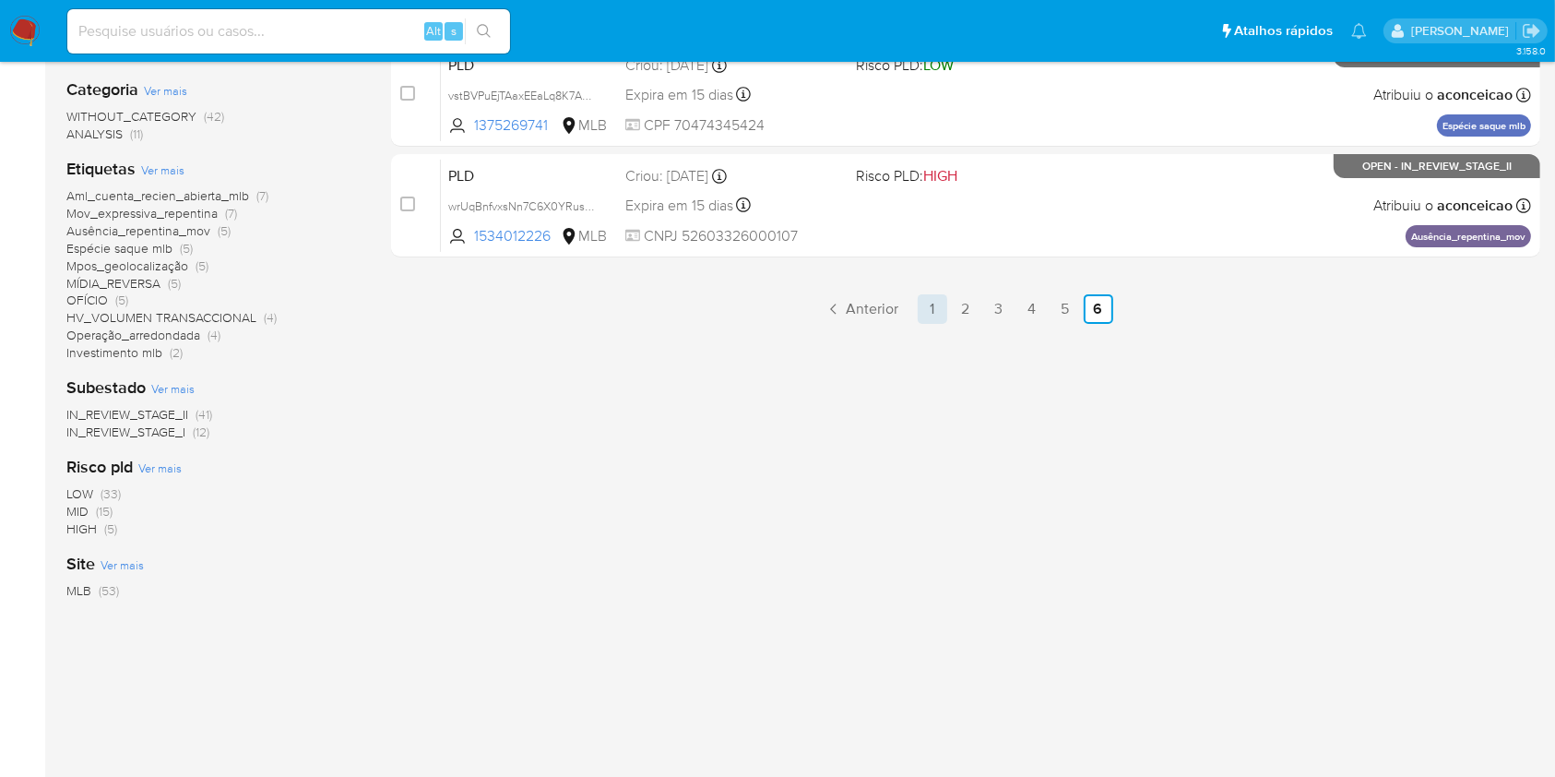
click at [936, 315] on link "1" at bounding box center [933, 309] width 30 height 30
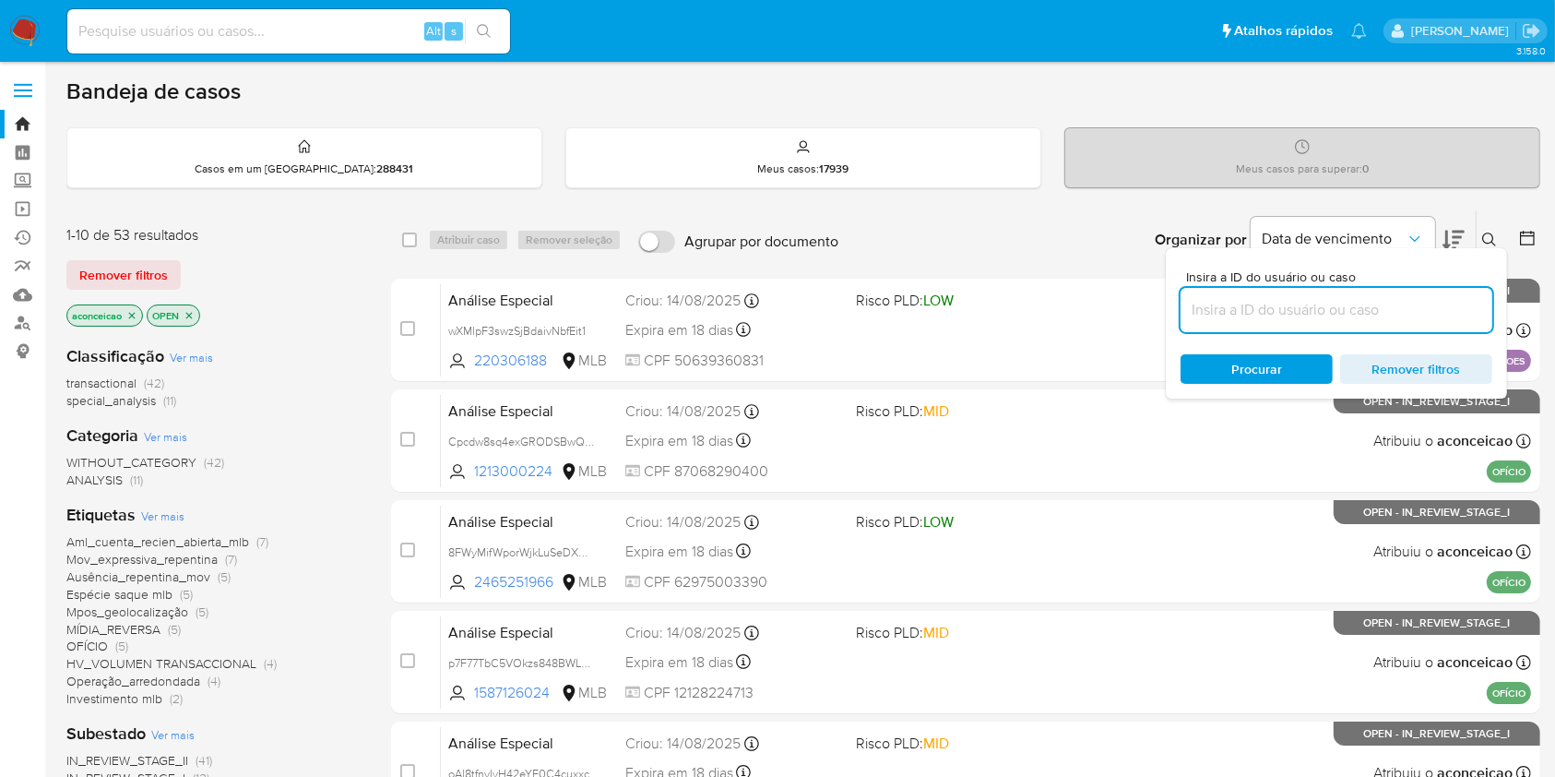
click at [1495, 242] on icon at bounding box center [1489, 239] width 15 height 15
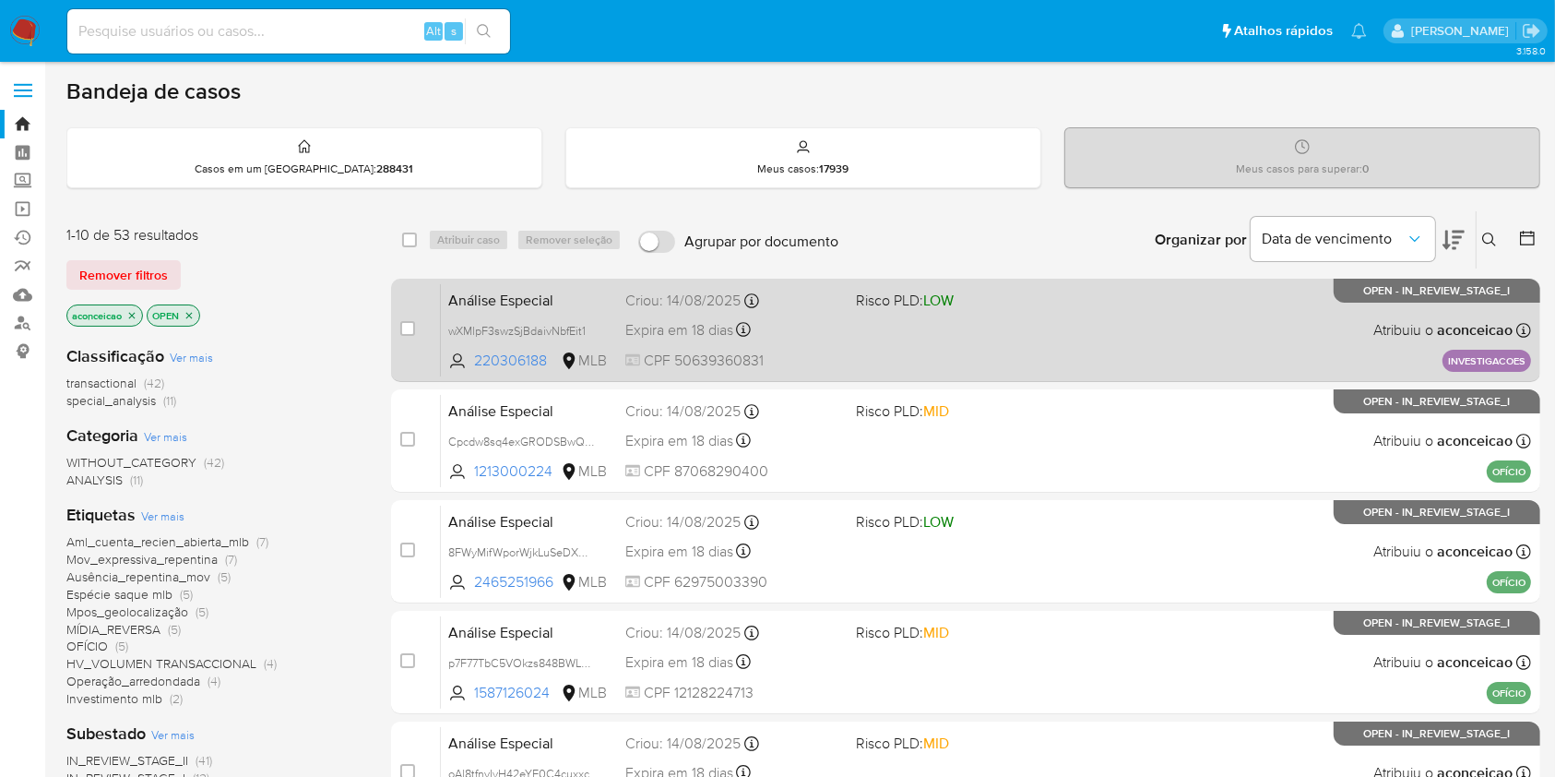
click at [867, 326] on div "Análise Especial wXMlpF3swzSjBdaivNbfEit1 220306188 MLB Risco PLD: LOW Criou: 1…" at bounding box center [986, 329] width 1090 height 93
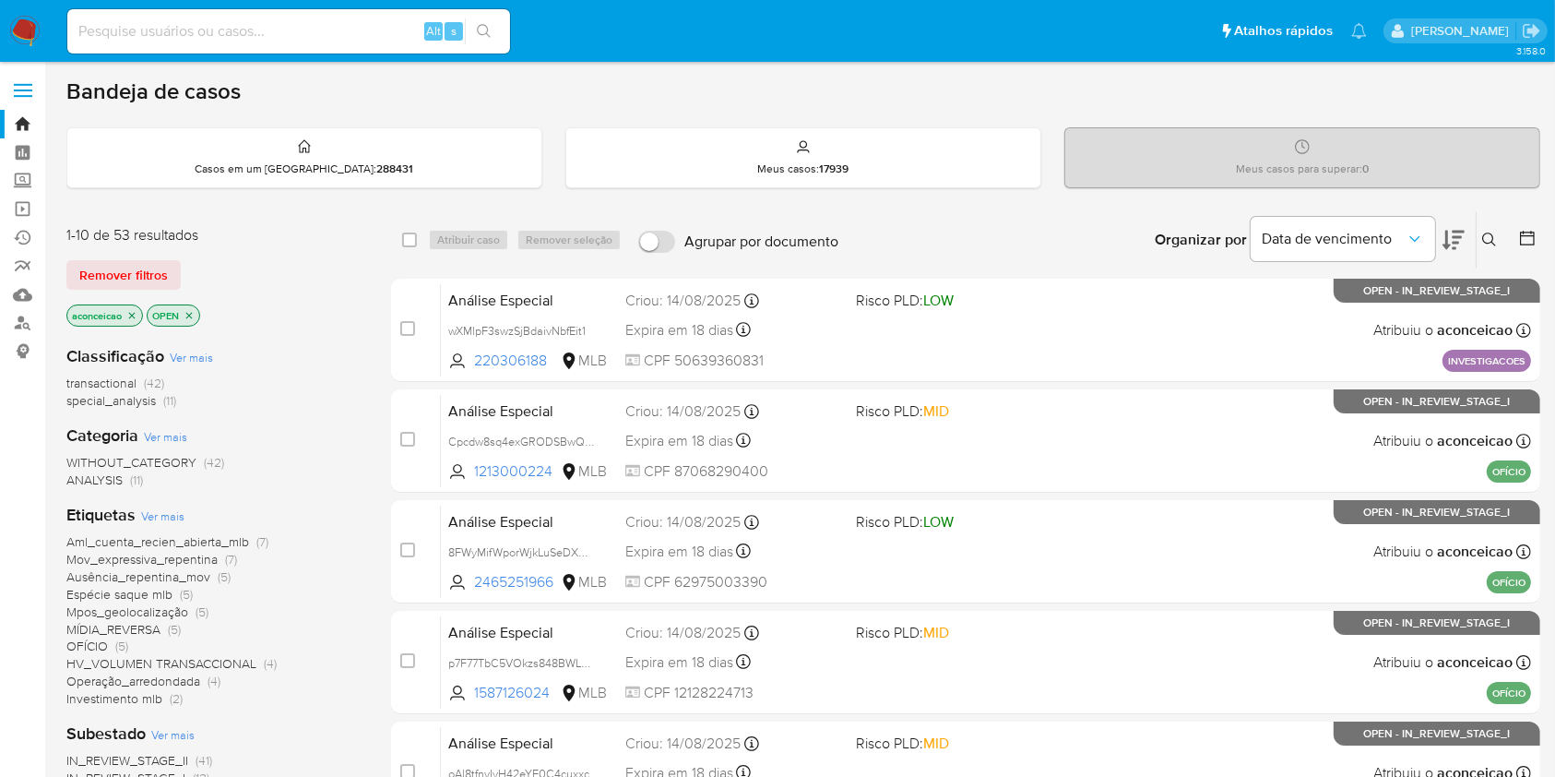
click at [1498, 229] on button at bounding box center [1492, 240] width 30 height 22
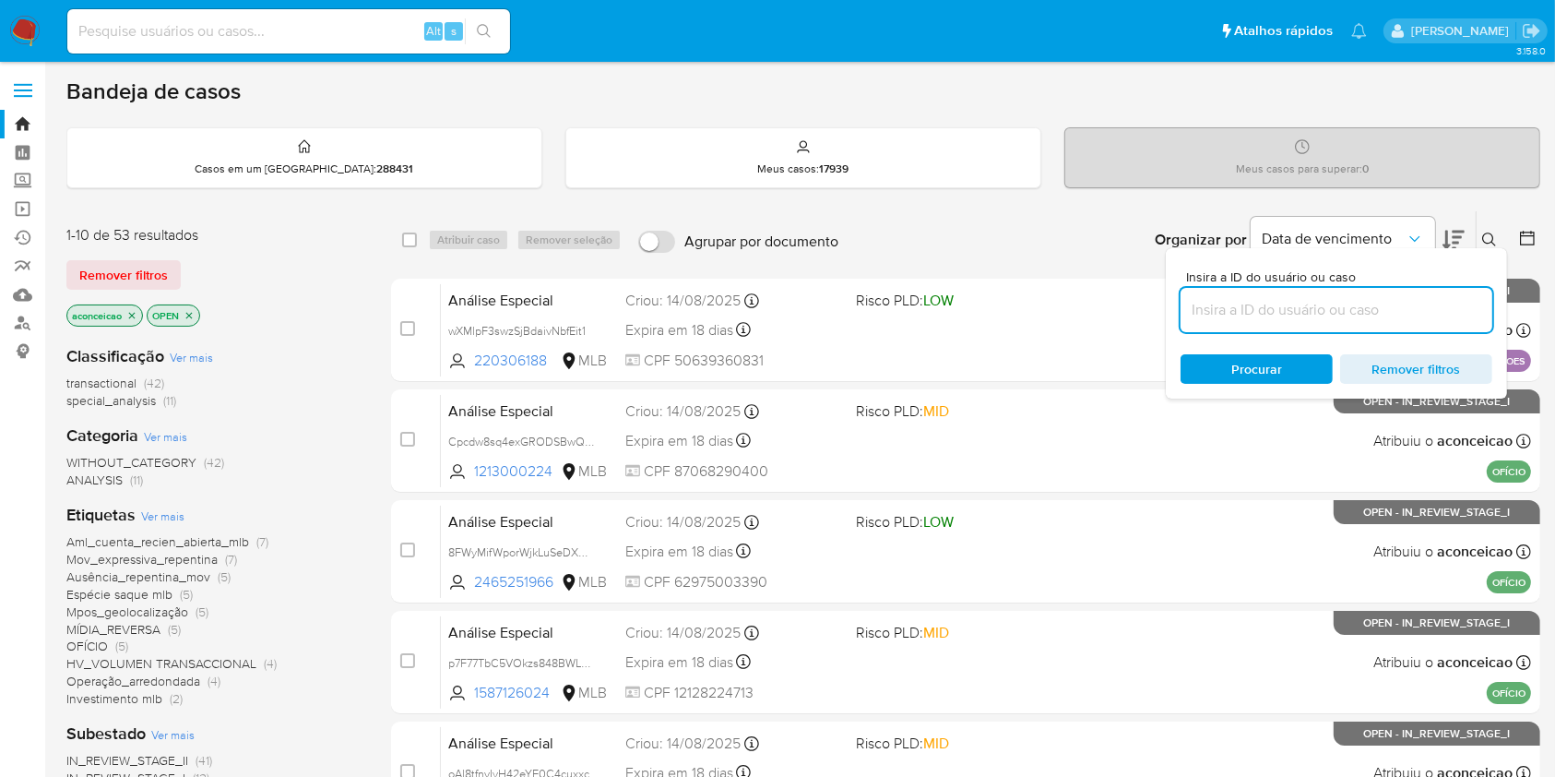
click at [1443, 303] on input at bounding box center [1337, 310] width 312 height 24
type input "vrRjlzeOpAyAa3BQKS7nqazz"
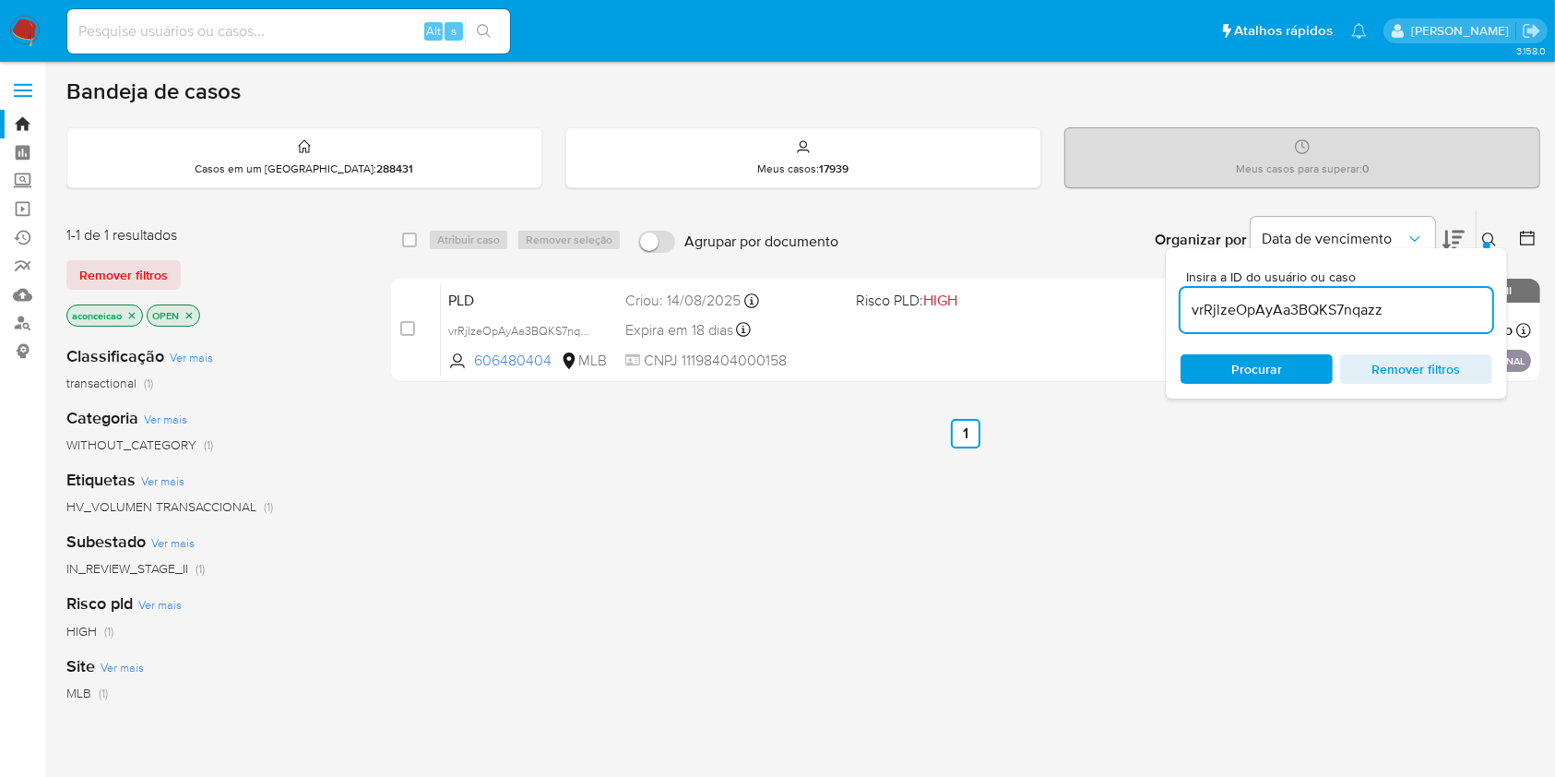
click at [1485, 243] on div at bounding box center [1486, 245] width 7 height 7
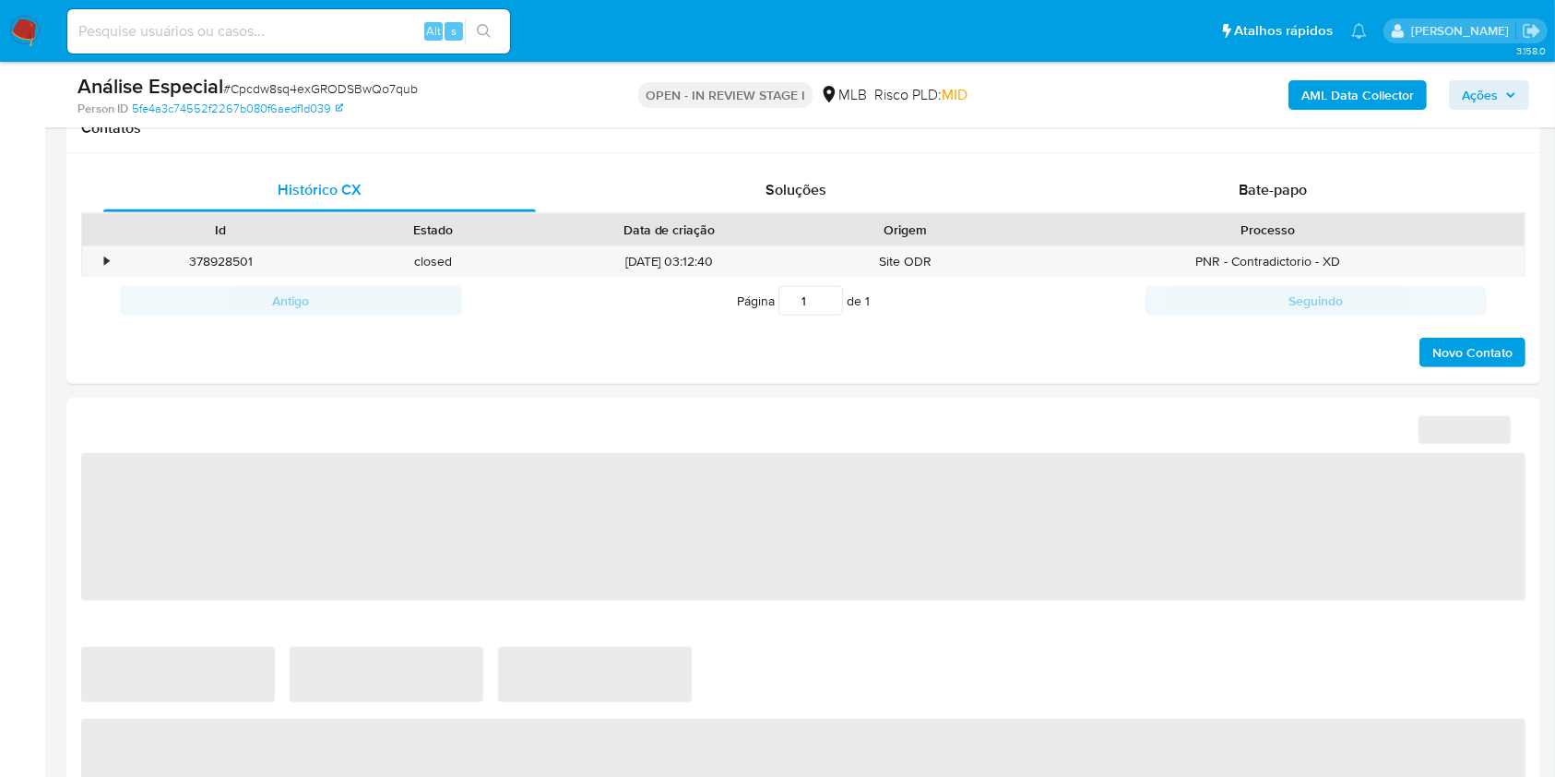
select select "10"
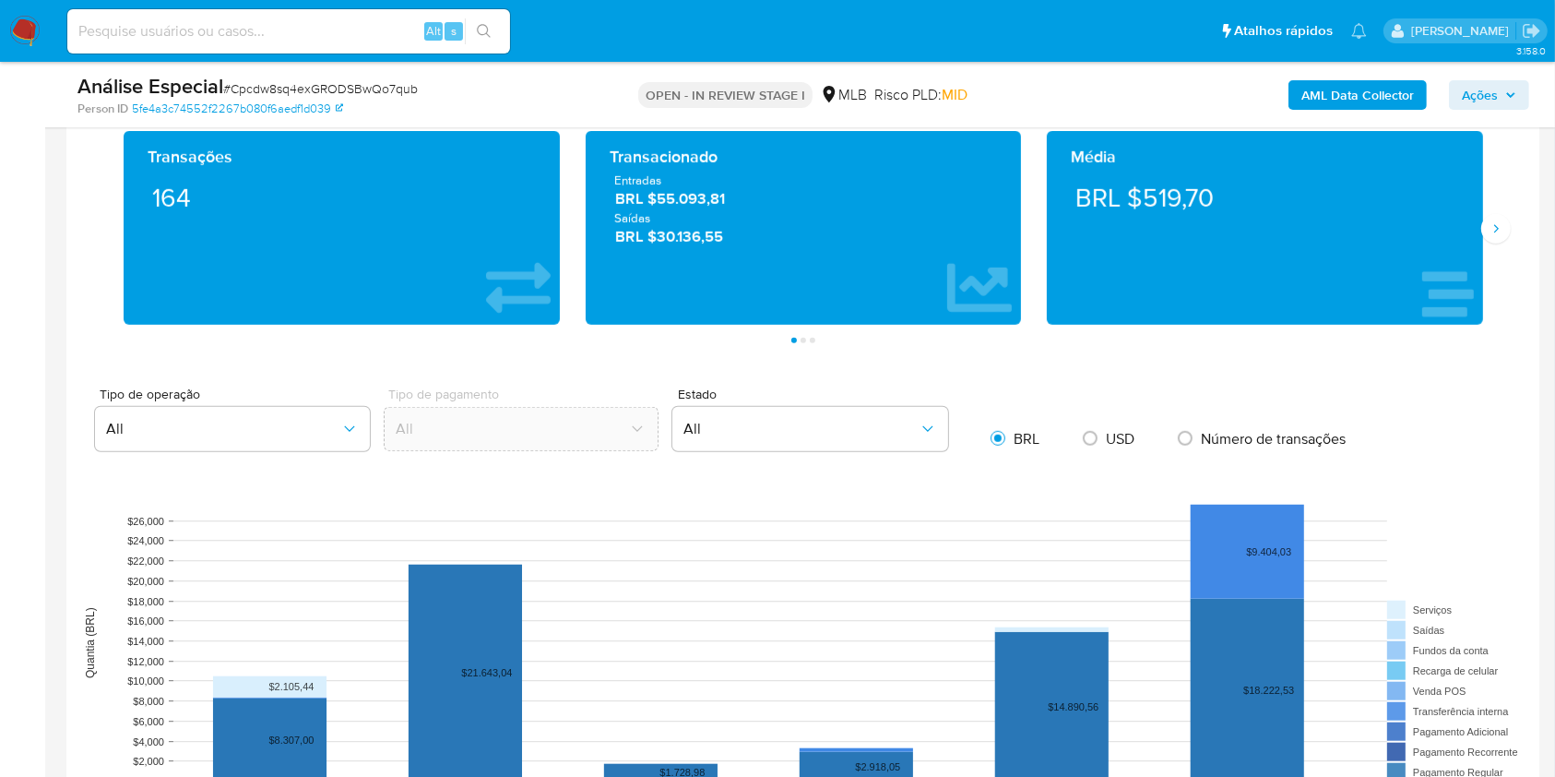
scroll to position [1352, 0]
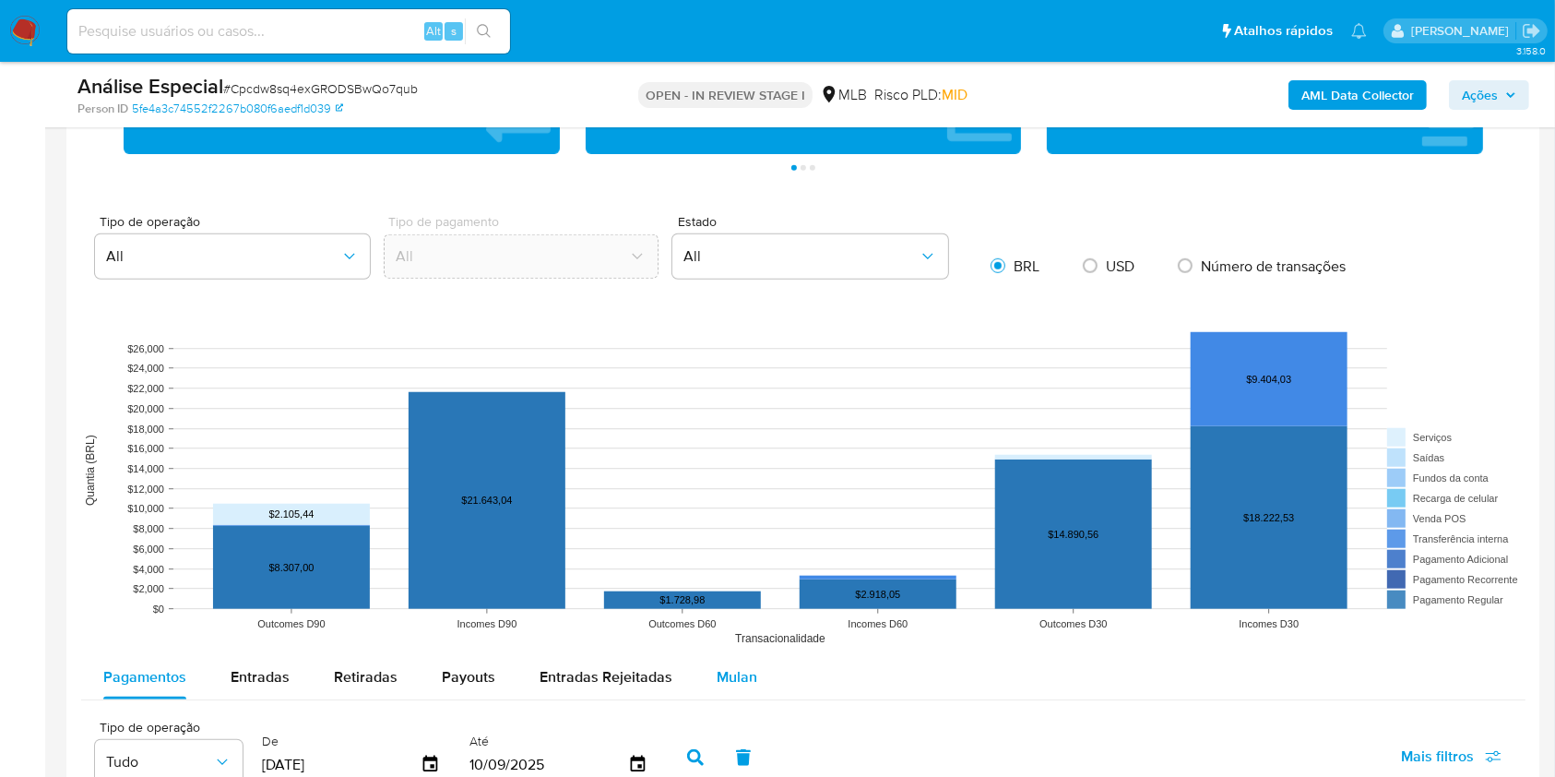
click at [741, 669] on span "Mulan" at bounding box center [737, 676] width 41 height 21
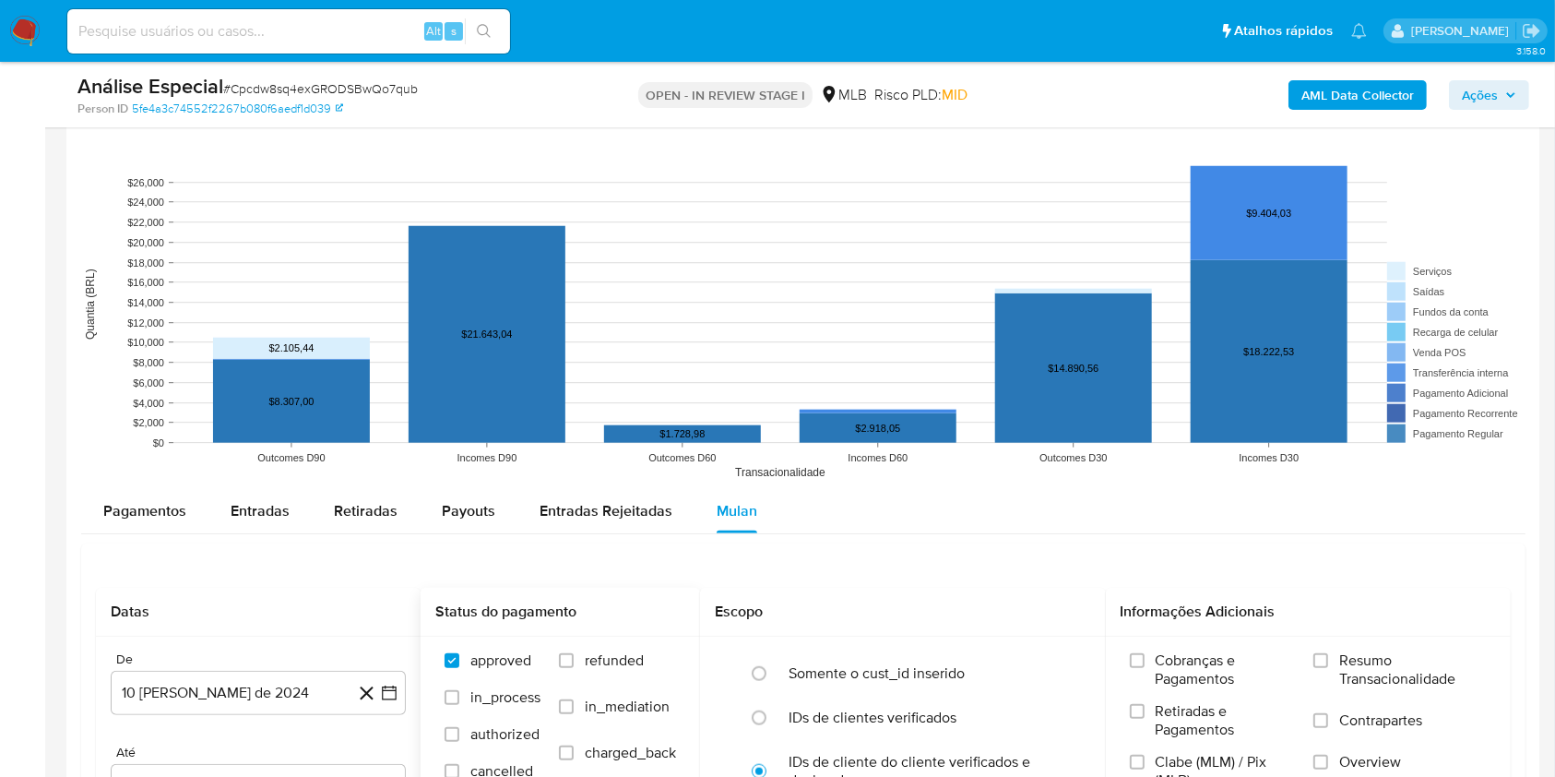
scroll to position [1721, 0]
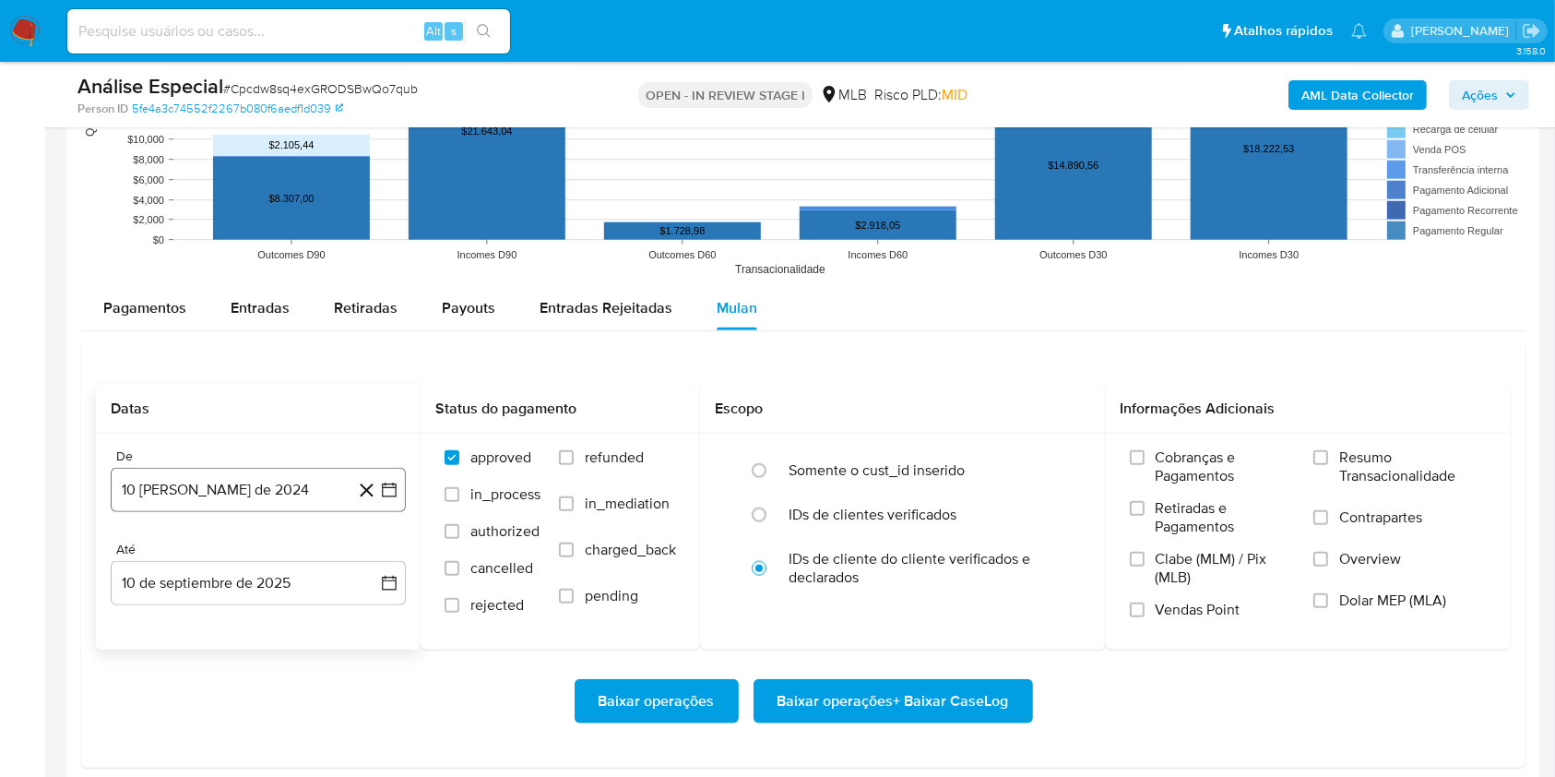
click at [315, 480] on button "10 [PERSON_NAME] de 2024" at bounding box center [258, 490] width 295 height 44
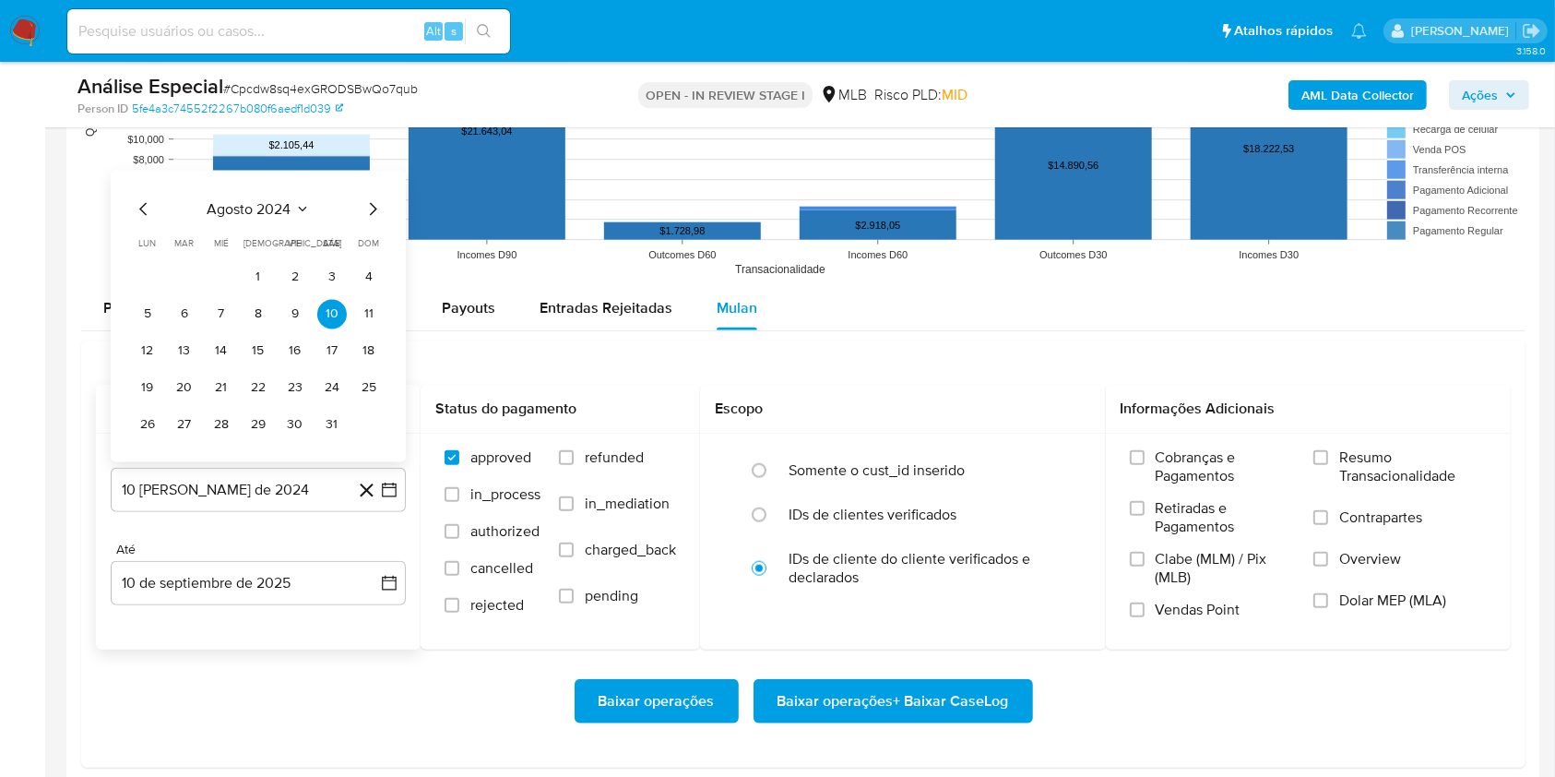
click at [373, 202] on icon "Mes siguiente" at bounding box center [373, 209] width 22 height 22
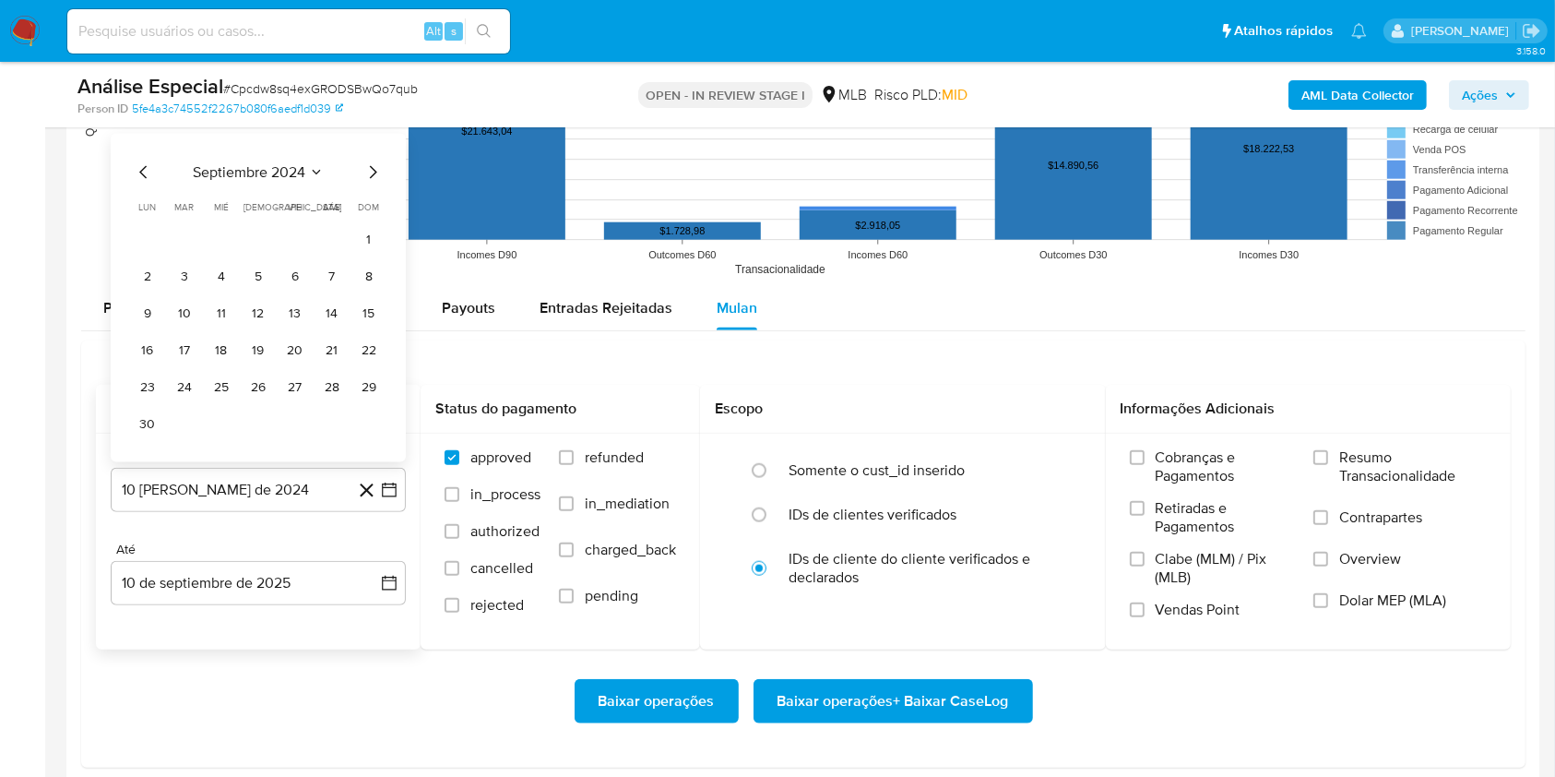
click at [277, 187] on div "septiembre 2024 septiembre 2024 lun lunes mar martes mié miércoles jue jueves v…" at bounding box center [258, 300] width 251 height 279
click at [283, 177] on span "septiembre 2024" at bounding box center [249, 172] width 113 height 18
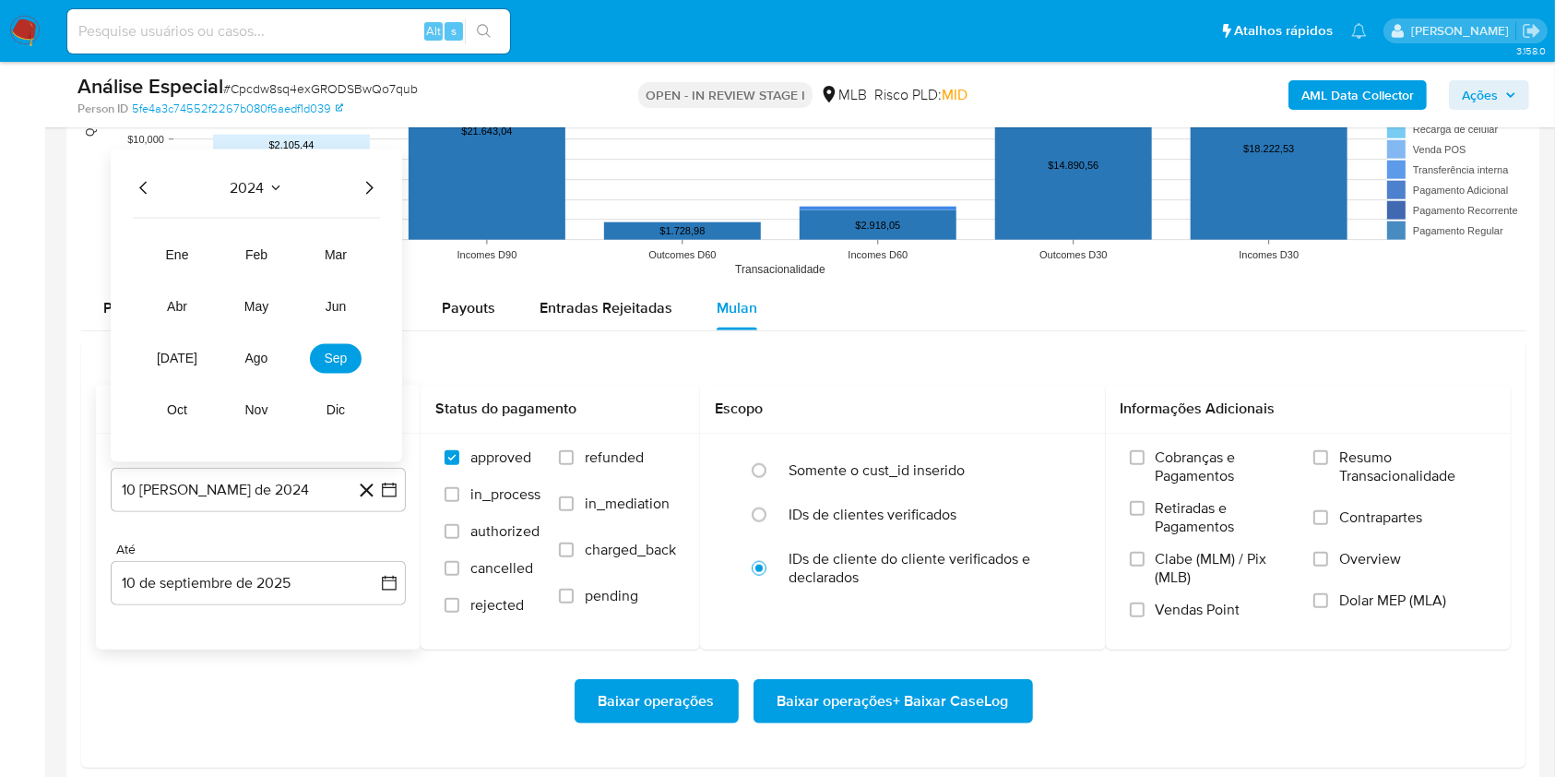
click at [362, 181] on icon "Año siguiente" at bounding box center [369, 188] width 22 height 22
click at [255, 264] on button "feb" at bounding box center [257, 256] width 52 height 30
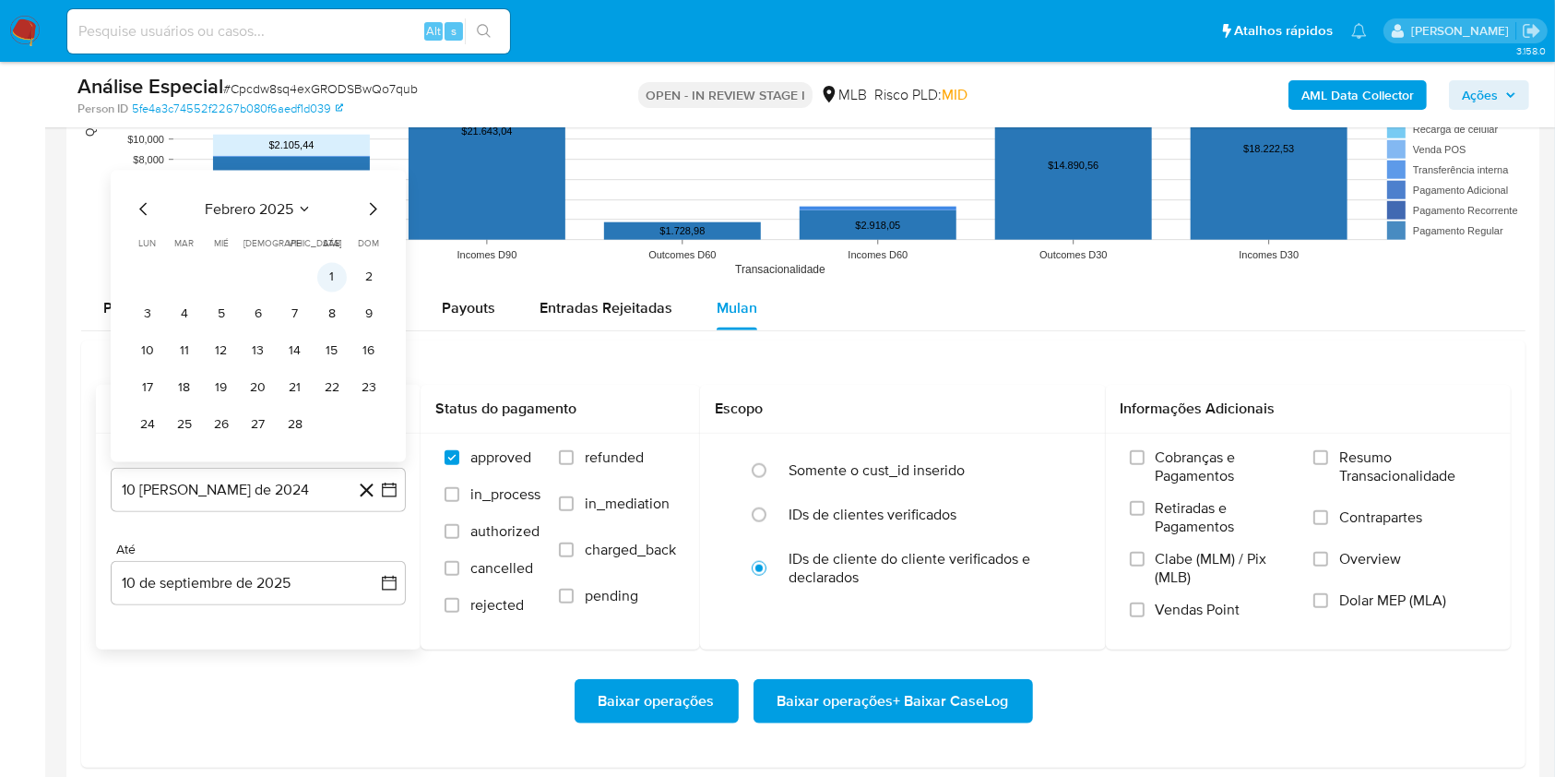
click at [326, 267] on button "1" at bounding box center [332, 278] width 30 height 30
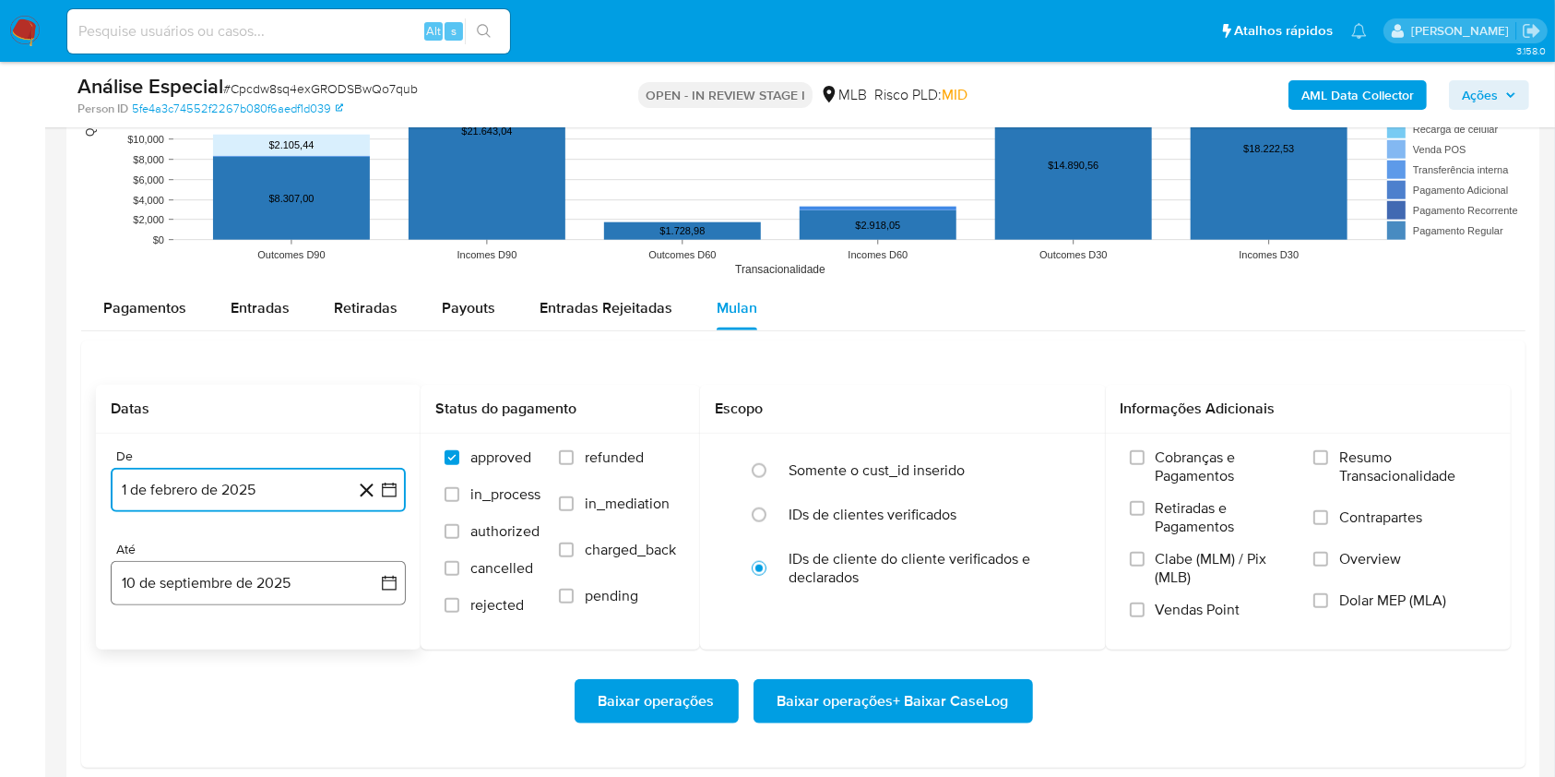
click at [282, 569] on button "10 de septiembre de 2025" at bounding box center [258, 583] width 295 height 44
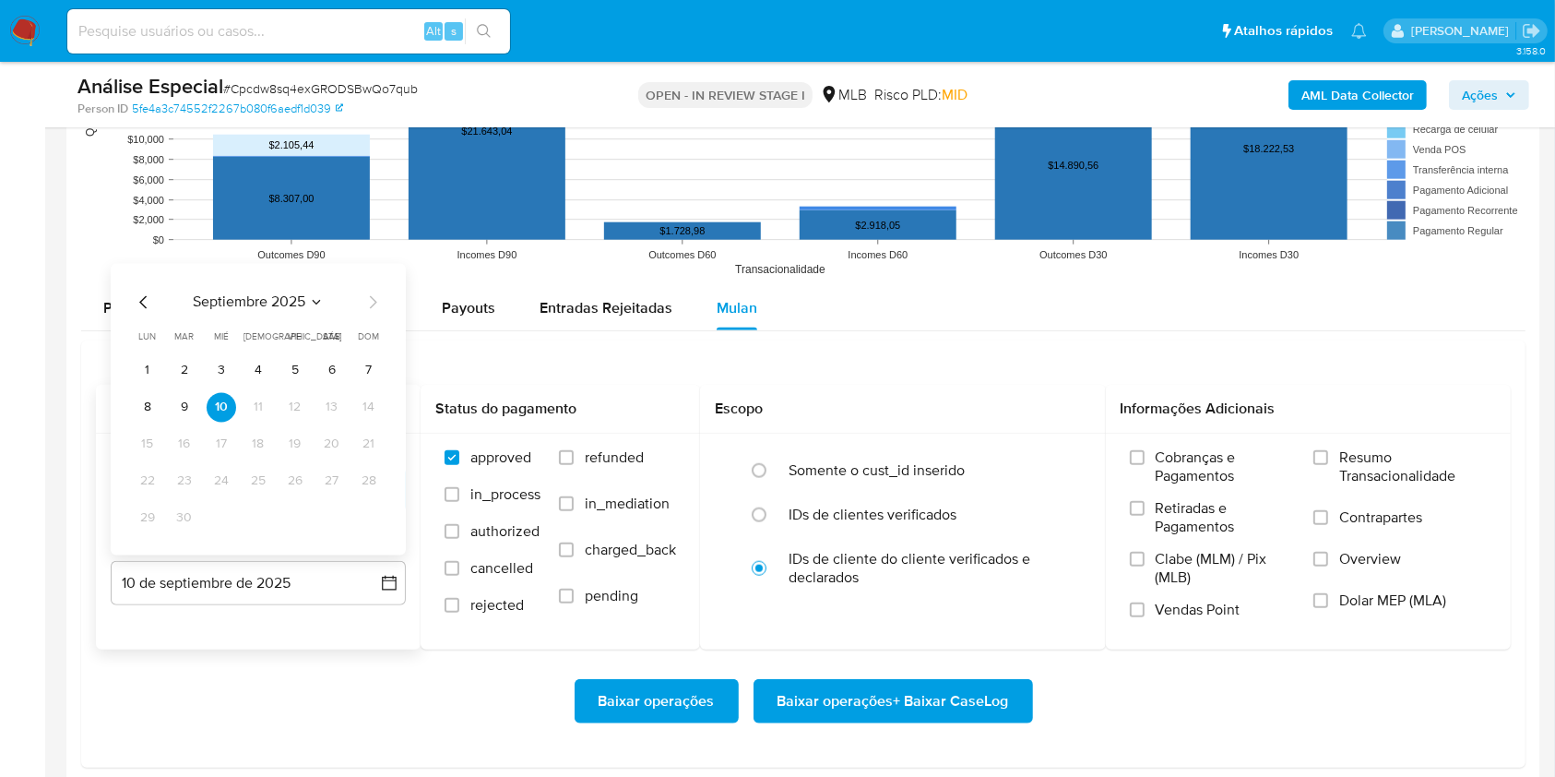
drag, startPoint x: 190, startPoint y: 400, endPoint x: 252, endPoint y: 402, distance: 61.8
click at [188, 400] on button "9" at bounding box center [185, 408] width 30 height 30
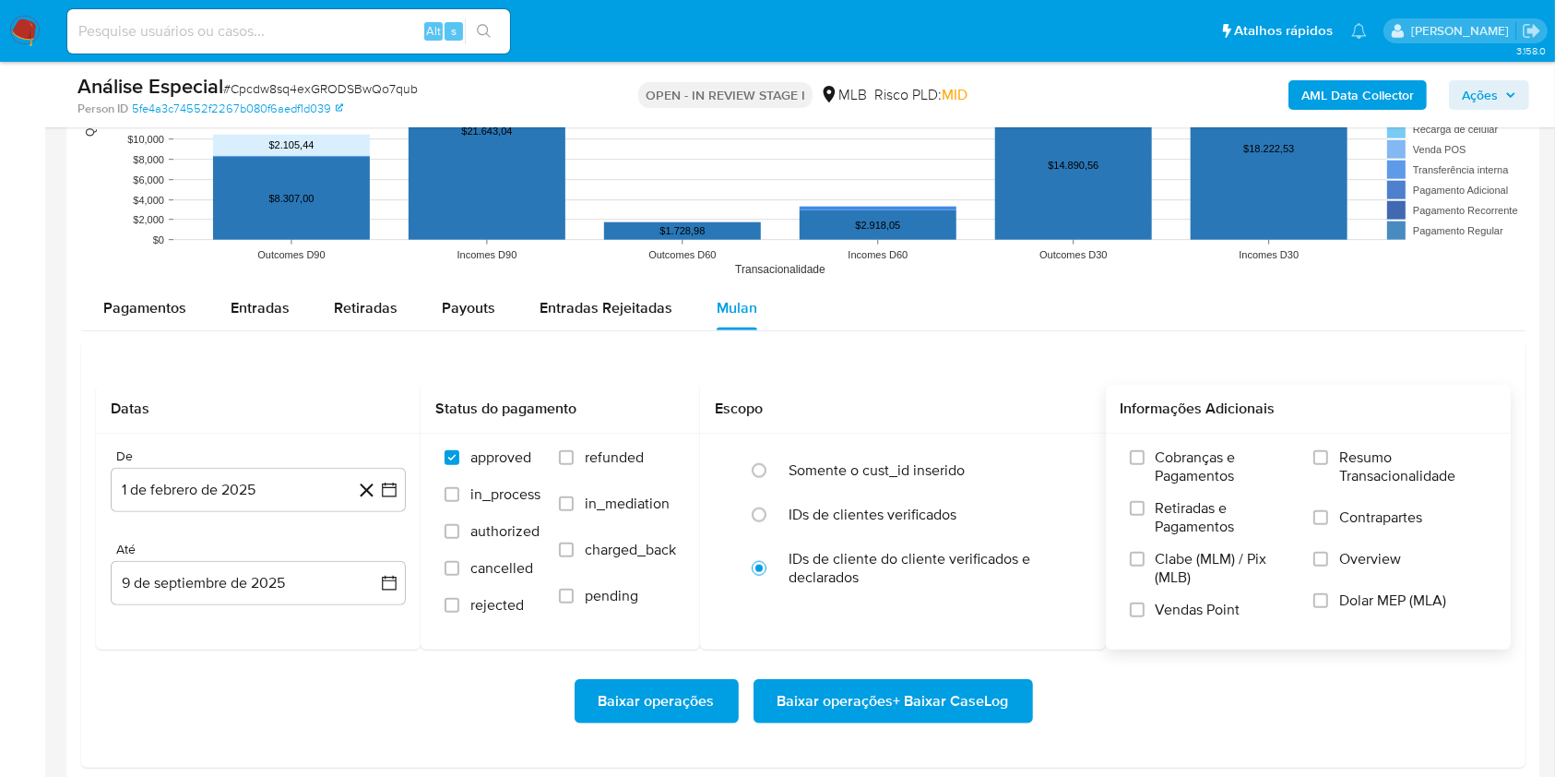
click at [1336, 478] on label "Resumo Transacionalidade" at bounding box center [1399, 478] width 173 height 60
click at [1328, 465] on input "Resumo Transacionalidade" at bounding box center [1320, 457] width 15 height 15
click at [961, 706] on span "Baixar operações + Baixar CaseLog" at bounding box center [894, 701] width 232 height 41
click at [344, 81] on span "# Cpcdw8sq4exGRODSBwQo7qub" at bounding box center [320, 88] width 195 height 18
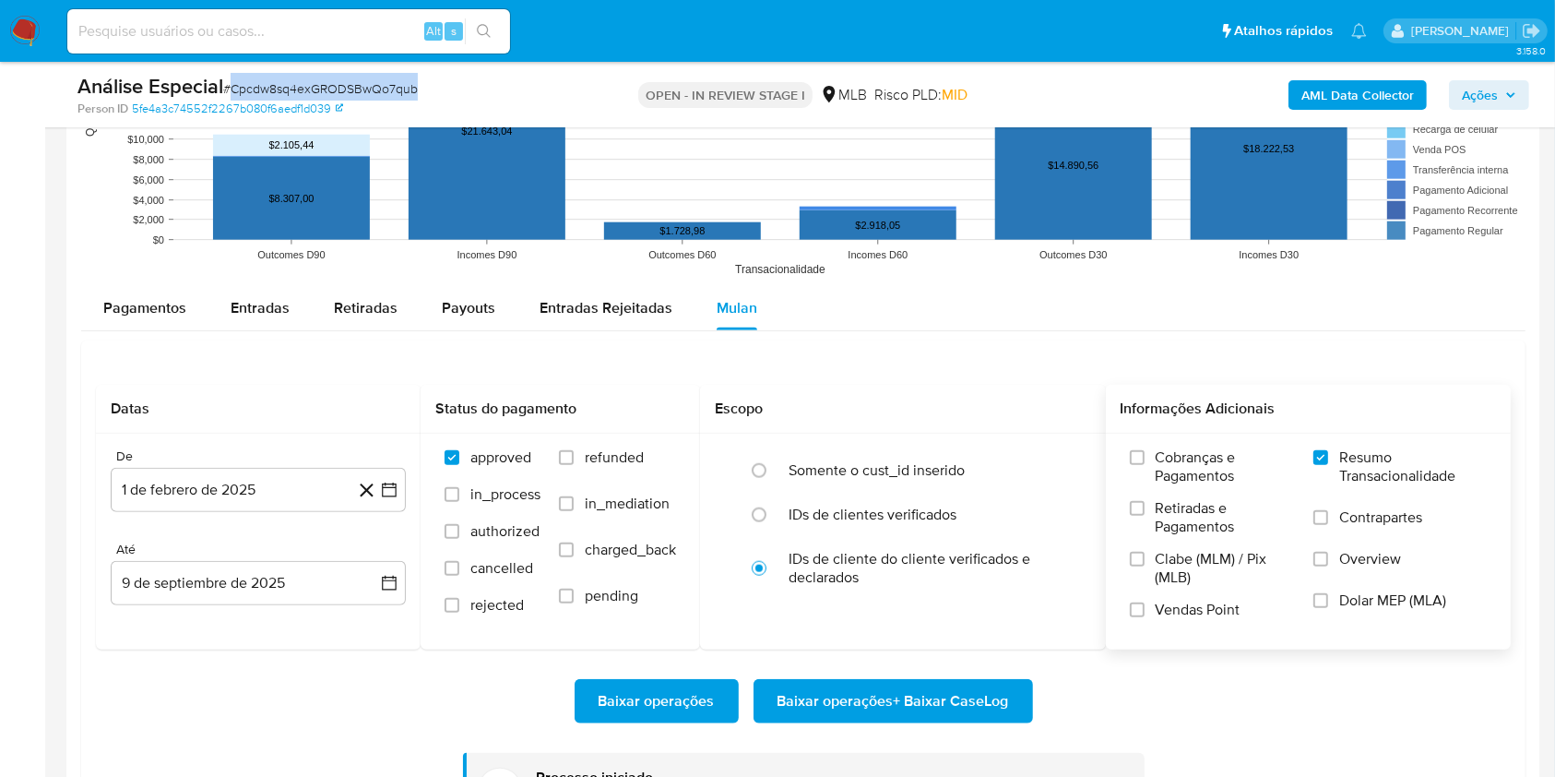
click at [344, 81] on span "# Cpcdw8sq4exGRODSBwQo7qub" at bounding box center [320, 88] width 195 height 18
copy span "Cpcdw8sq4exGRODSBwQo7qub"
click at [359, 85] on span "# Cpcdw8sq4exGRODSBwQo7qub" at bounding box center [320, 88] width 195 height 18
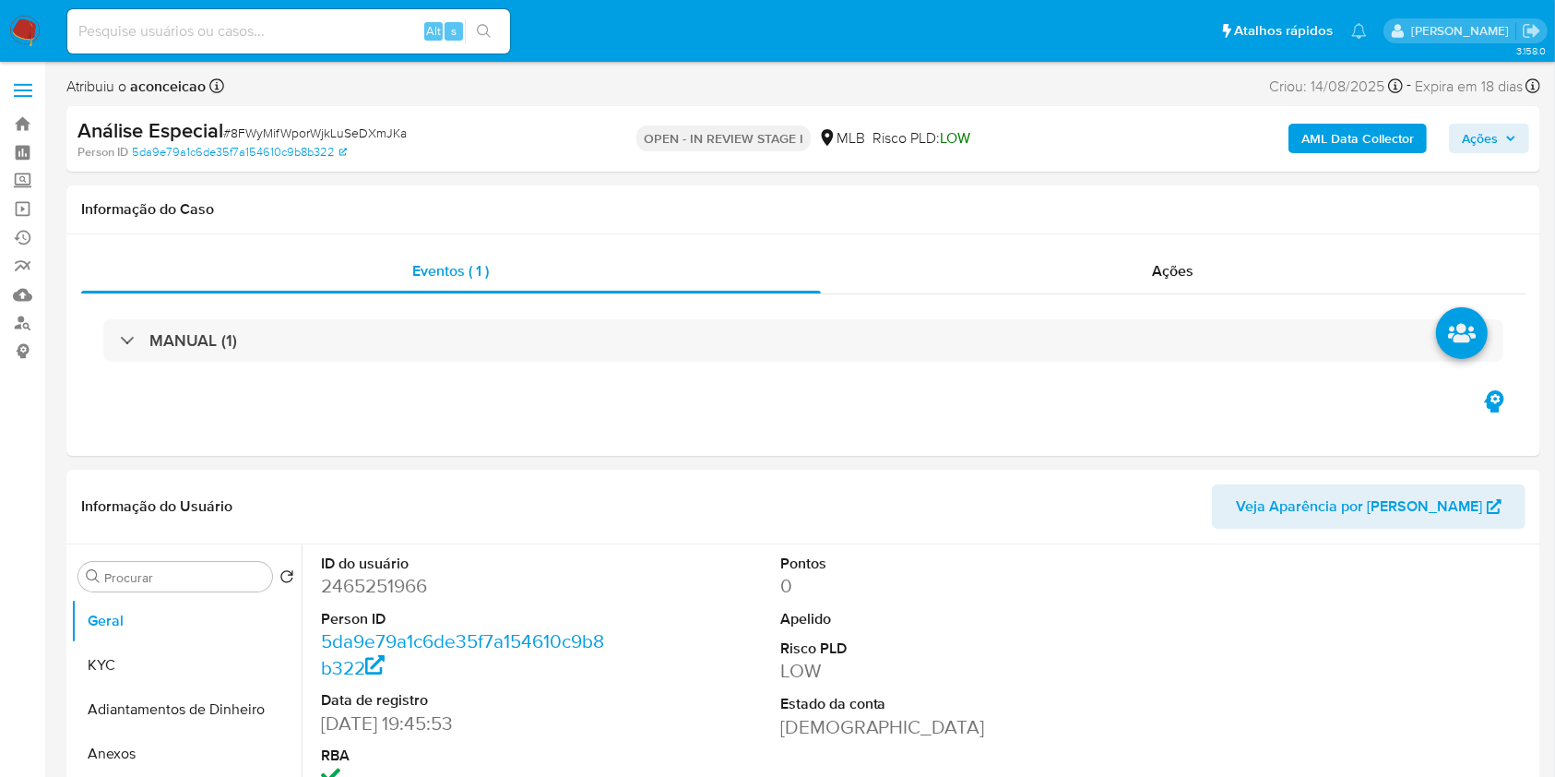
select select "10"
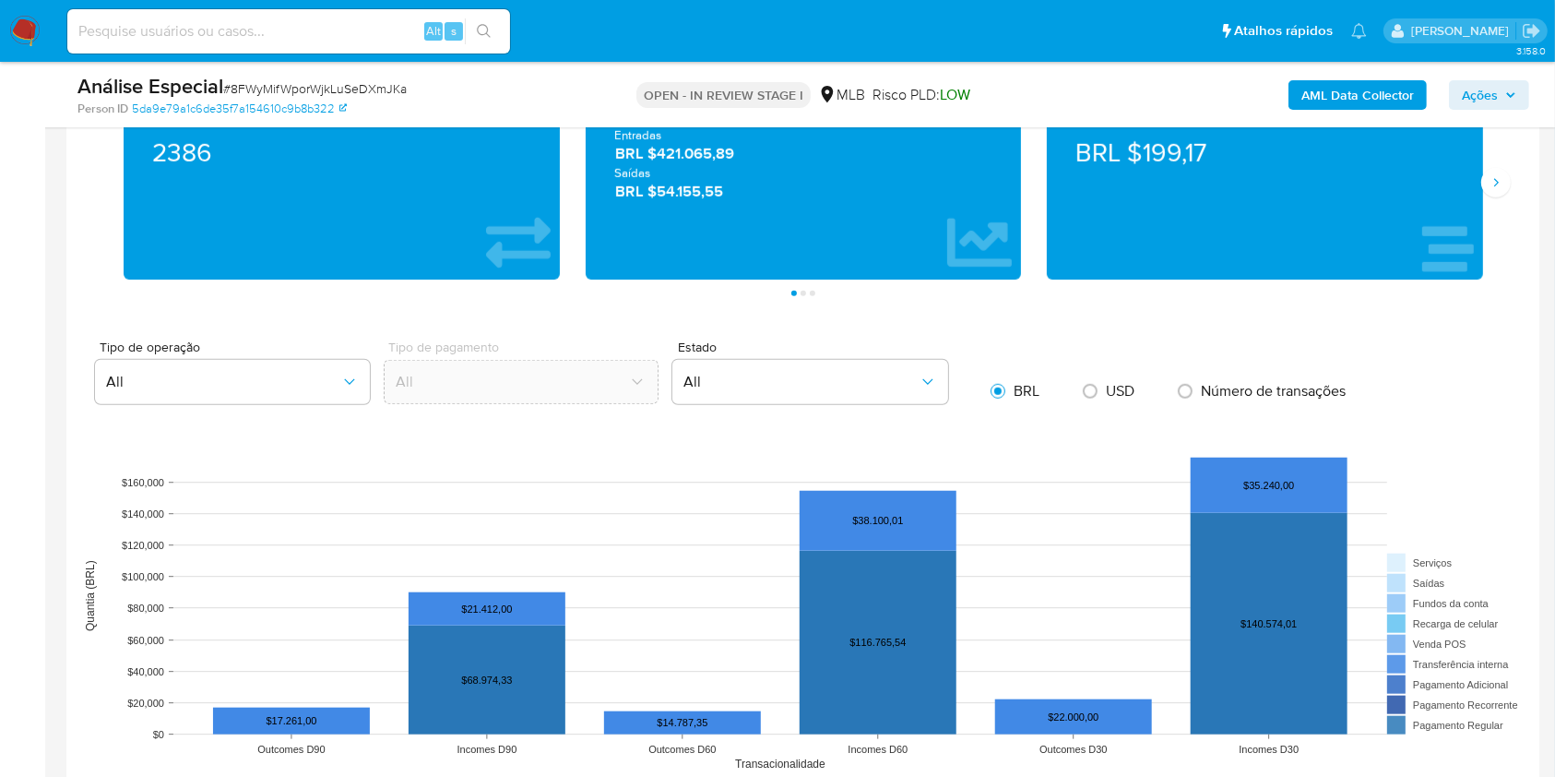
scroll to position [1598, 0]
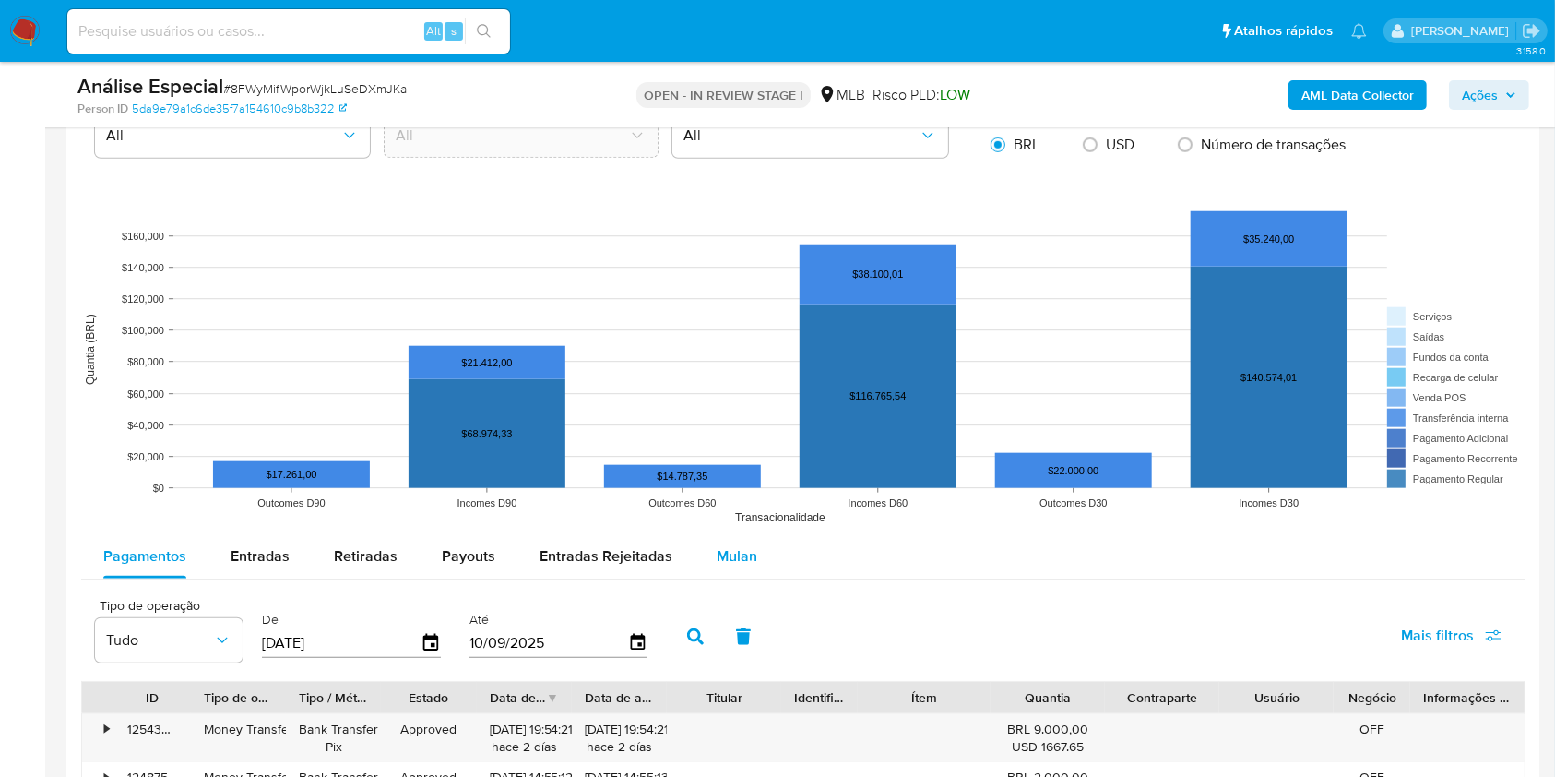
click at [734, 549] on span "Mulan" at bounding box center [737, 555] width 41 height 21
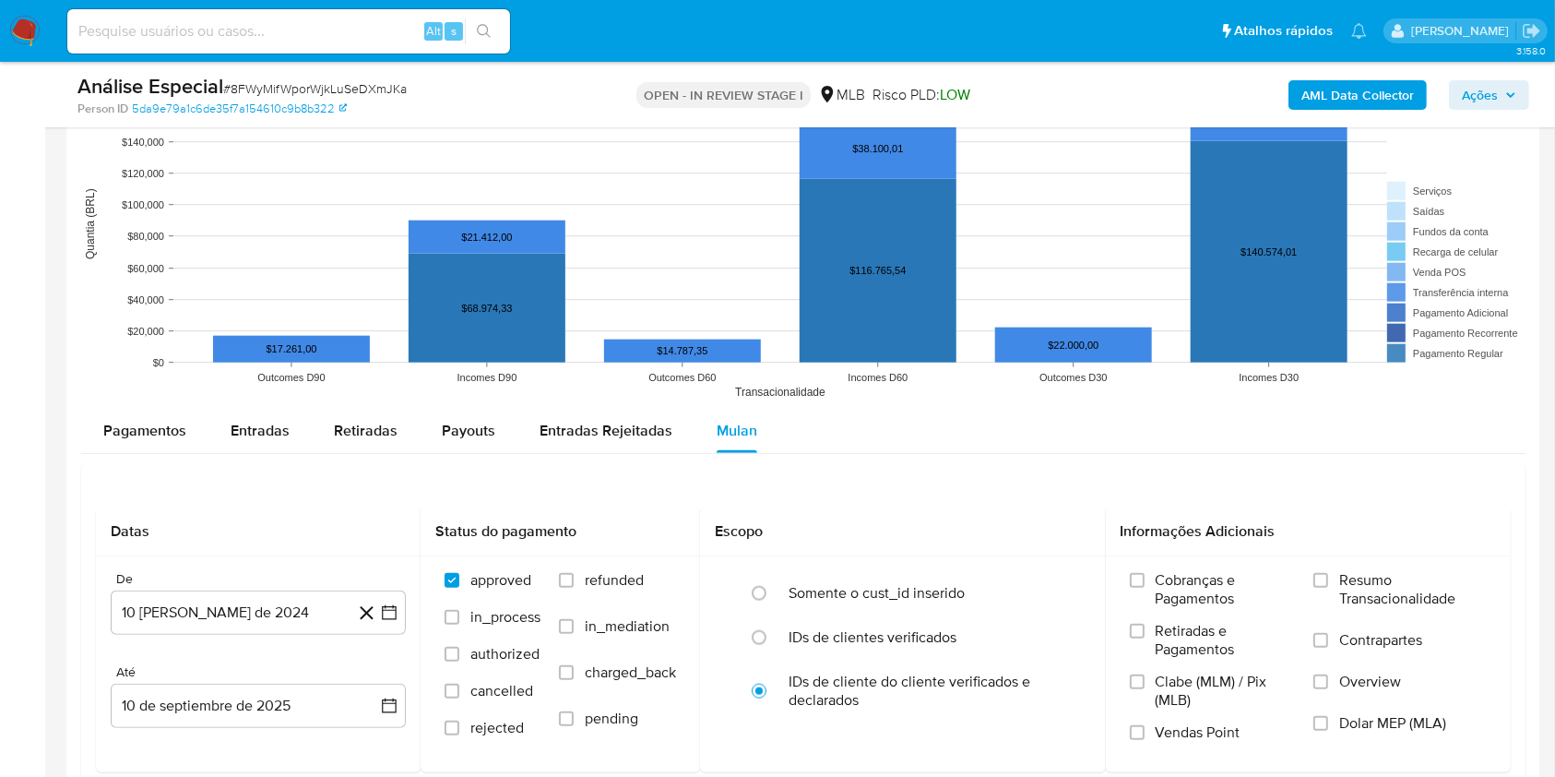
scroll to position [1845, 0]
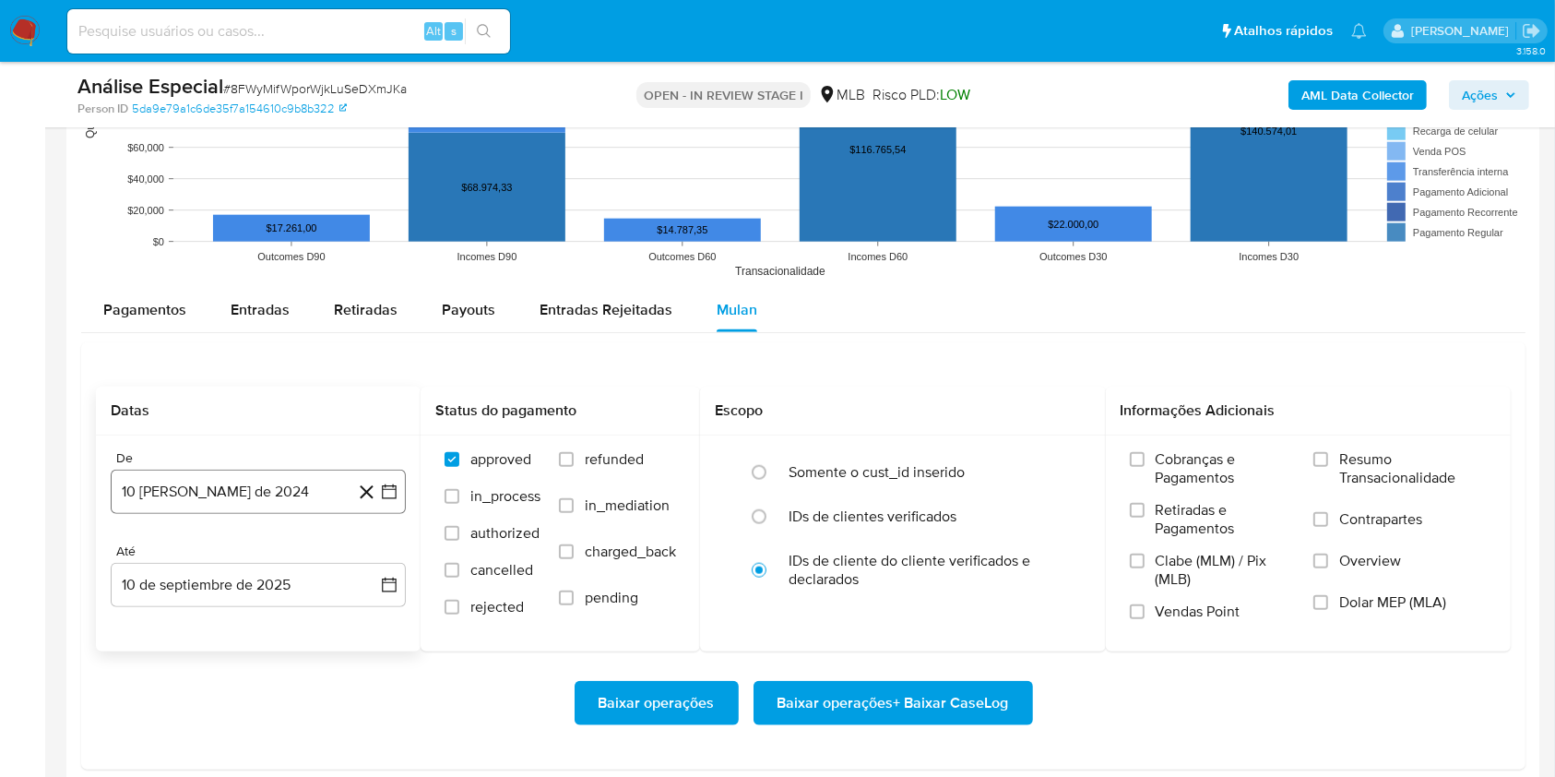
click at [273, 498] on button "[DATE]" at bounding box center [258, 491] width 295 height 44
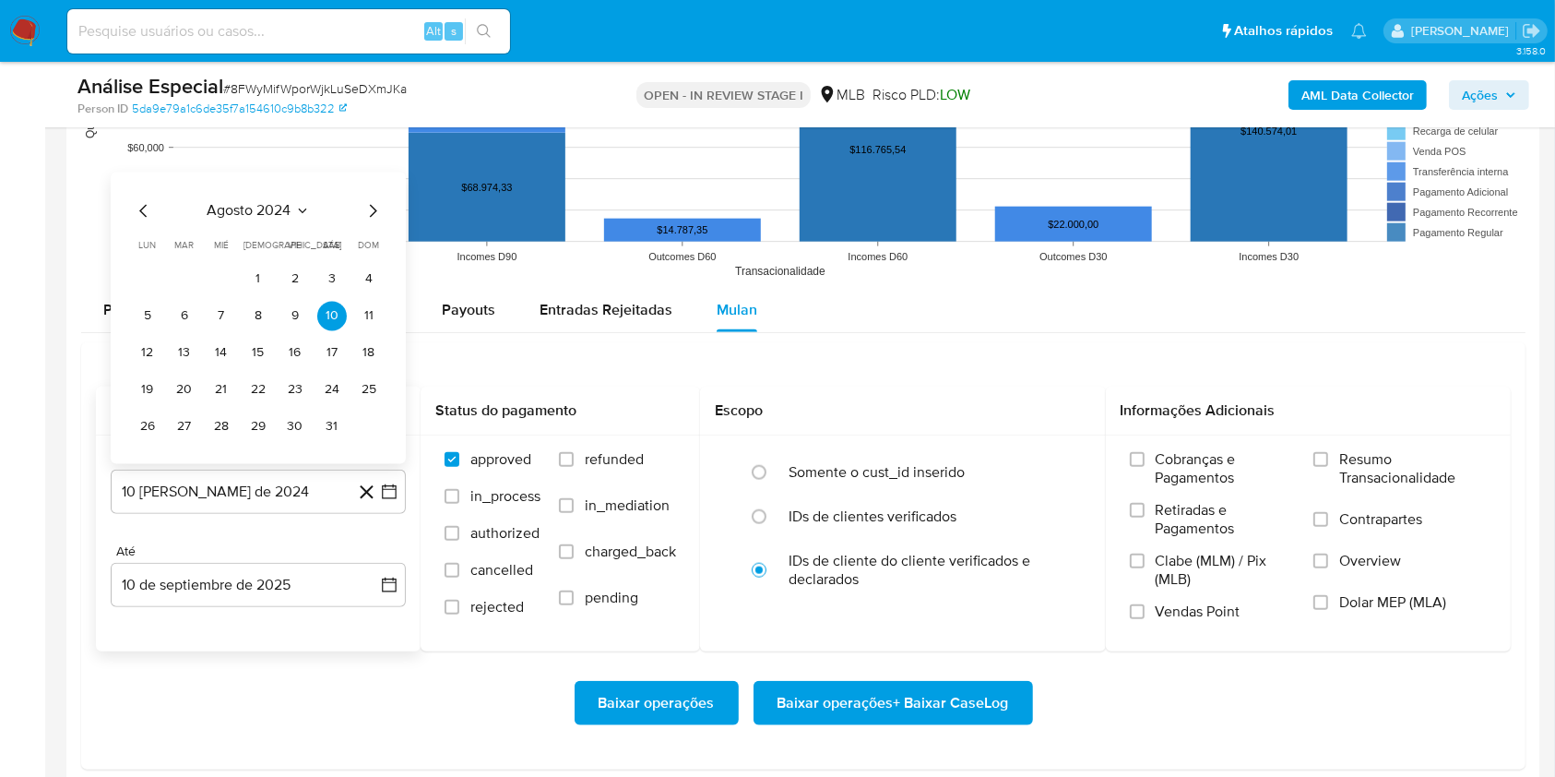
click at [284, 220] on div "agosto 2024" at bounding box center [258, 210] width 251 height 22
click at [251, 218] on span "agosto 2024" at bounding box center [250, 210] width 84 height 18
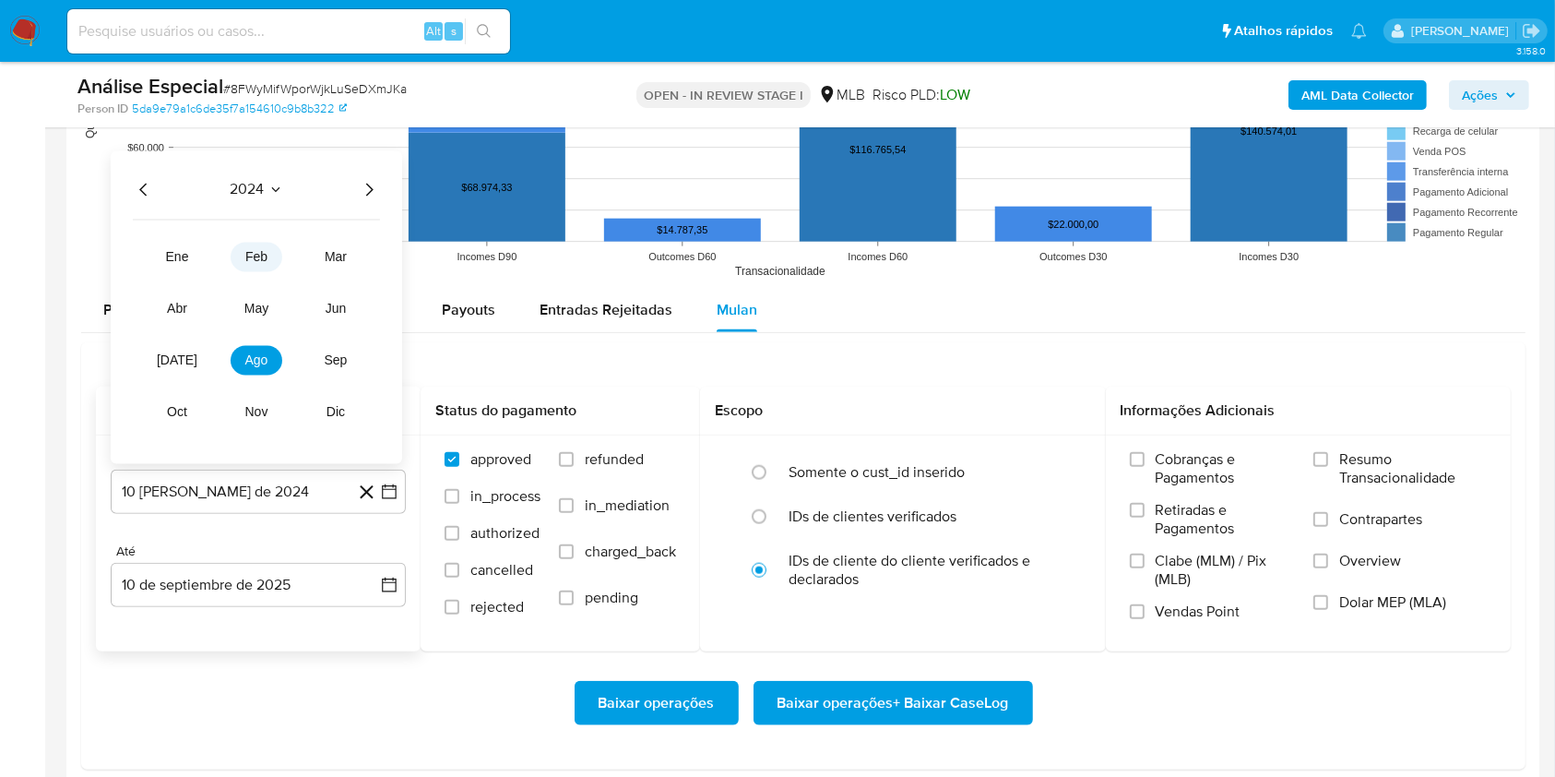
click at [255, 247] on button "feb" at bounding box center [257, 257] width 52 height 30
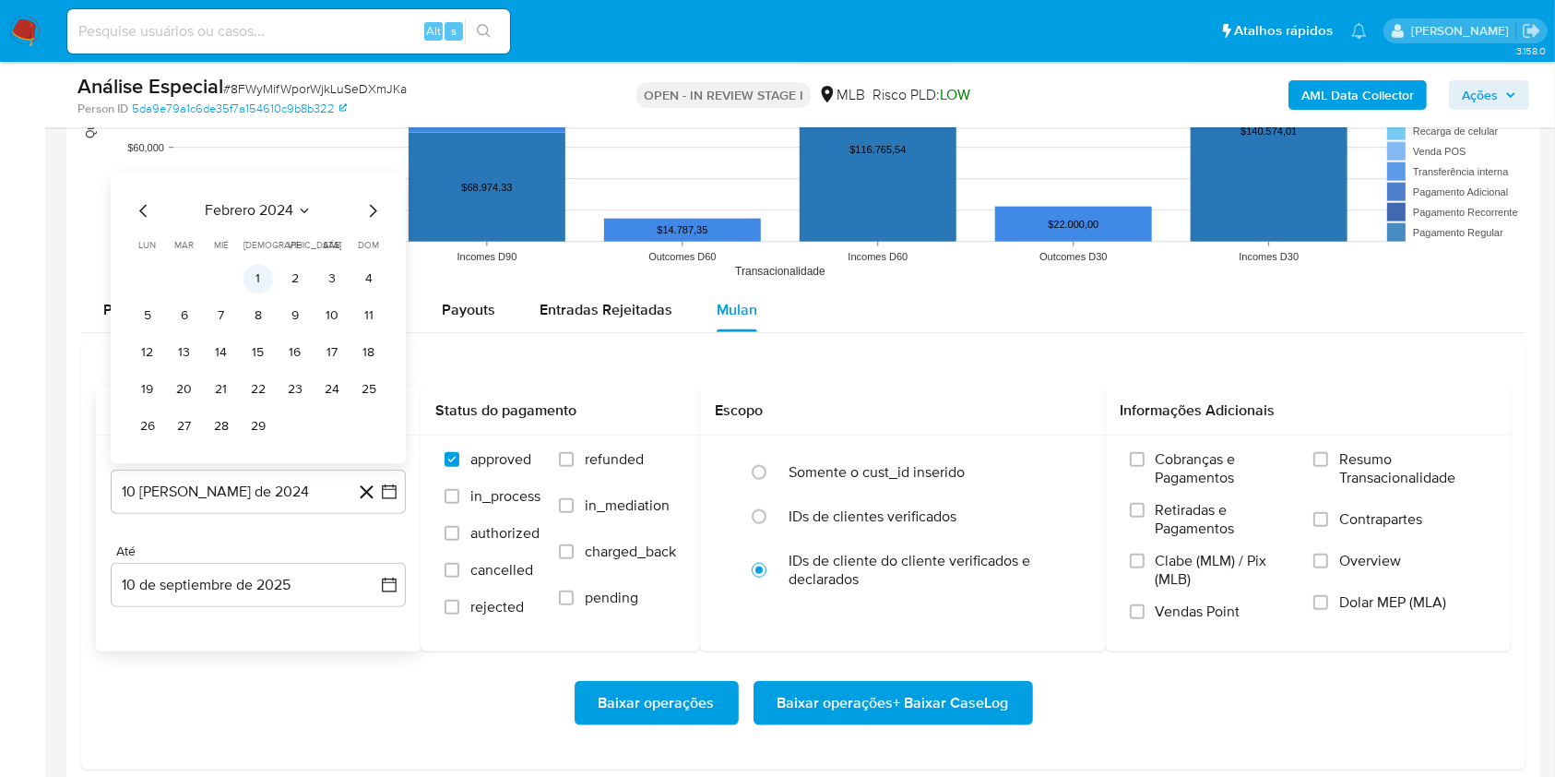
click at [254, 287] on button "1" at bounding box center [258, 279] width 30 height 30
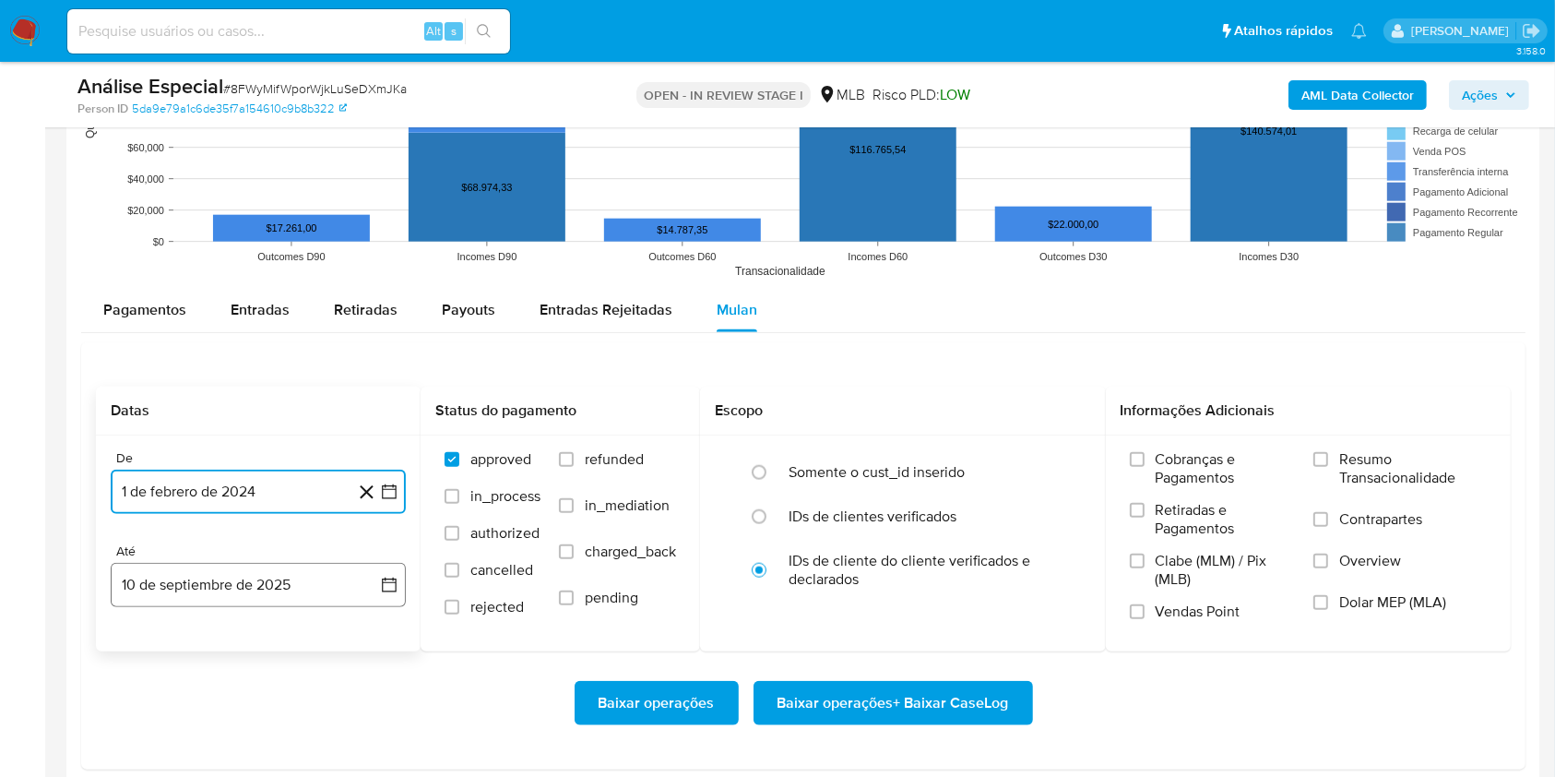
click at [304, 593] on button "10 de septiembre de 2025" at bounding box center [258, 585] width 295 height 44
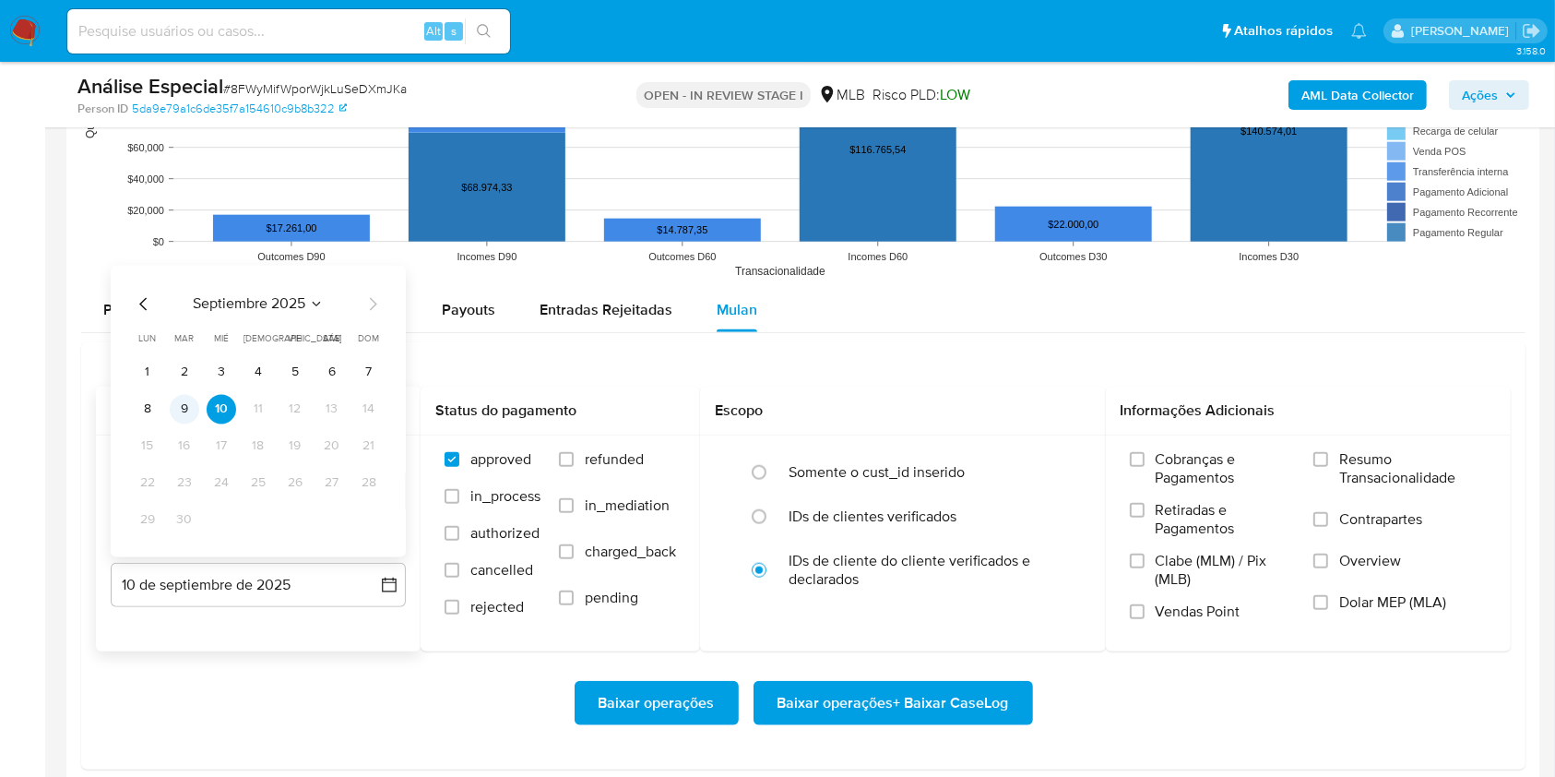
click at [188, 409] on button "9" at bounding box center [185, 409] width 30 height 30
click at [1344, 455] on span "Resumo Transacionalidade" at bounding box center [1413, 468] width 148 height 37
click at [1328, 455] on input "Resumo Transacionalidade" at bounding box center [1320, 459] width 15 height 15
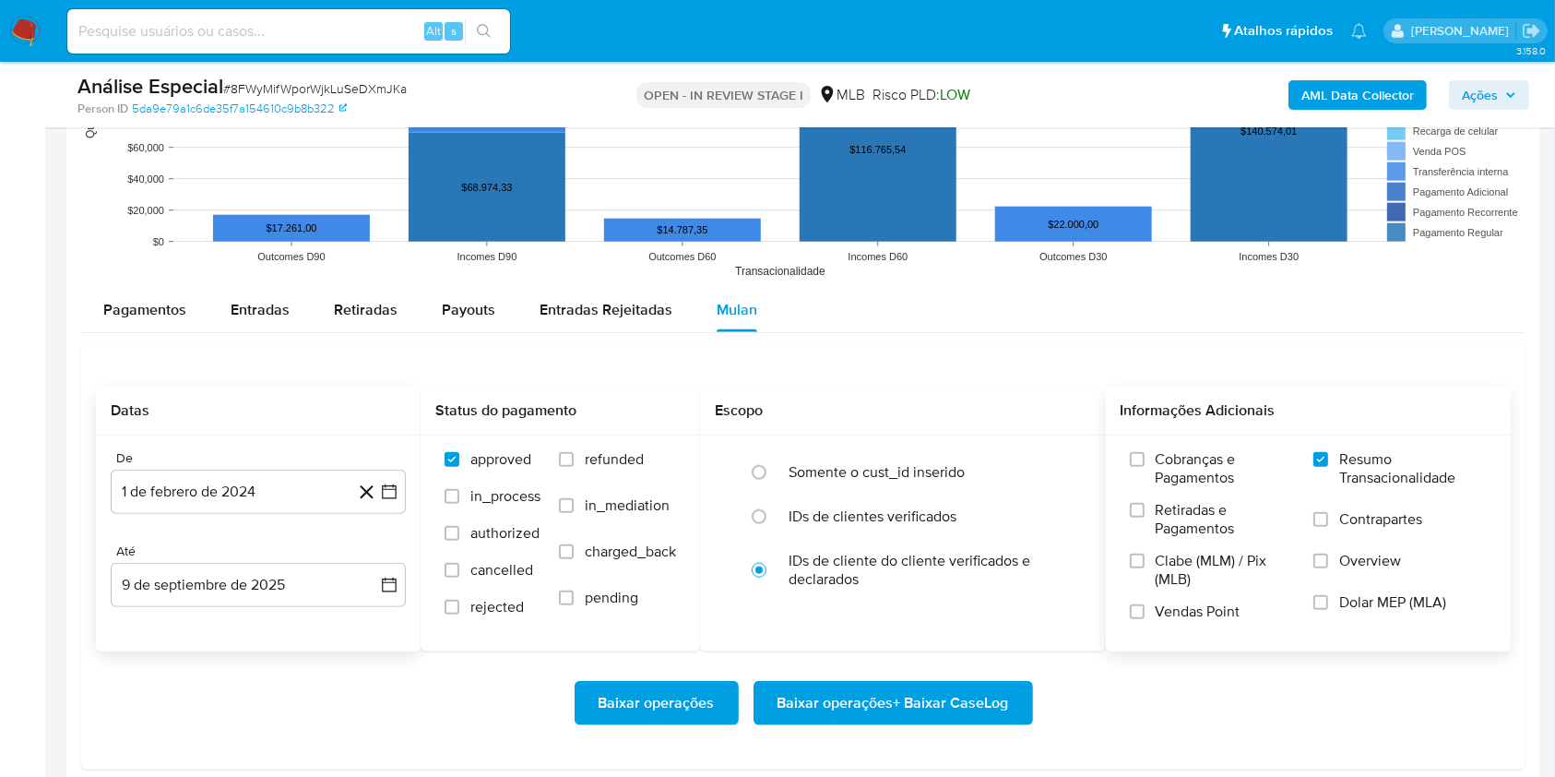
click at [929, 695] on span "Baixar operações + Baixar CaseLog" at bounding box center [894, 703] width 232 height 41
click at [296, 491] on button "1 de febrero de 2024" at bounding box center [258, 491] width 295 height 44
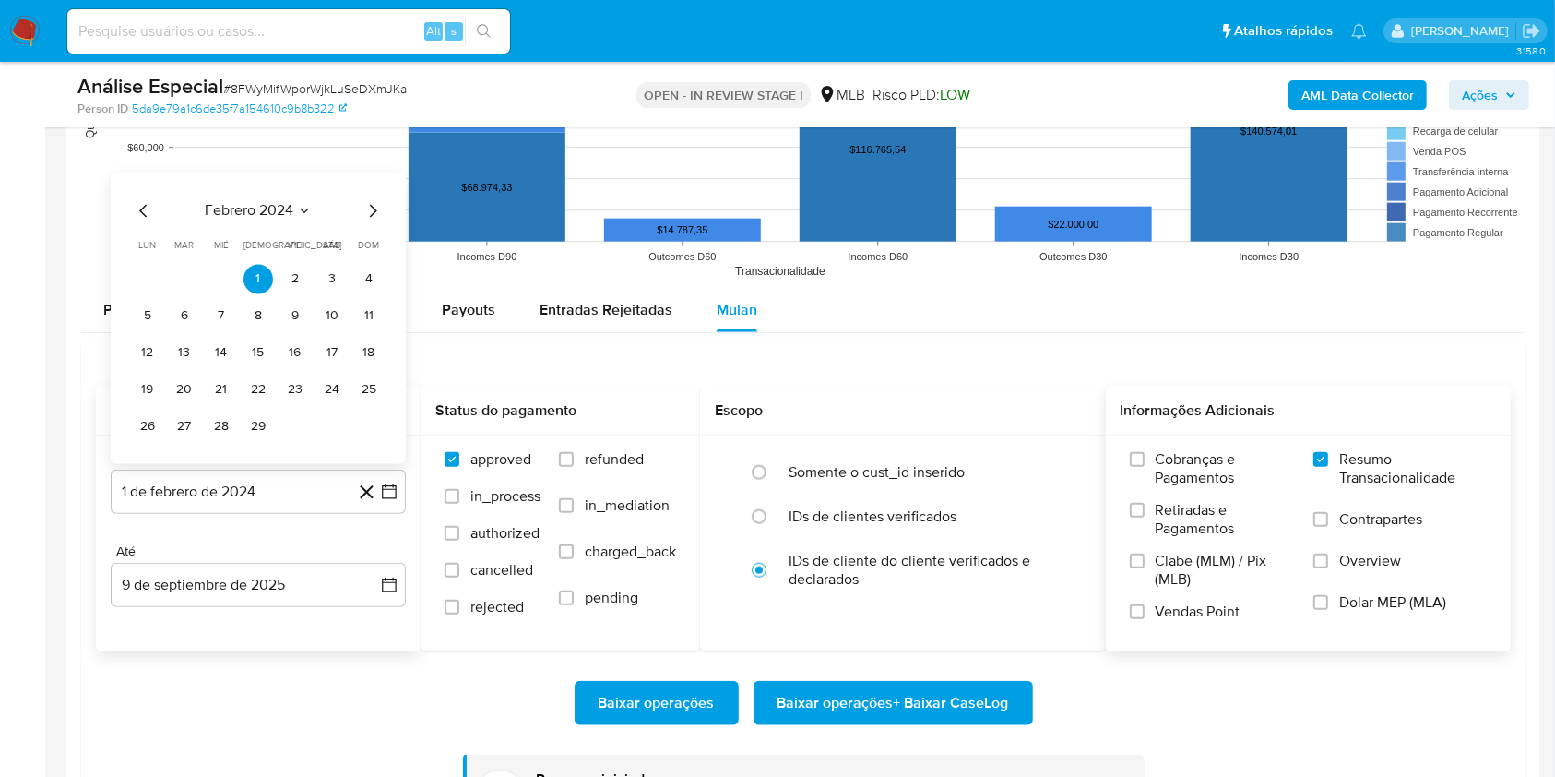
click at [274, 220] on div "febrero 2024" at bounding box center [258, 210] width 251 height 22
click at [377, 207] on icon "Mes siguiente" at bounding box center [373, 210] width 22 height 22
click at [304, 206] on icon "Seleccionar mes y año" at bounding box center [298, 210] width 15 height 15
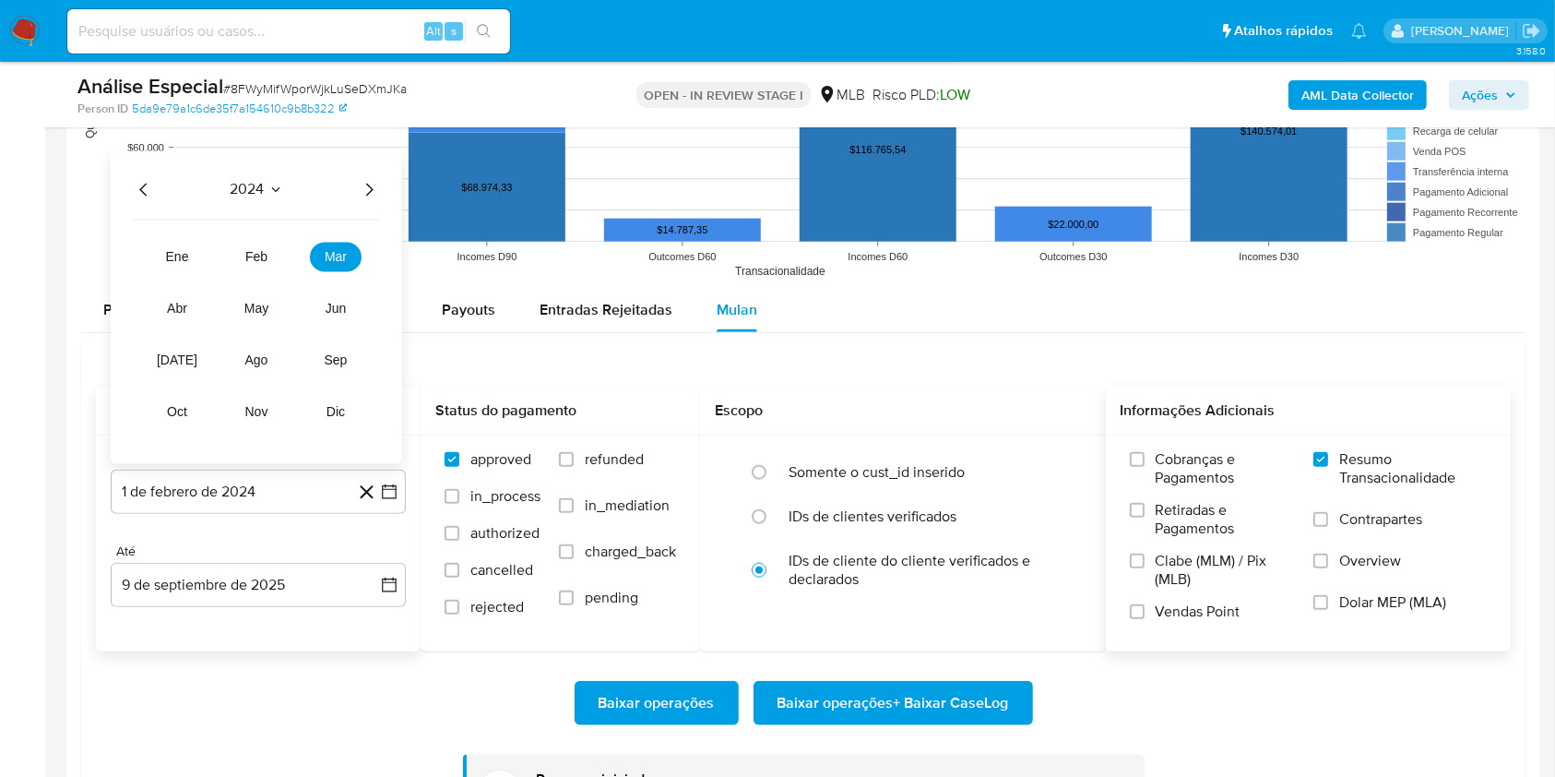
click at [373, 196] on icon "Año siguiente" at bounding box center [369, 189] width 22 height 22
click at [258, 258] on span "feb" at bounding box center [256, 256] width 22 height 15
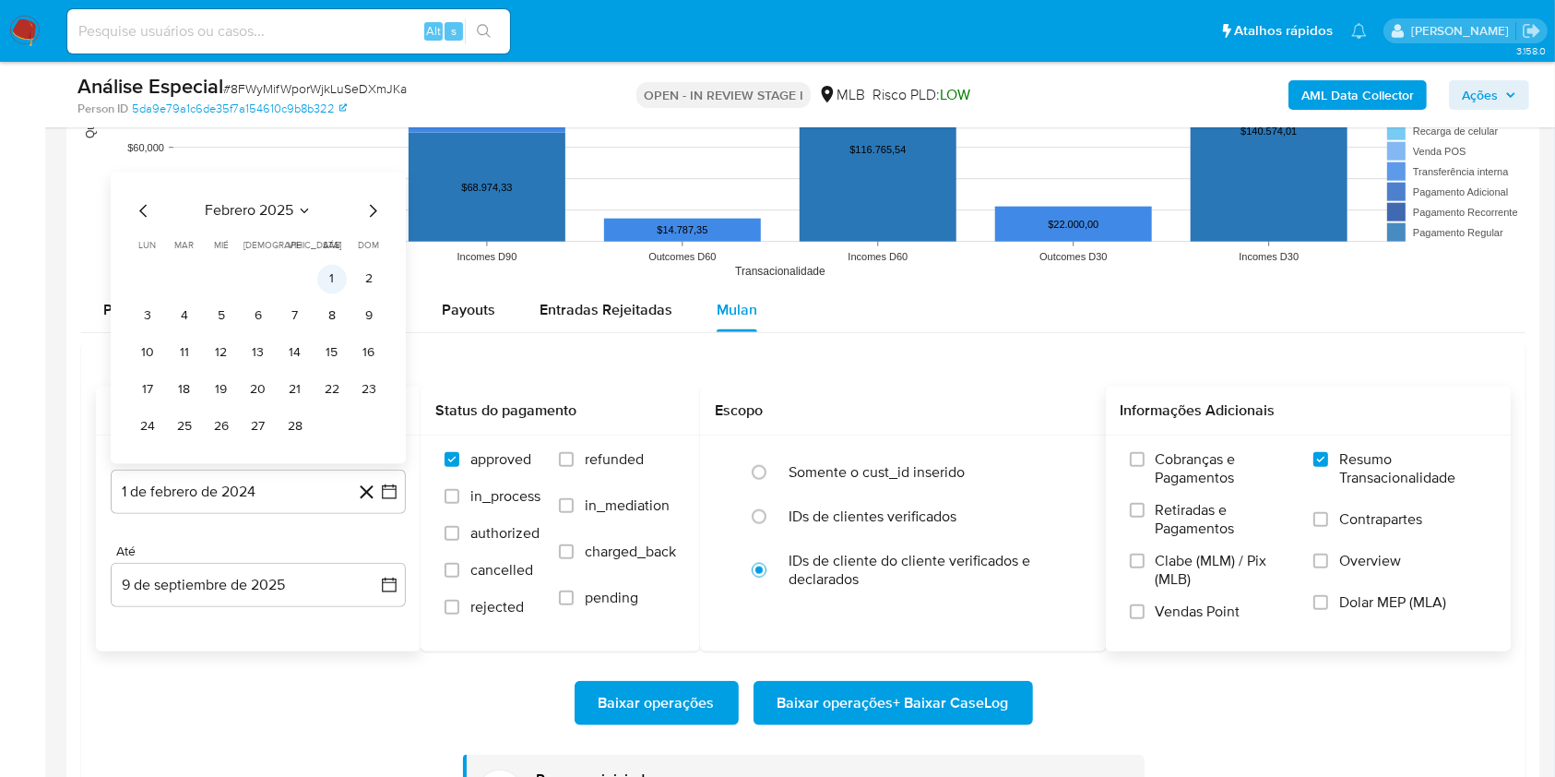
click at [338, 281] on button "1" at bounding box center [332, 279] width 30 height 30
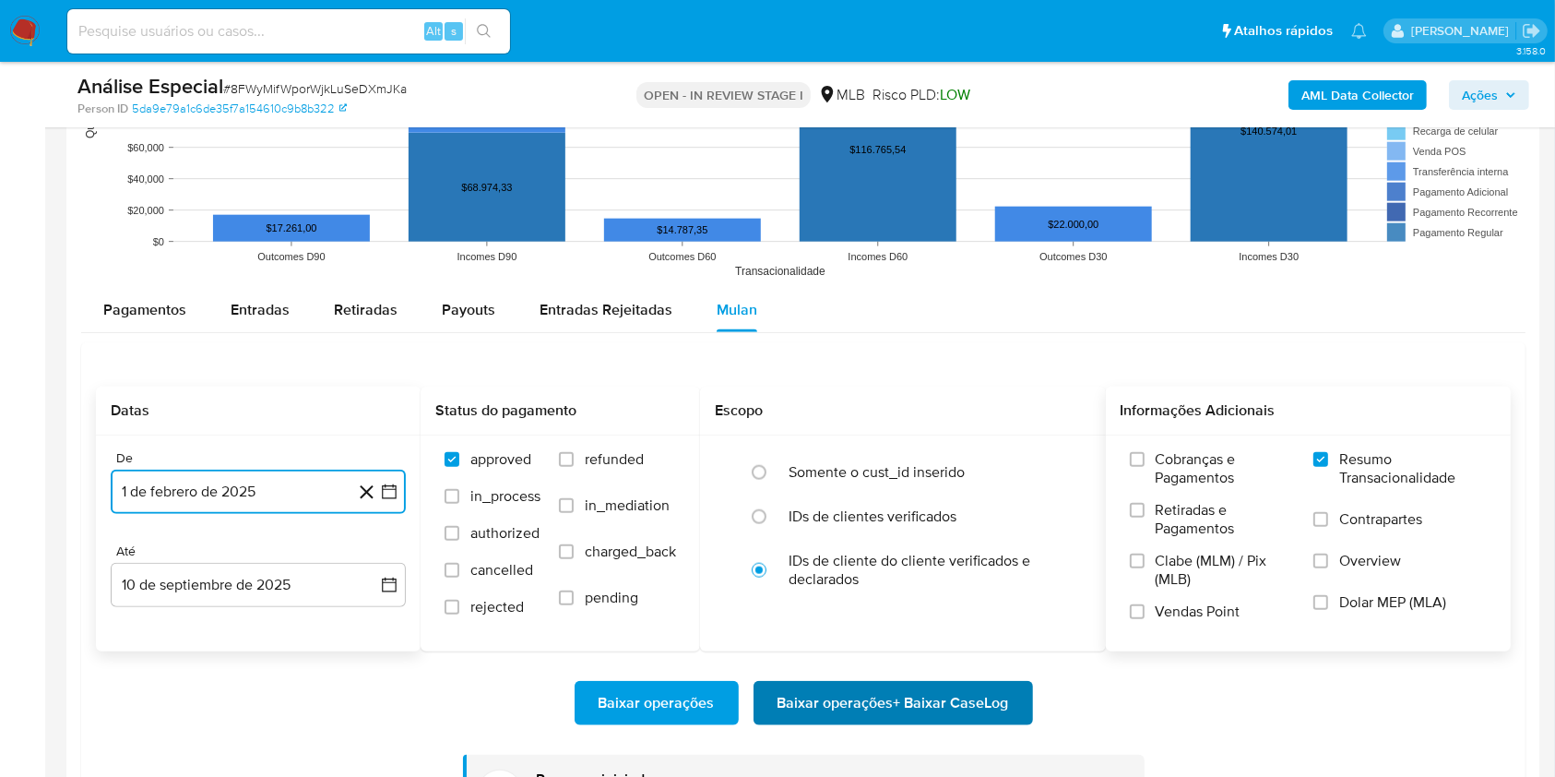
click at [903, 704] on span "Baixar operações + Baixar CaseLog" at bounding box center [894, 703] width 232 height 41
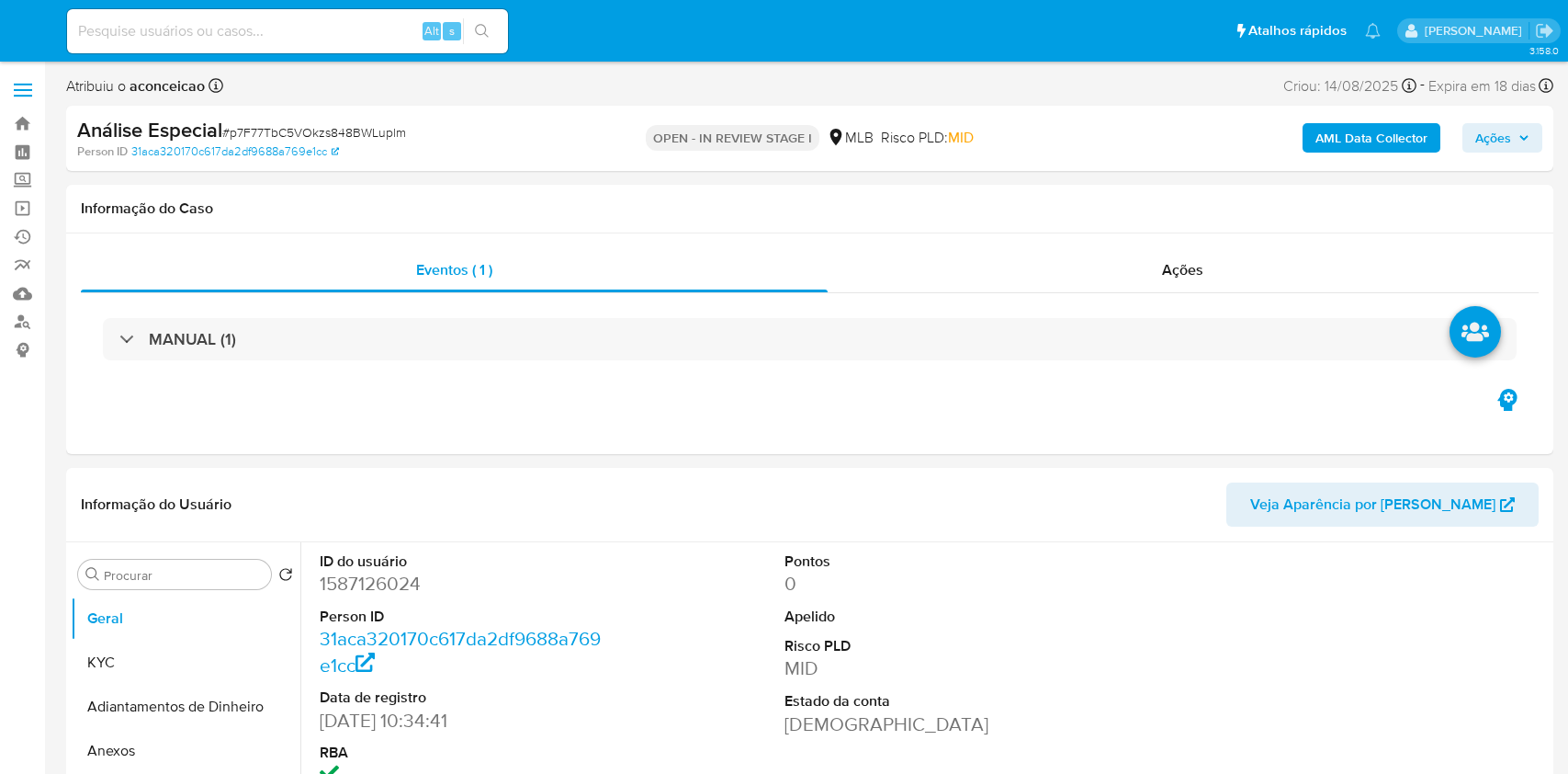
select select "10"
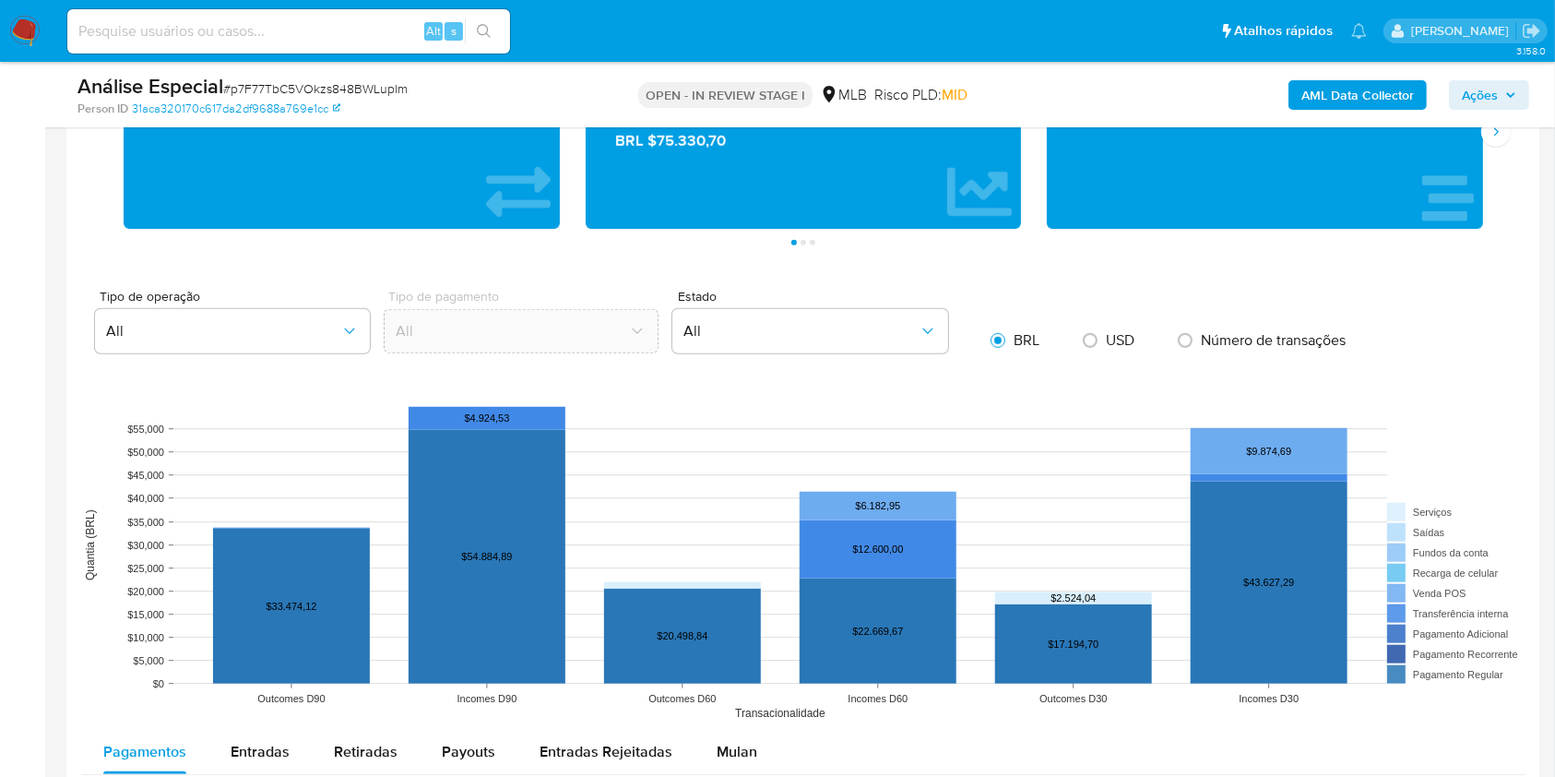
scroll to position [1352, 0]
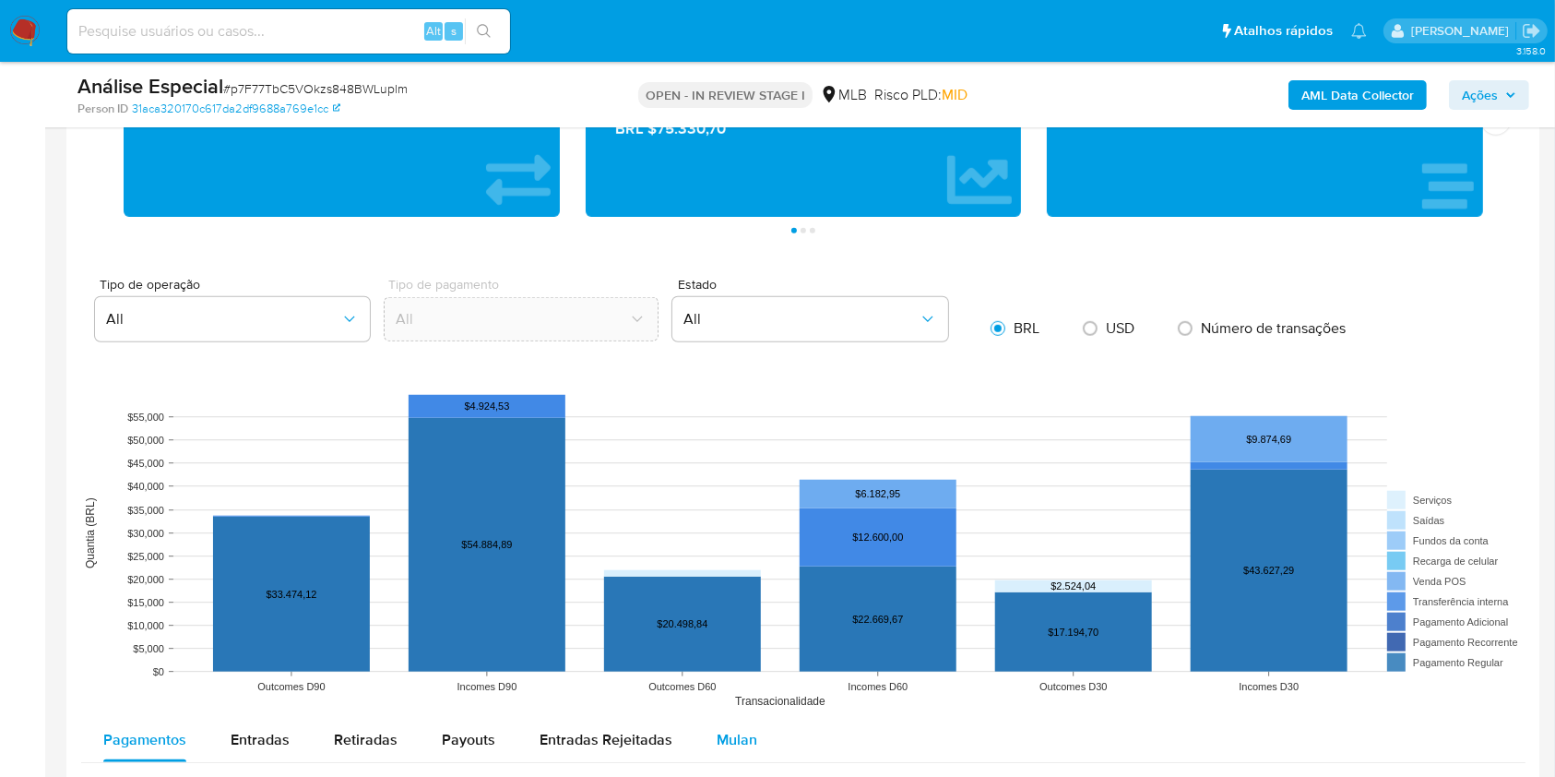
click at [736, 746] on span "Mulan" at bounding box center [737, 739] width 41 height 21
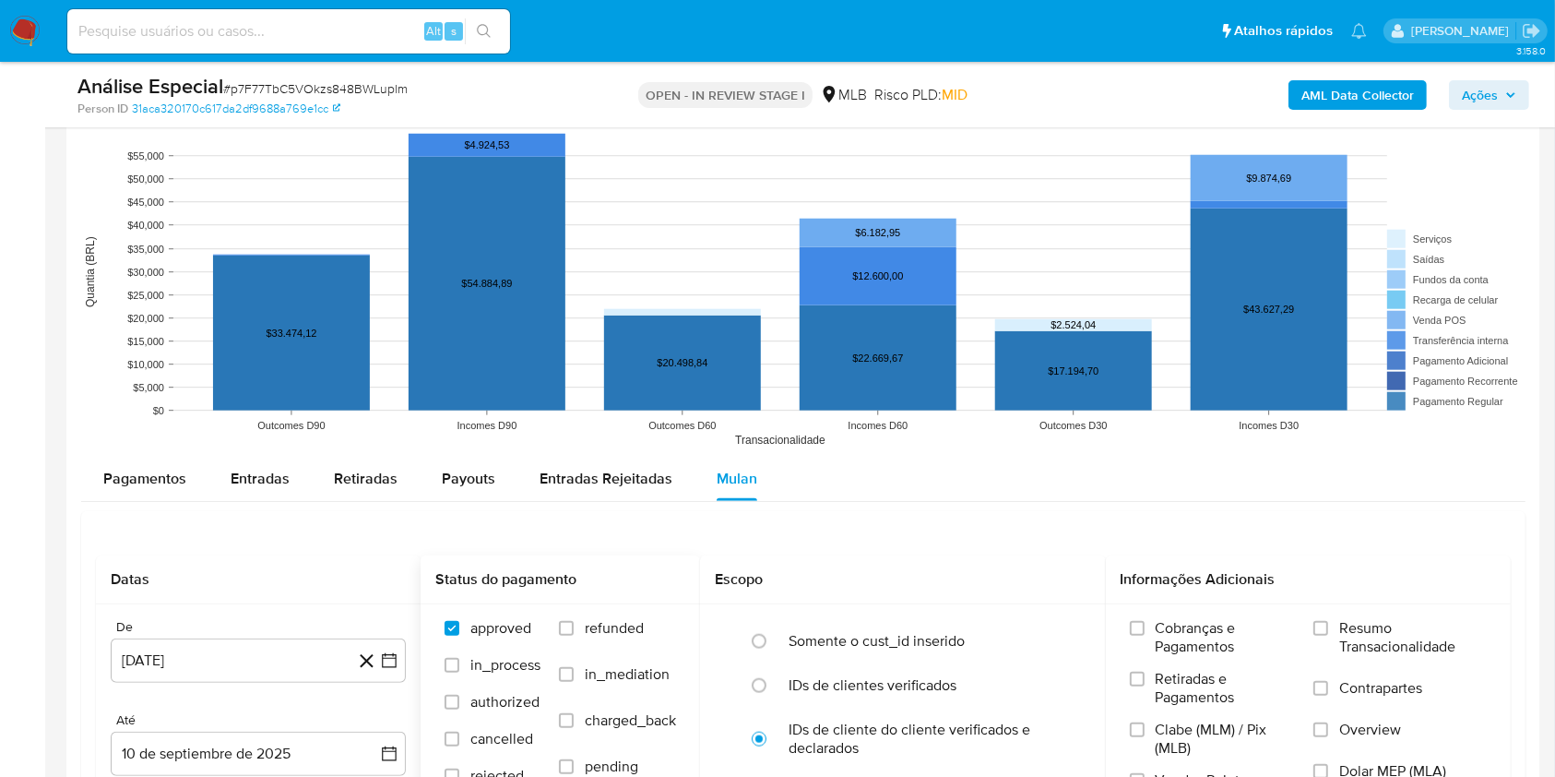
scroll to position [1721, 0]
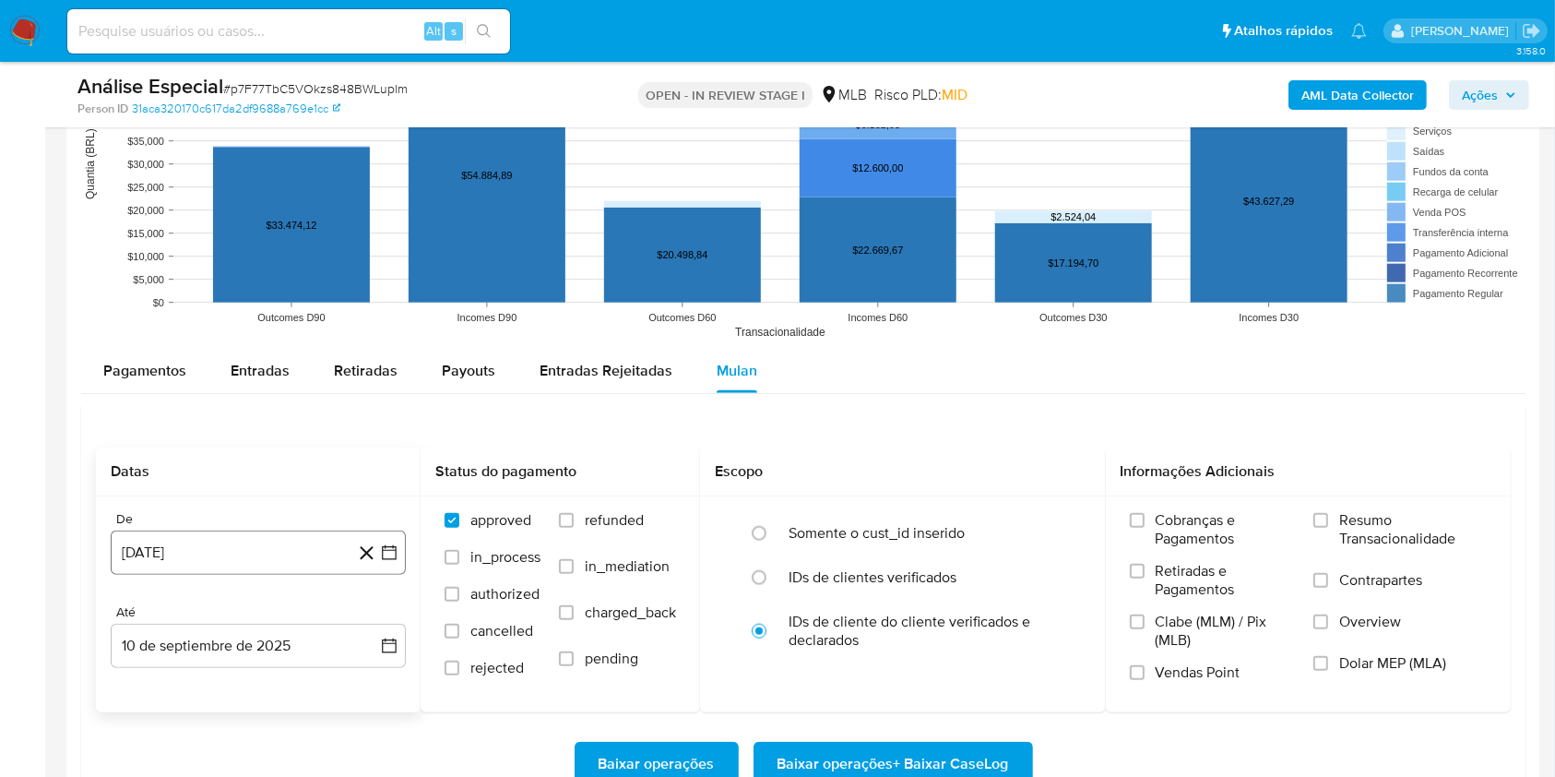
click at [330, 553] on button "[DATE]" at bounding box center [258, 552] width 295 height 44
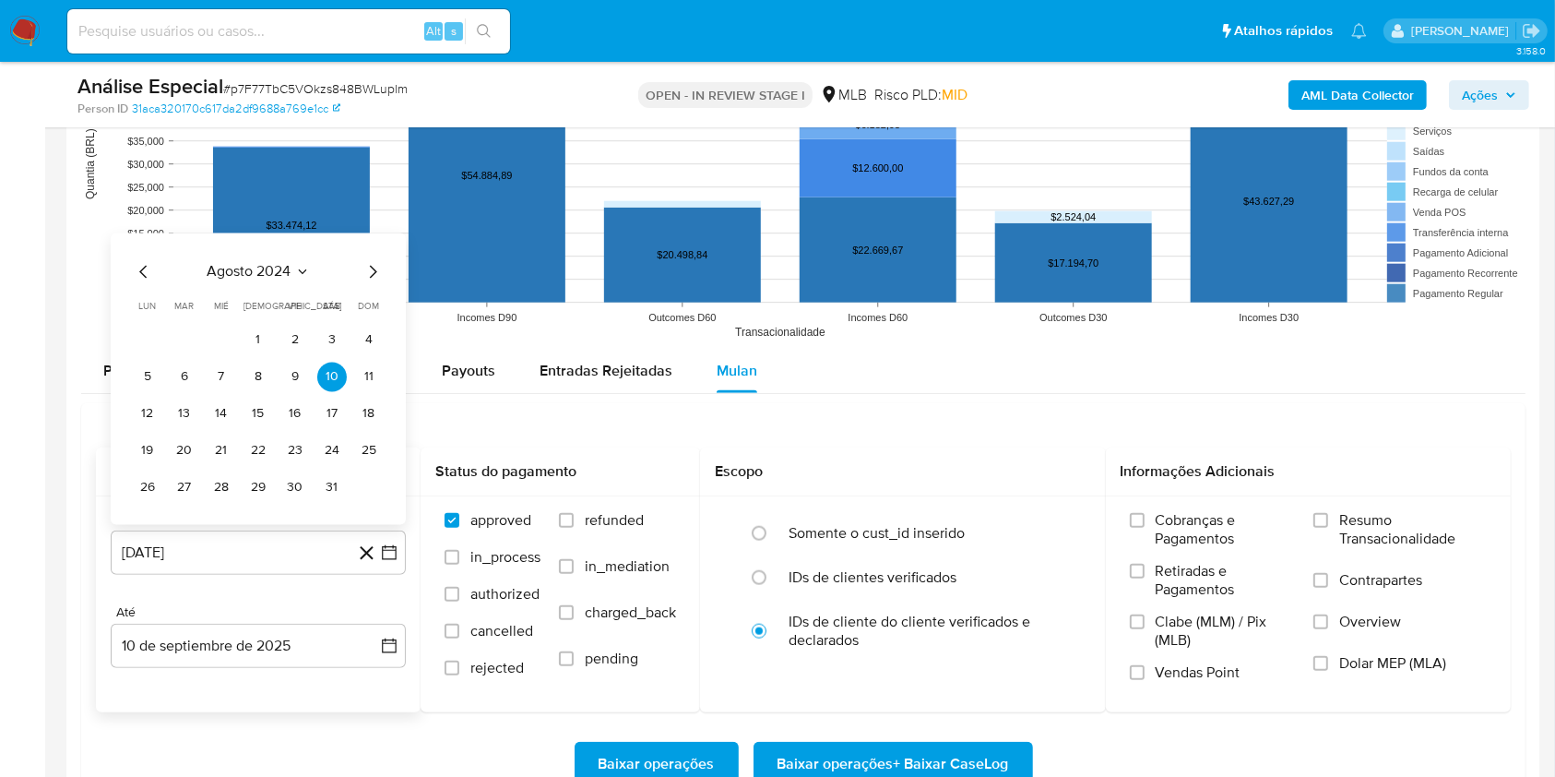
click at [278, 251] on div "[DATE] [DATE] lun lunes mar martes mié miércoles jue jueves vie viernes sáb sáb…" at bounding box center [258, 378] width 295 height 291
click at [286, 263] on span "agosto 2024" at bounding box center [250, 272] width 84 height 18
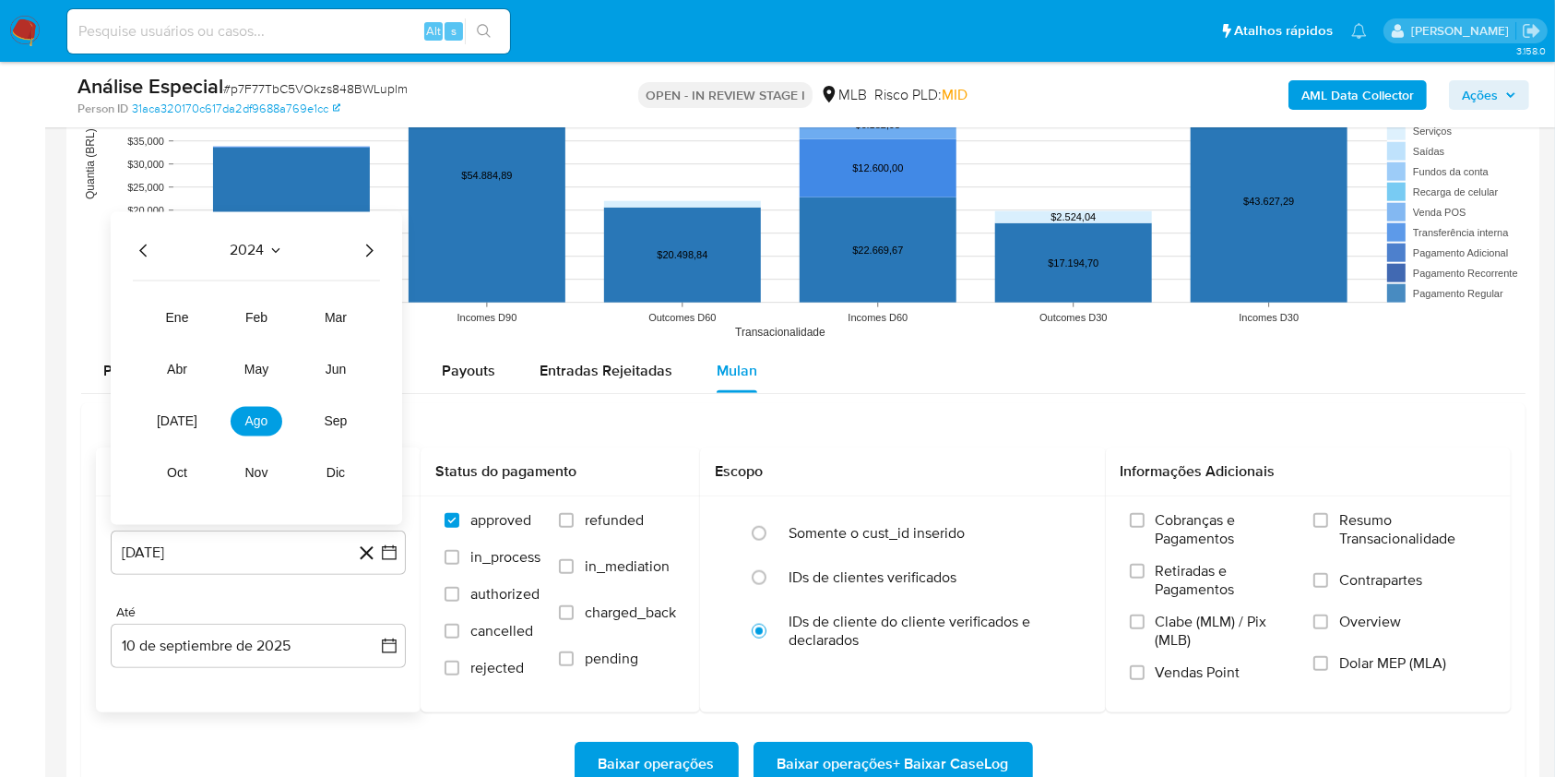
click at [361, 246] on icon "Año siguiente" at bounding box center [369, 251] width 22 height 22
click at [266, 326] on button "feb" at bounding box center [257, 318] width 52 height 30
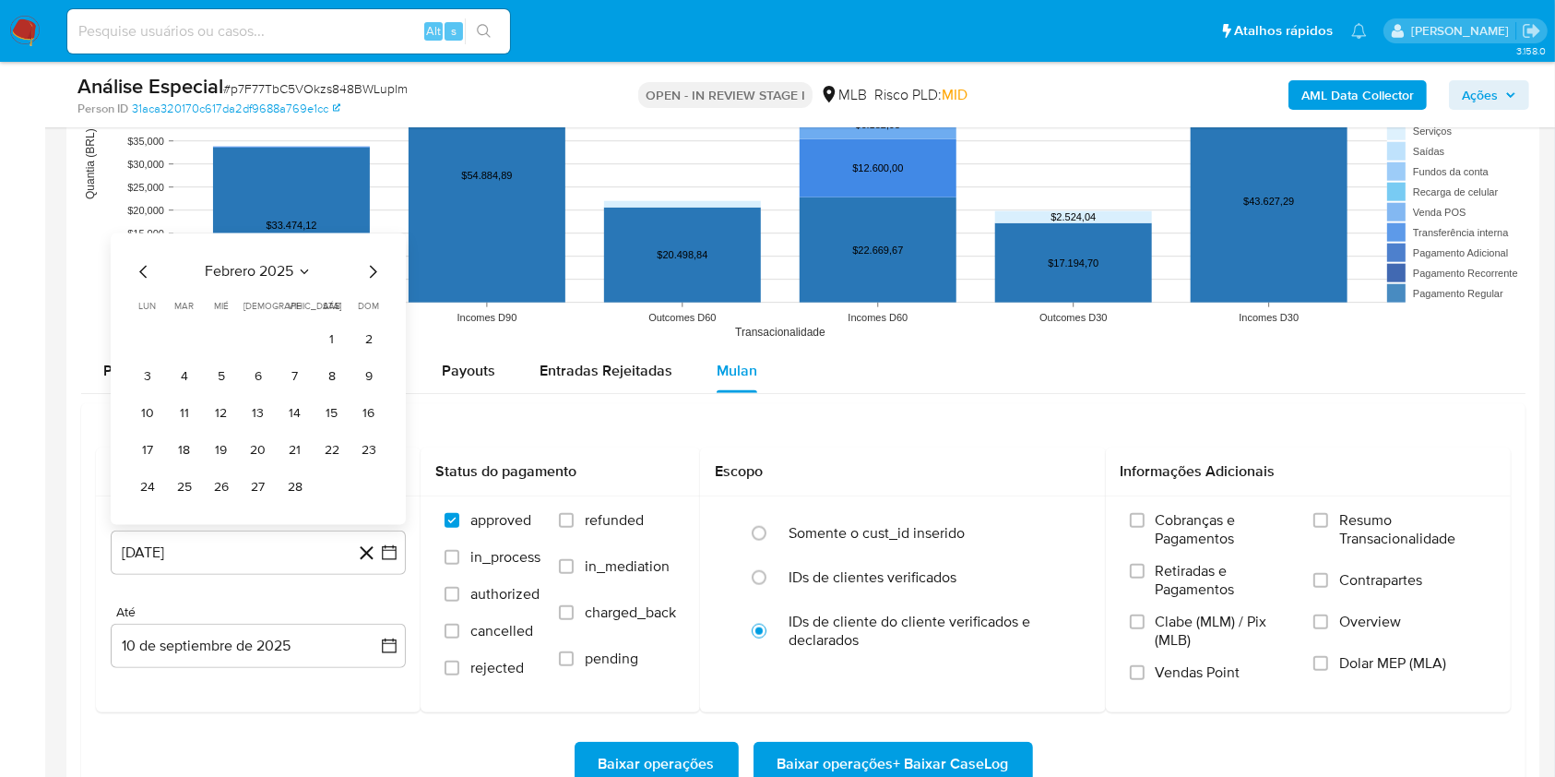
click at [326, 338] on button "1" at bounding box center [332, 341] width 30 height 30
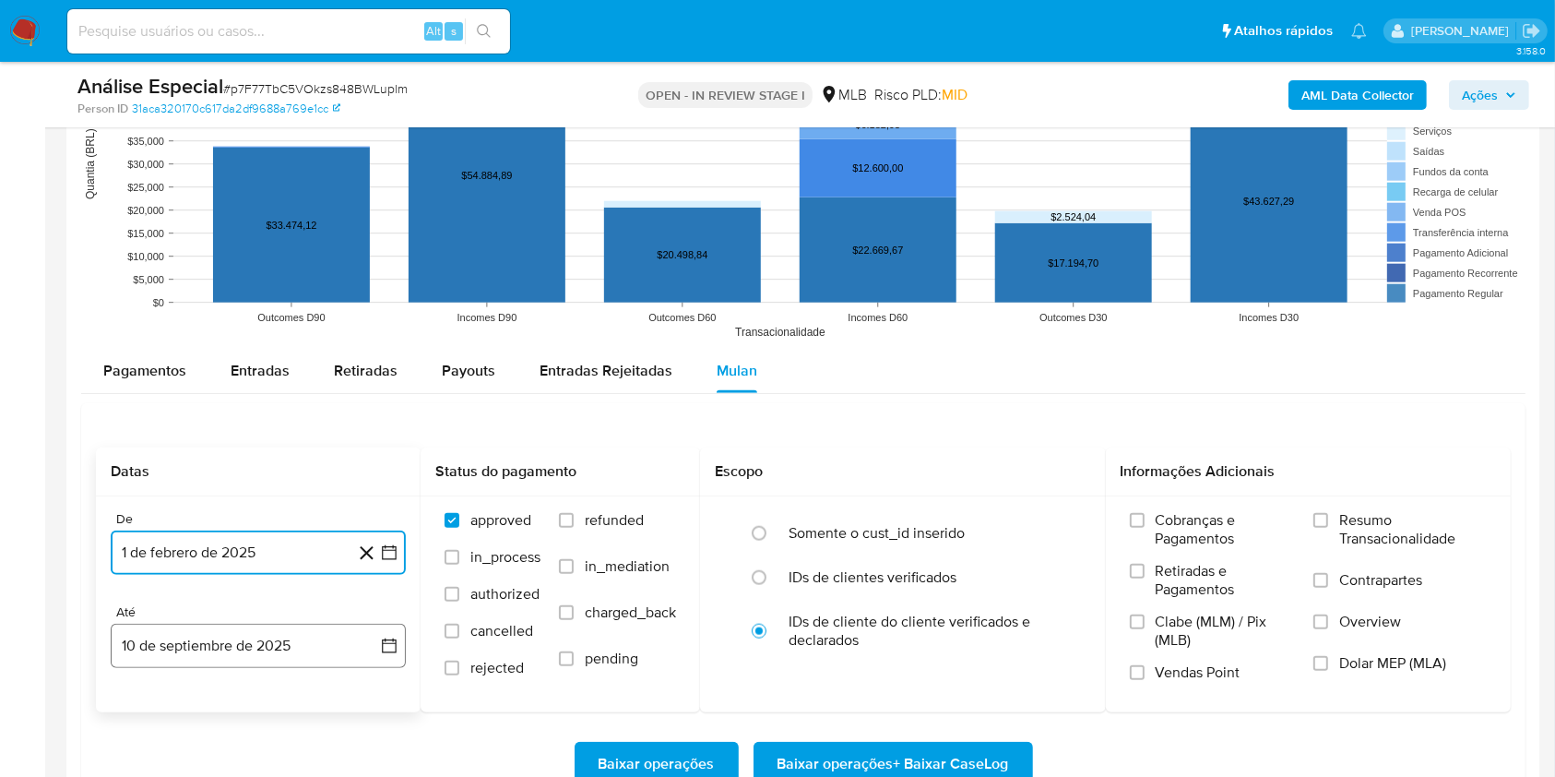
click at [288, 636] on button "10 de septiembre de 2025" at bounding box center [258, 645] width 295 height 44
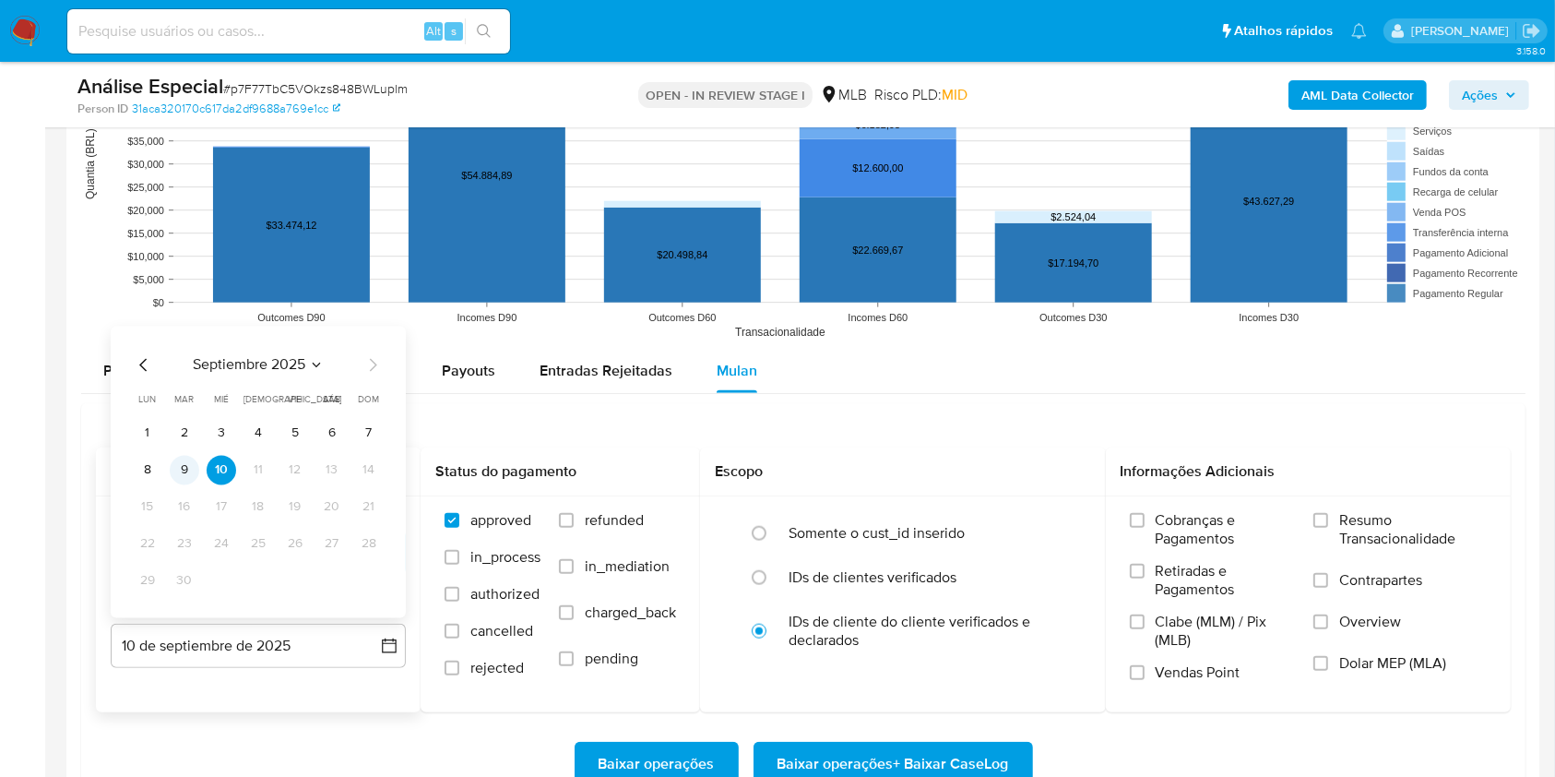
click at [195, 471] on button "9" at bounding box center [185, 471] width 30 height 30
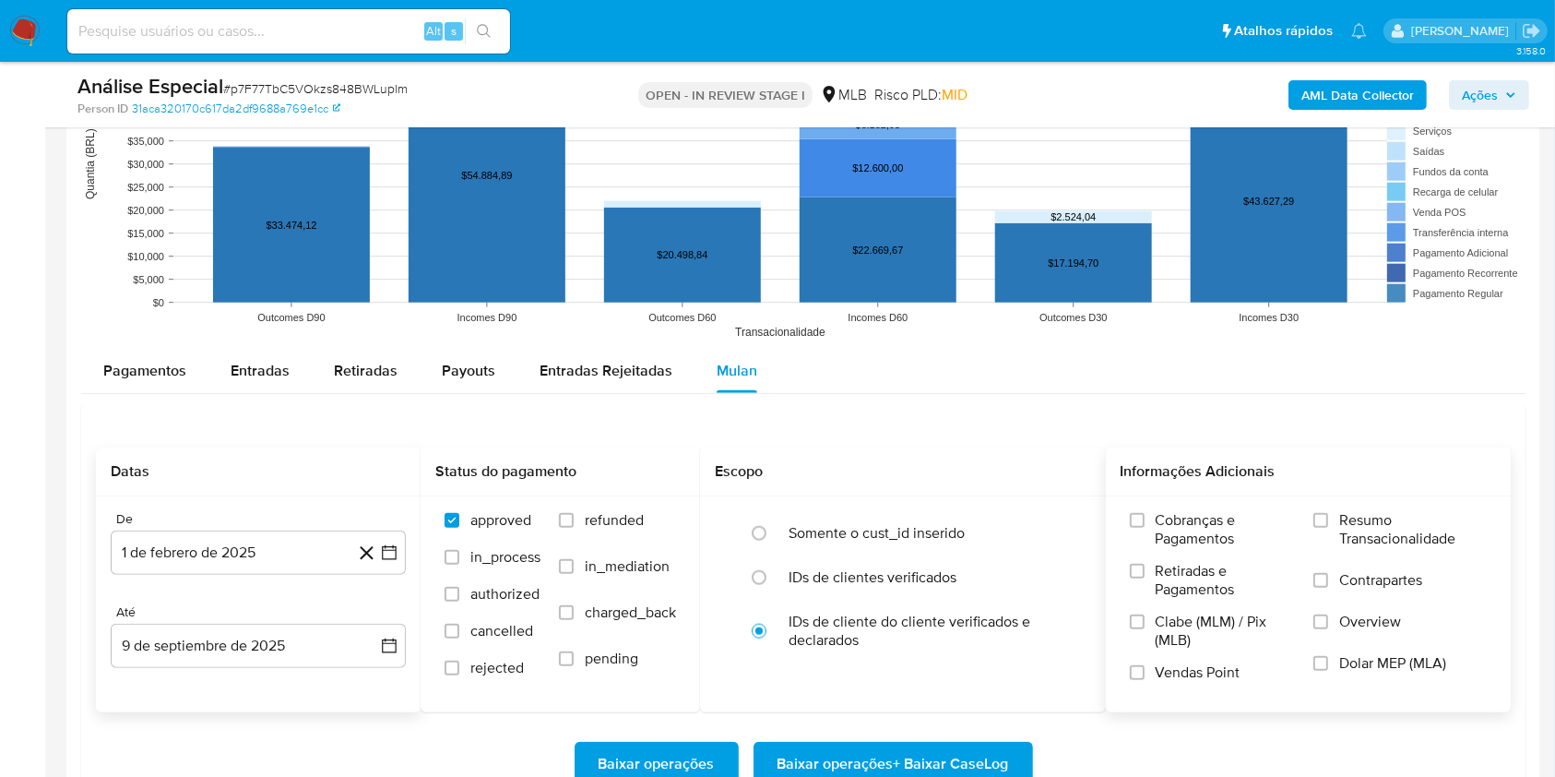
drag, startPoint x: 1329, startPoint y: 516, endPoint x: 1300, endPoint y: 532, distance: 33.1
click at [1328, 516] on label "Resumo Transacionalidade" at bounding box center [1399, 541] width 173 height 60
click at [1328, 516] on input "Resumo Transacionalidade" at bounding box center [1320, 520] width 15 height 15
click at [928, 764] on span "Baixar operações + Baixar CaseLog" at bounding box center [894, 763] width 232 height 41
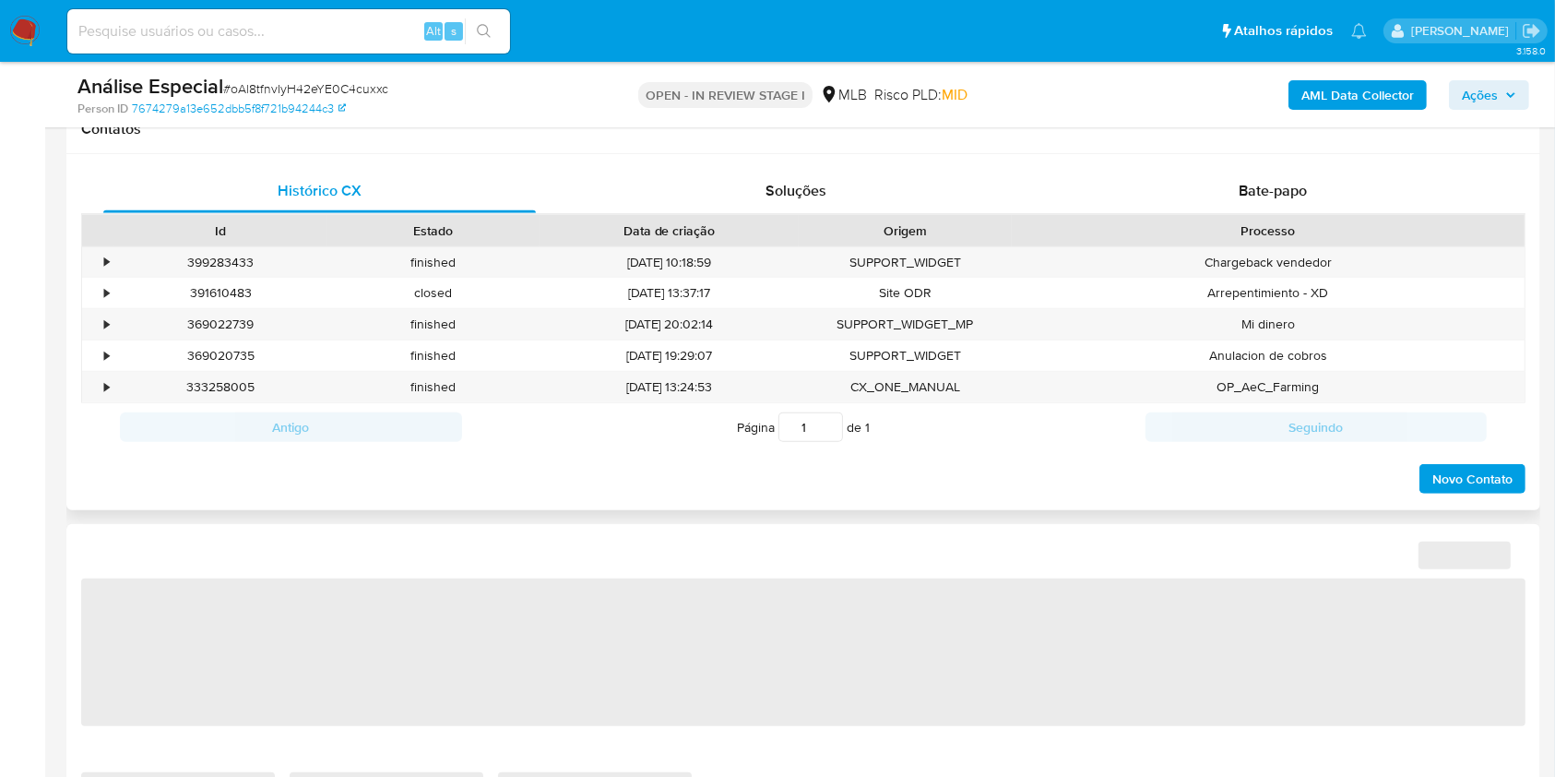
select select "10"
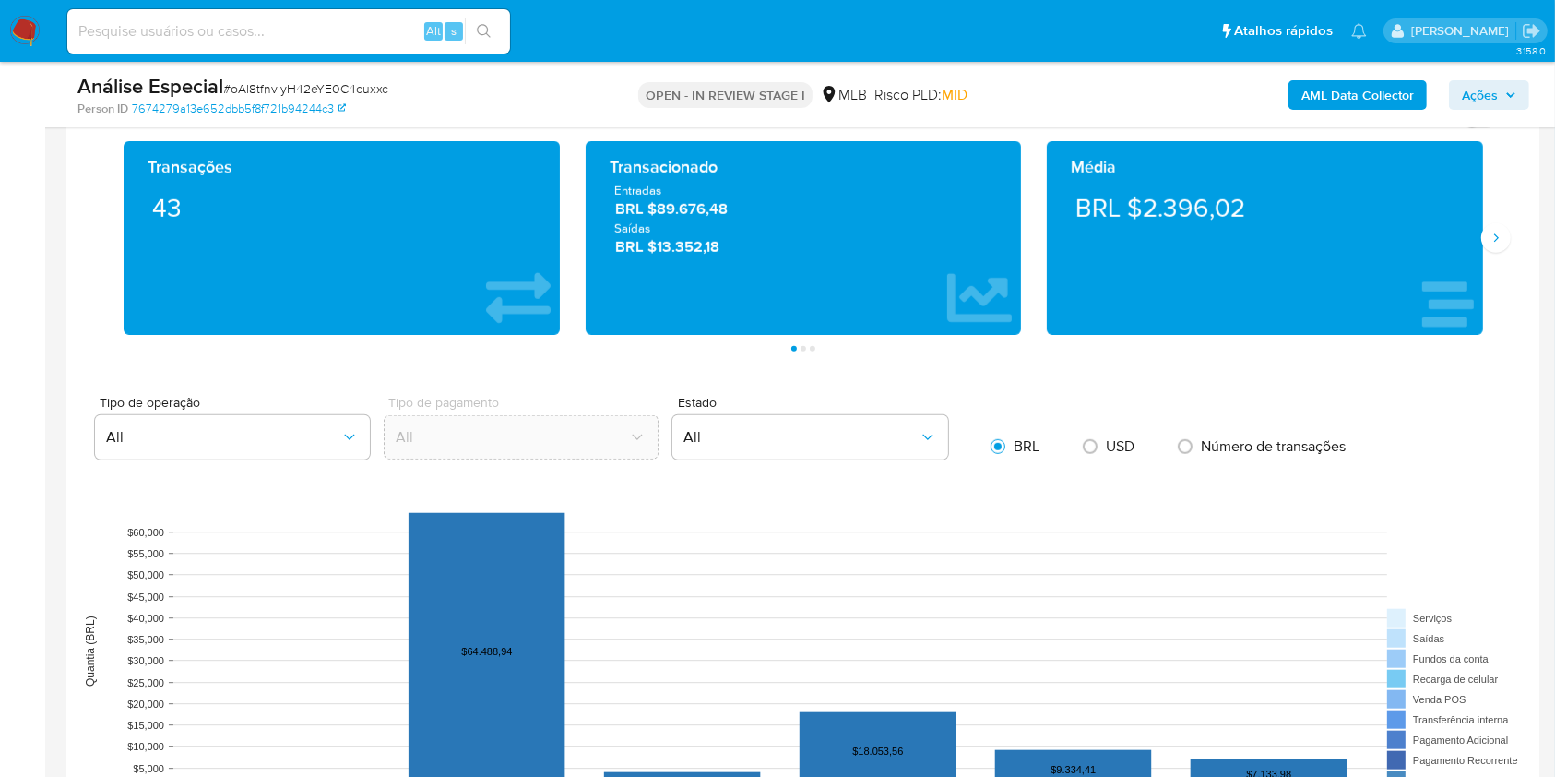
scroll to position [1476, 0]
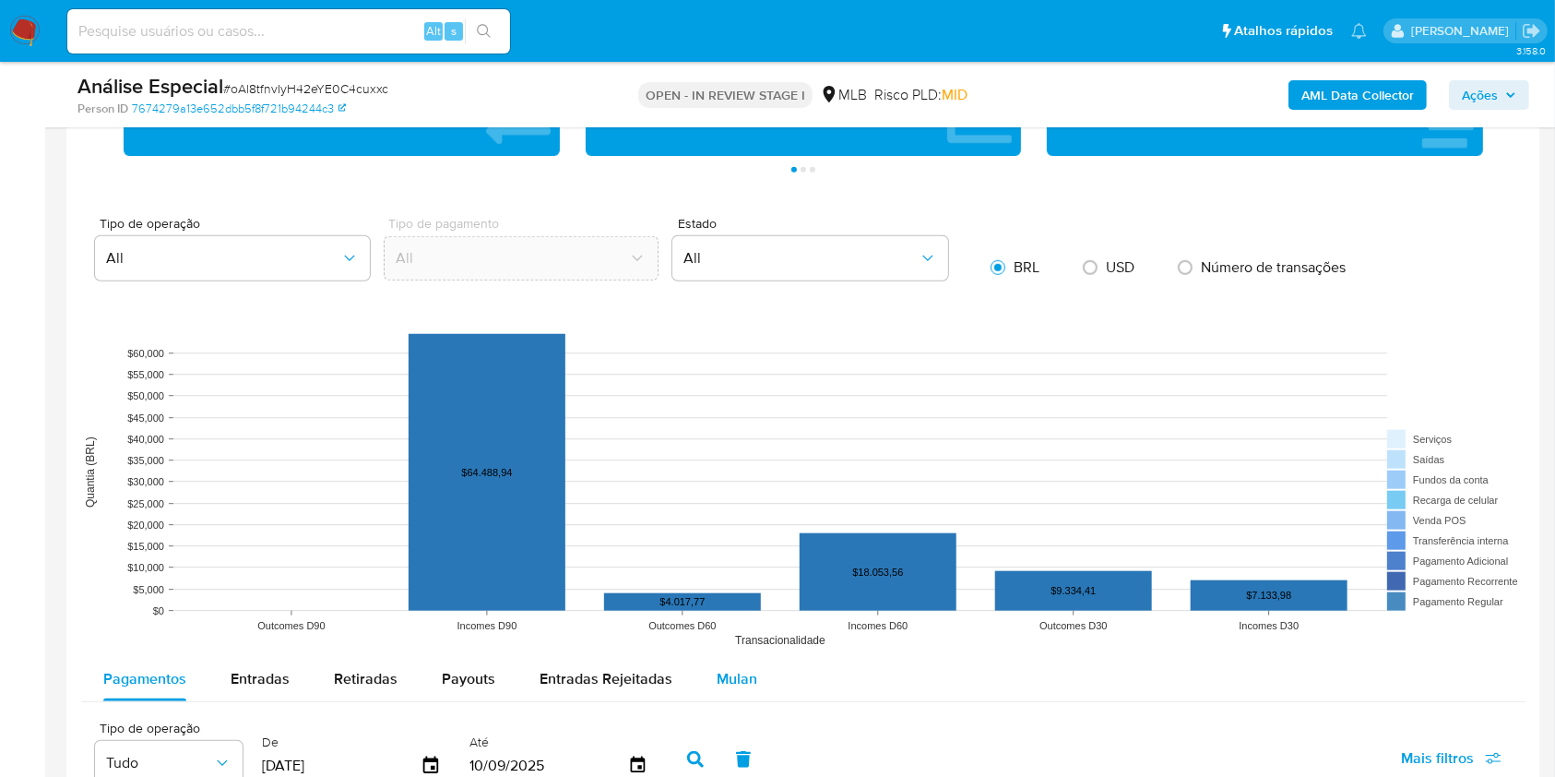
click at [719, 677] on span "Mulan" at bounding box center [737, 678] width 41 height 21
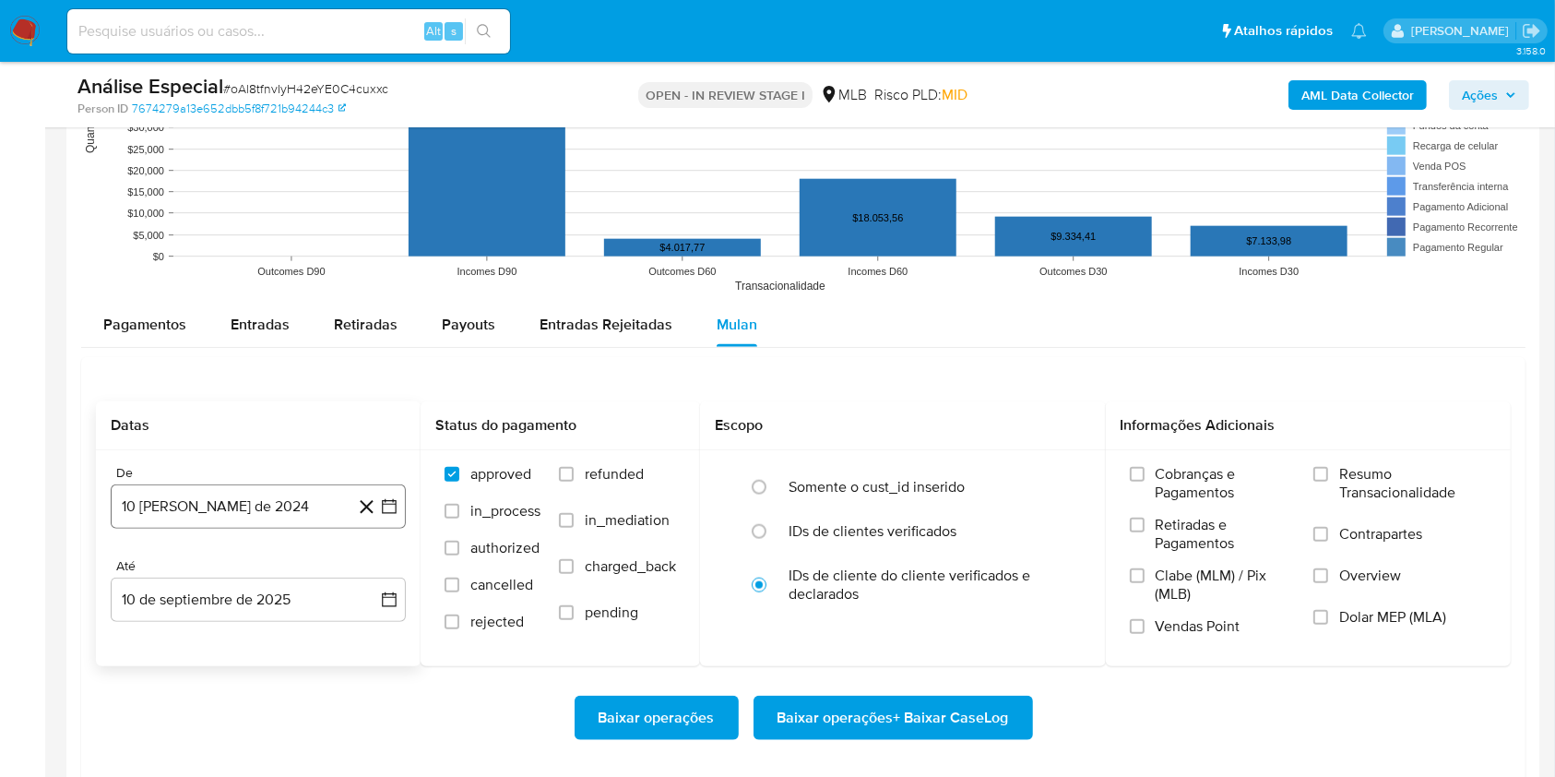
scroll to position [1845, 0]
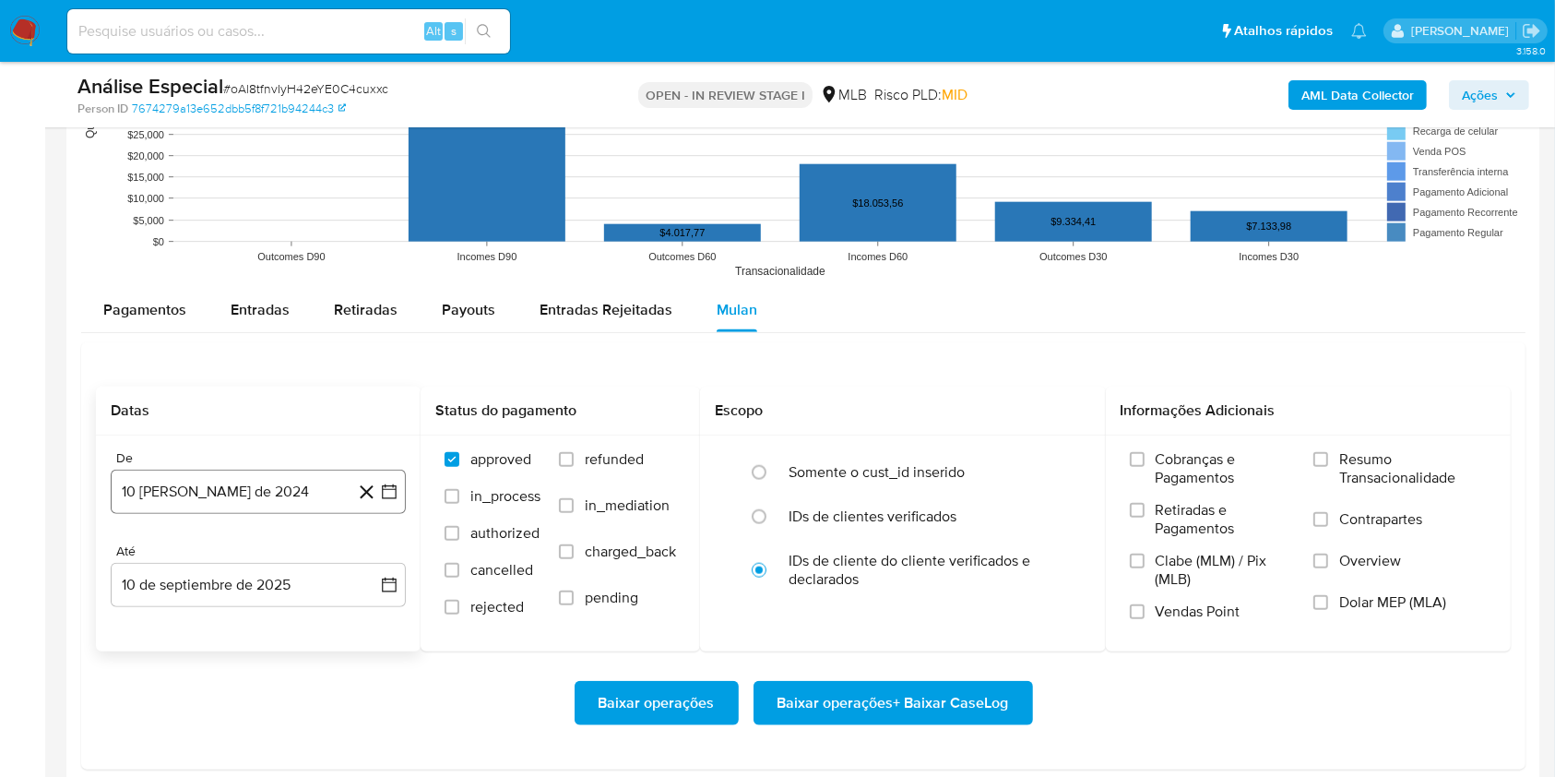
click at [242, 491] on button "10 [PERSON_NAME] de 2024" at bounding box center [258, 491] width 295 height 44
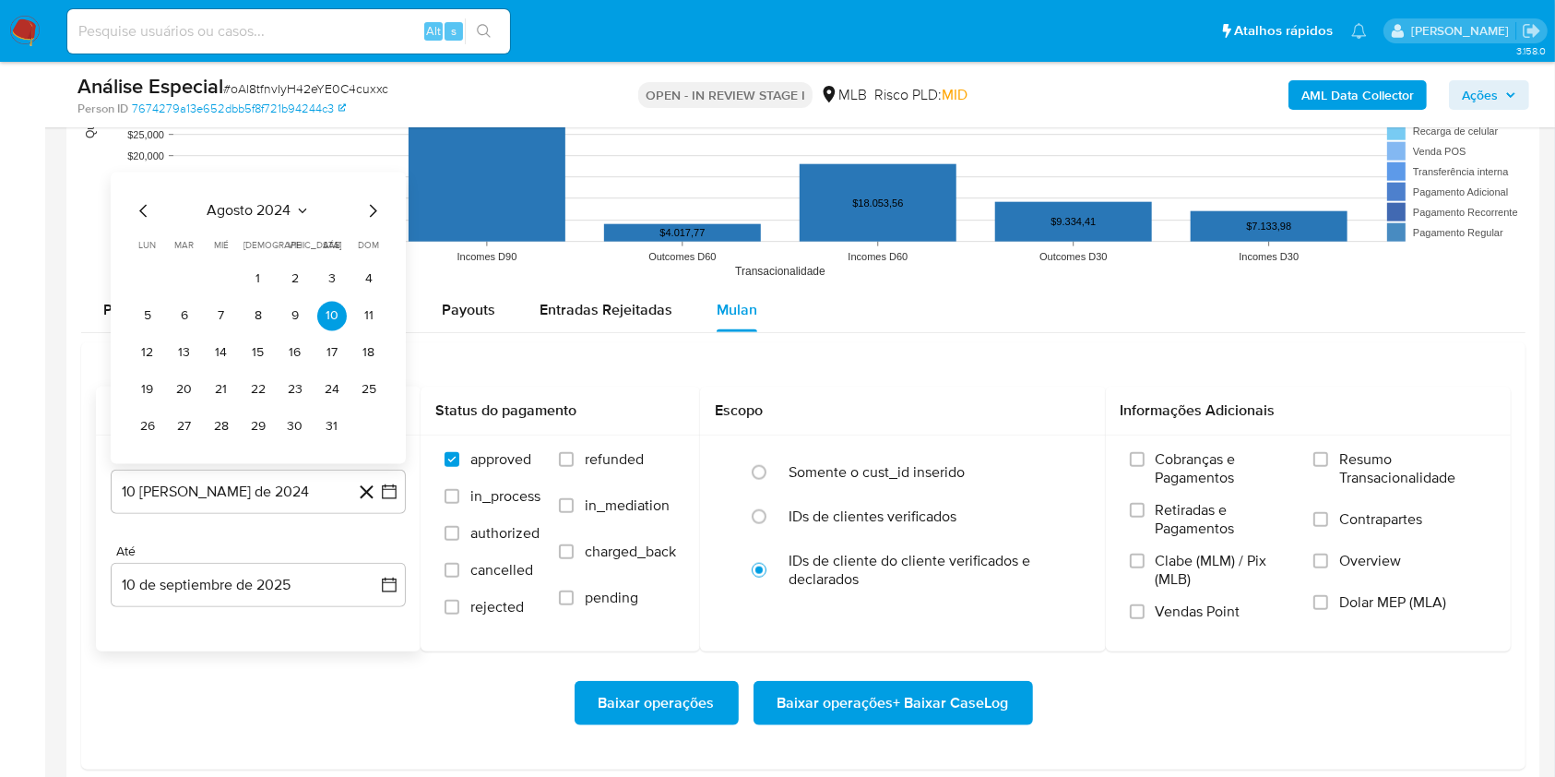
click at [236, 204] on span "agosto 2024" at bounding box center [250, 210] width 84 height 18
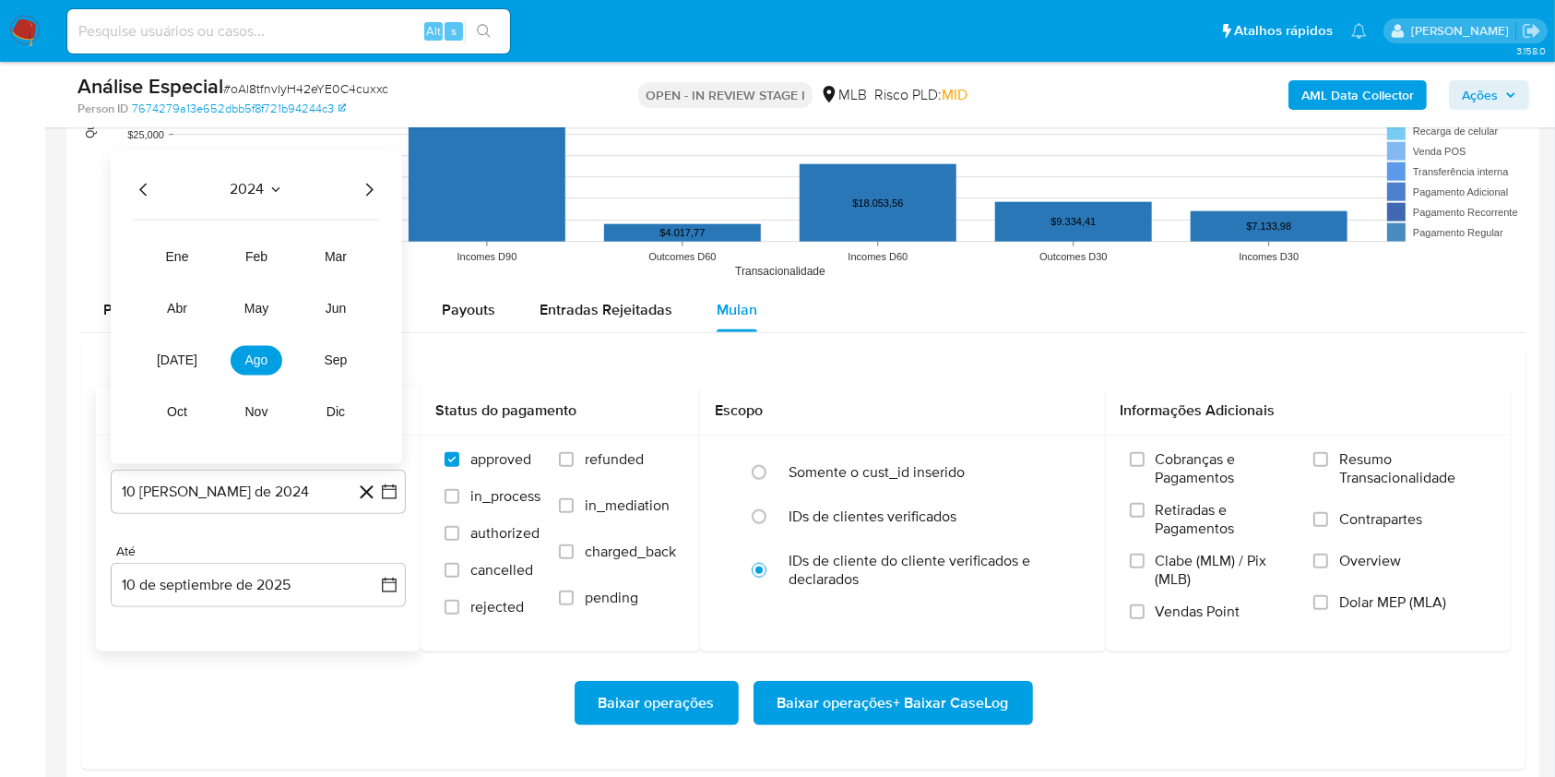
click at [369, 189] on icon "Año siguiente" at bounding box center [369, 189] width 22 height 22
click at [256, 254] on span "feb" at bounding box center [256, 256] width 22 height 15
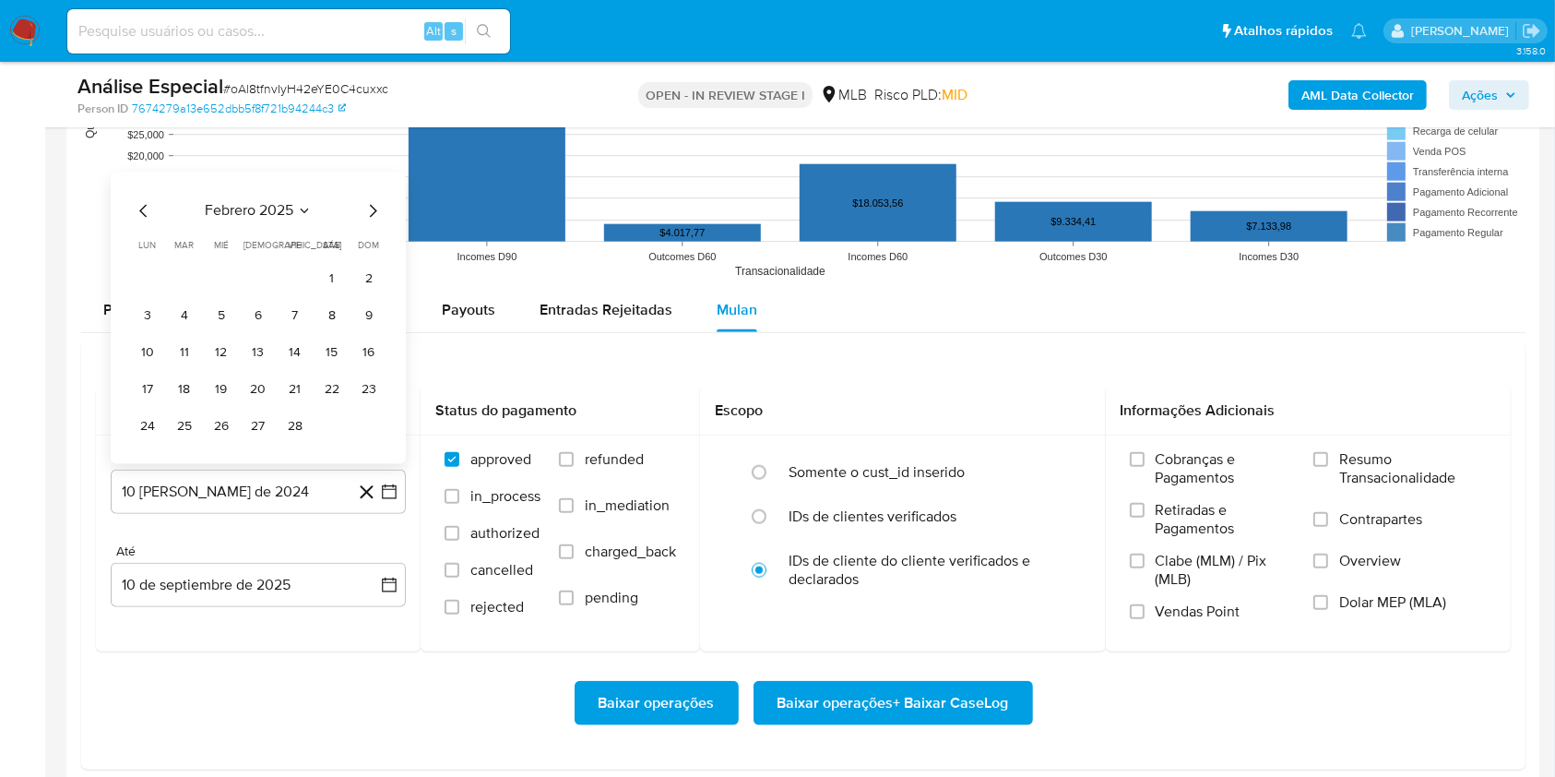
click at [320, 284] on button "1" at bounding box center [332, 279] width 30 height 30
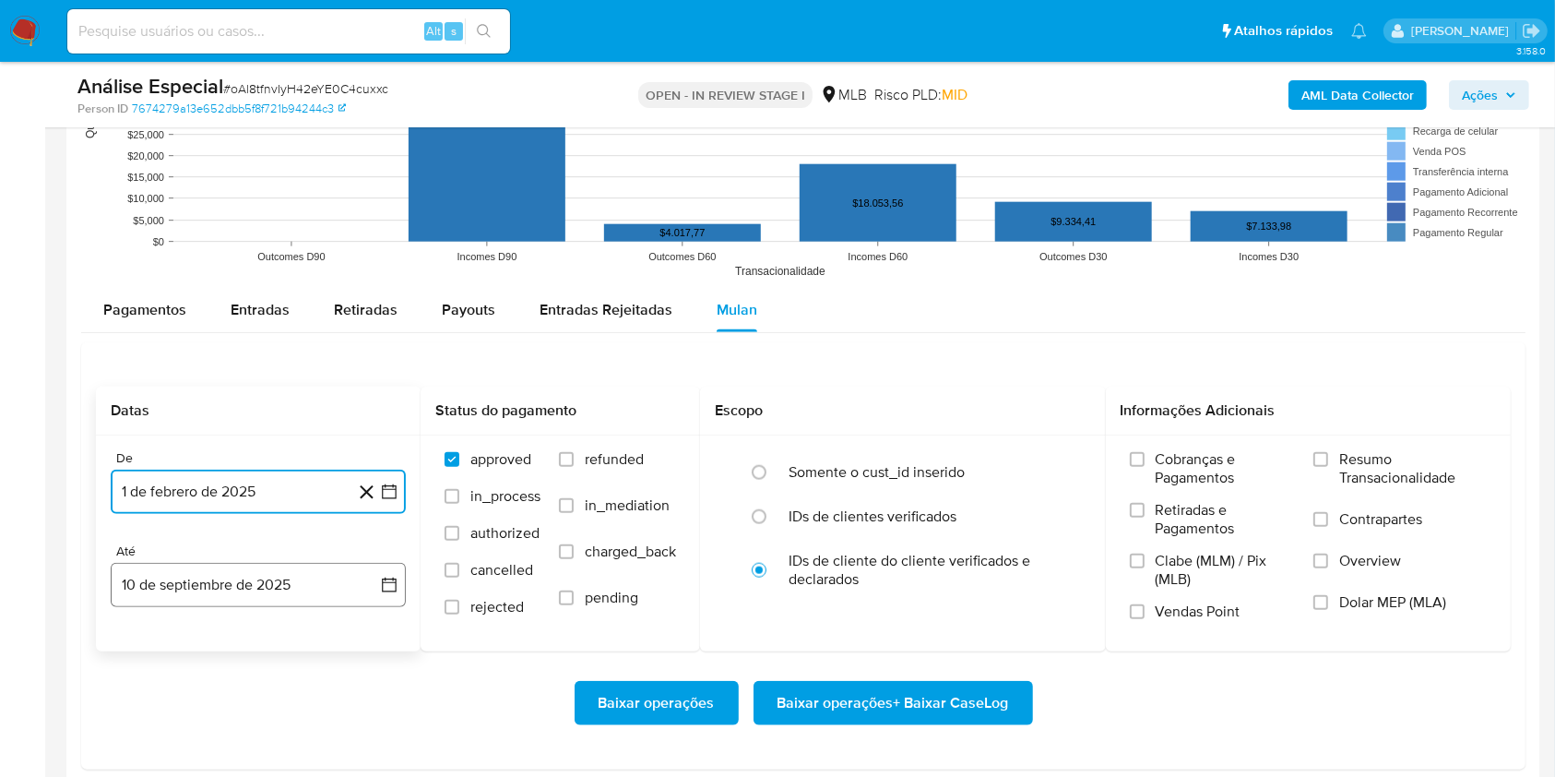
click at [281, 595] on button "10 de septiembre de 2025" at bounding box center [258, 585] width 295 height 44
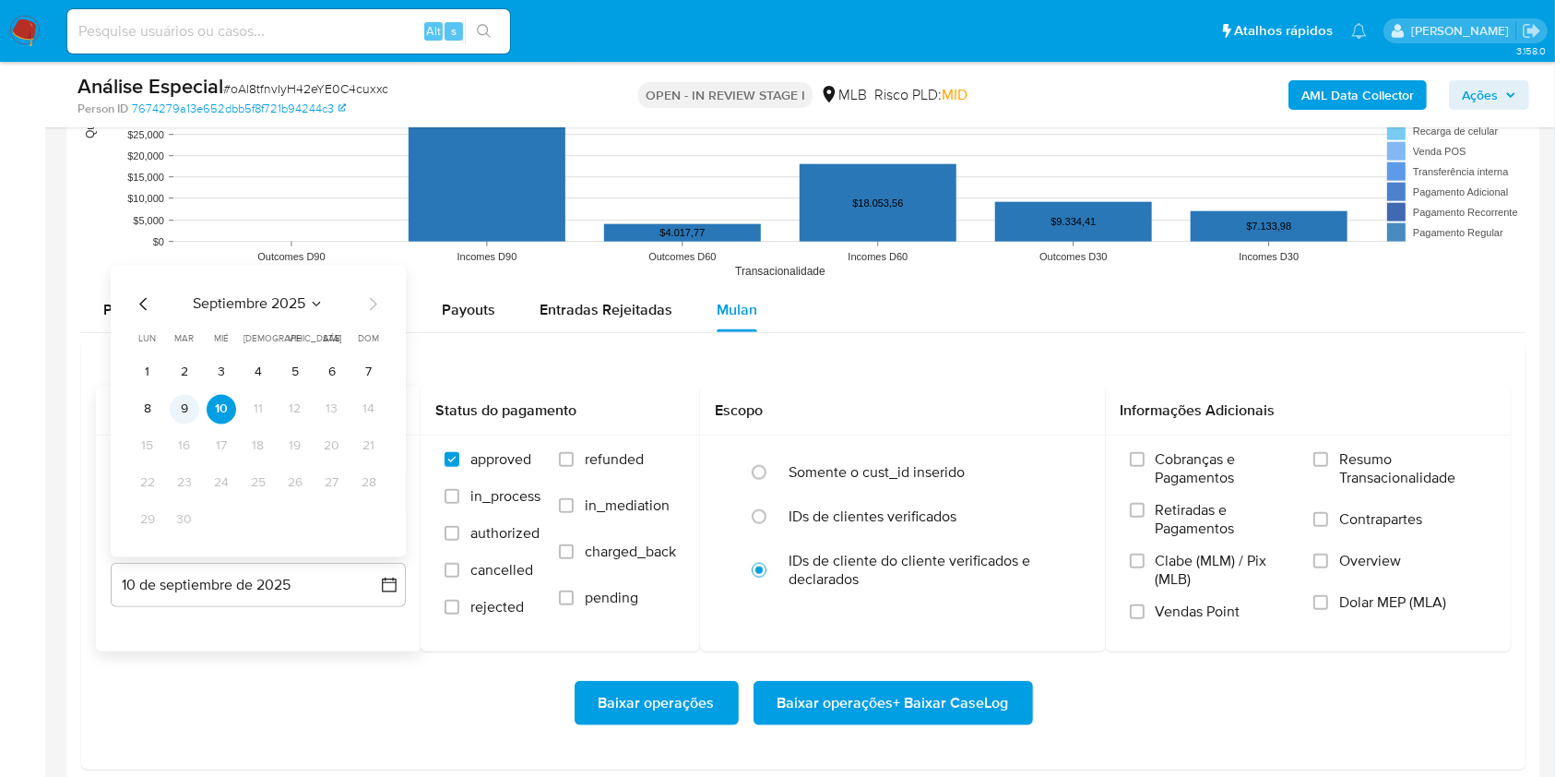
click at [189, 410] on button "9" at bounding box center [185, 409] width 30 height 30
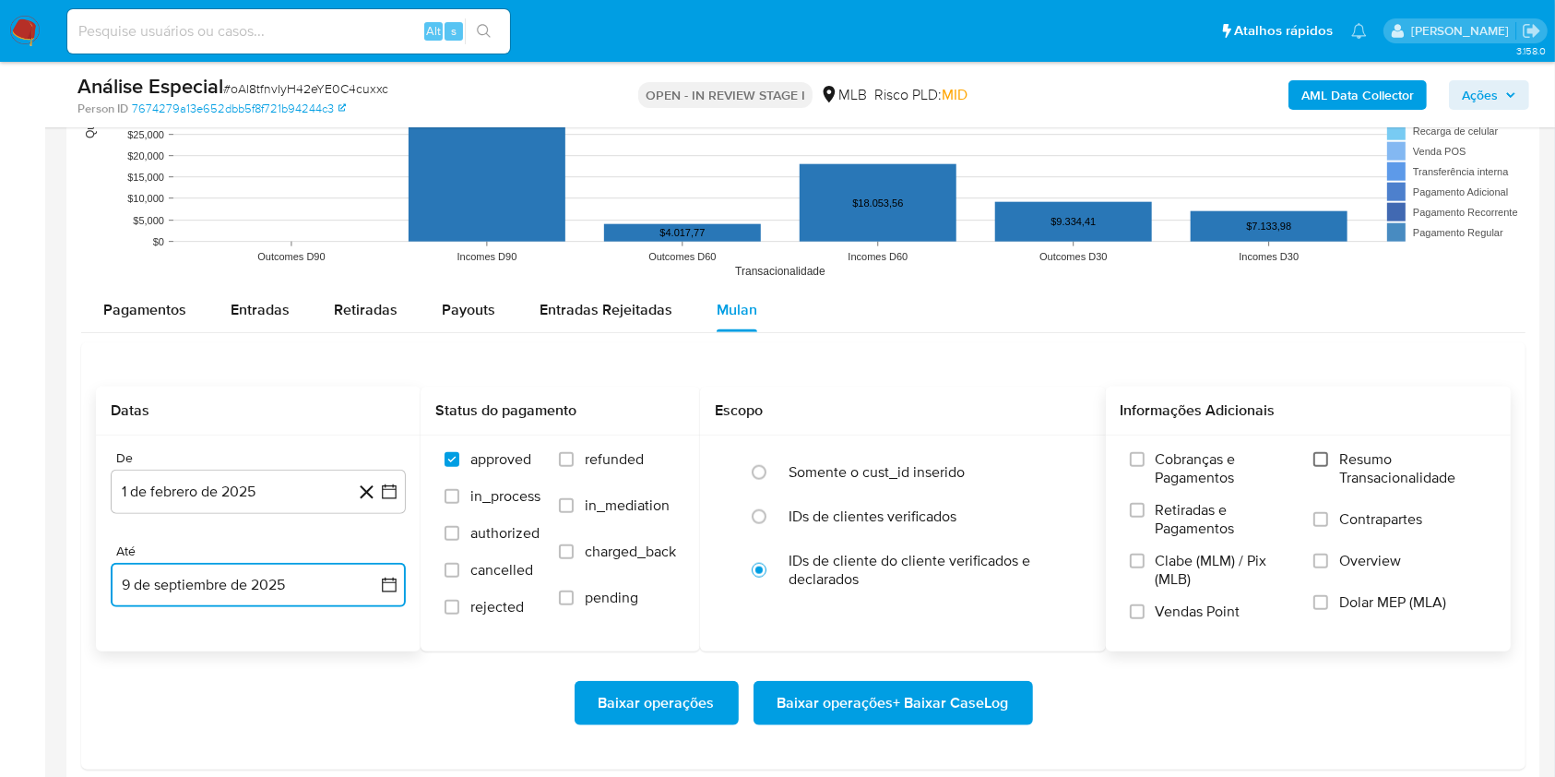
click at [1327, 458] on input "Resumo Transacionalidade" at bounding box center [1320, 459] width 15 height 15
click at [968, 701] on span "Baixar operações + Baixar CaseLog" at bounding box center [894, 703] width 232 height 41
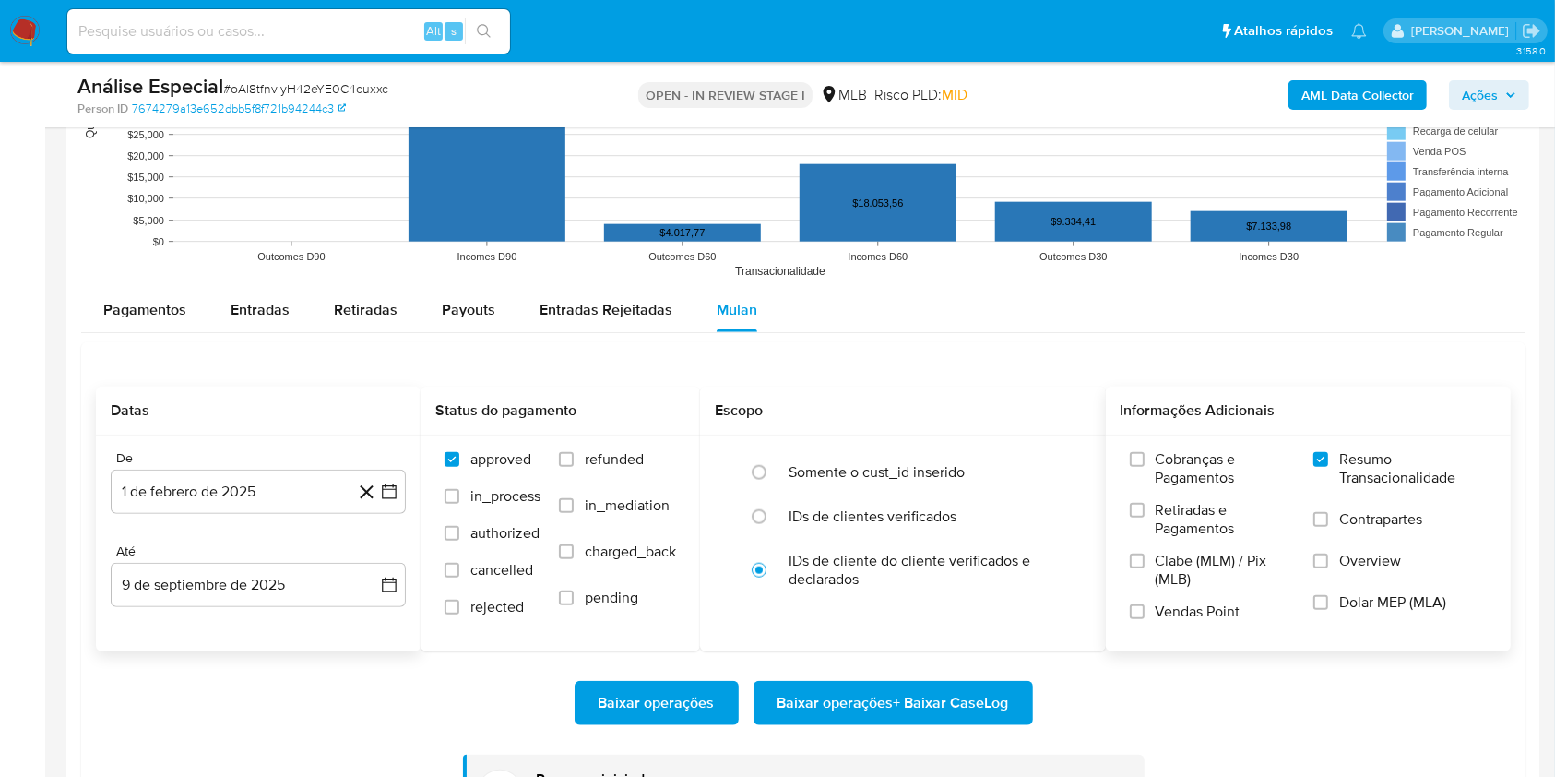
click at [378, 82] on span "# oAl8tfnvIyH42eYE0C4cuxxc" at bounding box center [305, 88] width 165 height 18
copy span "oAl8tfnvIyH42eYE0C4cuxxc"
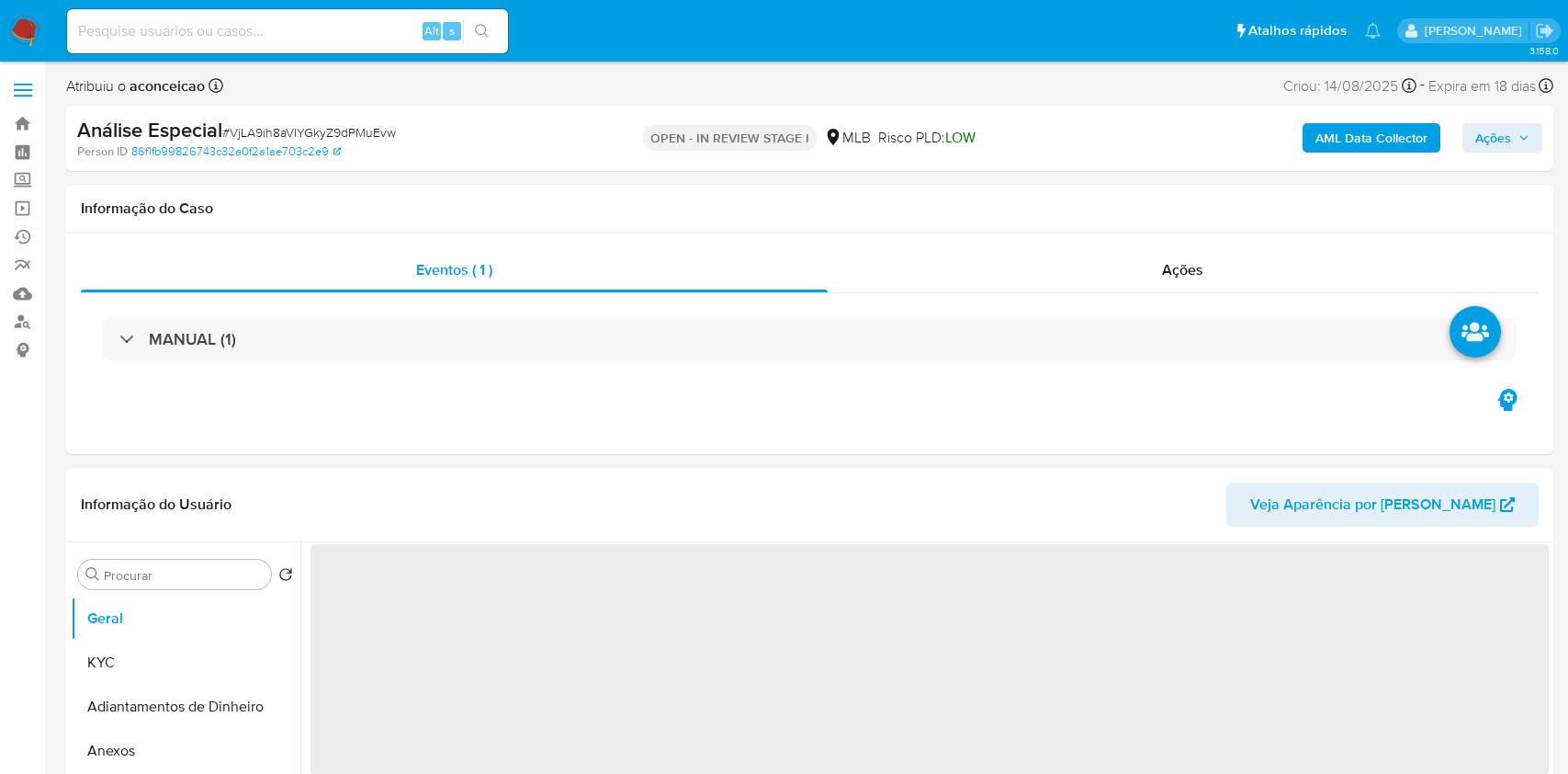
select select "10"
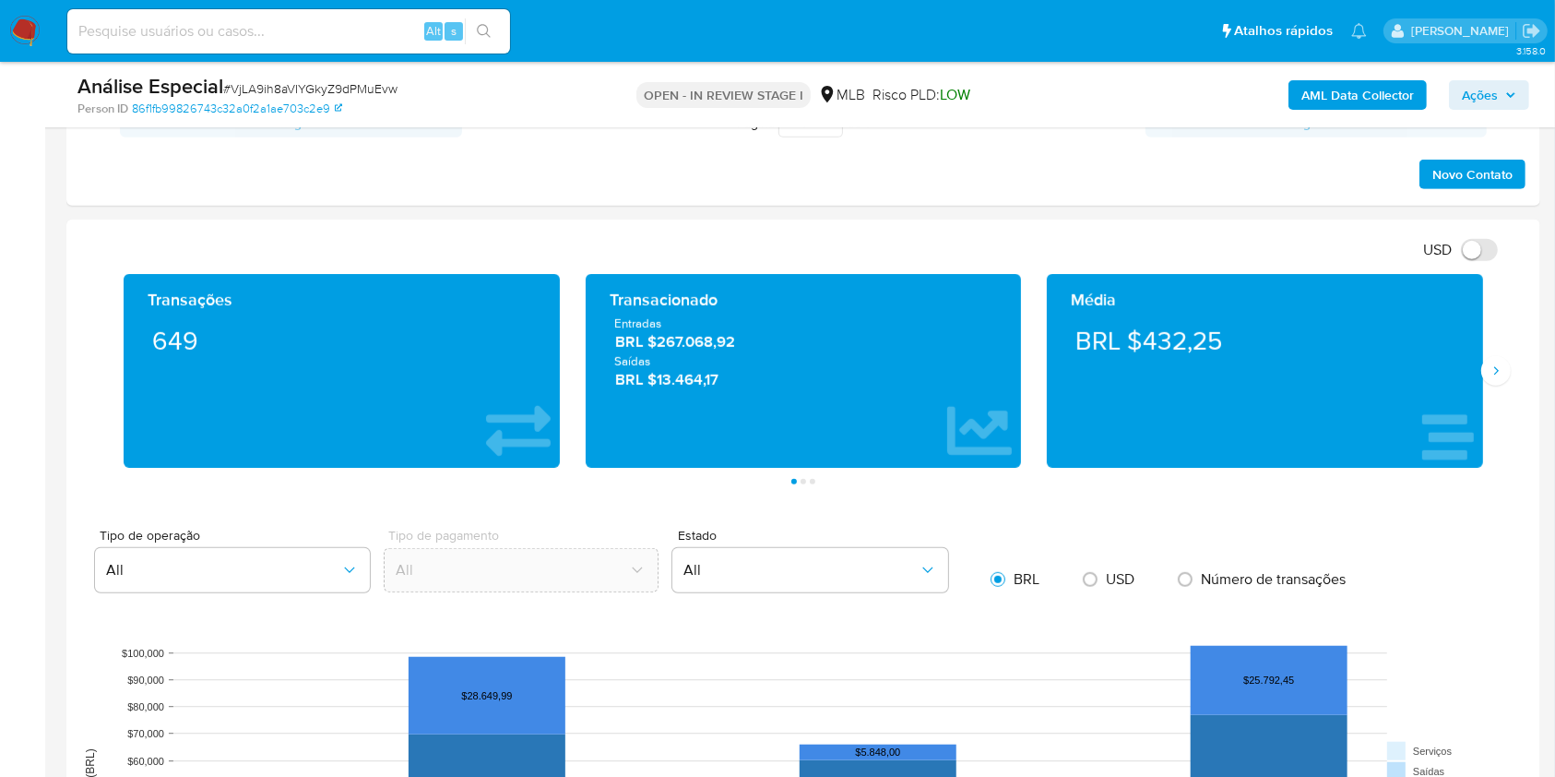
scroll to position [1598, 0]
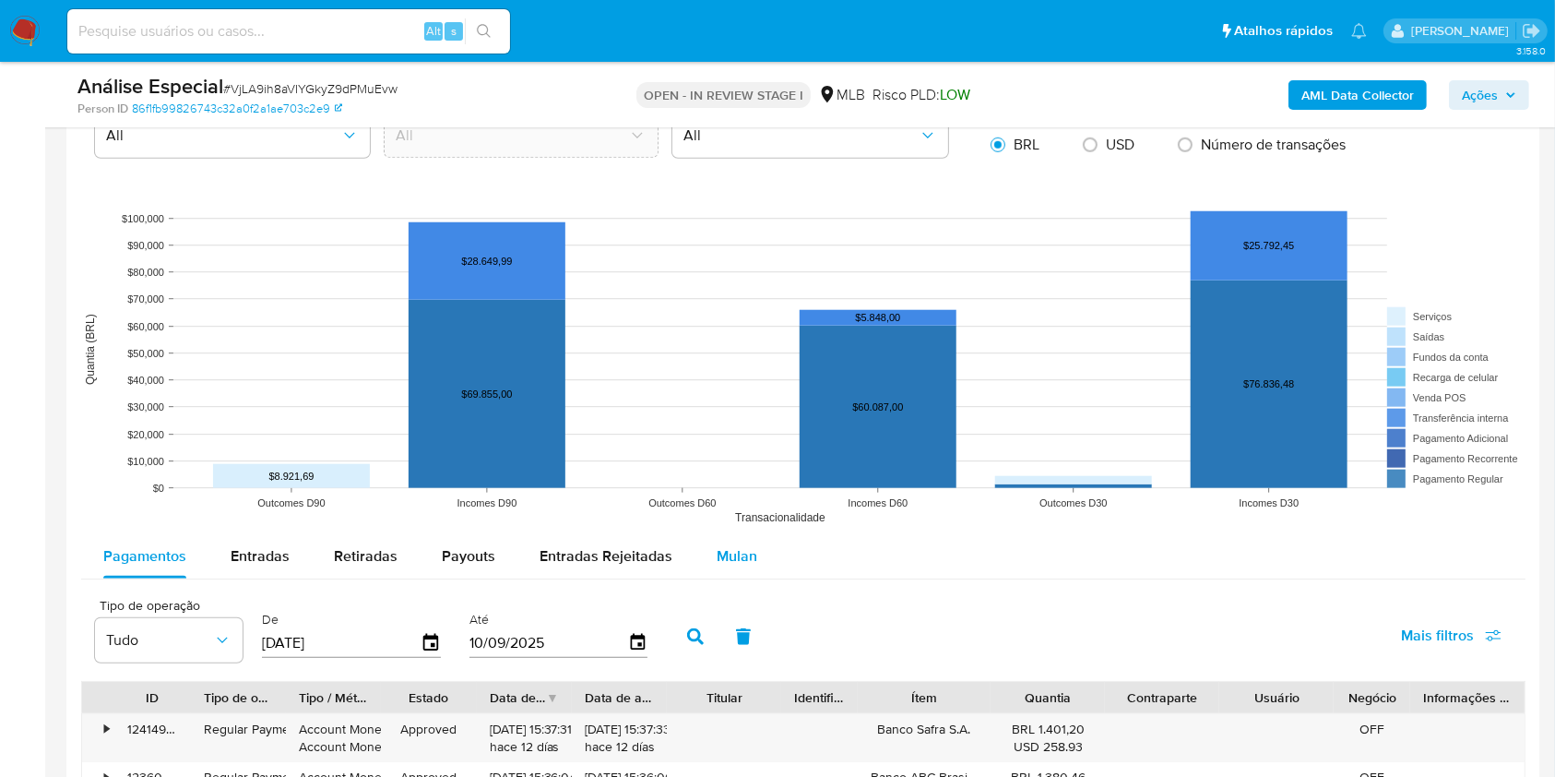
click at [727, 562] on span "Mulan" at bounding box center [737, 555] width 41 height 21
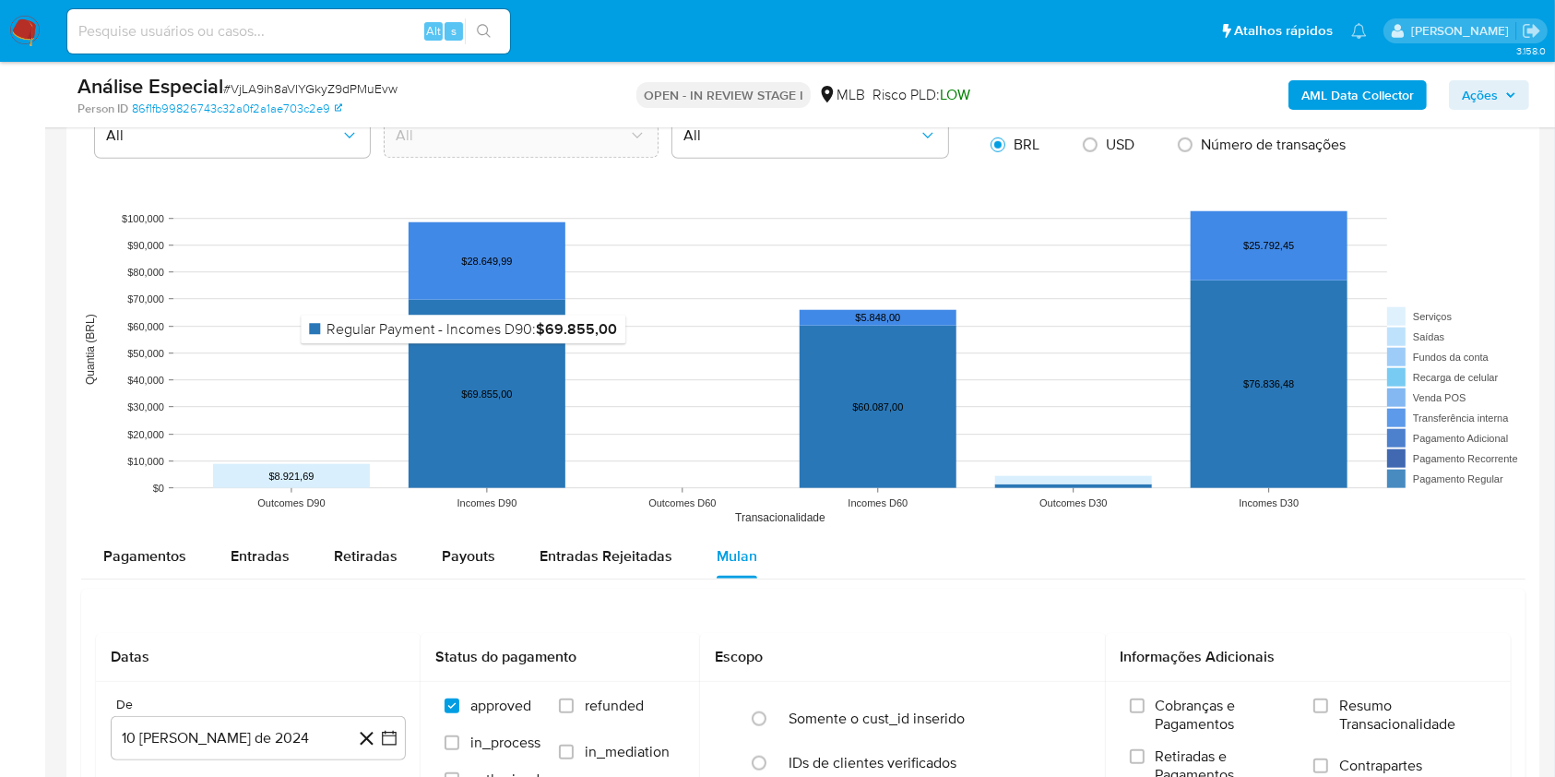
scroll to position [1845, 0]
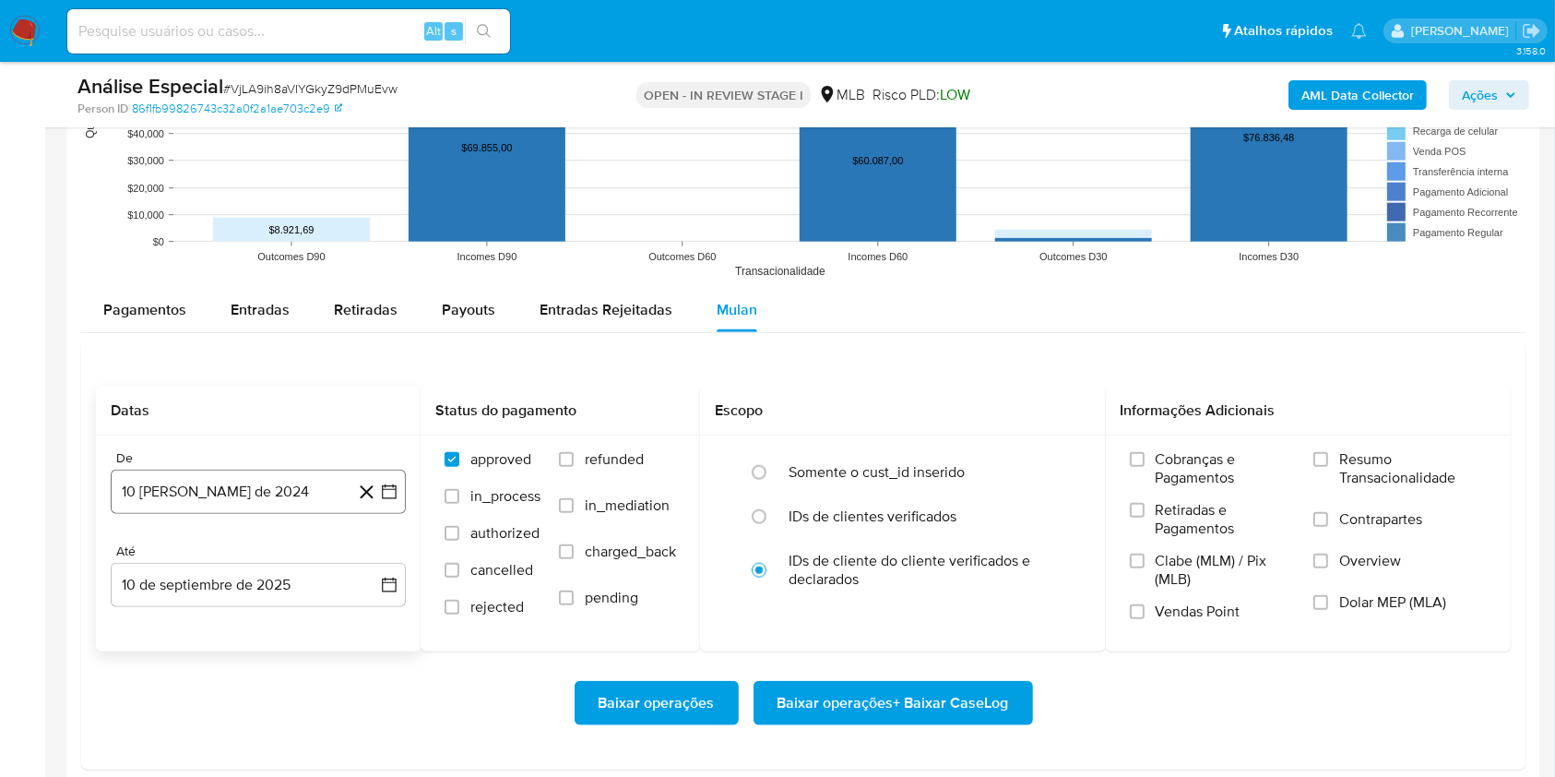
click at [319, 483] on button "10 [PERSON_NAME] de 2024" at bounding box center [258, 491] width 295 height 44
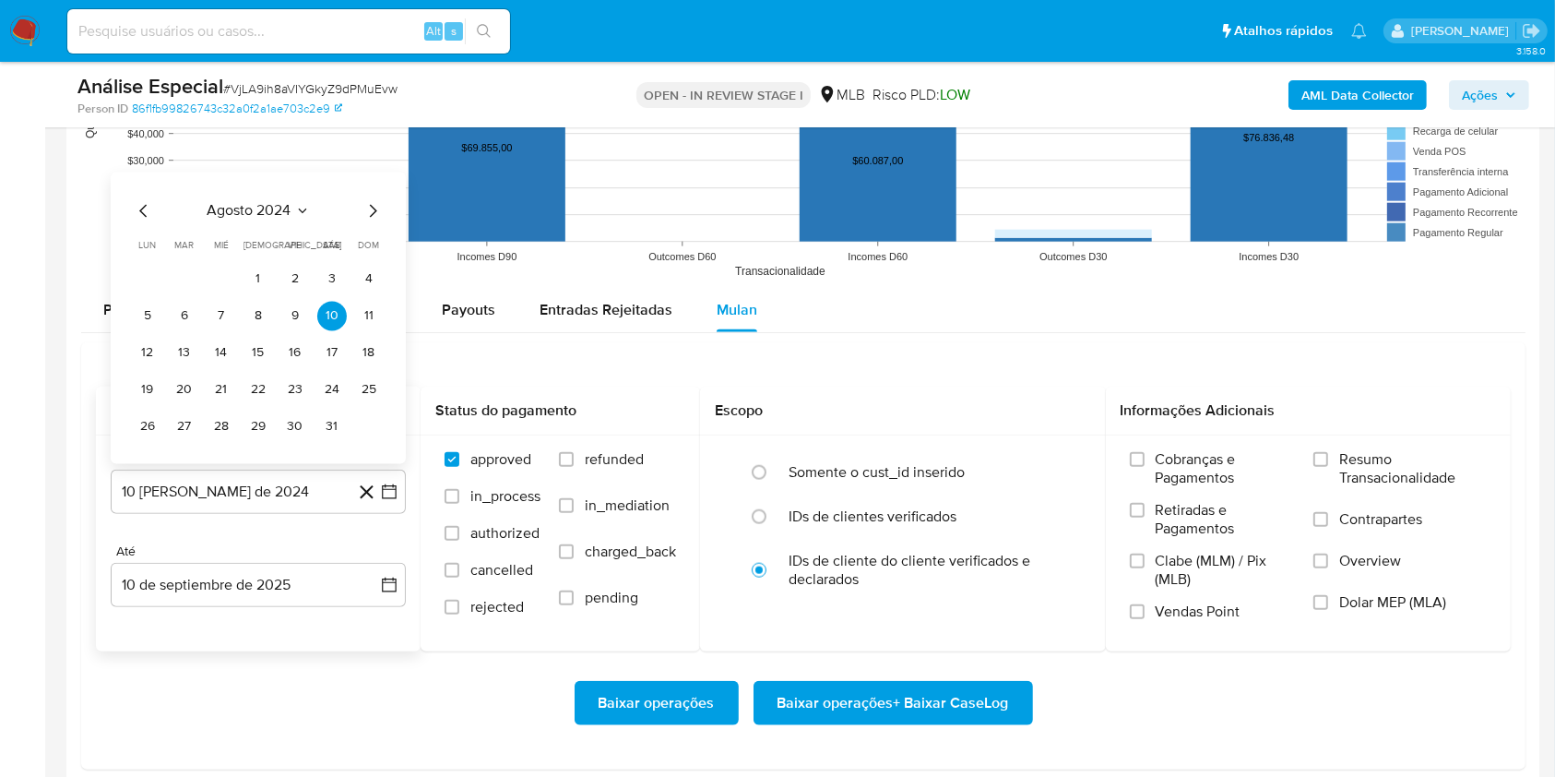
click at [279, 217] on span "agosto 2024" at bounding box center [250, 210] width 84 height 18
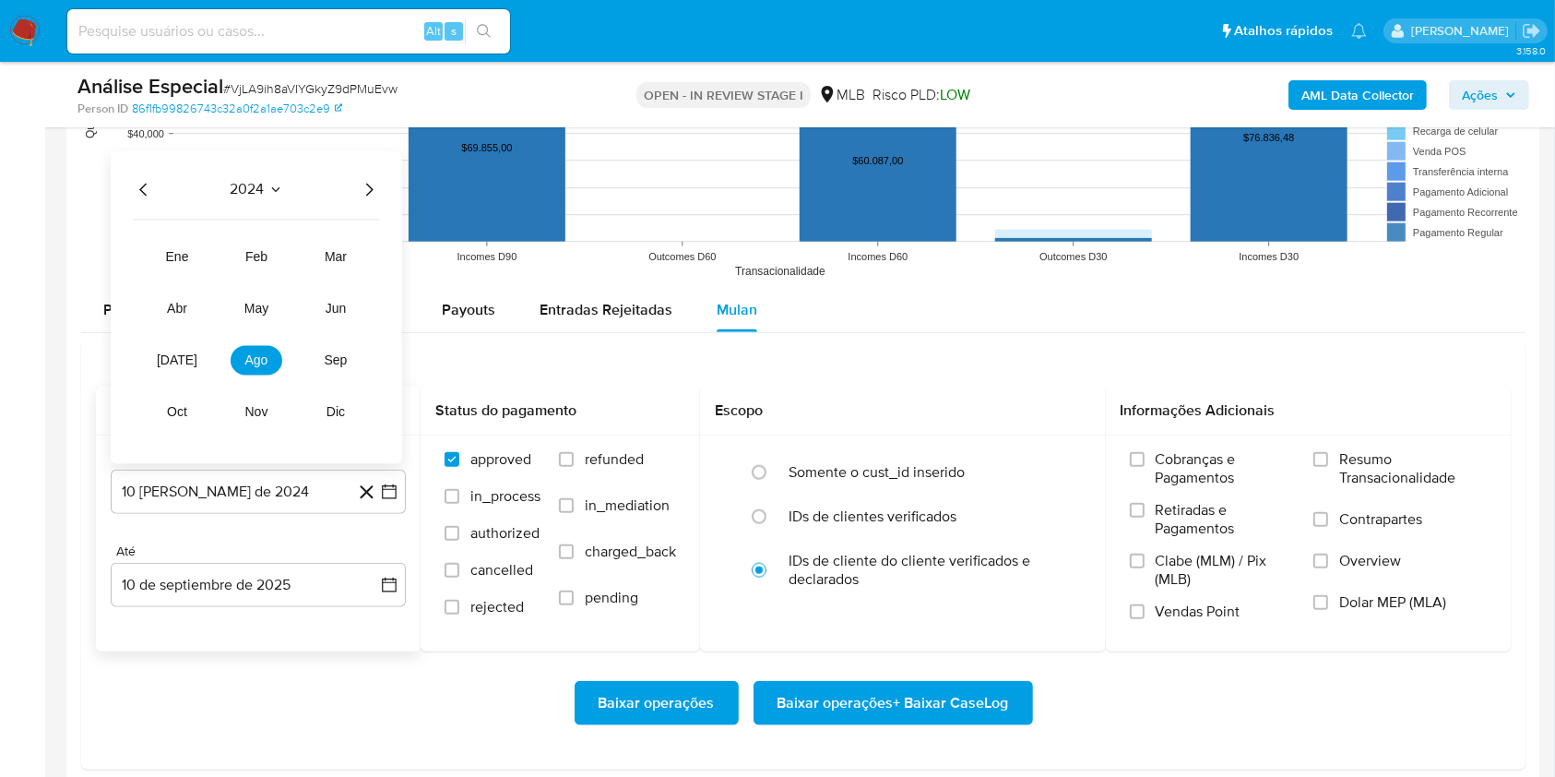
click at [362, 186] on icon "Año siguiente" at bounding box center [369, 189] width 22 height 22
click at [251, 250] on span "feb" at bounding box center [256, 256] width 22 height 15
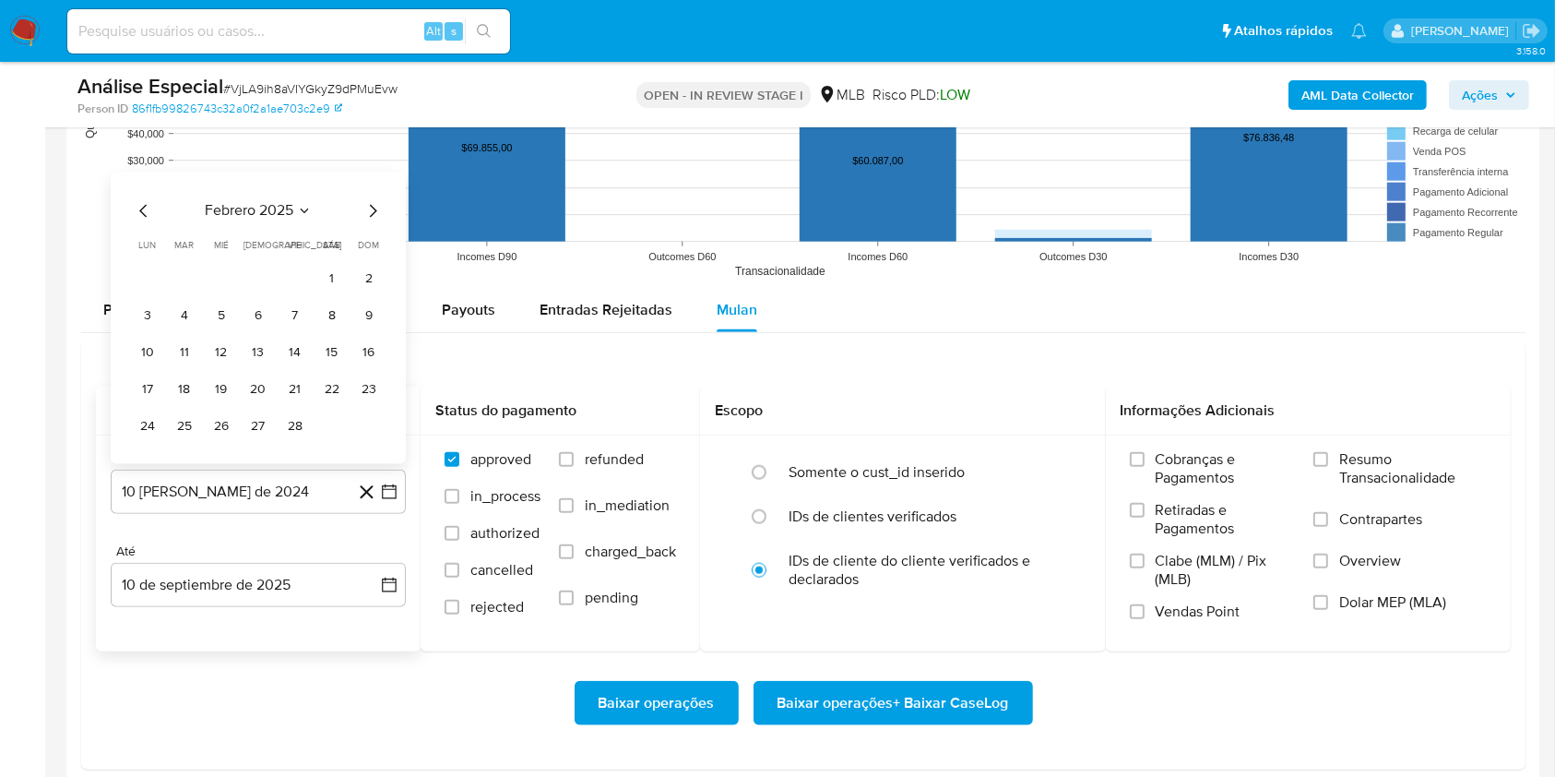
click at [353, 271] on tr "1 2" at bounding box center [258, 279] width 251 height 30
click at [319, 282] on button "1" at bounding box center [332, 279] width 30 height 30
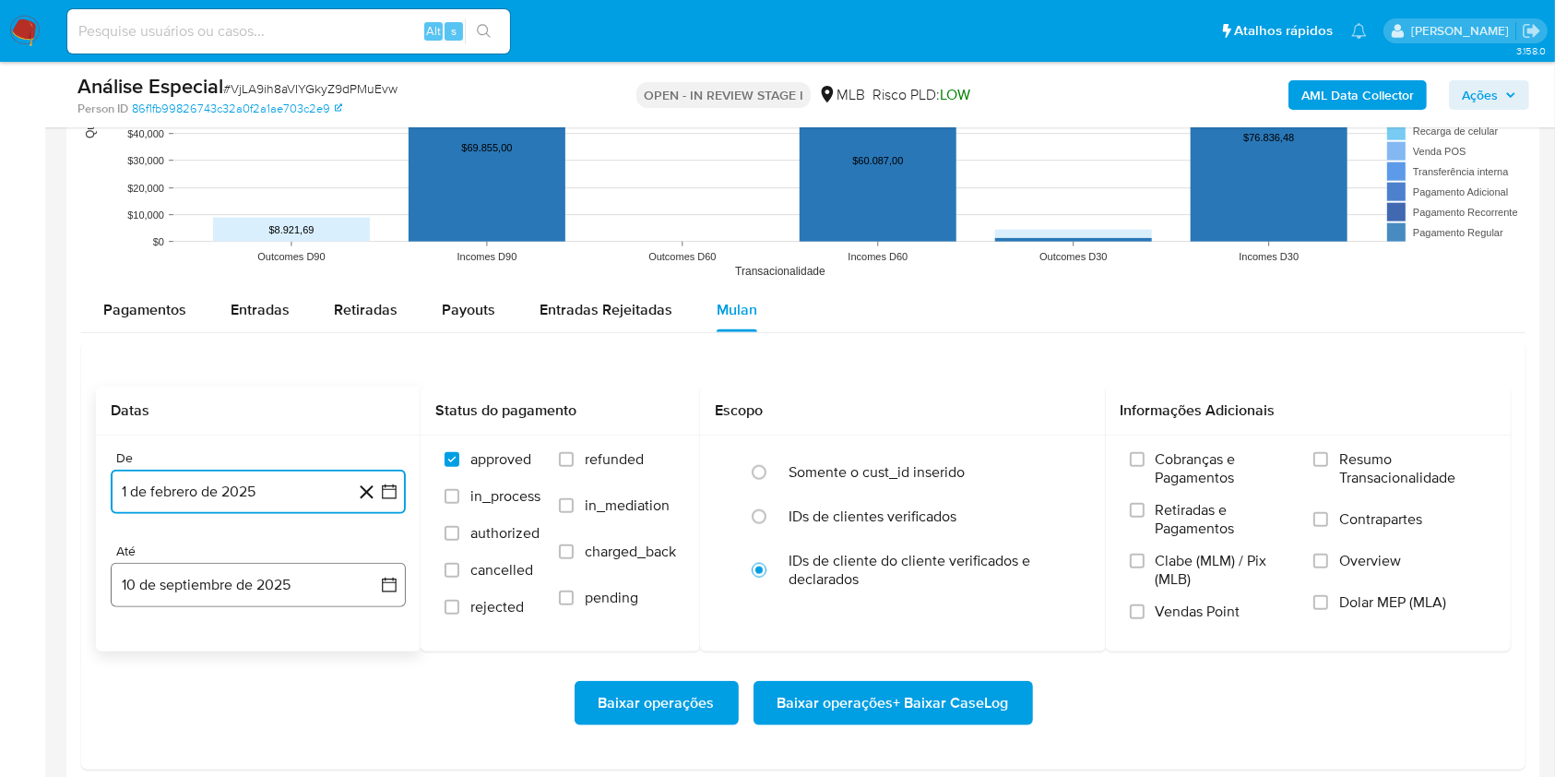
click at [259, 568] on button "10 de septiembre de 2025" at bounding box center [258, 585] width 295 height 44
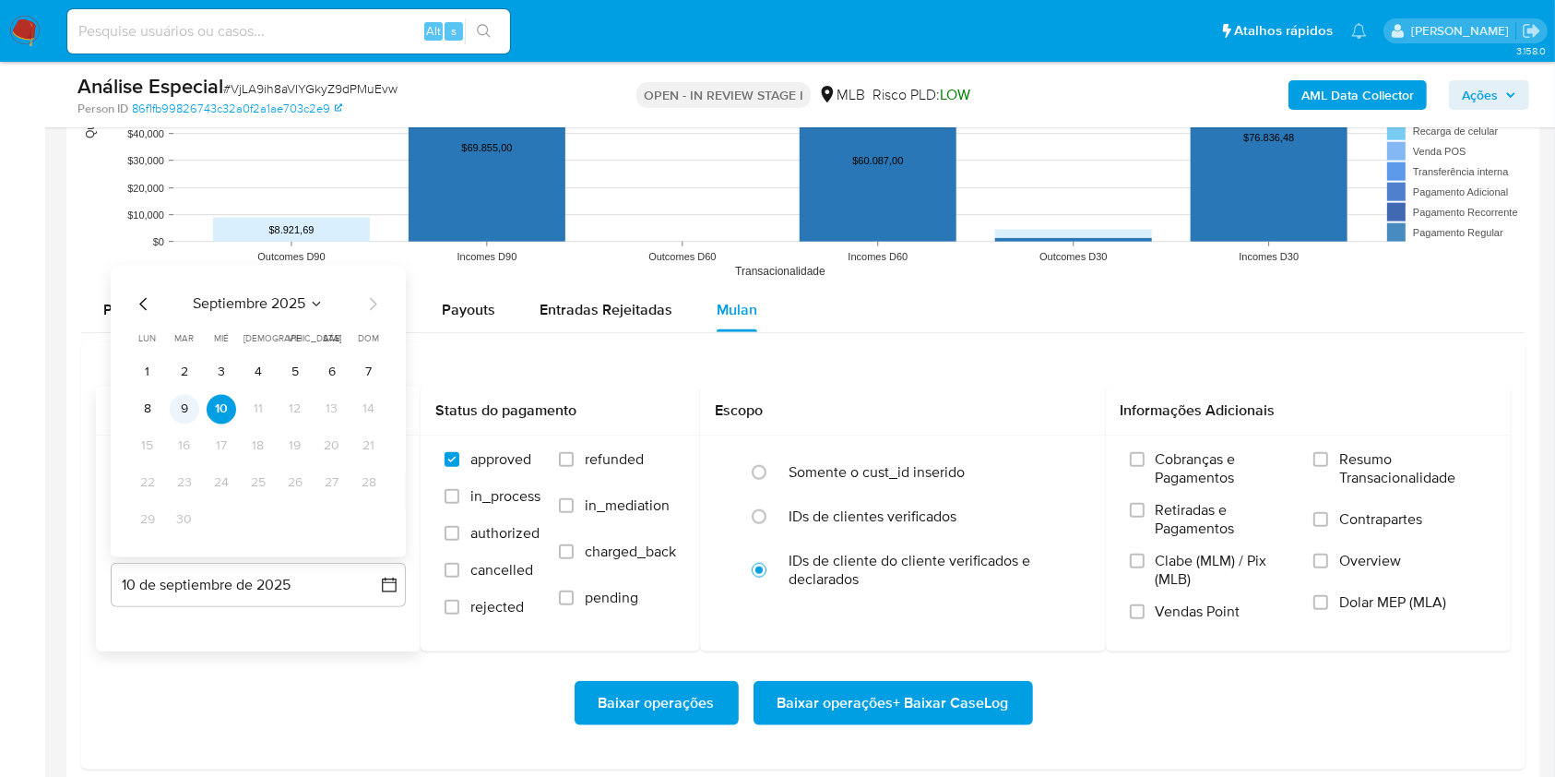
click at [184, 415] on button "9" at bounding box center [185, 409] width 30 height 30
click at [1340, 464] on span "Resumo Transacionalidade" at bounding box center [1413, 468] width 148 height 37
click at [1328, 464] on input "Resumo Transacionalidade" at bounding box center [1320, 459] width 15 height 15
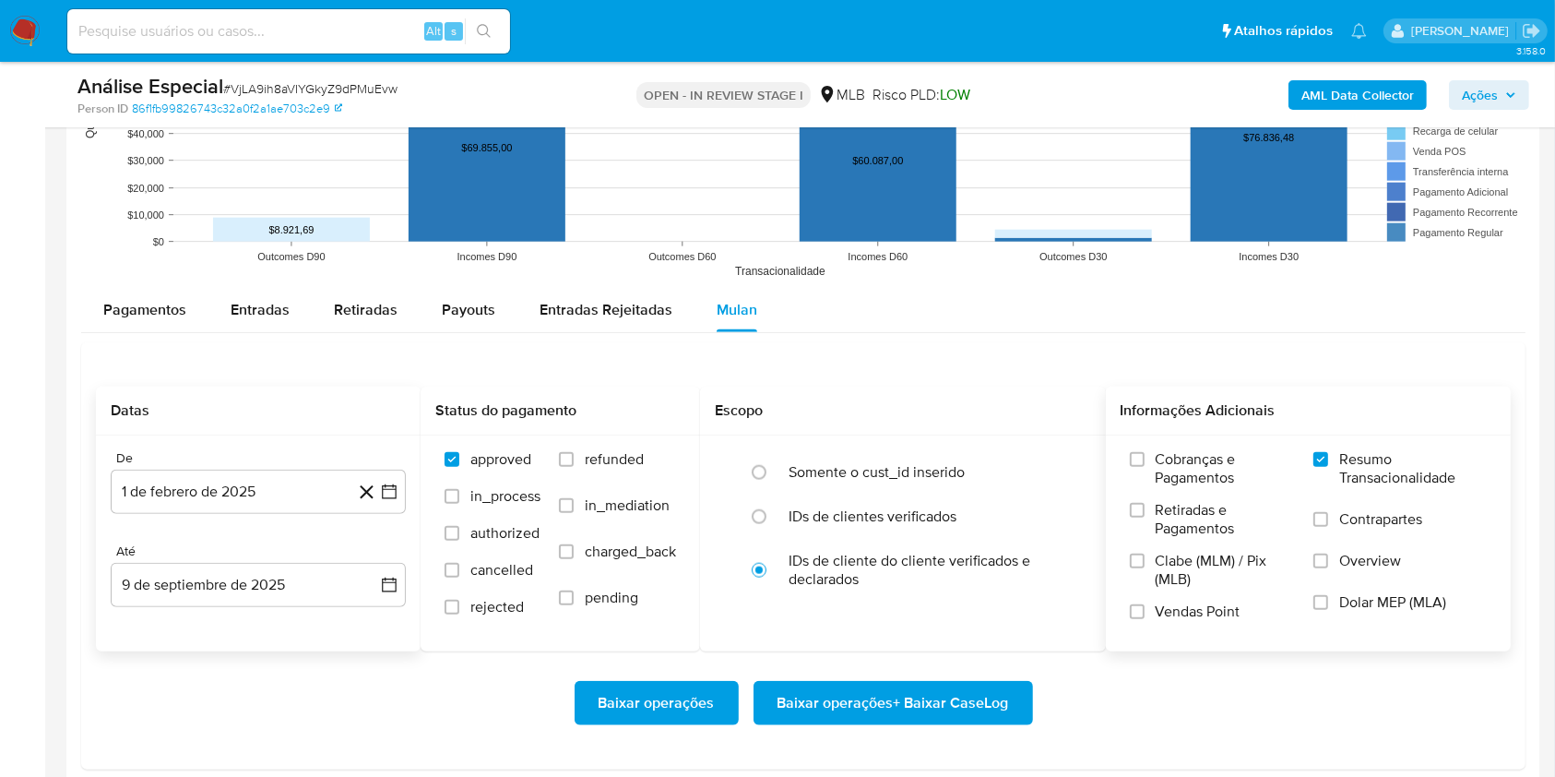
click at [983, 690] on span "Baixar operações + Baixar CaseLog" at bounding box center [894, 703] width 232 height 41
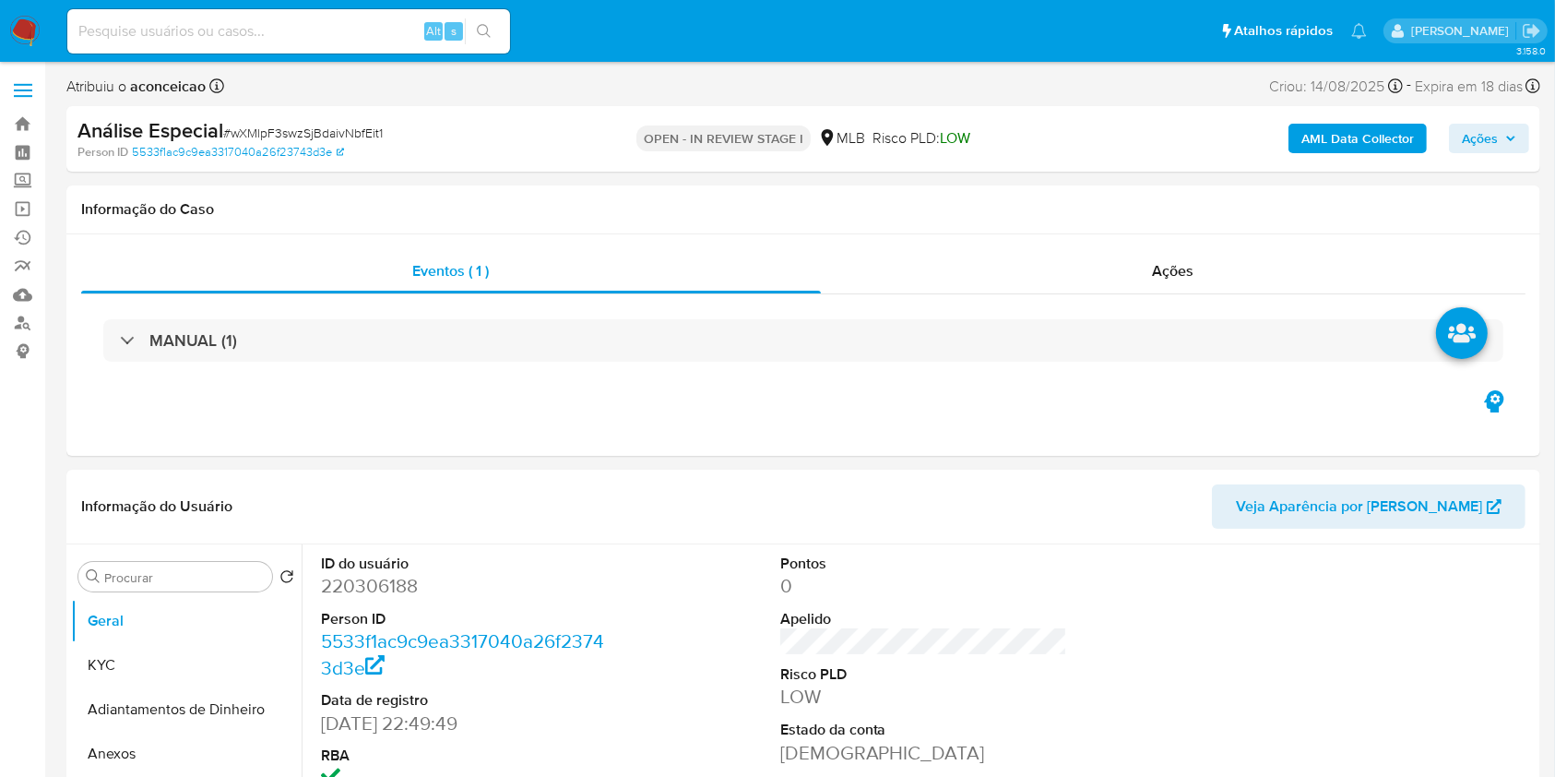
click at [309, 133] on span "# wXMlpF3swzSjBdaivNbfEit1" at bounding box center [303, 133] width 160 height 18
copy span "wXMlpF3swzSjBdaivNbfEit1"
select select "10"
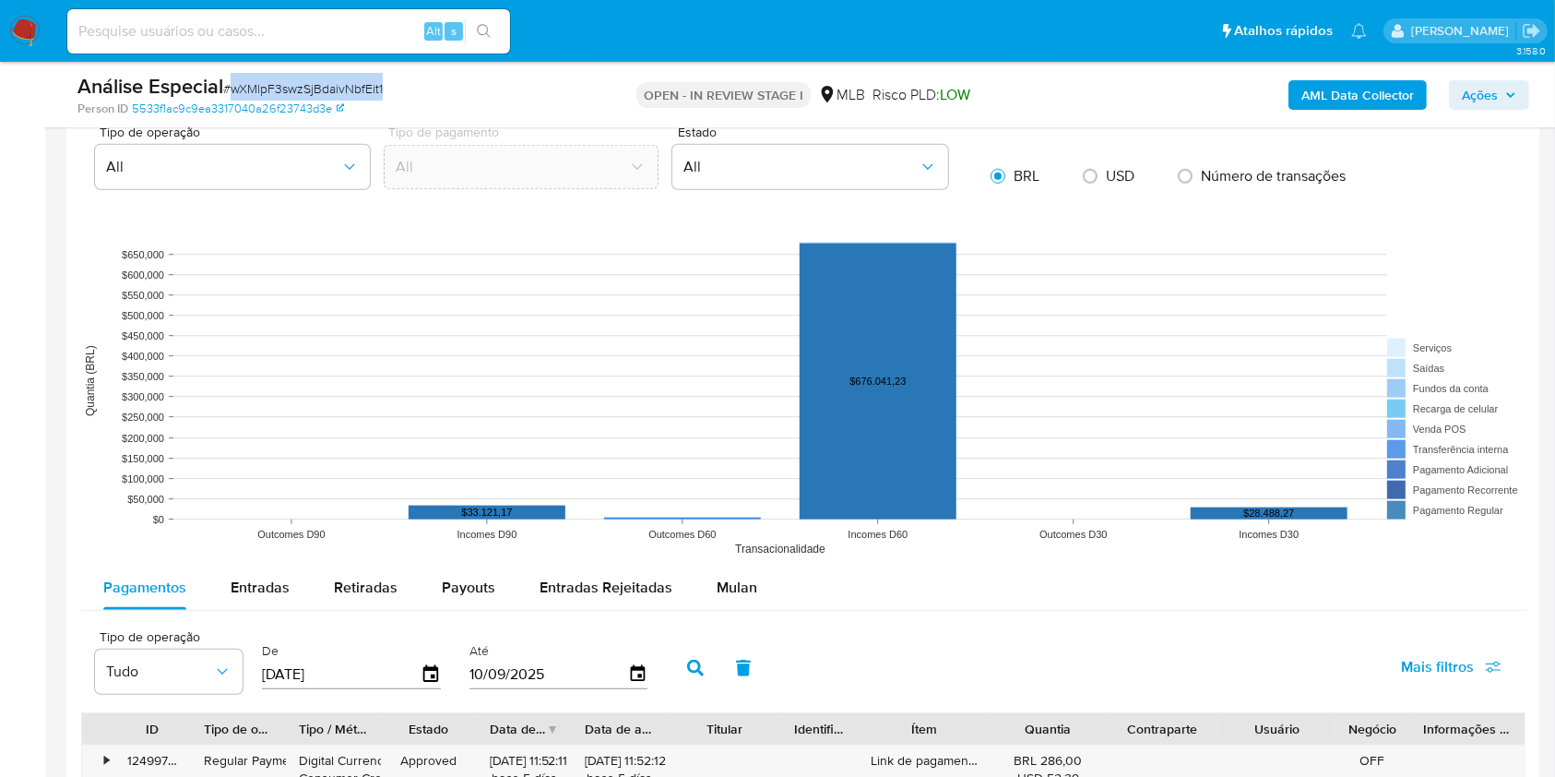
scroll to position [1721, 0]
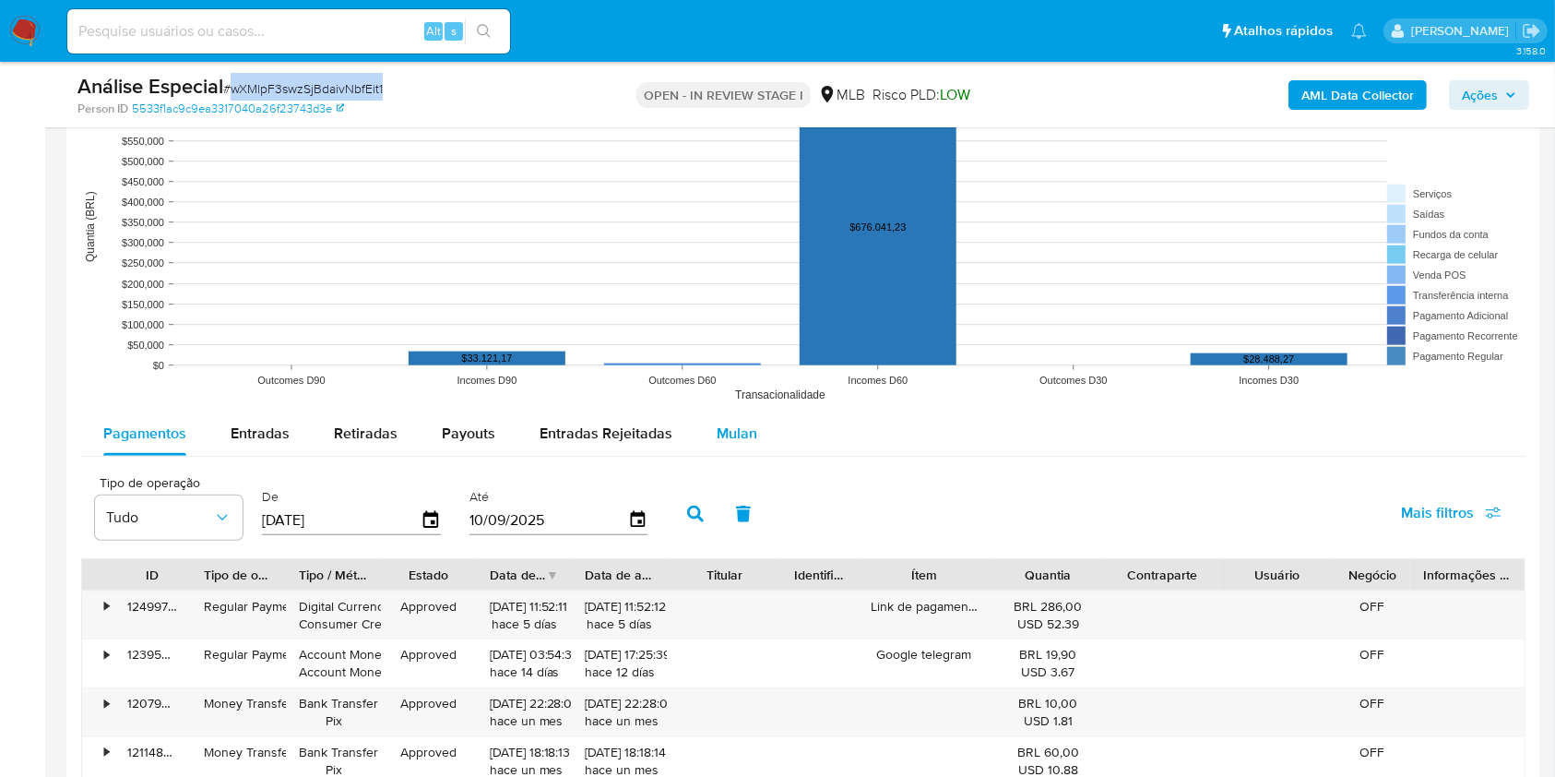
click at [730, 425] on span "Mulan" at bounding box center [737, 432] width 41 height 21
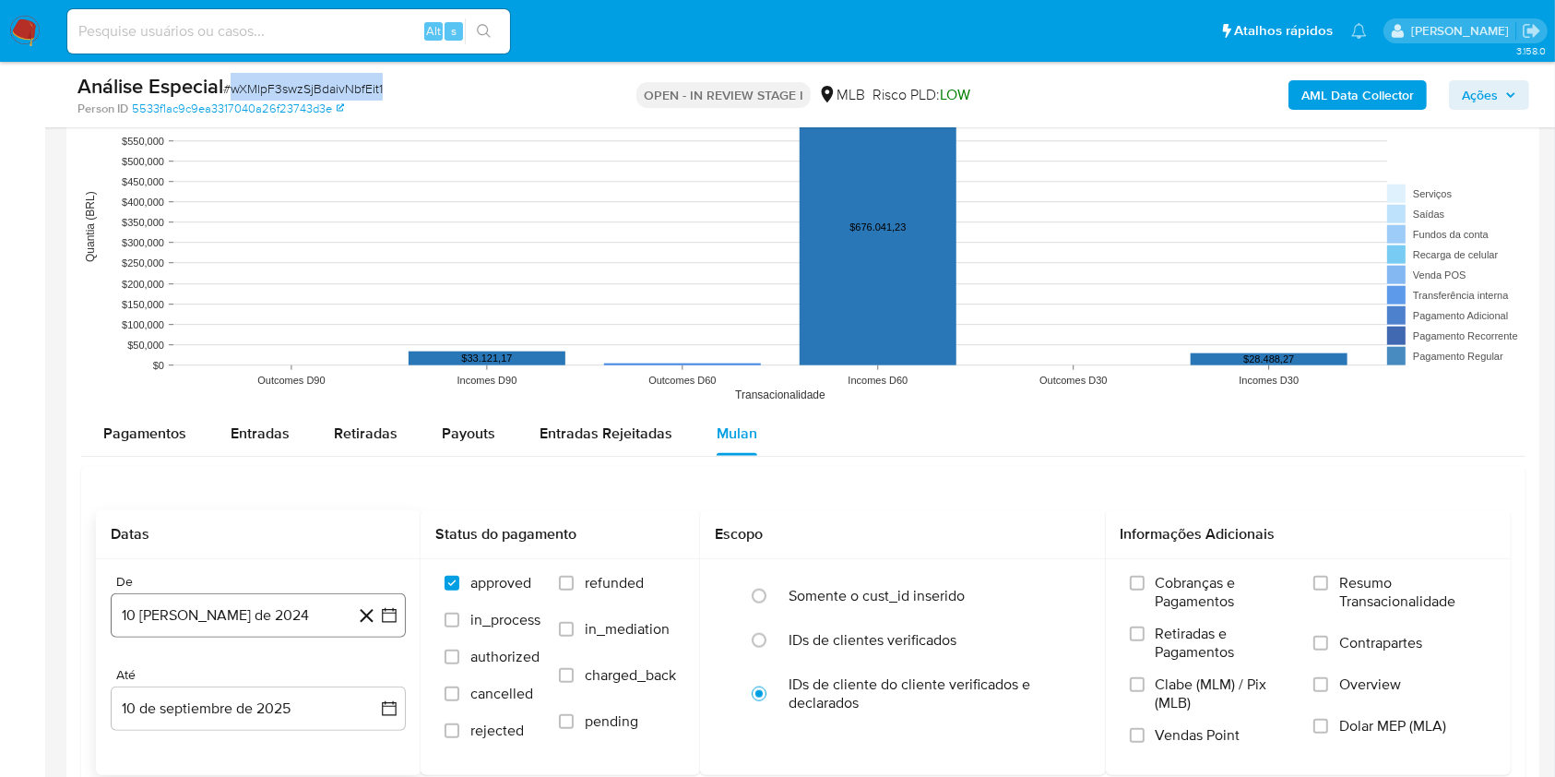
click at [343, 625] on button "10 [PERSON_NAME] de 2024" at bounding box center [258, 615] width 295 height 44
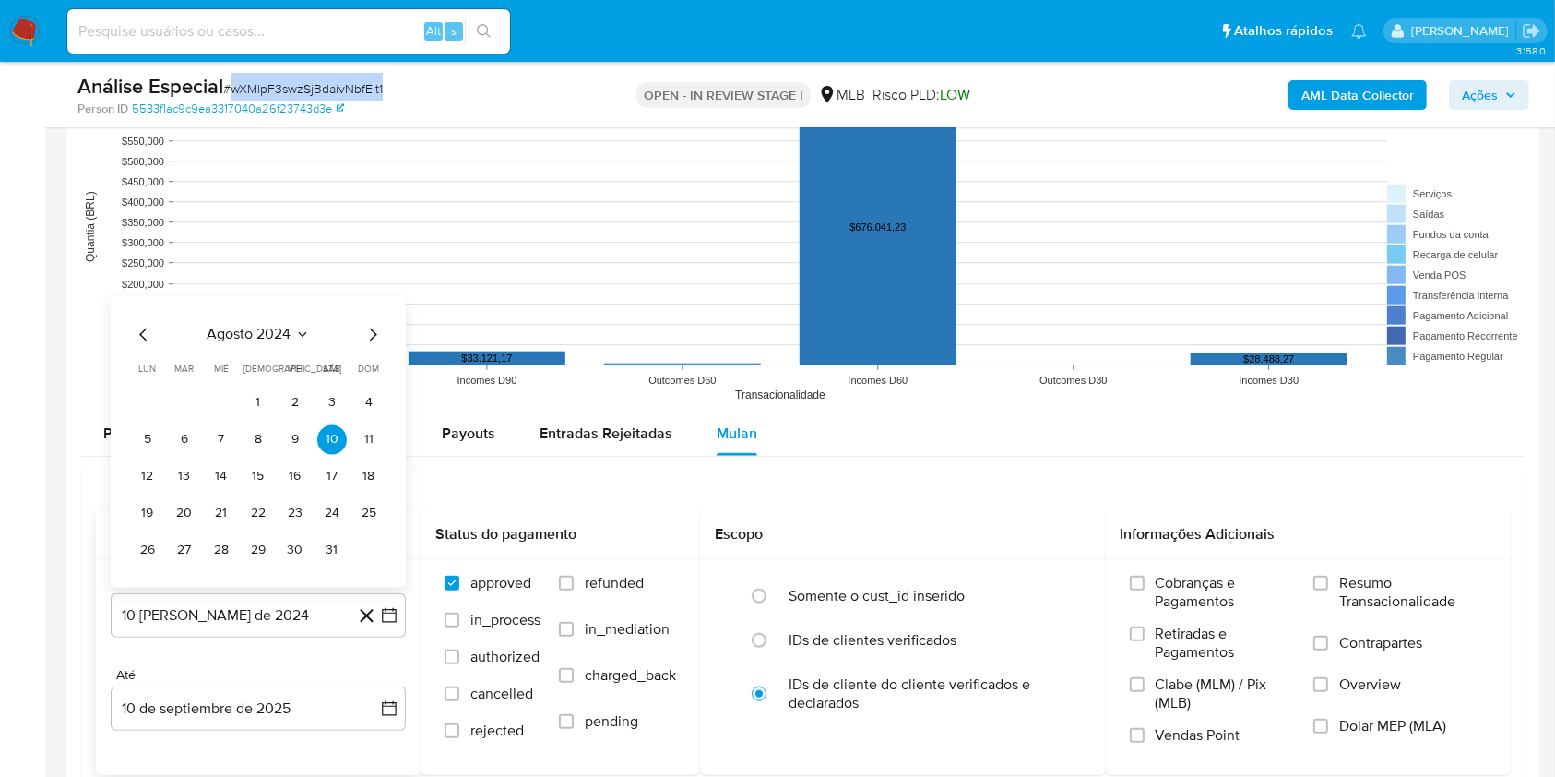
click at [295, 332] on icon "Seleccionar mes y año" at bounding box center [302, 334] width 15 height 15
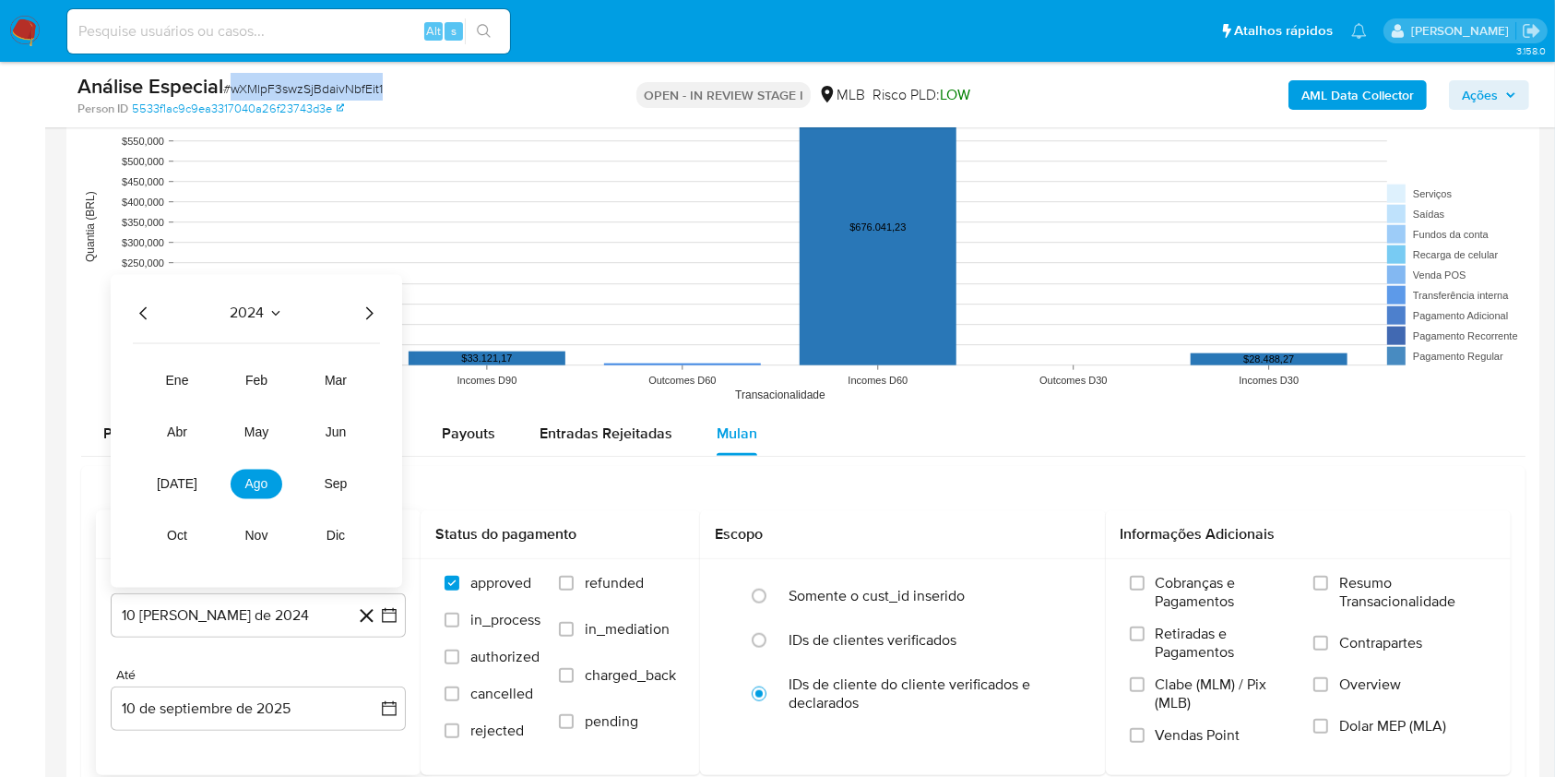
click at [365, 315] on icon "Año siguiente" at bounding box center [369, 313] width 22 height 22
click at [178, 479] on span "[DATE]" at bounding box center [177, 483] width 41 height 15
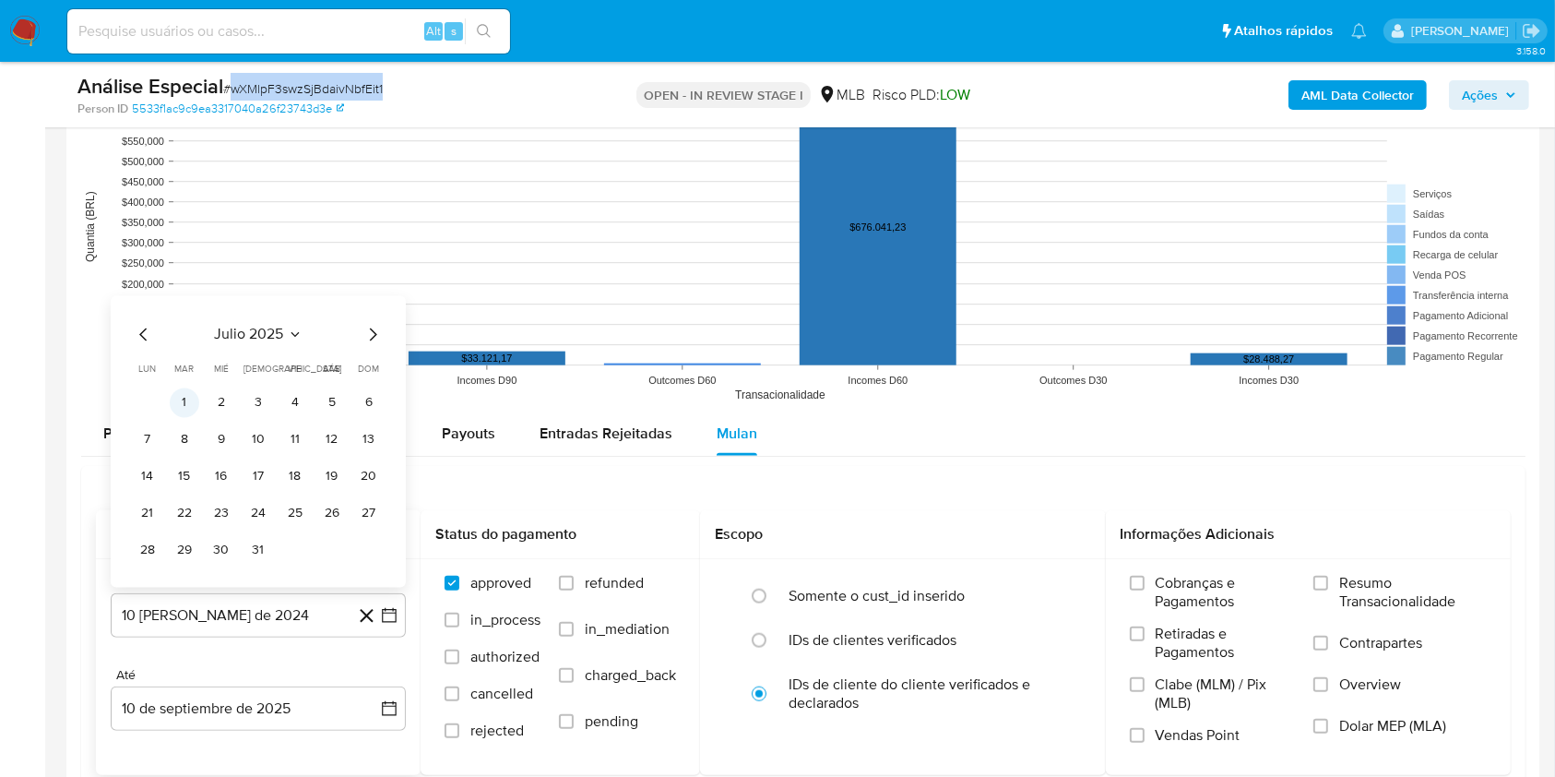
click at [190, 405] on button "1" at bounding box center [185, 402] width 30 height 30
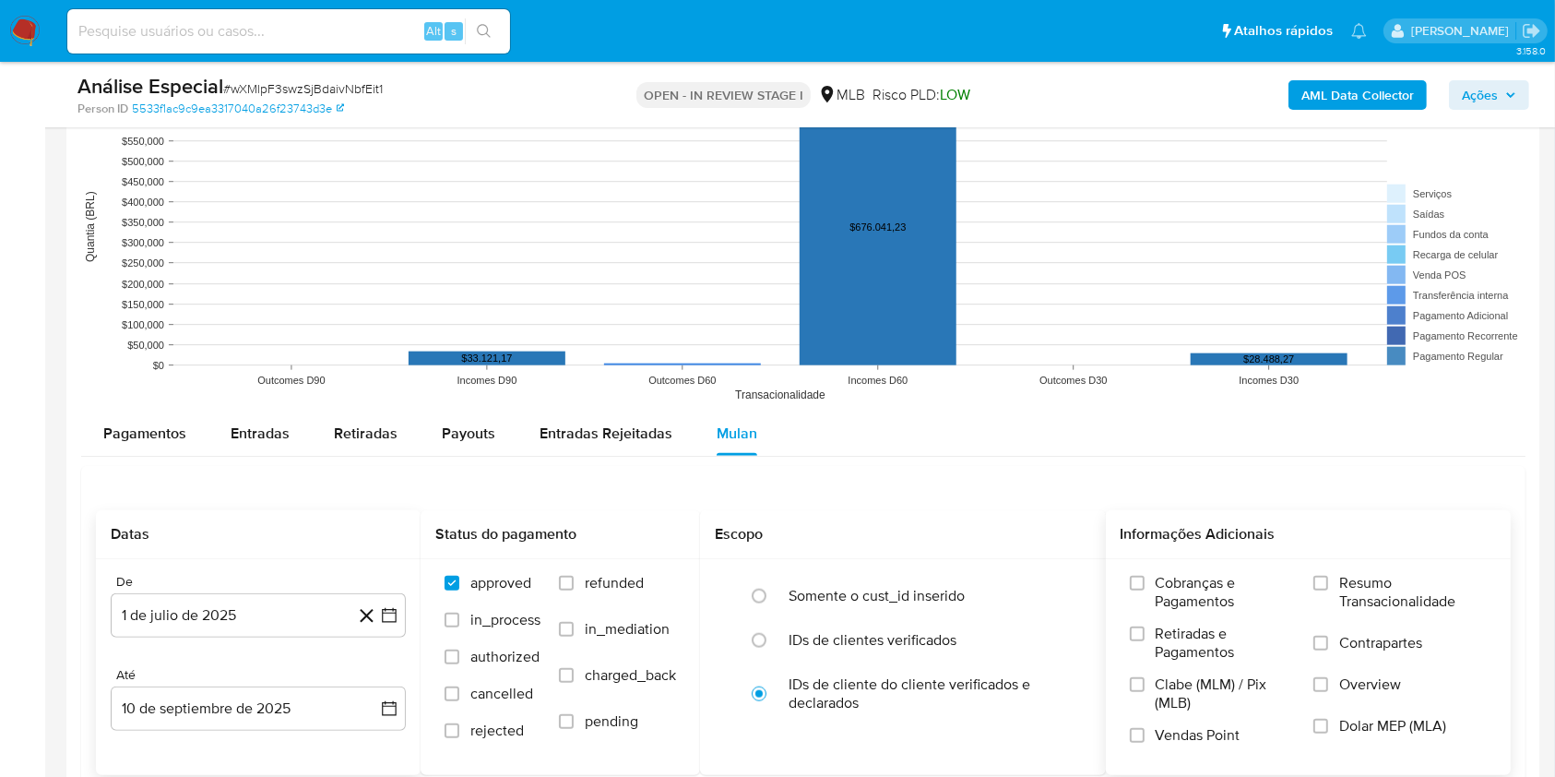
click at [1340, 587] on span "Resumo Transacionalidade" at bounding box center [1413, 592] width 148 height 37
click at [1328, 587] on input "Resumo Transacionalidade" at bounding box center [1320, 583] width 15 height 15
click at [251, 715] on button "10 de septiembre de 2025" at bounding box center [258, 708] width 295 height 44
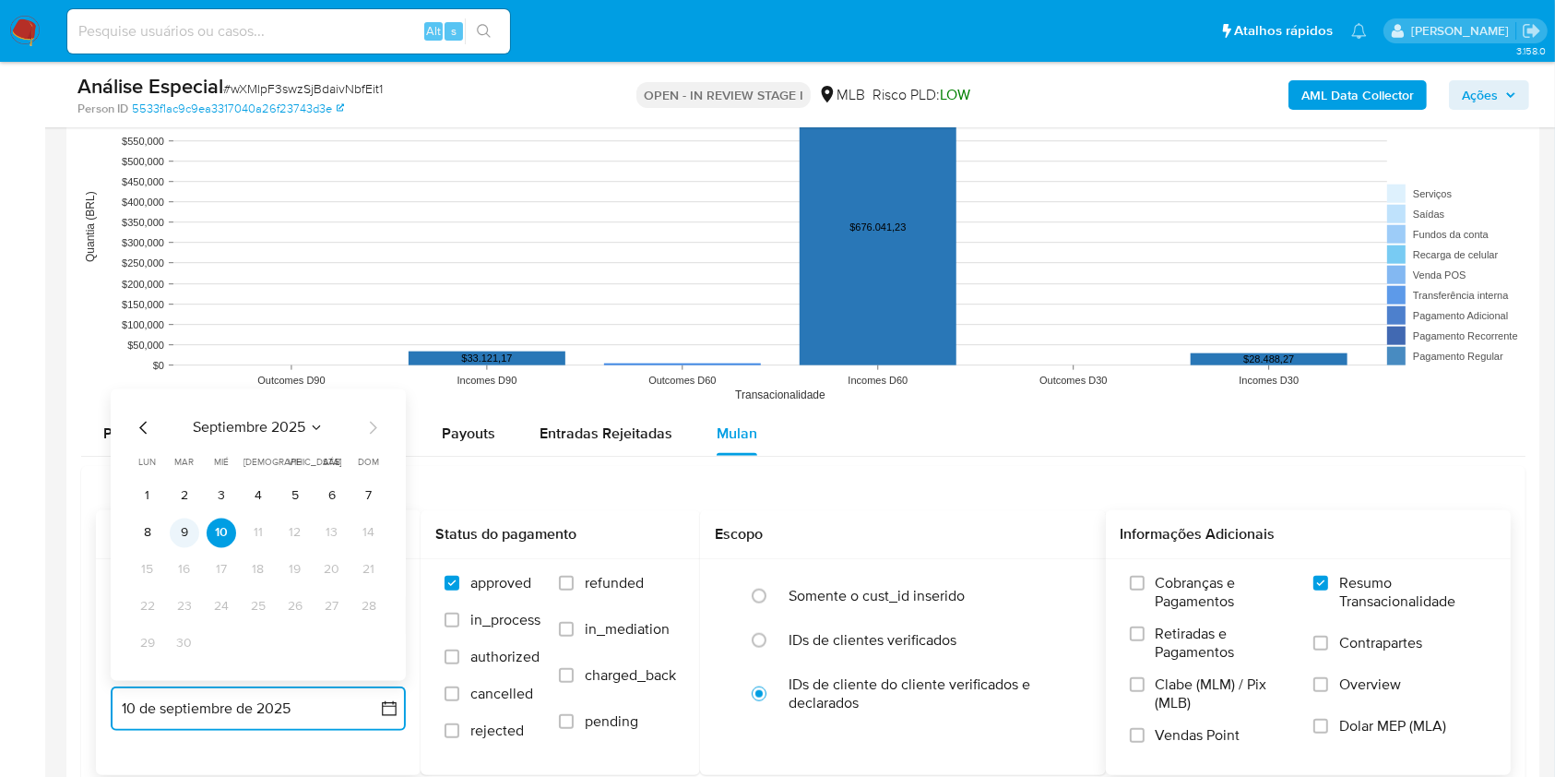
click at [191, 543] on button "9" at bounding box center [185, 532] width 30 height 30
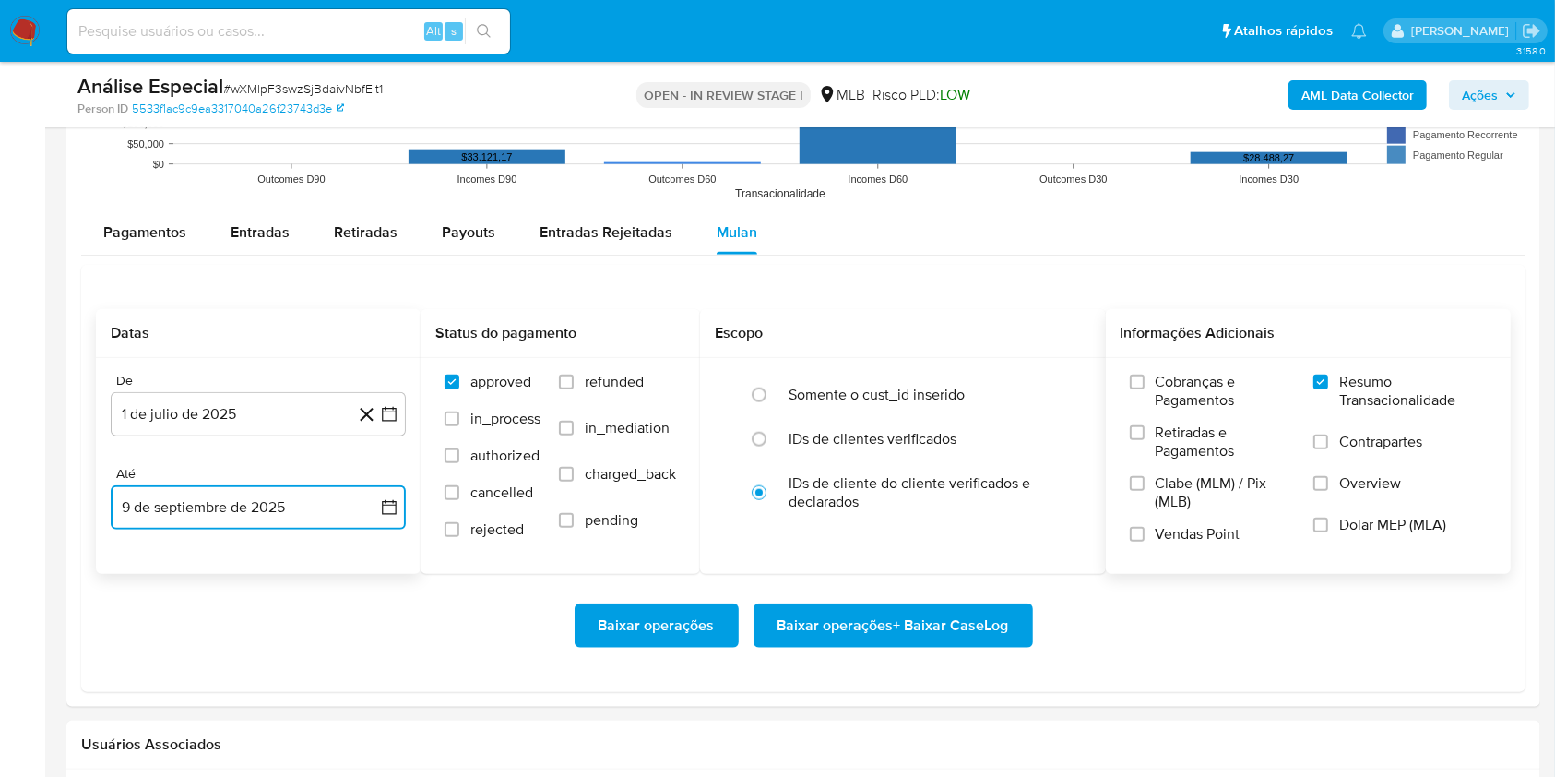
scroll to position [2090, 0]
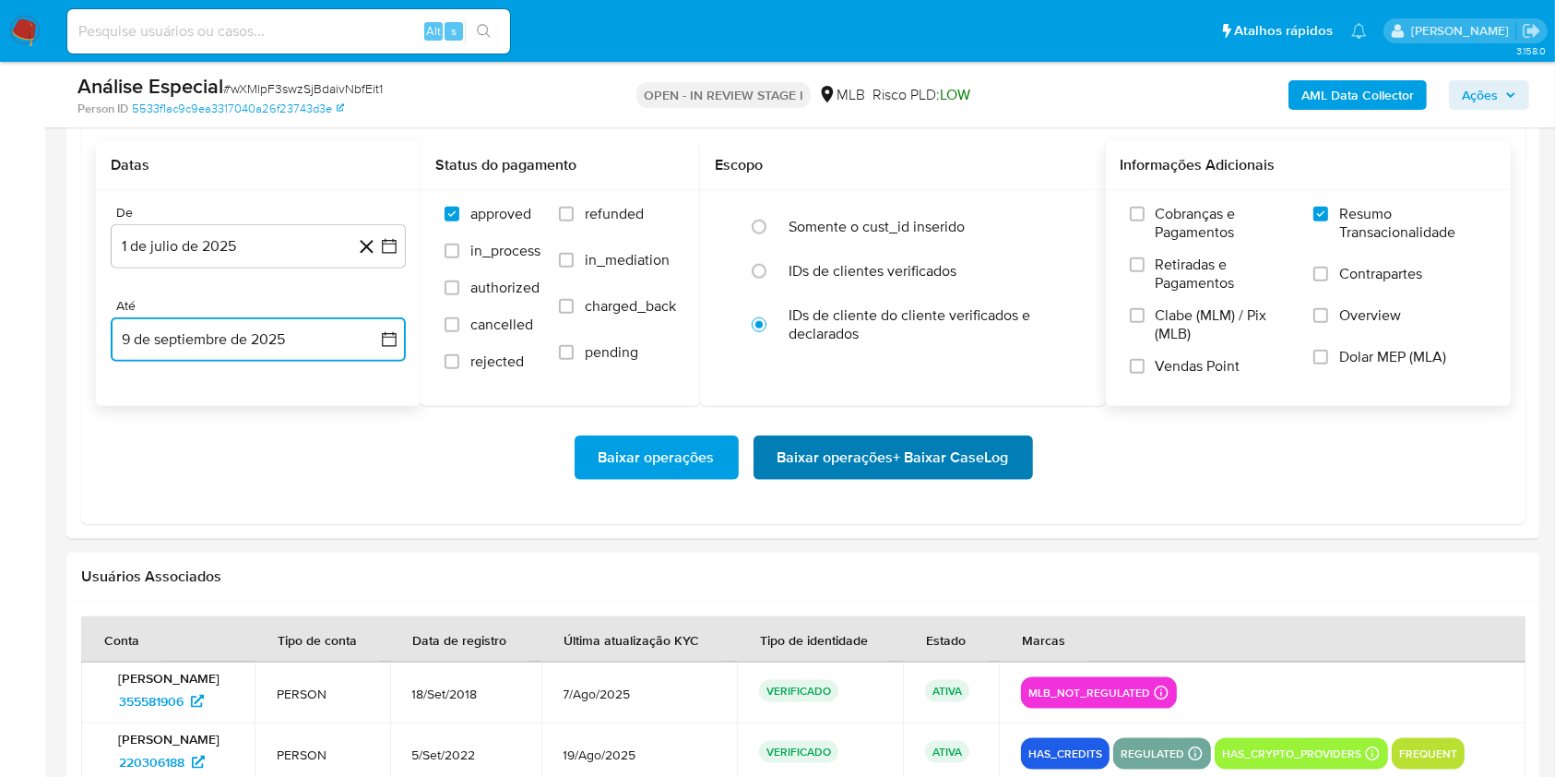
click at [940, 469] on span "Baixar operações + Baixar CaseLog" at bounding box center [894, 457] width 232 height 41
